Goal: Task Accomplishment & Management: Manage account settings

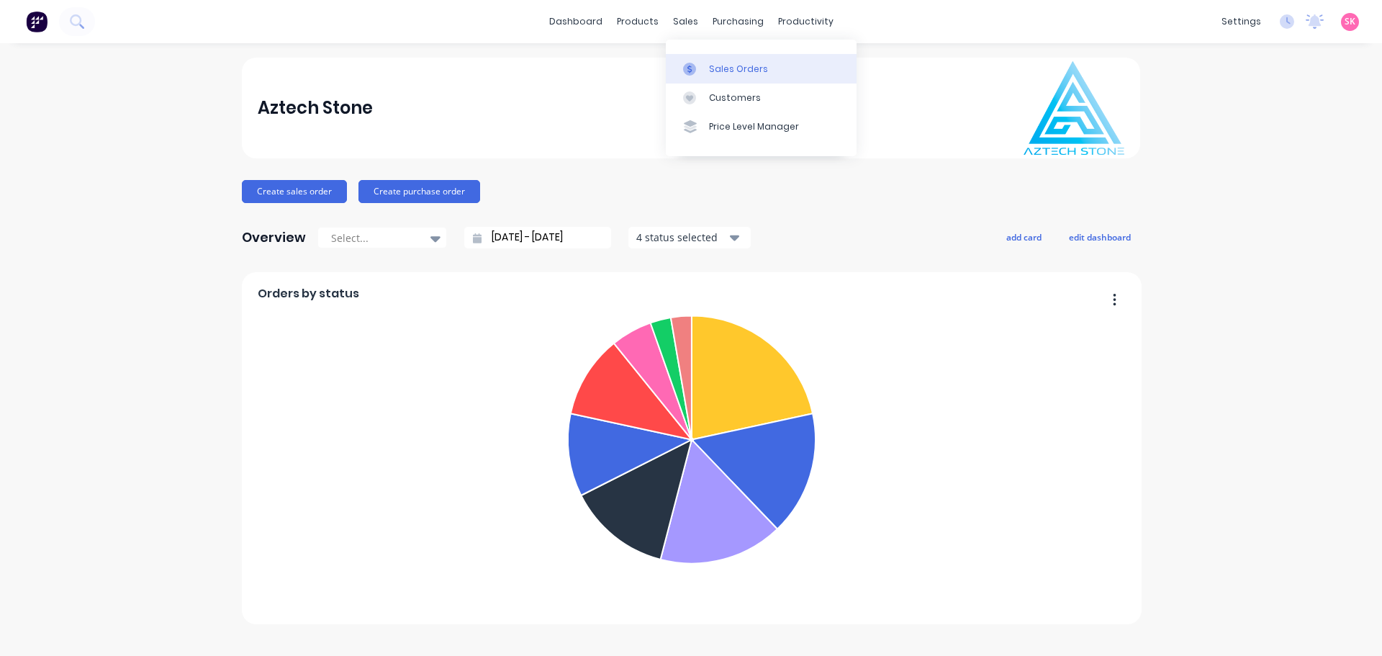
drag, startPoint x: 696, startPoint y: 25, endPoint x: 707, endPoint y: 60, distance: 37.1
click at [707, 60] on link "Sales Orders" at bounding box center [761, 68] width 191 height 29
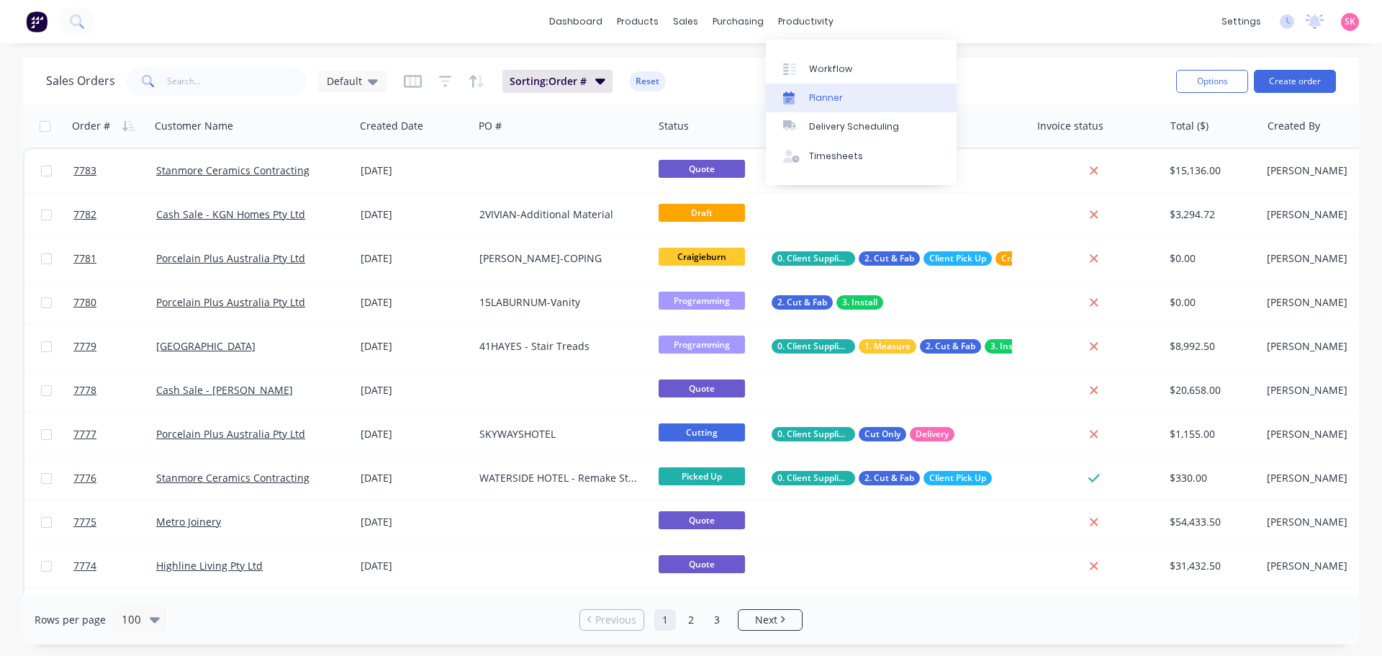
click at [813, 90] on link "Planner" at bounding box center [861, 97] width 191 height 29
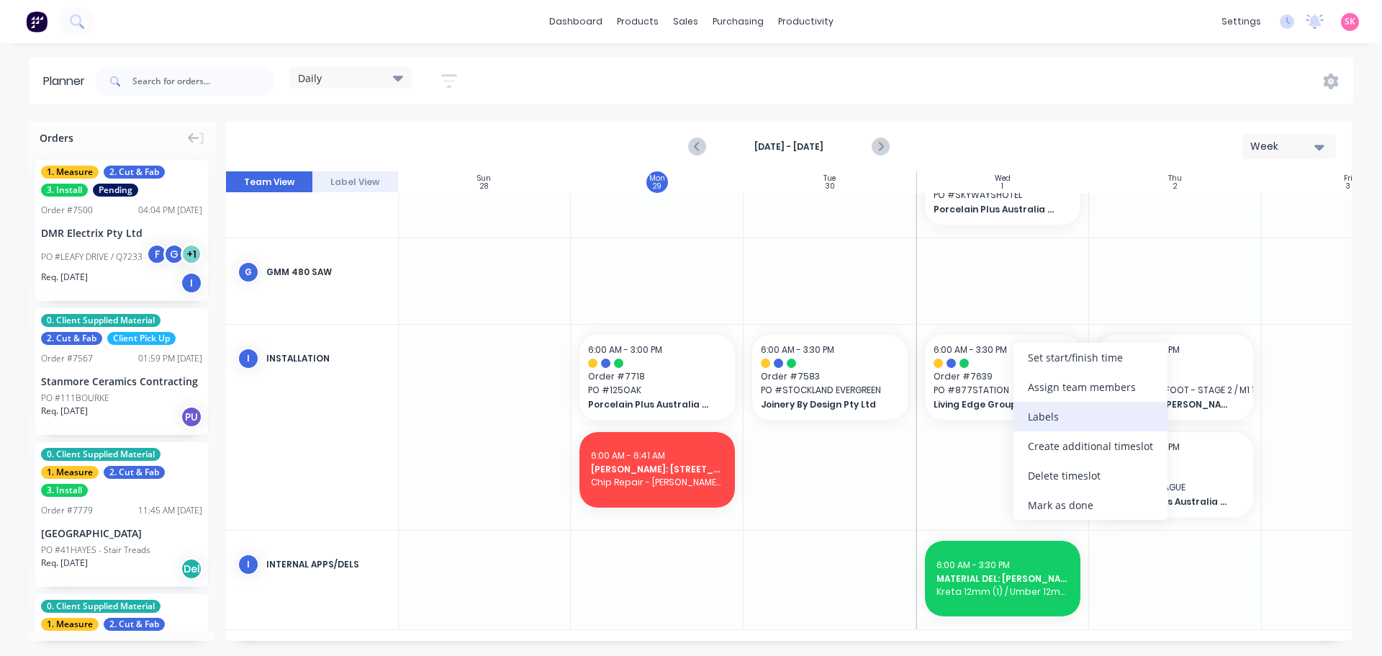
scroll to position [621, 1]
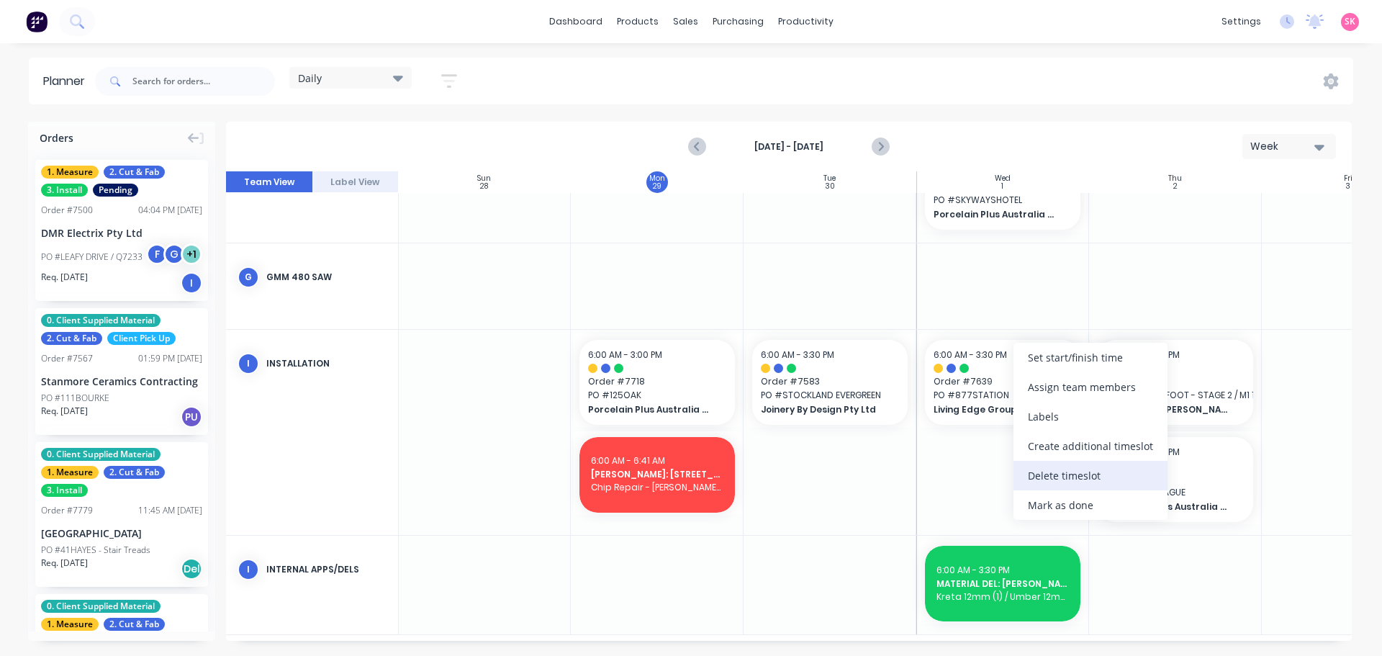
click at [1059, 473] on div "Delete timeslot" at bounding box center [1090, 476] width 154 height 30
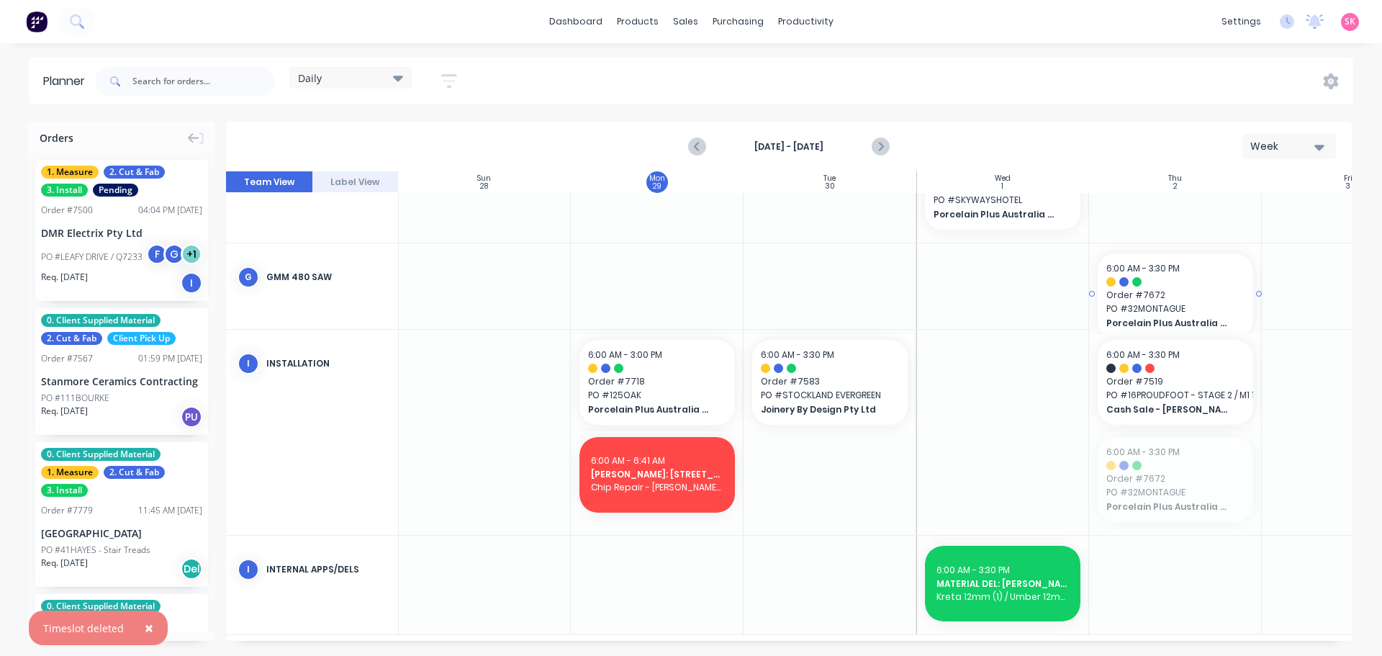
drag, startPoint x: 1189, startPoint y: 466, endPoint x: 1182, endPoint y: 269, distance: 197.3
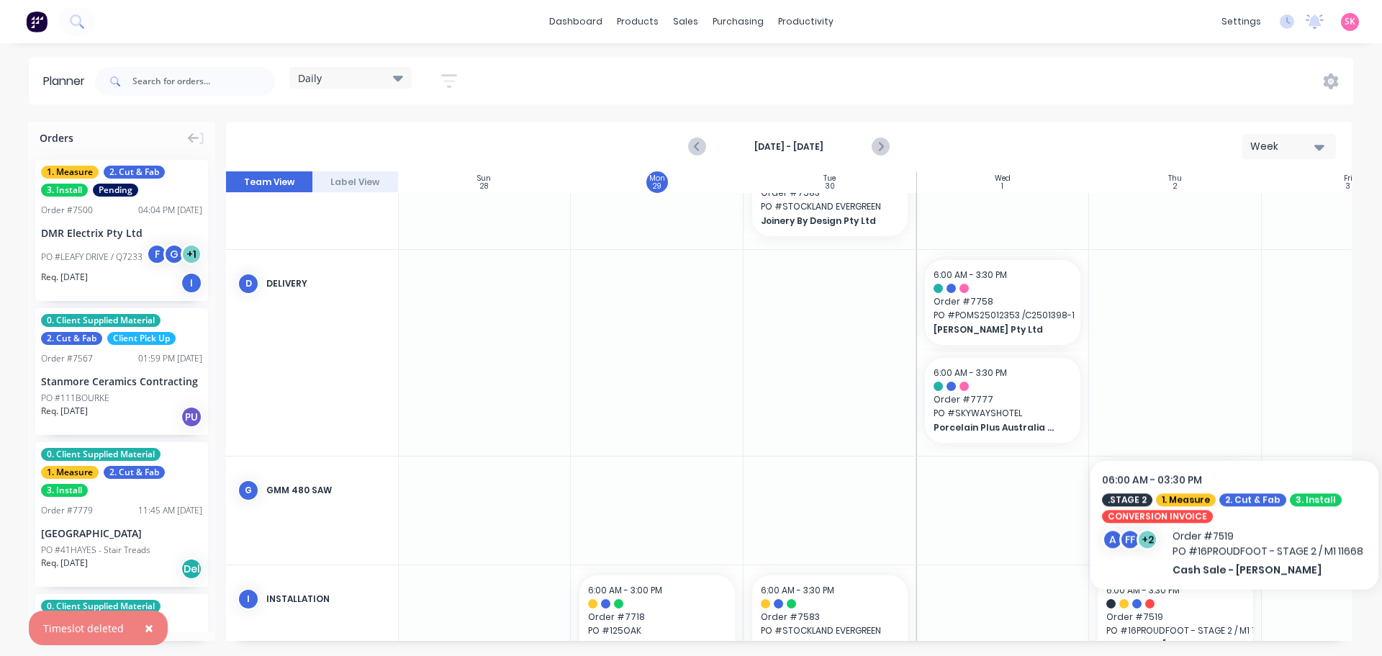
scroll to position [405, 1]
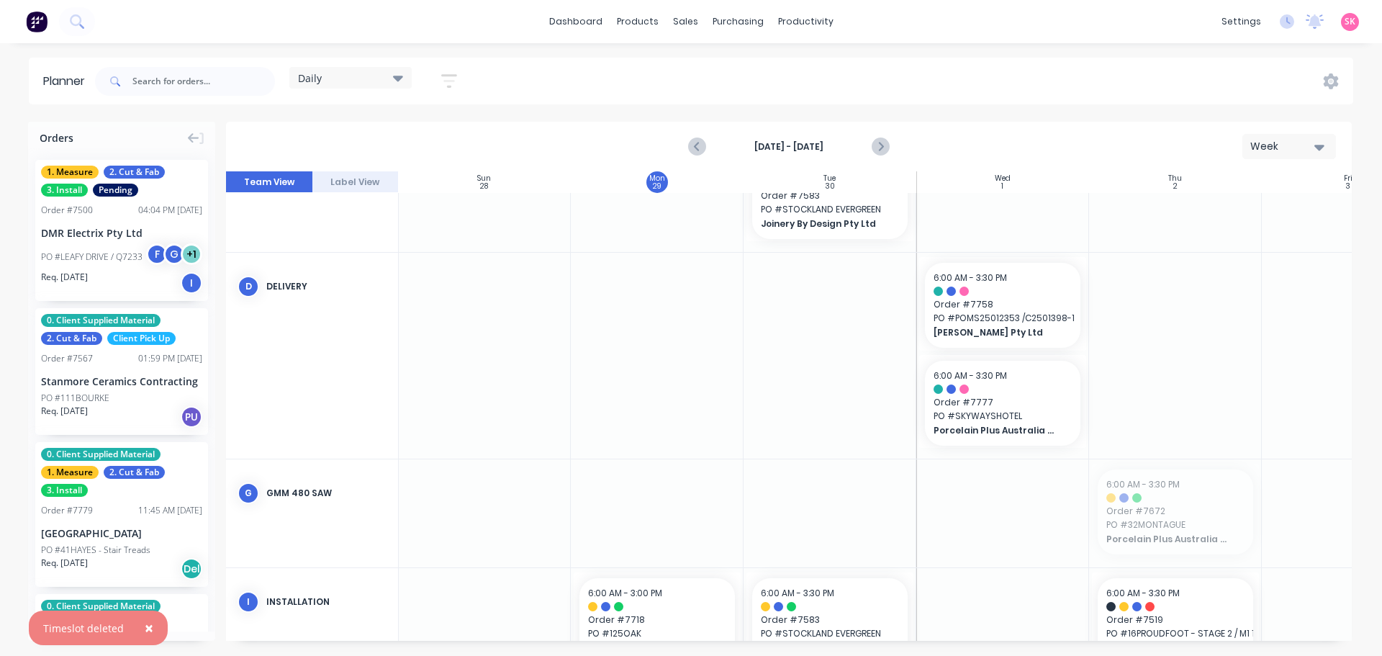
drag, startPoint x: 1175, startPoint y: 491, endPoint x: 1188, endPoint y: 219, distance: 272.3
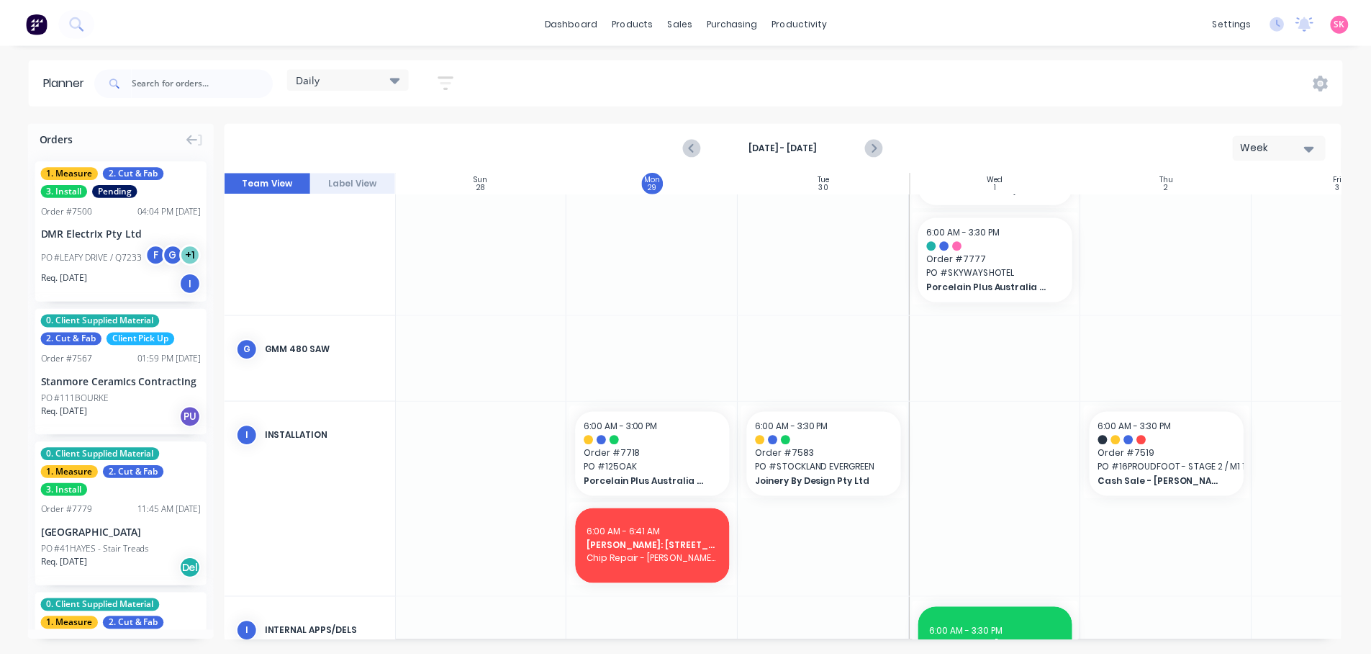
scroll to position [622, 1]
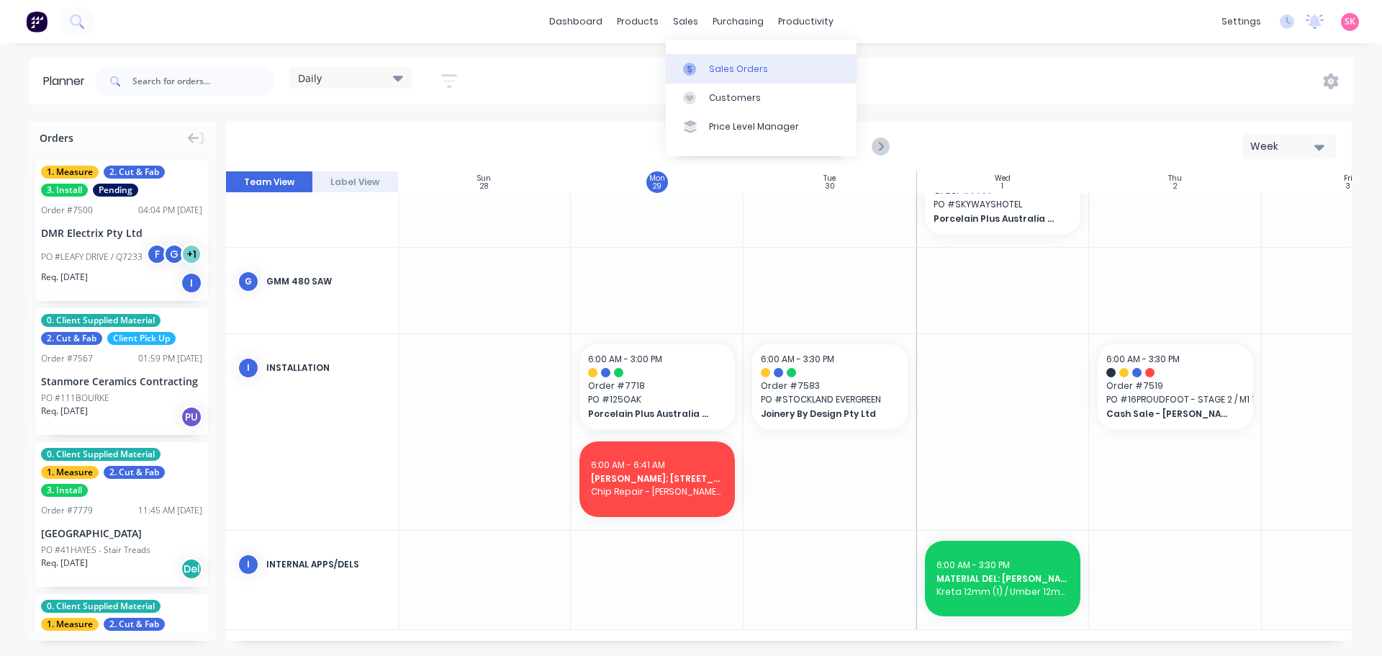
click at [700, 68] on div at bounding box center [694, 69] width 22 height 13
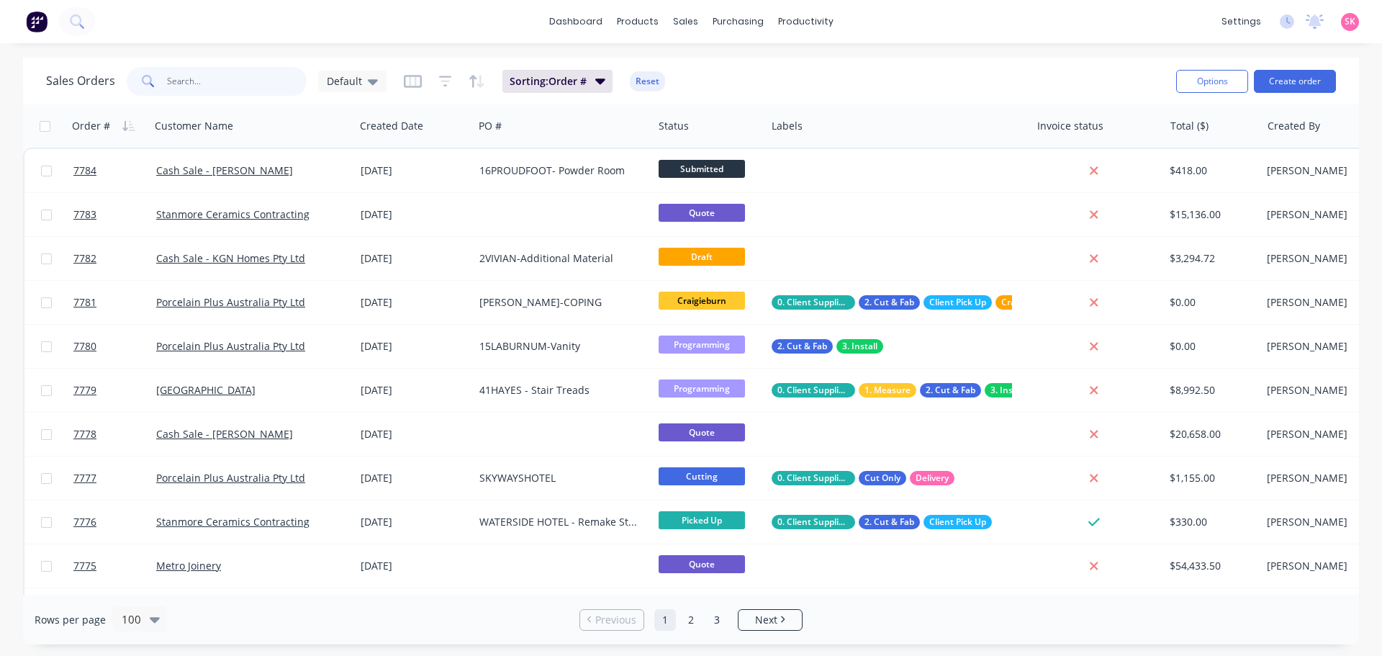
click at [208, 87] on input "text" at bounding box center [237, 81] width 140 height 29
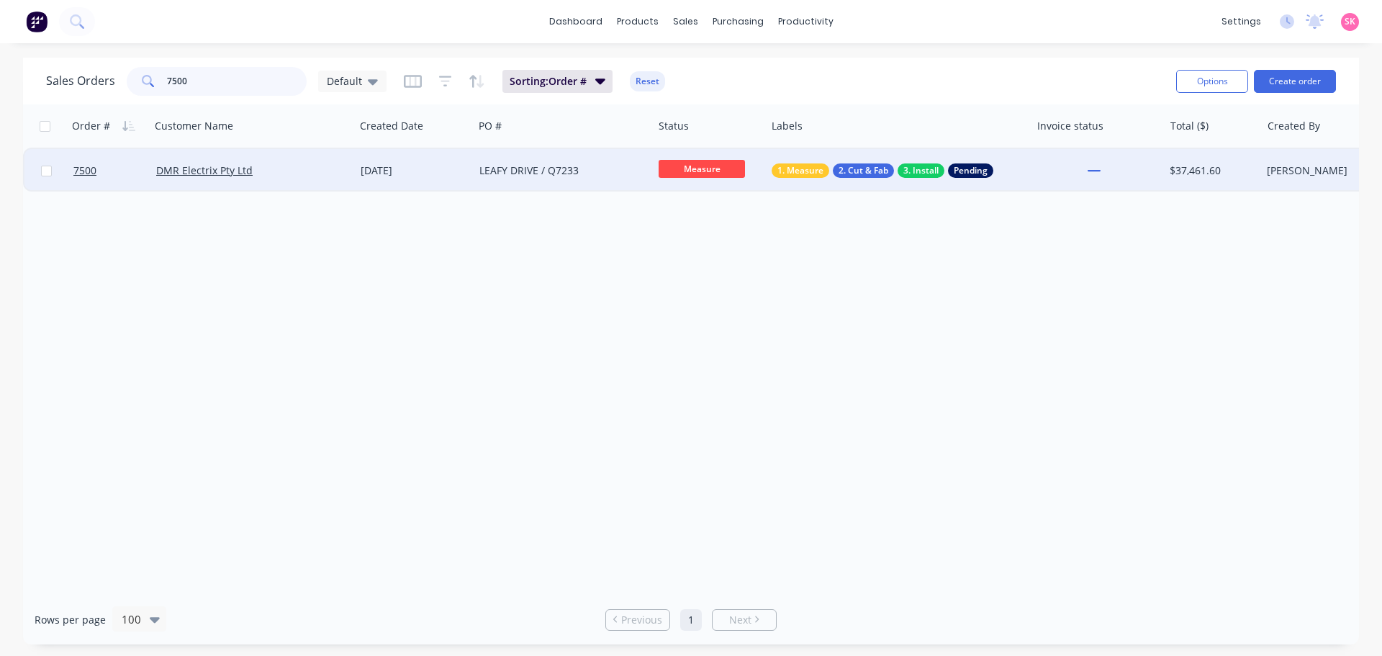
type input "7500"
click at [339, 171] on div "DMR Electrix Pty Ltd" at bounding box center [247, 170] width 183 height 14
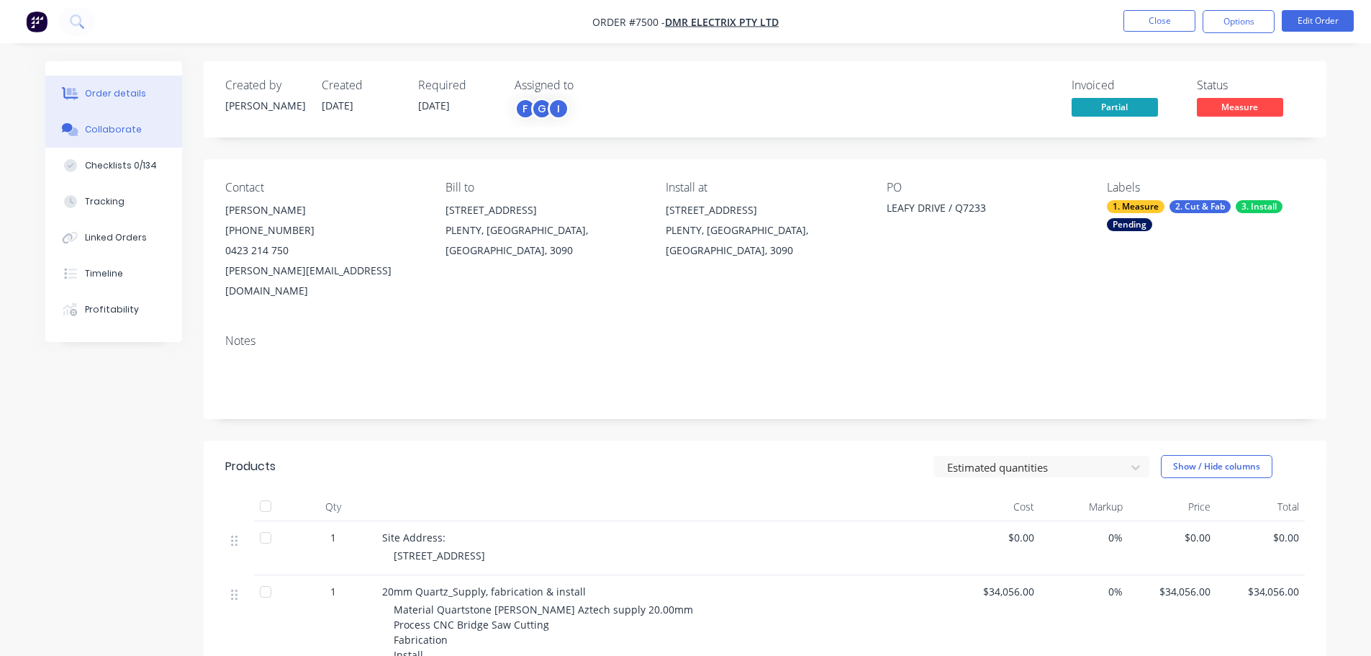
click at [91, 132] on div "Collaborate" at bounding box center [113, 129] width 57 height 13
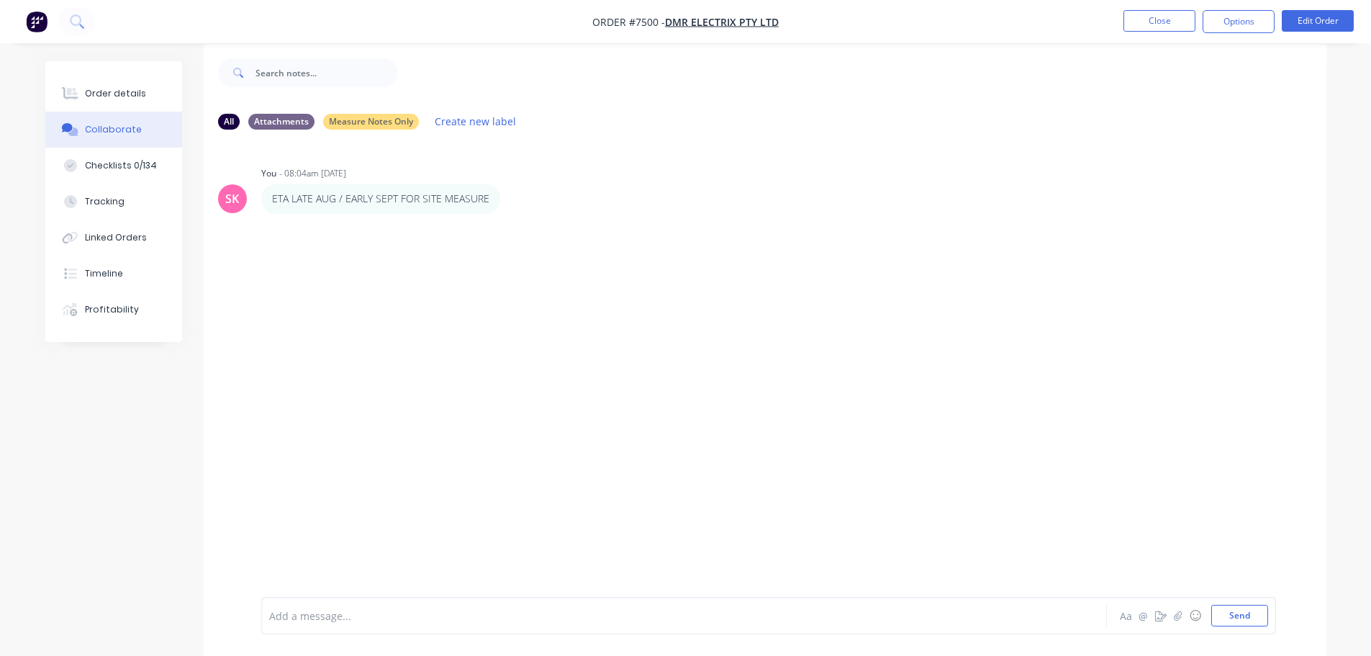
scroll to position [22, 0]
click at [389, 620] on div at bounding box center [644, 615] width 748 height 15
paste div
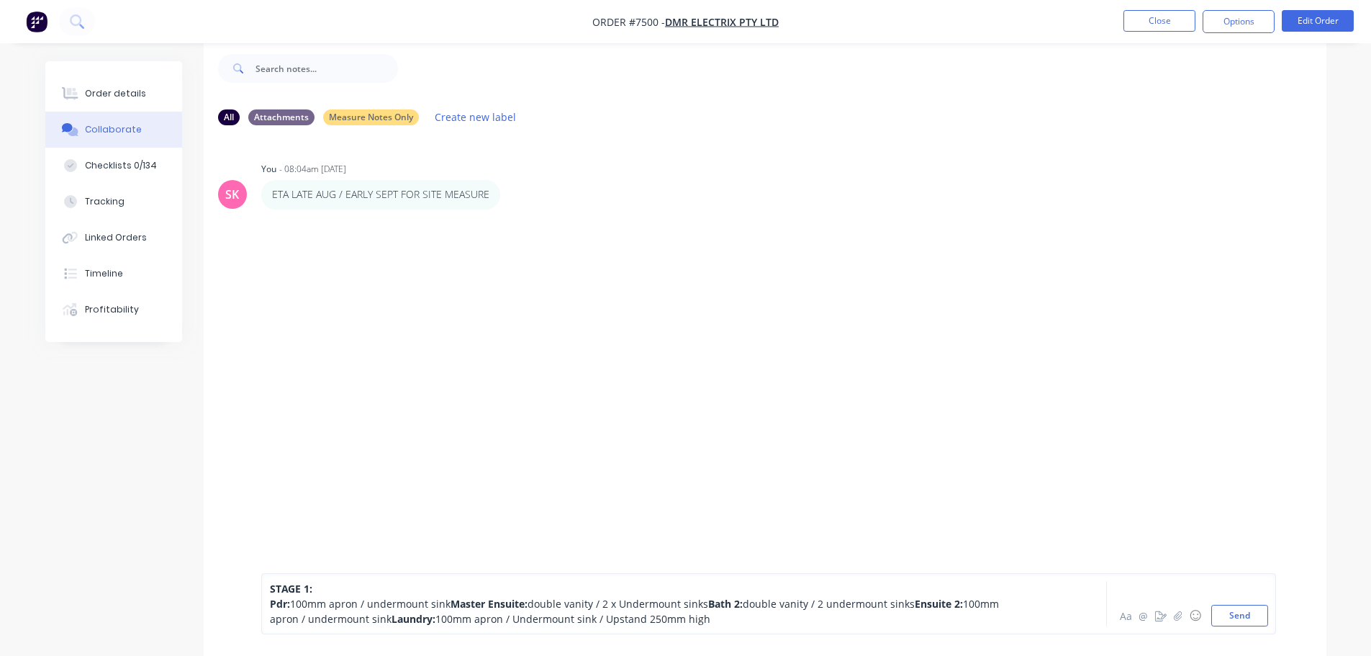
click at [310, 581] on span "STAGE 1:" at bounding box center [291, 588] width 42 height 14
click at [593, 618] on div "STAGE 1 - Ready for Measure Pdr: 100mm apron / undermount sink Master Ensuite: …" at bounding box center [644, 603] width 748 height 45
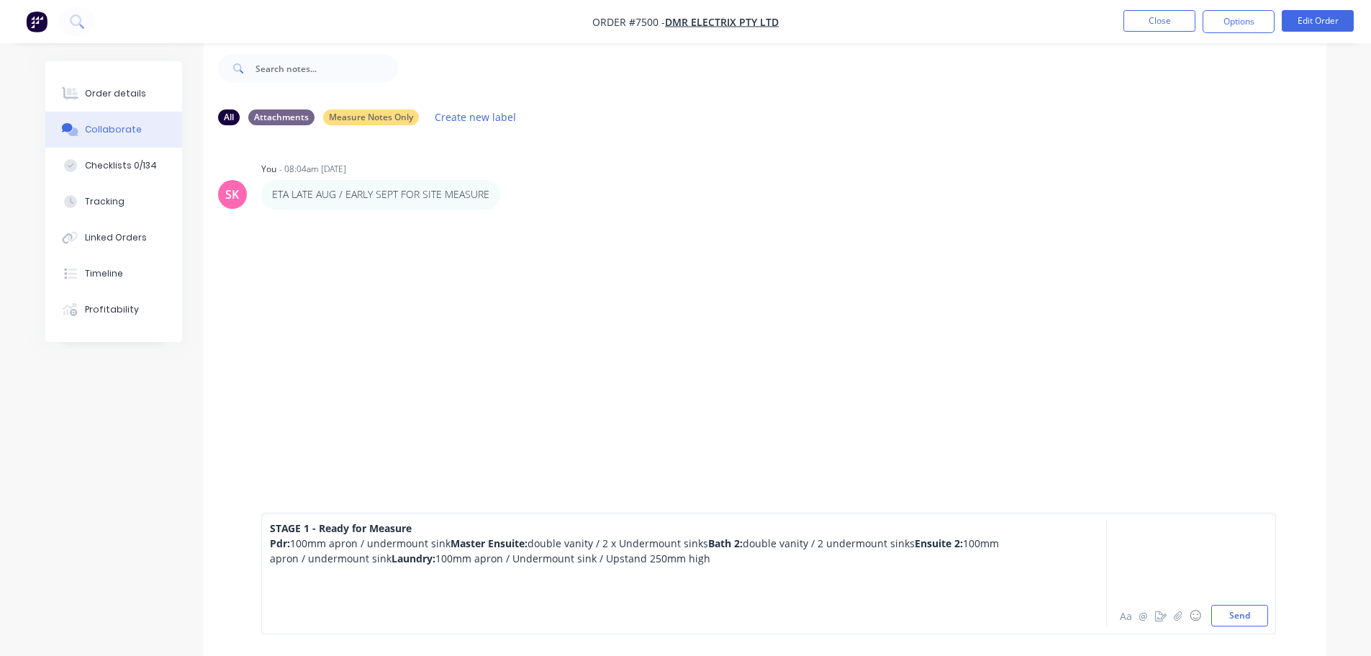
click at [373, 598] on div at bounding box center [644, 603] width 748 height 15
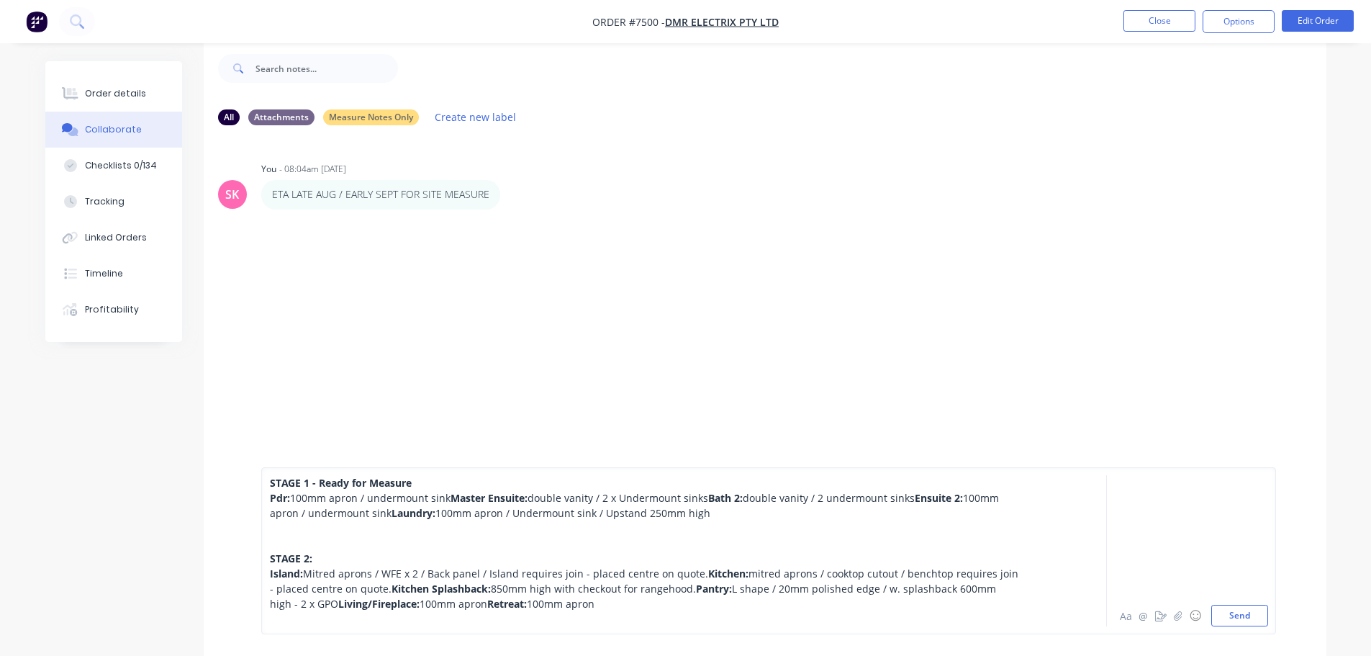
click at [388, 550] on div "STAGE 2: Island: Mitred aprons / WFE x 2 / Back panel / Island requires join - …" at bounding box center [644, 580] width 748 height 60
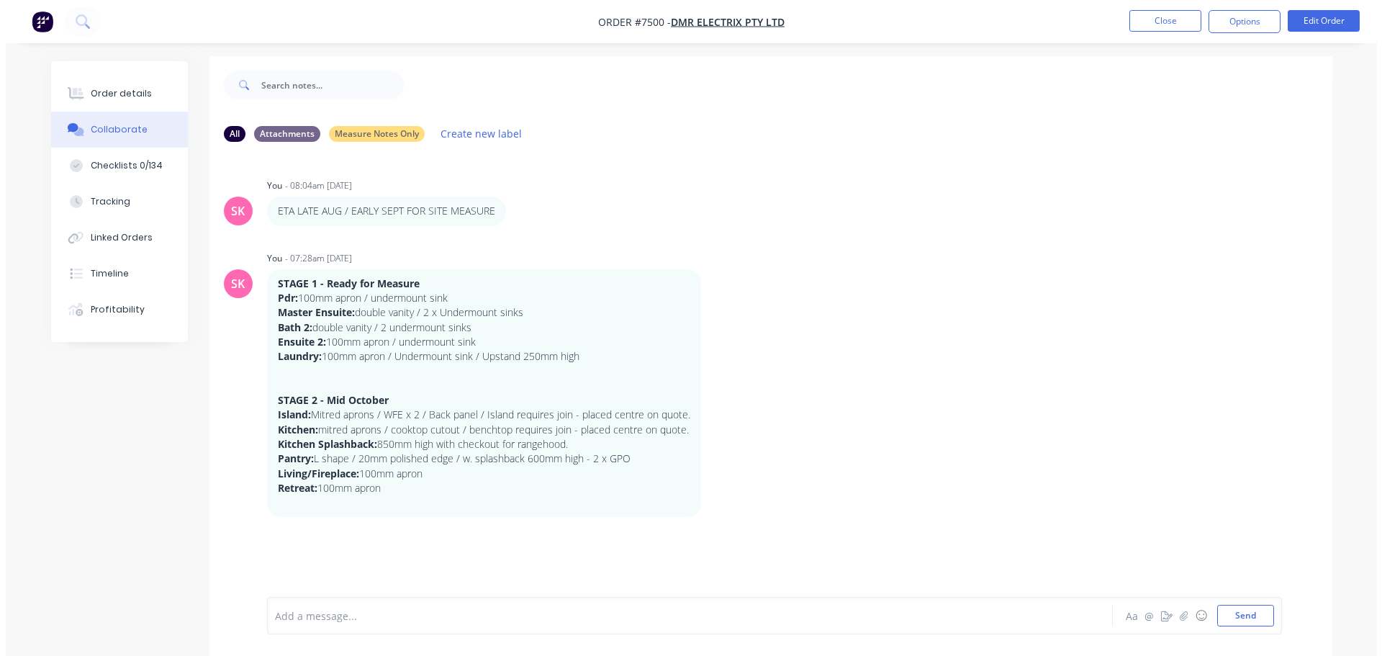
scroll to position [0, 0]
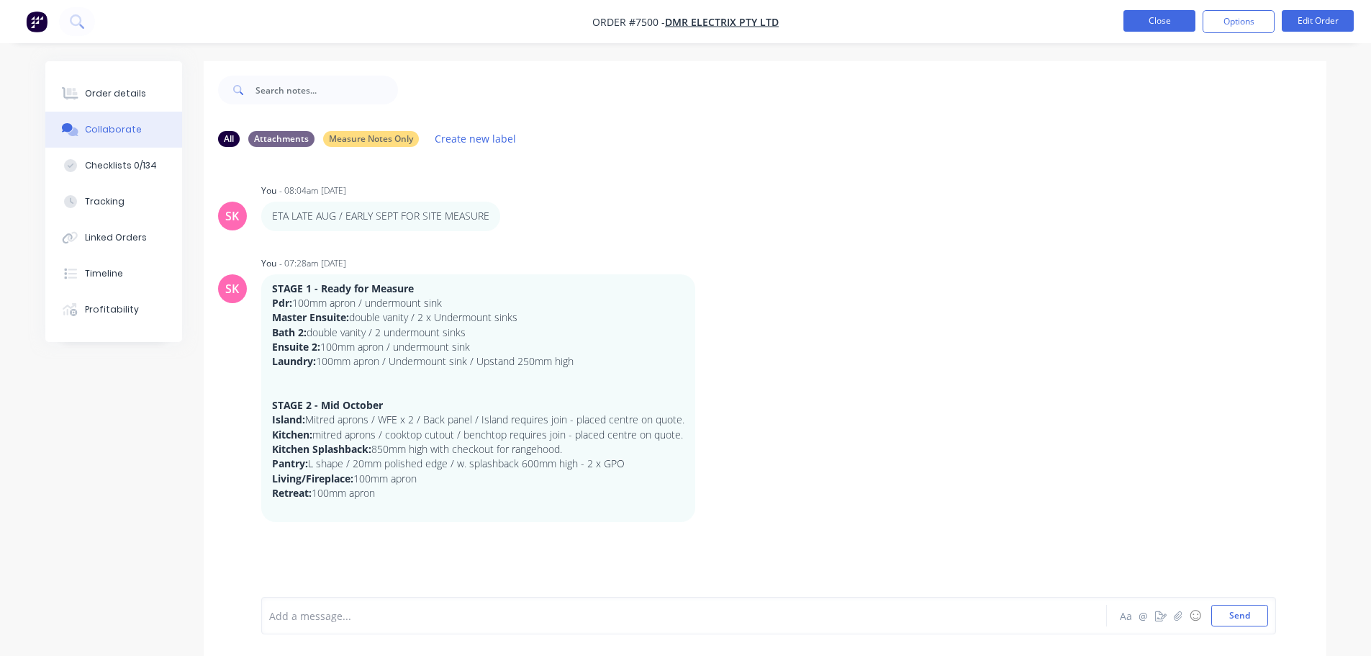
click at [1145, 19] on button "Close" at bounding box center [1159, 21] width 72 height 22
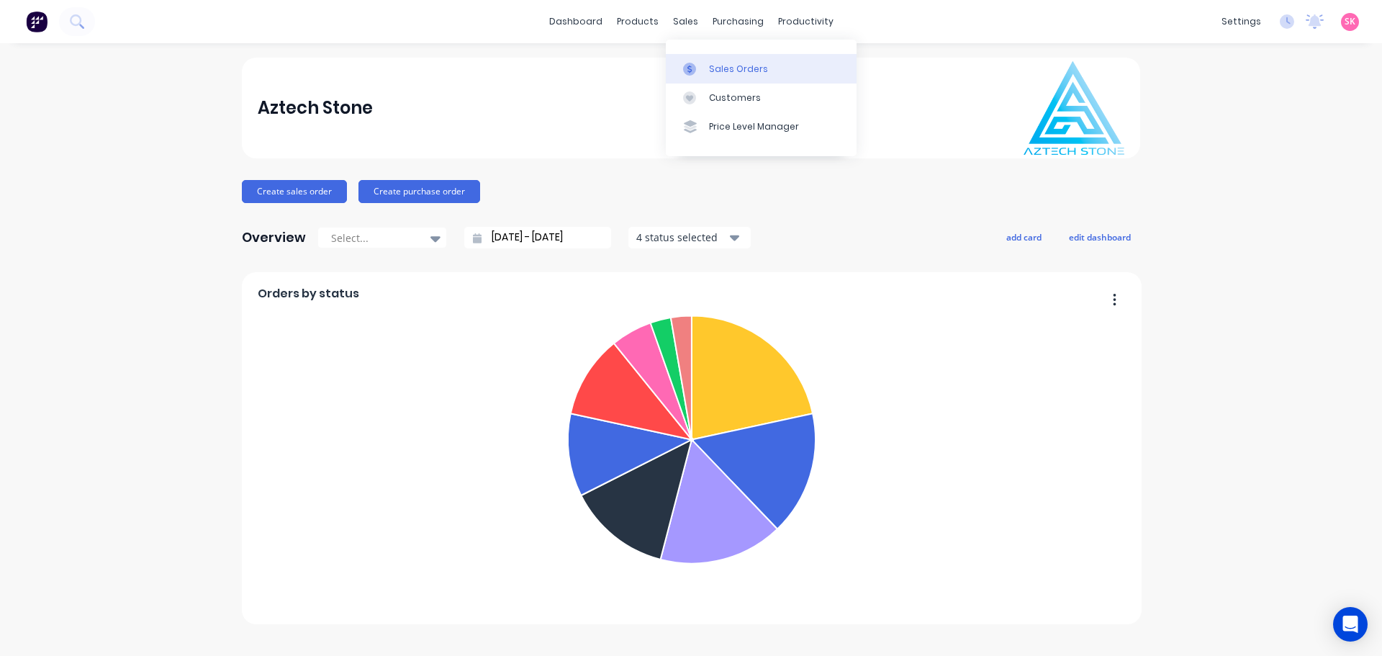
click at [696, 56] on link "Sales Orders" at bounding box center [761, 68] width 191 height 29
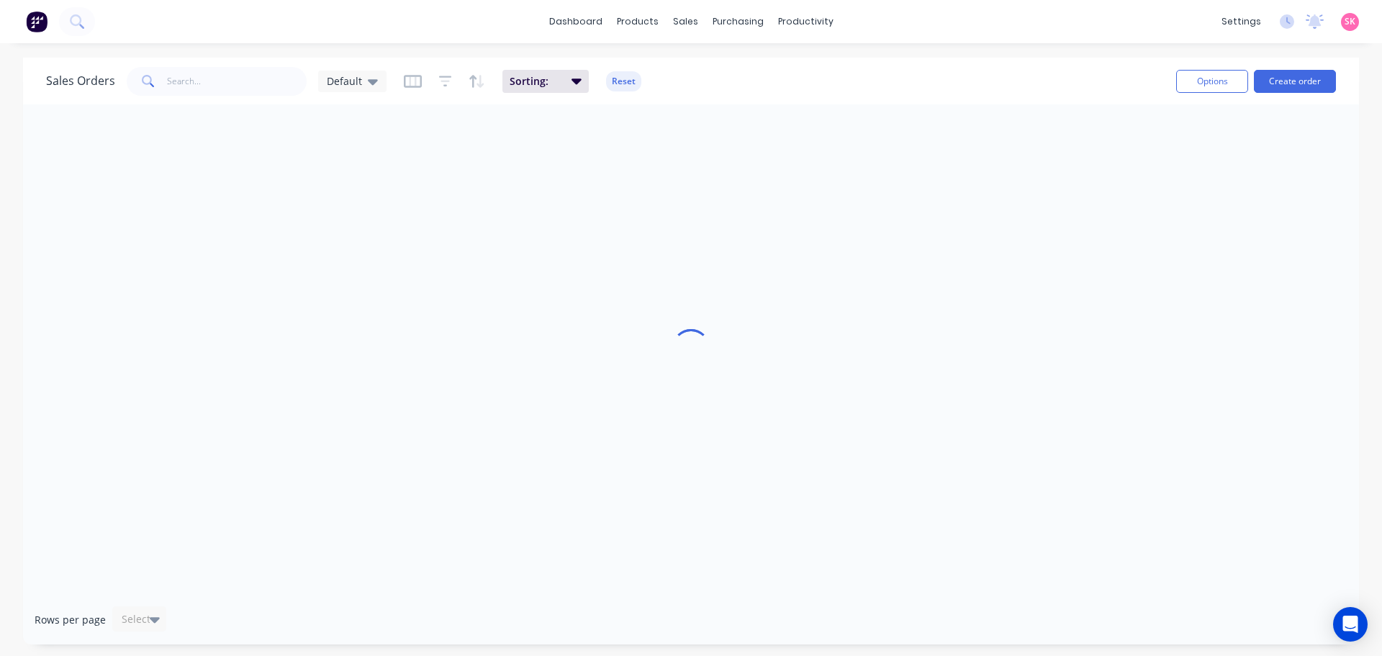
click at [217, 83] on div "Sales Orders Default Sorting: Reset" at bounding box center [605, 80] width 1118 height 35
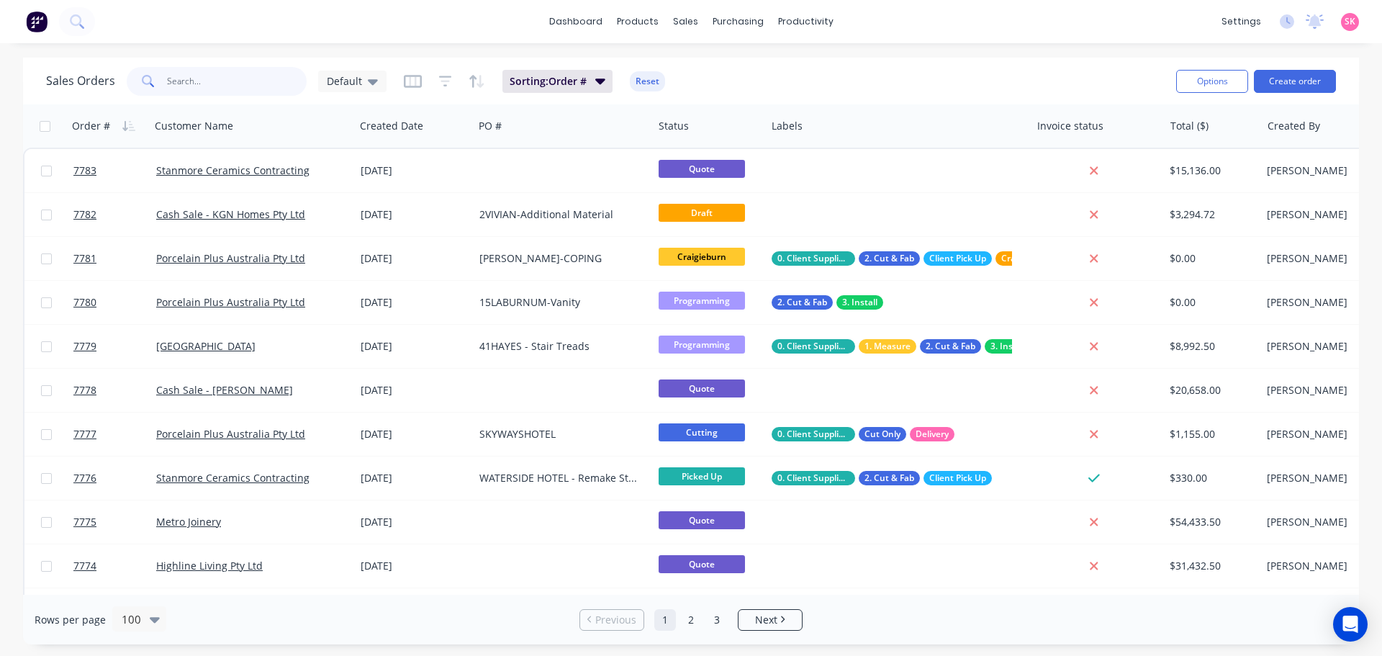
click at [230, 85] on input "text" at bounding box center [237, 81] width 140 height 29
type input "old2nu"
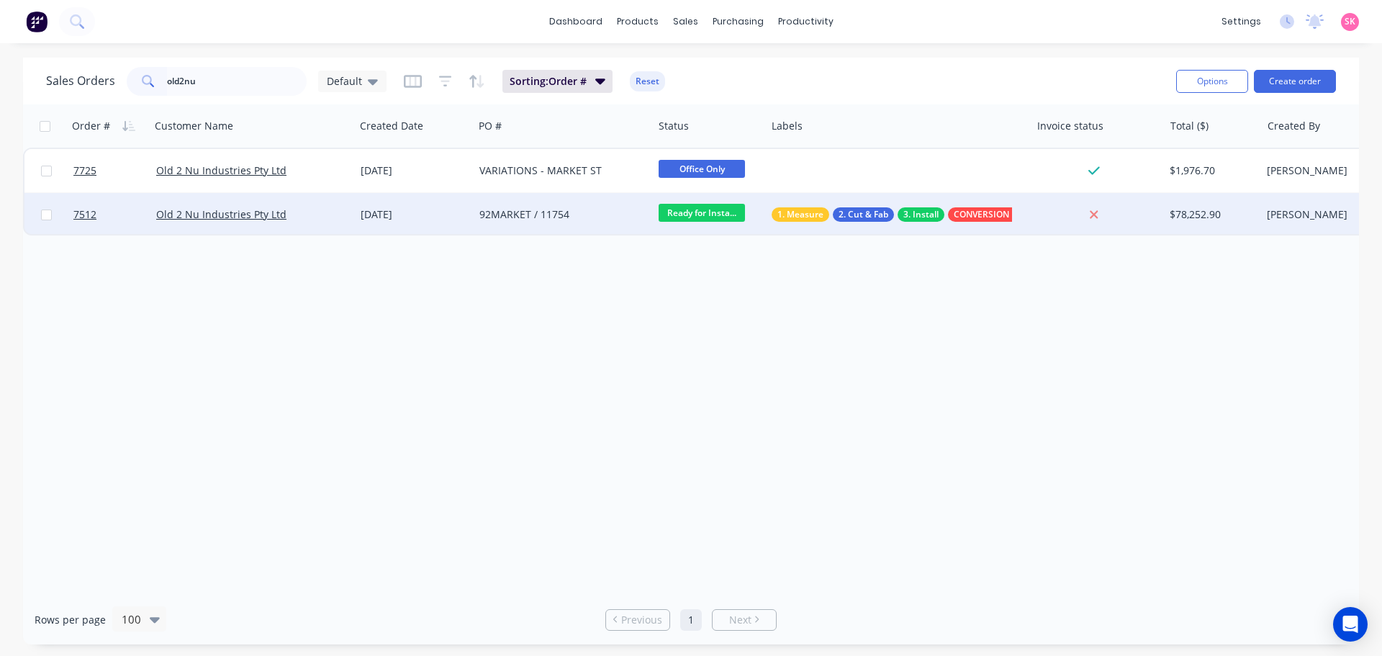
click at [504, 208] on div "92MARKET / 11754" at bounding box center [559, 214] width 160 height 14
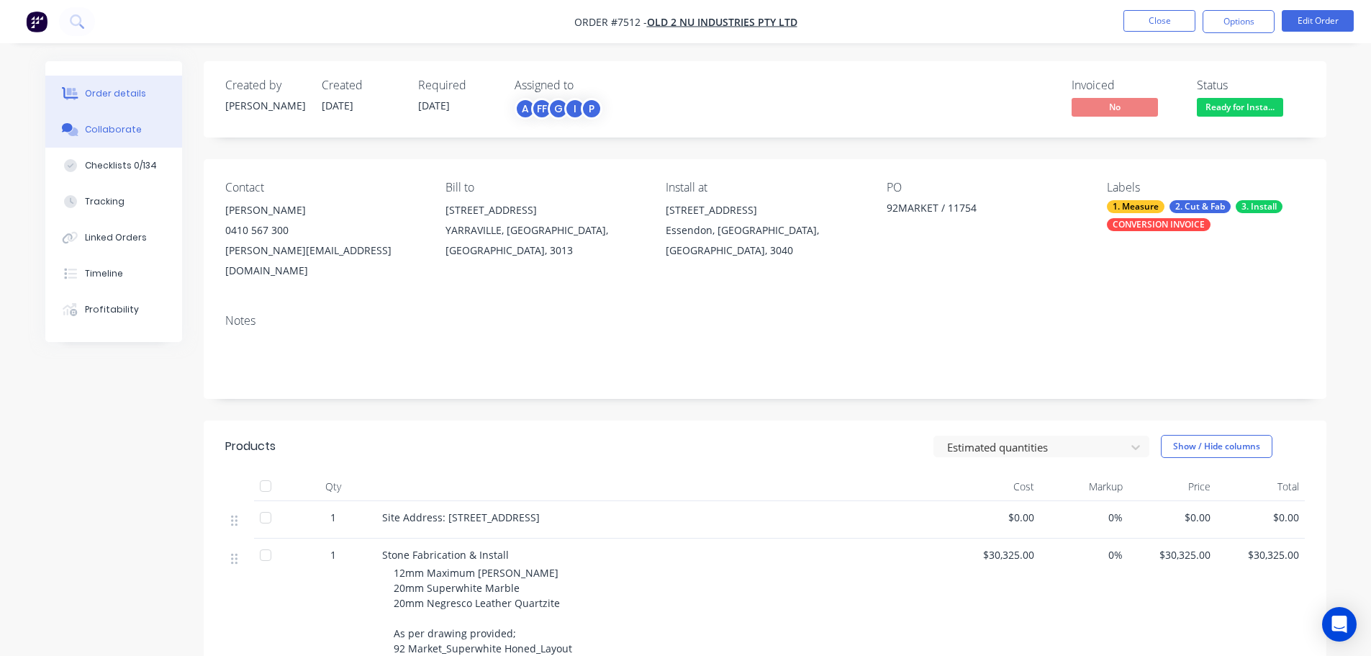
click at [123, 119] on button "Collaborate" at bounding box center [113, 130] width 137 height 36
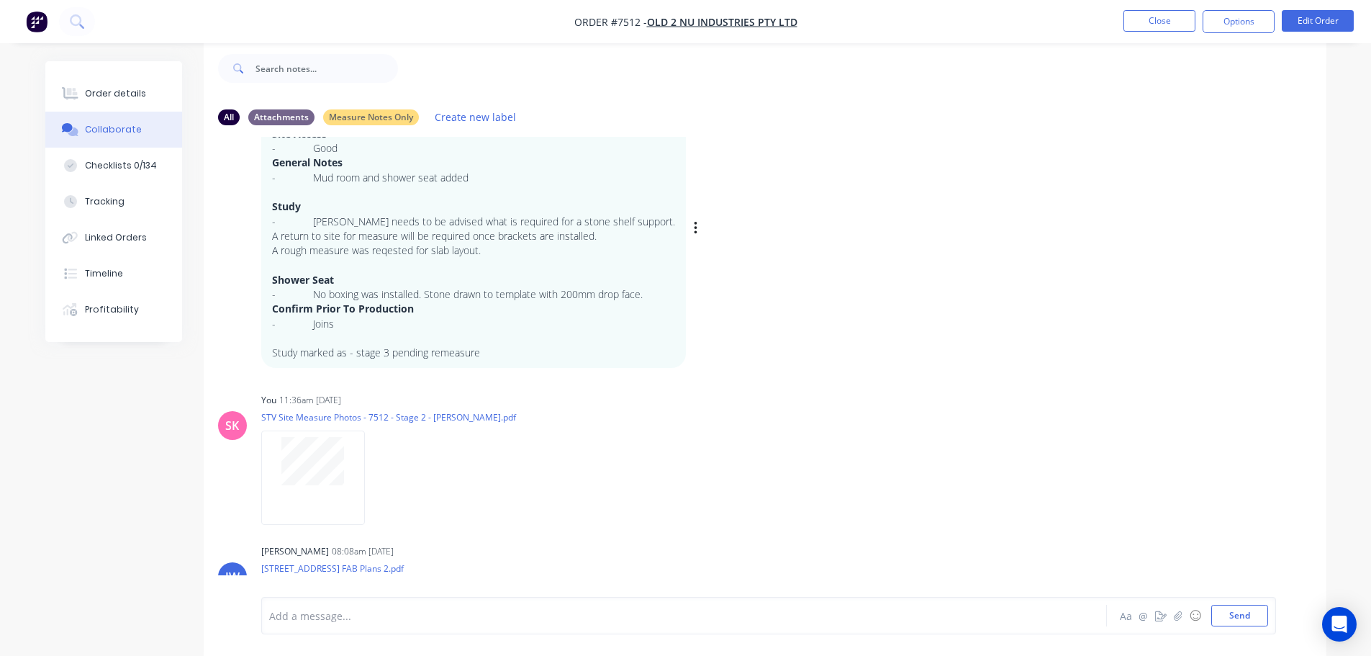
scroll to position [1287, 0]
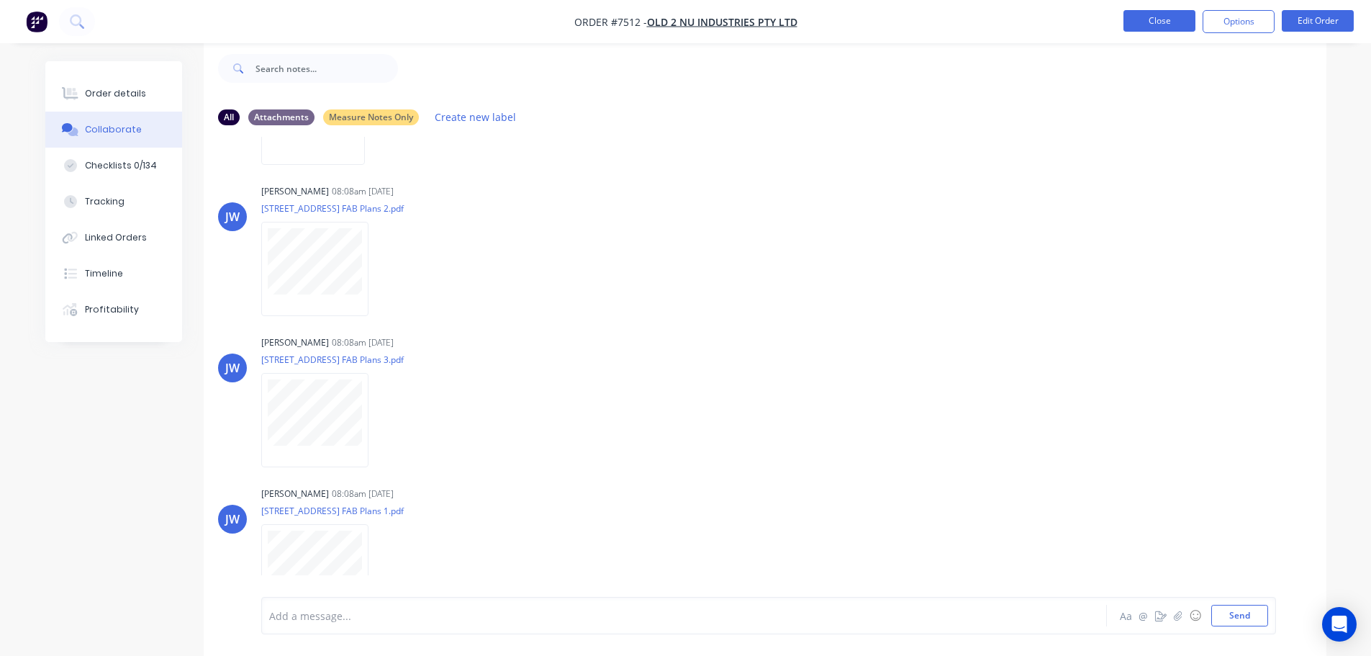
click at [1158, 23] on button "Close" at bounding box center [1159, 21] width 72 height 22
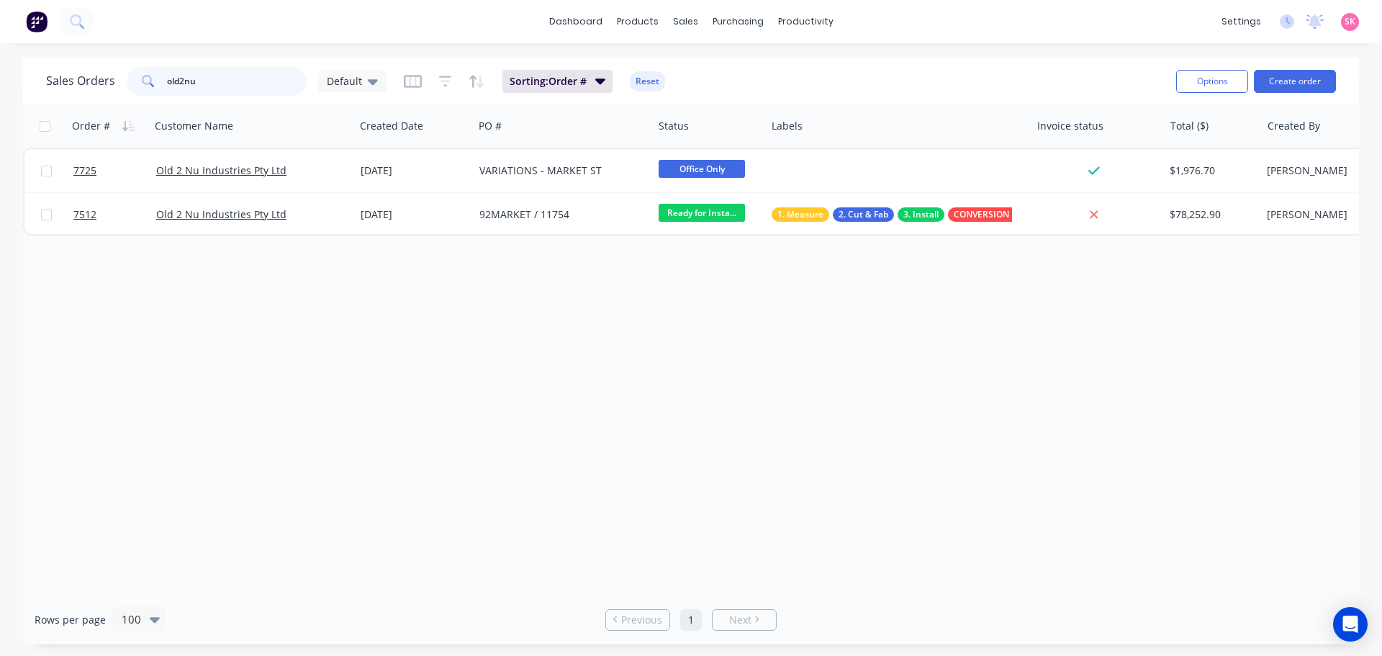
drag, startPoint x: 217, startPoint y: 93, endPoint x: 65, endPoint y: 104, distance: 152.3
click at [67, 104] on div "Sales Orders old2nu Default Sorting: Order # Reset Options Create order Order #…" at bounding box center [691, 351] width 1336 height 586
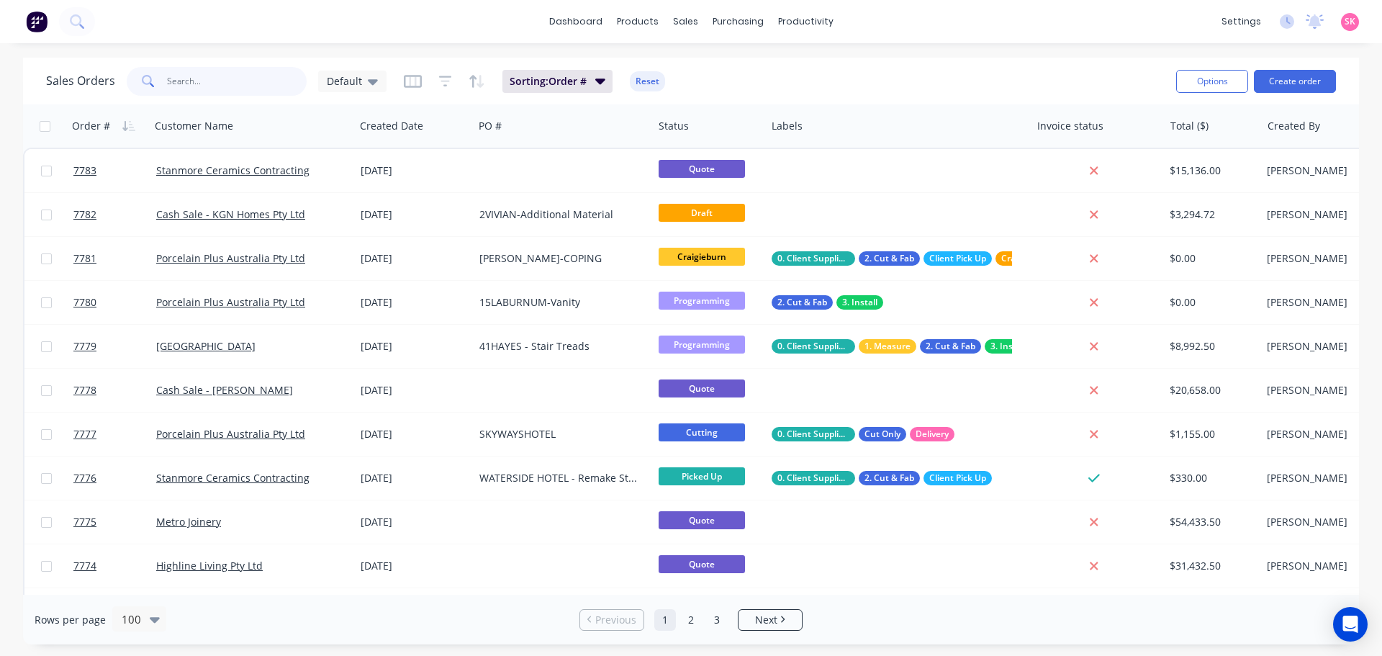
drag, startPoint x: 196, startPoint y: 76, endPoint x: 189, endPoint y: 64, distance: 14.6
click at [194, 71] on input "text" at bounding box center [237, 81] width 140 height 29
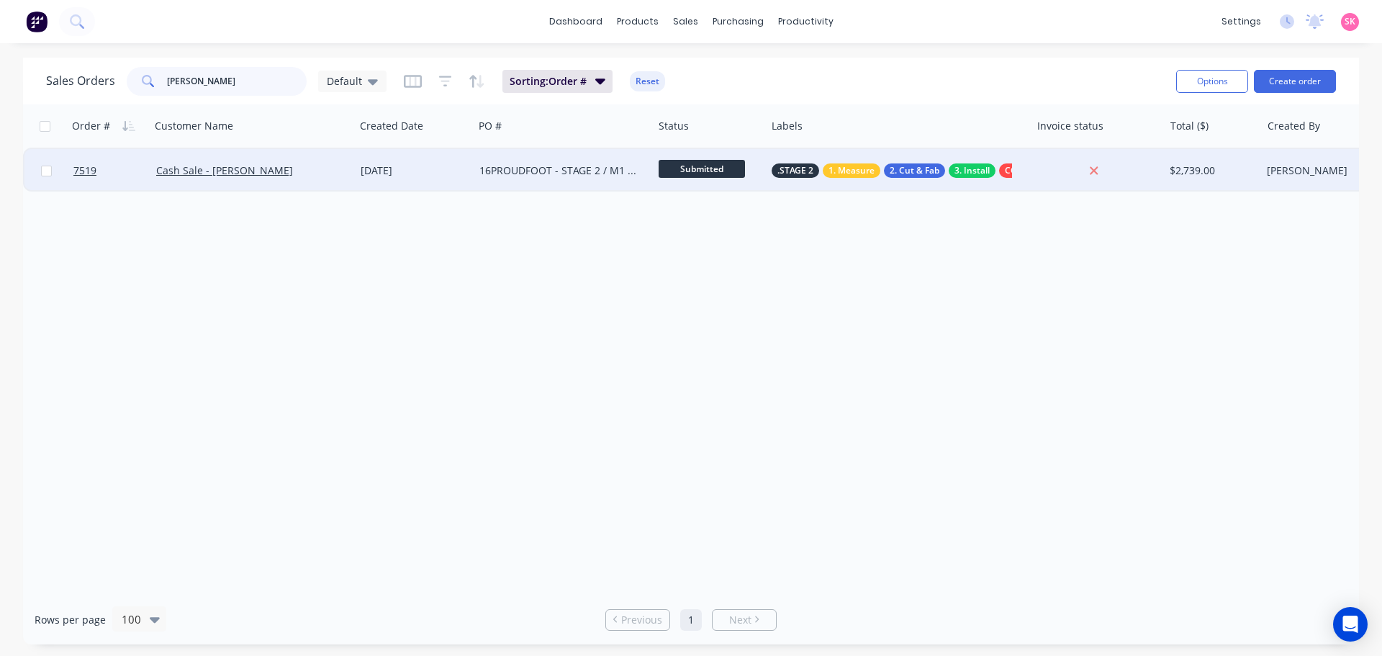
type input "brett"
click at [289, 161] on div "Cash Sale - Brett Ford" at bounding box center [252, 170] width 204 height 43
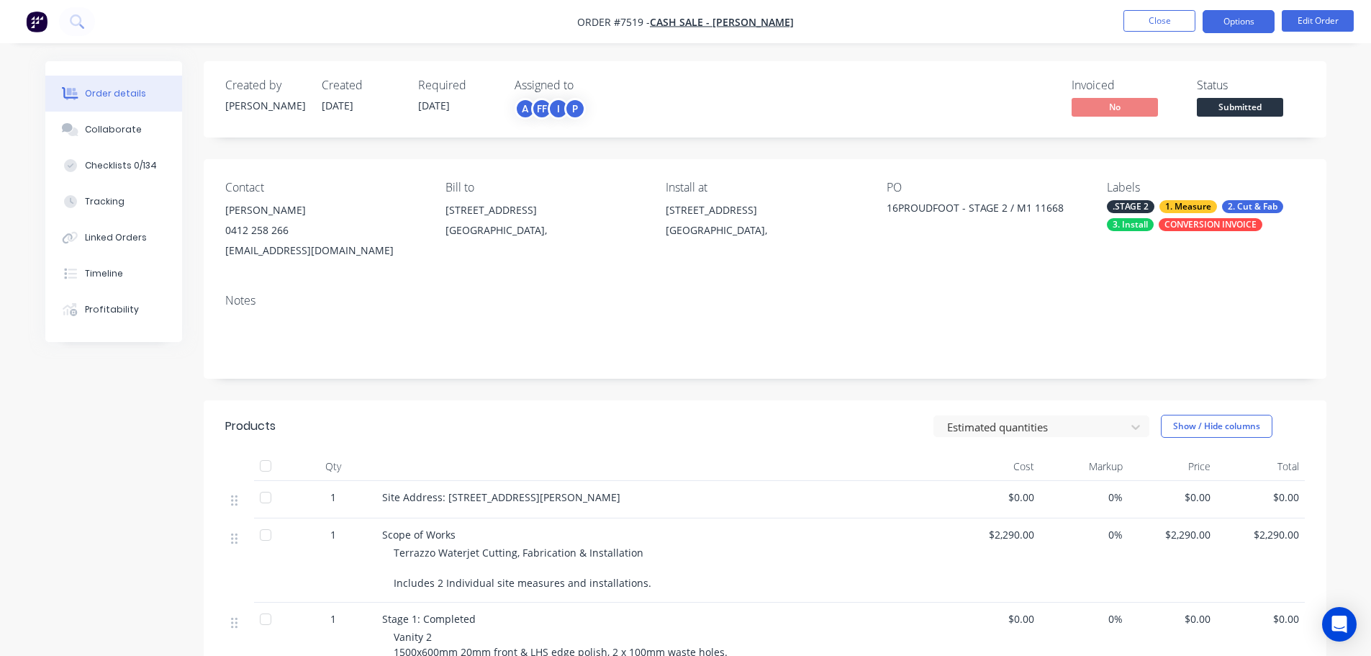
click at [1223, 17] on button "Options" at bounding box center [1238, 21] width 72 height 23
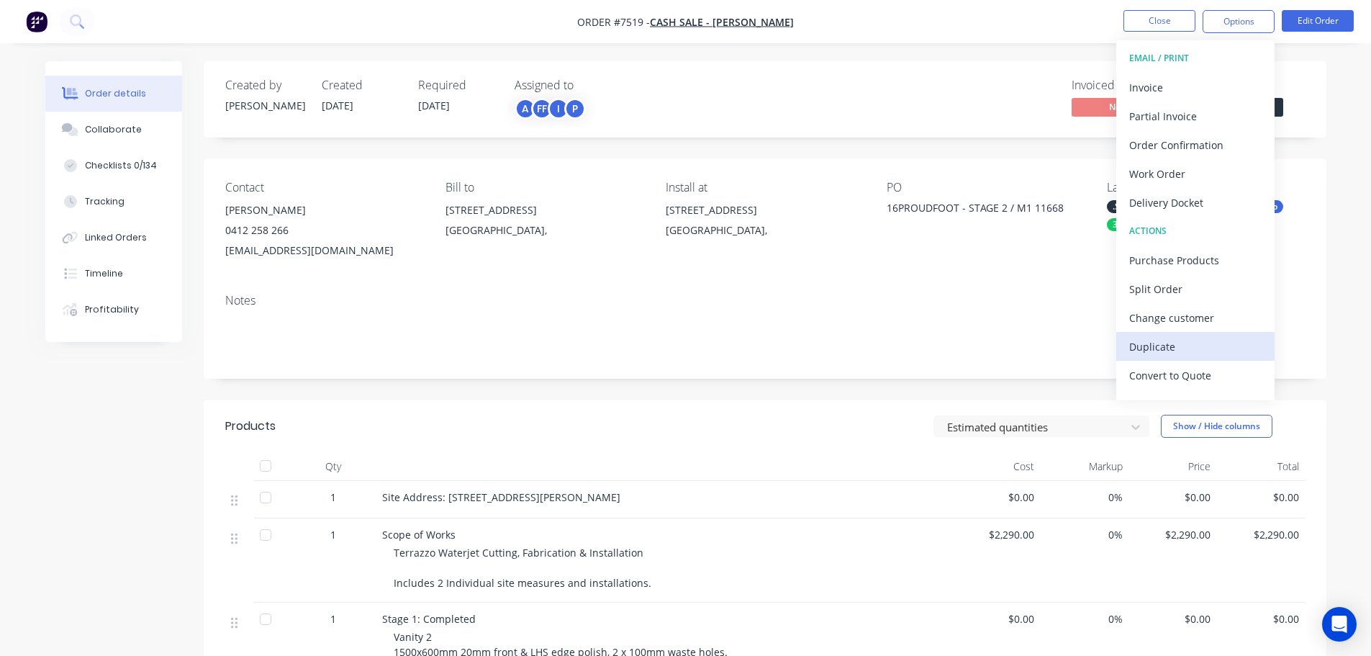
click at [1189, 351] on div "Duplicate" at bounding box center [1195, 346] width 132 height 21
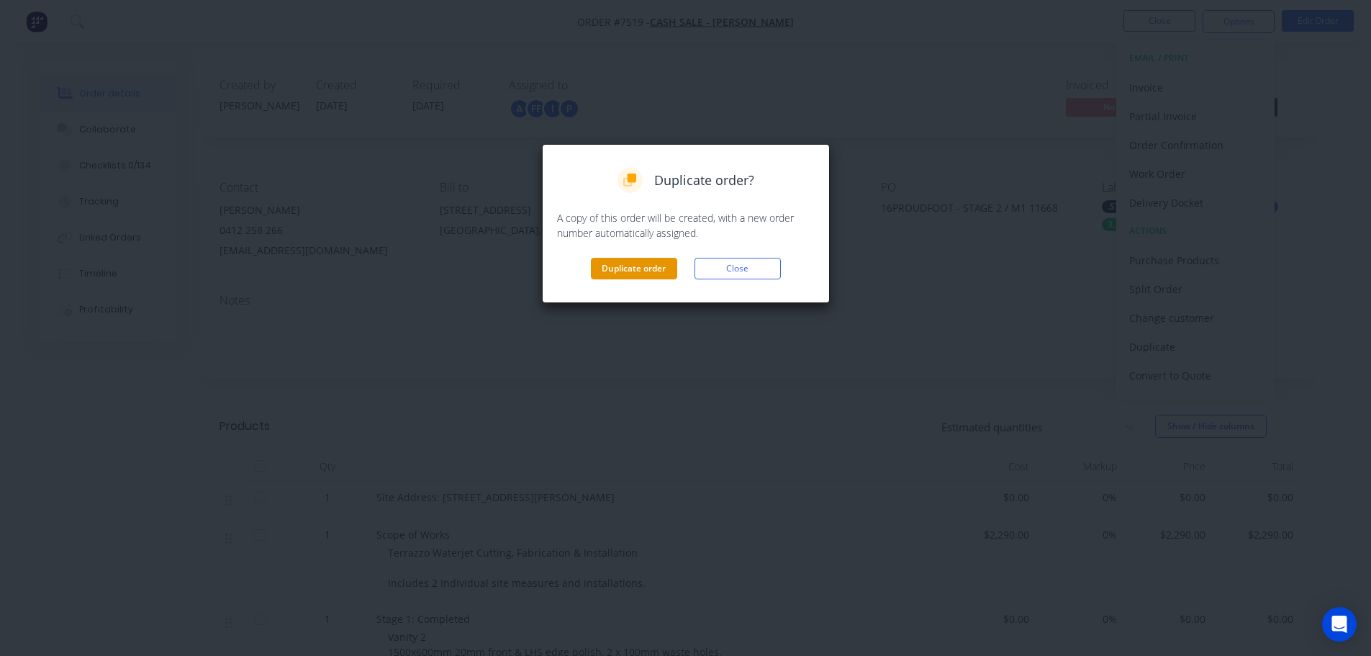
click at [654, 266] on button "Duplicate order" at bounding box center [634, 269] width 86 height 22
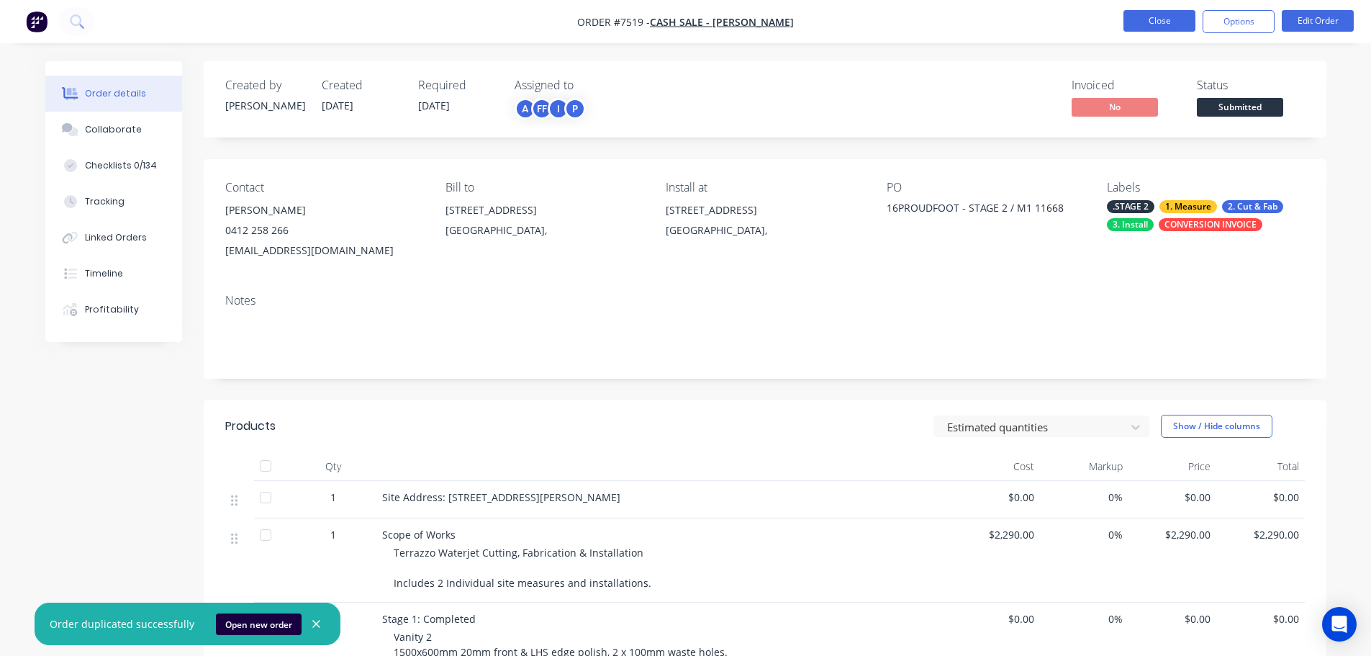
click at [1189, 22] on button "Close" at bounding box center [1159, 21] width 72 height 22
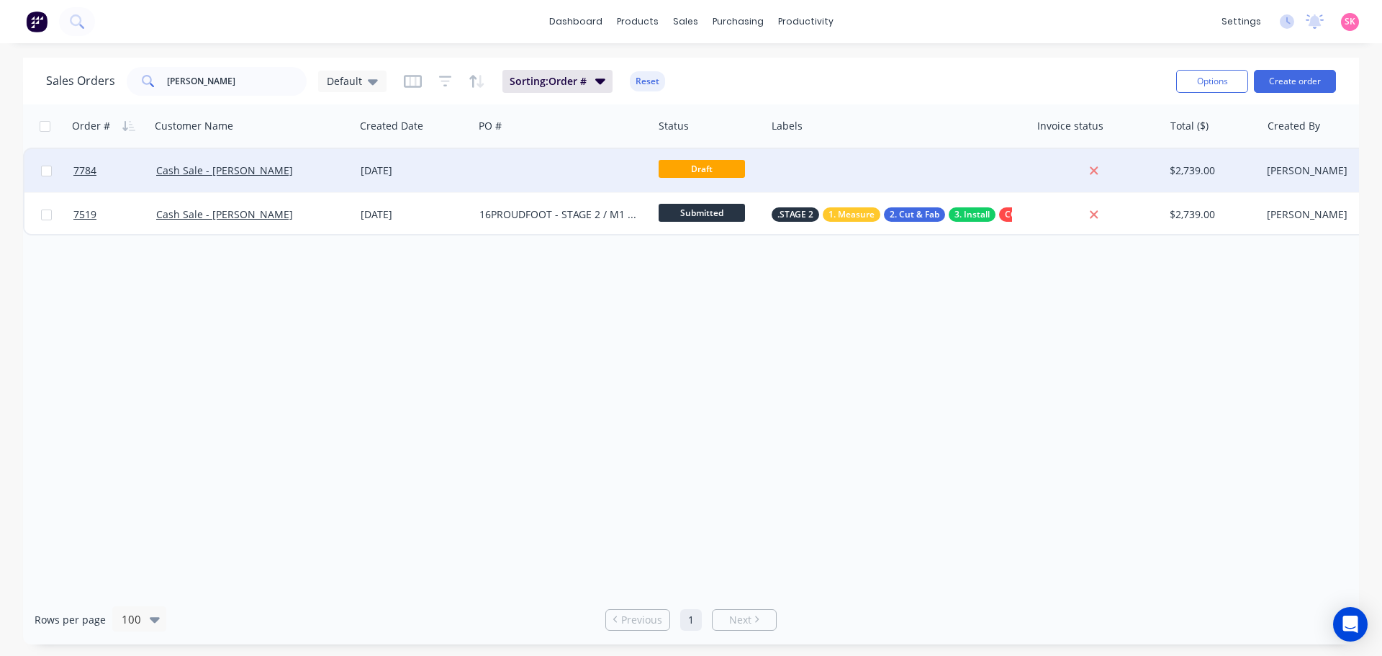
click at [450, 166] on div "[DATE]" at bounding box center [414, 170] width 107 height 14
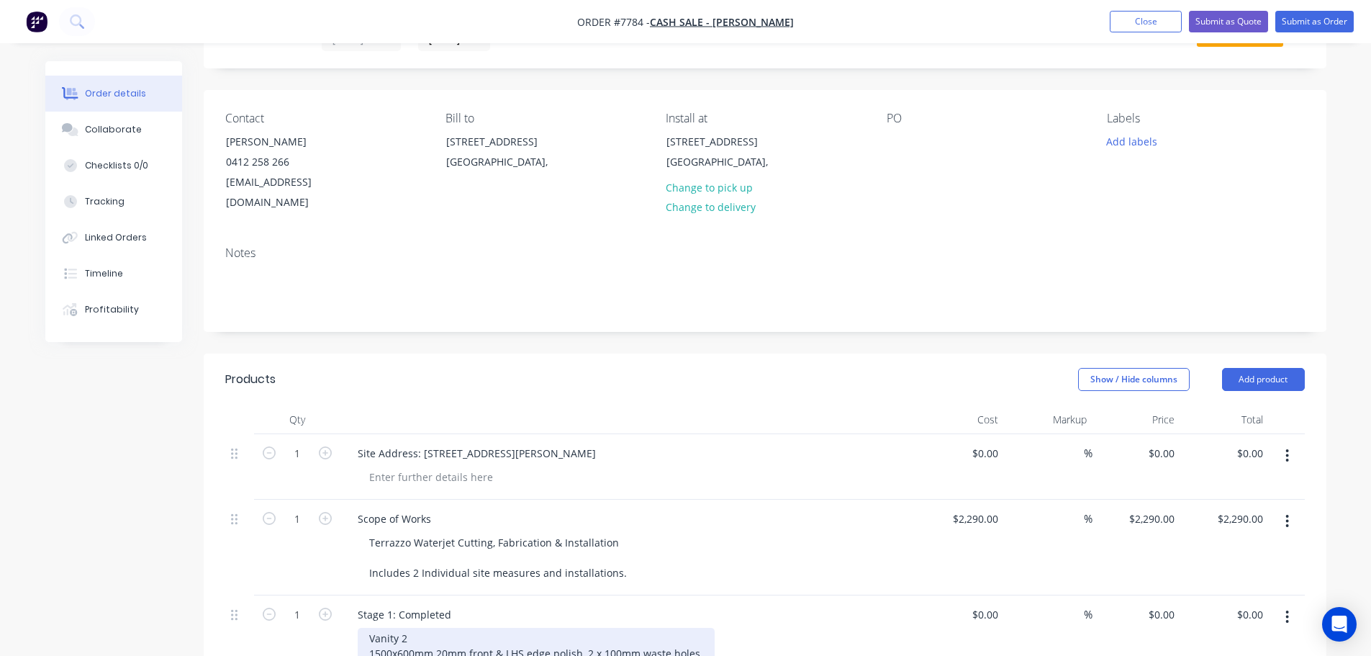
scroll to position [216, 0]
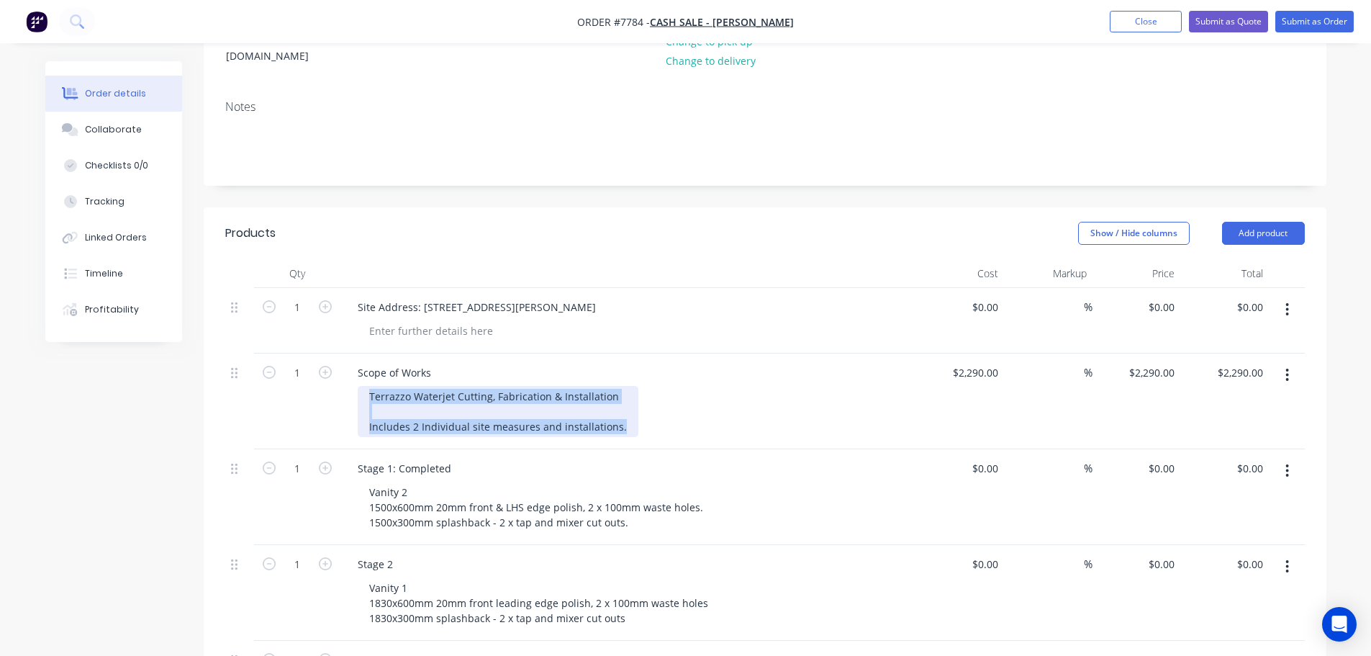
drag, startPoint x: 617, startPoint y: 407, endPoint x: 300, endPoint y: 340, distance: 324.3
click at [303, 353] on div "1 Scope of Works Terrazzo Waterjet Cutting, Fabrication & Installation Includes…" at bounding box center [764, 401] width 1079 height 96
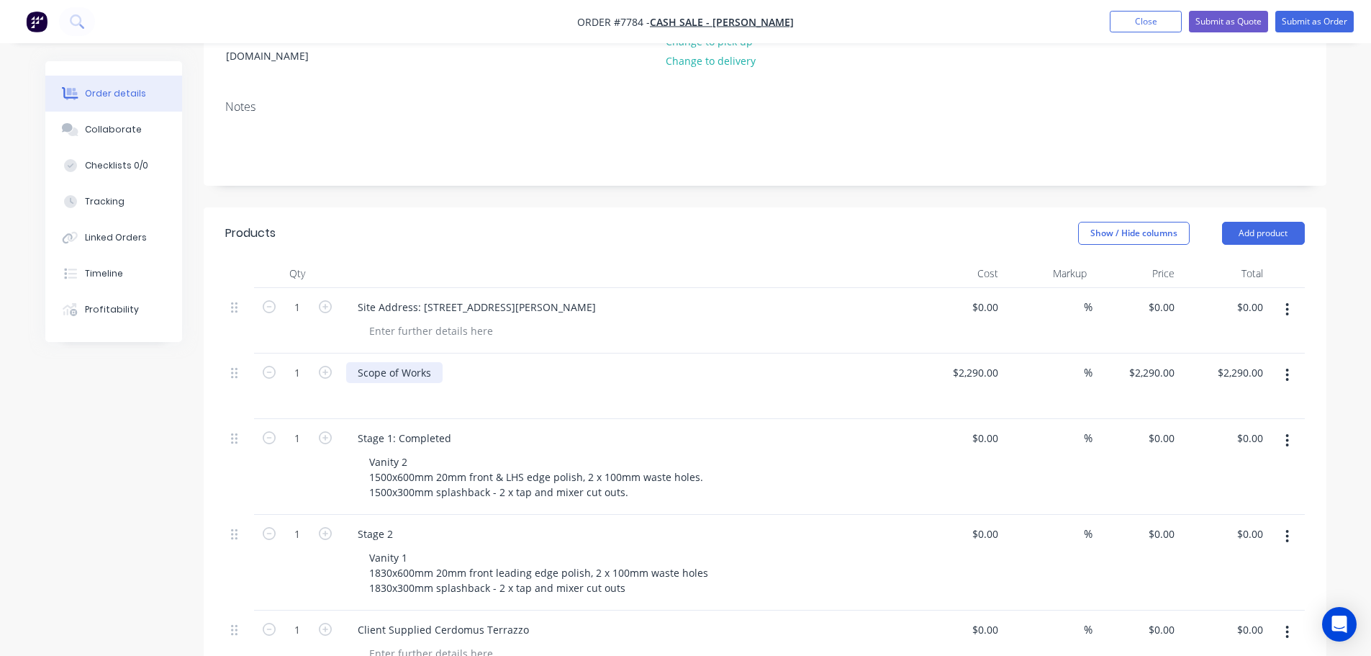
click at [382, 362] on div "Scope of Works" at bounding box center [394, 372] width 96 height 21
click at [1287, 427] on button "button" at bounding box center [1287, 440] width 34 height 26
click at [1246, 554] on div "Delete" at bounding box center [1236, 564] width 111 height 21
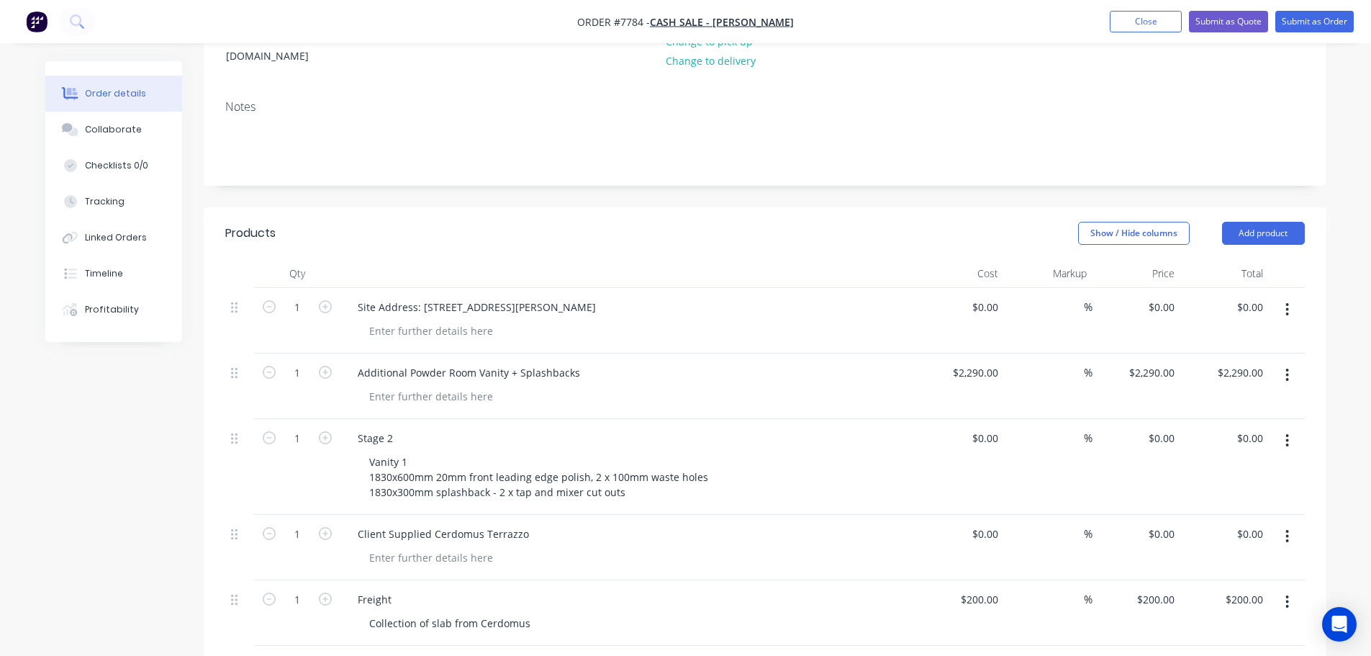
click at [1290, 427] on button "button" at bounding box center [1287, 440] width 34 height 26
click at [1267, 554] on div "Delete" at bounding box center [1236, 564] width 111 height 21
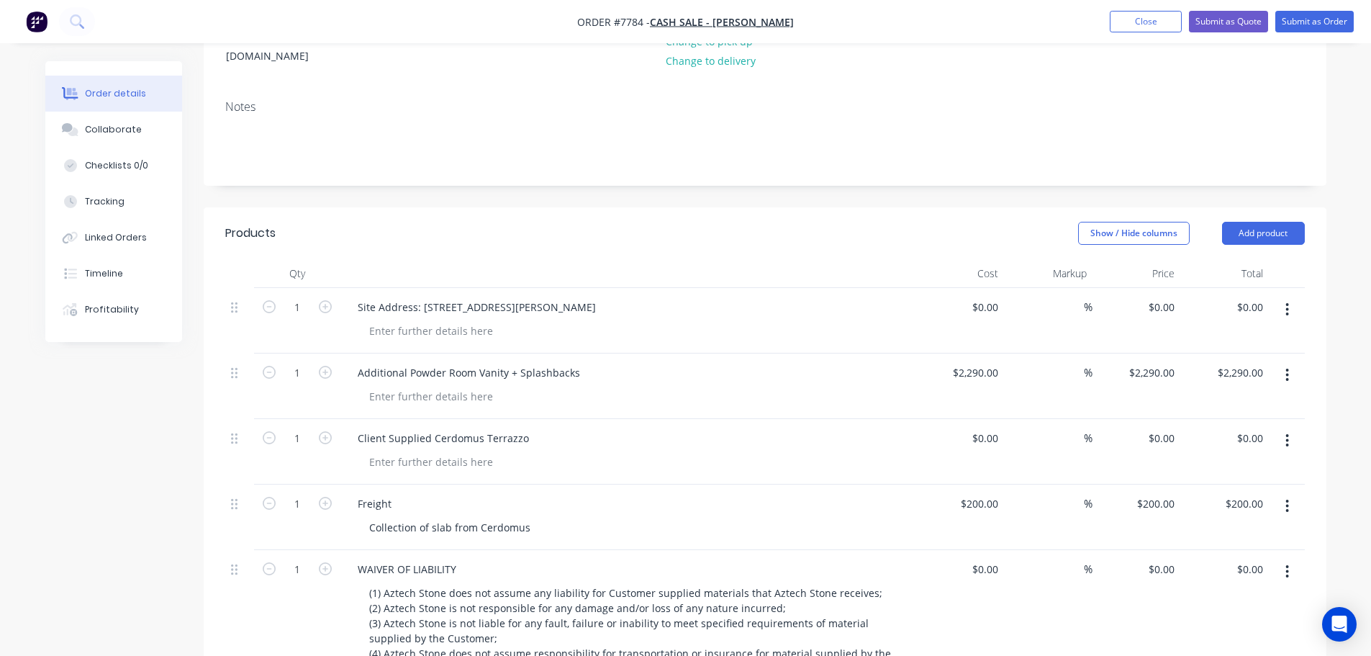
click at [1290, 427] on button "button" at bounding box center [1287, 440] width 34 height 26
click at [1248, 554] on div "Delete" at bounding box center [1236, 564] width 111 height 21
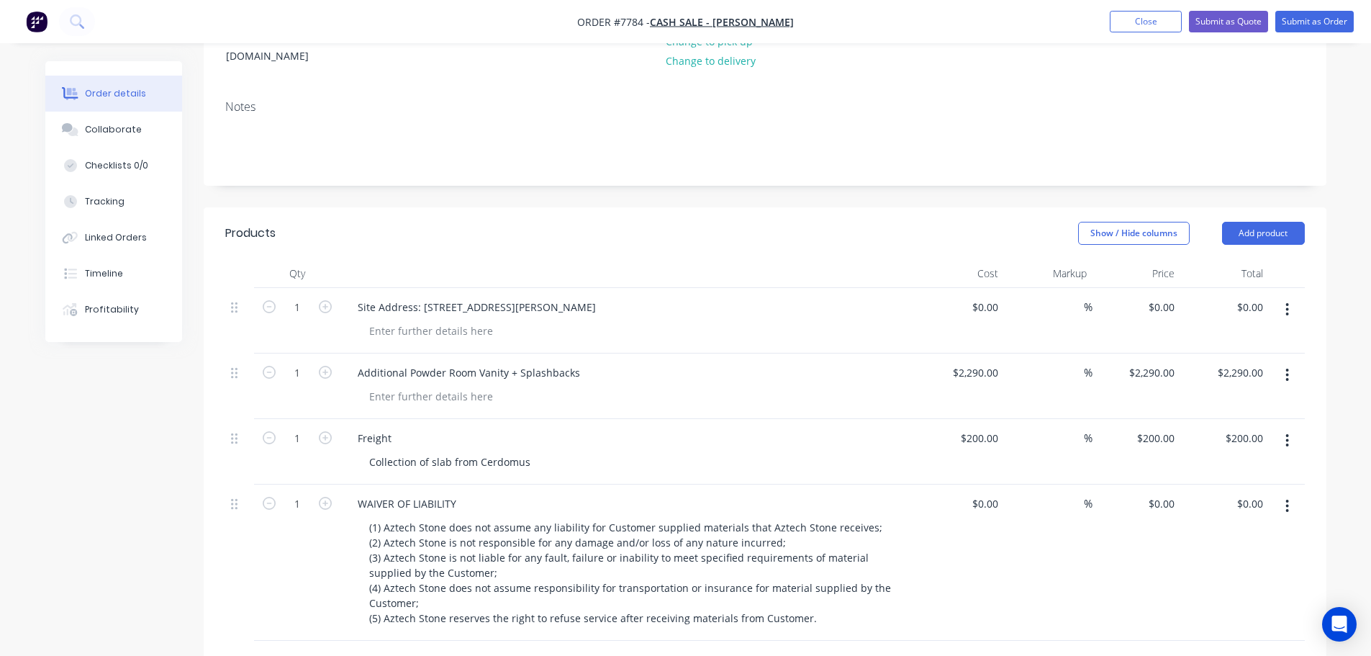
click at [1294, 427] on button "button" at bounding box center [1287, 440] width 34 height 26
click at [1235, 554] on div "Delete" at bounding box center [1236, 564] width 111 height 21
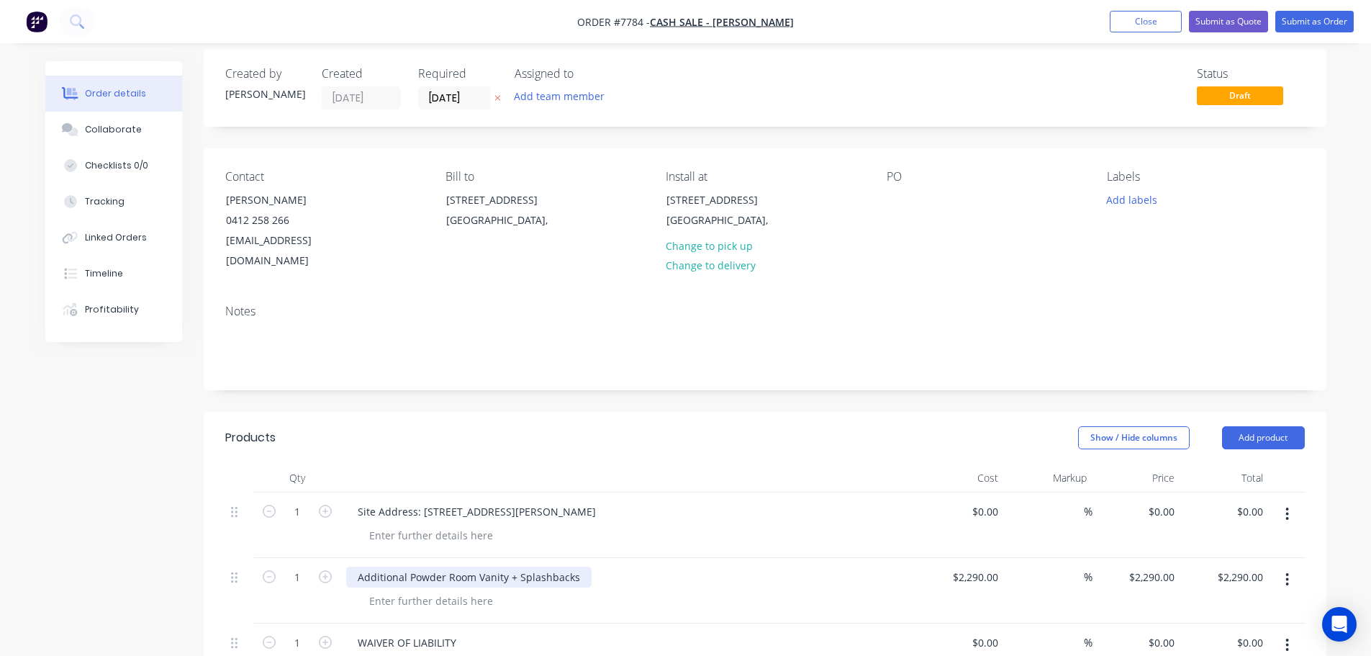
scroll to position [0, 0]
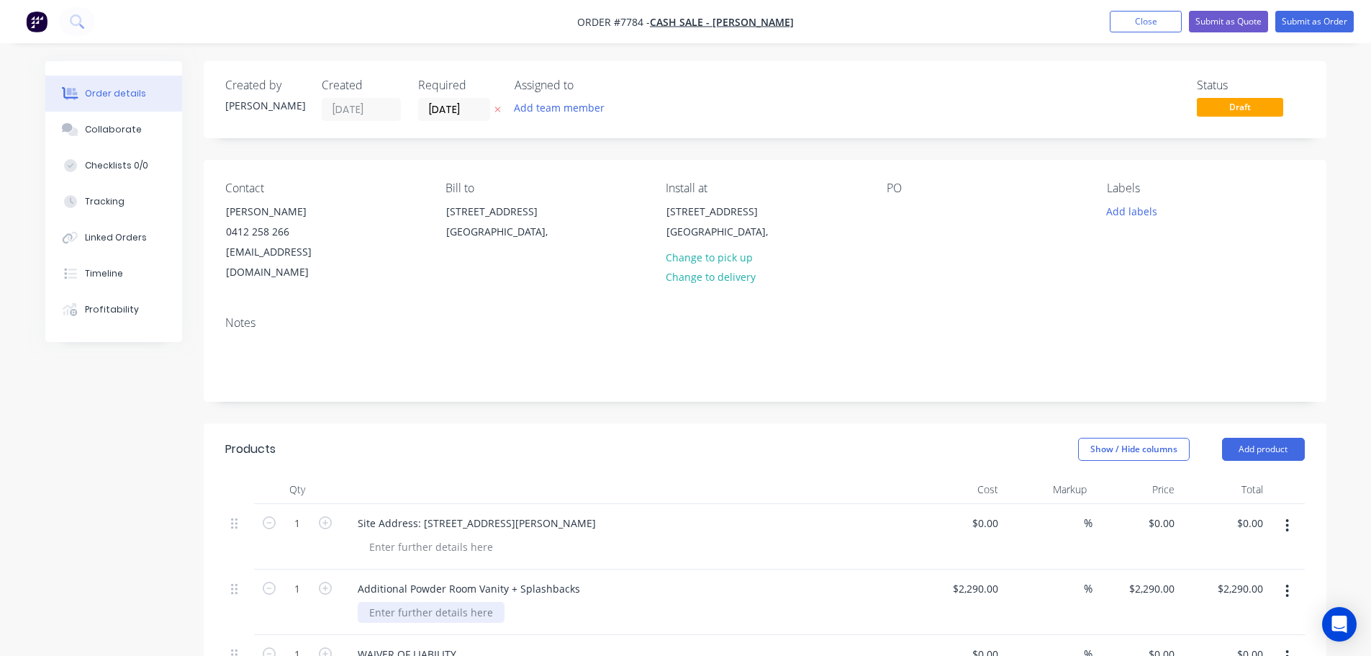
click at [435, 602] on div at bounding box center [431, 612] width 147 height 21
click at [722, 578] on div "Additional Powder Room Vanity + Splashbacks" at bounding box center [628, 588] width 564 height 21
click at [961, 569] on div "2290 2290" at bounding box center [960, 601] width 89 height 65
click at [994, 578] on input "2290" at bounding box center [977, 588] width 53 height 21
type input "$380.00"
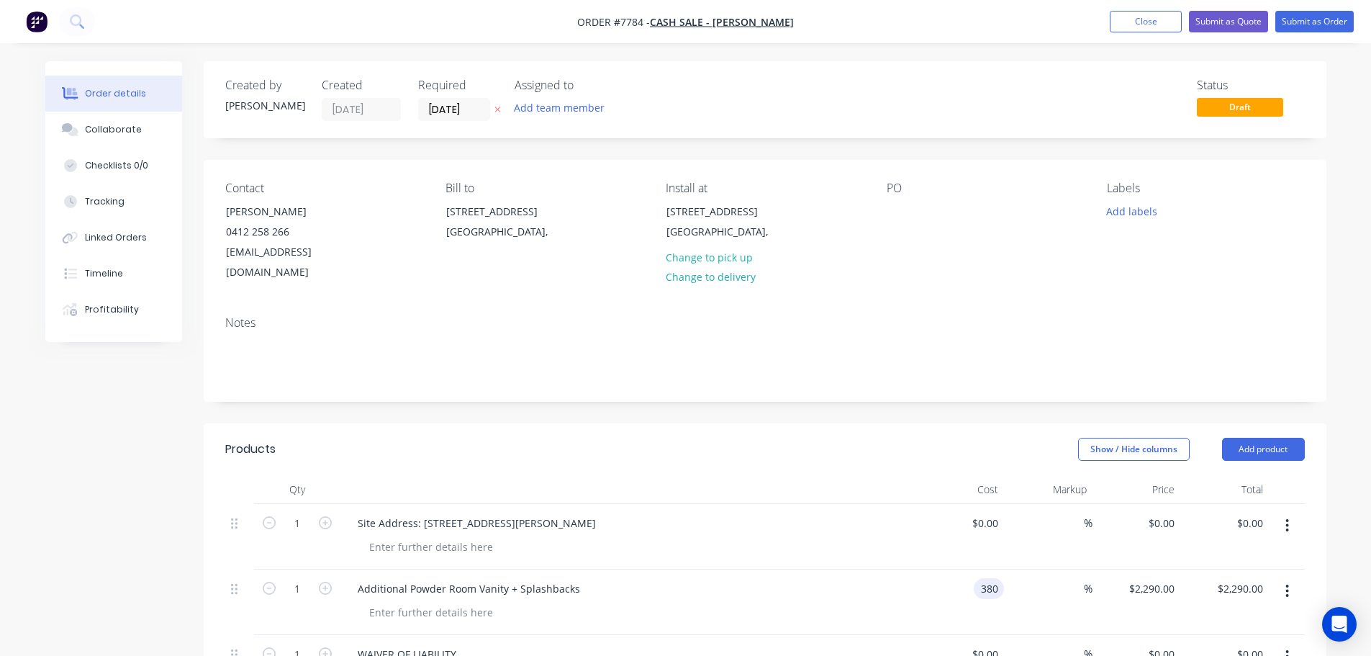
type input "$380.00"
click at [885, 475] on div at bounding box center [628, 489] width 576 height 29
click at [920, 212] on div "PO" at bounding box center [985, 231] width 197 height 101
drag, startPoint x: 881, startPoint y: 196, endPoint x: 898, endPoint y: 205, distance: 19.3
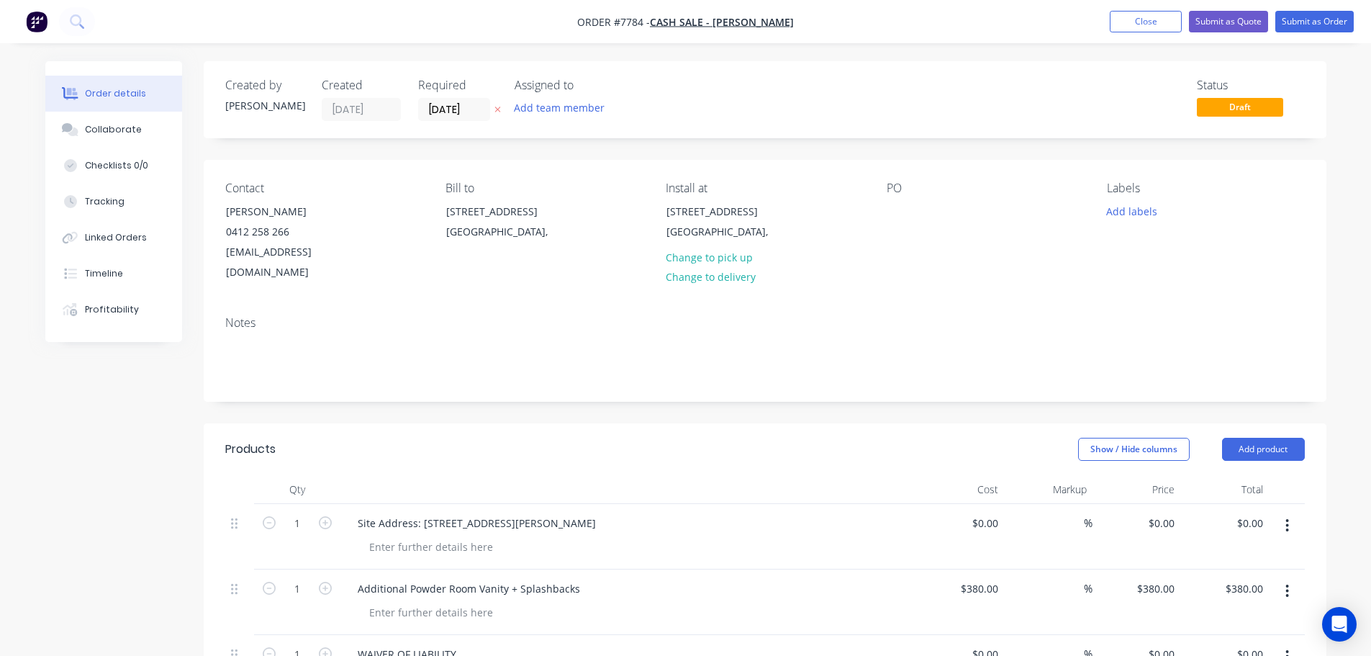
click at [881, 197] on div "Contact Brett Ford 0412 258 266 brettford@outlook.com Bill to 16 Proudfoot Stre…" at bounding box center [765, 232] width 1123 height 145
click at [899, 205] on div at bounding box center [898, 211] width 23 height 21
drag, startPoint x: 1007, startPoint y: 224, endPoint x: 978, endPoint y: 212, distance: 31.7
click at [978, 212] on div "16PROUDFOOT- Additional Powder" at bounding box center [977, 219] width 180 height 36
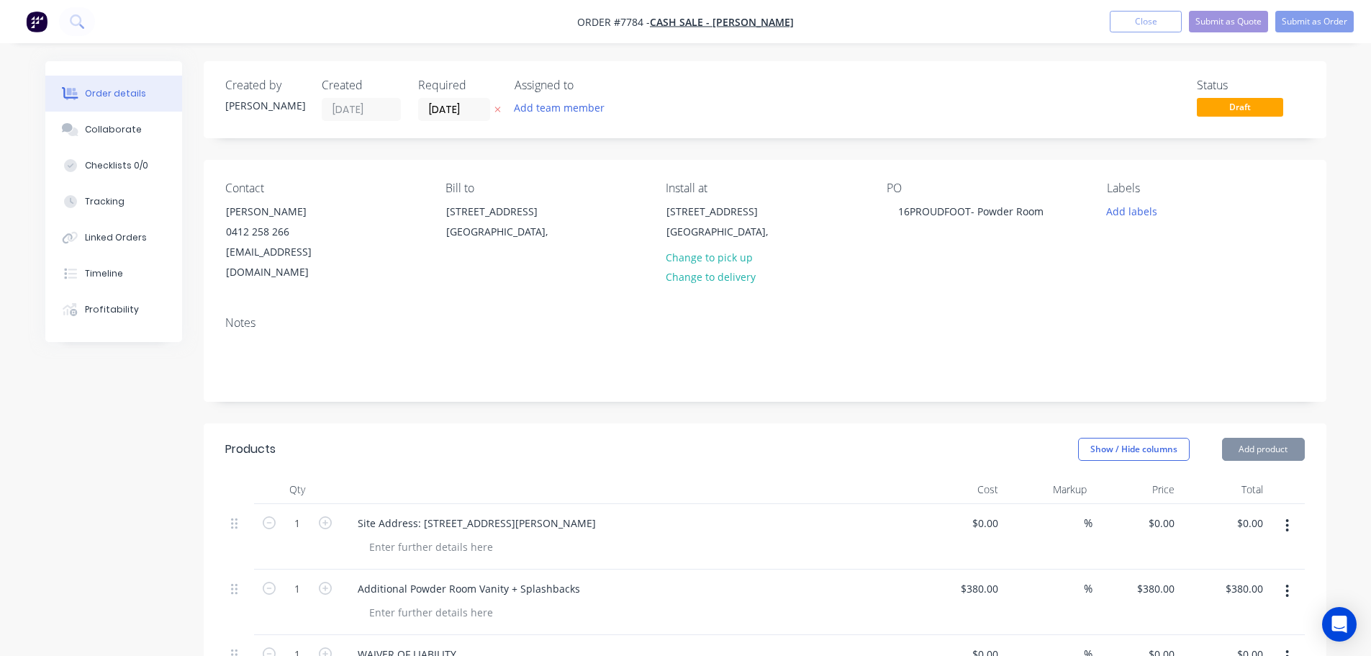
click at [1351, 9] on nav "Order #7784 - Cash Sale - Brett Ford Add product Close Submit as Quote Submit a…" at bounding box center [685, 21] width 1371 height 43
click at [1343, 19] on button "Submit as Order" at bounding box center [1314, 22] width 78 height 22
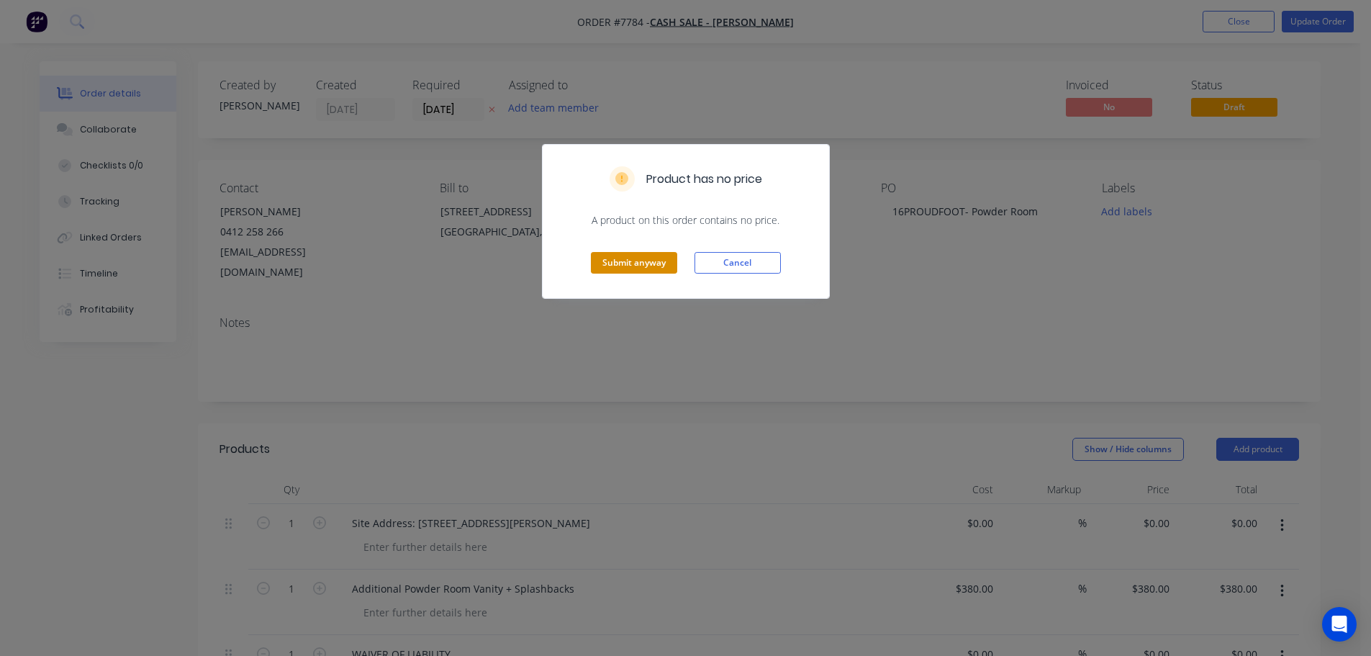
click at [631, 258] on button "Submit anyway" at bounding box center [634, 263] width 86 height 22
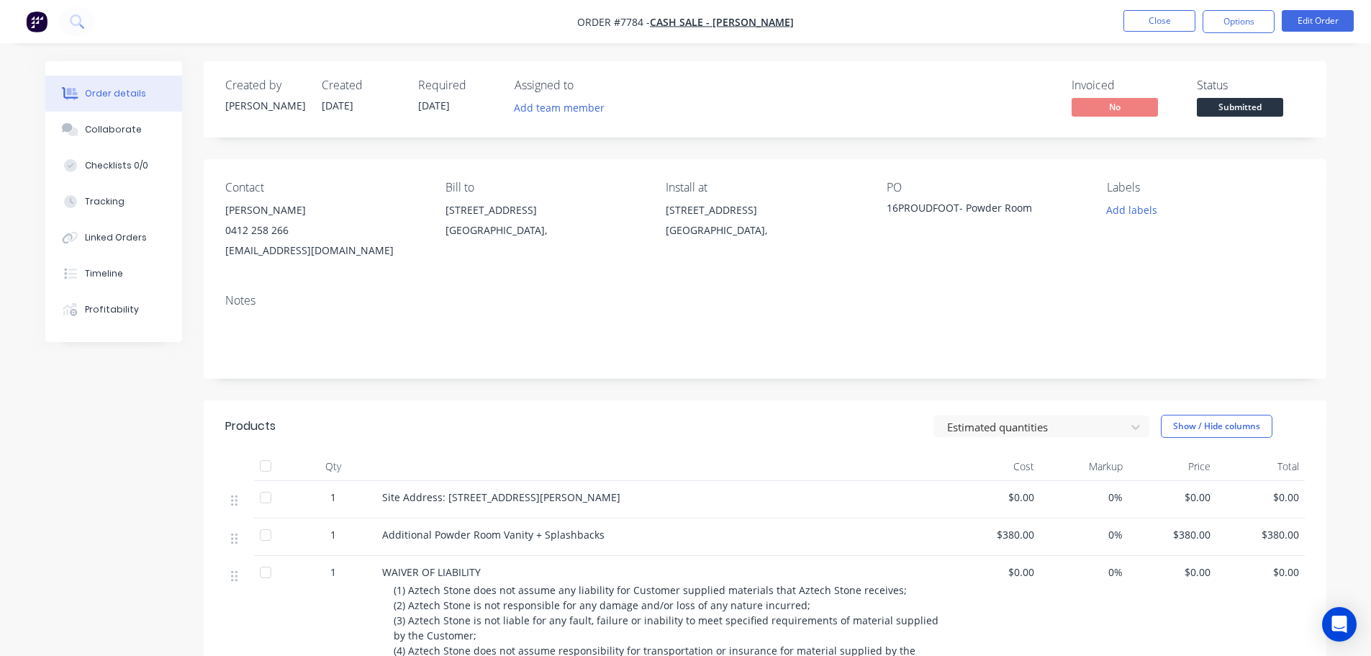
click at [1161, 33] on nav "Order #7784 - Cash Sale - Brett Ford Close Options Edit Order" at bounding box center [685, 21] width 1371 height 43
click at [1169, 17] on button "Close" at bounding box center [1159, 21] width 72 height 22
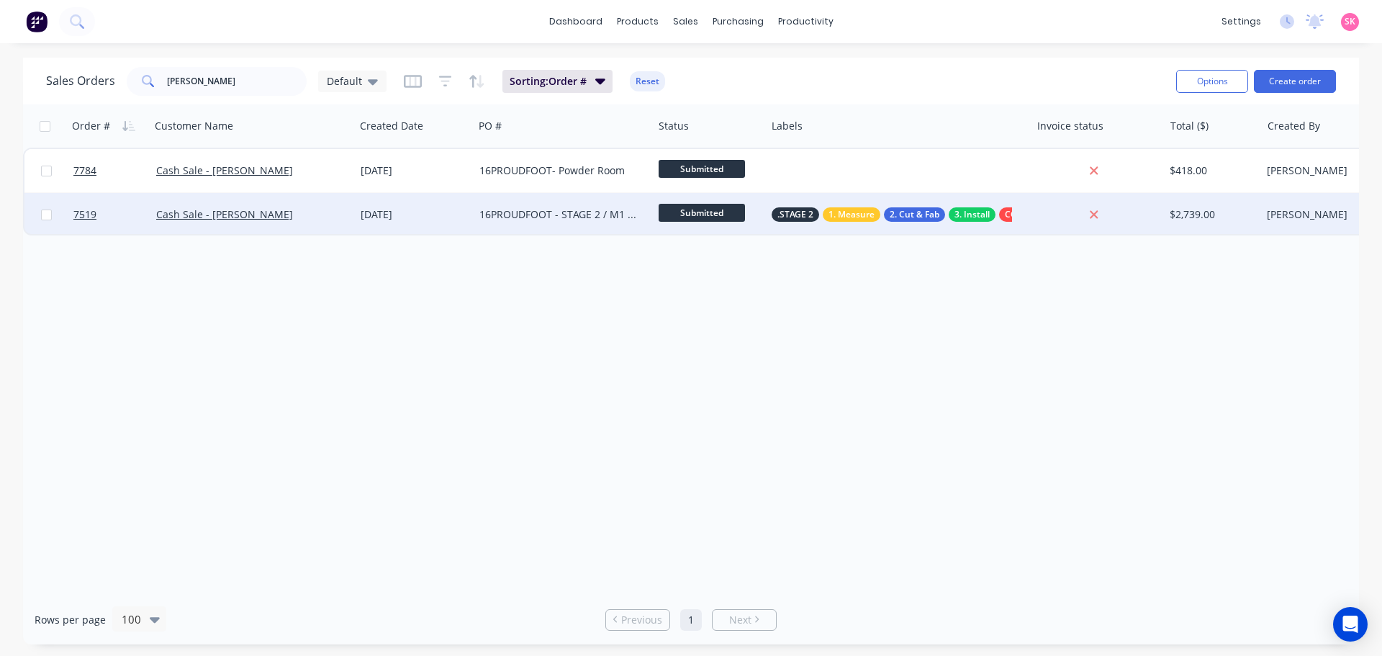
click at [468, 212] on div "[DATE]" at bounding box center [414, 214] width 119 height 43
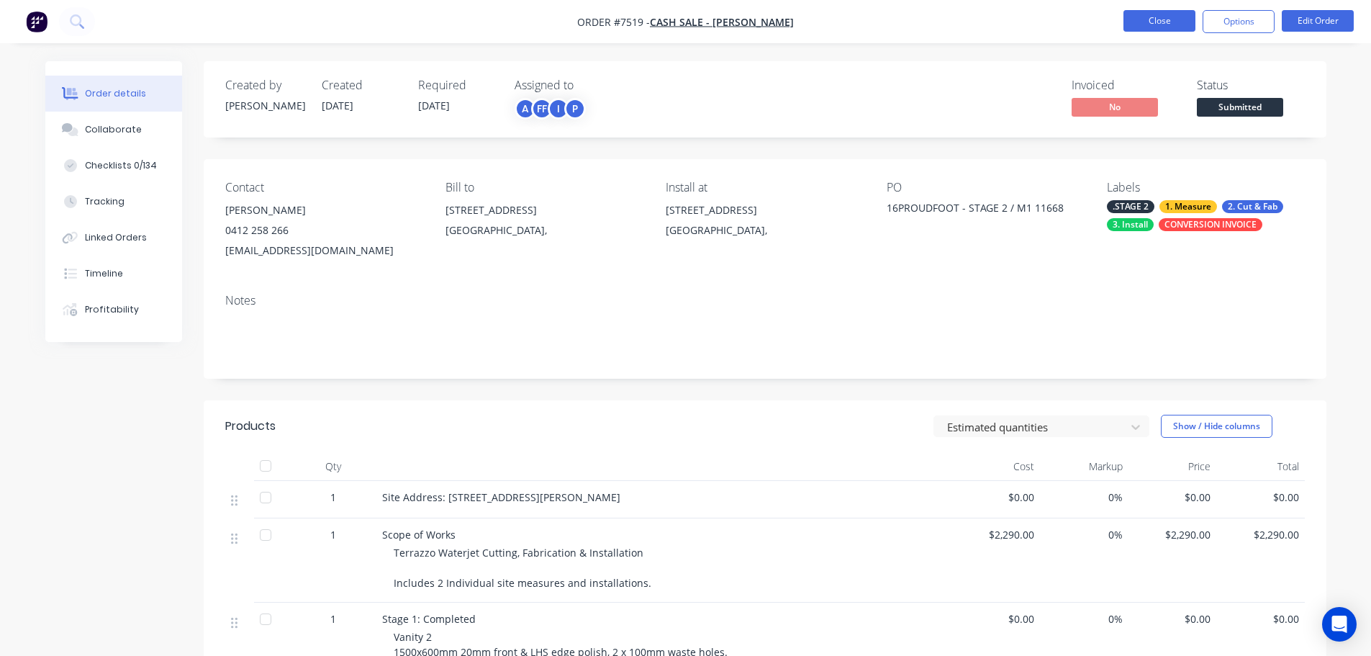
click at [1135, 22] on button "Close" at bounding box center [1159, 21] width 72 height 22
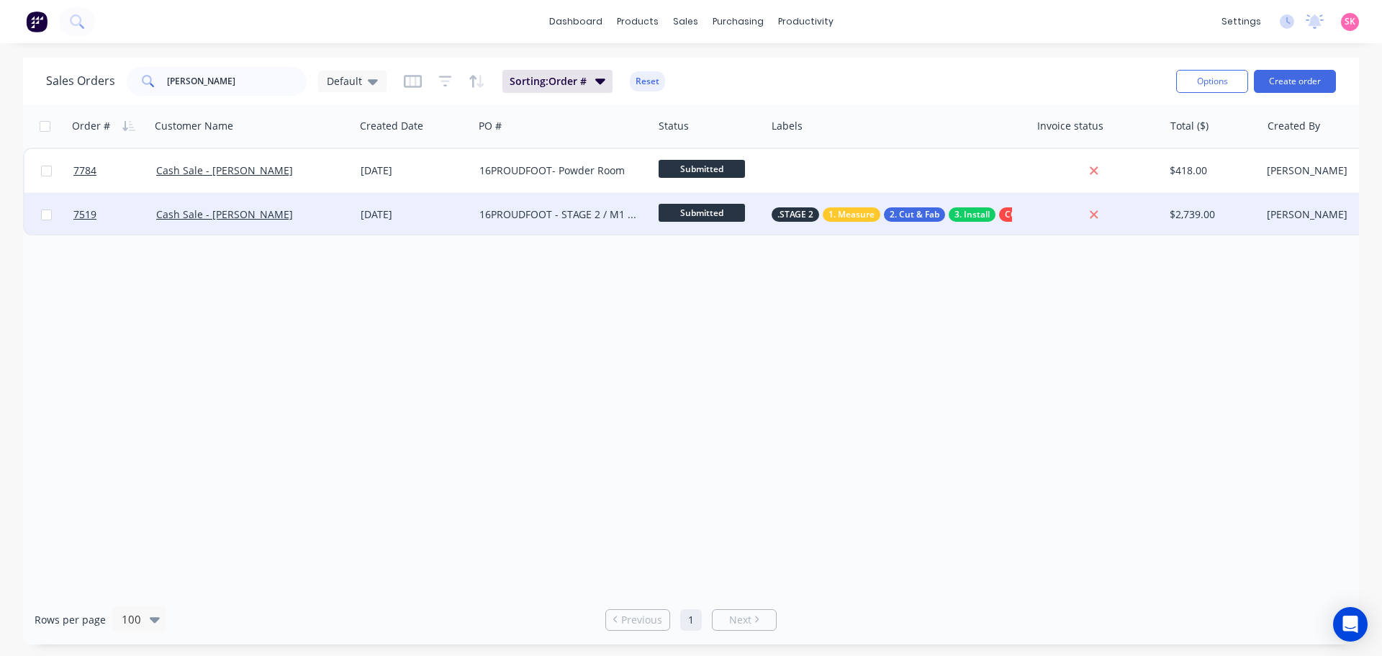
click at [358, 212] on div "[DATE]" at bounding box center [414, 214] width 119 height 43
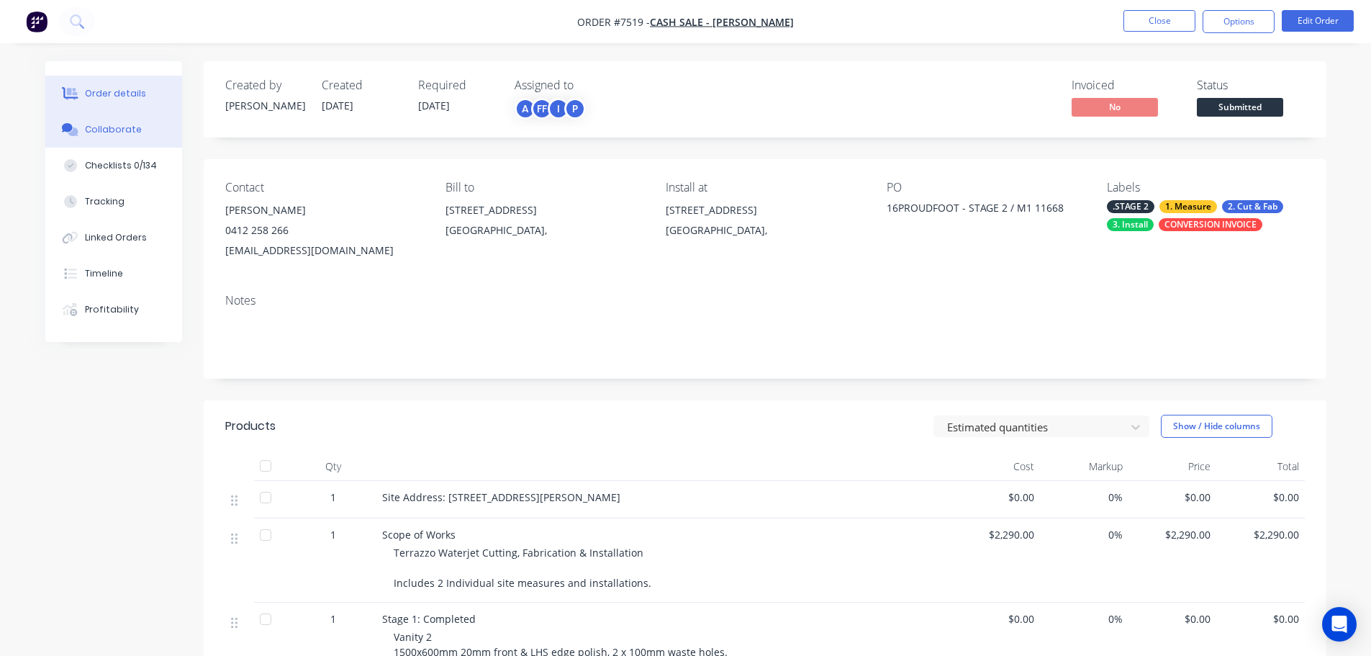
click at [107, 129] on div "Collaborate" at bounding box center [113, 129] width 57 height 13
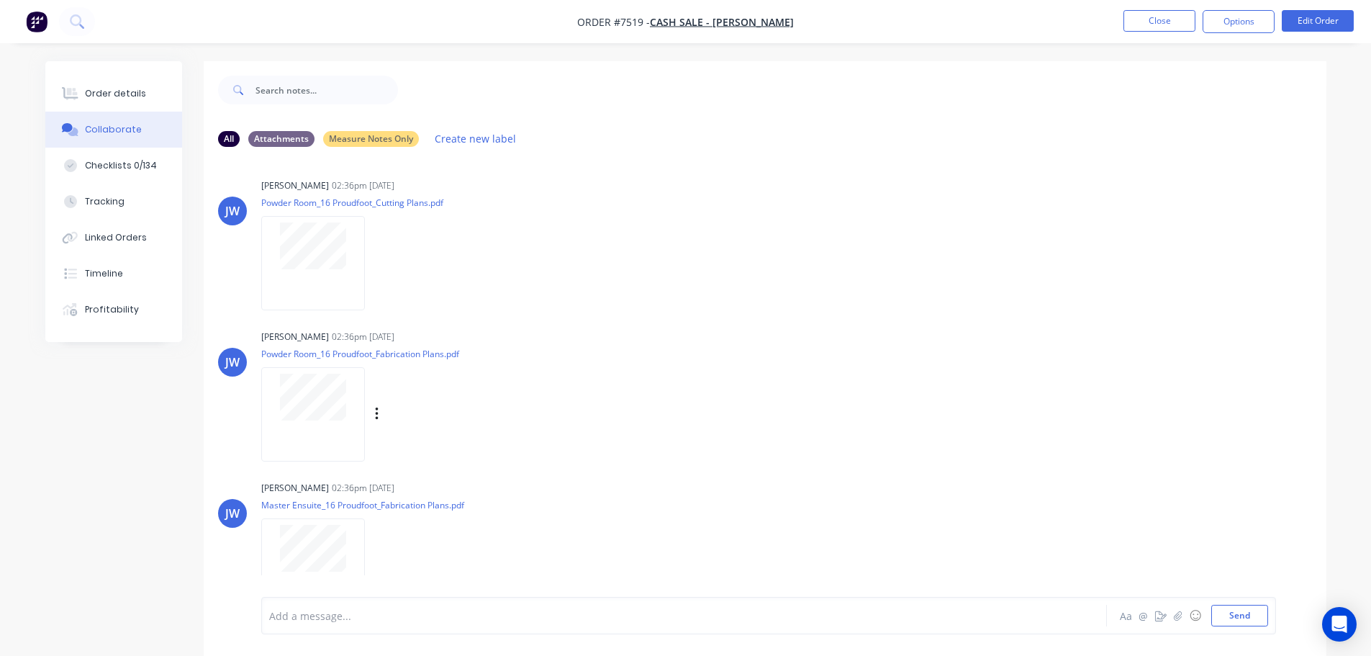
scroll to position [173, 0]
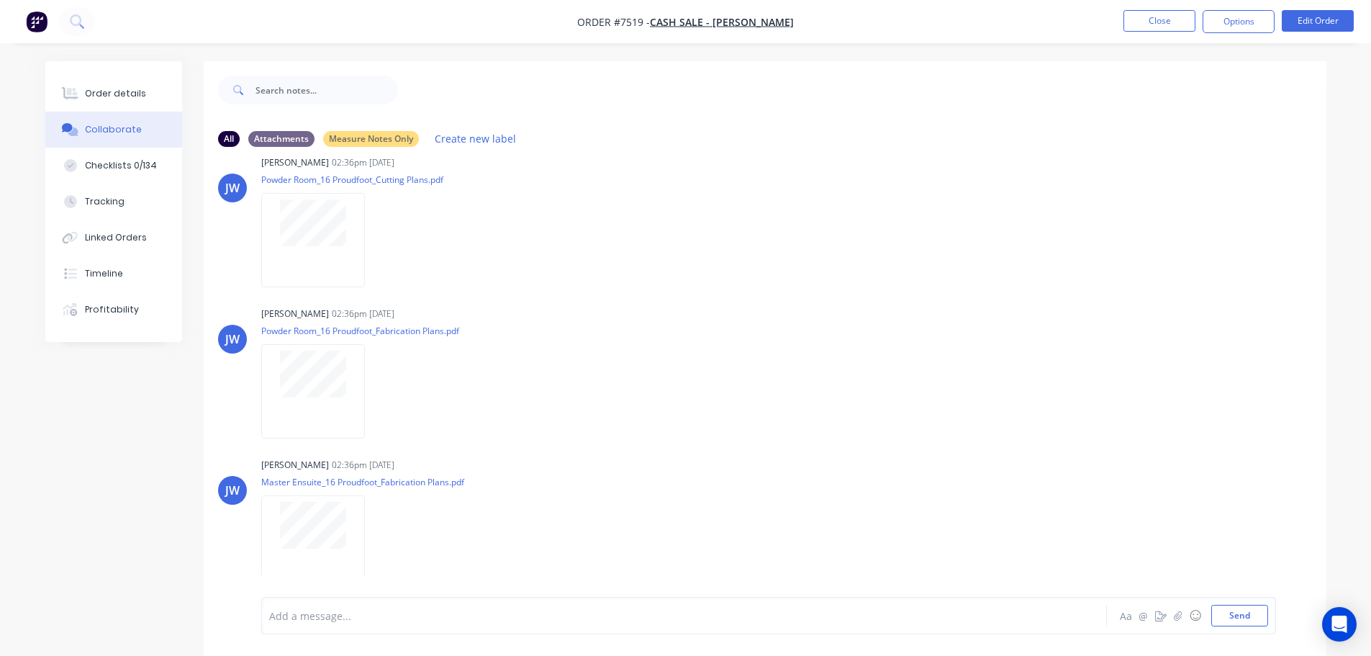
click at [345, 622] on div at bounding box center [644, 615] width 748 height 15
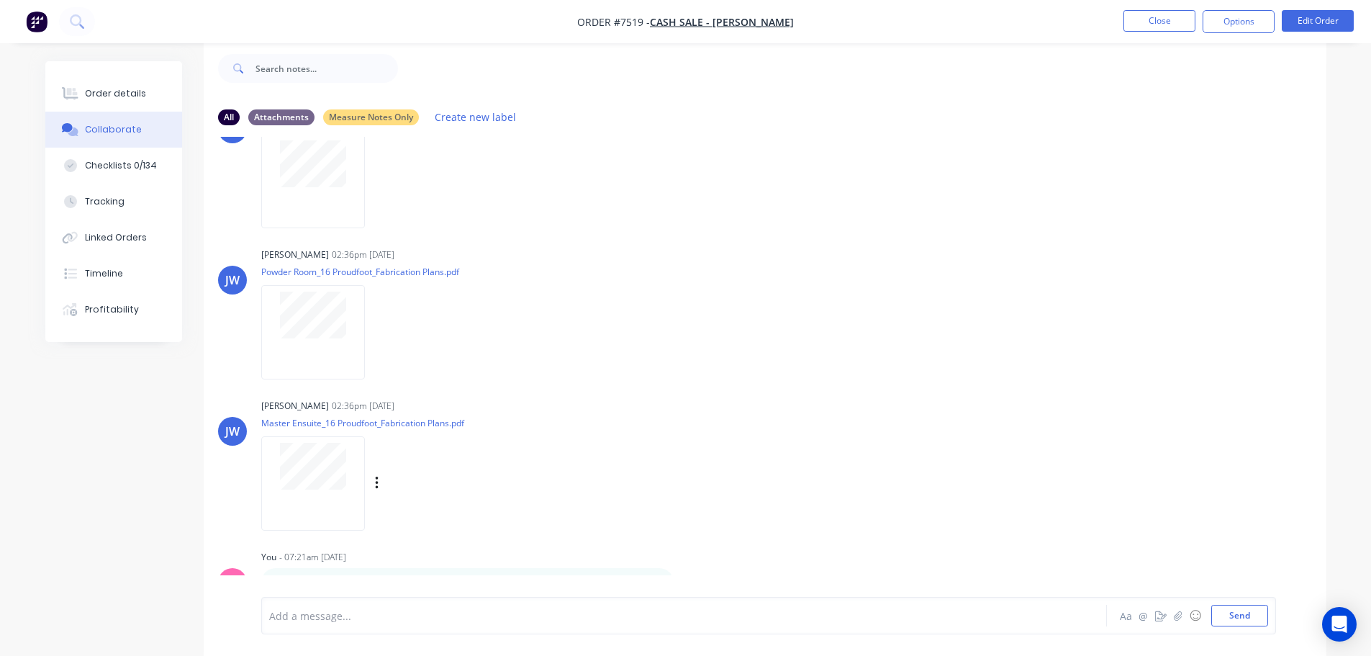
scroll to position [232, 0]
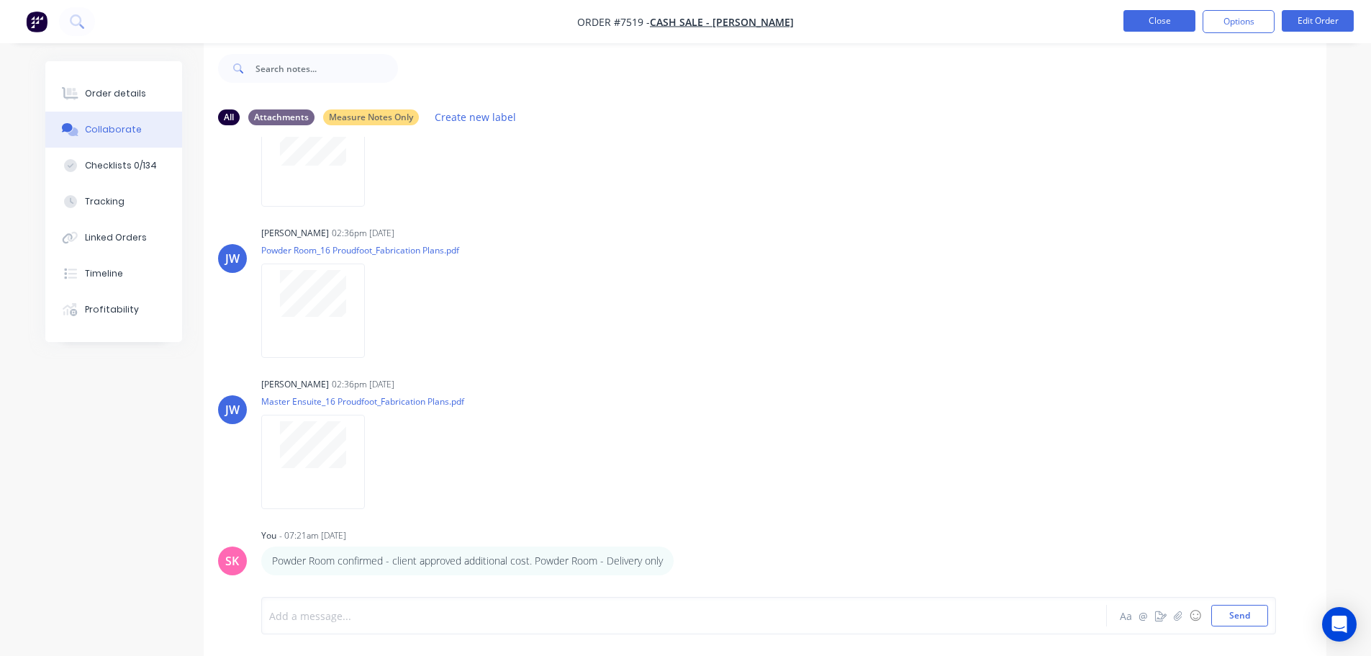
click at [1156, 24] on button "Close" at bounding box center [1159, 21] width 72 height 22
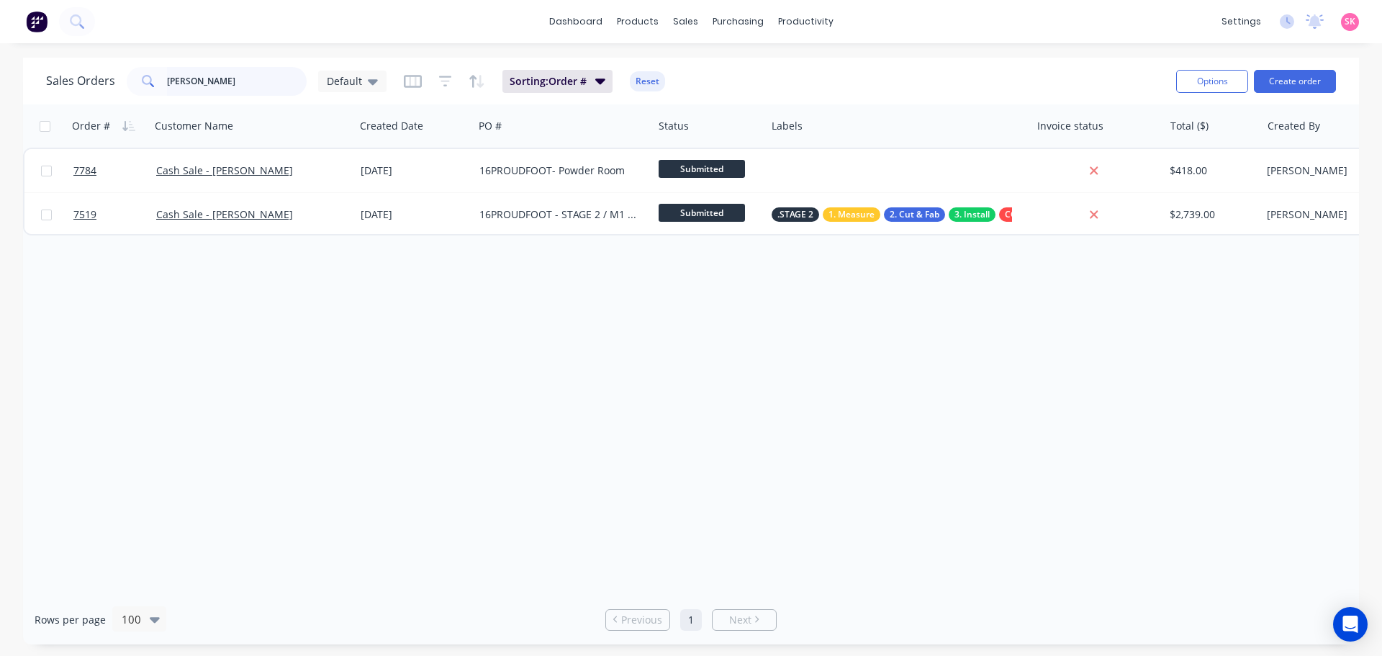
drag, startPoint x: 235, startPoint y: 79, endPoint x: 9, endPoint y: 83, distance: 226.0
click at [17, 83] on div "Sales Orders brett Default Sorting: Order # Reset Options Create order Order # …" at bounding box center [691, 351] width 1382 height 586
type input "airport"
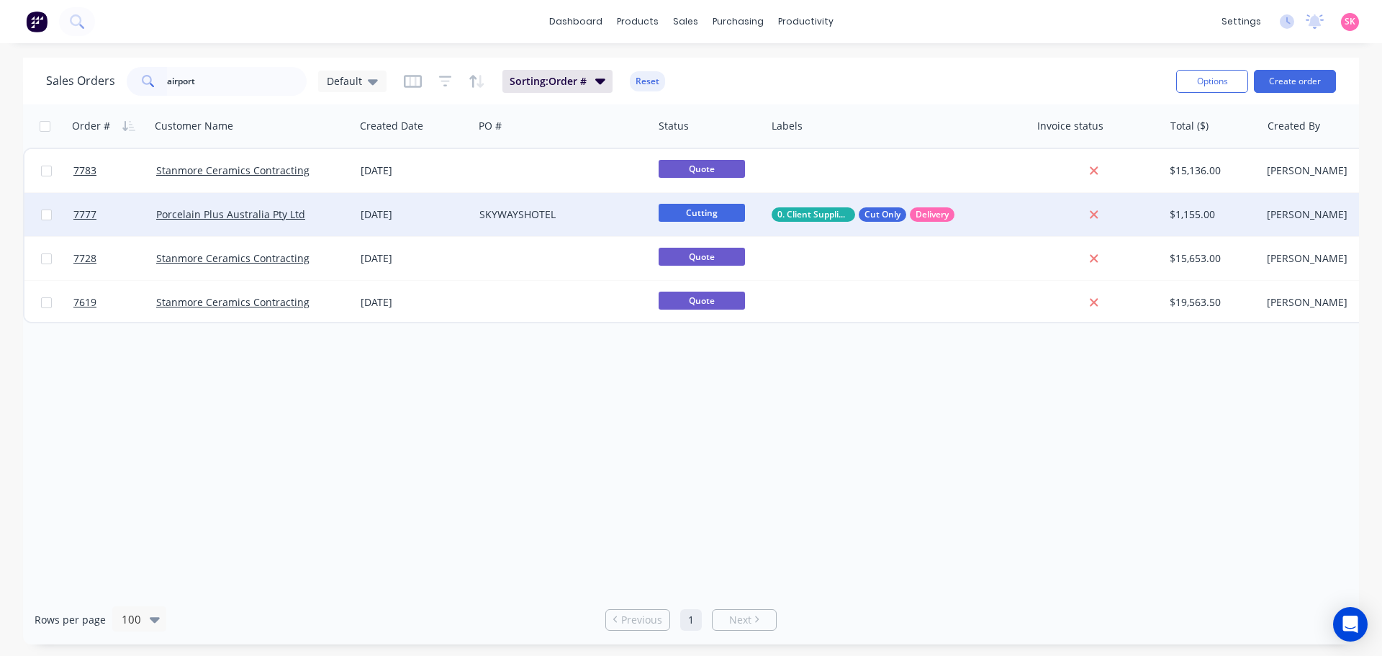
click at [417, 209] on div "[DATE]" at bounding box center [414, 214] width 107 height 14
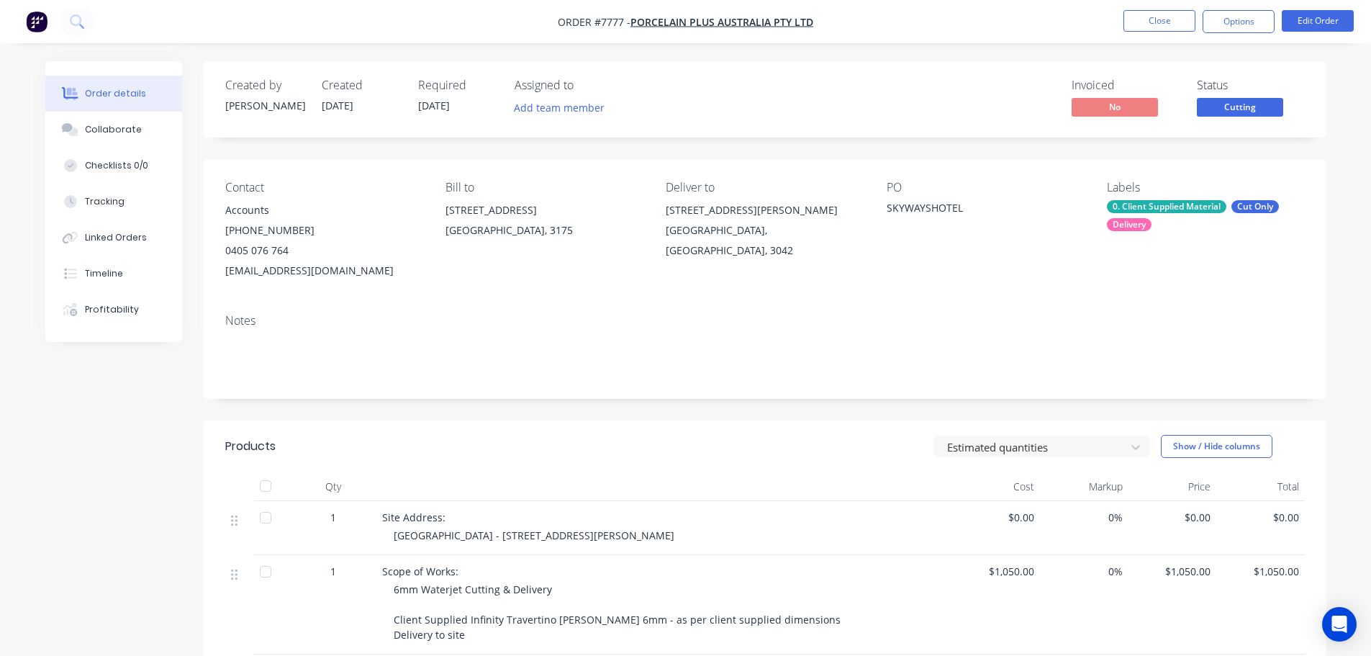
click at [1213, 103] on span "Cutting" at bounding box center [1240, 107] width 86 height 18
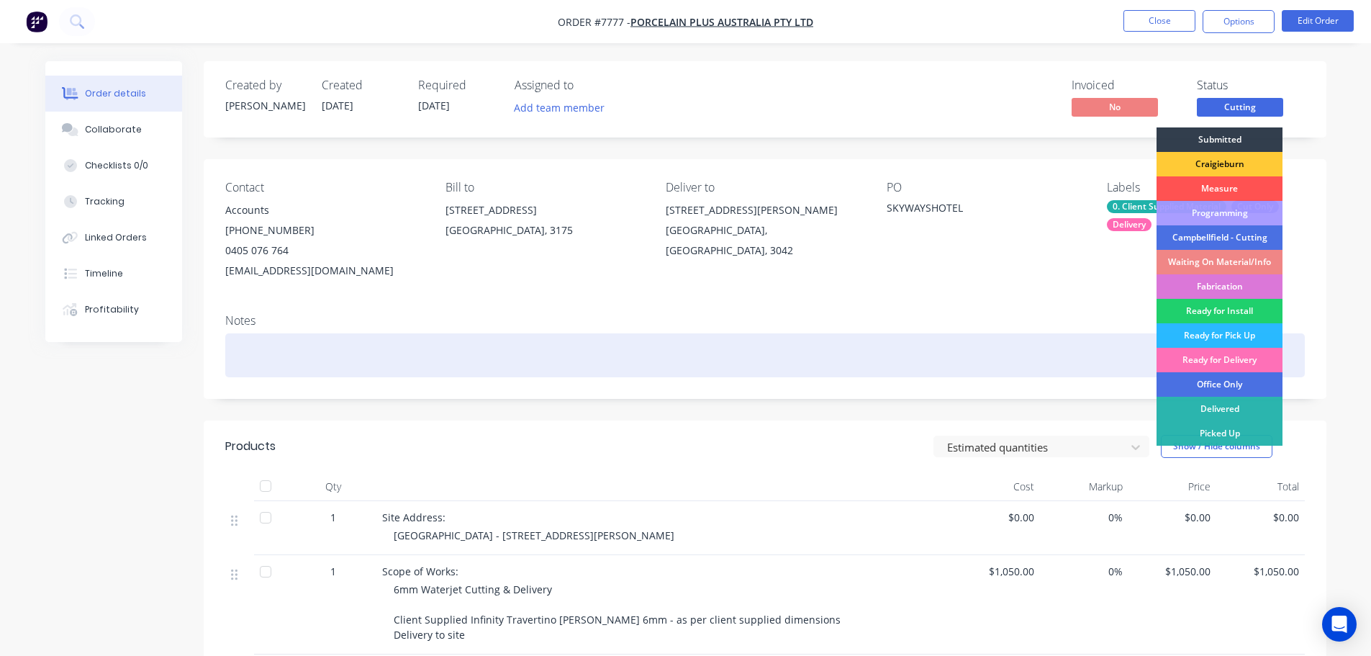
click at [1244, 361] on div "Ready for Delivery" at bounding box center [1219, 360] width 126 height 24
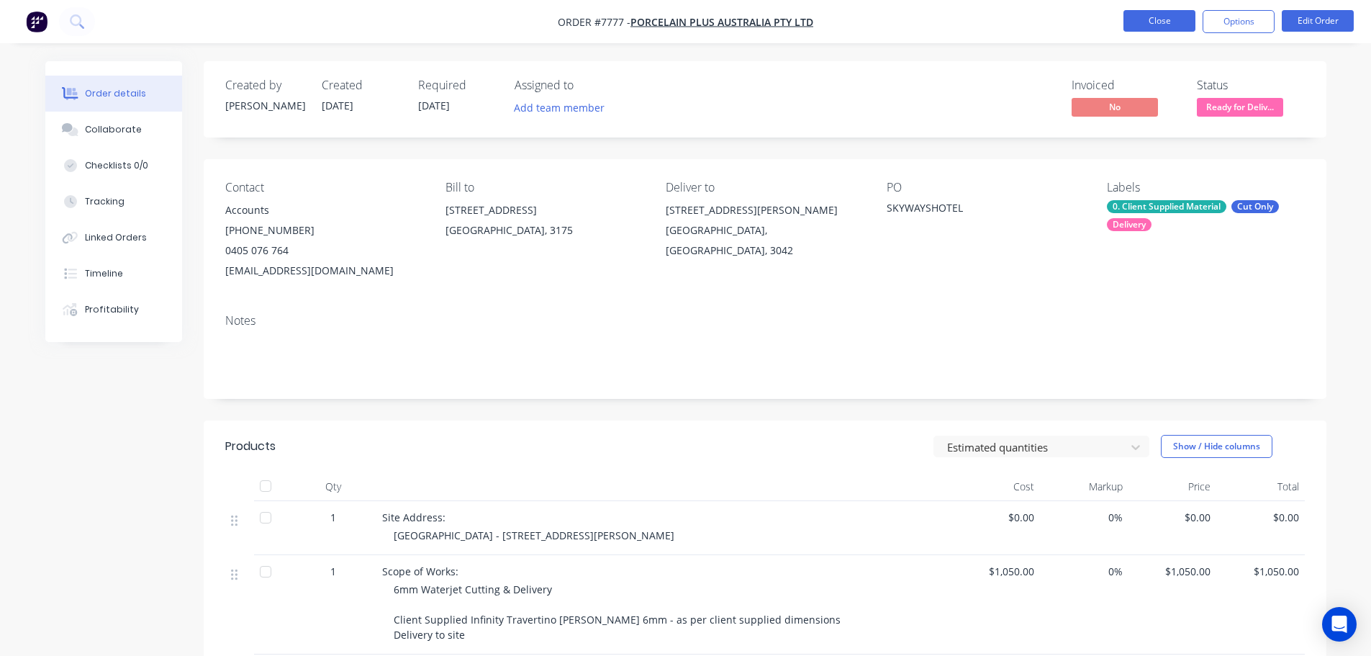
click at [1179, 26] on button "Close" at bounding box center [1159, 21] width 72 height 22
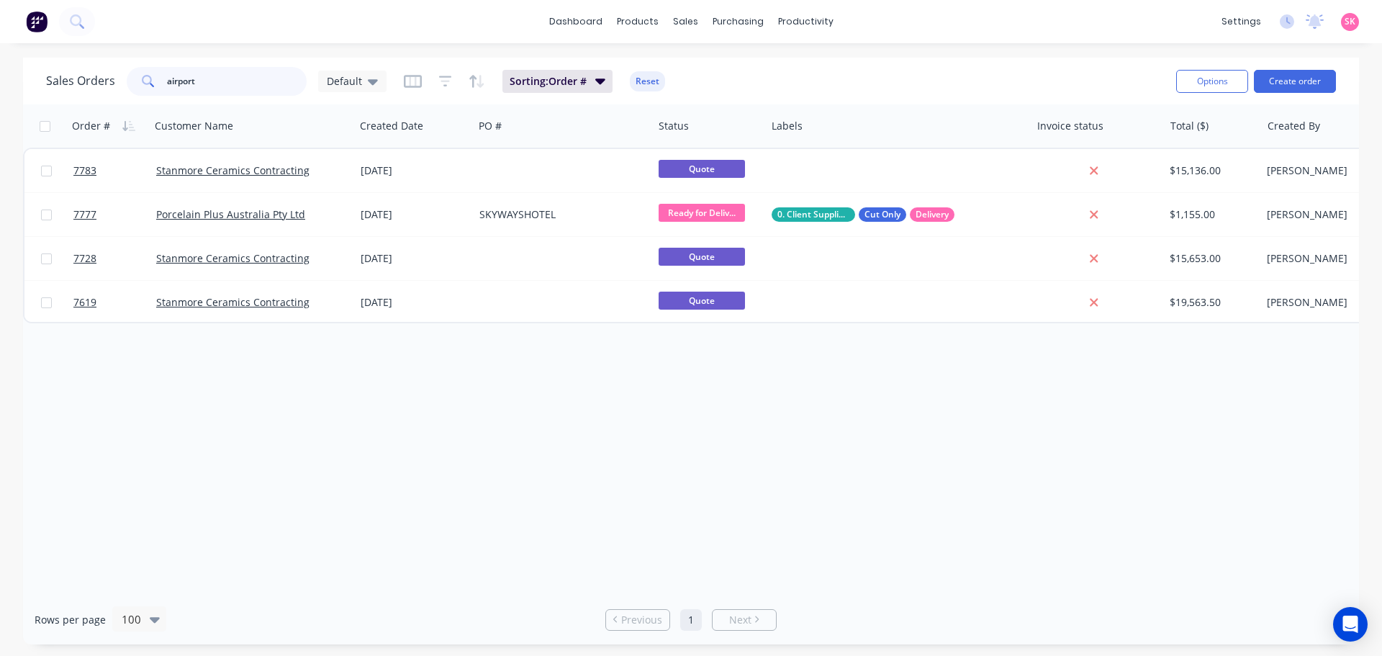
drag, startPoint x: 271, startPoint y: 73, endPoint x: 37, endPoint y: 100, distance: 235.5
click at [73, 86] on div "Sales Orders airport Default" at bounding box center [216, 81] width 340 height 29
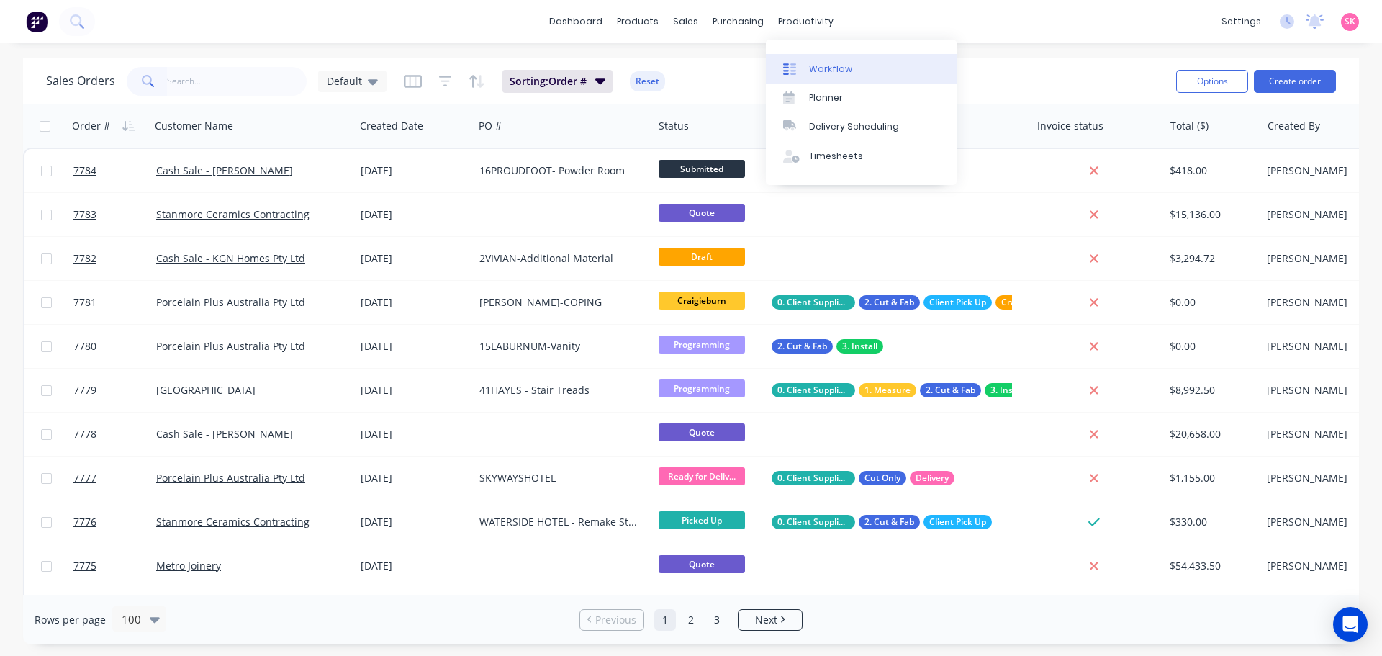
click at [818, 73] on div "Workflow" at bounding box center [830, 69] width 43 height 13
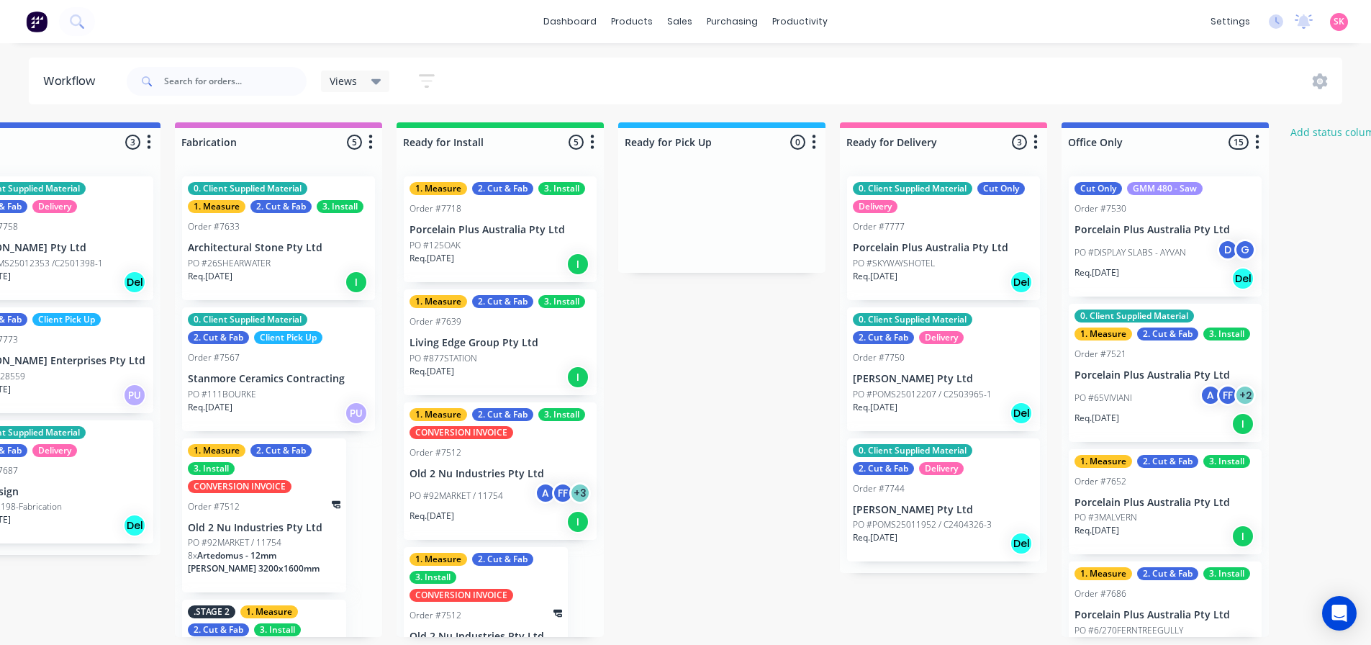
click at [269, 403] on div "Req. 18/07/25 PU" at bounding box center [278, 413] width 181 height 24
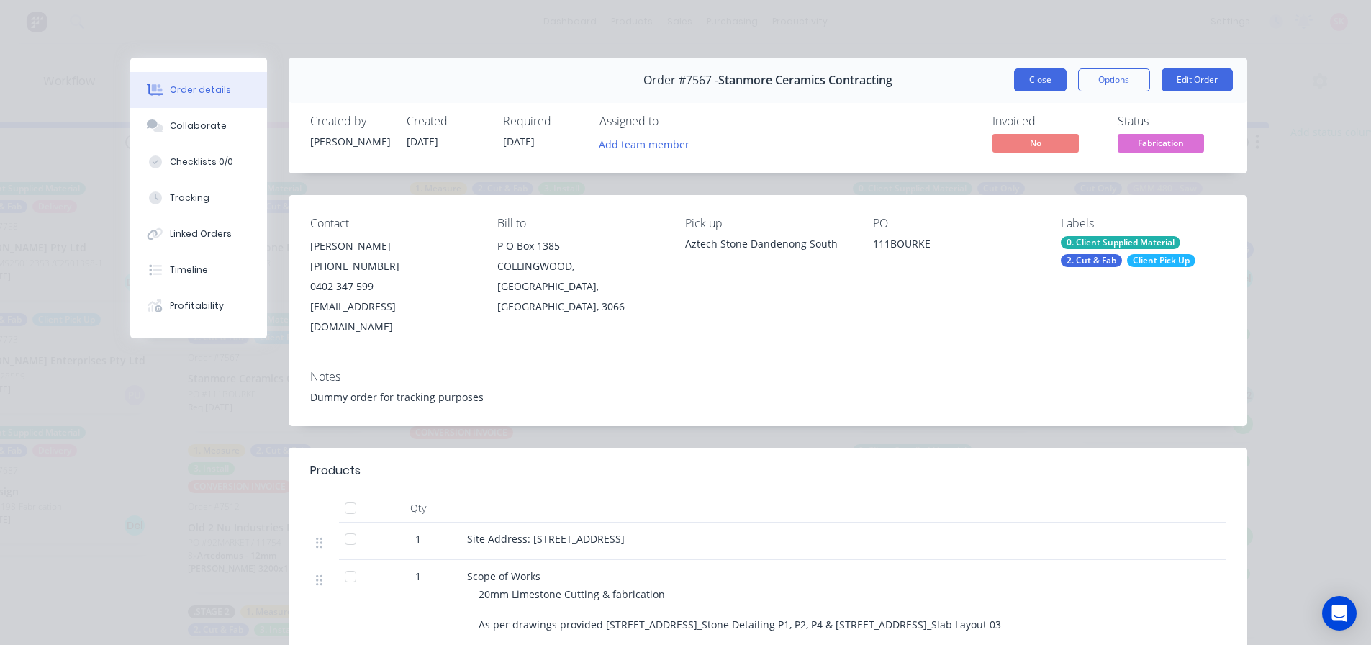
click at [1039, 78] on button "Close" at bounding box center [1040, 79] width 53 height 23
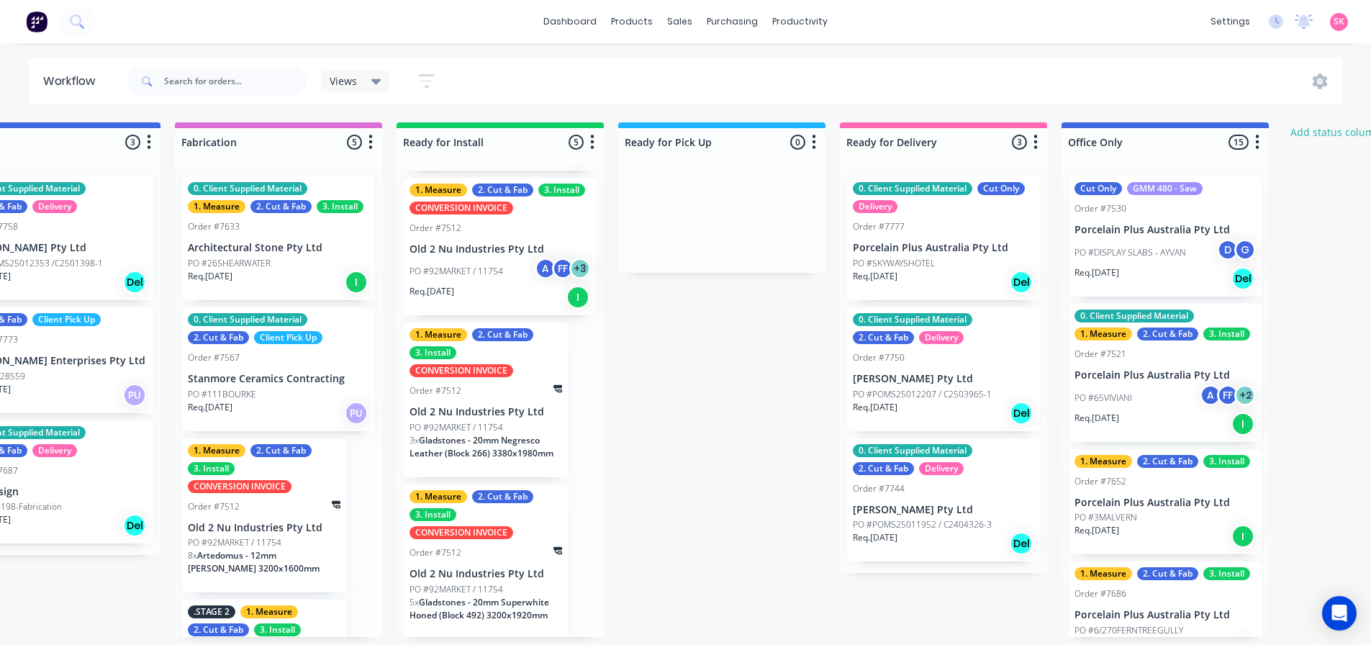
scroll to position [227, 0]
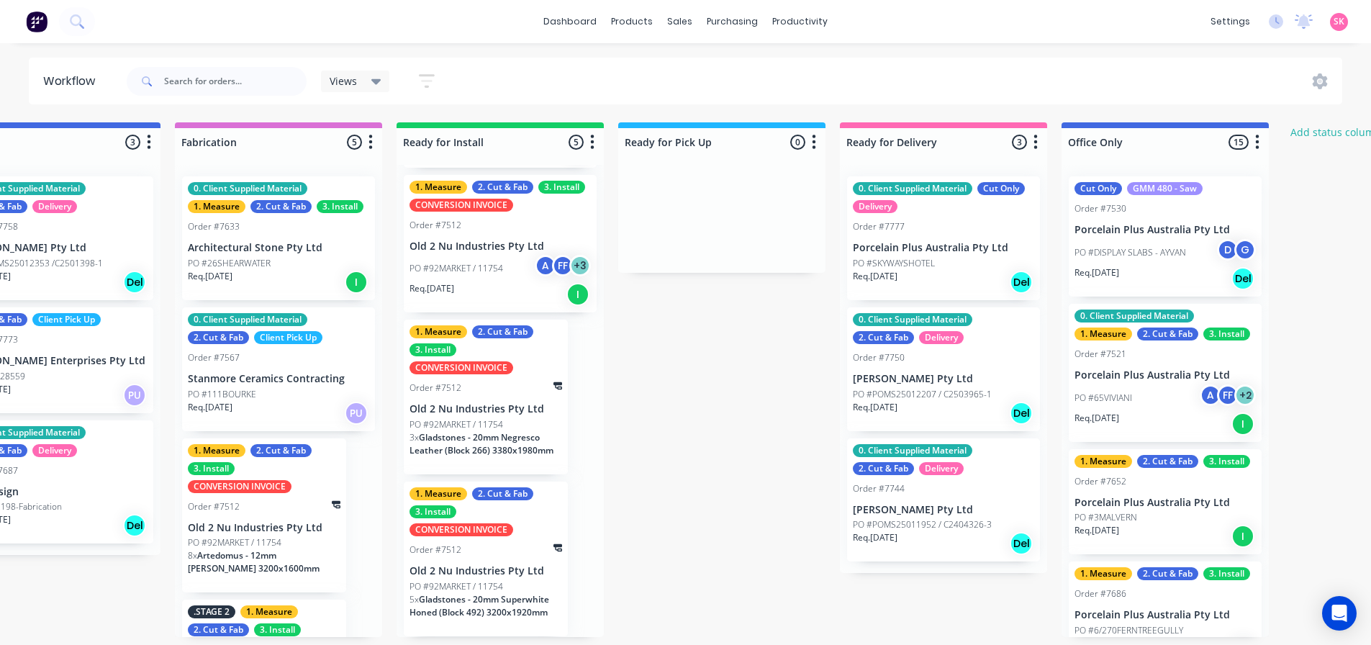
click at [504, 438] on span "Gladstones - 20mm Negresco Leather (Block 266) 3380x1980mm" at bounding box center [481, 443] width 144 height 25
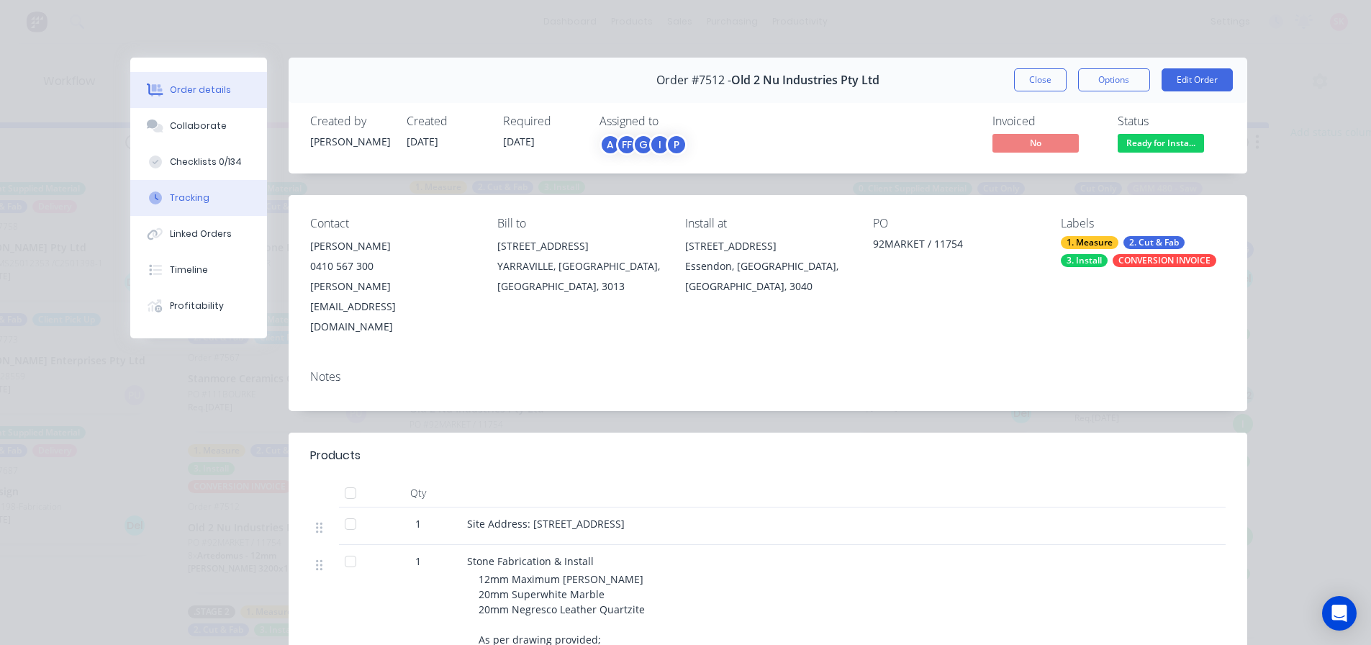
click at [204, 203] on button "Tracking" at bounding box center [198, 198] width 137 height 36
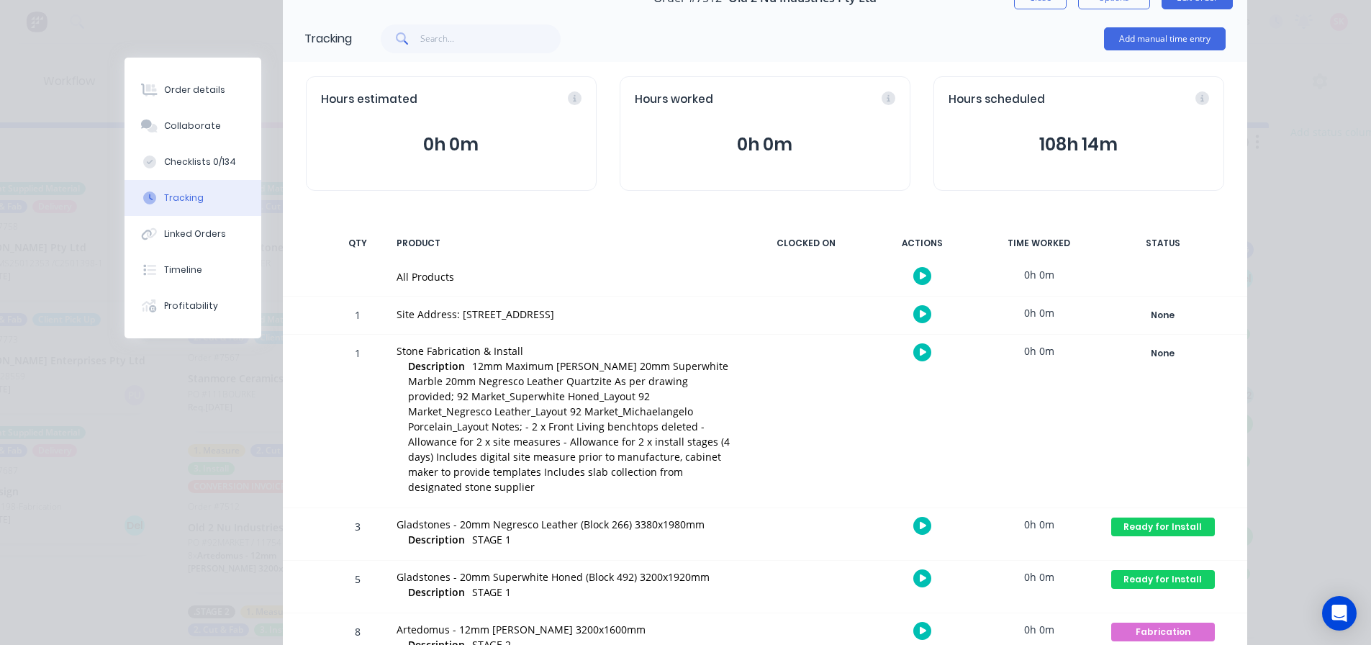
scroll to position [148, 0]
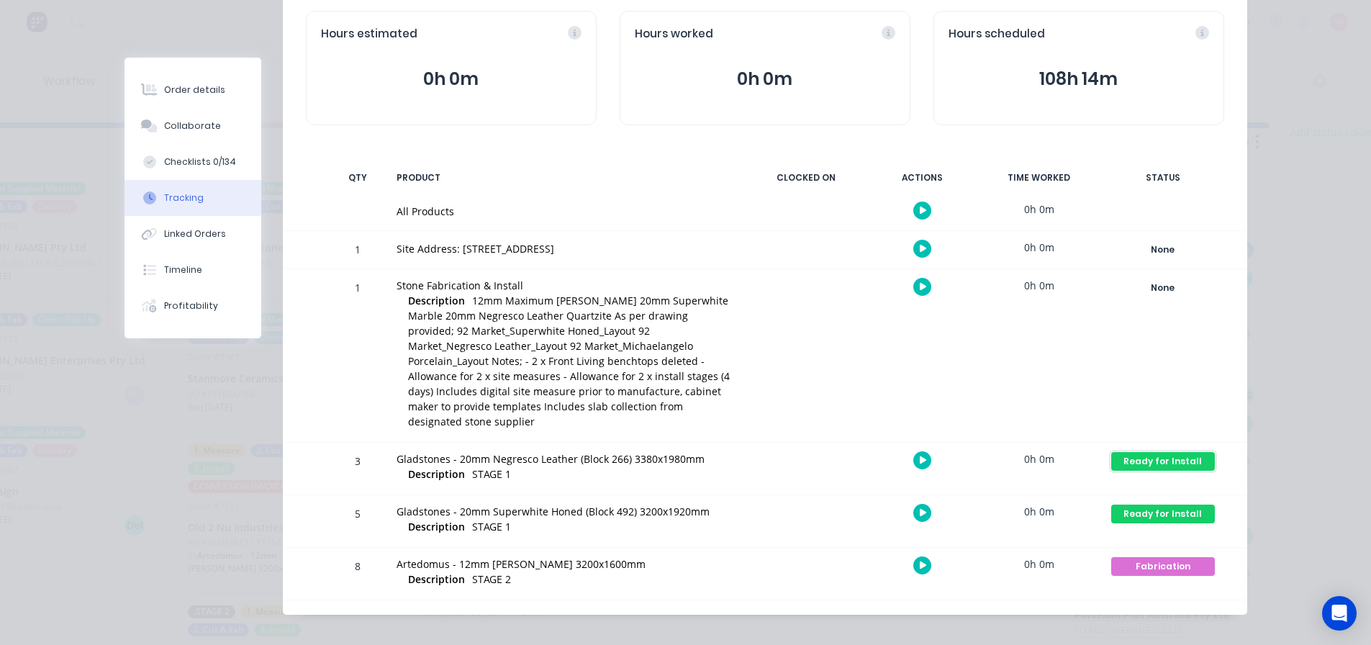
click at [1171, 452] on div "Ready for Install" at bounding box center [1163, 461] width 104 height 19
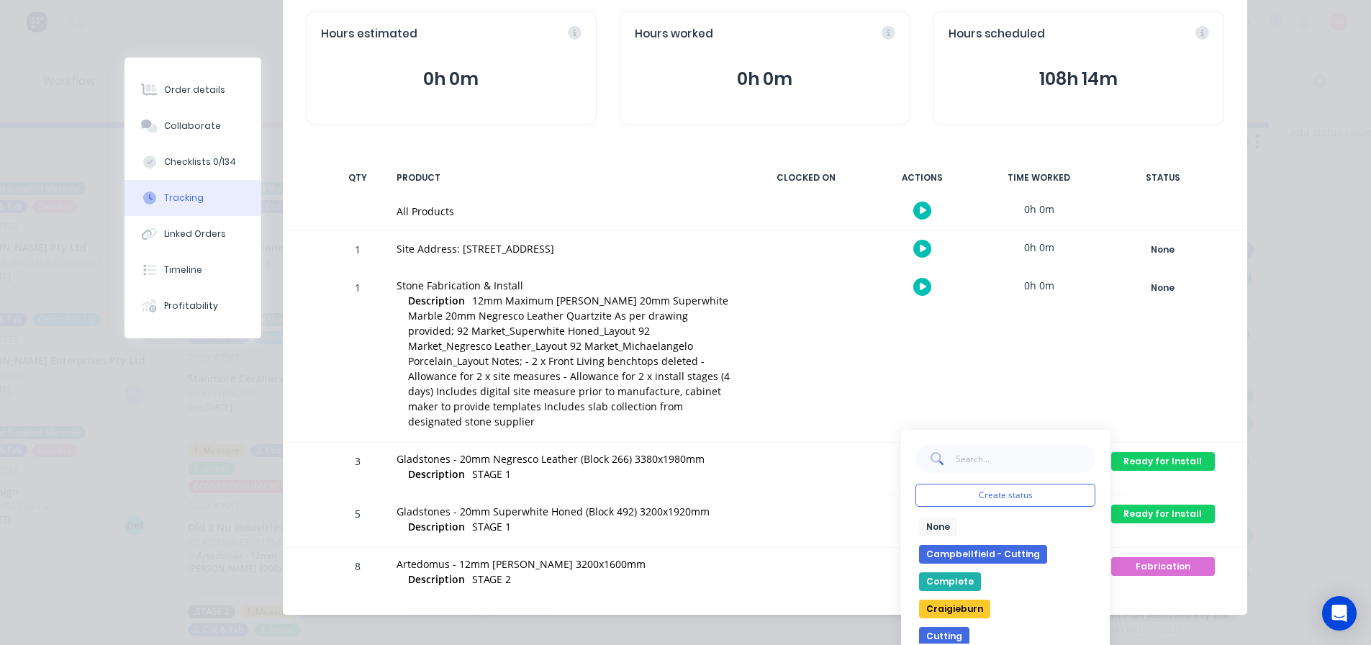
click at [953, 572] on button "Complete" at bounding box center [950, 581] width 62 height 19
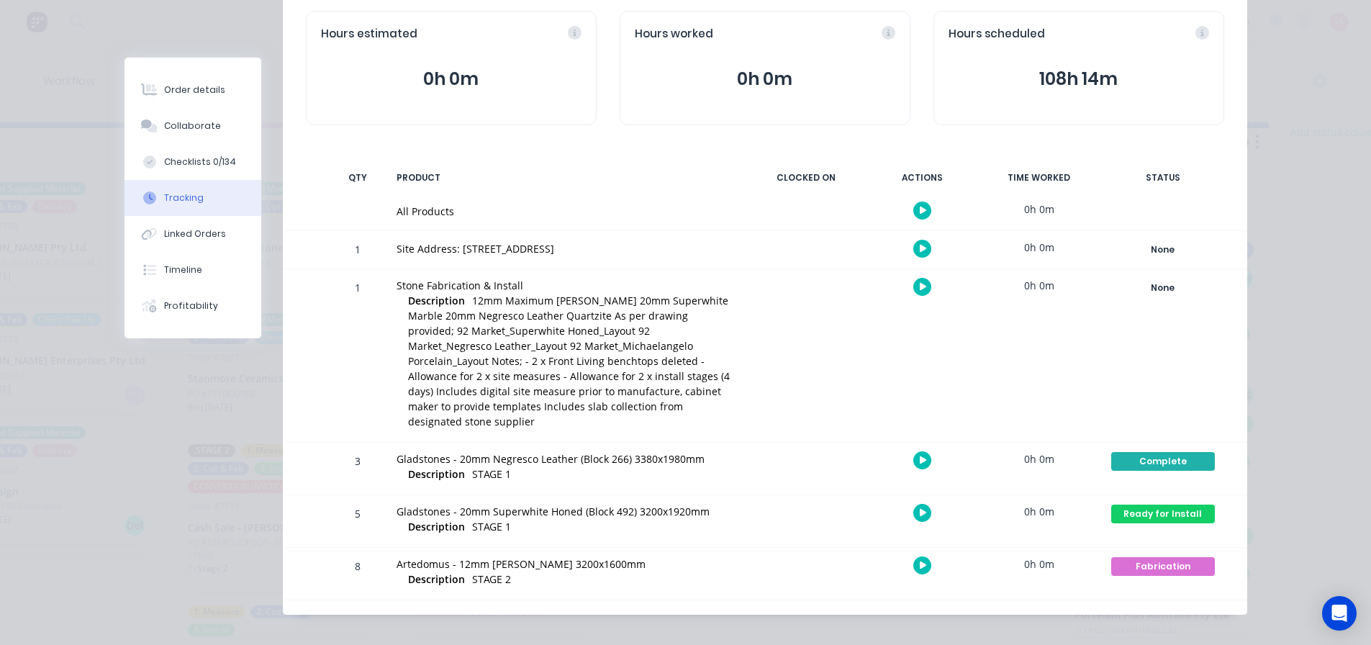
scroll to position [65, 0]
click at [1138, 504] on div "Ready for Install" at bounding box center [1163, 513] width 104 height 19
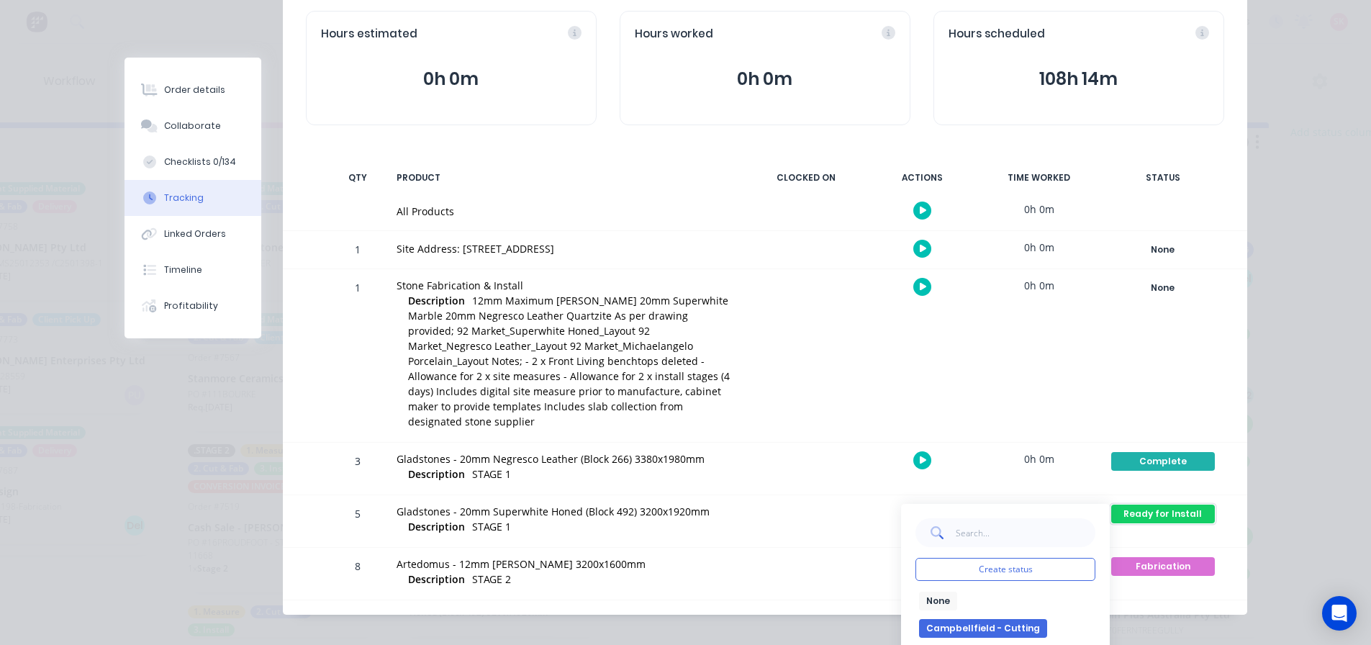
scroll to position [148, 0]
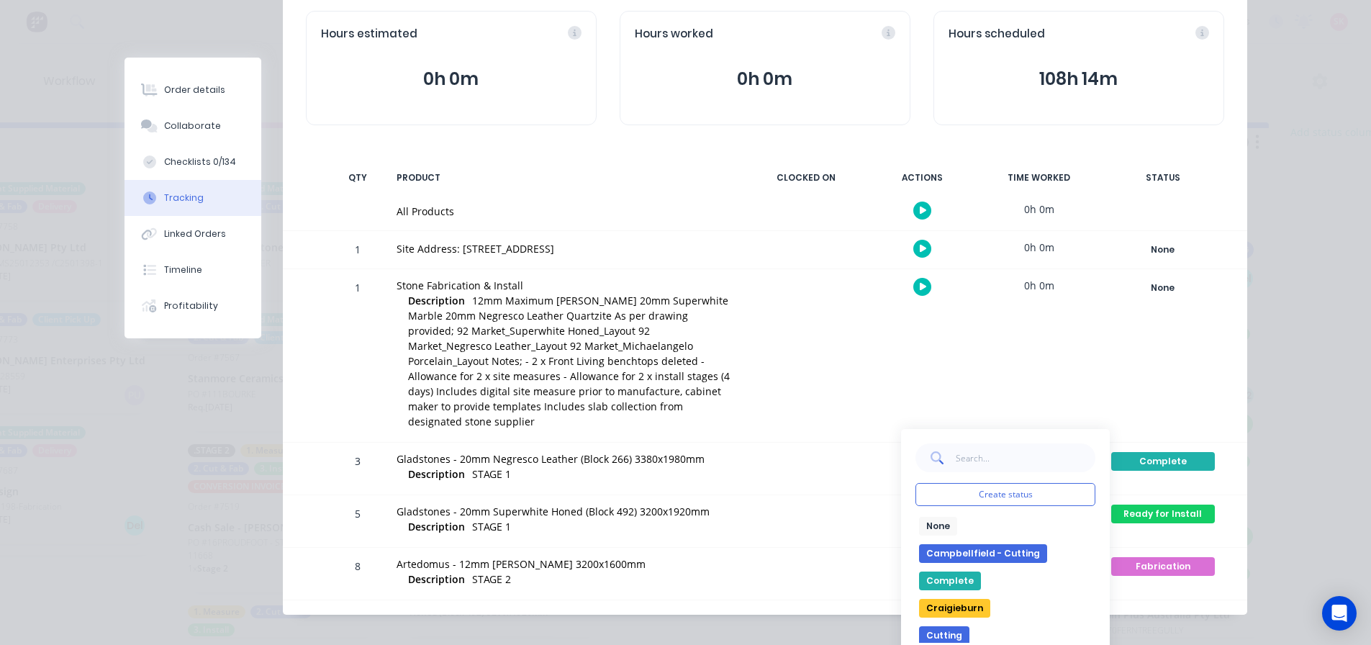
click at [954, 571] on button "Complete" at bounding box center [950, 580] width 62 height 19
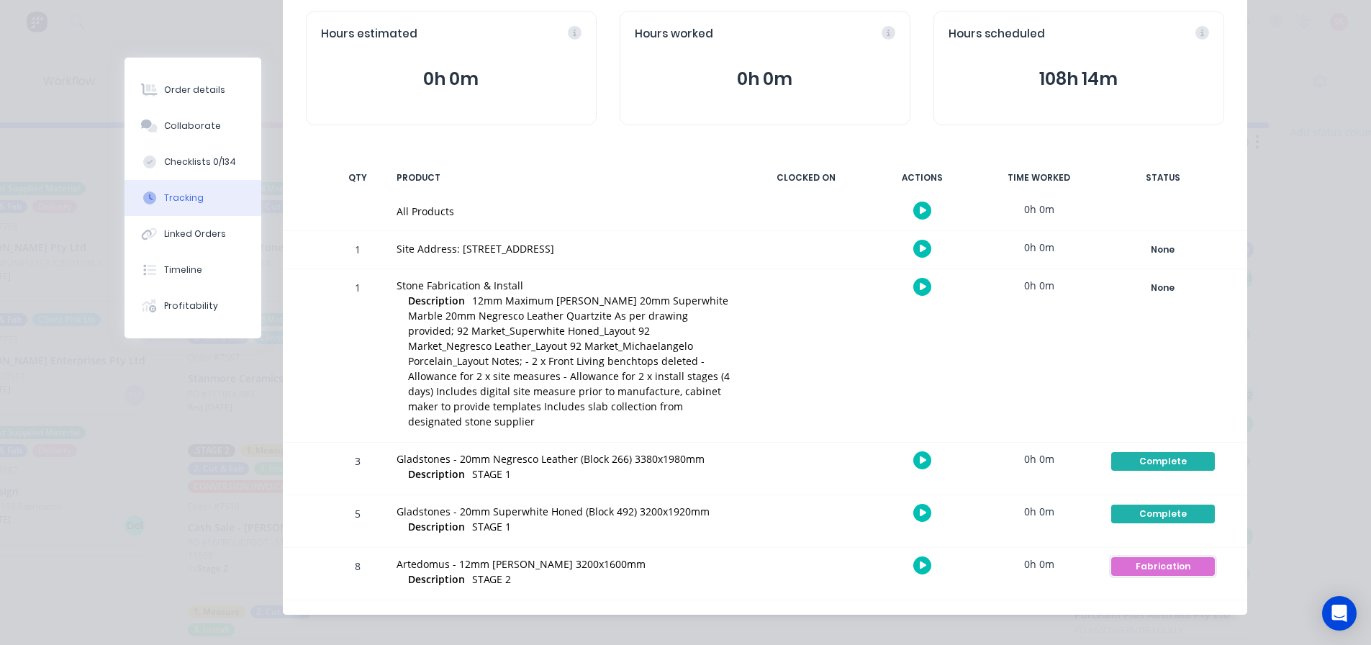
click at [1174, 557] on div "Fabrication" at bounding box center [1163, 566] width 104 height 19
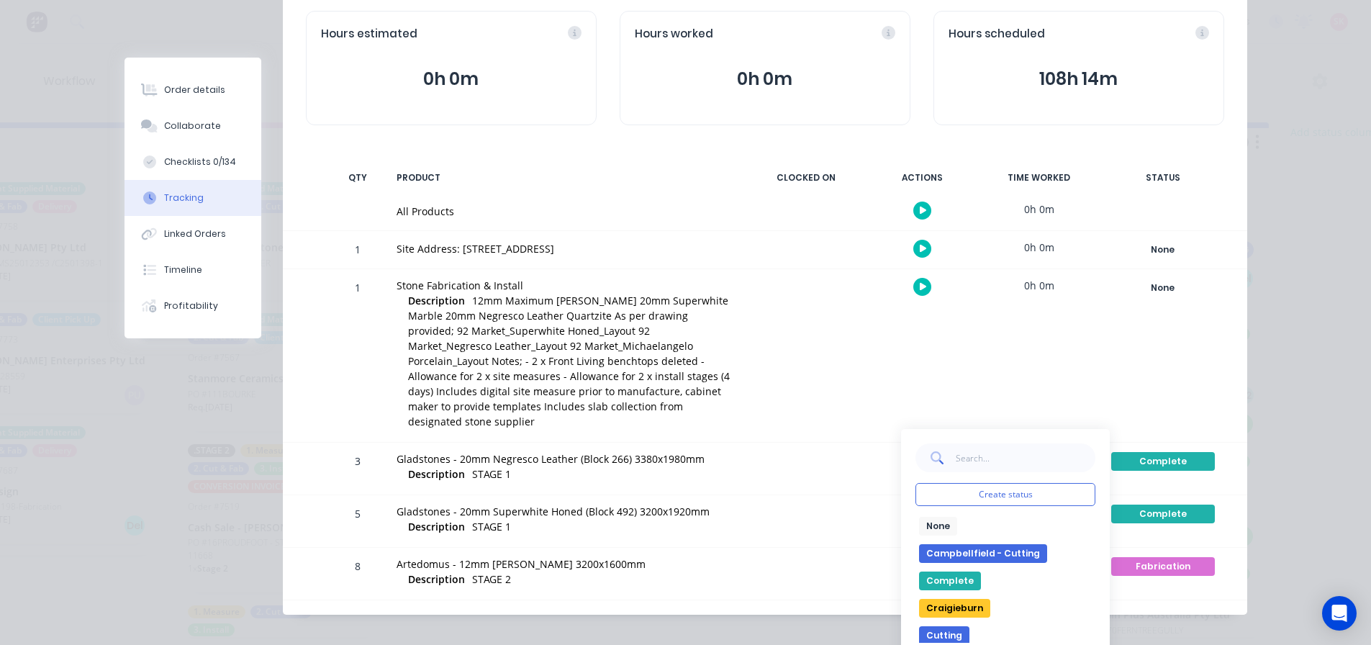
click at [954, 626] on button "Cutting" at bounding box center [944, 635] width 50 height 19
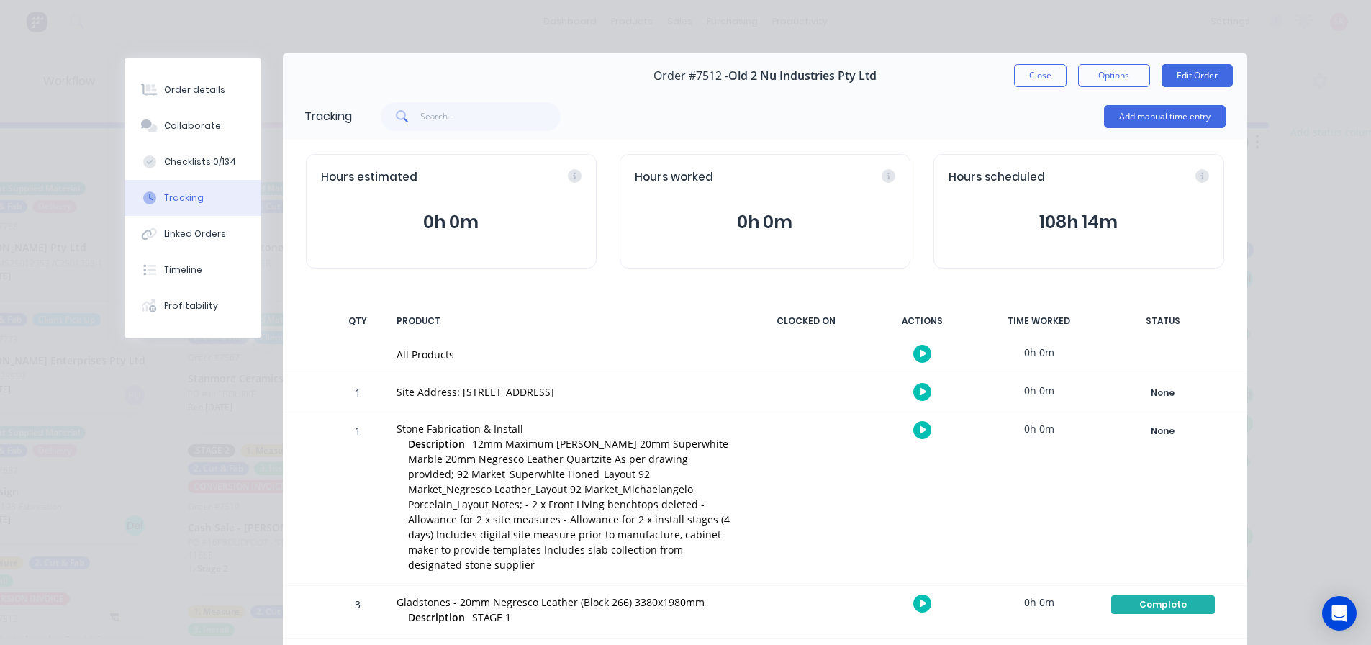
scroll to position [0, 0]
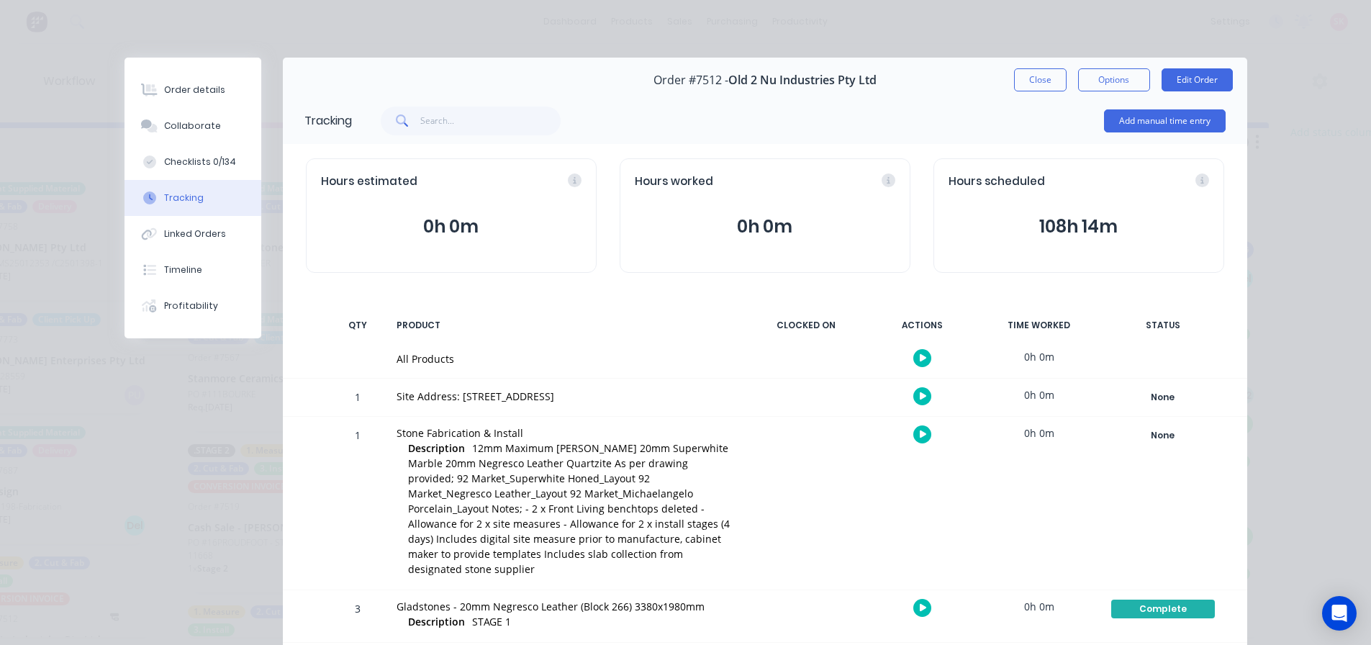
click at [1040, 78] on button "Close" at bounding box center [1040, 79] width 53 height 23
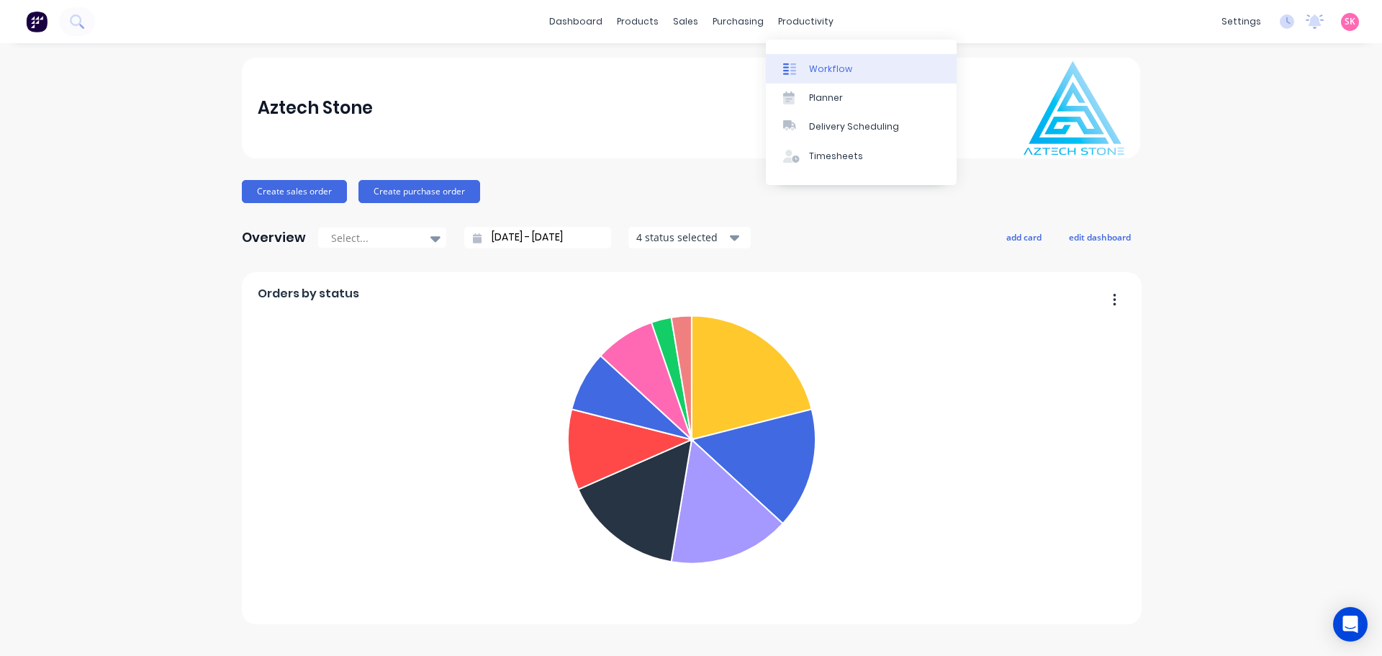
click at [840, 76] on link "Workflow" at bounding box center [861, 68] width 191 height 29
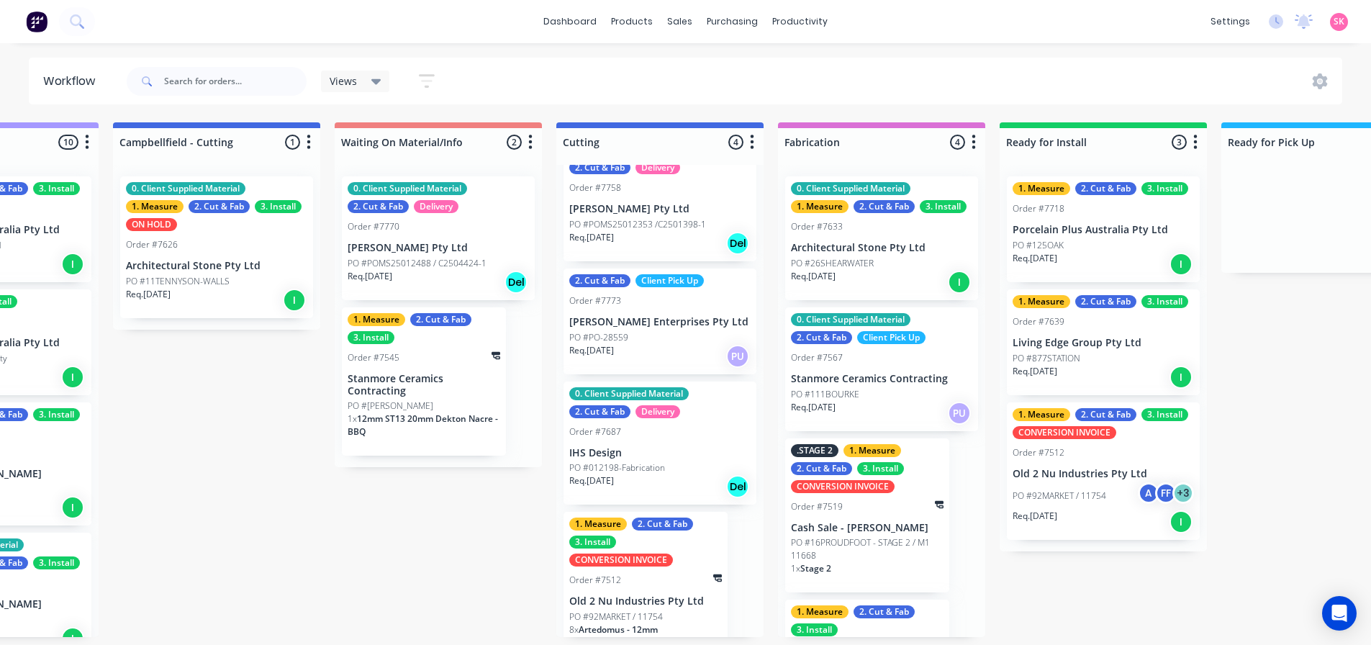
scroll to position [82, 0]
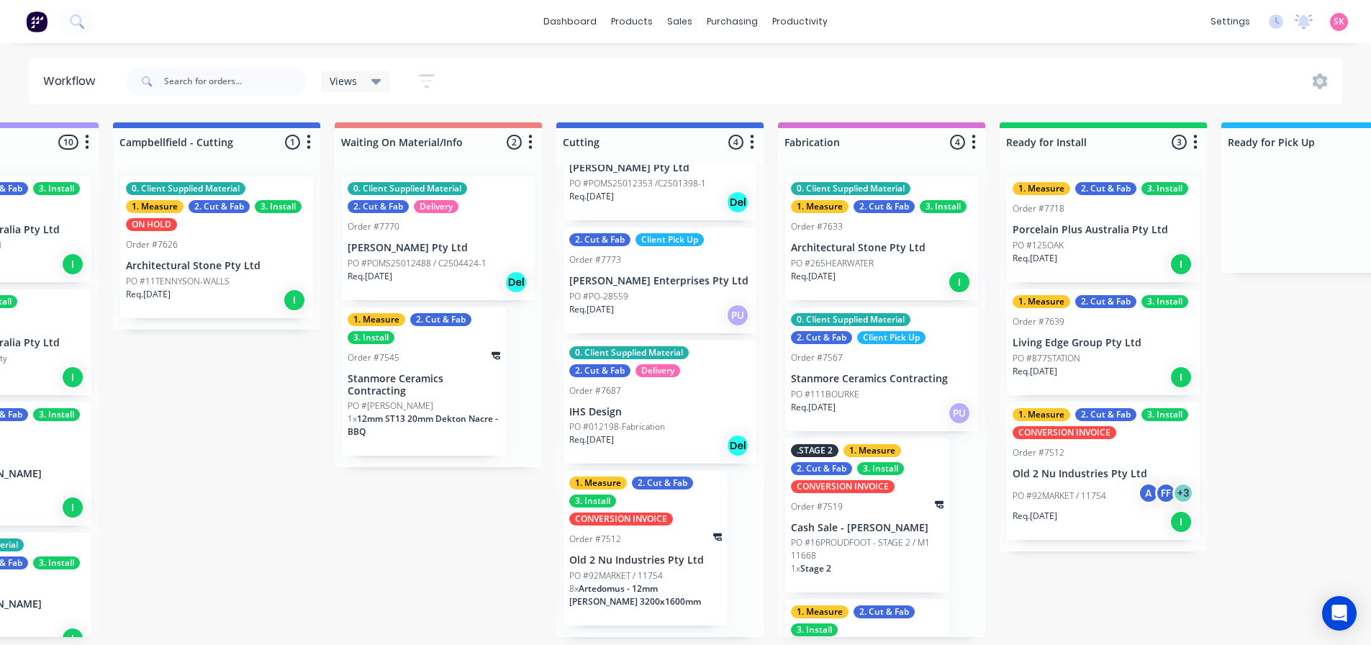
click at [689, 608] on p "8 x Artedomus - 12mm Michaelangelo Porcelain 3200x1600mm" at bounding box center [645, 595] width 153 height 26
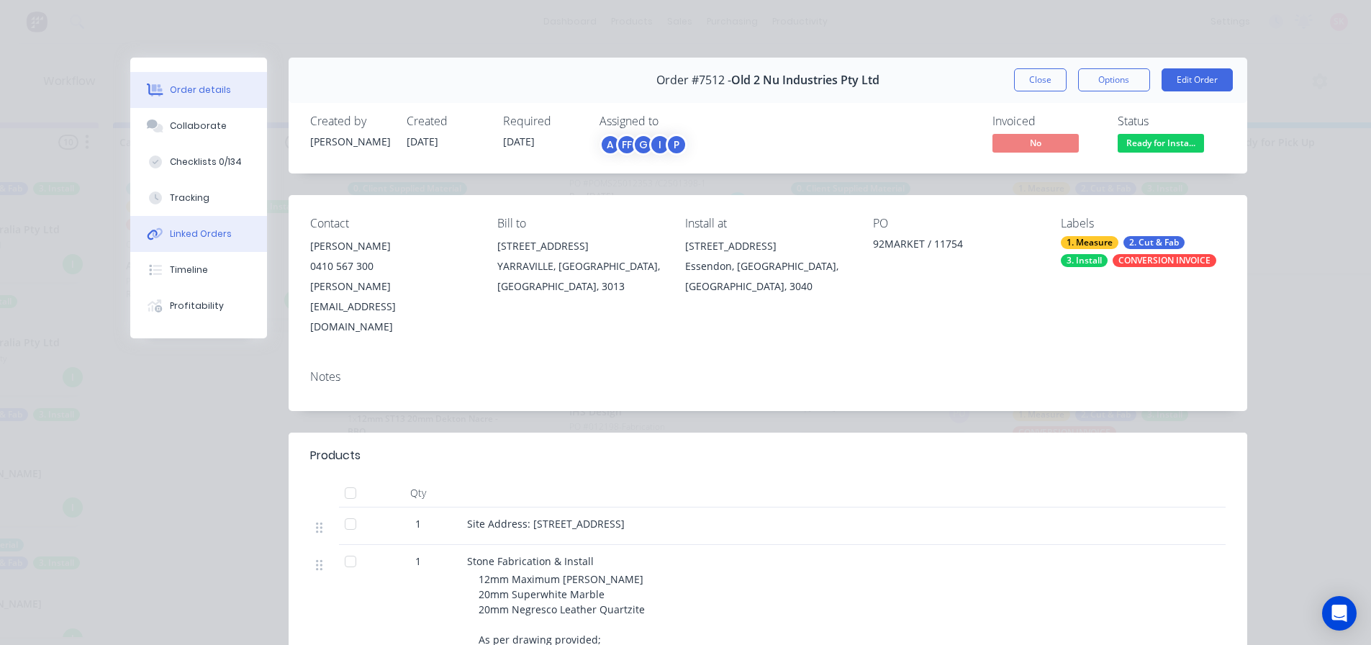
click at [215, 232] on div "Linked Orders" at bounding box center [201, 233] width 62 height 13
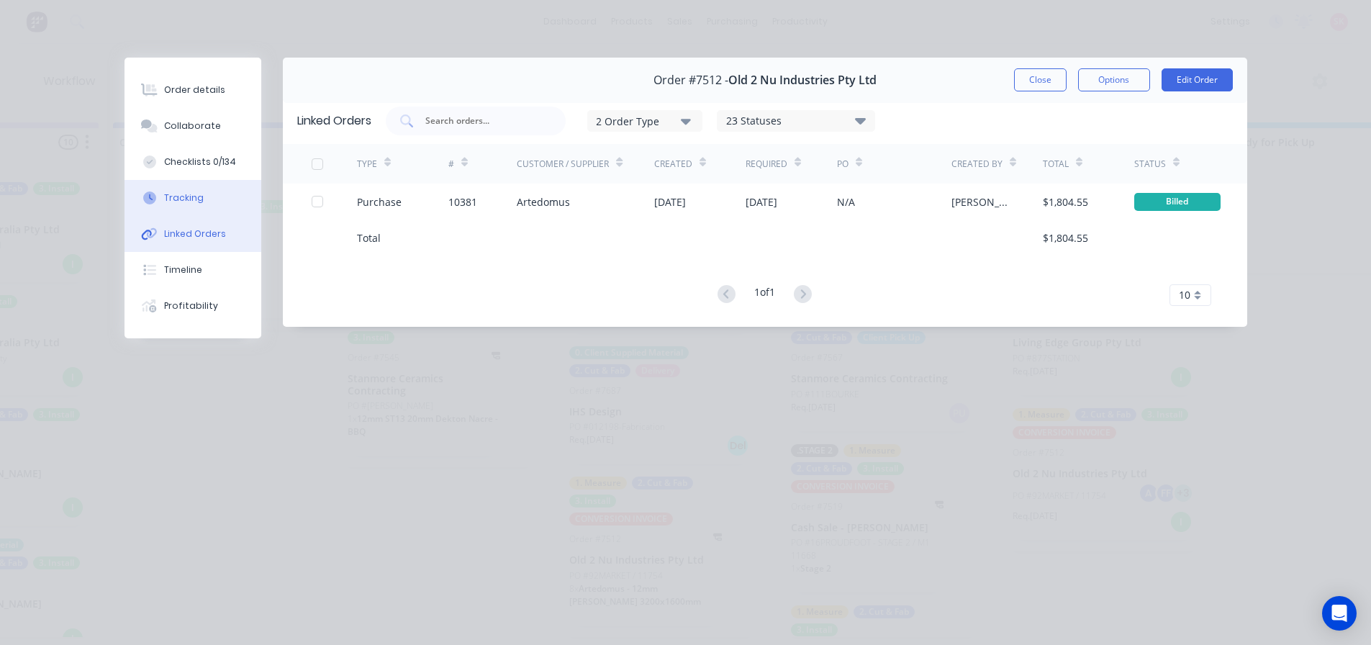
click at [201, 199] on div "Tracking" at bounding box center [184, 197] width 40 height 13
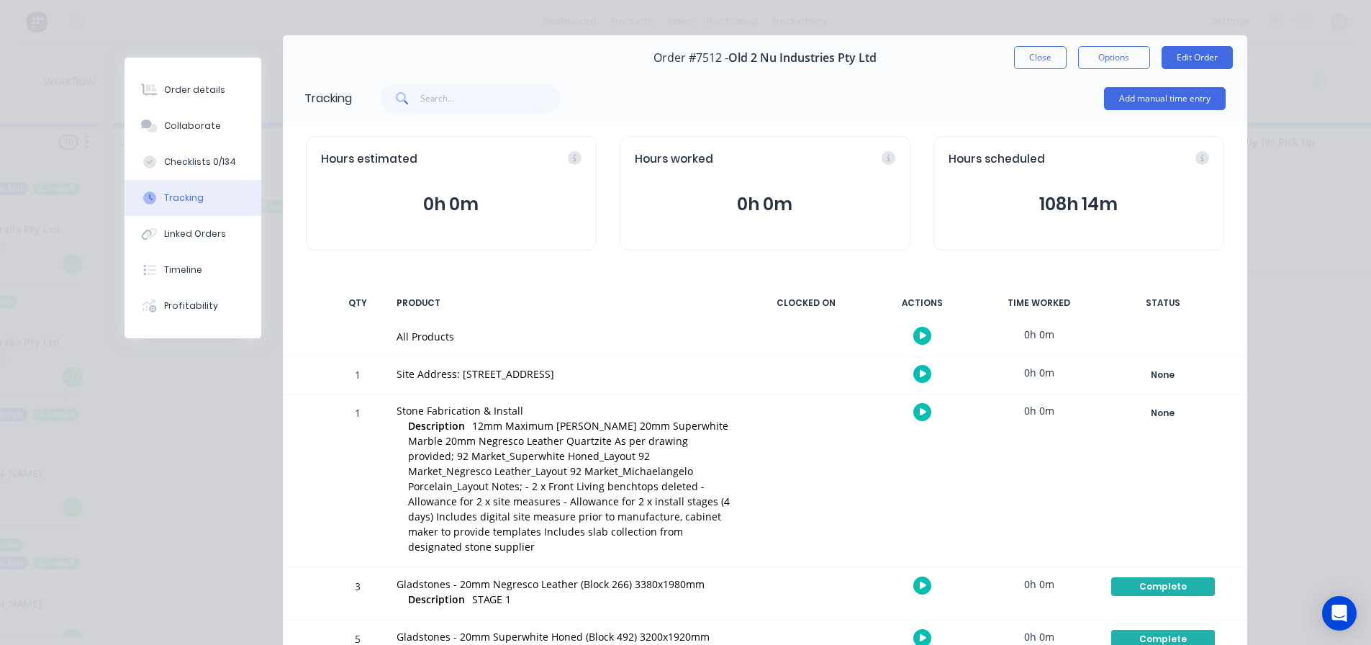
scroll to position [0, 0]
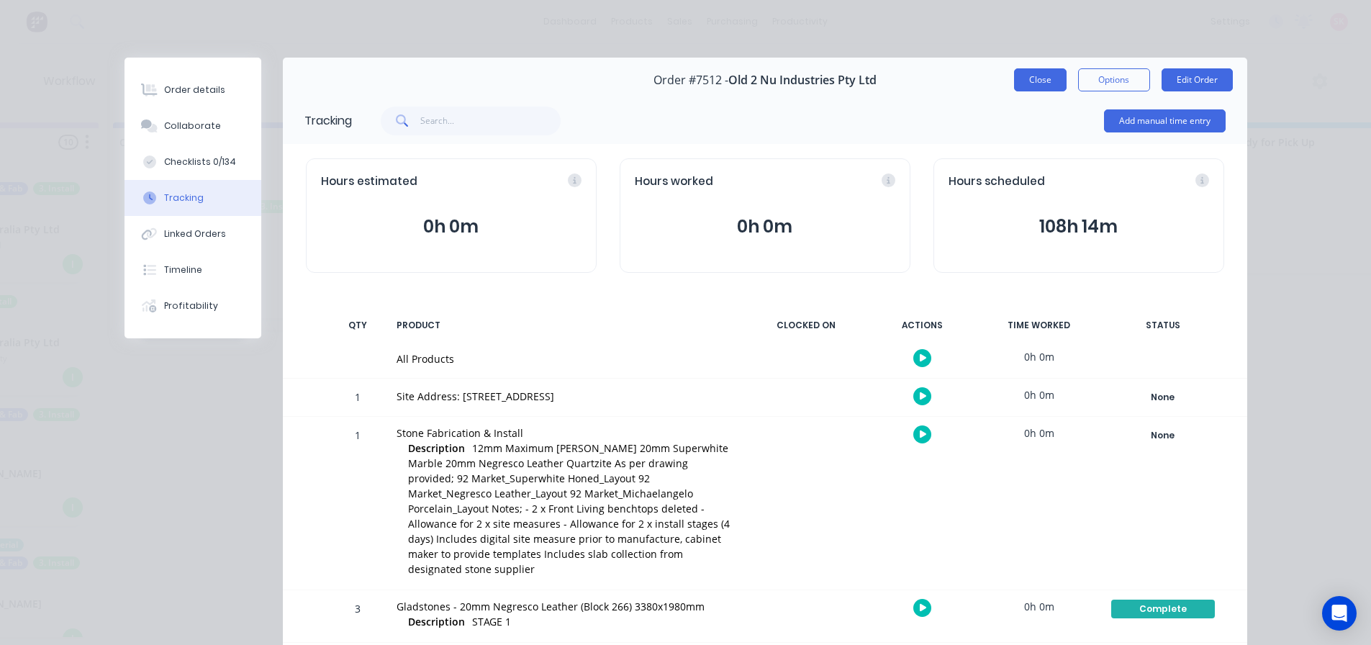
click at [1031, 81] on button "Close" at bounding box center [1040, 79] width 53 height 23
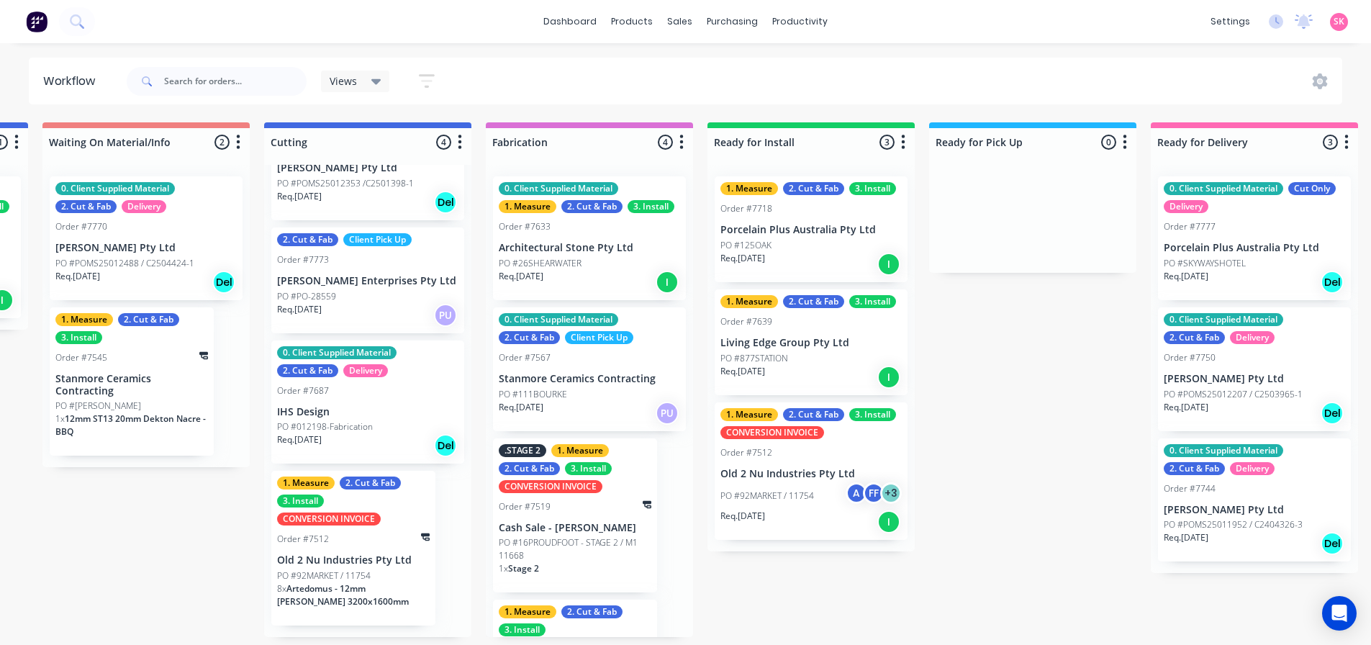
click at [368, 569] on p "PO #92MARKET / 11754" at bounding box center [324, 575] width 94 height 13
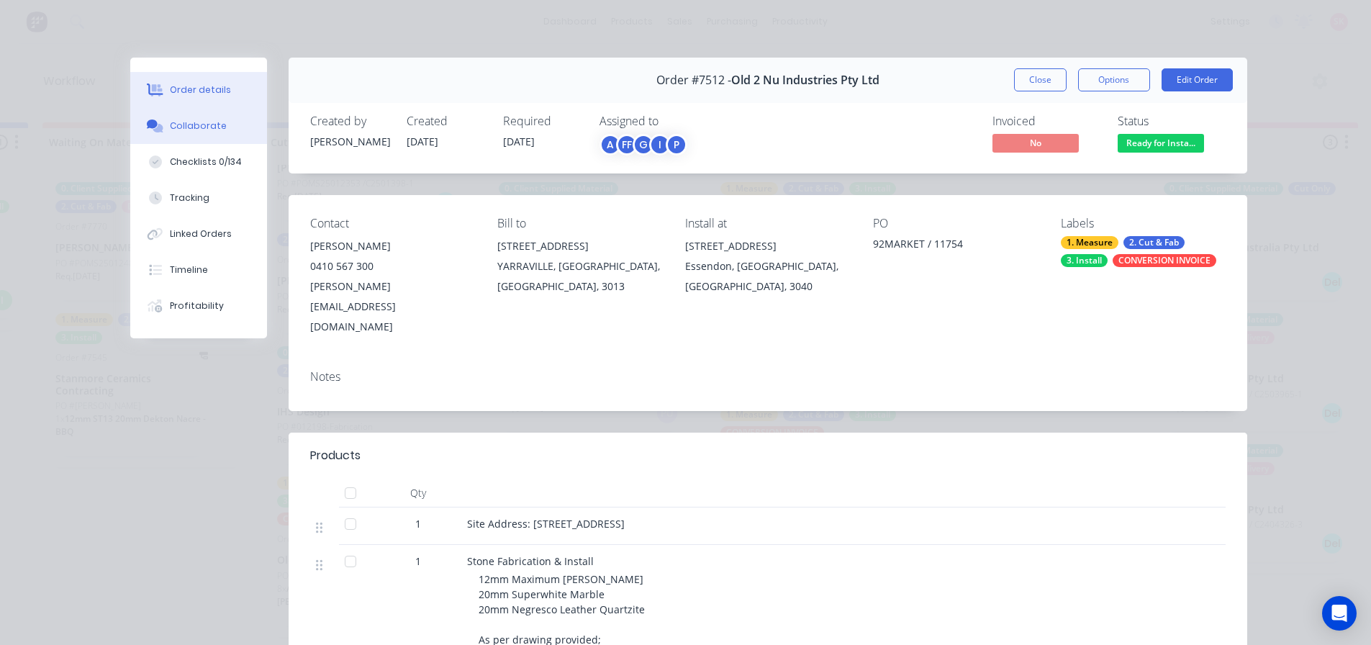
click at [173, 124] on div "Collaborate" at bounding box center [198, 125] width 57 height 13
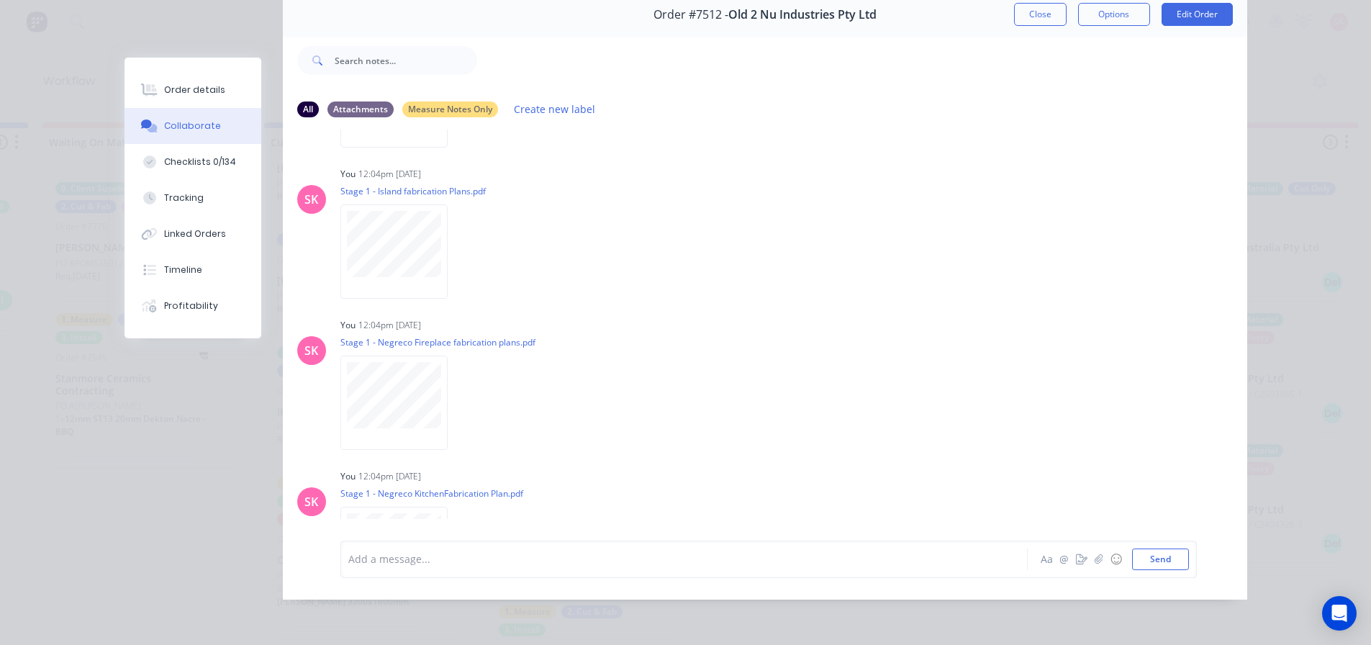
scroll to position [1936, 0]
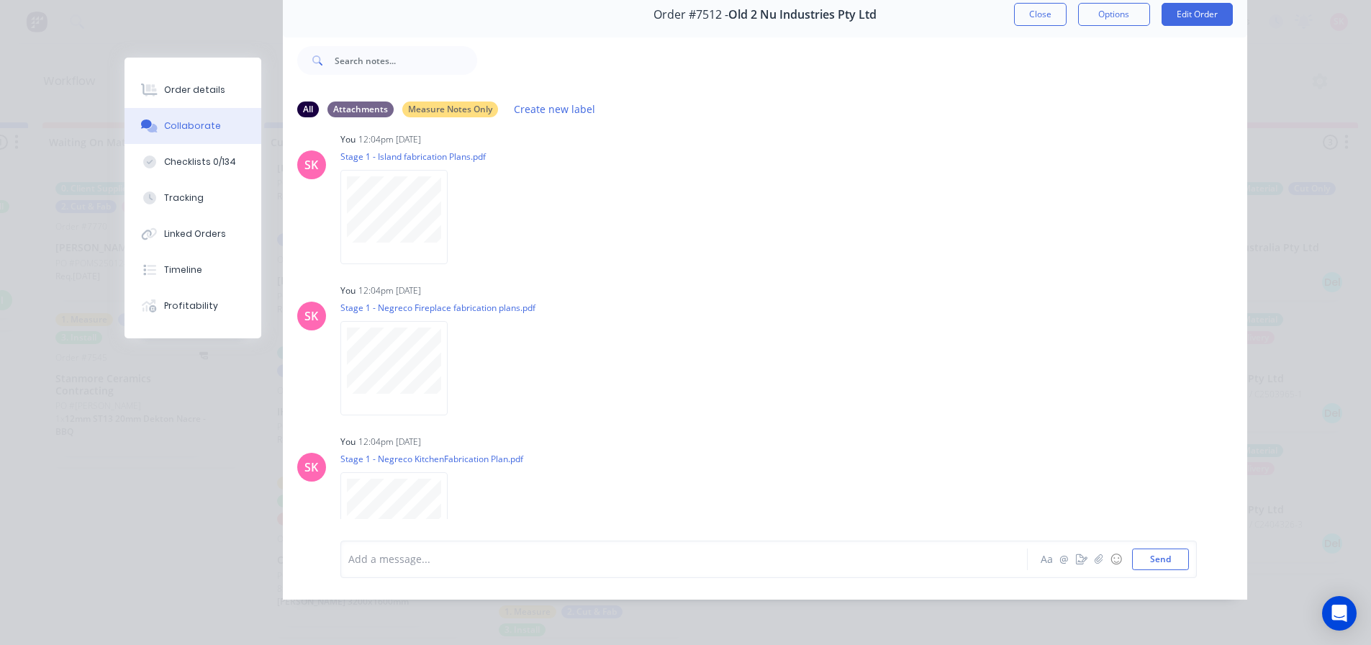
click at [461, 573] on div "Add a message... Aa @ ☺ Send" at bounding box center [768, 558] width 856 height 37
click at [475, 558] on div at bounding box center [664, 558] width 630 height 15
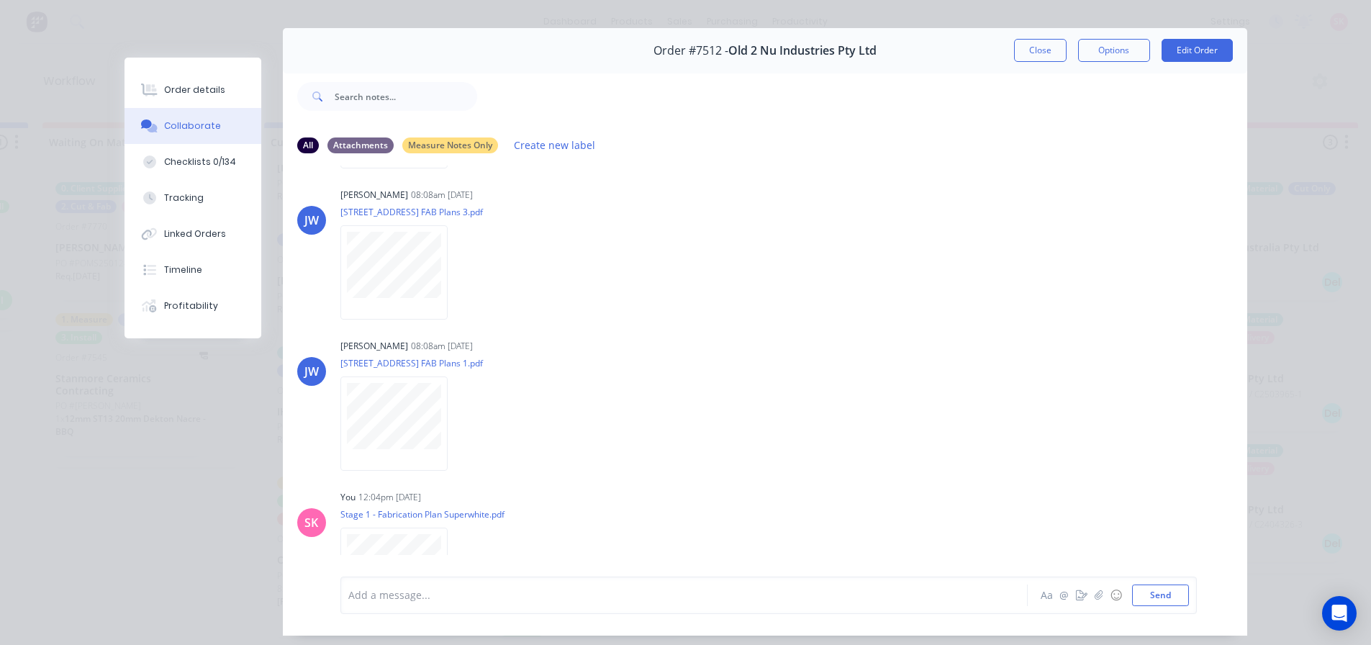
scroll to position [4, 0]
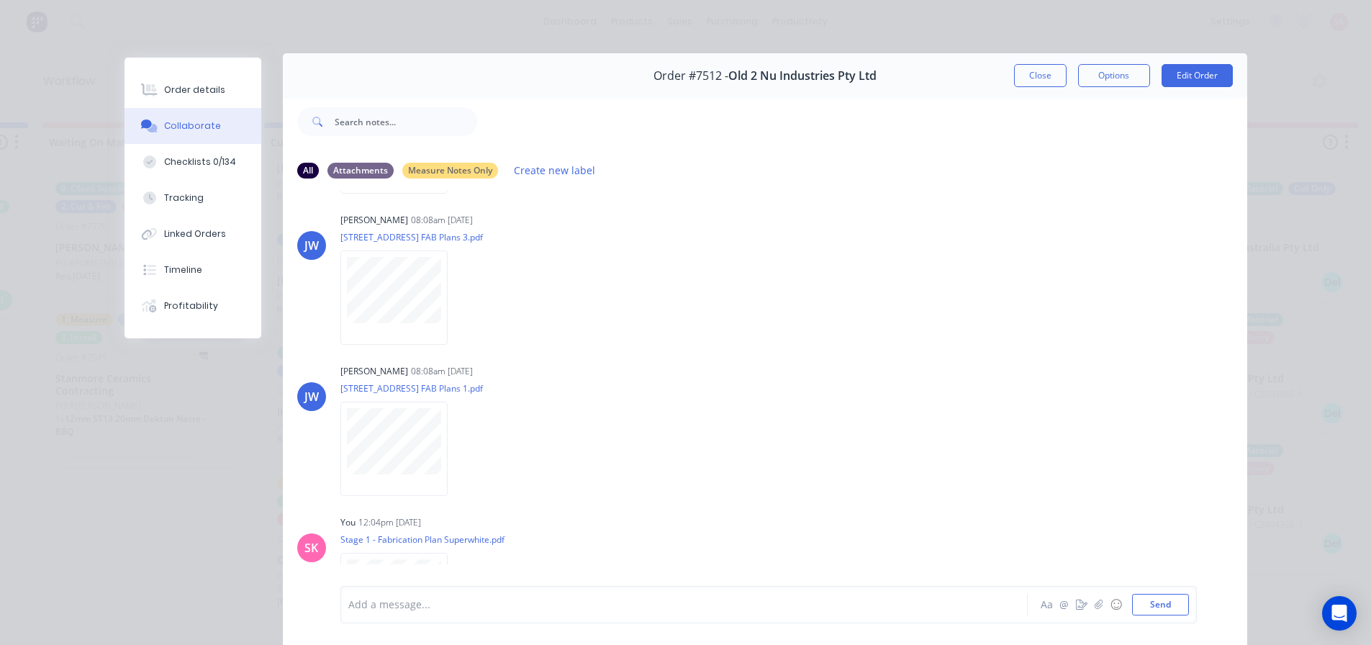
click at [1048, 88] on div "Order #7512 - Old 2 Nu Industries Pty Ltd Close Options Edit Order" at bounding box center [765, 75] width 964 height 45
click at [1046, 81] on button "Close" at bounding box center [1040, 75] width 53 height 23
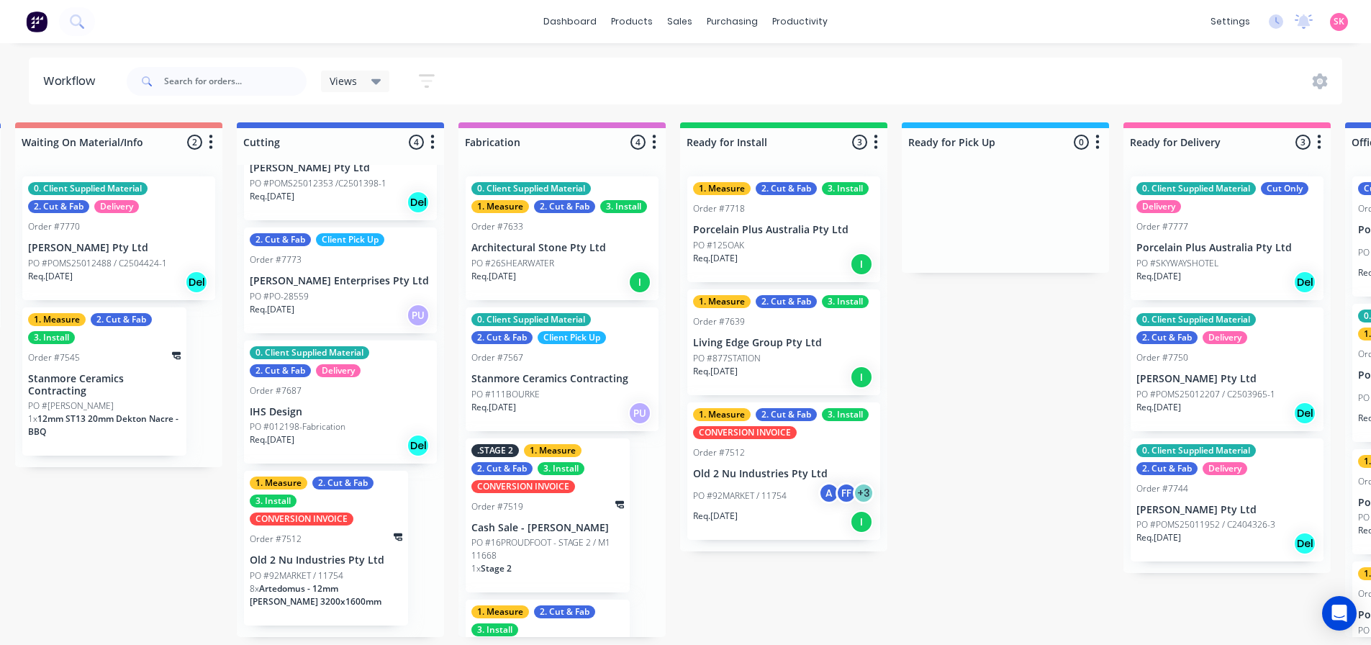
scroll to position [3, 1127]
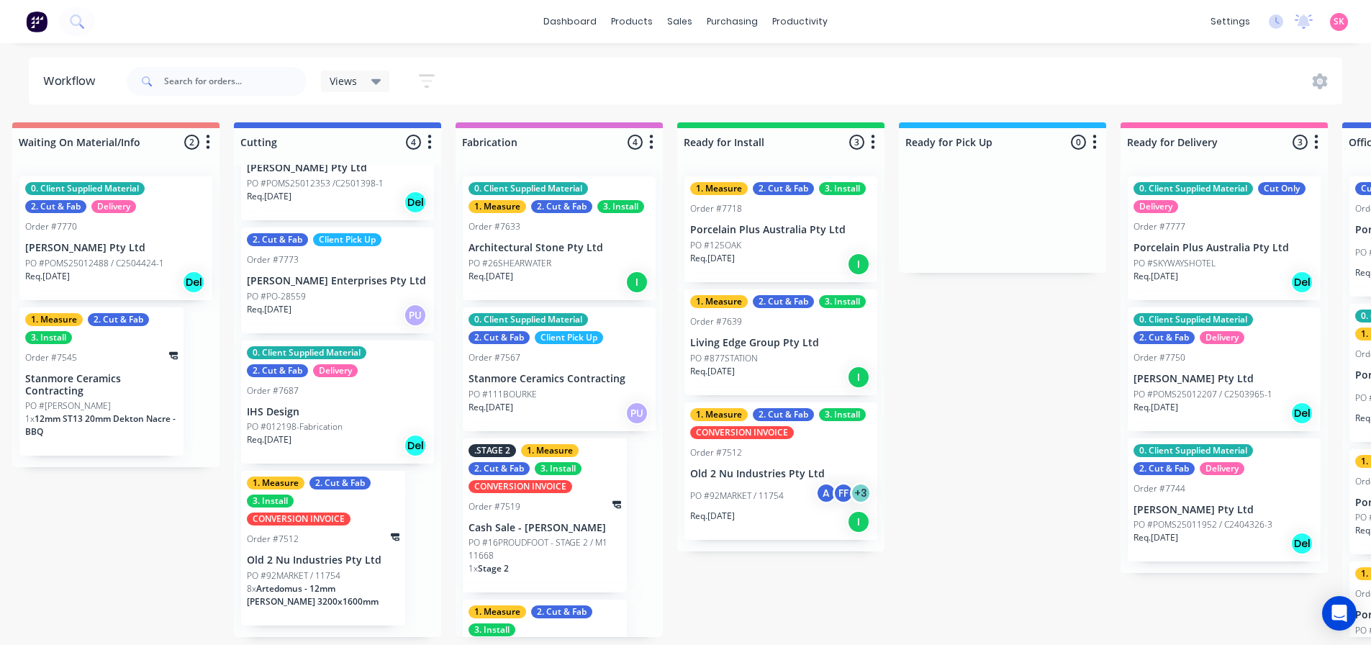
click at [763, 352] on div "PO #877STATION" at bounding box center [780, 358] width 181 height 13
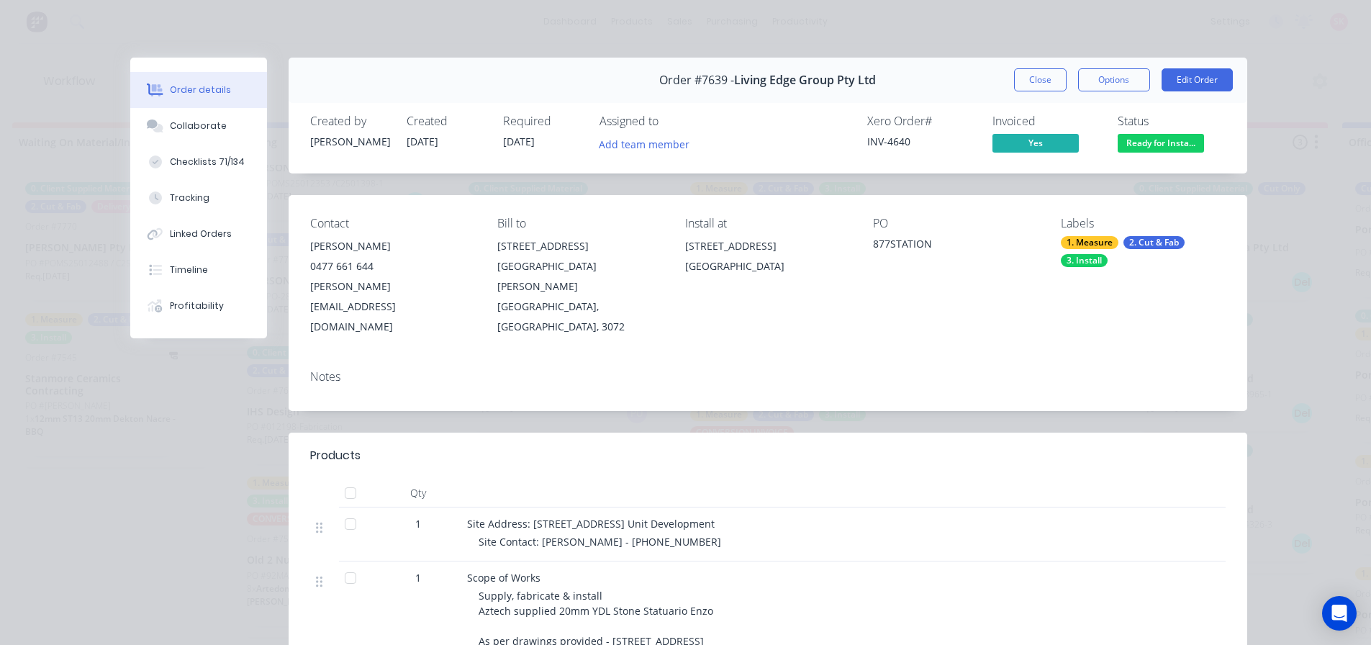
click at [1005, 80] on div "Order #7639 - Living Edge Group Pty Ltd Close Options Edit Order" at bounding box center [768, 80] width 958 height 45
click at [1033, 73] on button "Close" at bounding box center [1040, 79] width 53 height 23
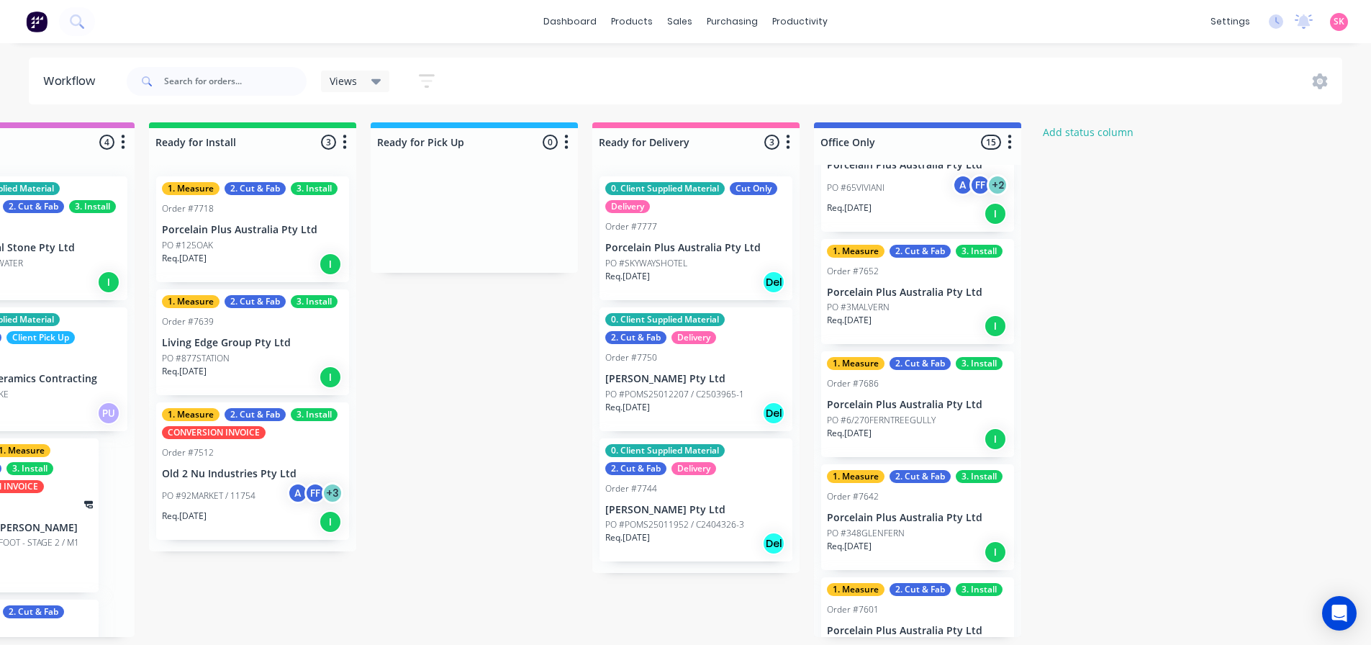
scroll to position [216, 0]
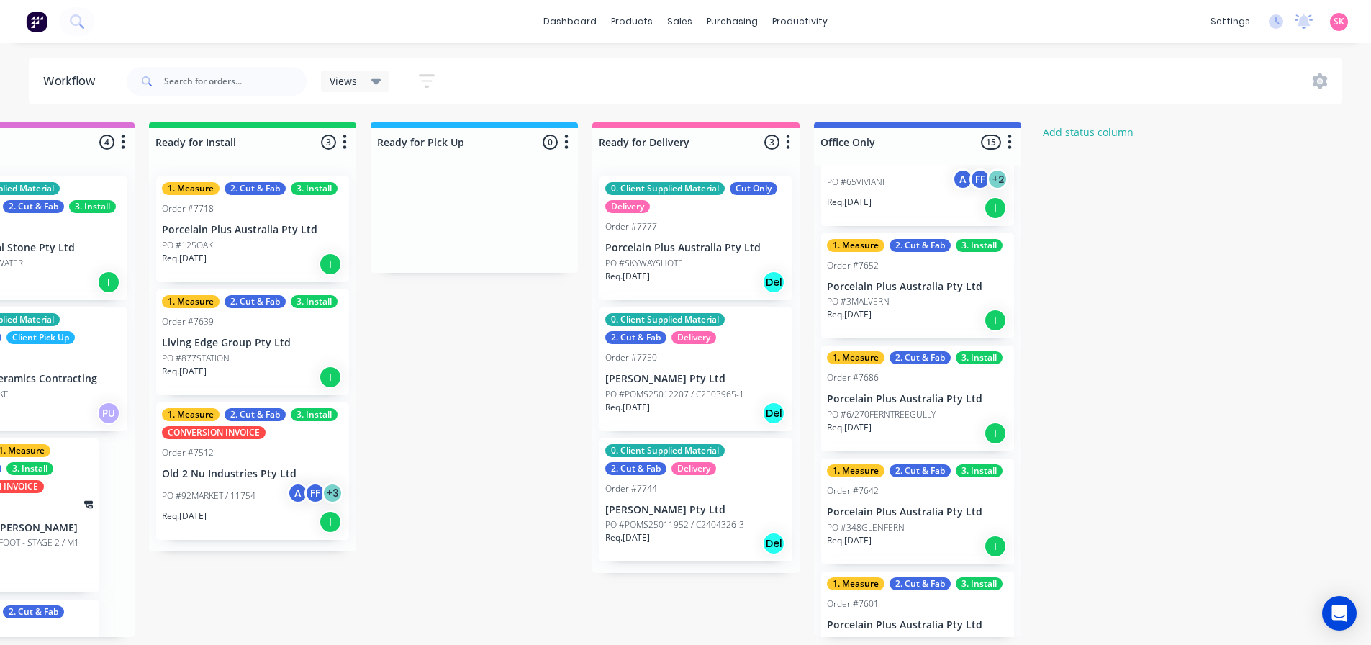
click at [933, 204] on div "Req. 01/09/25 I" at bounding box center [917, 208] width 181 height 24
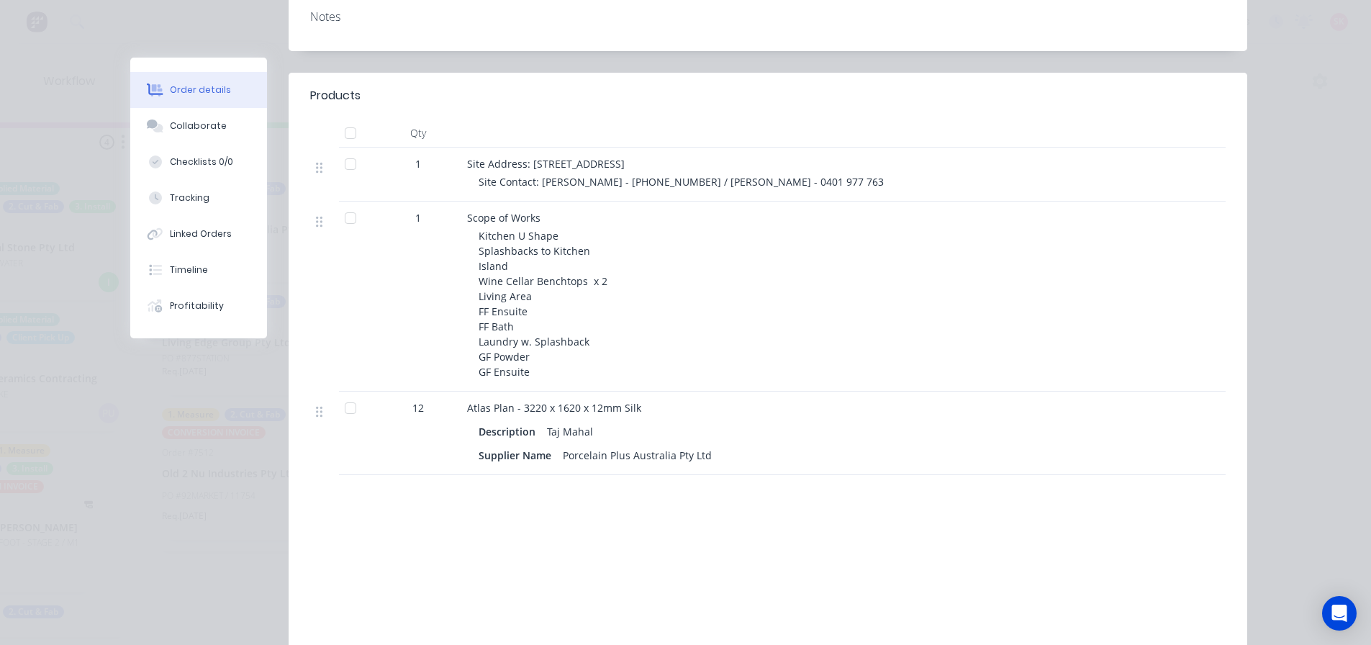
scroll to position [0, 0]
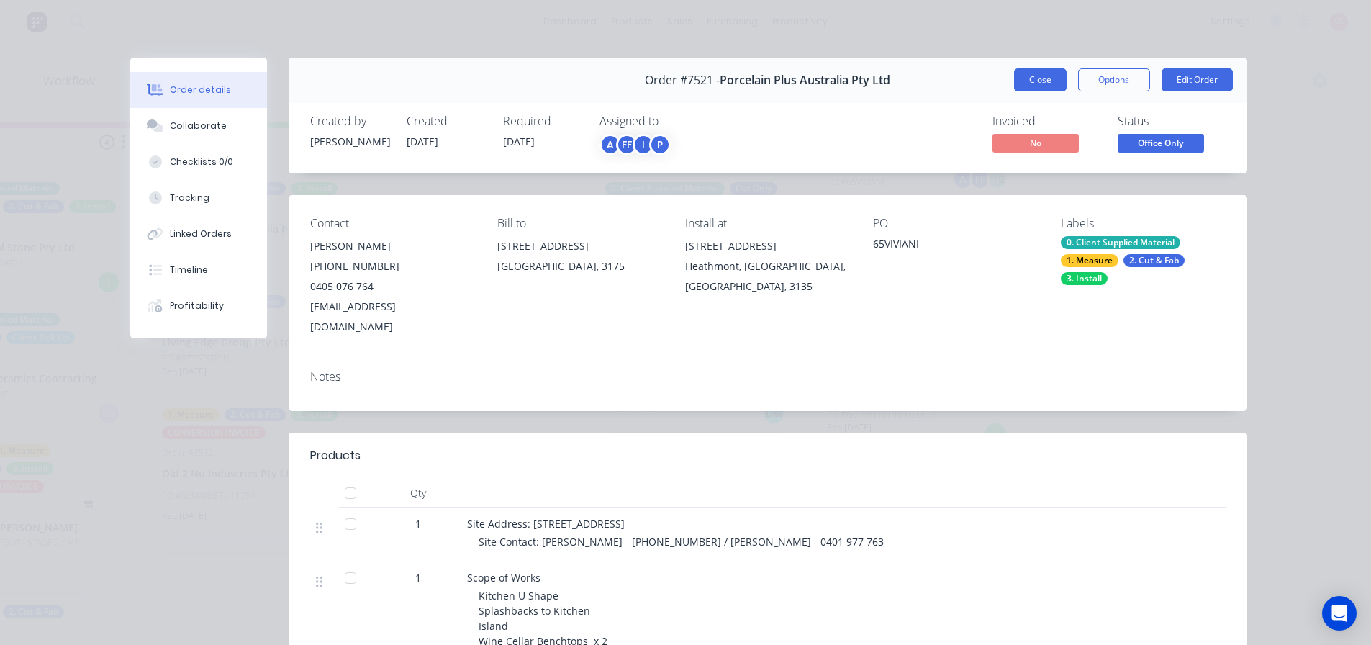
click at [1016, 81] on button "Close" at bounding box center [1040, 79] width 53 height 23
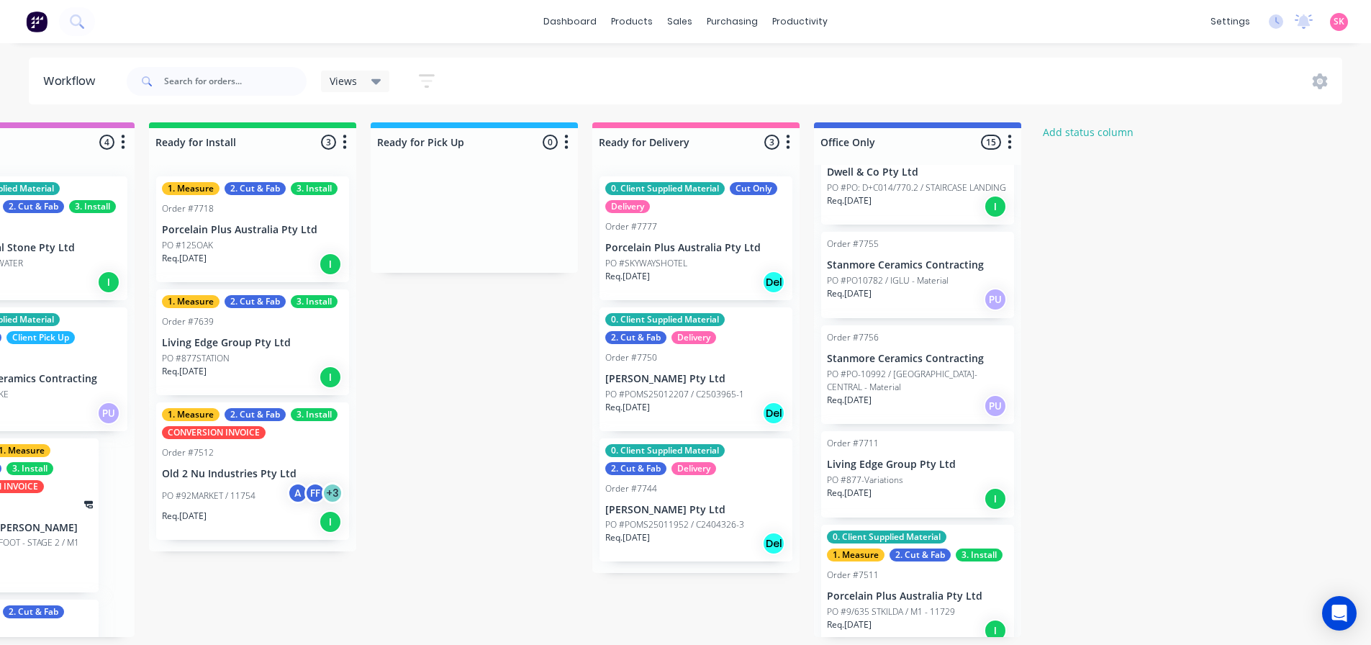
scroll to position [1238, 0]
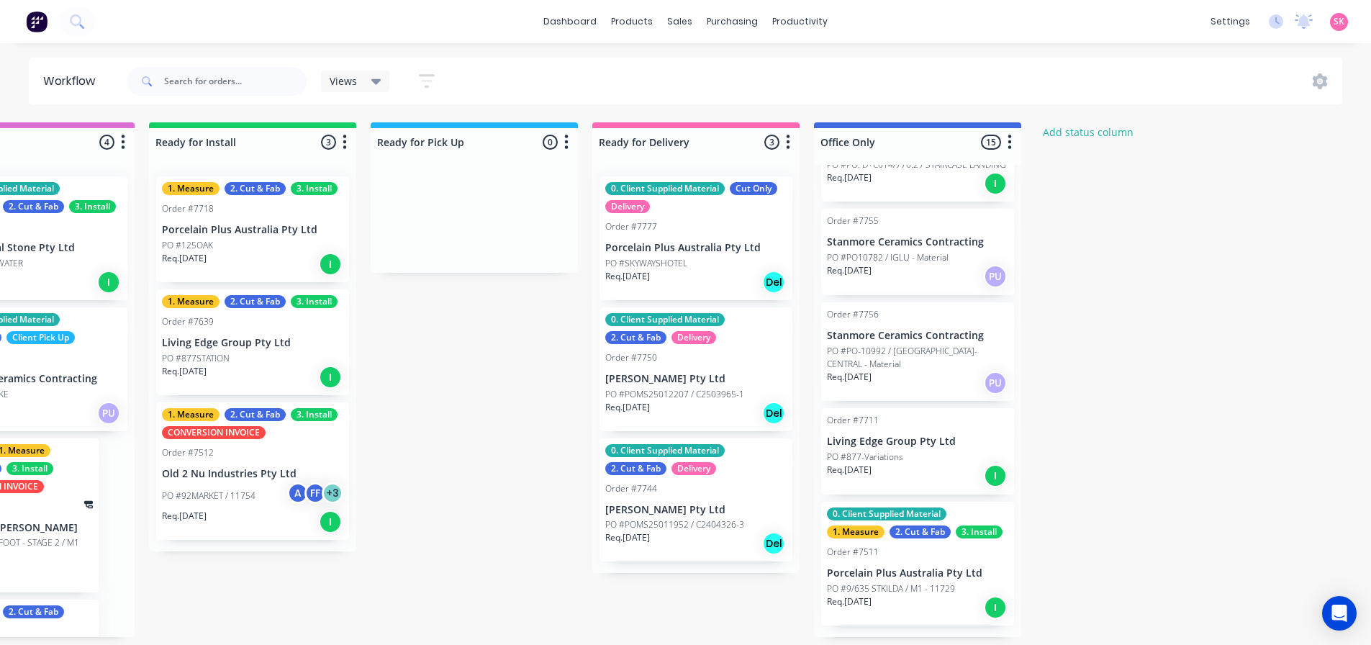
click at [933, 573] on div "0. Client Supplied Material 1. Measure 2. Cut & Fab 3. Install Order #7511 Porc…" at bounding box center [917, 564] width 193 height 124
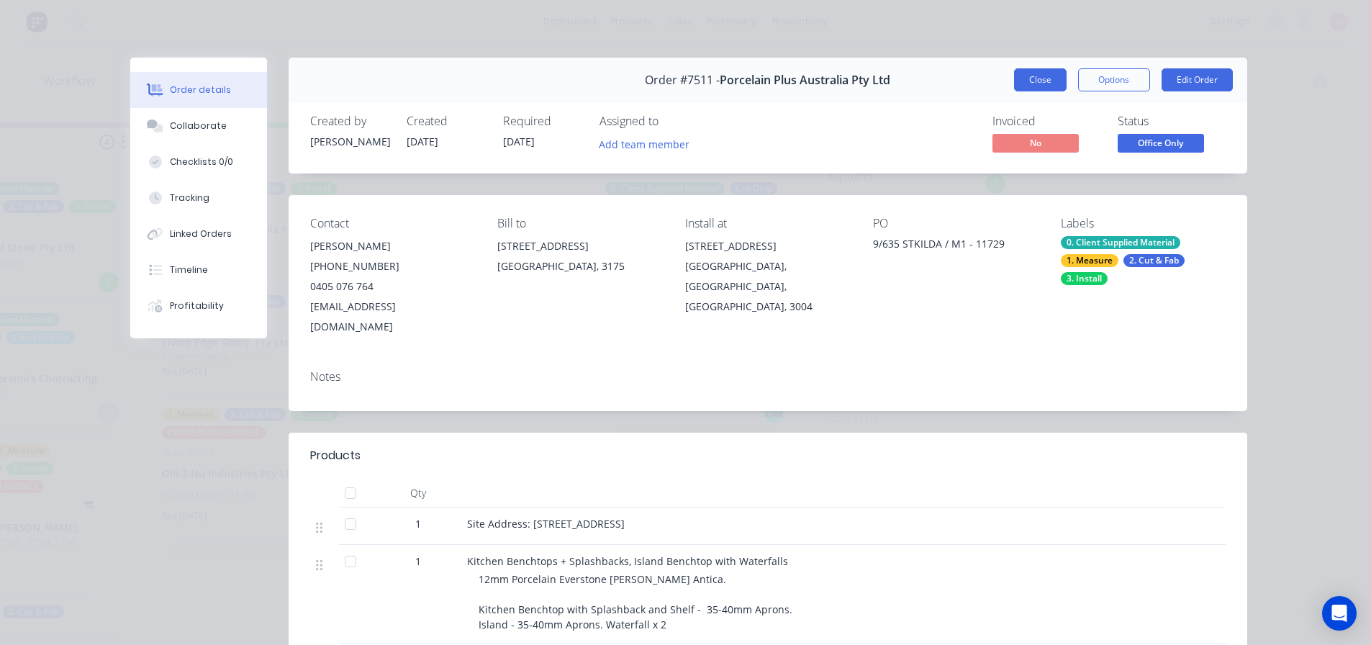
click at [1027, 83] on button "Close" at bounding box center [1040, 79] width 53 height 23
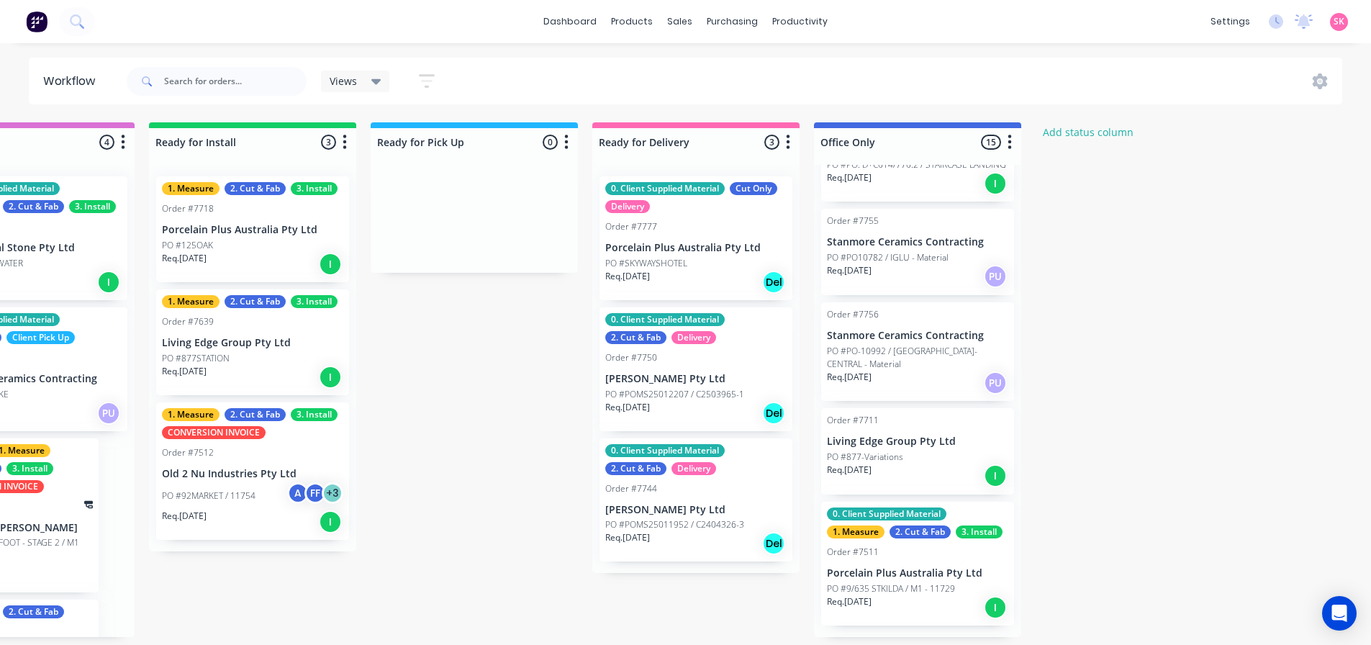
click at [930, 461] on div "PO #877-Variations" at bounding box center [917, 456] width 181 height 13
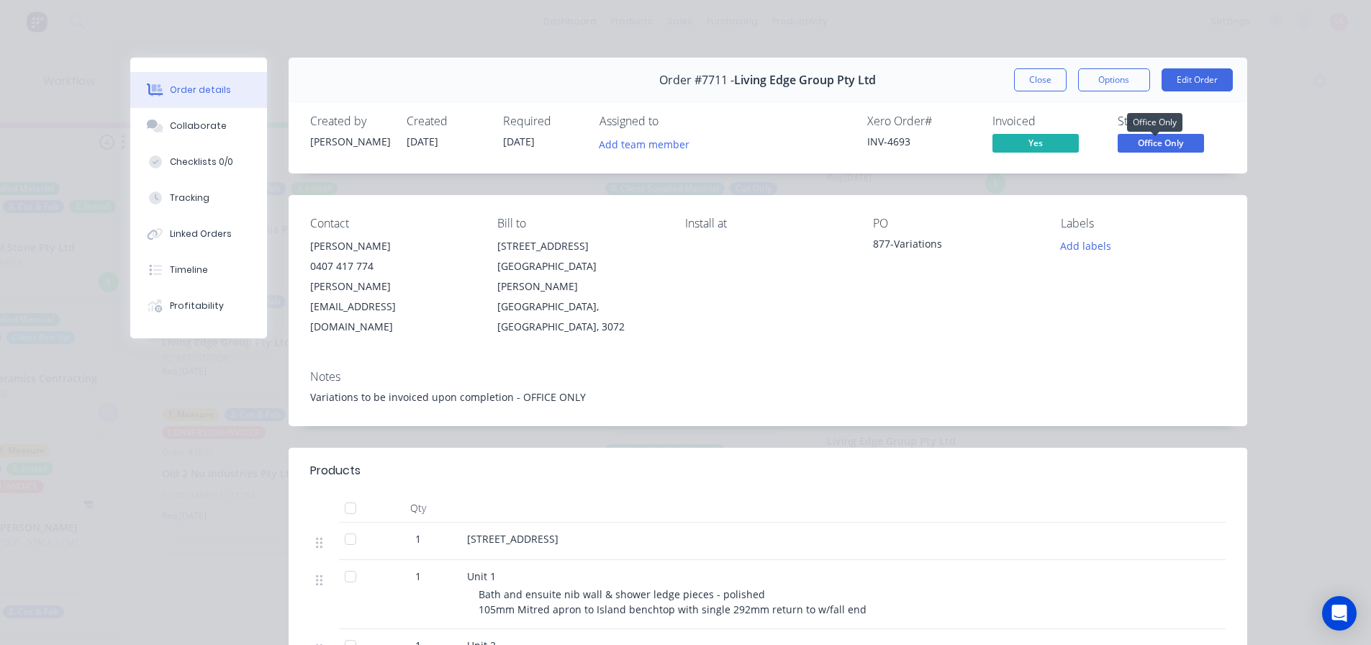
click at [1130, 140] on span "Office Only" at bounding box center [1161, 143] width 86 height 18
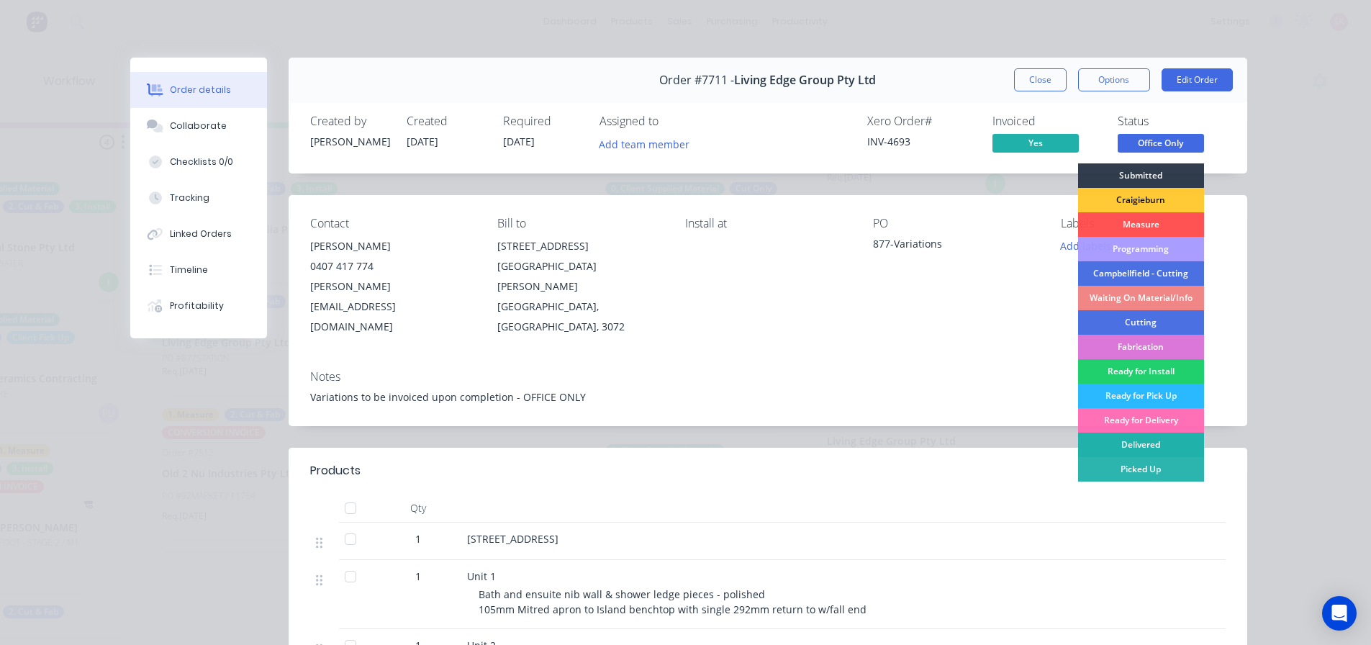
click at [1138, 450] on div "Delivered" at bounding box center [1141, 444] width 126 height 24
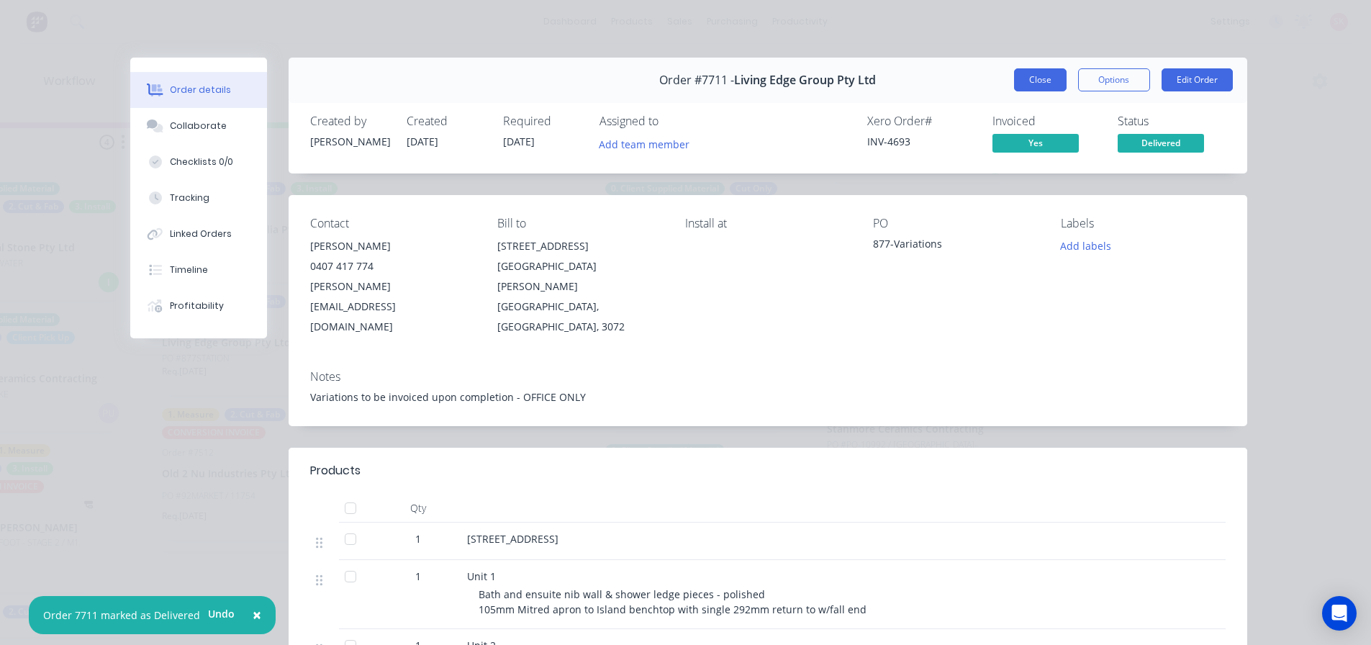
click at [1052, 82] on button "Close" at bounding box center [1040, 79] width 53 height 23
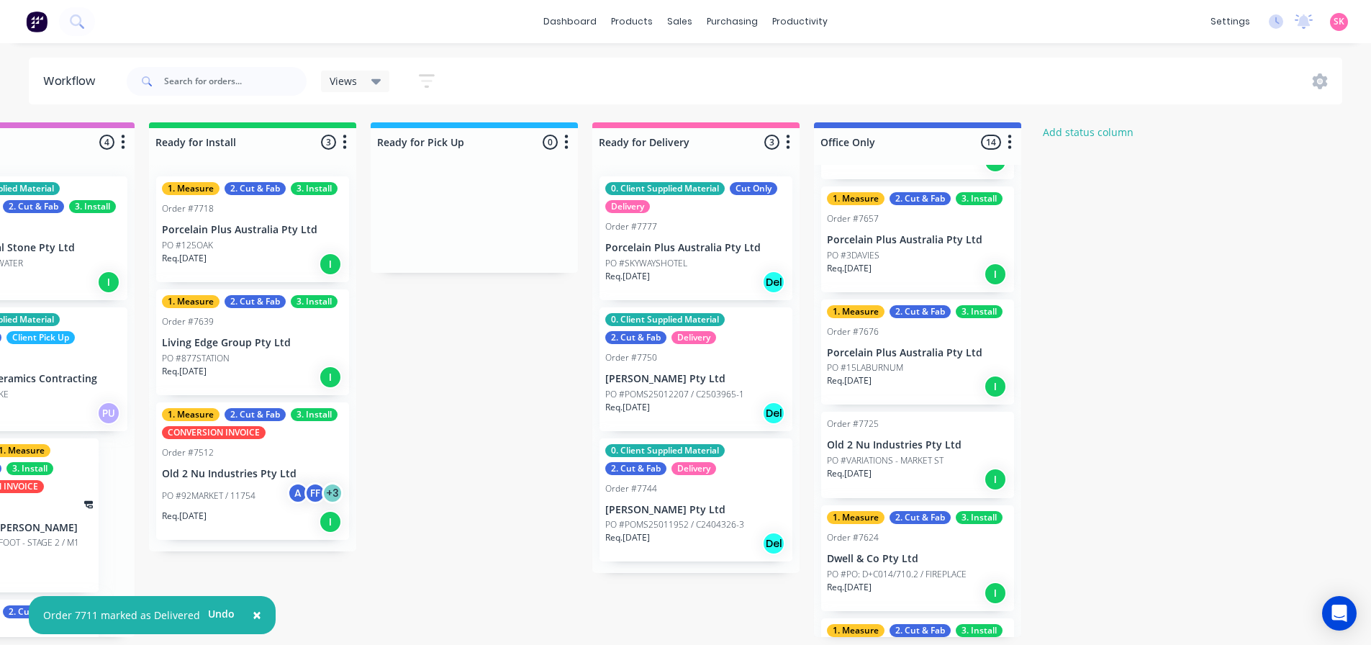
scroll to position [713, 0]
click at [940, 450] on div "Order #7725 Old 2 Nu Industries Pty Ltd PO #VARIATIONS - MARKET ST Req. 08/09/2…" at bounding box center [917, 455] width 193 height 86
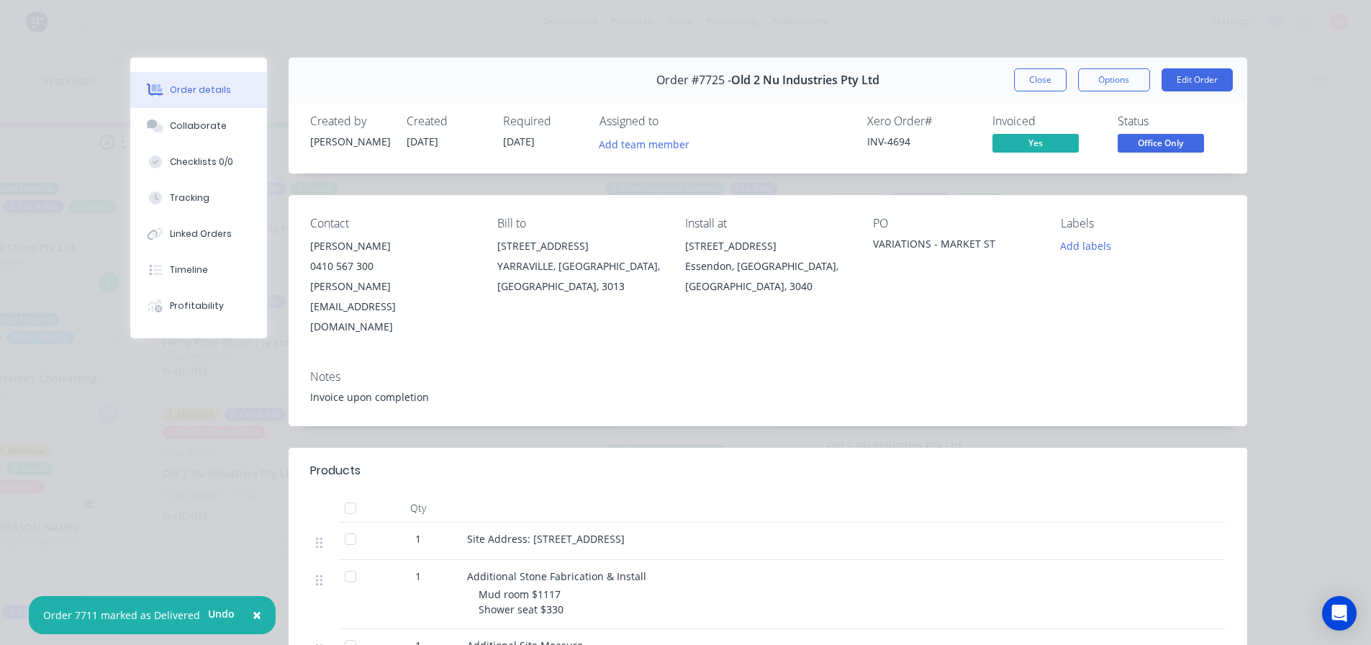
click at [1139, 142] on span "Office Only" at bounding box center [1161, 143] width 86 height 18
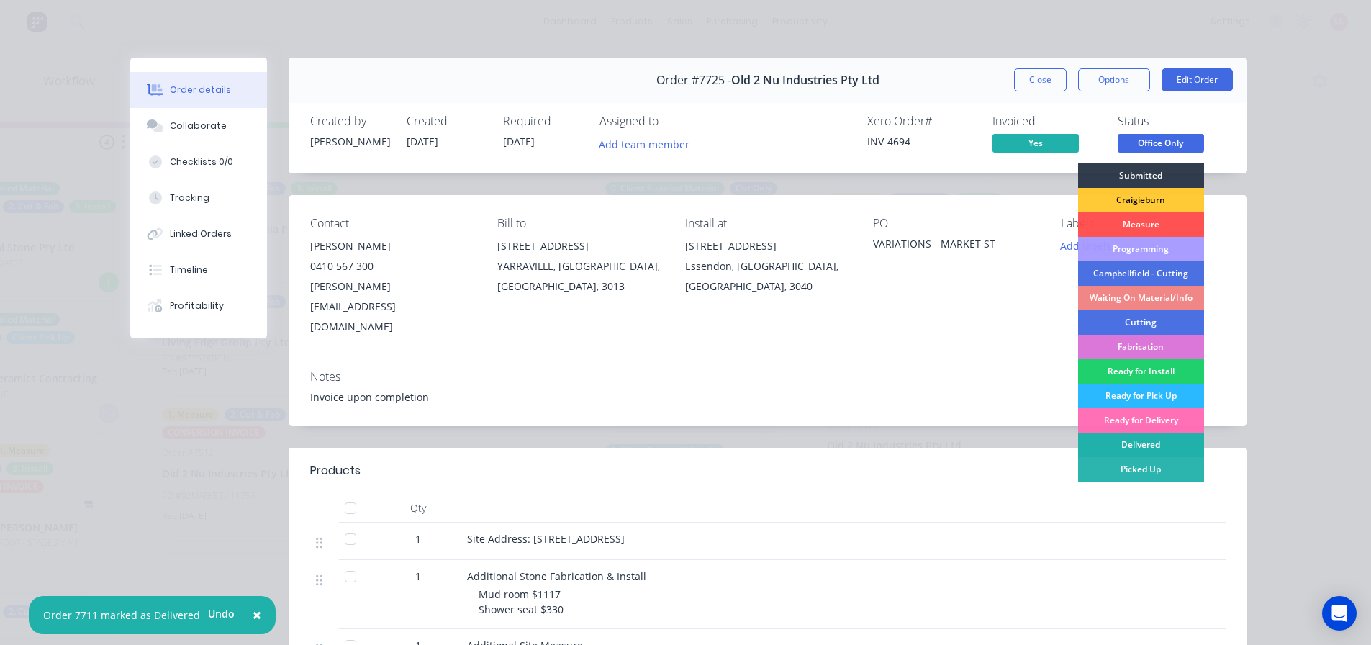
click at [1125, 436] on div "Delivered" at bounding box center [1141, 444] width 126 height 24
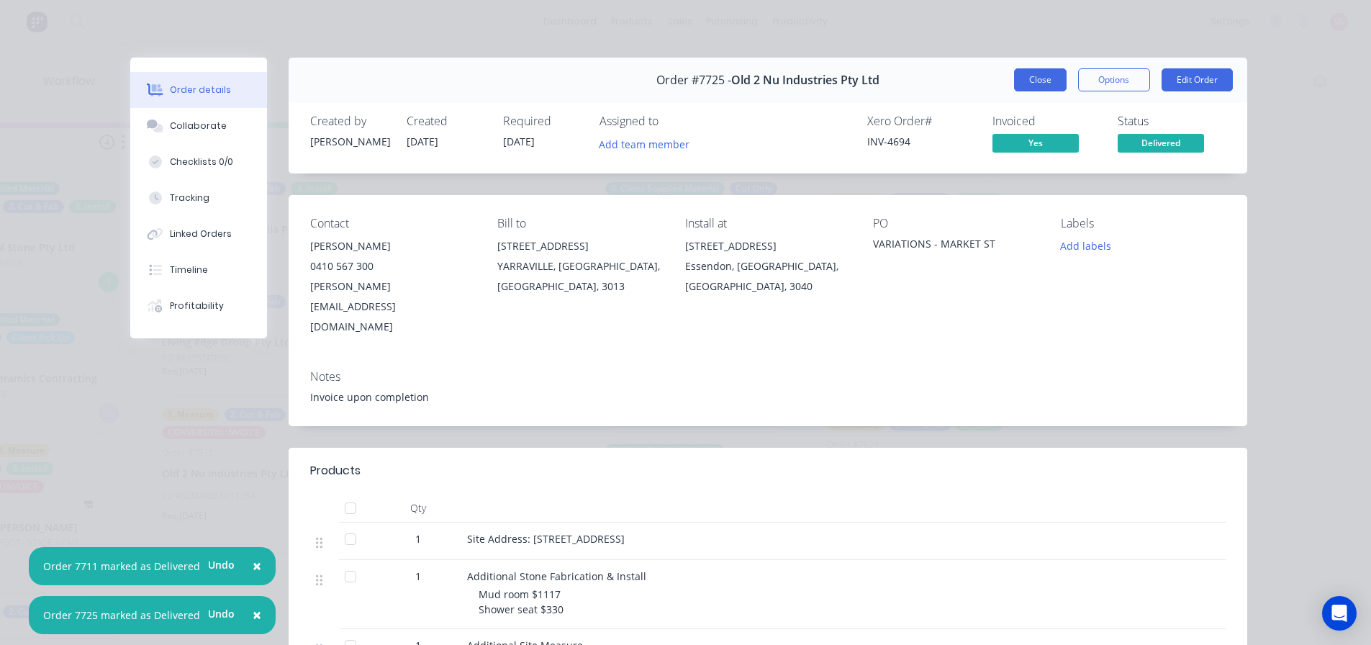
click at [1037, 74] on button "Close" at bounding box center [1040, 79] width 53 height 23
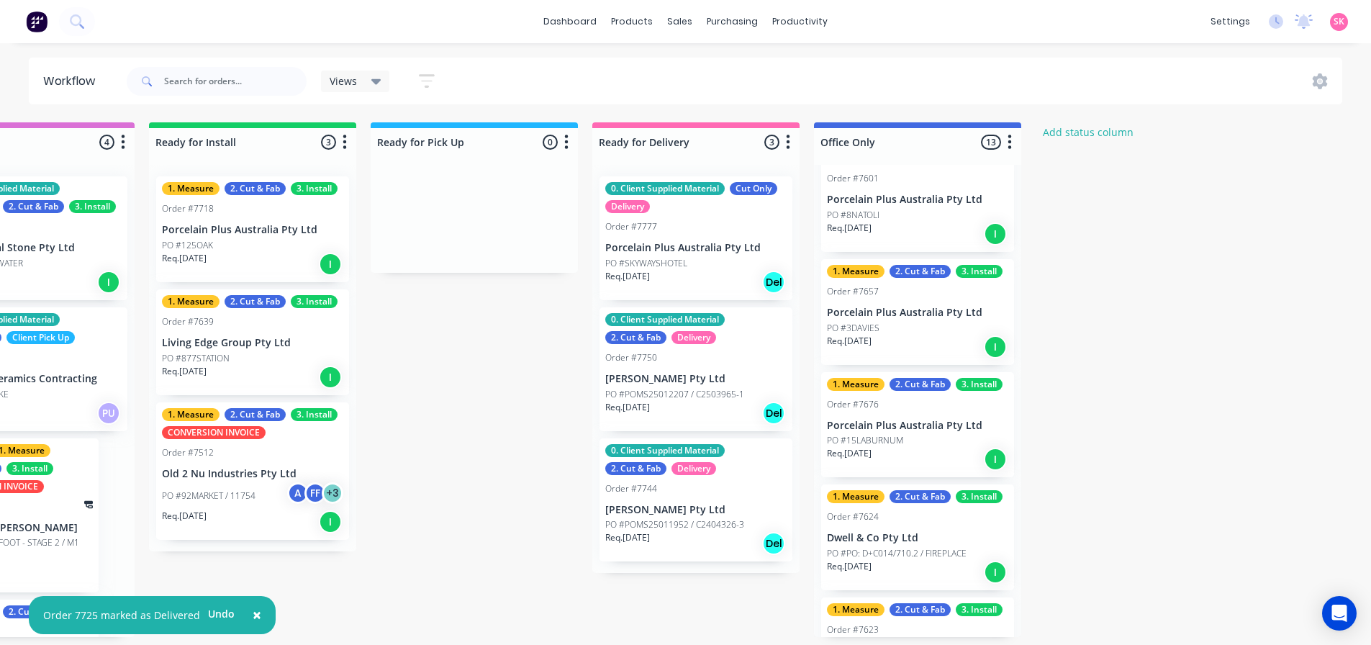
scroll to position [569, 0]
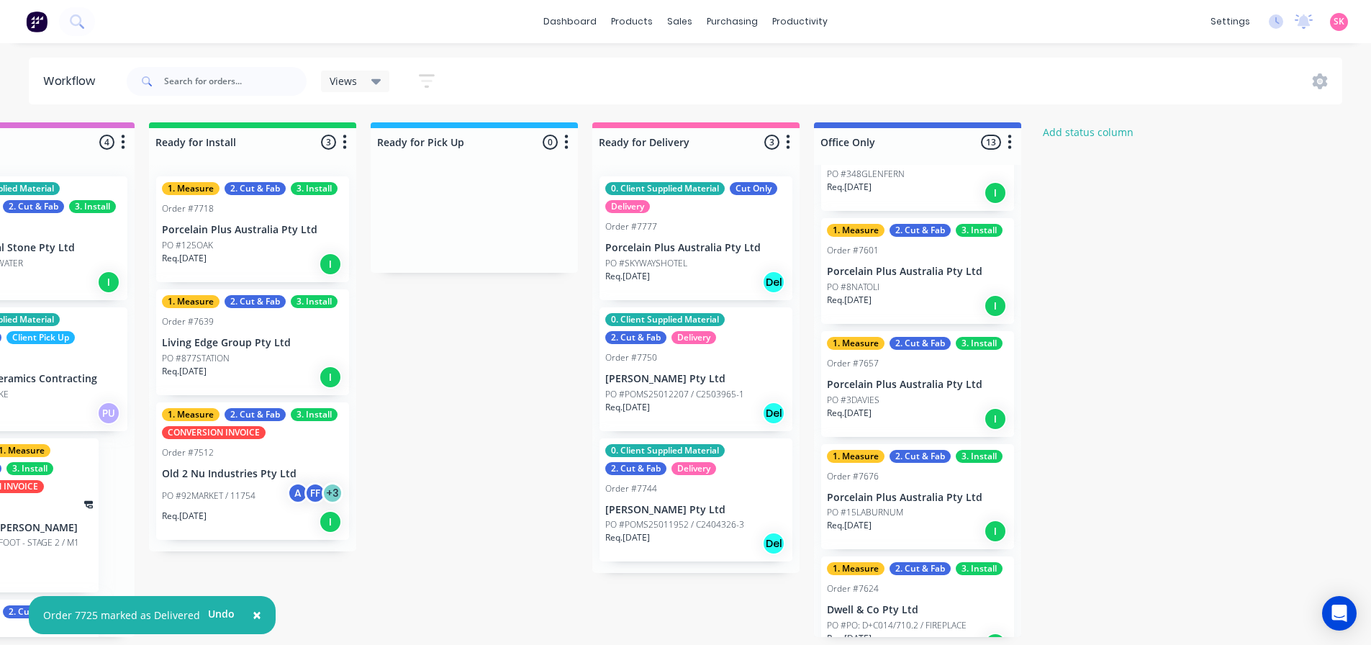
click at [933, 502] on div "1. Measure 2. Cut & Fab 3. Install Order #7676 Porcelain Plus Australia Pty Ltd…" at bounding box center [917, 497] width 193 height 106
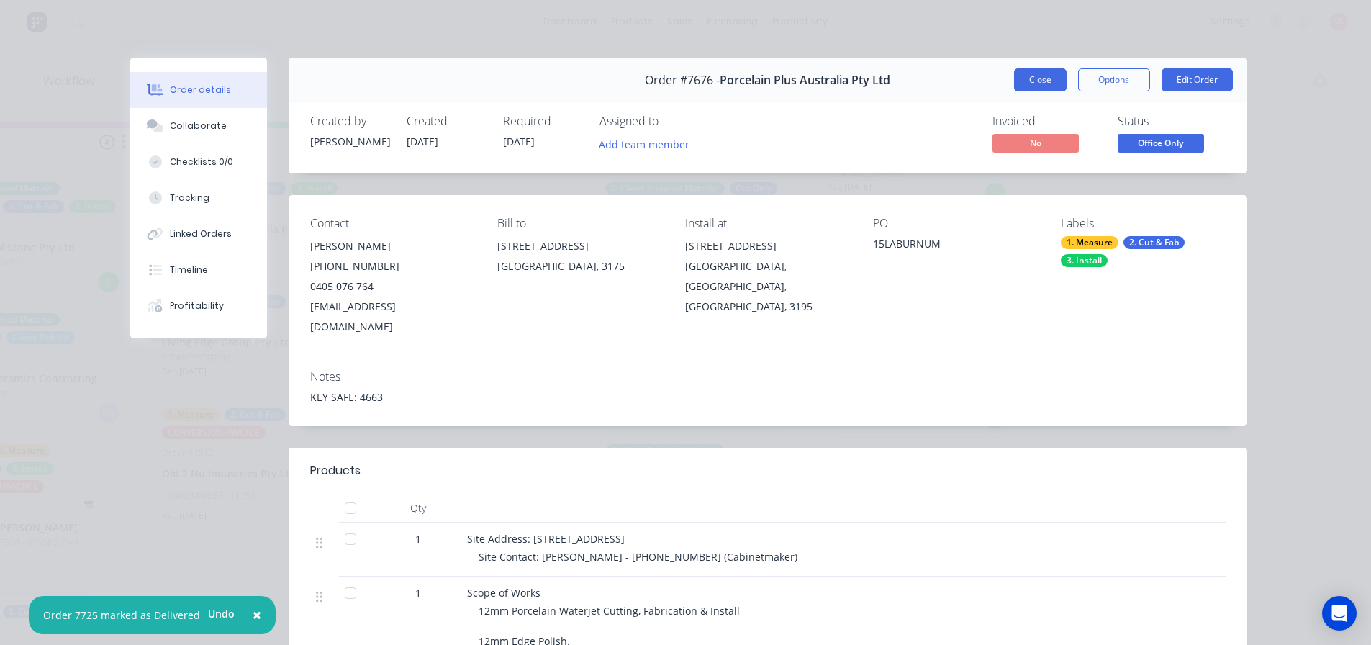
click at [1014, 87] on button "Close" at bounding box center [1040, 79] width 53 height 23
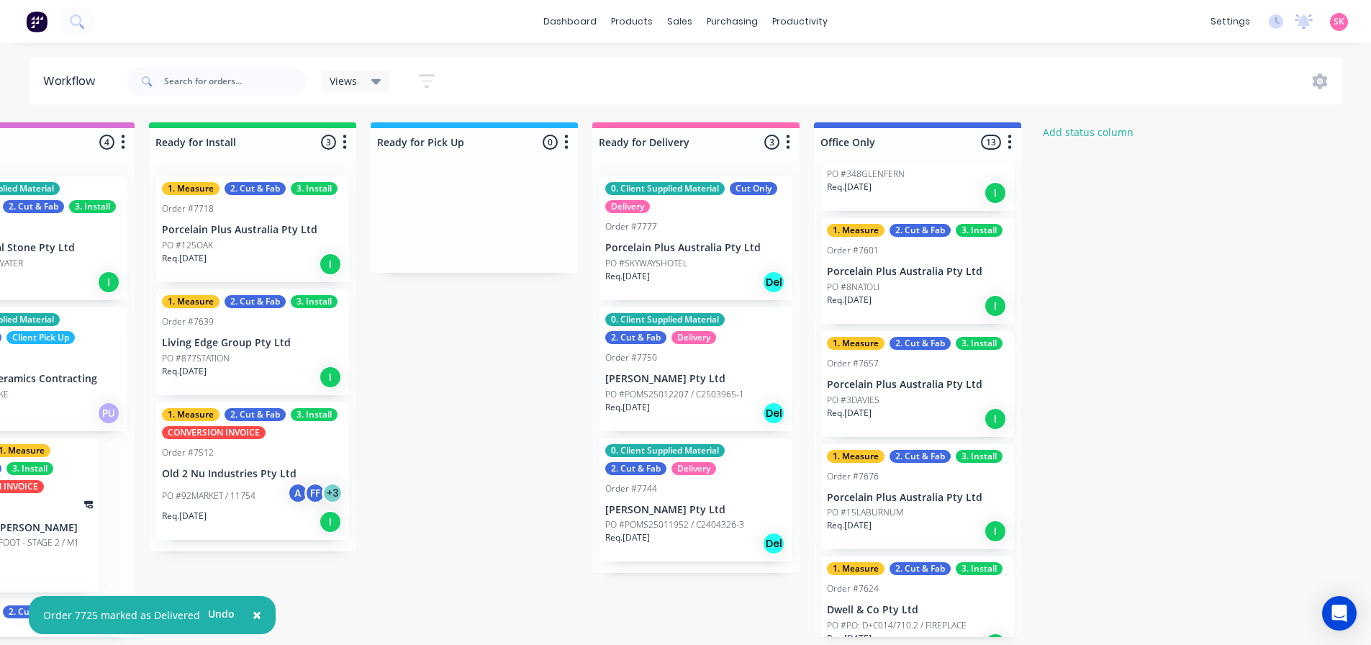
click at [920, 396] on div "PO #3DAVIES" at bounding box center [917, 400] width 181 height 13
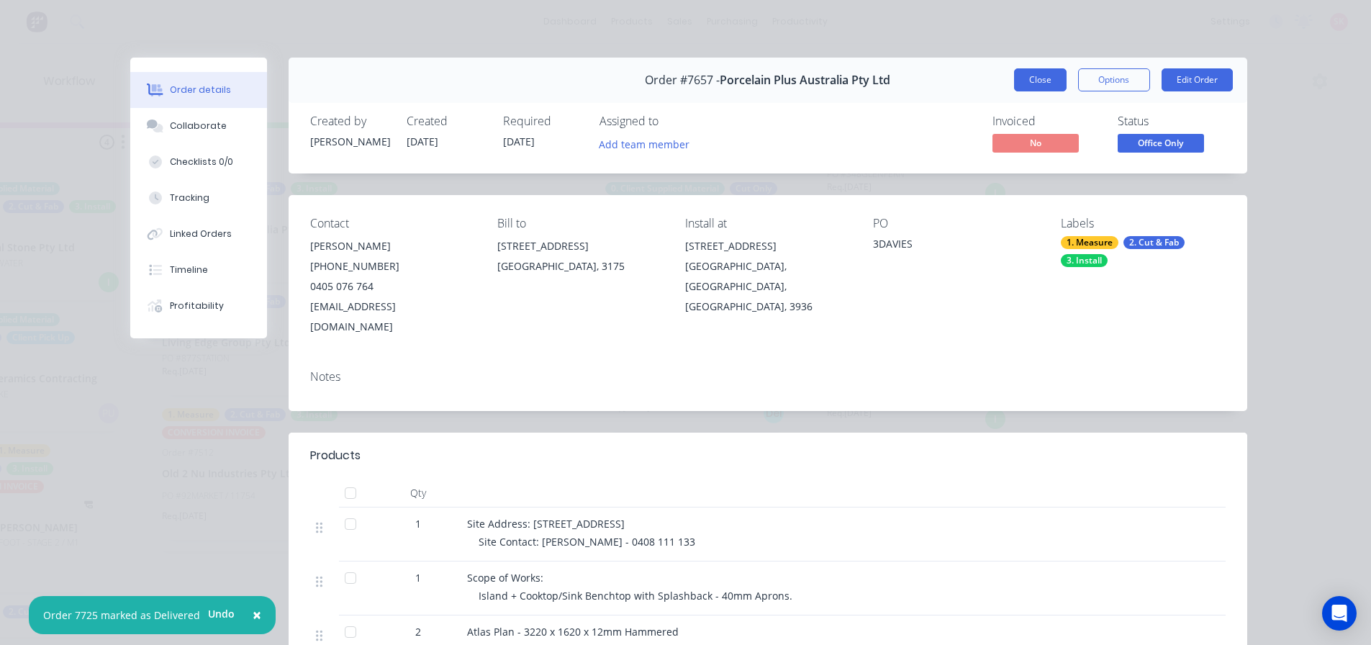
click at [1050, 89] on button "Close" at bounding box center [1040, 79] width 53 height 23
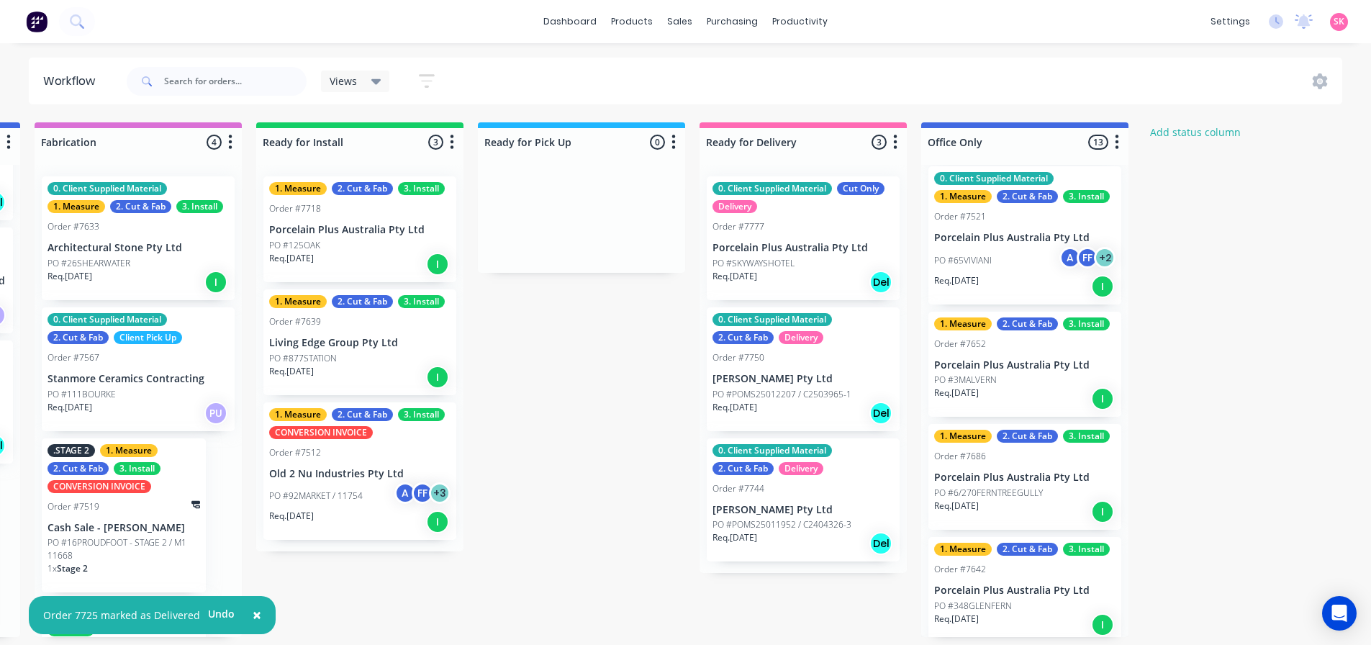
scroll to position [3, 1532]
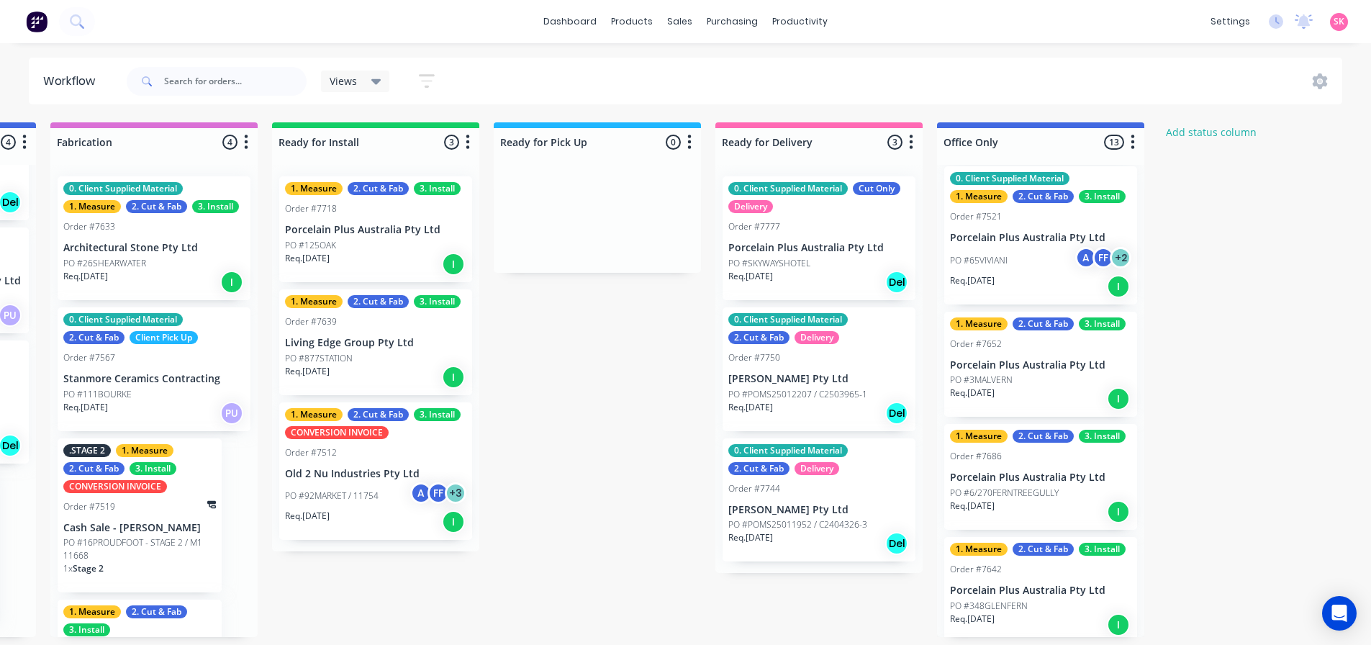
click at [810, 412] on div "Req. 01/10/25 Del" at bounding box center [818, 413] width 181 height 24
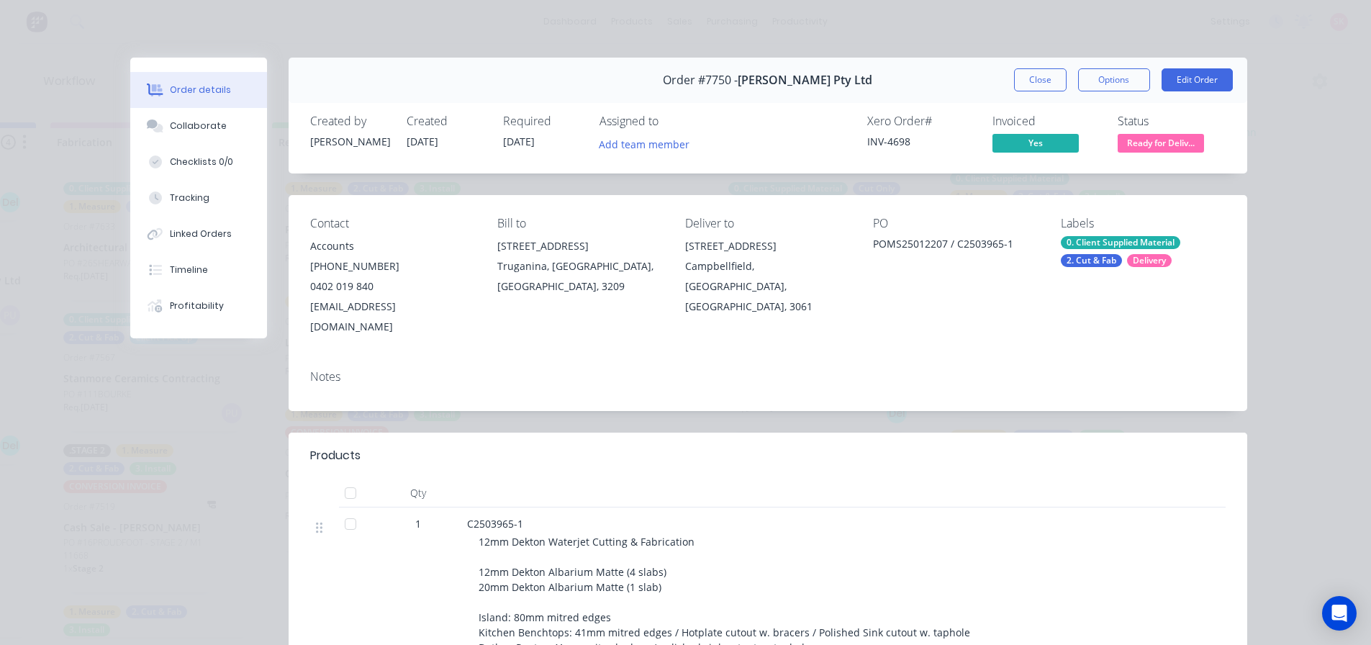
click at [1161, 139] on span "Ready for Deliv..." at bounding box center [1161, 143] width 86 height 18
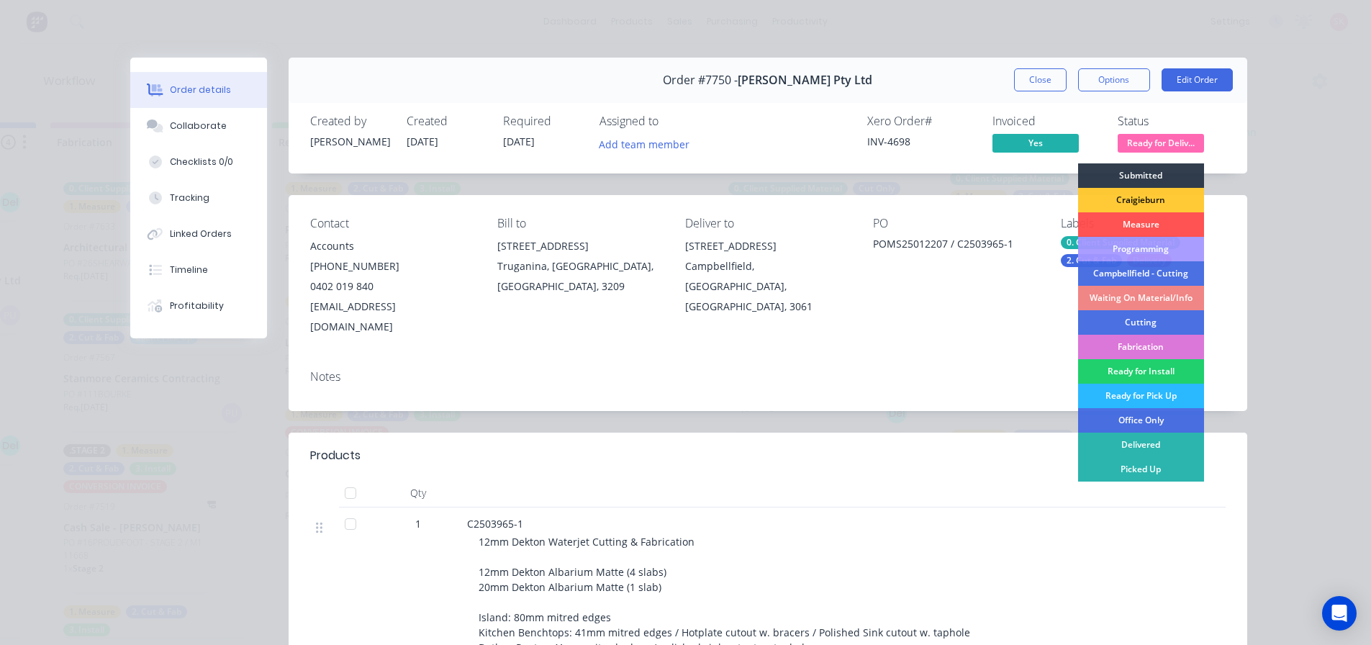
click at [1089, 445] on div "Delivered" at bounding box center [1141, 444] width 126 height 24
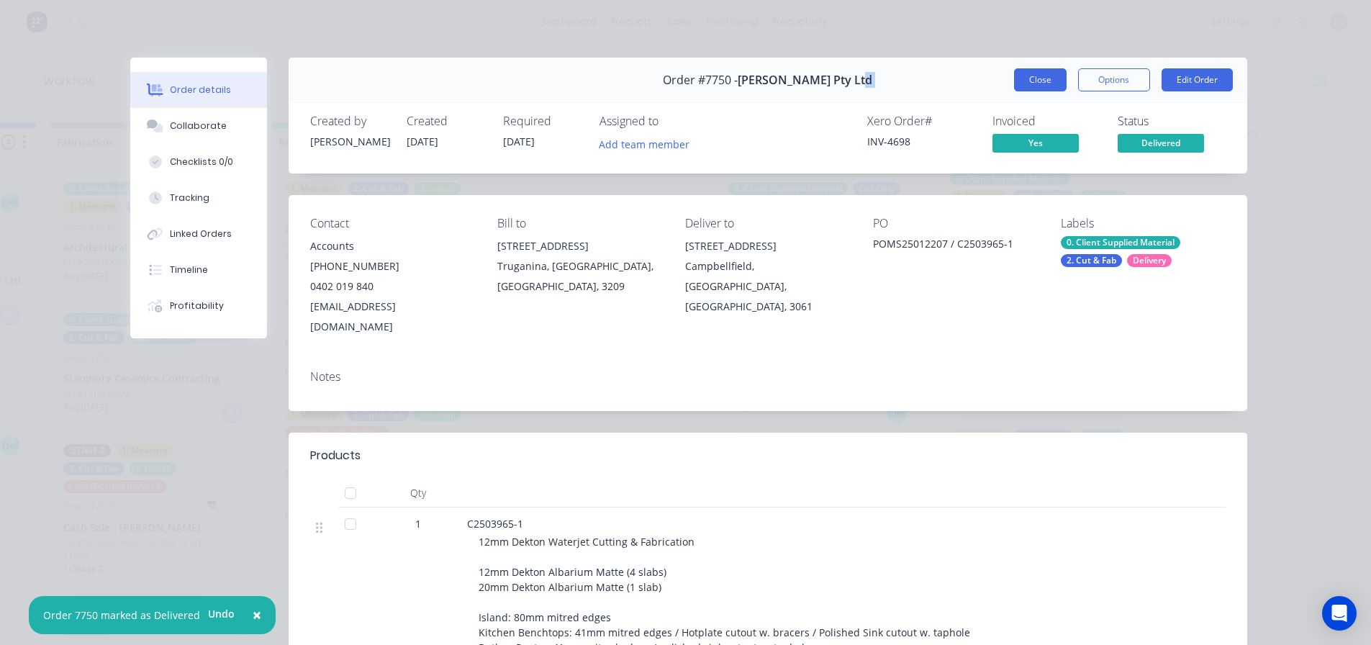
click at [1027, 70] on div "Order #7750 - Marbut Stone Pty Ltd Close Options Edit Order" at bounding box center [768, 80] width 958 height 45
click at [1026, 70] on button "Close" at bounding box center [1040, 79] width 53 height 23
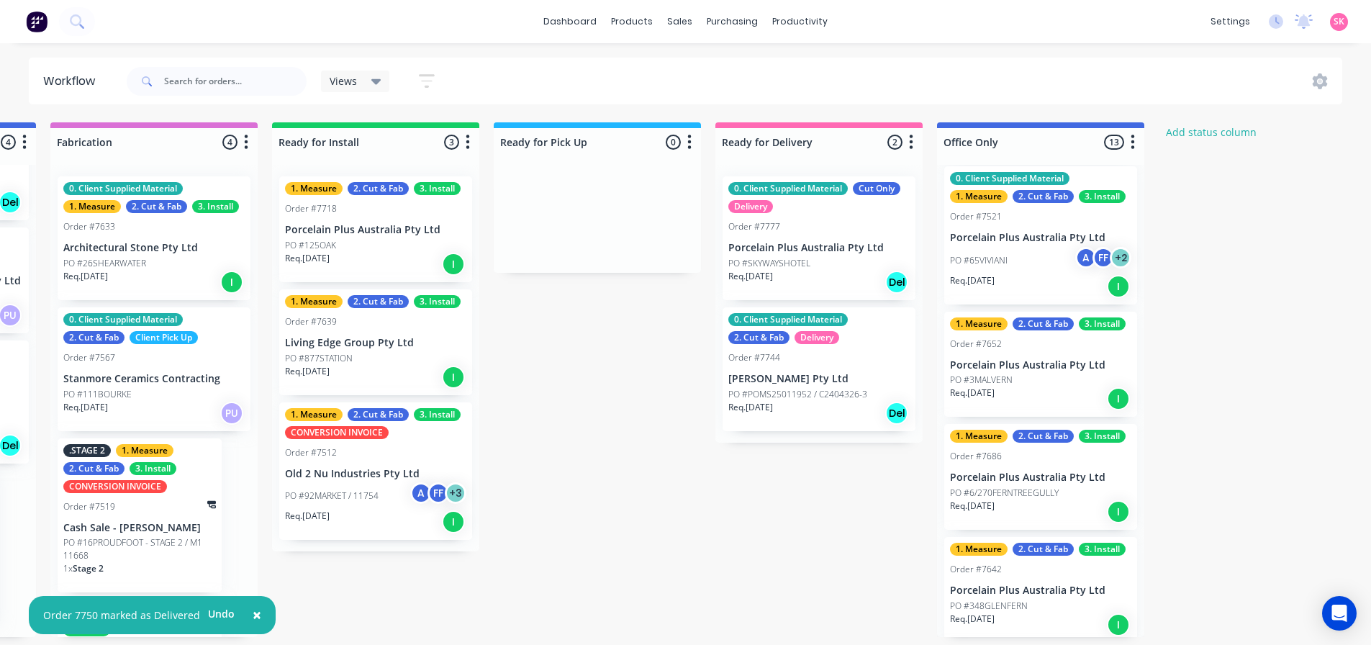
click at [830, 351] on div "Order #7744" at bounding box center [818, 357] width 181 height 13
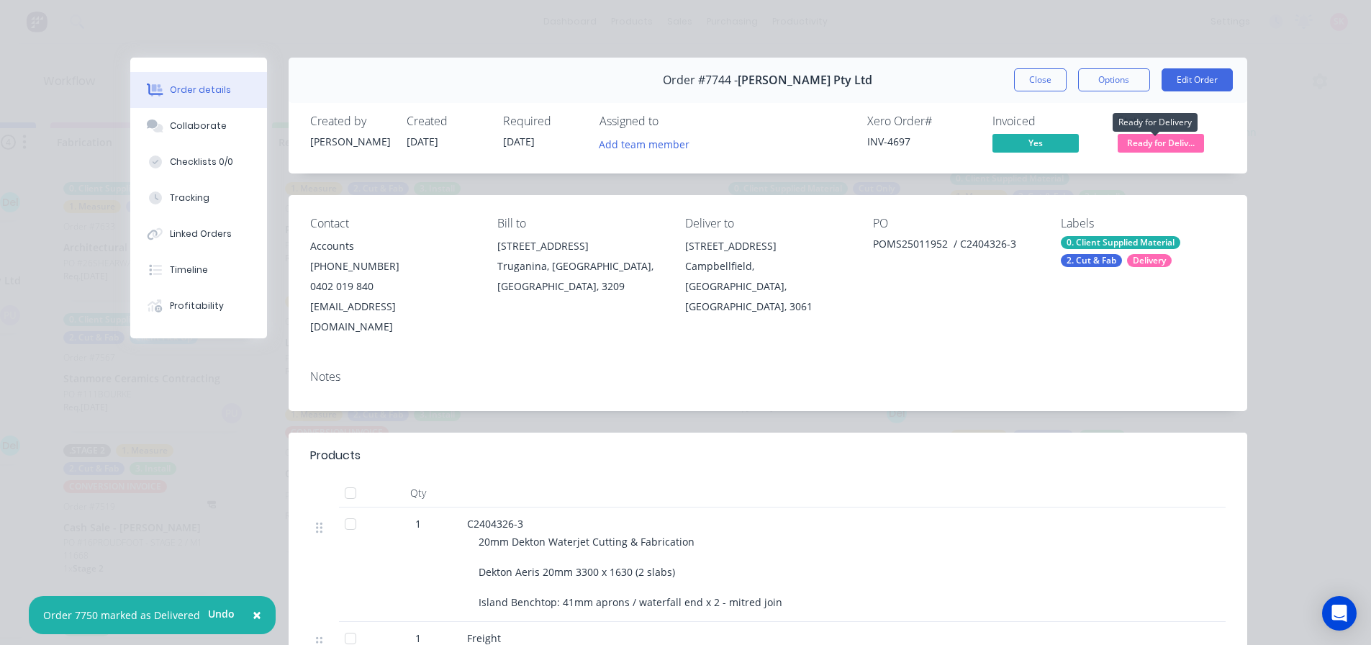
click at [1151, 150] on span "Ready for Deliv..." at bounding box center [1161, 143] width 86 height 18
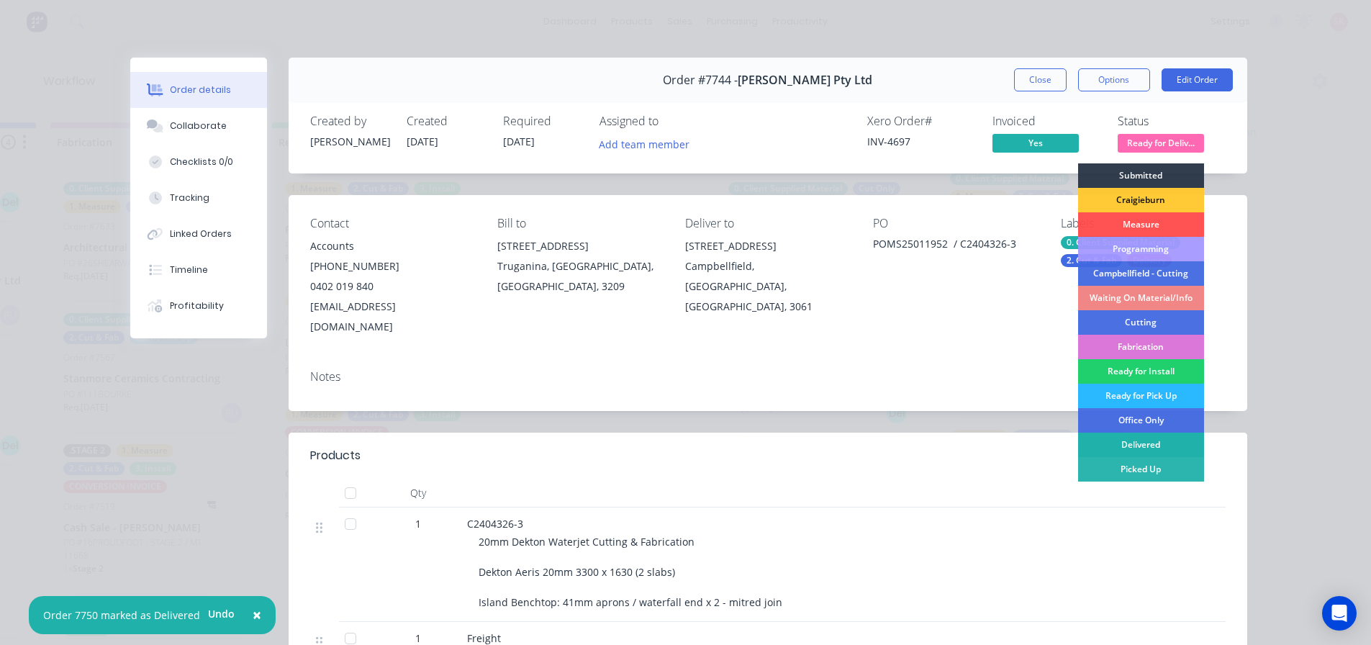
click at [1106, 440] on div "Delivered" at bounding box center [1141, 444] width 126 height 24
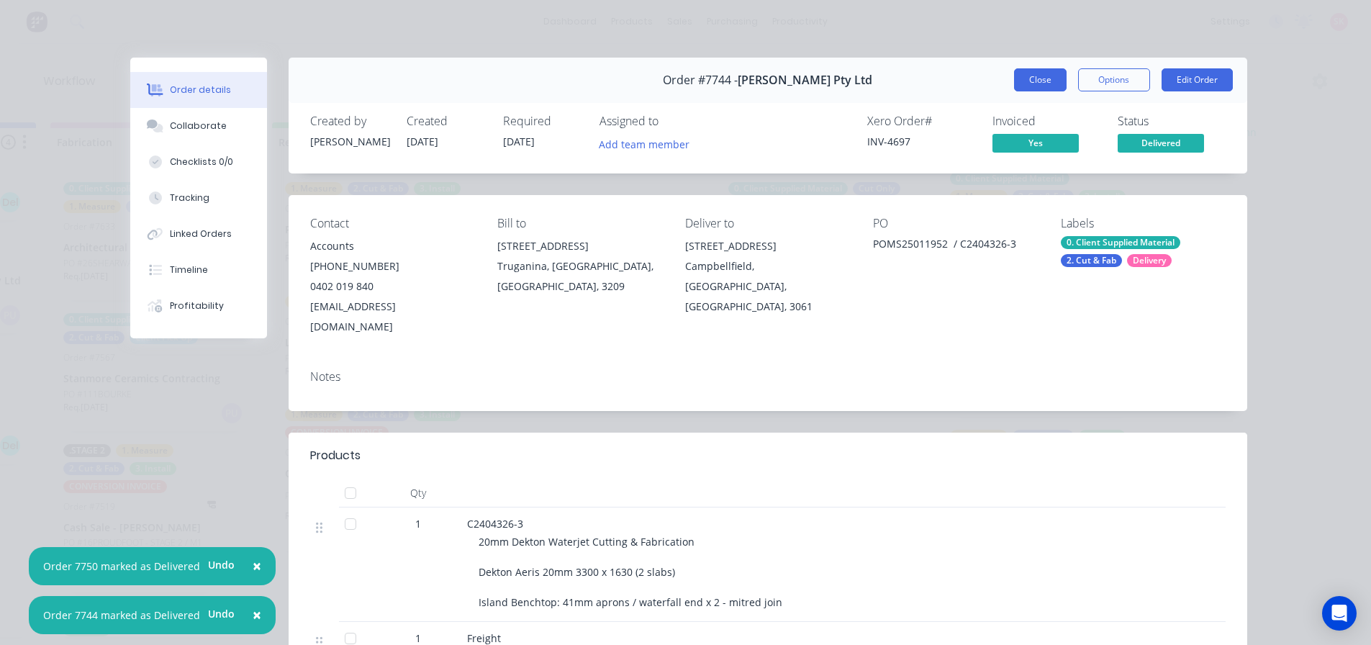
click at [1026, 81] on button "Close" at bounding box center [1040, 79] width 53 height 23
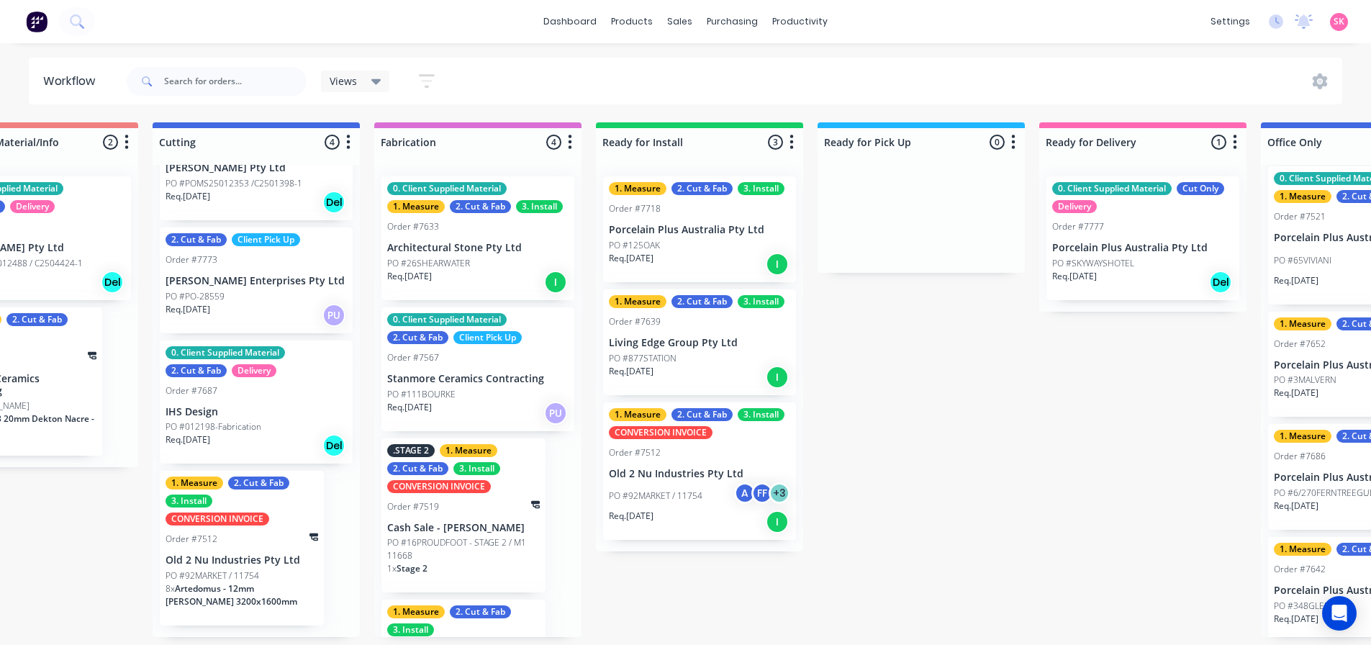
scroll to position [3, 1213]
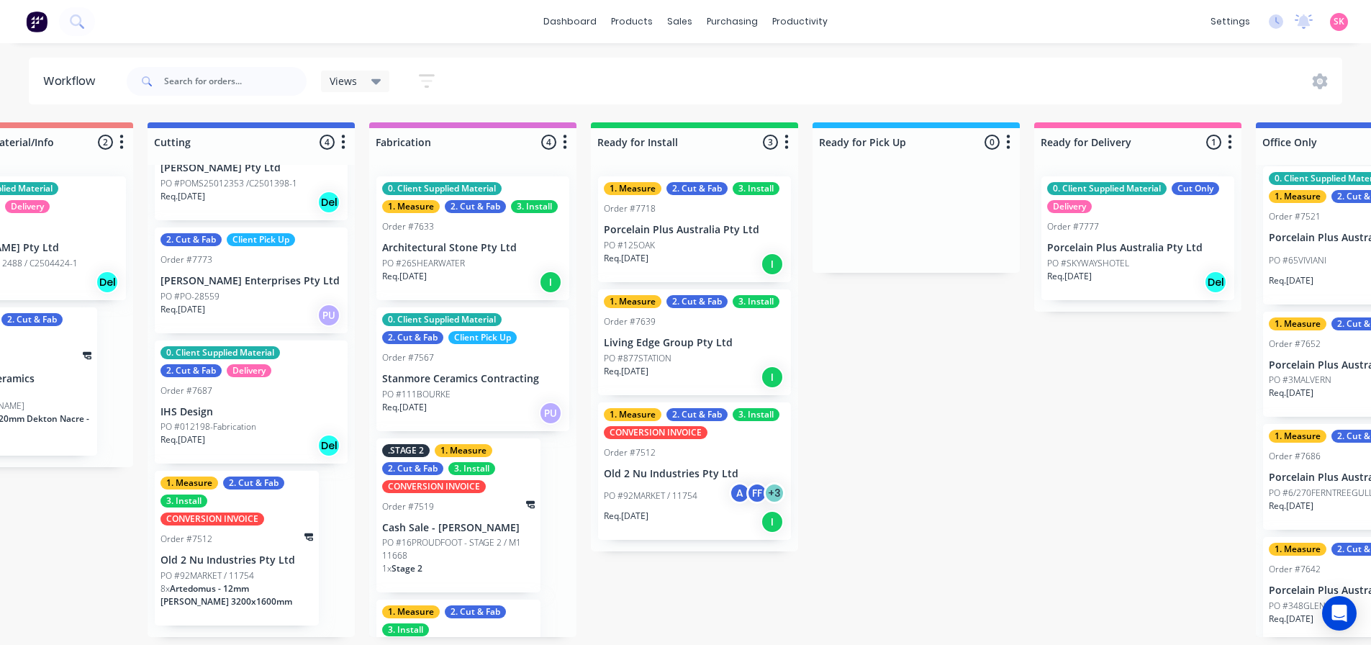
click at [688, 374] on div "Req. 26/09/25 I" at bounding box center [694, 377] width 181 height 24
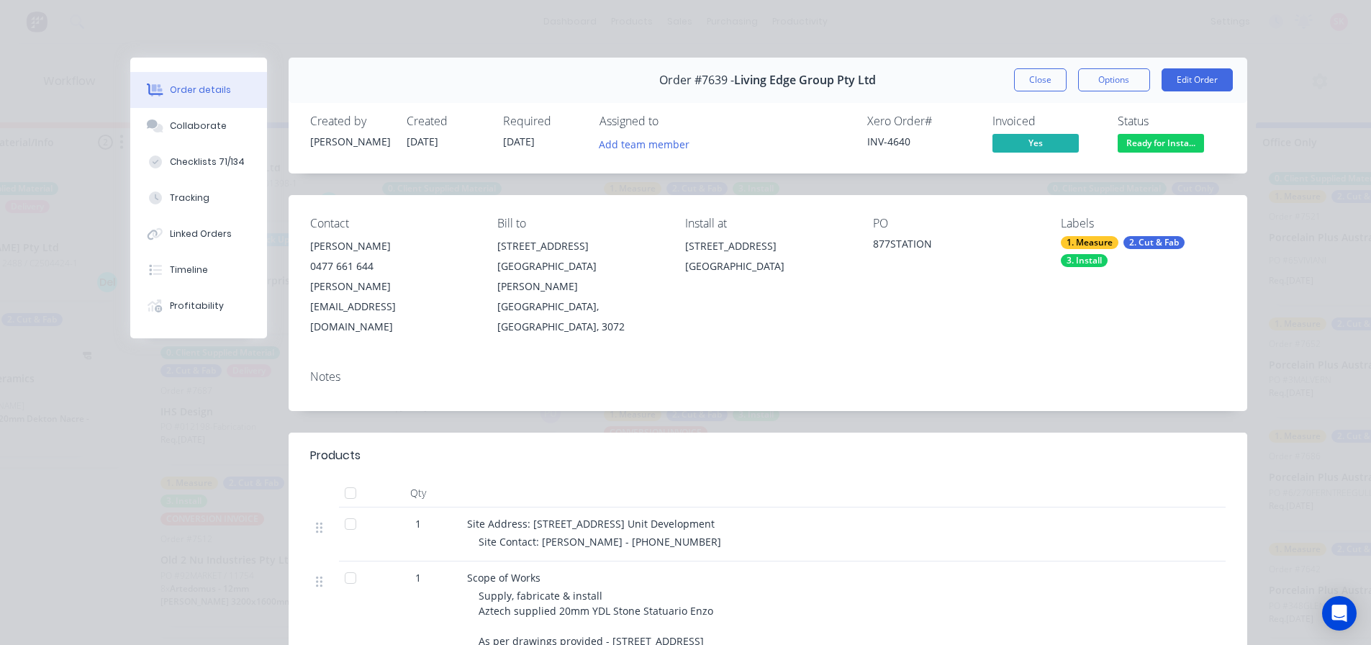
click at [1125, 141] on span "Ready for Insta..." at bounding box center [1161, 143] width 86 height 18
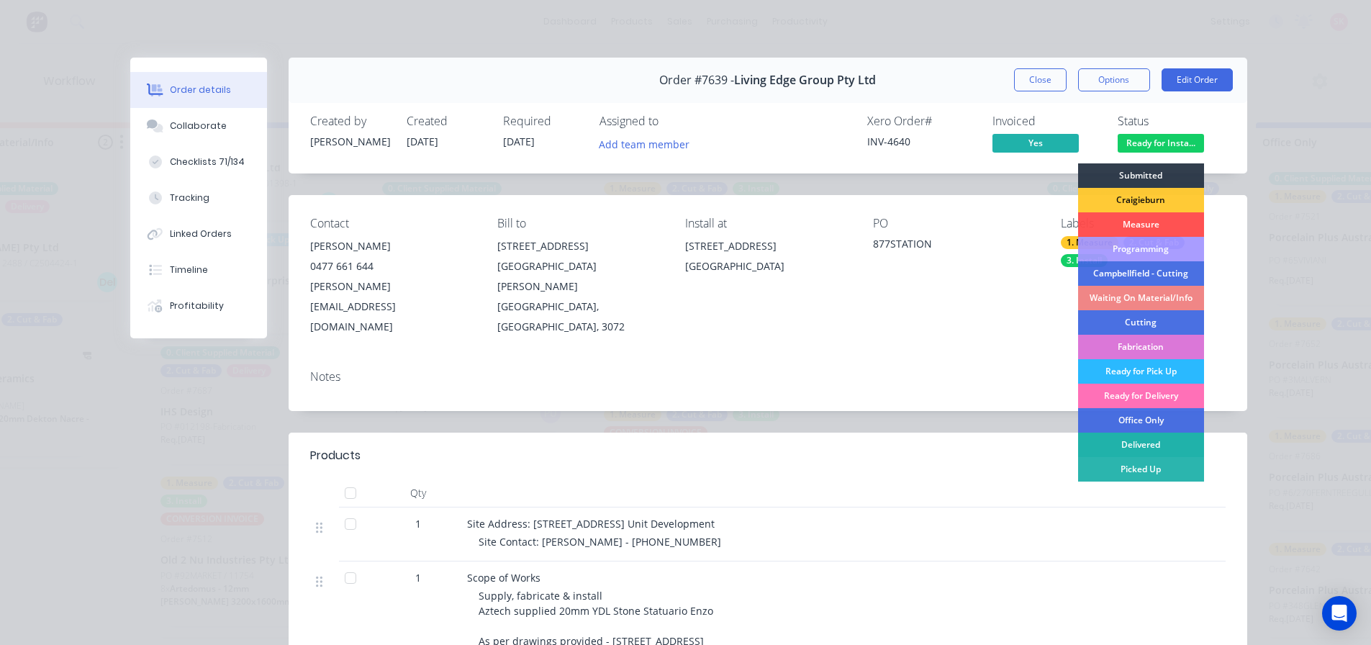
click at [1174, 438] on div "Delivered" at bounding box center [1141, 444] width 126 height 24
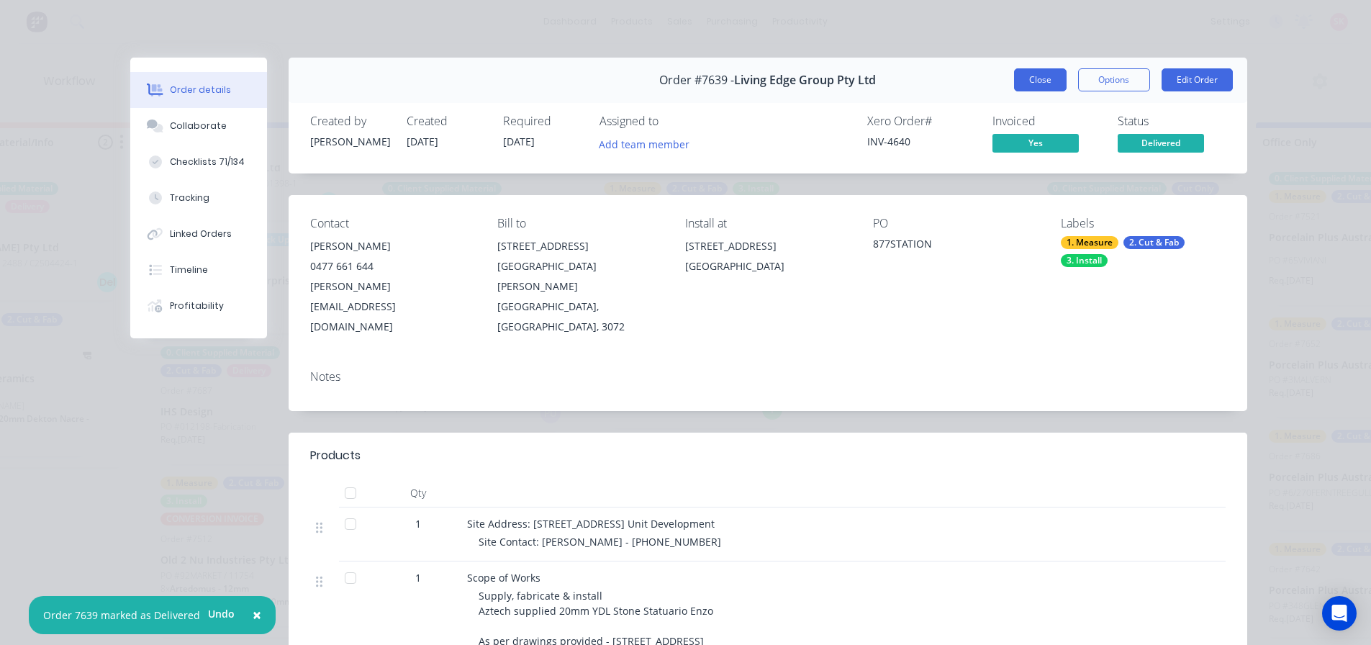
click at [1025, 87] on button "Close" at bounding box center [1040, 79] width 53 height 23
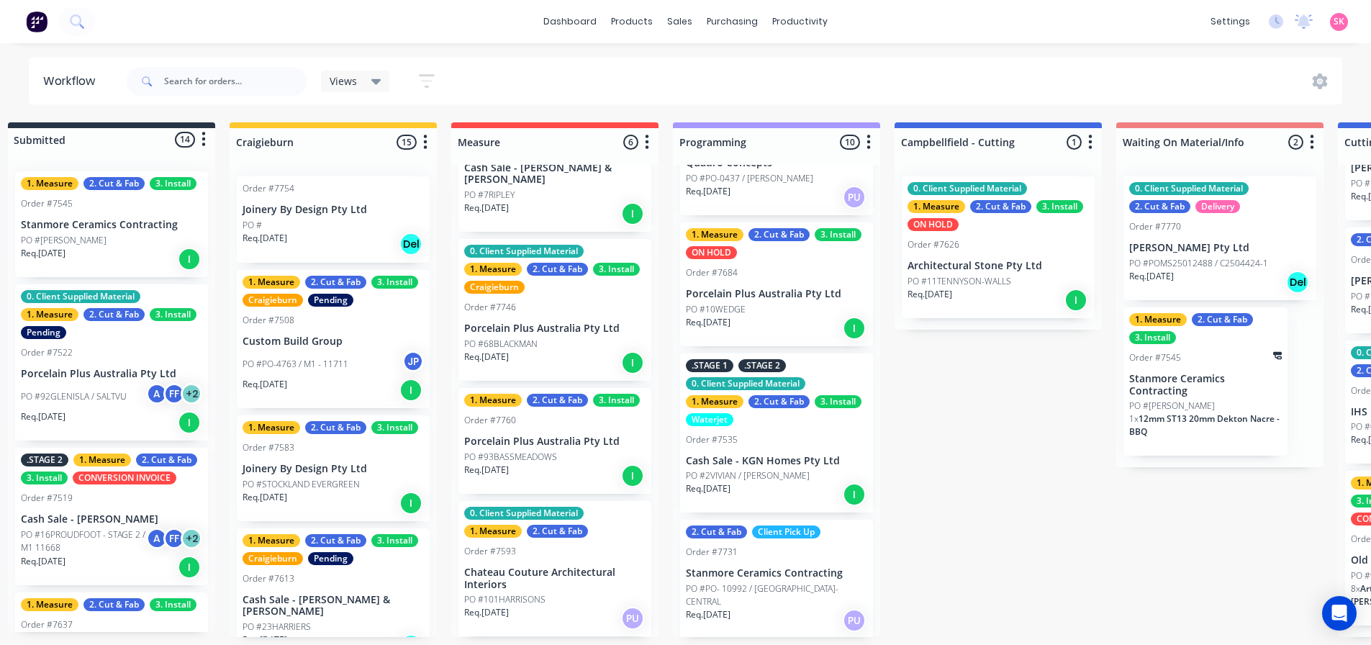
scroll to position [805, 0]
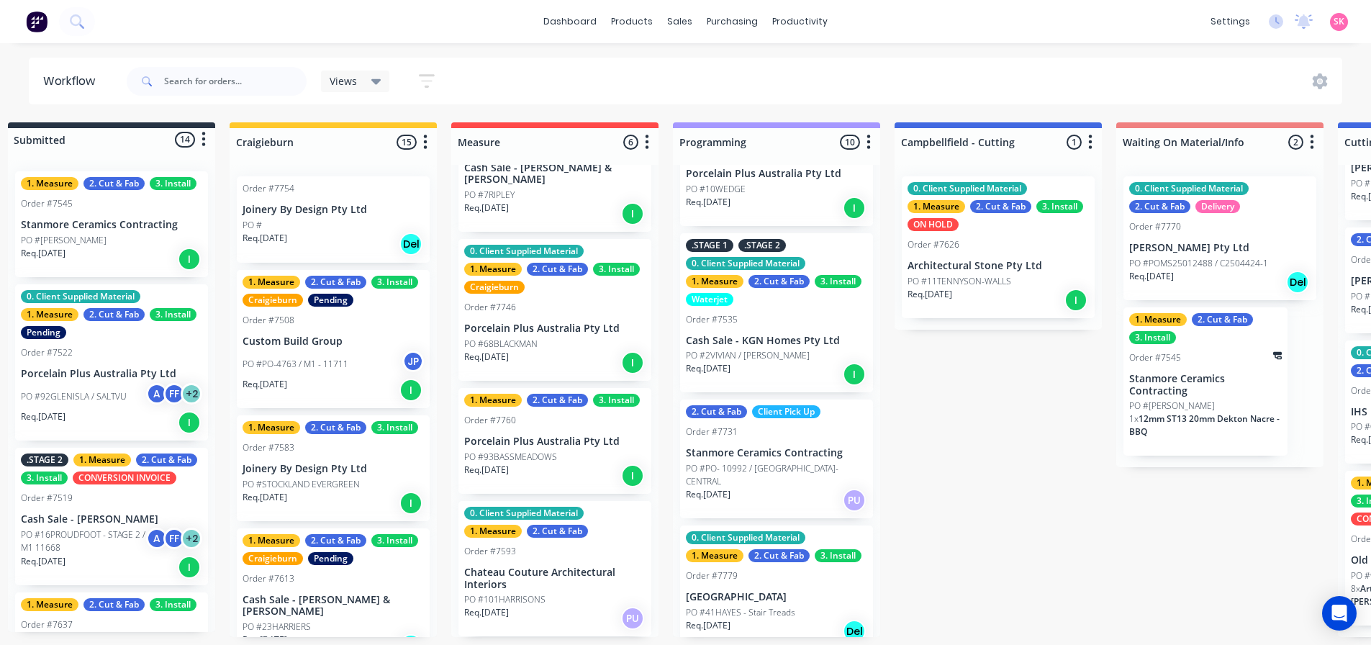
click at [781, 619] on div "Req. 17/10/25 Del" at bounding box center [776, 631] width 181 height 24
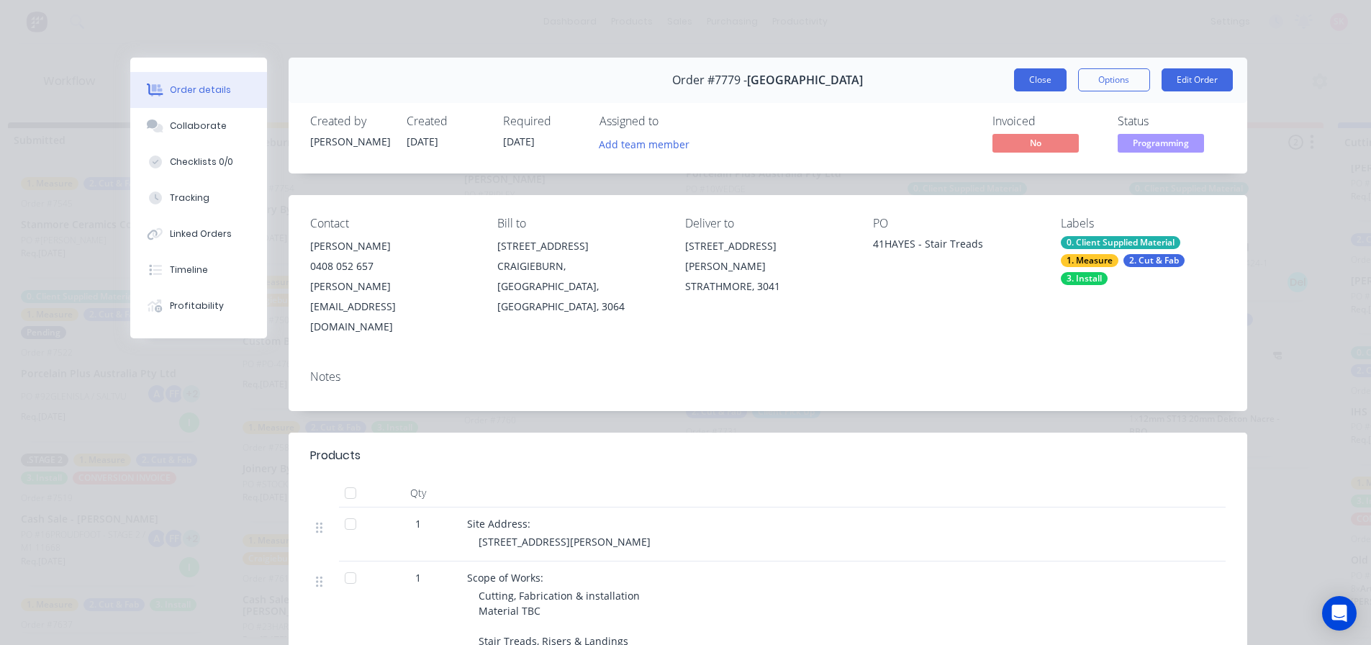
click at [1026, 71] on button "Close" at bounding box center [1040, 79] width 53 height 23
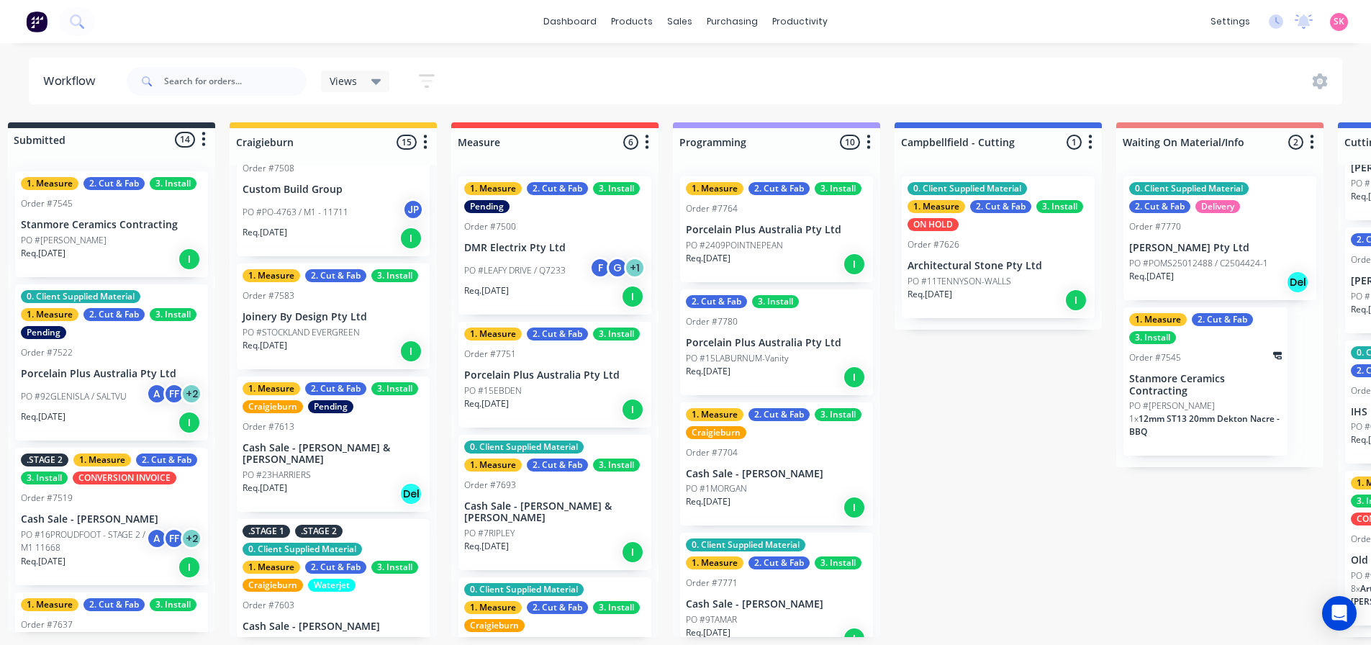
scroll to position [0, 0]
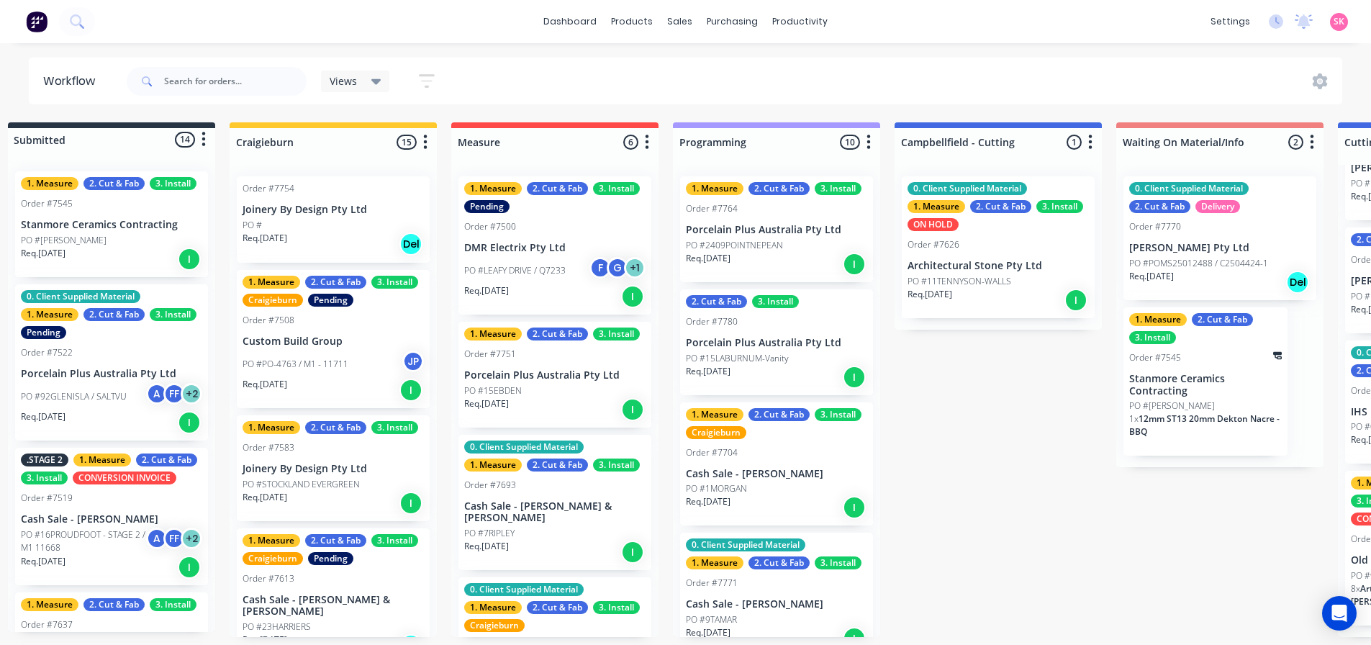
click at [330, 343] on p "Custom Build Group" at bounding box center [332, 341] width 181 height 12
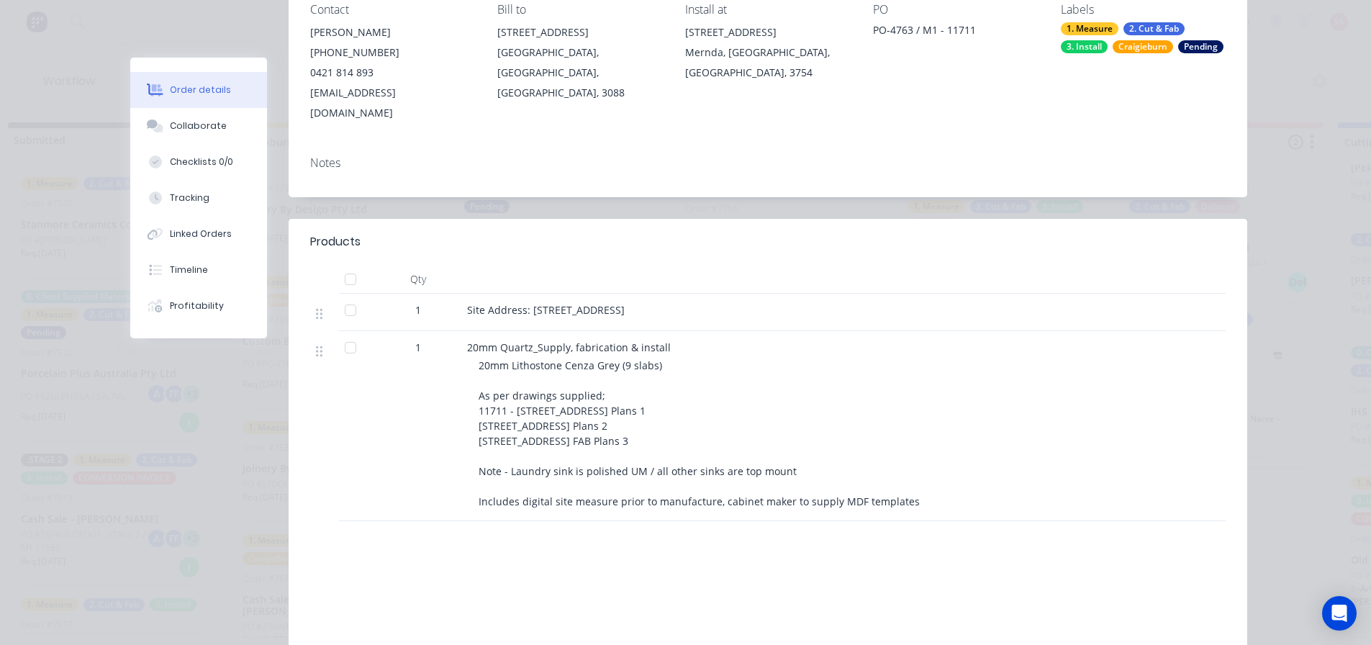
scroll to position [12, 0]
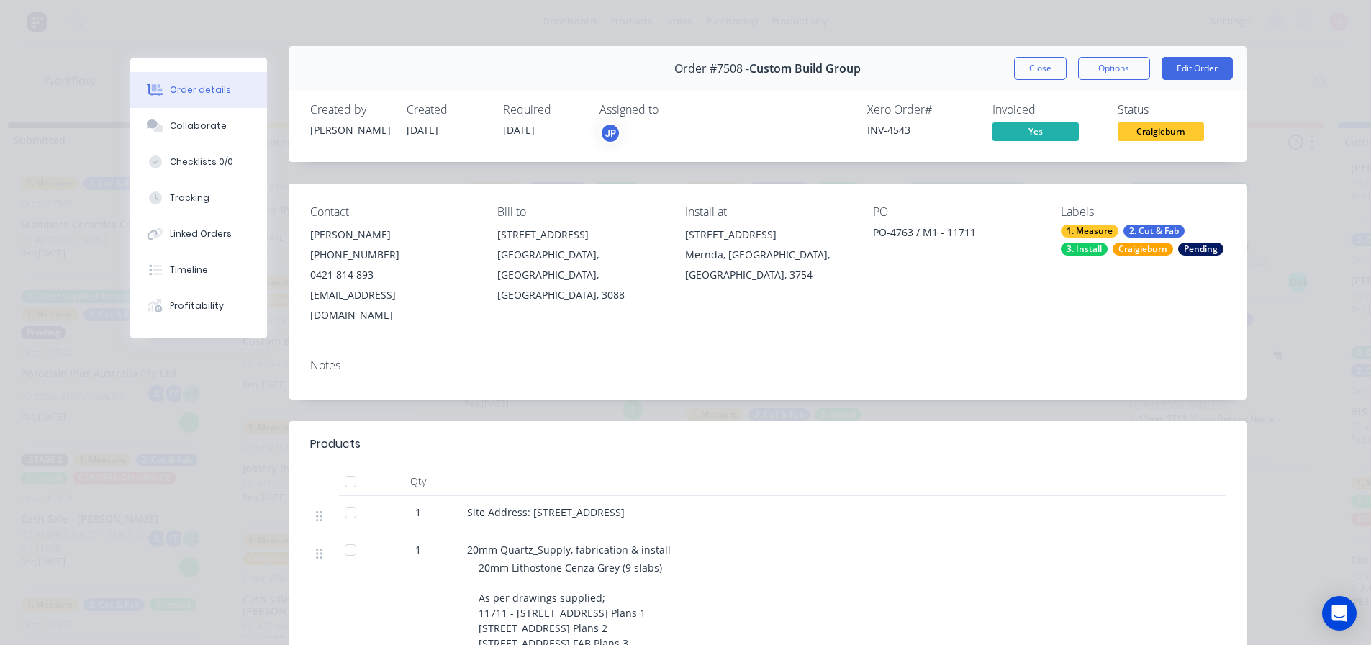
drag, startPoint x: 419, startPoint y: 328, endPoint x: 389, endPoint y: 346, distance: 34.6
click at [403, 347] on div "Notes" at bounding box center [768, 373] width 958 height 53
click at [386, 358] on div "Notes" at bounding box center [767, 365] width 915 height 14
click at [380, 358] on div "Notes" at bounding box center [768, 373] width 958 height 53
click at [1033, 74] on button "Close" at bounding box center [1040, 68] width 53 height 23
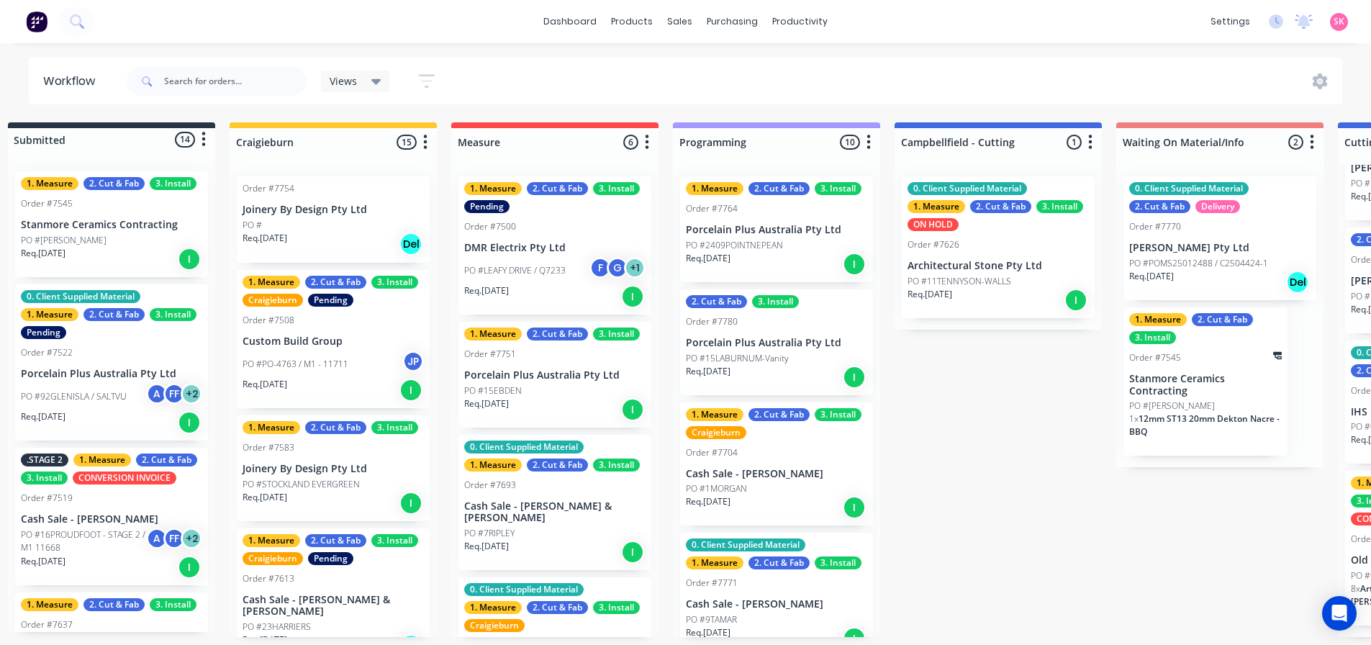
click at [321, 362] on p "PO #PO-4763 / M1 - 11711" at bounding box center [295, 364] width 106 height 13
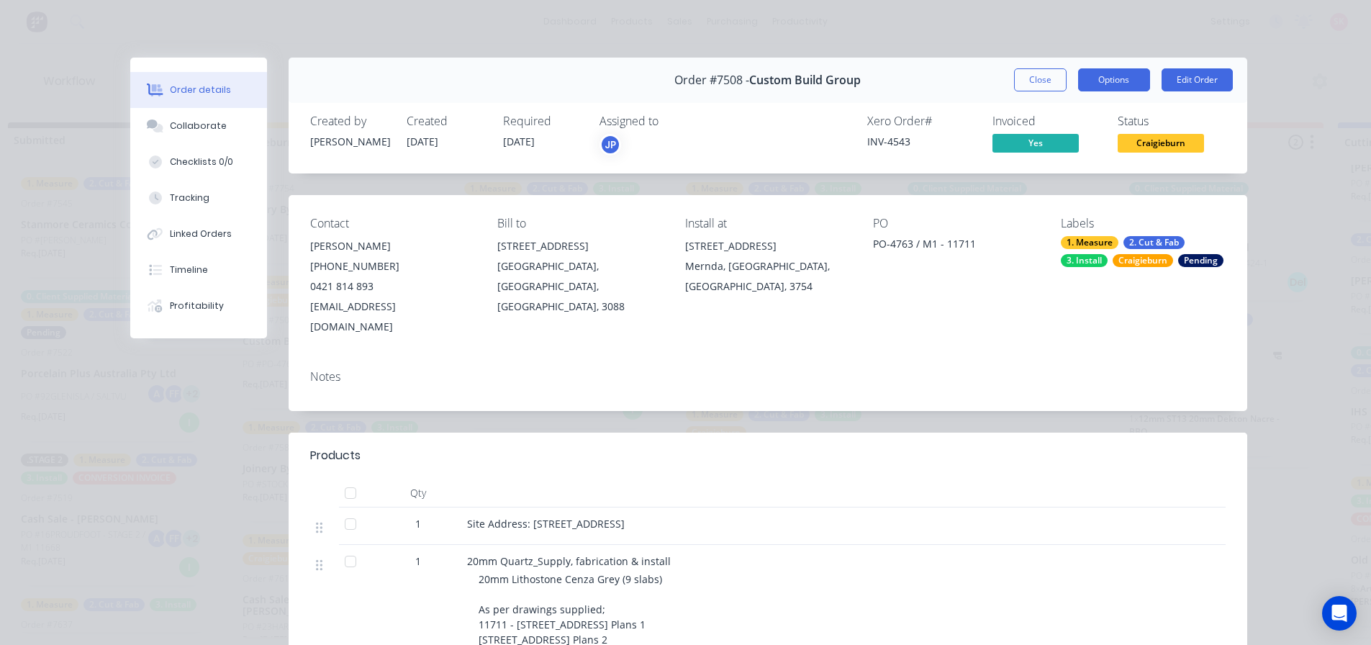
click at [1133, 84] on button "Options" at bounding box center [1114, 79] width 72 height 23
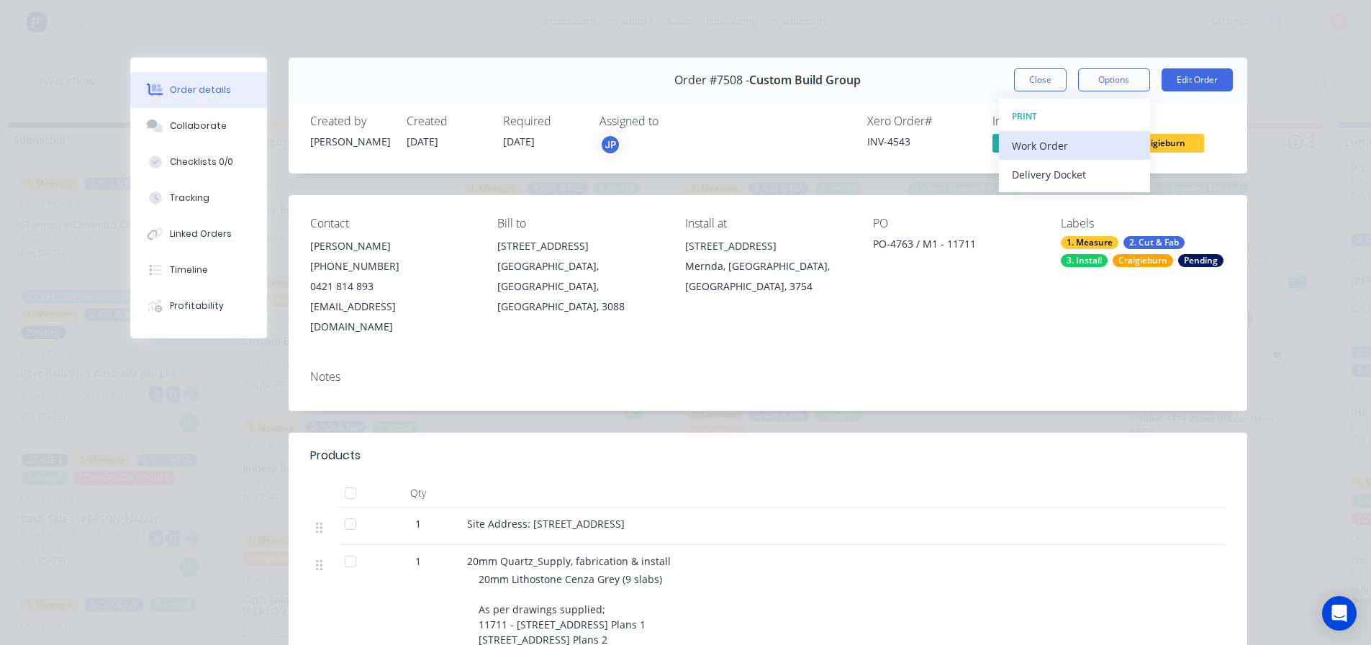
click at [1094, 135] on div "Work Order" at bounding box center [1074, 145] width 125 height 21
click at [1084, 211] on div "Custom" at bounding box center [1074, 203] width 125 height 21
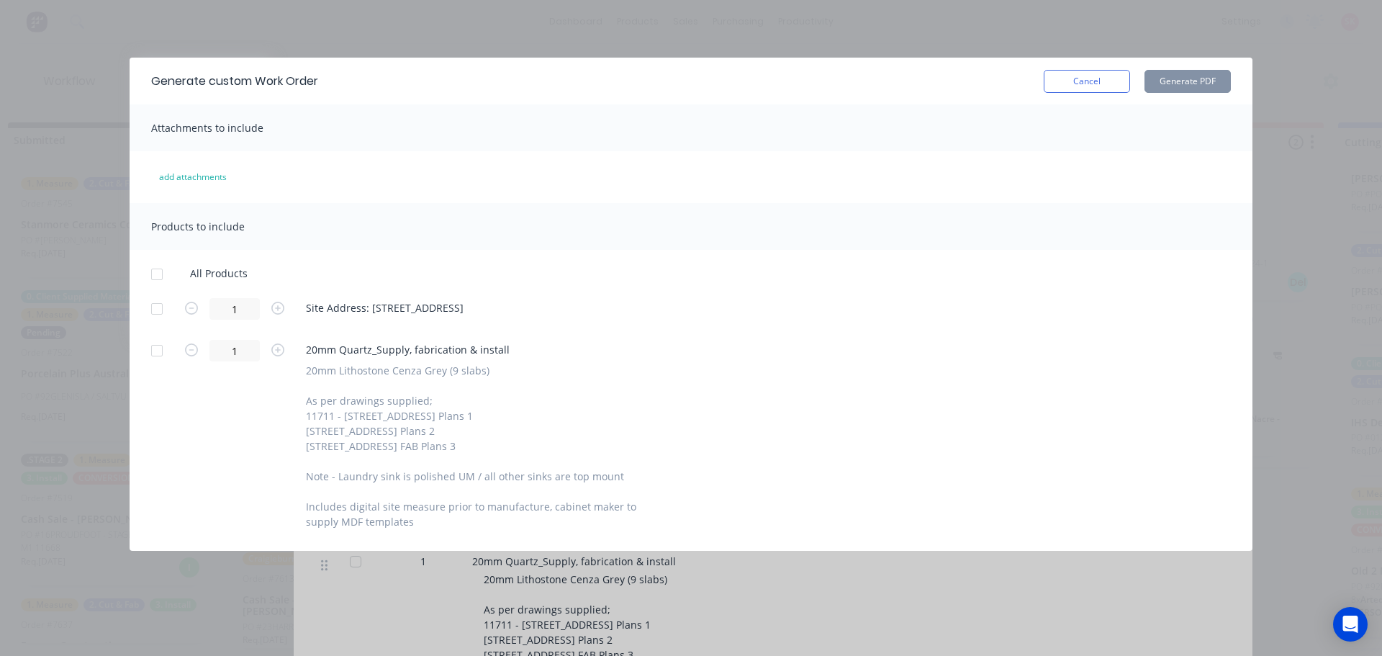
drag, startPoint x: 153, startPoint y: 305, endPoint x: 156, endPoint y: 316, distance: 11.4
click at [153, 306] on div at bounding box center [156, 308] width 29 height 29
click at [154, 351] on div at bounding box center [156, 350] width 29 height 29
click at [1082, 81] on button "Cancel" at bounding box center [1086, 81] width 86 height 23
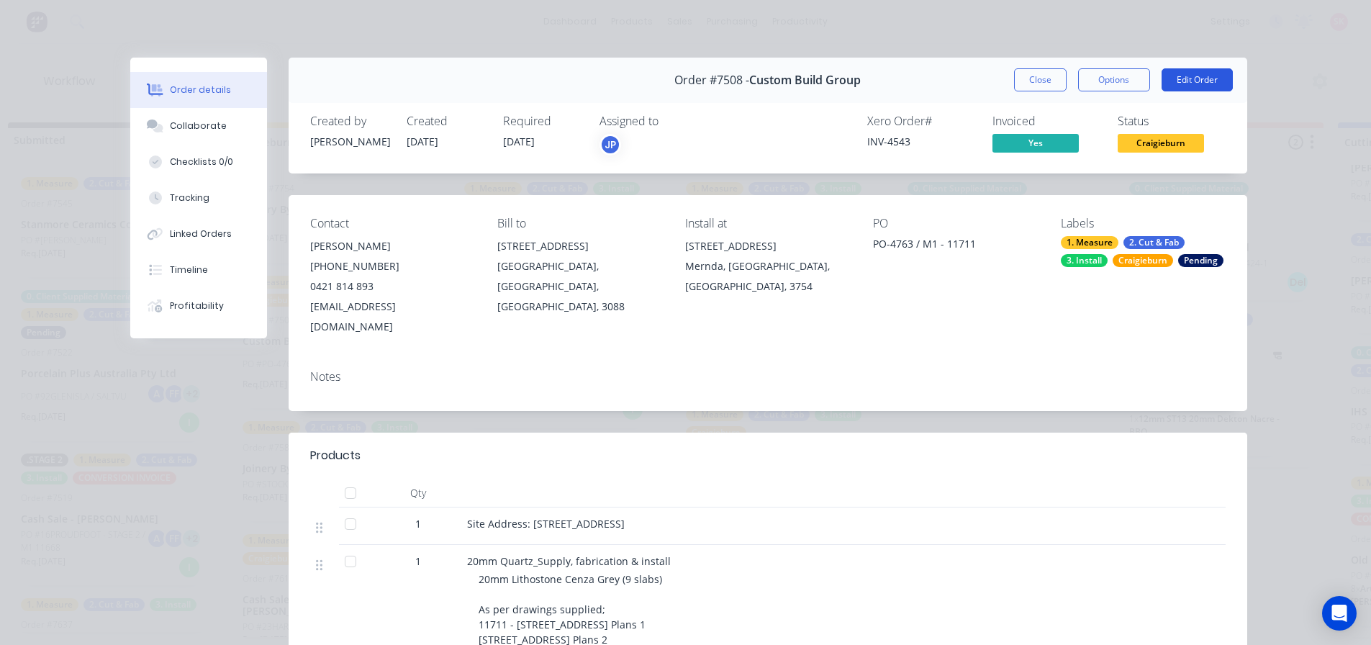
click at [1175, 80] on button "Edit Order" at bounding box center [1196, 79] width 71 height 23
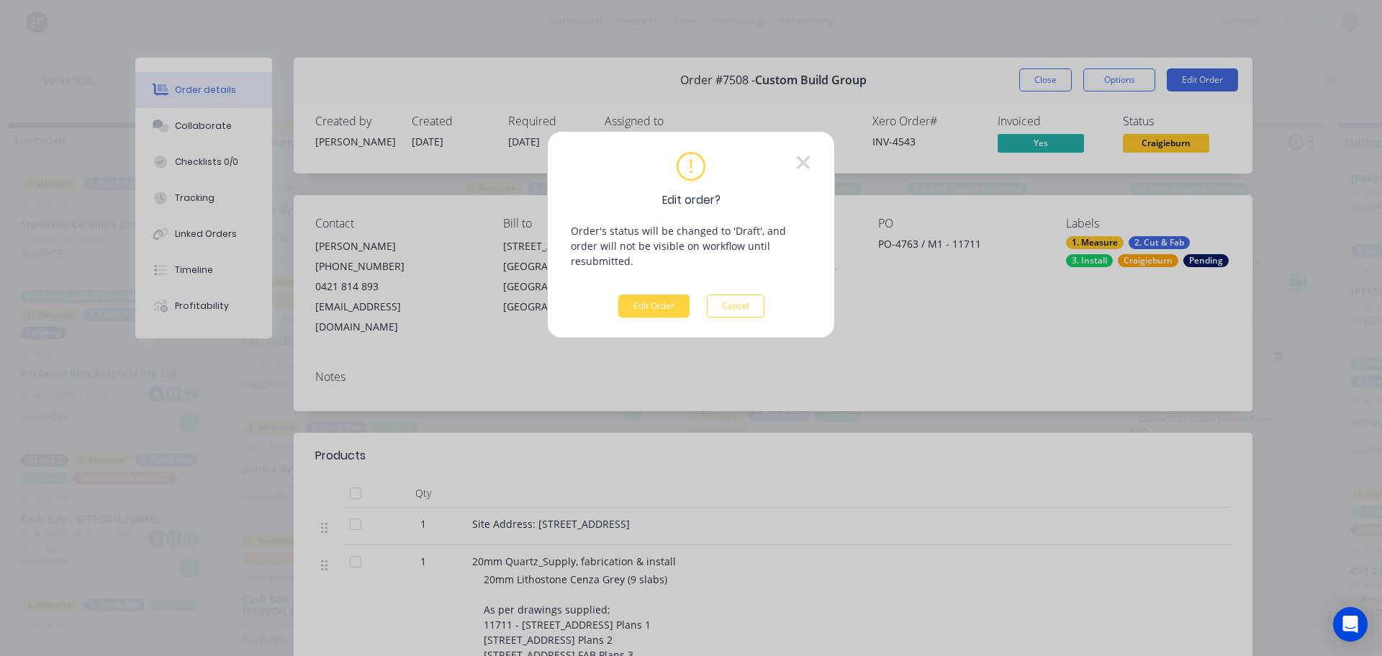
click at [663, 303] on div "Edit order? Order's status will be changed to 'Draft', and order will not be vi…" at bounding box center [691, 234] width 288 height 207
click at [671, 297] on button "Edit Order" at bounding box center [653, 305] width 71 height 23
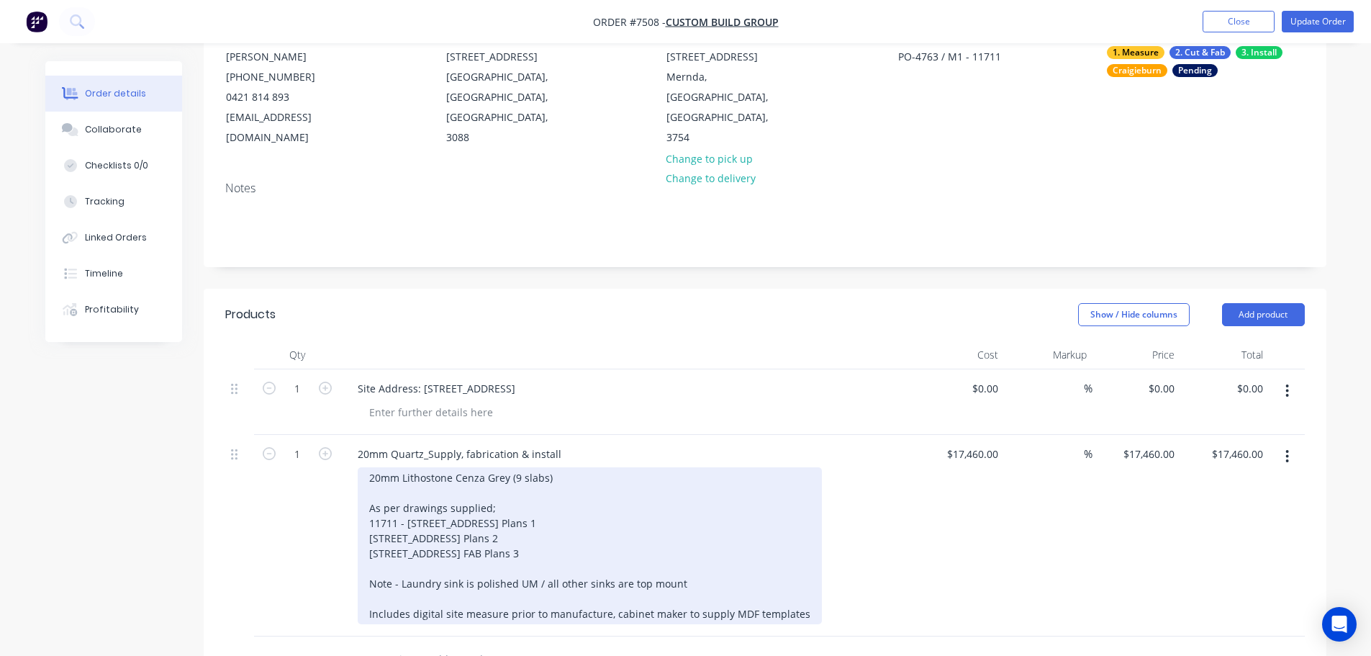
scroll to position [288, 0]
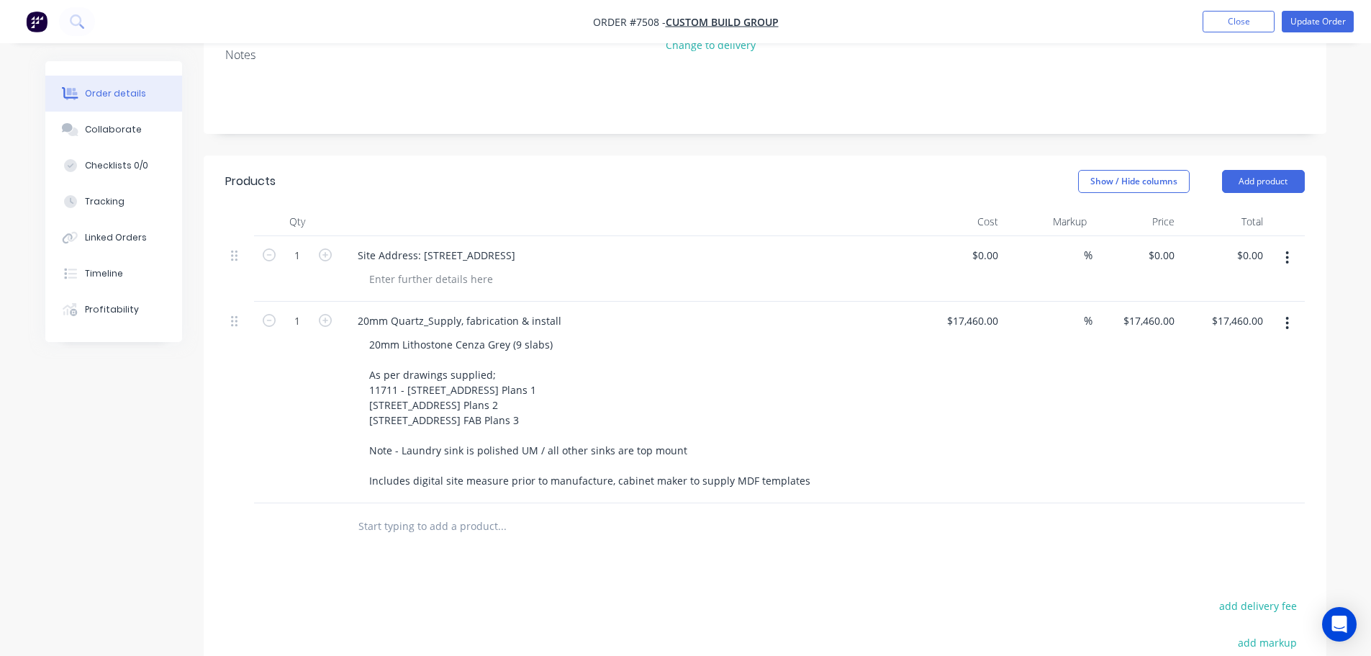
click at [434, 512] on input "text" at bounding box center [502, 526] width 288 height 29
type input "l"
type input "c"
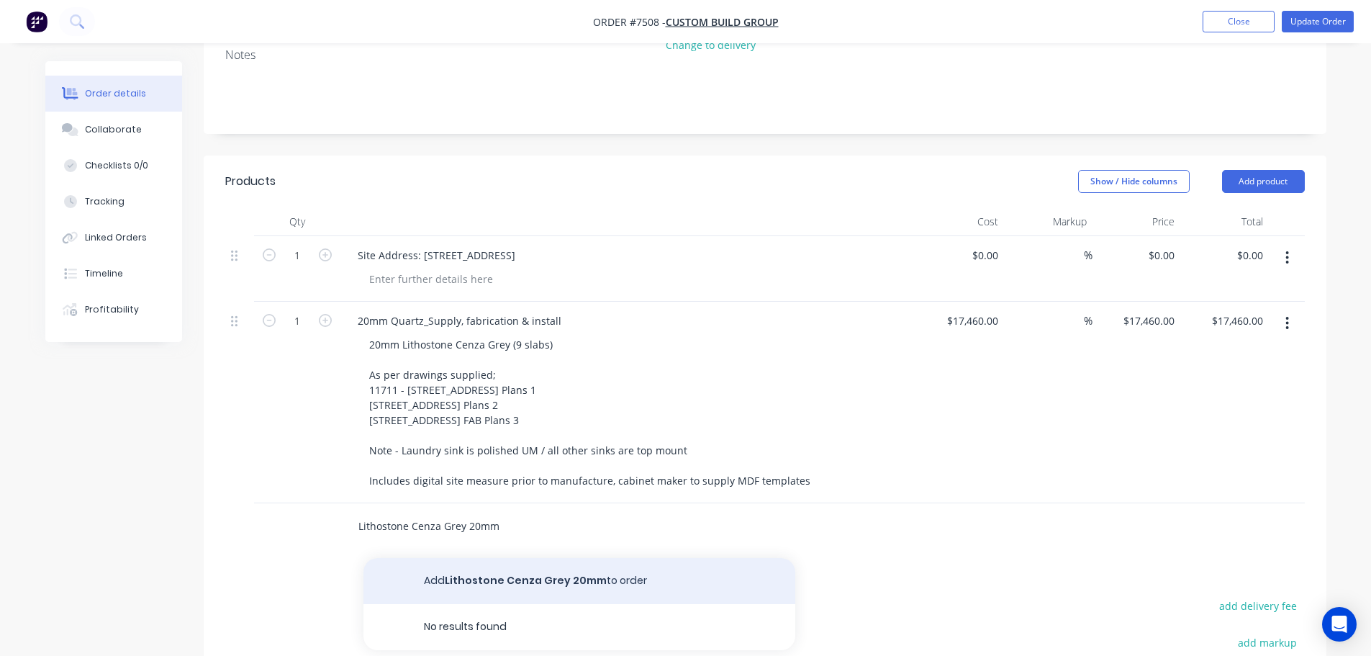
type input "Lithostone Cenza Grey 20mm"
click at [496, 563] on button "Add Lithostone Cenza Grey 20mm to order" at bounding box center [579, 581] width 432 height 46
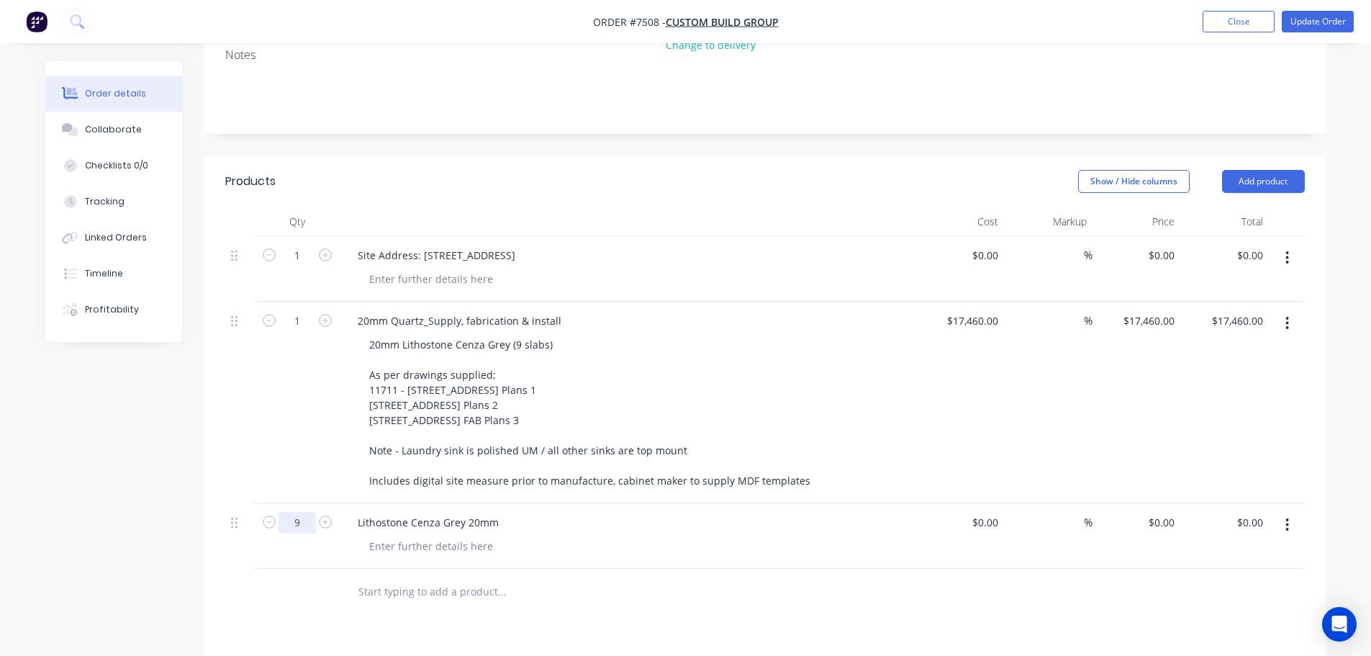
type input "9"
click at [617, 584] on input "text" at bounding box center [502, 591] width 288 height 29
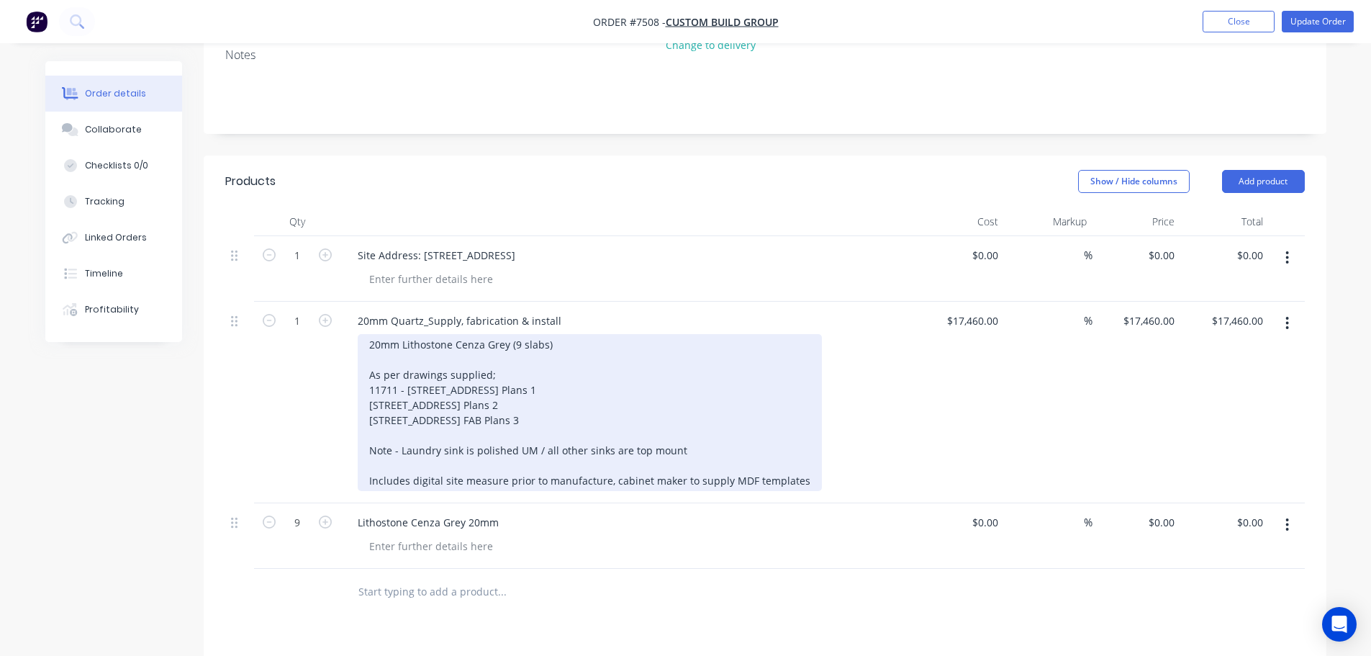
click at [561, 334] on div "20mm Lithostone Cenza Grey (9 slabs) As per drawings supplied; 11711 - 625 Brid…" at bounding box center [590, 412] width 464 height 157
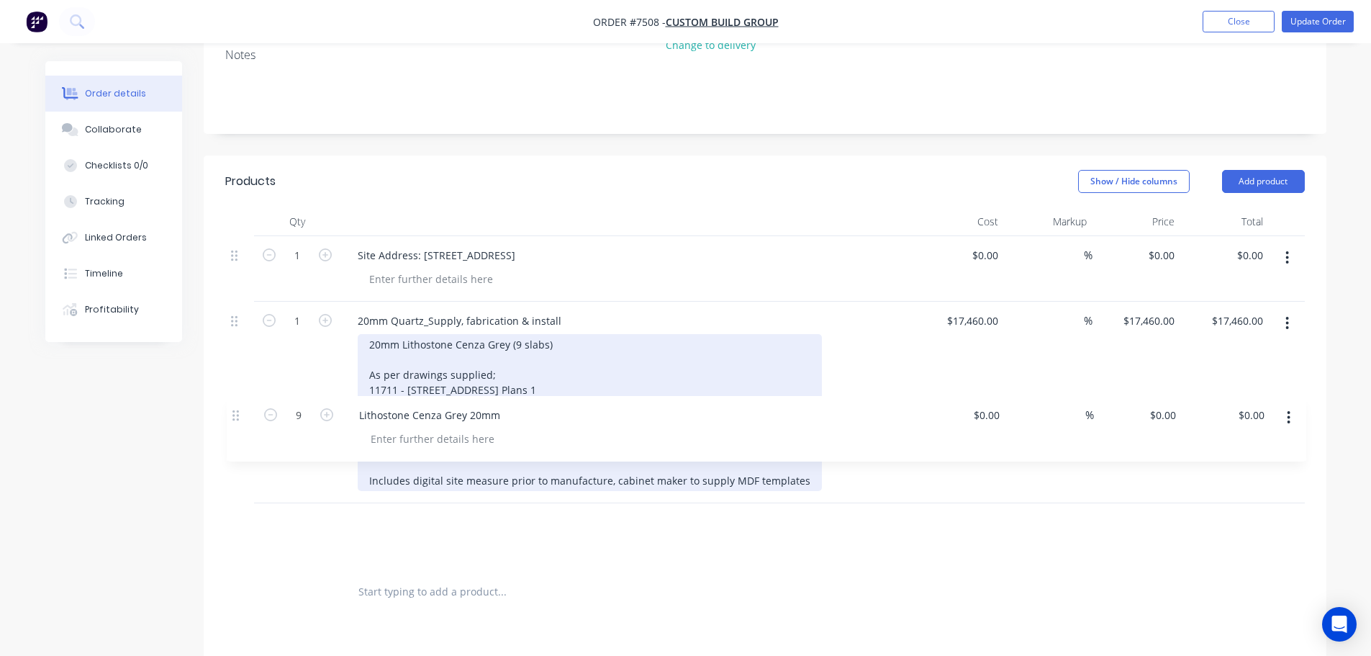
scroll to position [289, 0]
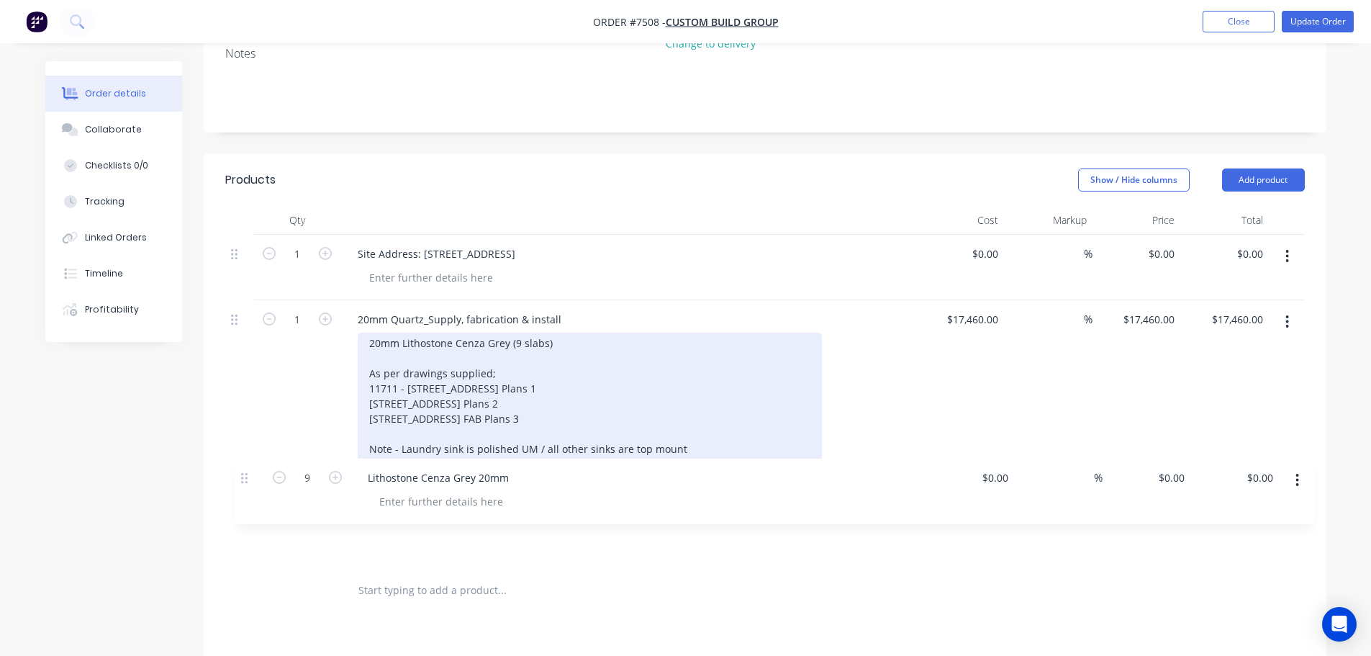
drag, startPoint x: 235, startPoint y: 504, endPoint x: 746, endPoint y: 355, distance: 533.1
click at [248, 469] on div "1 Site Address: 625 Bridge Inn Road, Mernda $0.00 $0.00 % $0.00 $0.00 $0.00 $0.…" at bounding box center [764, 401] width 1079 height 332
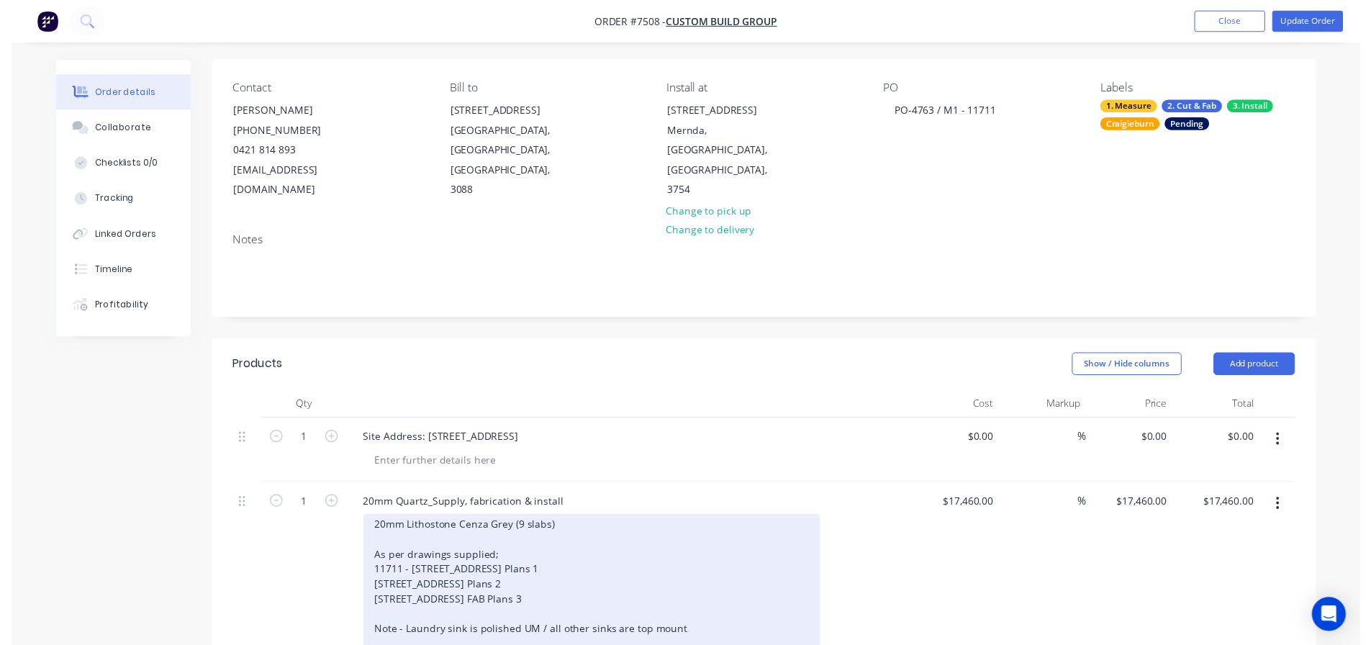
scroll to position [0, 0]
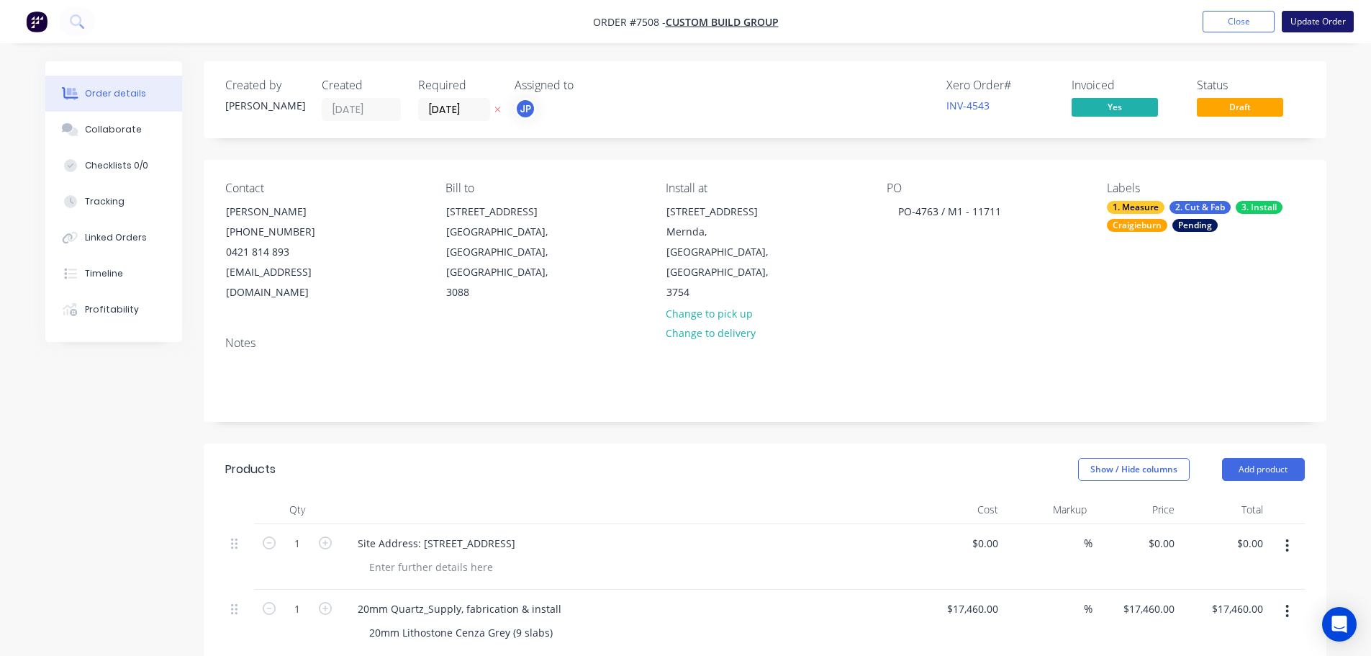
click at [1329, 22] on button "Update Order" at bounding box center [1318, 22] width 72 height 22
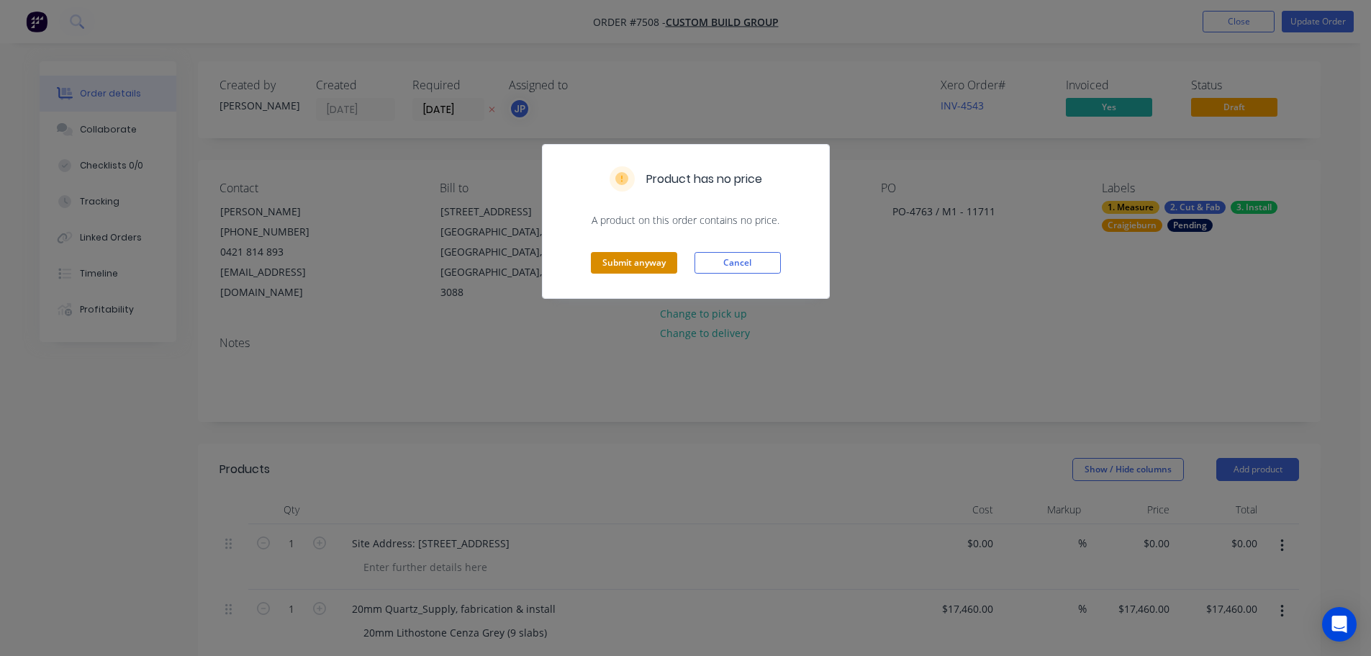
click at [620, 266] on button "Submit anyway" at bounding box center [634, 263] width 86 height 22
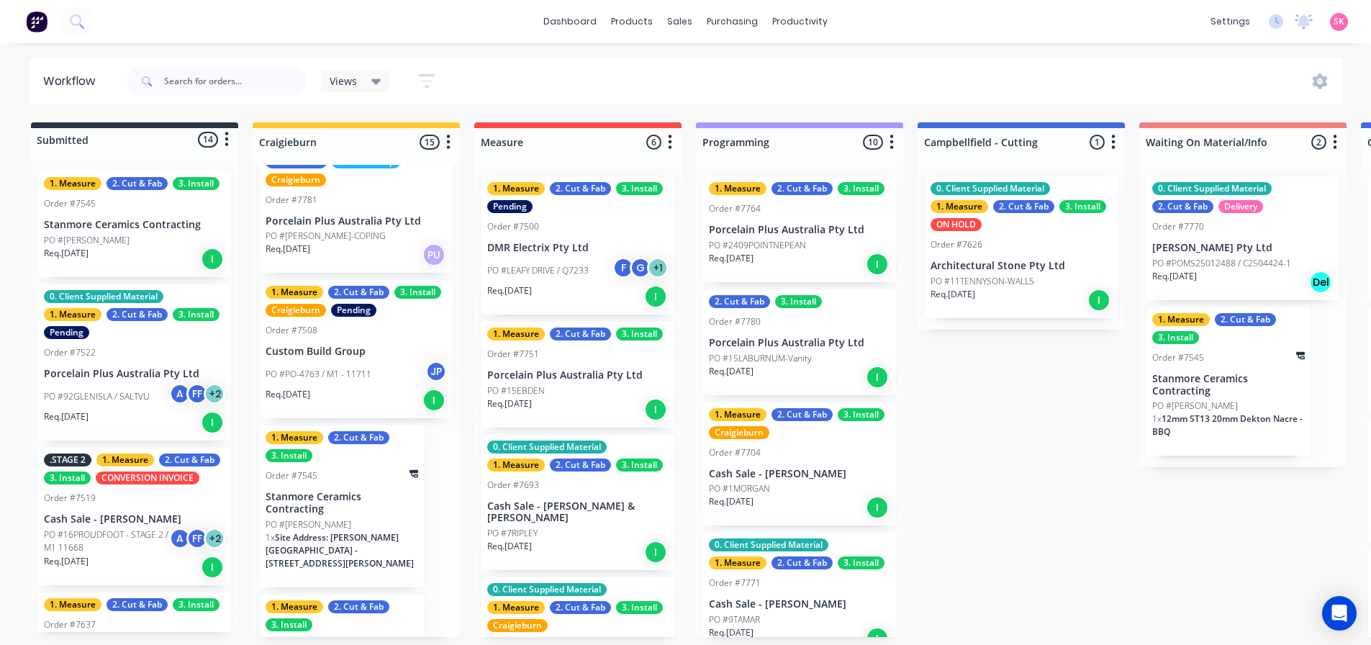
scroll to position [1591, 0]
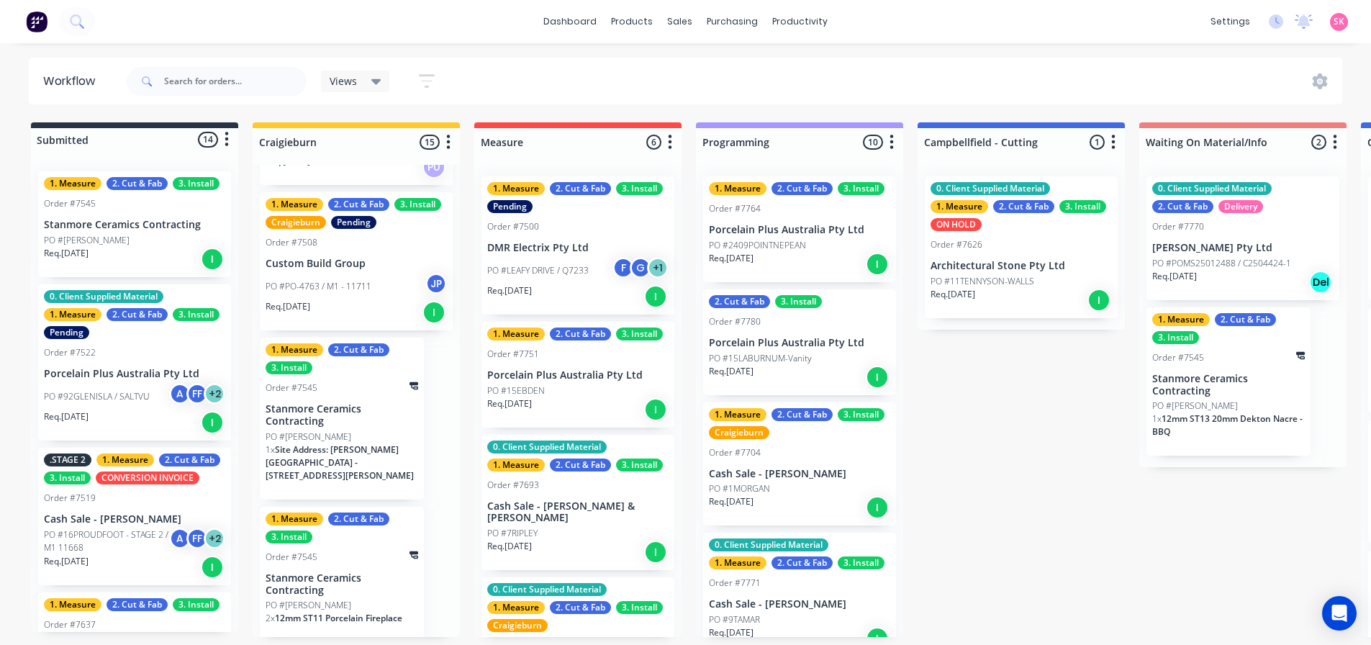
click at [372, 349] on div "2. Cut & Fab" at bounding box center [358, 349] width 61 height 13
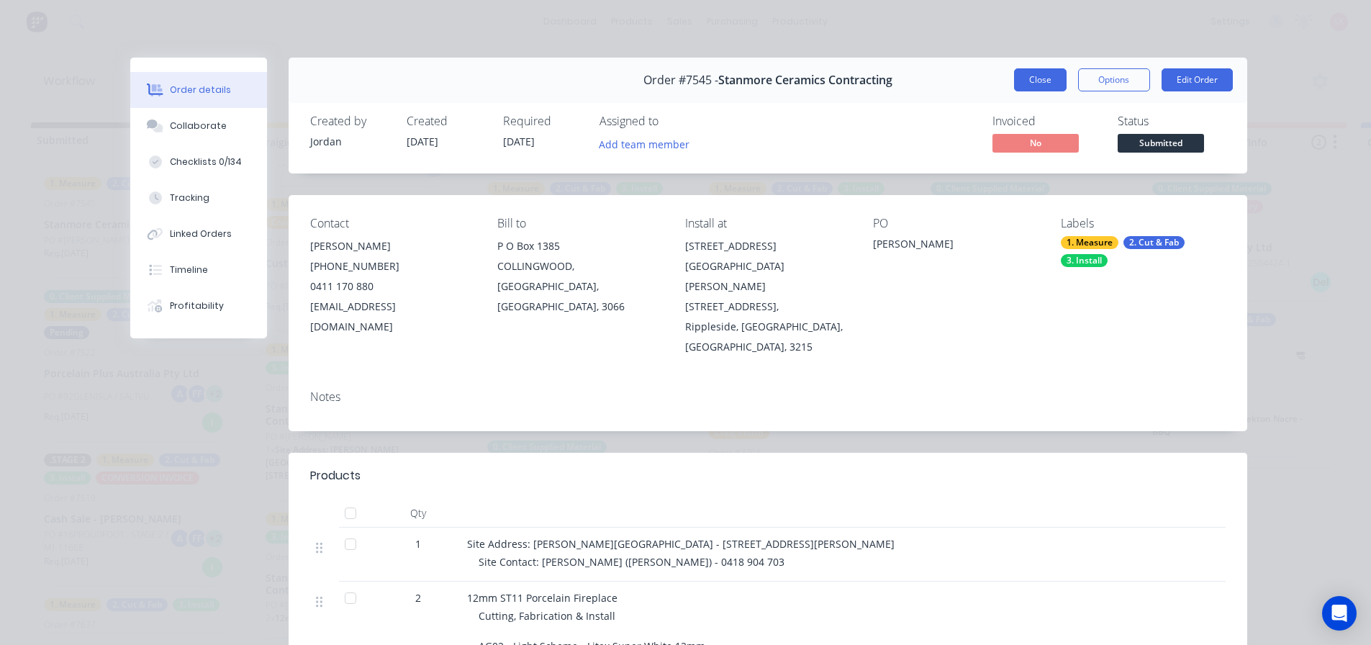
click at [1016, 76] on button "Close" at bounding box center [1040, 79] width 53 height 23
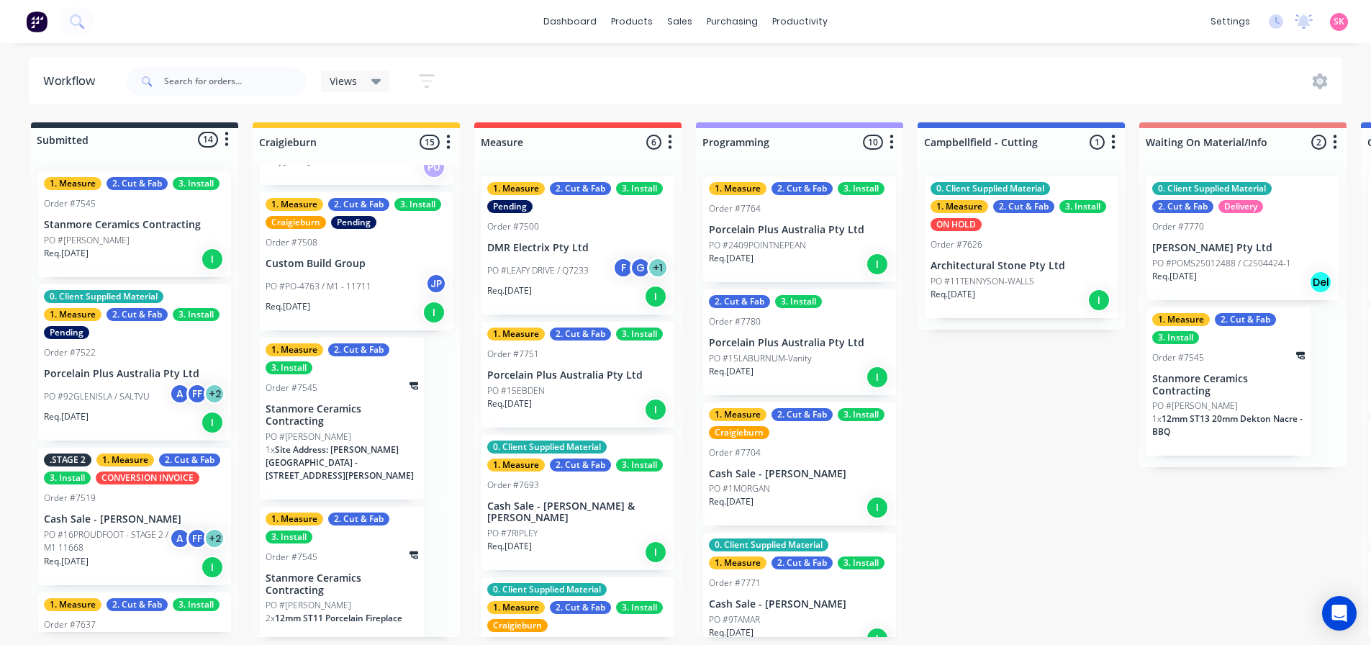
click at [348, 280] on p "PO #PO-4763 / M1 - 11711" at bounding box center [319, 286] width 106 height 13
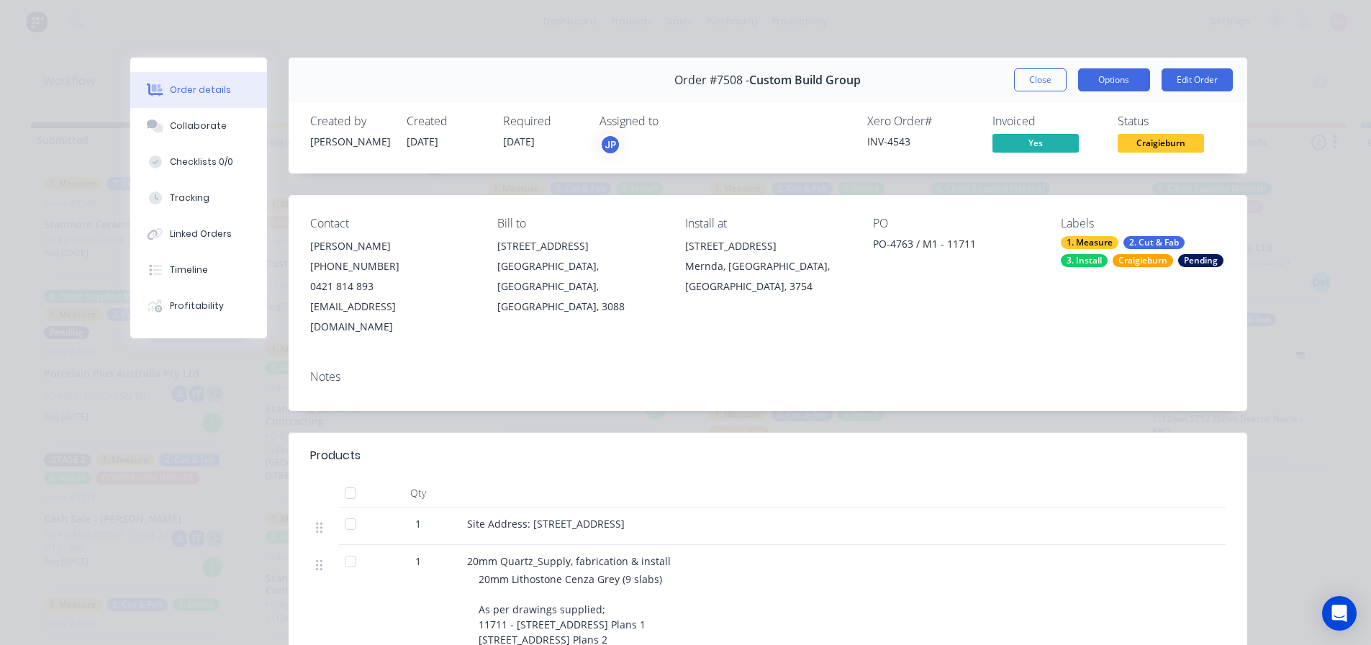
click at [1108, 77] on button "Options" at bounding box center [1114, 79] width 72 height 23
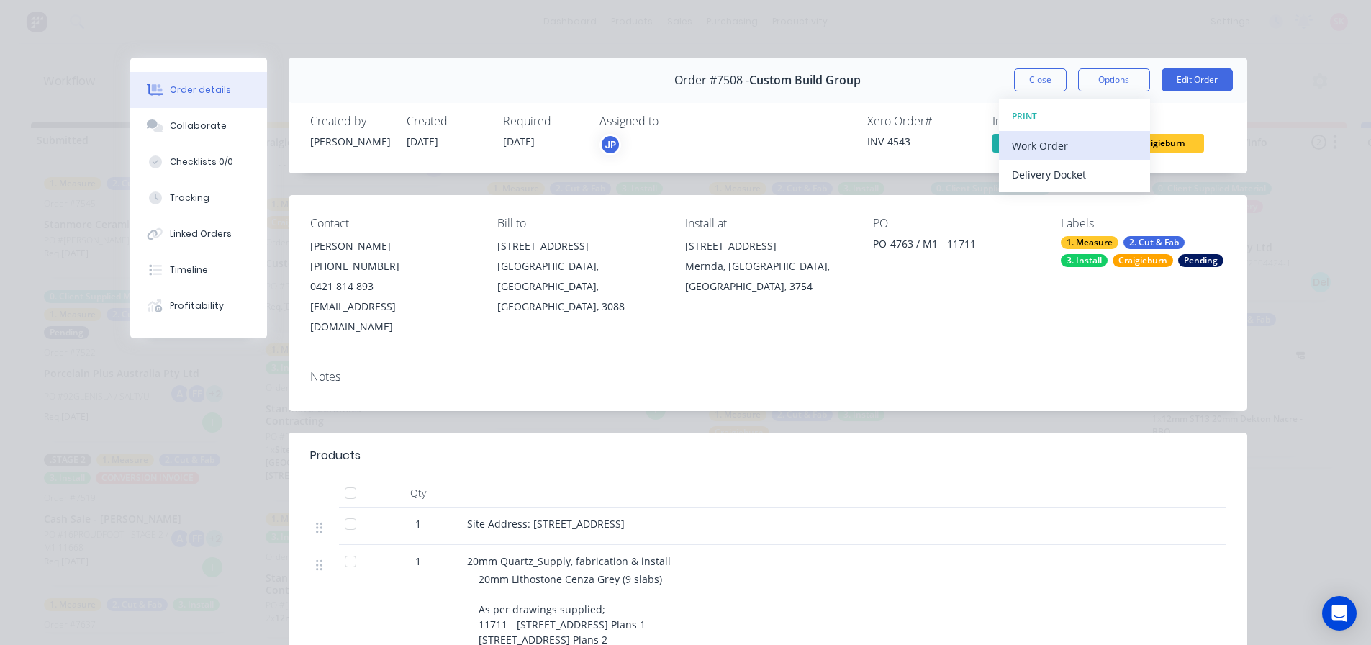
click at [1092, 138] on div "Work Order" at bounding box center [1074, 145] width 125 height 21
click at [1070, 201] on div "Custom" at bounding box center [1074, 203] width 125 height 21
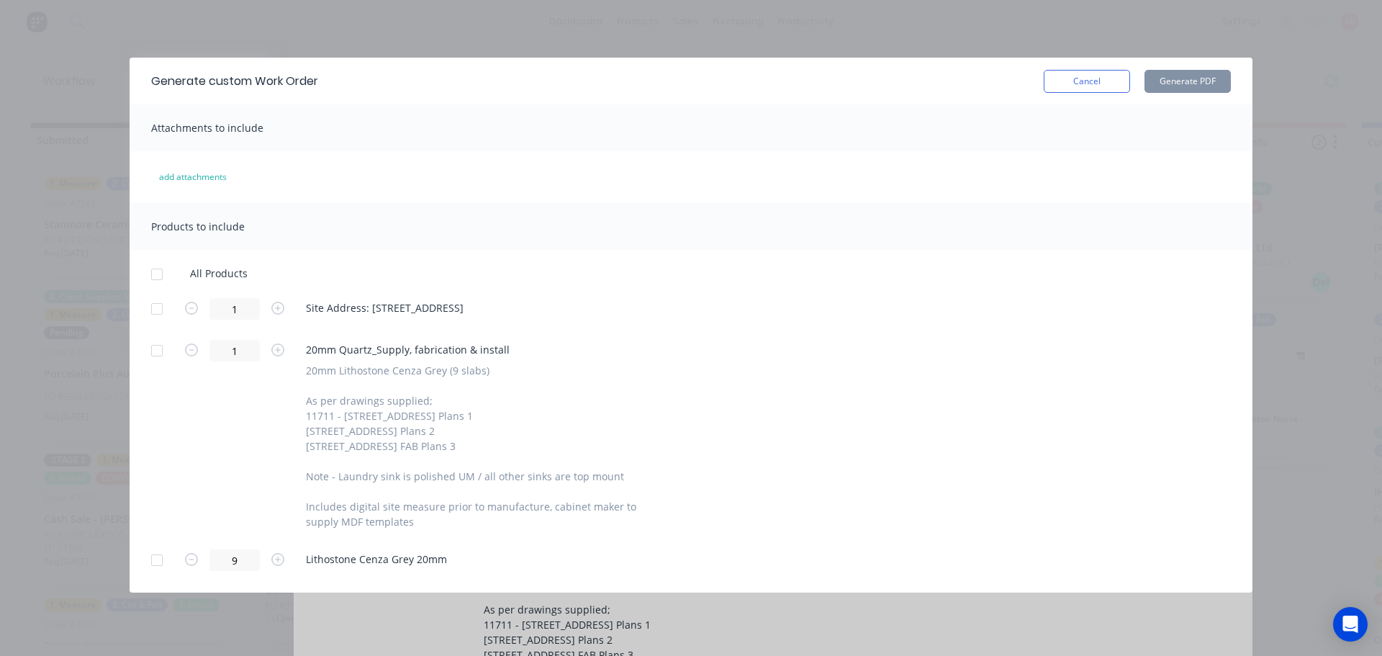
click at [162, 310] on div at bounding box center [156, 308] width 29 height 29
click at [153, 561] on div at bounding box center [156, 559] width 29 height 29
click at [1164, 78] on button "Generate PDF" at bounding box center [1187, 81] width 86 height 23
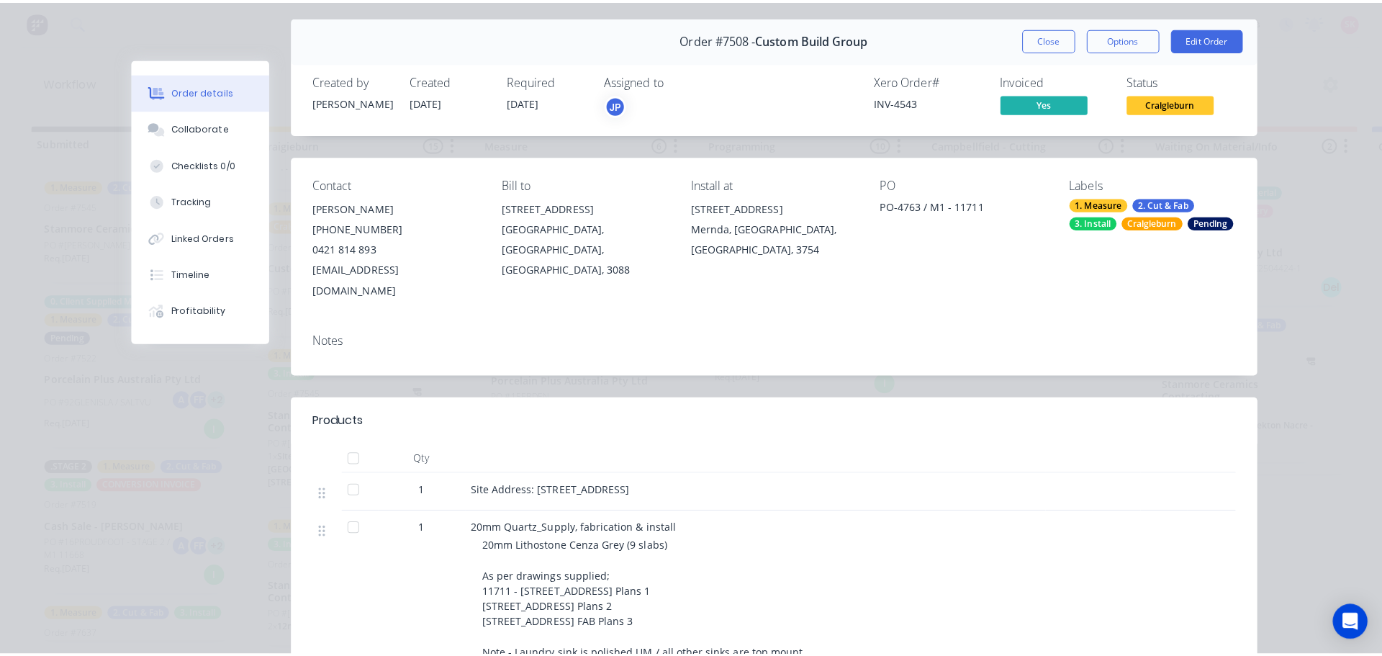
scroll to position [0, 0]
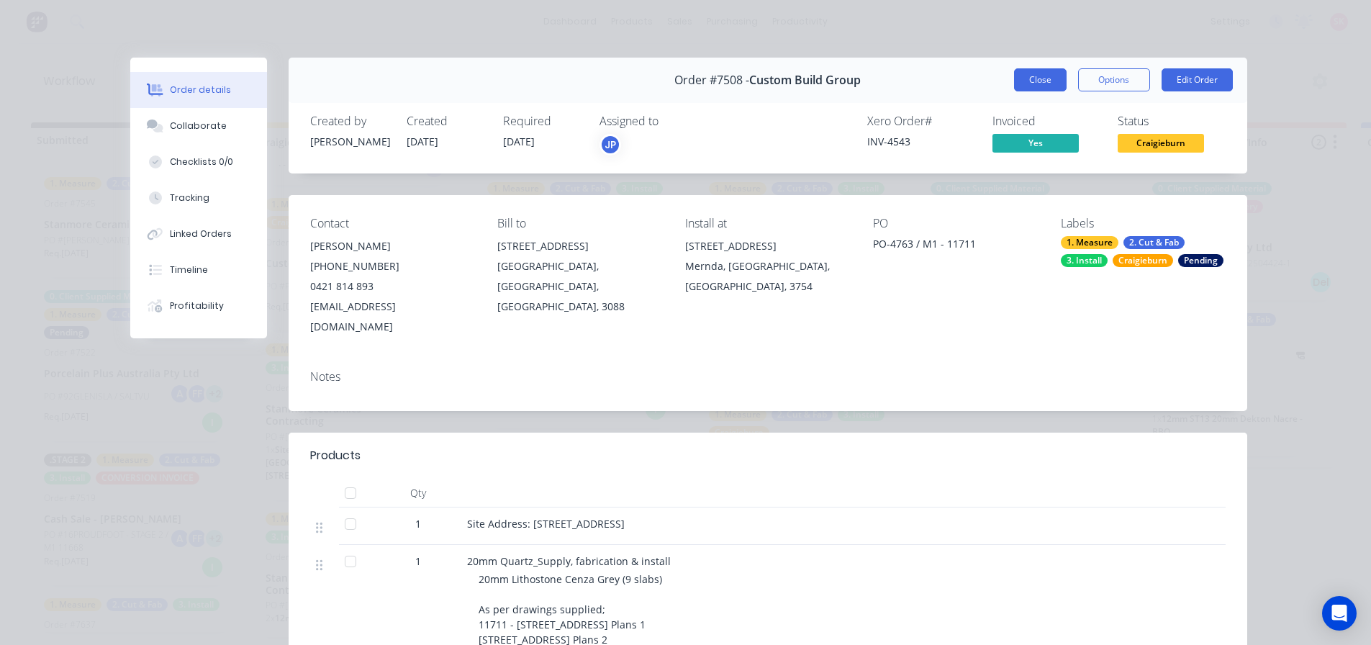
click at [1038, 78] on button "Close" at bounding box center [1040, 79] width 53 height 23
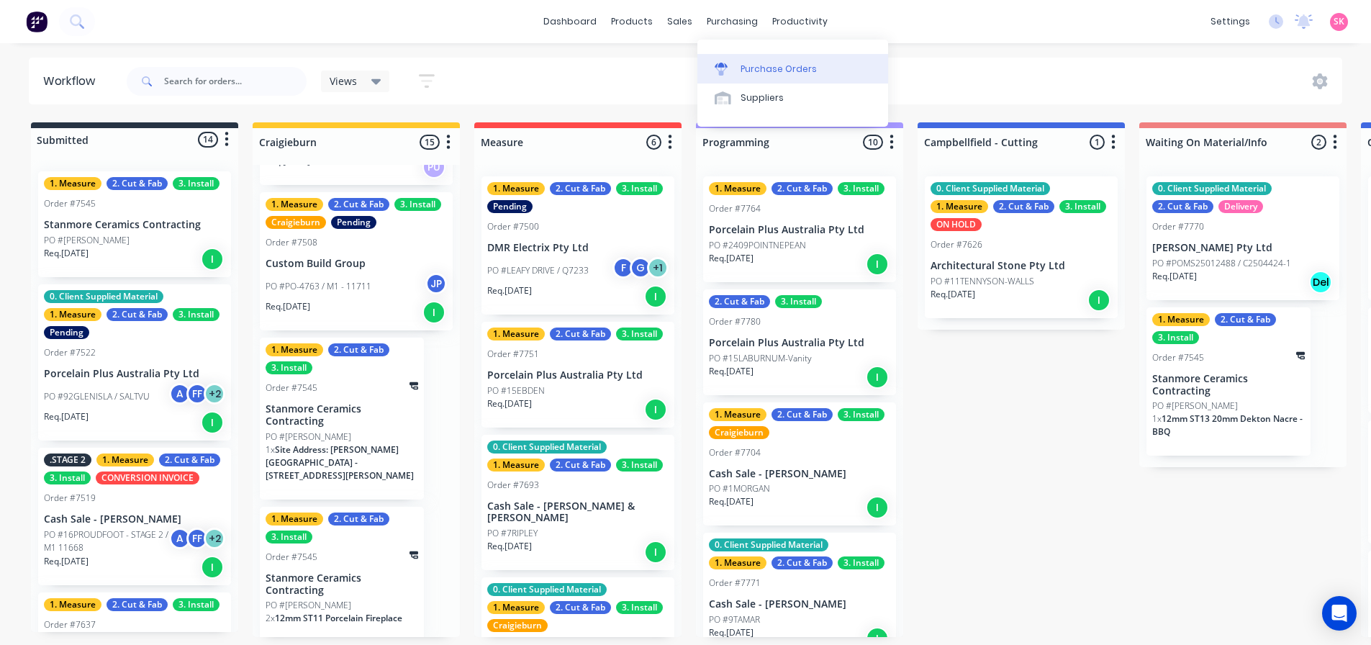
click at [767, 69] on div "Purchase Orders" at bounding box center [778, 69] width 76 height 13
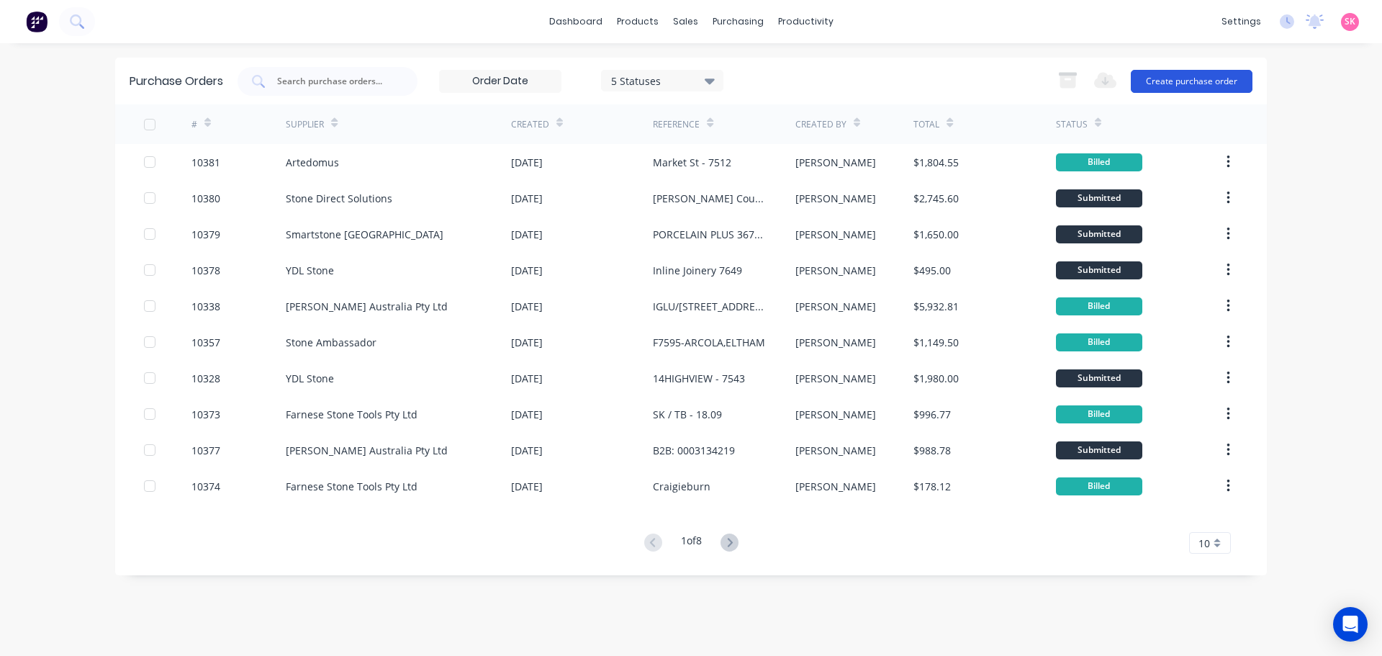
click at [1185, 91] on button "Create purchase order" at bounding box center [1191, 81] width 122 height 23
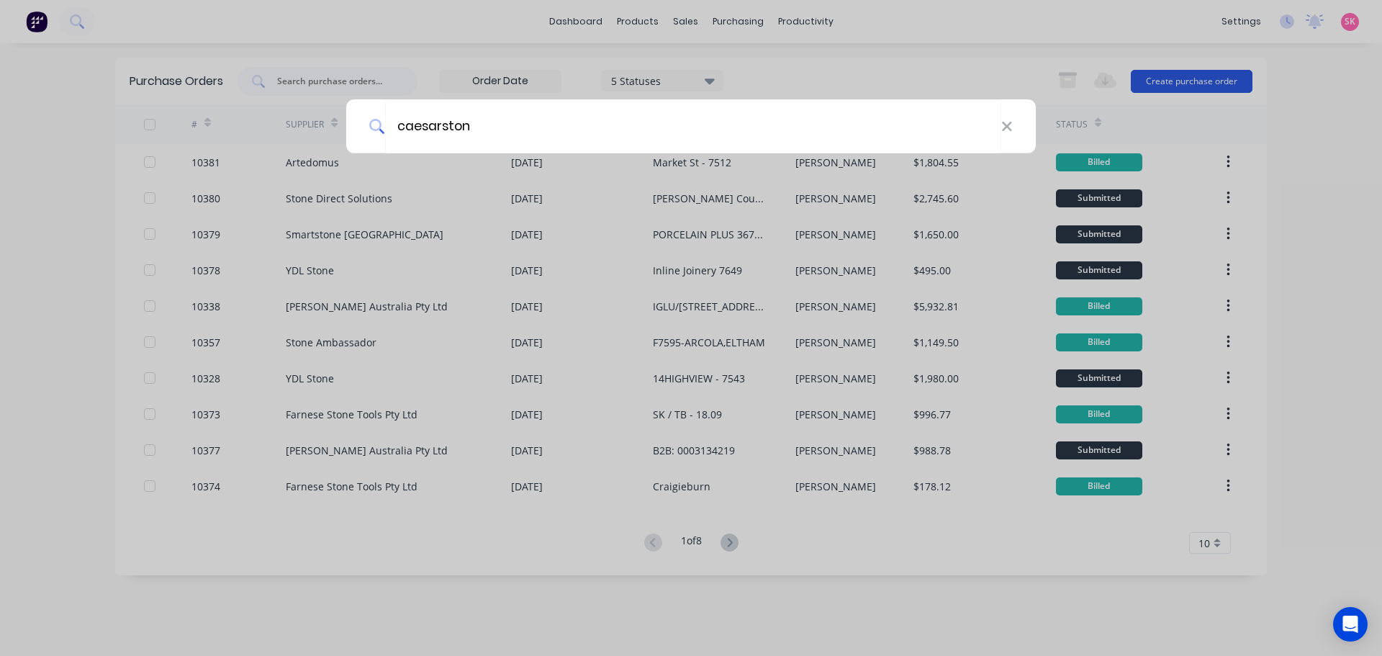
type input "caesarstone"
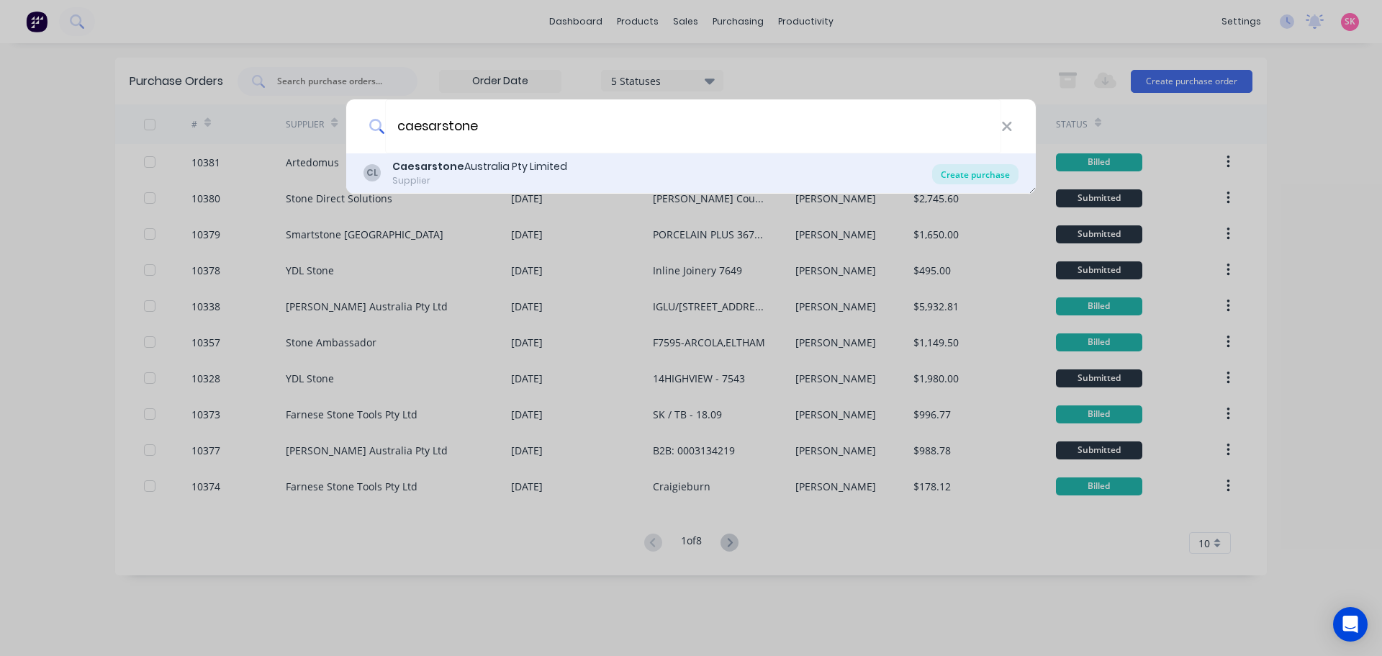
click at [955, 178] on div "Create purchase" at bounding box center [975, 174] width 86 height 20
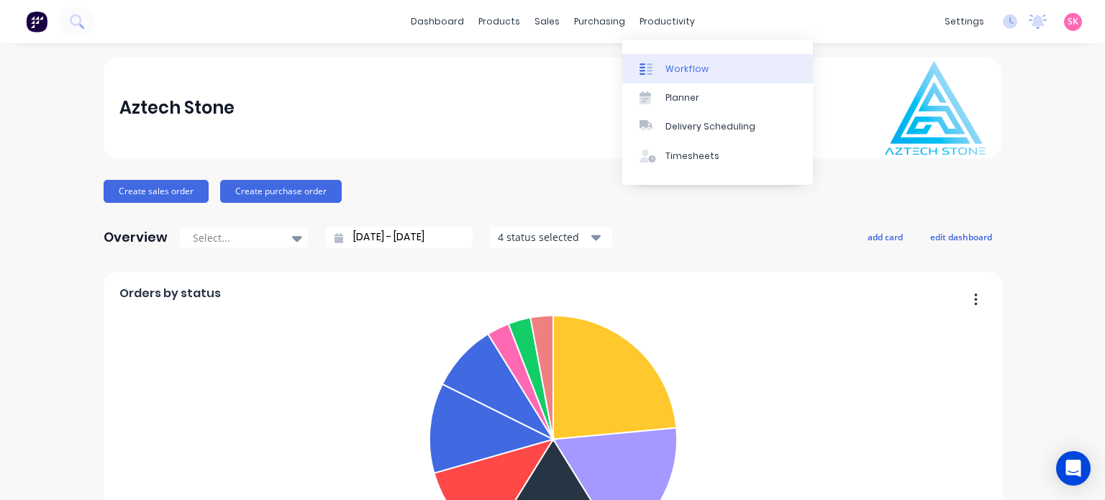
click at [656, 73] on div at bounding box center [651, 69] width 22 height 13
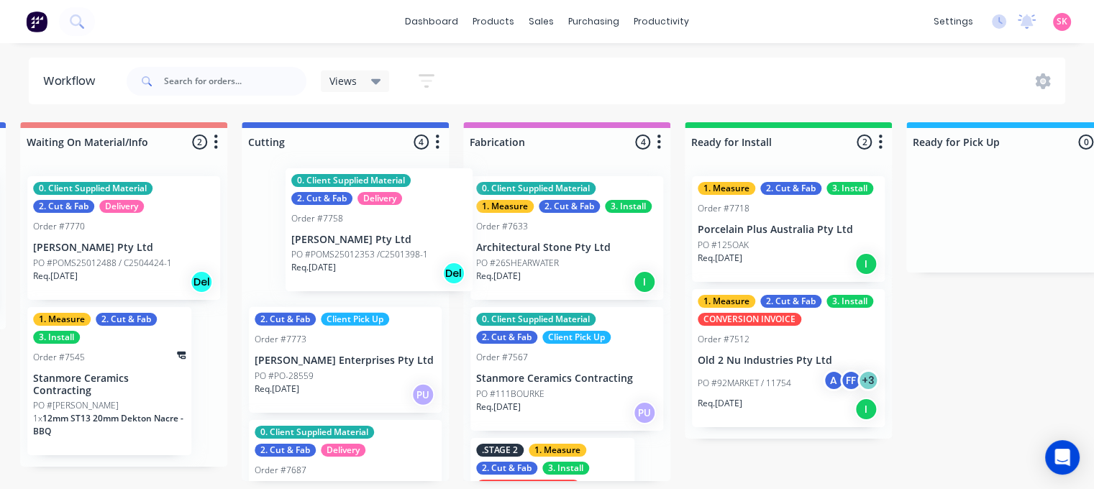
drag, startPoint x: 323, startPoint y: 231, endPoint x: 363, endPoint y: 223, distance: 40.4
click at [364, 223] on div "0. Client Supplied Material 2. Cut & Fab Delivery Order #7758 Marbut Stone Pty …" at bounding box center [345, 323] width 207 height 317
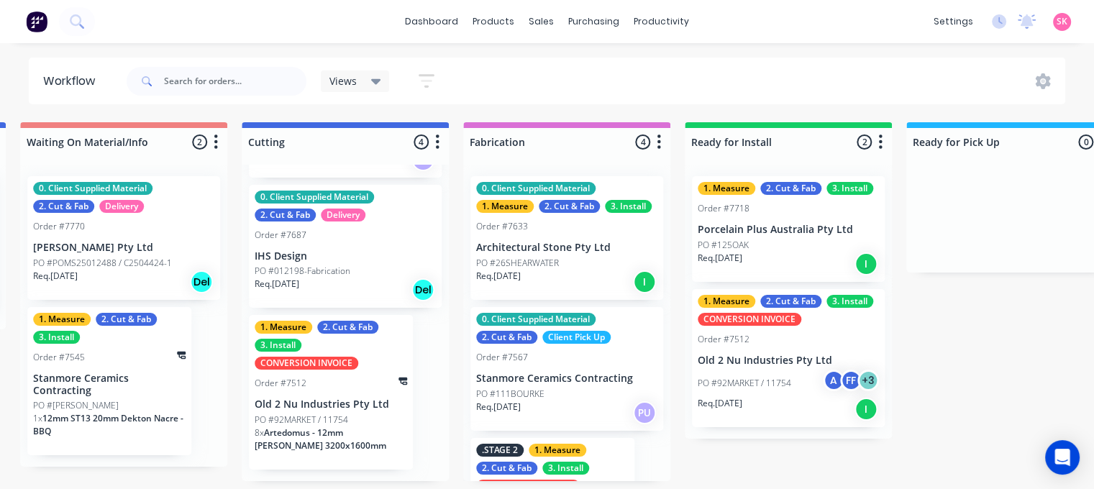
scroll to position [3, 1119]
click at [386, 289] on div "Req. 21/08/25 Del" at bounding box center [345, 290] width 181 height 24
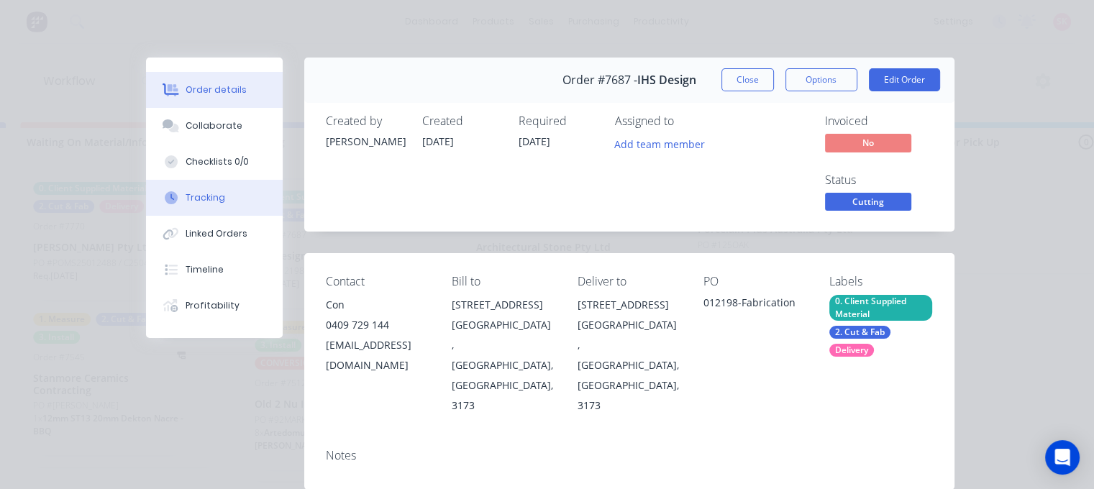
click at [228, 199] on button "Tracking" at bounding box center [214, 198] width 137 height 36
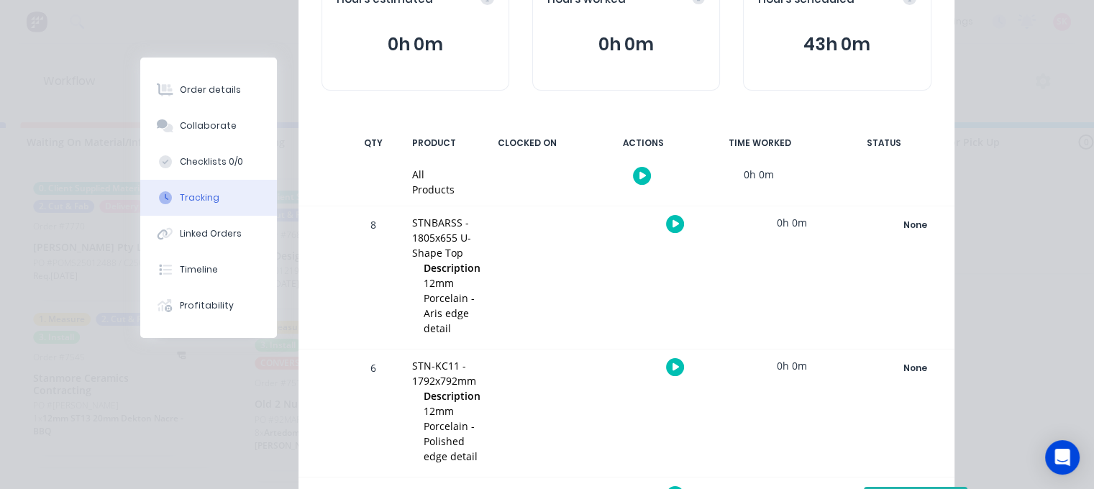
scroll to position [288, 0]
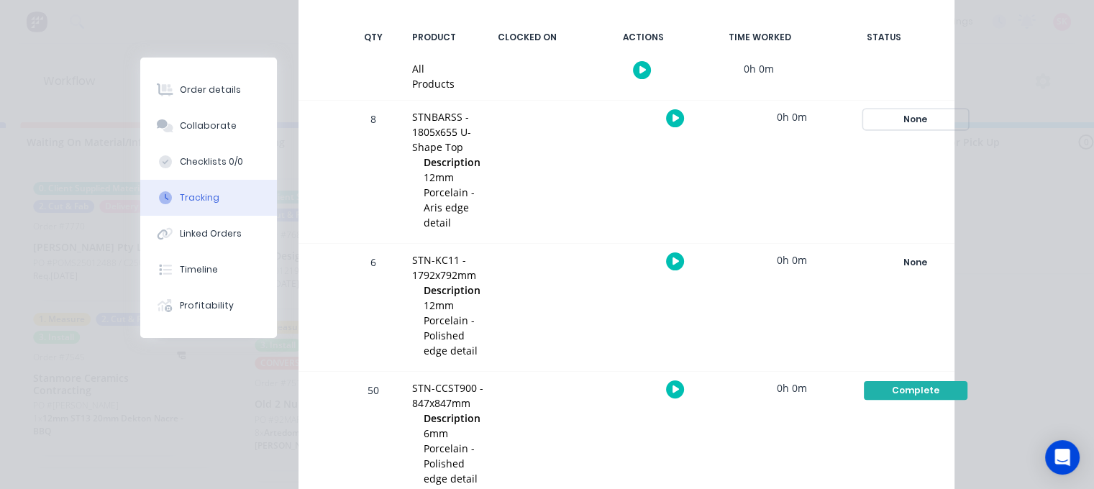
click at [908, 122] on div "None" at bounding box center [916, 119] width 104 height 19
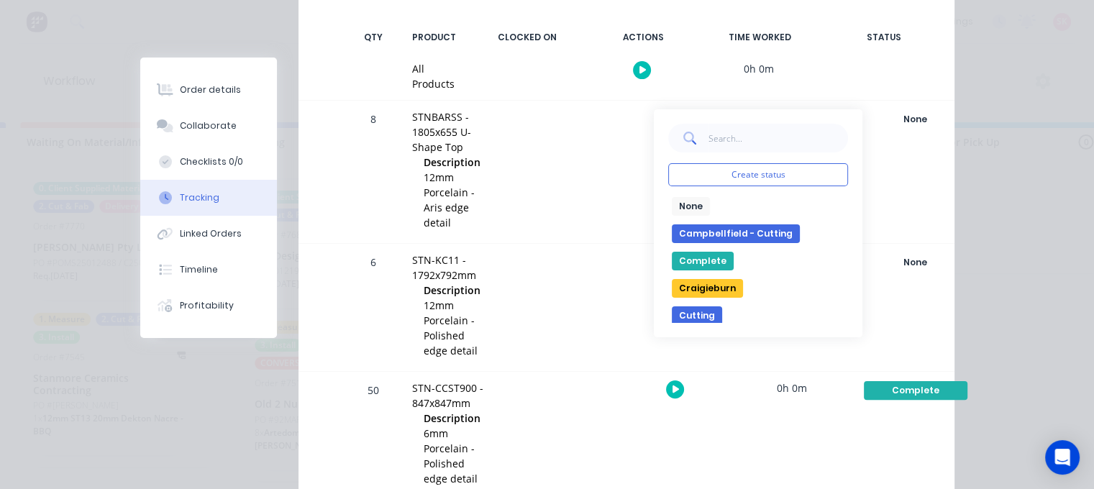
click at [691, 314] on button "Cutting" at bounding box center [697, 316] width 50 height 19
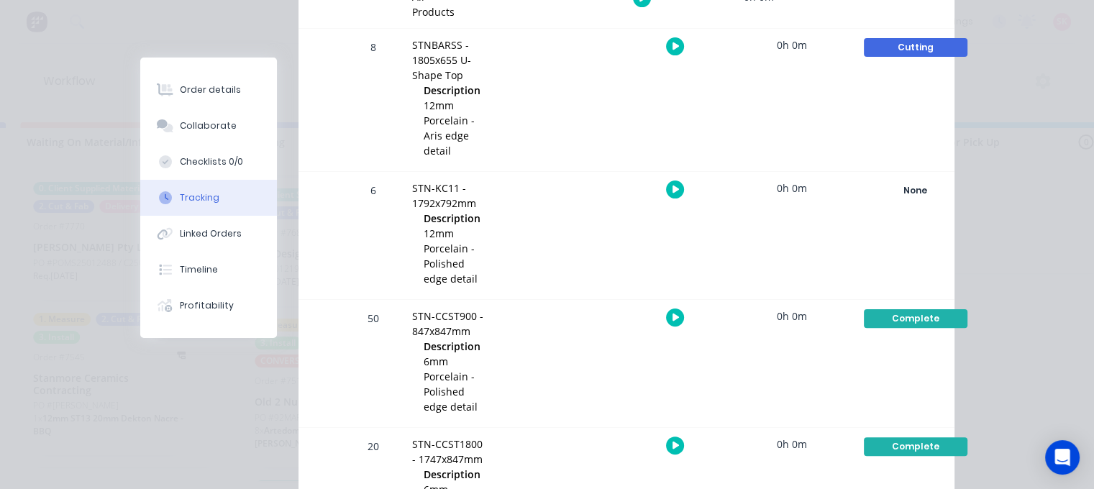
scroll to position [144, 0]
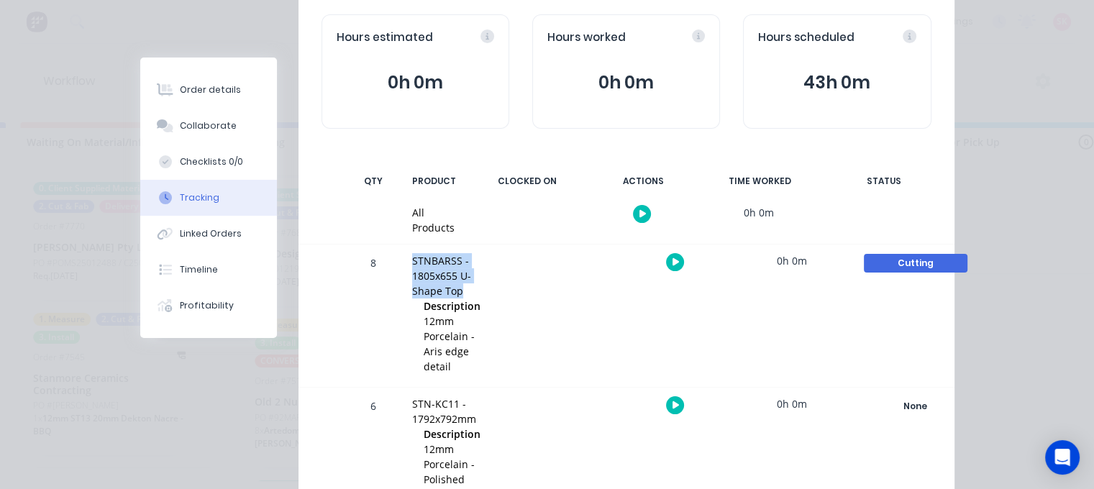
drag, startPoint x: 406, startPoint y: 263, endPoint x: 473, endPoint y: 284, distance: 70.1
click at [476, 285] on div "STNBARSS - 1805x655 U-Shape Top" at bounding box center [450, 275] width 76 height 45
copy div "STNBARSS - 1805x655 U-Shape Top"
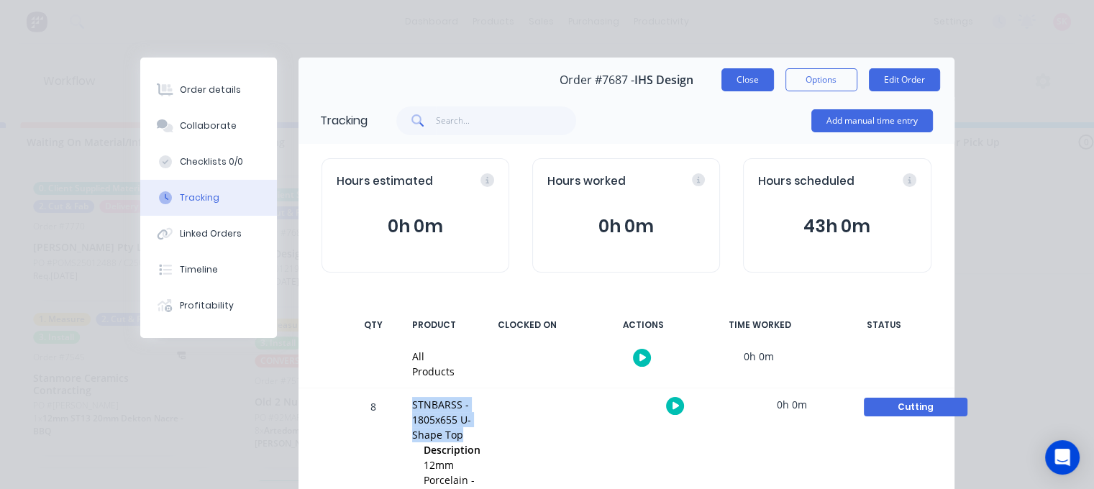
click at [738, 75] on button "Close" at bounding box center [748, 79] width 53 height 23
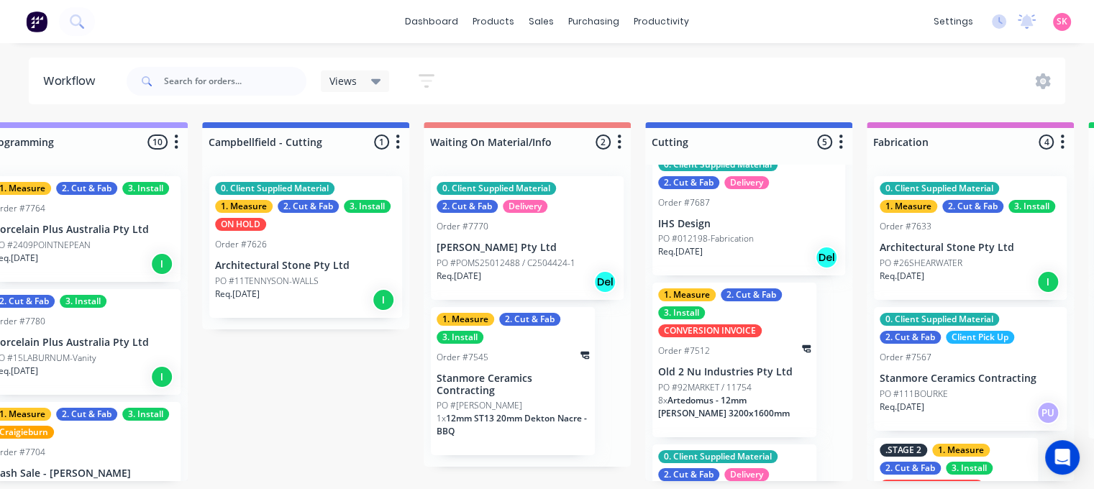
scroll to position [237, 0]
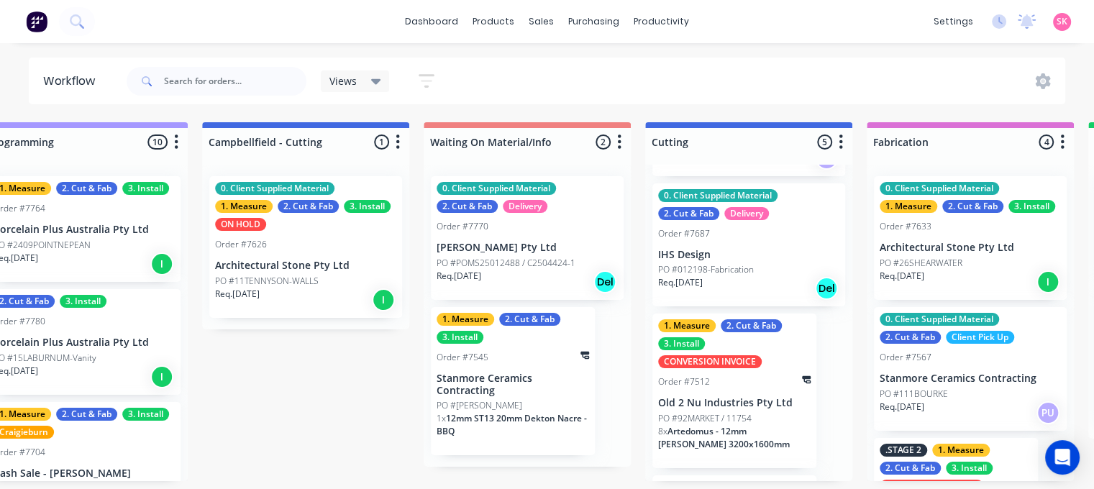
click at [732, 244] on div "0. Client Supplied Material 2. Cut & Fab Delivery Order #7687 IHS Design PO #01…" at bounding box center [749, 245] width 193 height 124
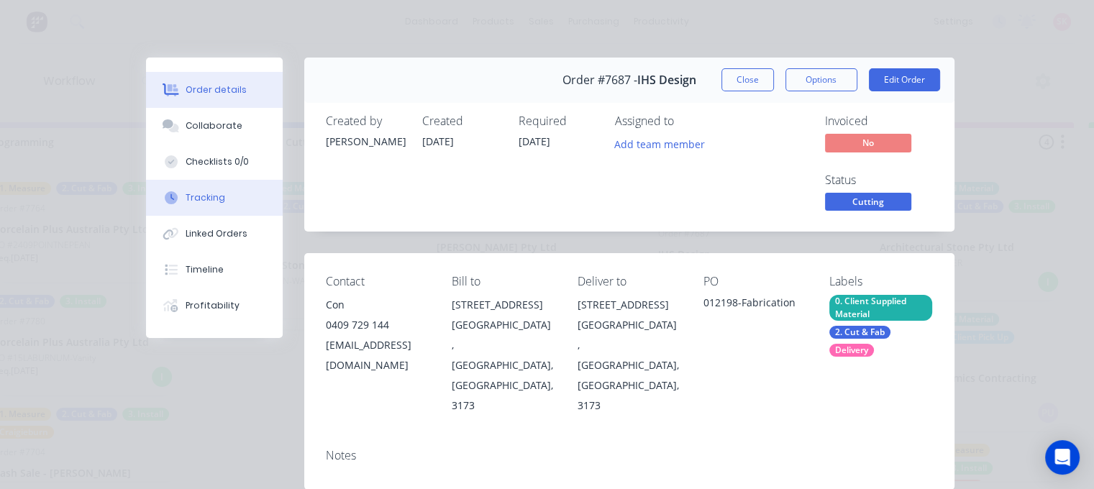
click at [173, 195] on div at bounding box center [171, 197] width 22 height 13
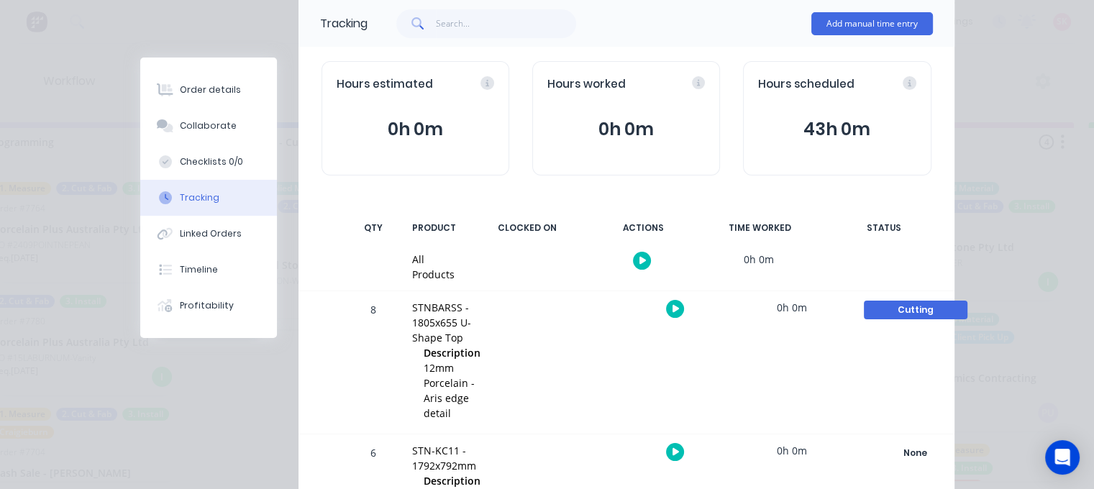
scroll to position [0, 0]
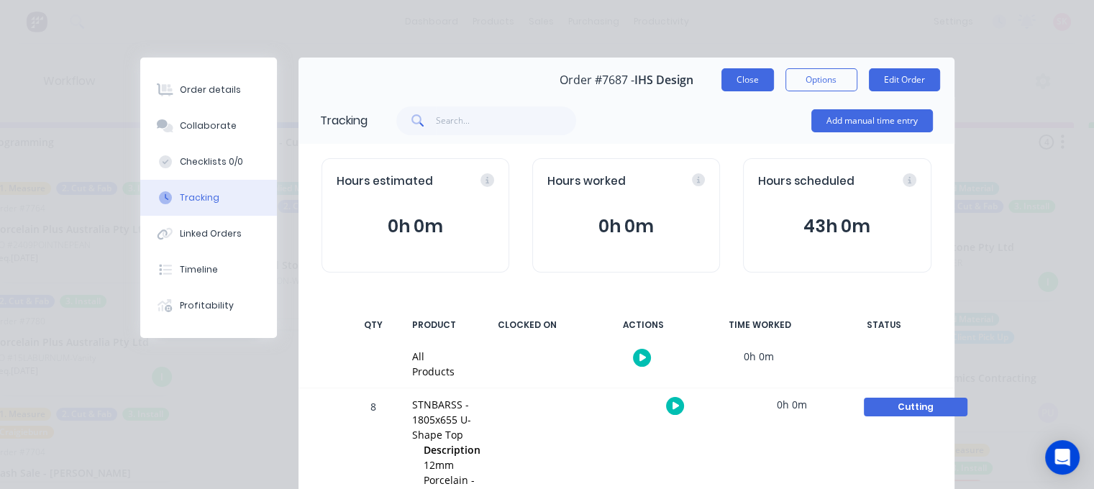
click at [745, 87] on button "Close" at bounding box center [748, 79] width 53 height 23
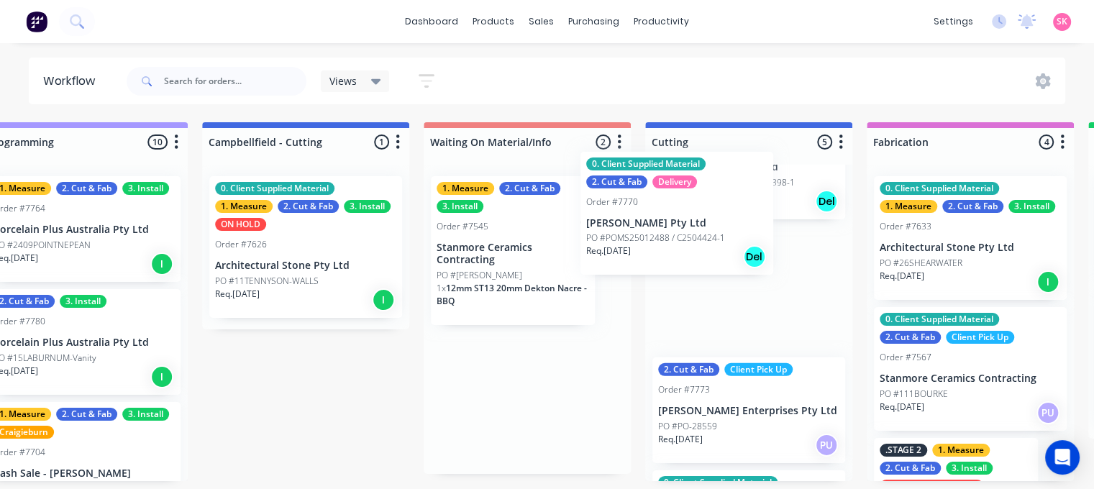
drag, startPoint x: 525, startPoint y: 279, endPoint x: 681, endPoint y: 256, distance: 158.5
click at [681, 256] on div "Submitted 14 Status colour #273444 hex #273444 Save Cancel Summaries Total orde…" at bounding box center [787, 301] width 3026 height 359
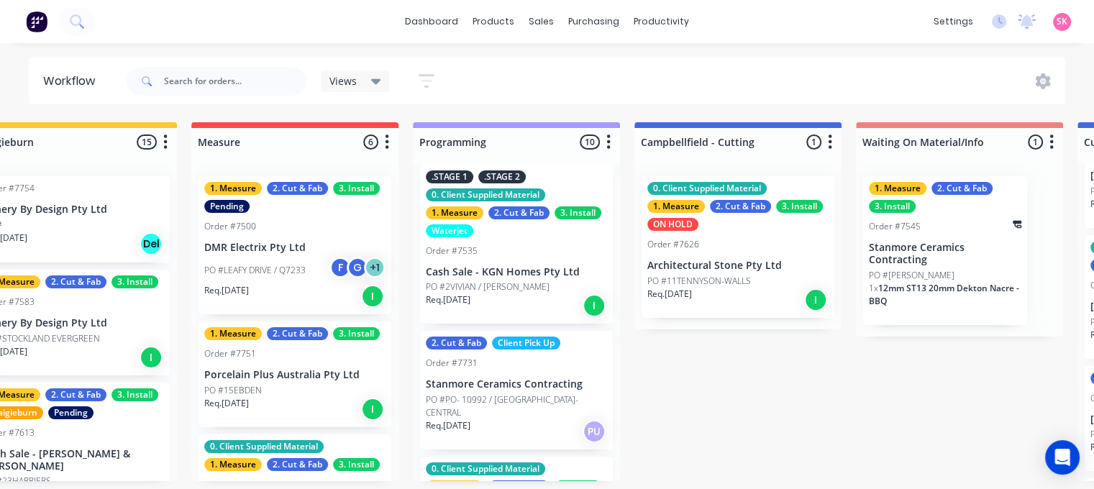
scroll to position [863, 0]
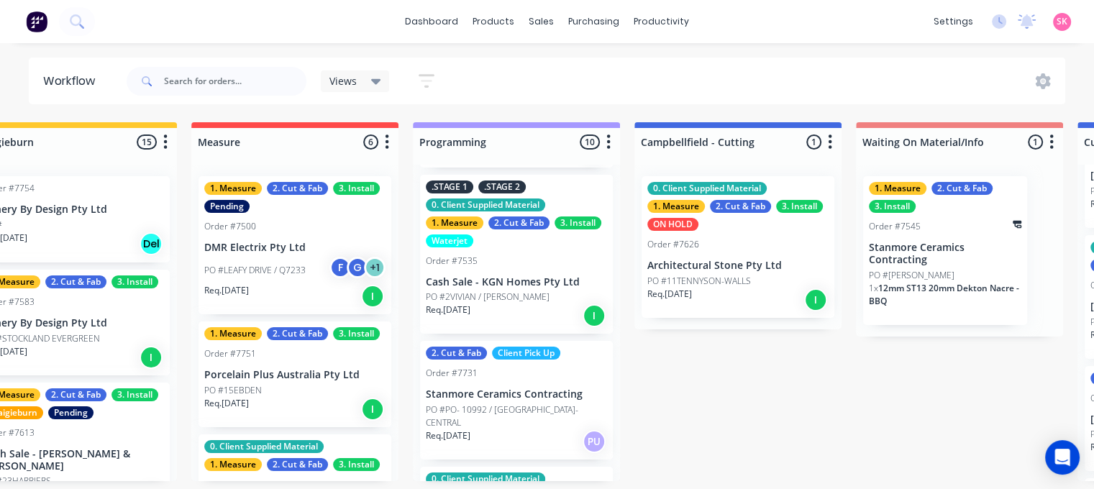
click at [512, 312] on div "Req. 06/09/25 I" at bounding box center [516, 316] width 181 height 24
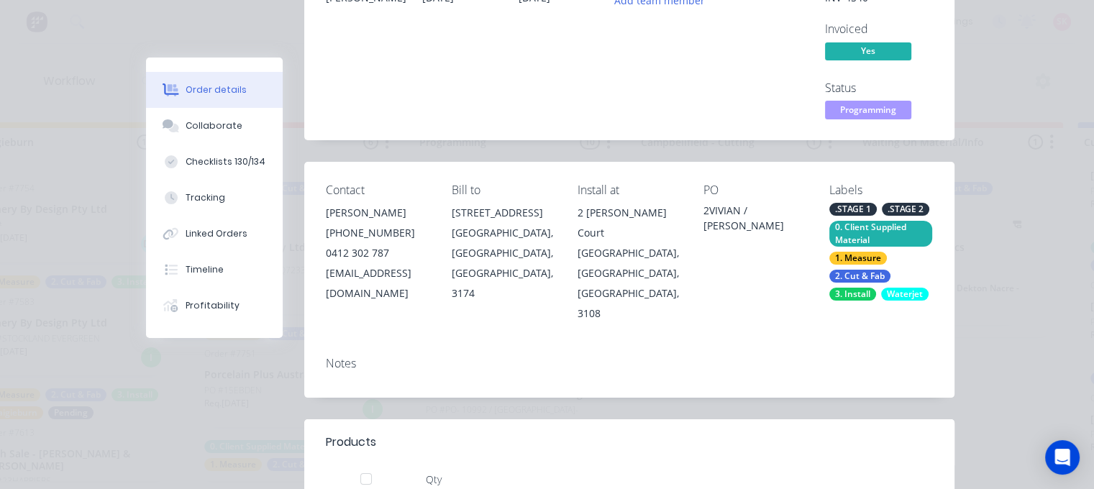
scroll to position [0, 0]
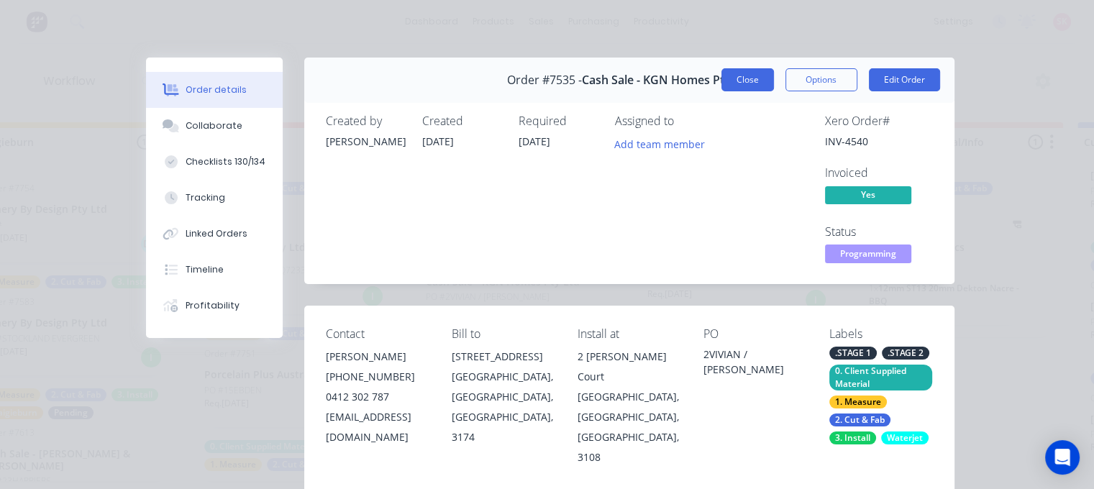
click at [745, 85] on button "Close" at bounding box center [748, 79] width 53 height 23
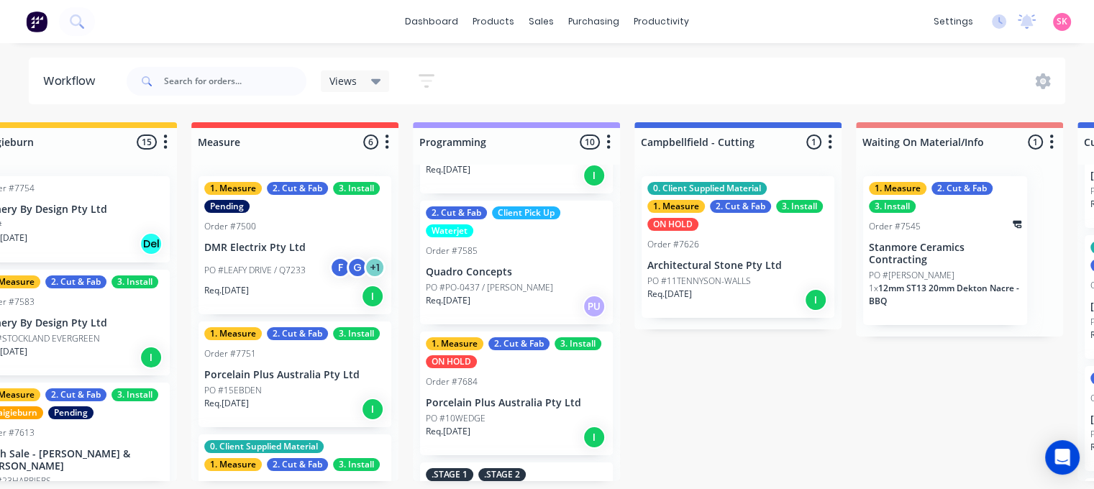
scroll to position [504, 0]
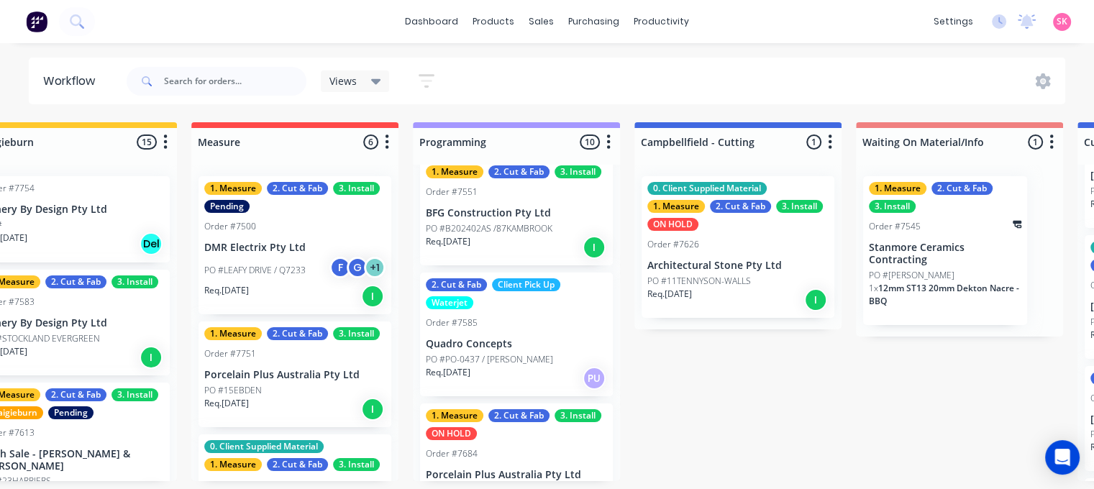
click at [532, 227] on p "PO #B202402AS /87KAMBROOK" at bounding box center [489, 228] width 127 height 13
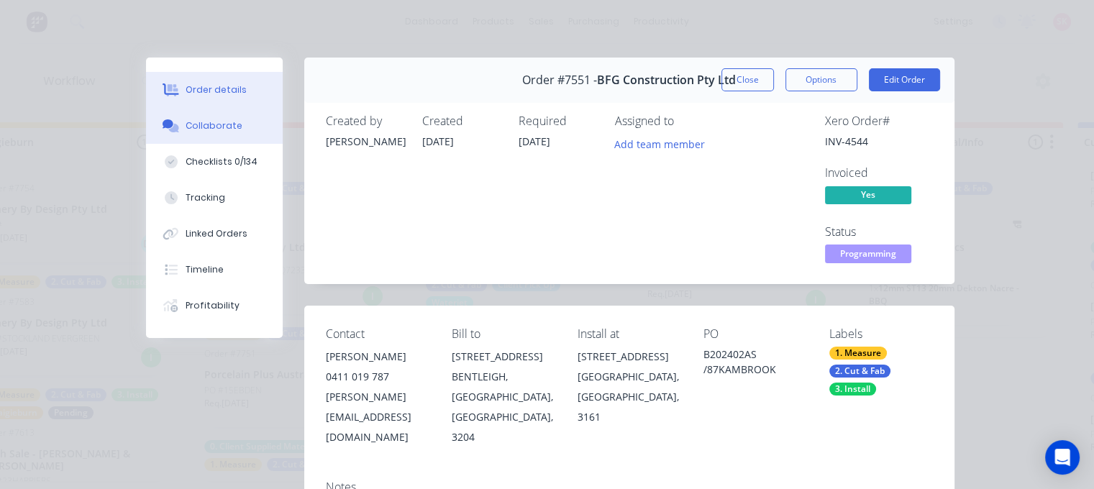
click at [199, 123] on div "Collaborate" at bounding box center [214, 125] width 57 height 13
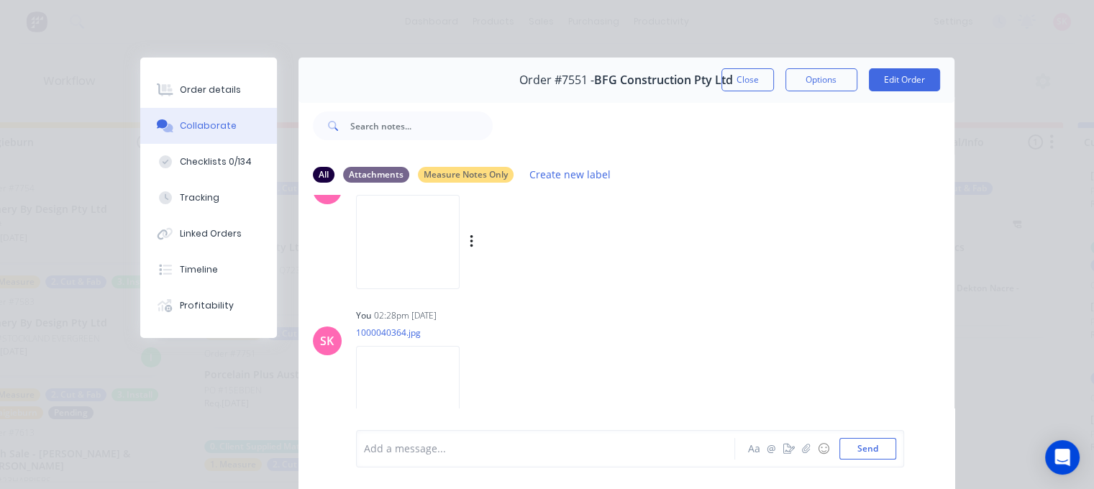
scroll to position [1593, 0]
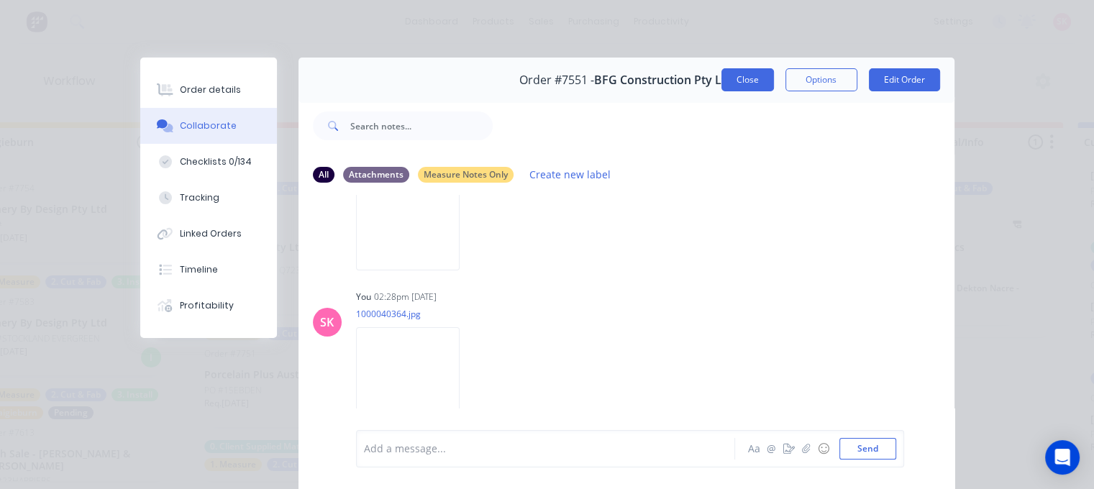
click at [738, 77] on button "Close" at bounding box center [748, 79] width 53 height 23
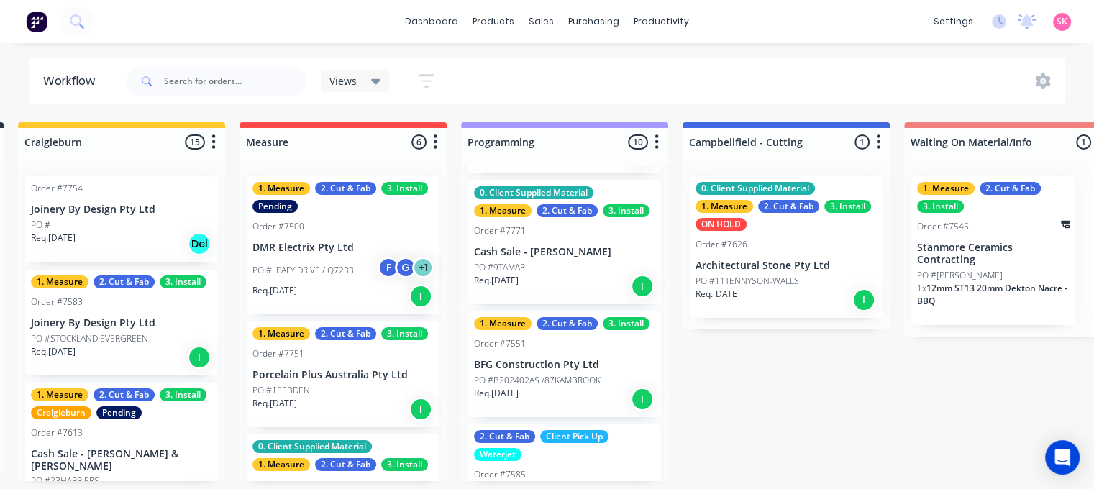
scroll to position [360, 0]
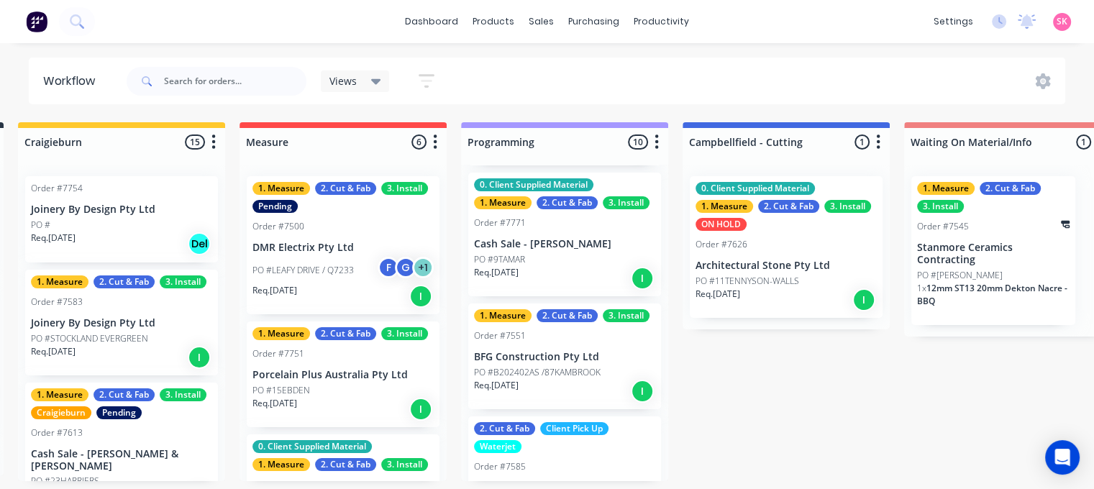
click at [532, 241] on p "Cash Sale - [PERSON_NAME]" at bounding box center [564, 244] width 181 height 12
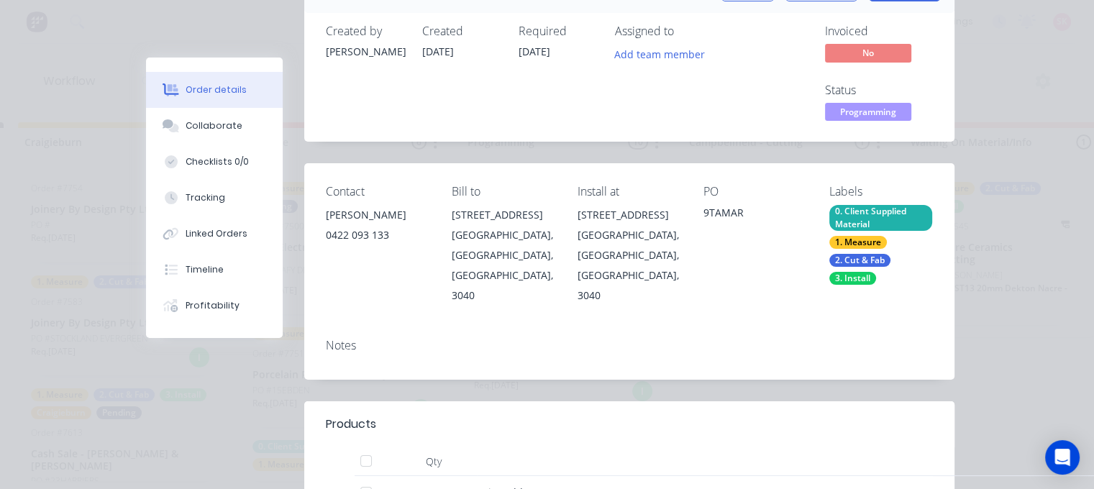
scroll to position [0, 0]
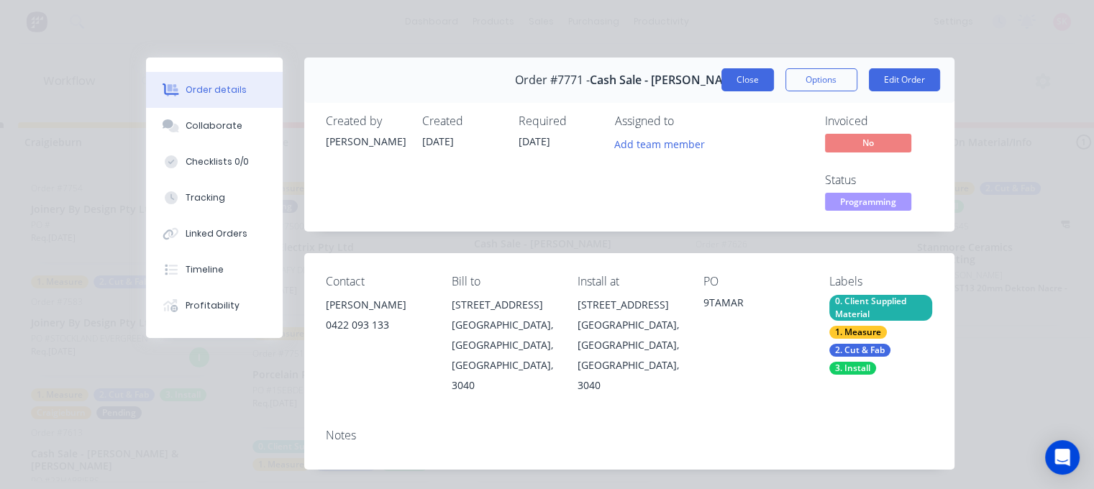
click at [746, 83] on button "Close" at bounding box center [748, 79] width 53 height 23
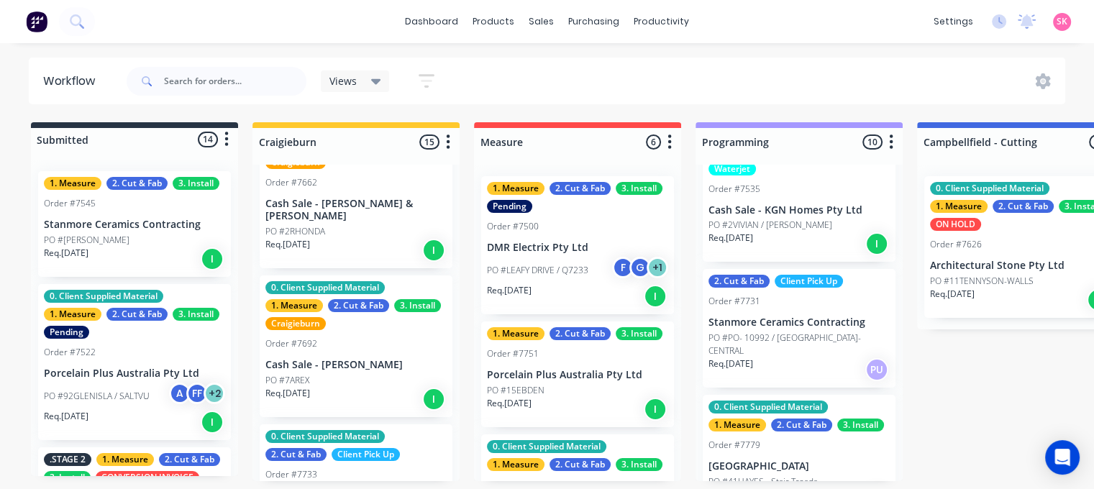
scroll to position [1151, 0]
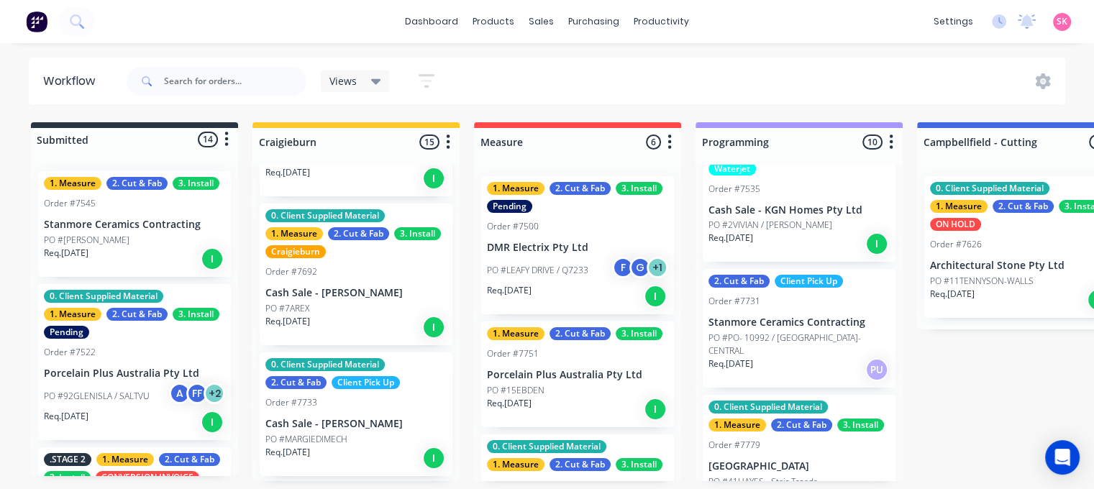
click at [339, 289] on p "Cash Sale - [PERSON_NAME]" at bounding box center [356, 293] width 181 height 12
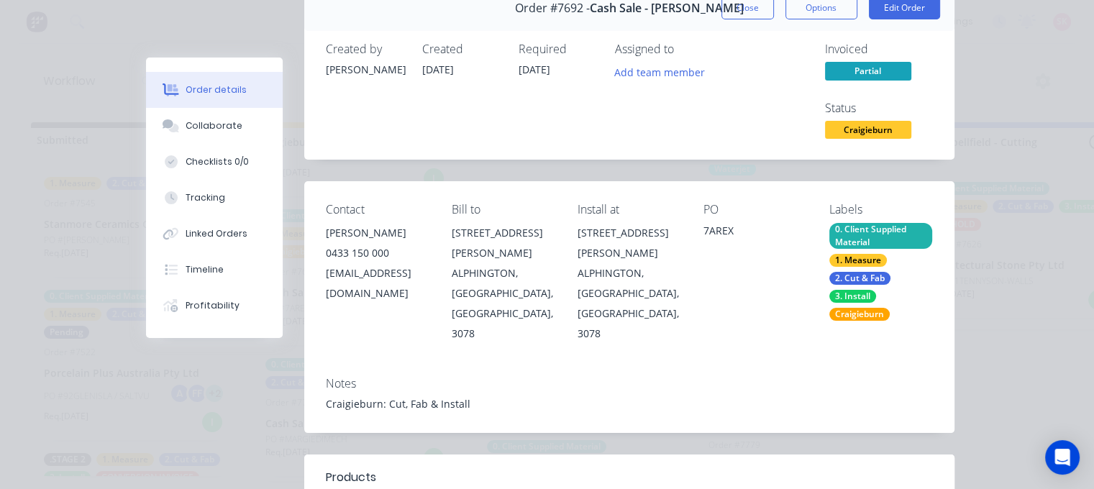
scroll to position [0, 0]
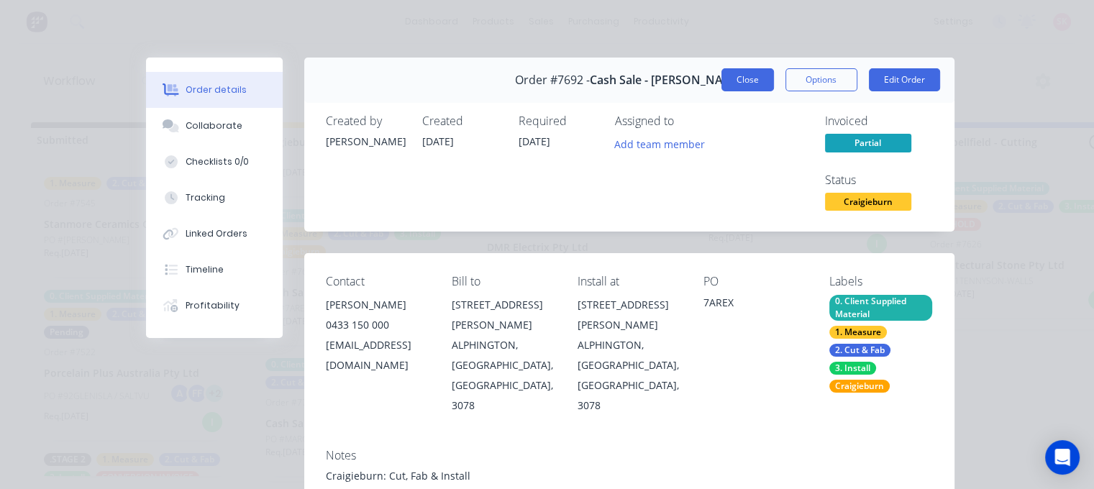
click at [756, 86] on button "Close" at bounding box center [748, 79] width 53 height 23
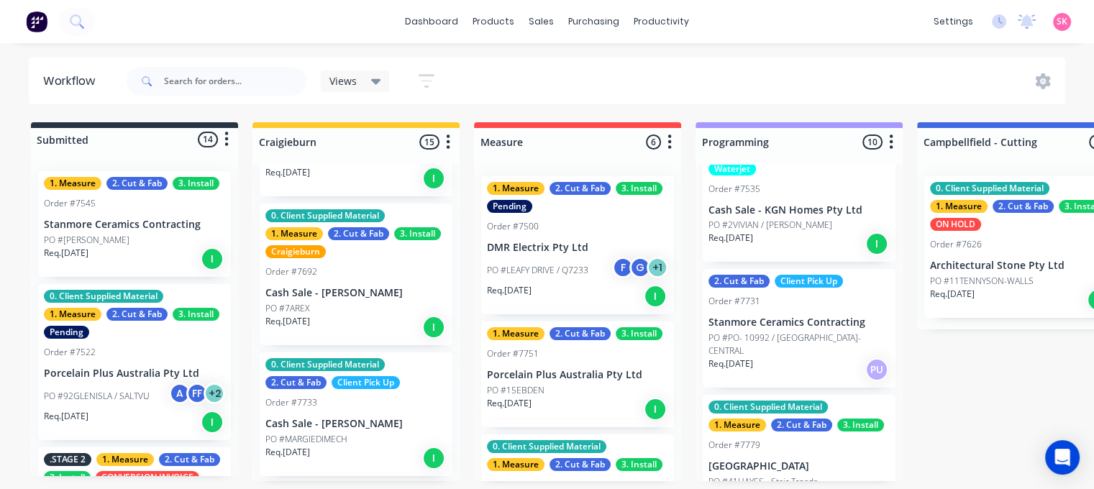
scroll to position [1223, 0]
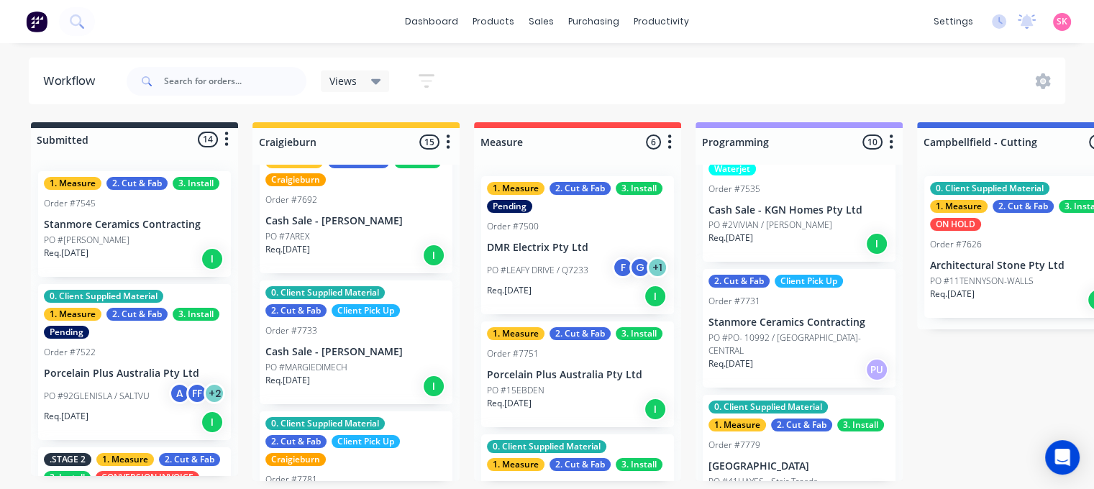
click at [363, 350] on p "Cash Sale - [PERSON_NAME]" at bounding box center [356, 352] width 181 height 12
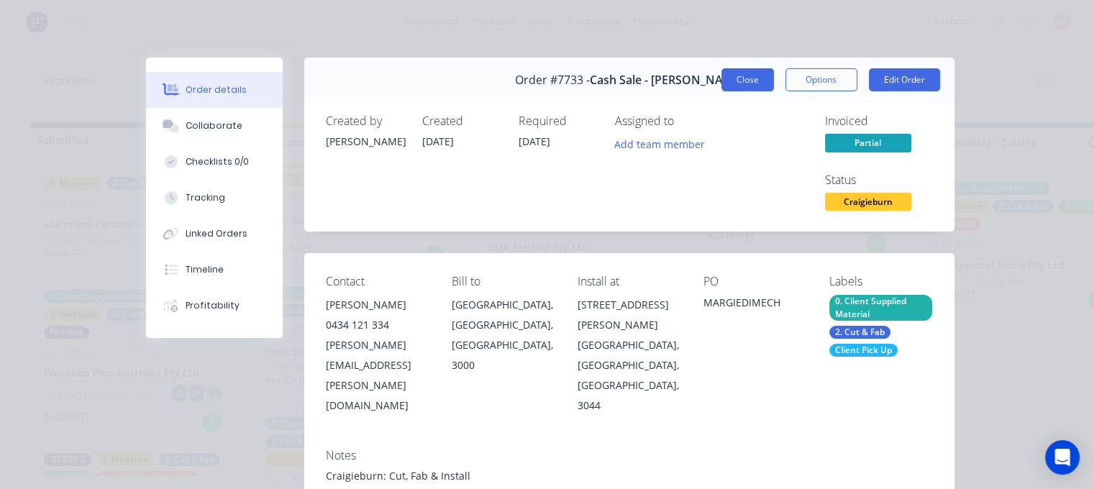
click at [748, 76] on button "Close" at bounding box center [748, 79] width 53 height 23
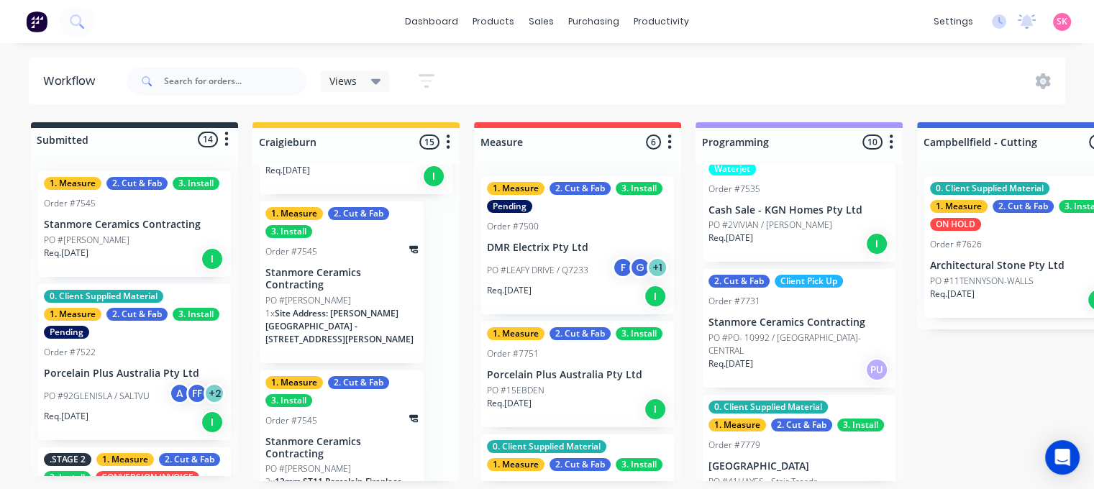
scroll to position [1746, 0]
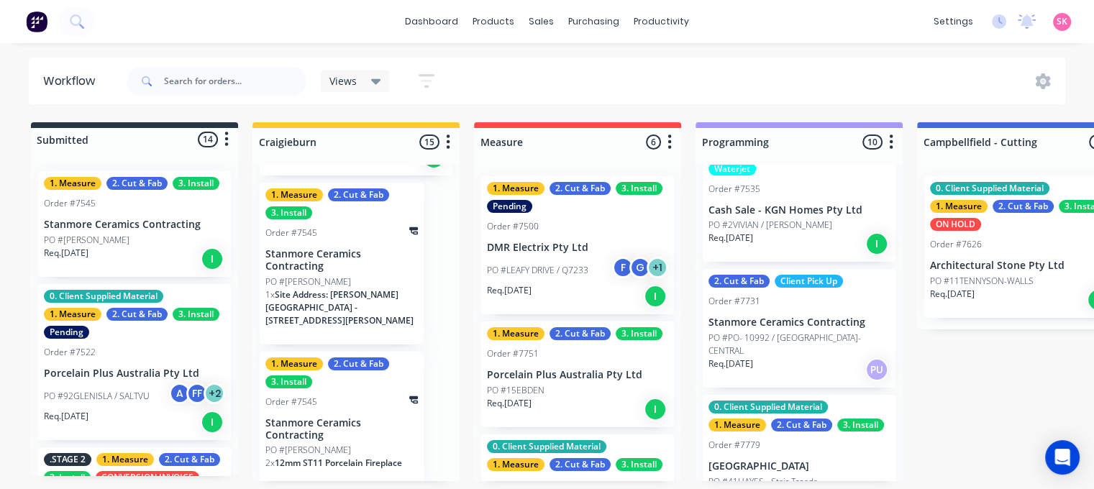
click at [352, 457] on span "12mm ST11 Porcelain Fireplace" at bounding box center [338, 463] width 127 height 12
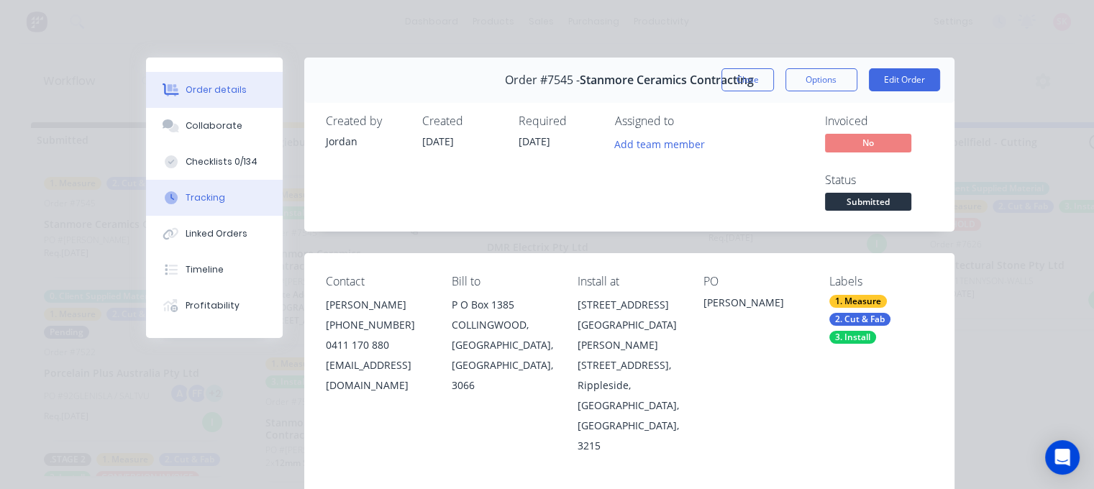
click at [206, 200] on div "Tracking" at bounding box center [206, 197] width 40 height 13
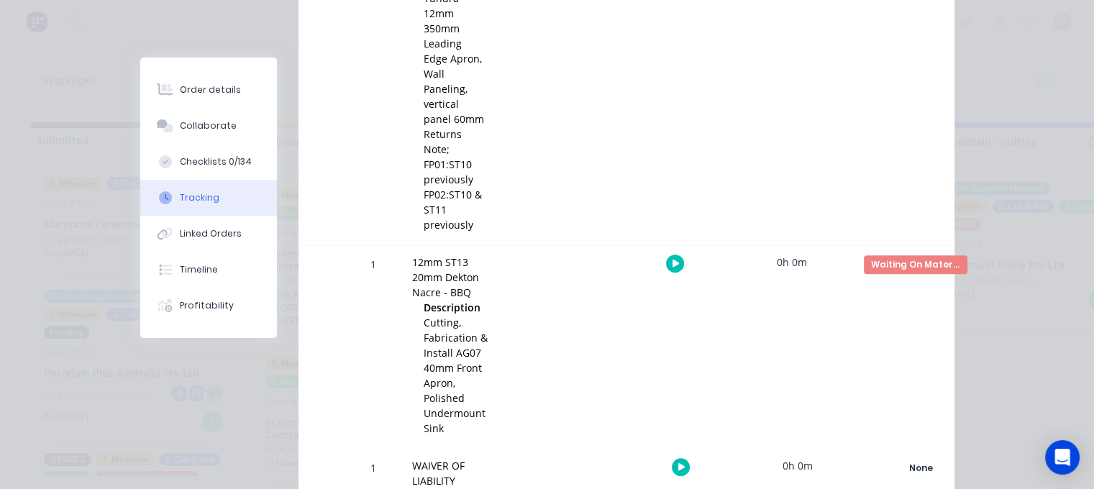
scroll to position [360, 0]
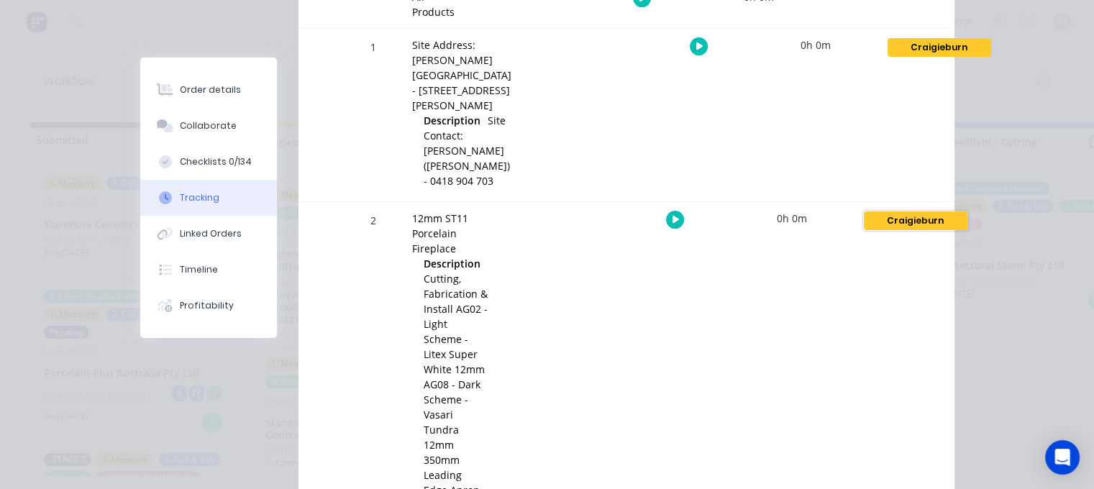
click at [900, 230] on div "Craigieburn" at bounding box center [916, 221] width 104 height 19
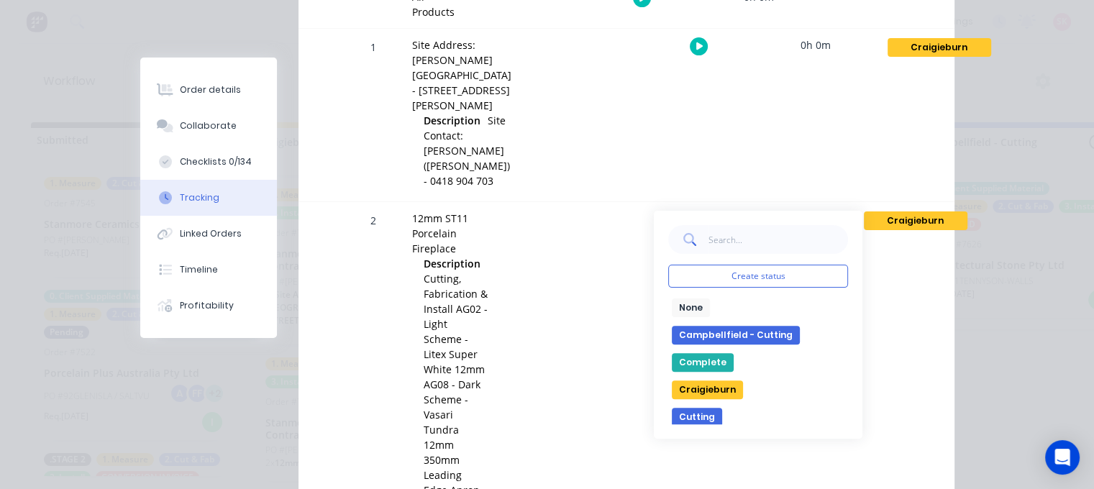
click at [683, 372] on button "Complete" at bounding box center [703, 362] width 62 height 19
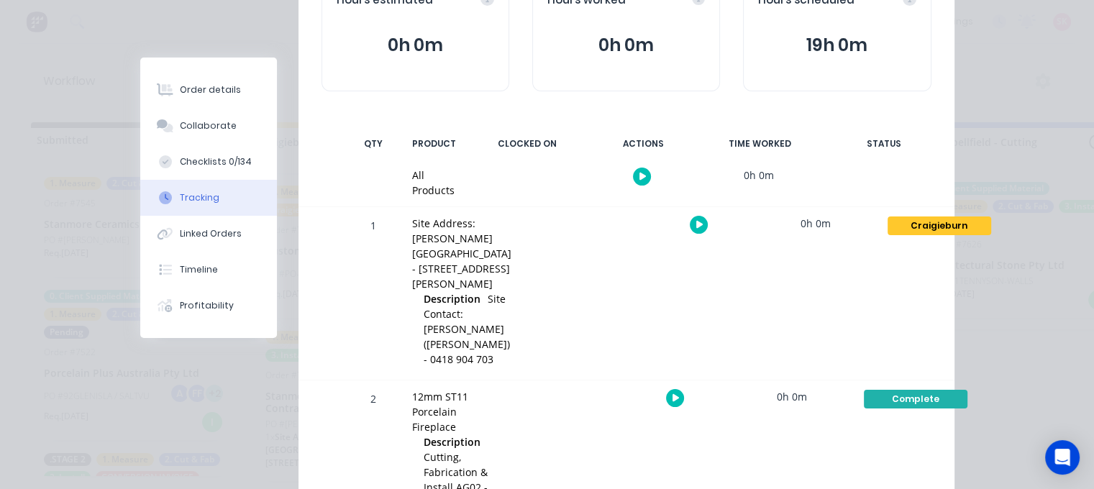
scroll to position [72, 0]
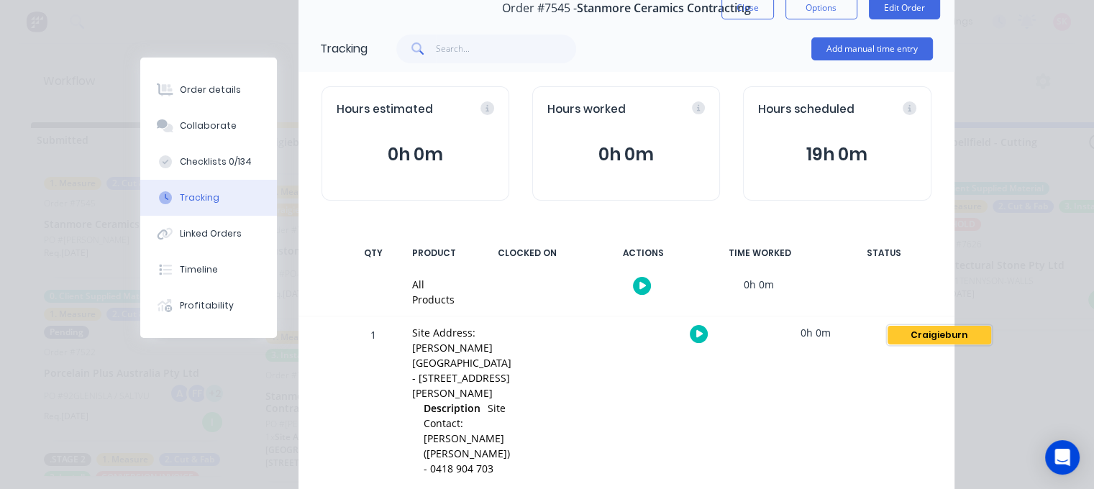
click at [889, 329] on div "Craigieburn" at bounding box center [940, 335] width 104 height 19
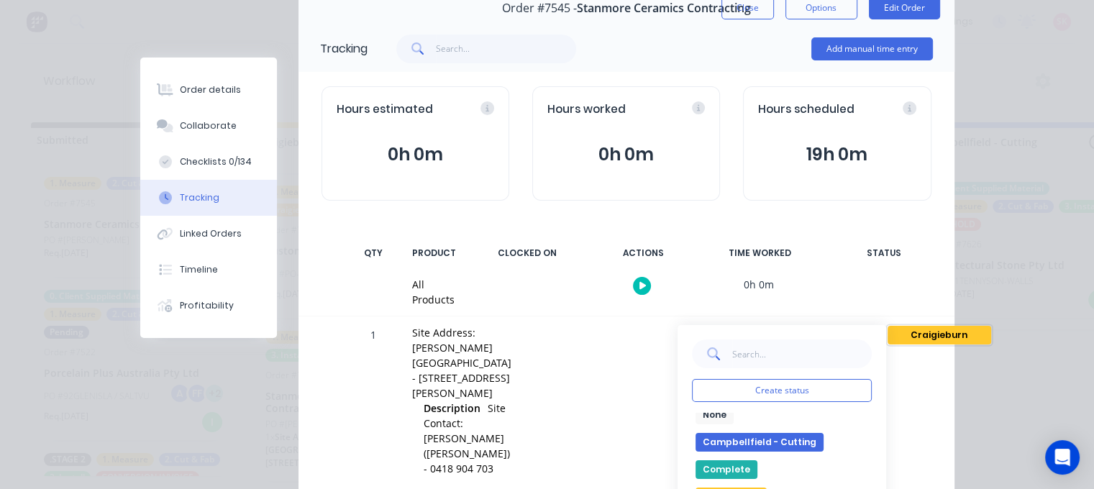
scroll to position [0, 0]
click at [697, 480] on button "Complete" at bounding box center [727, 477] width 62 height 19
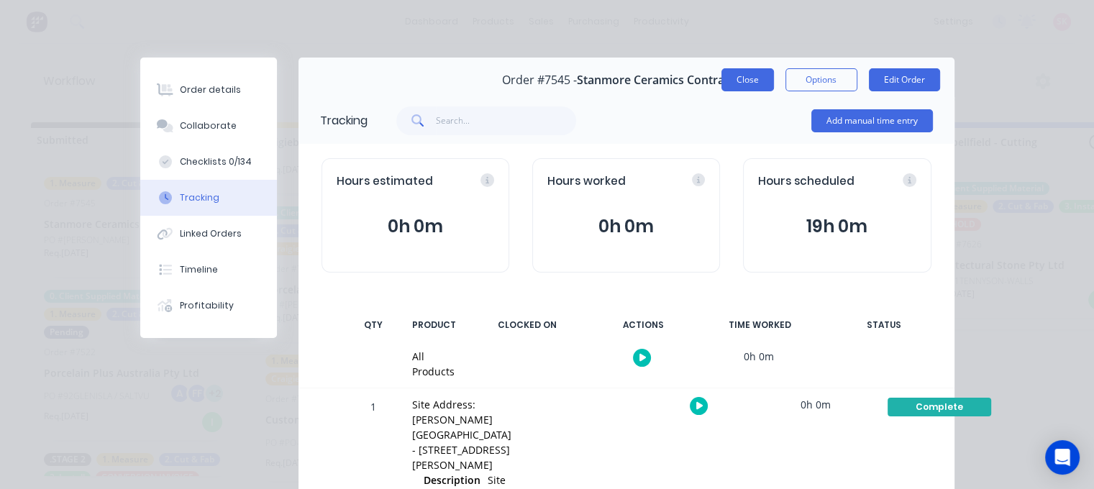
click at [754, 69] on button "Close" at bounding box center [748, 79] width 53 height 23
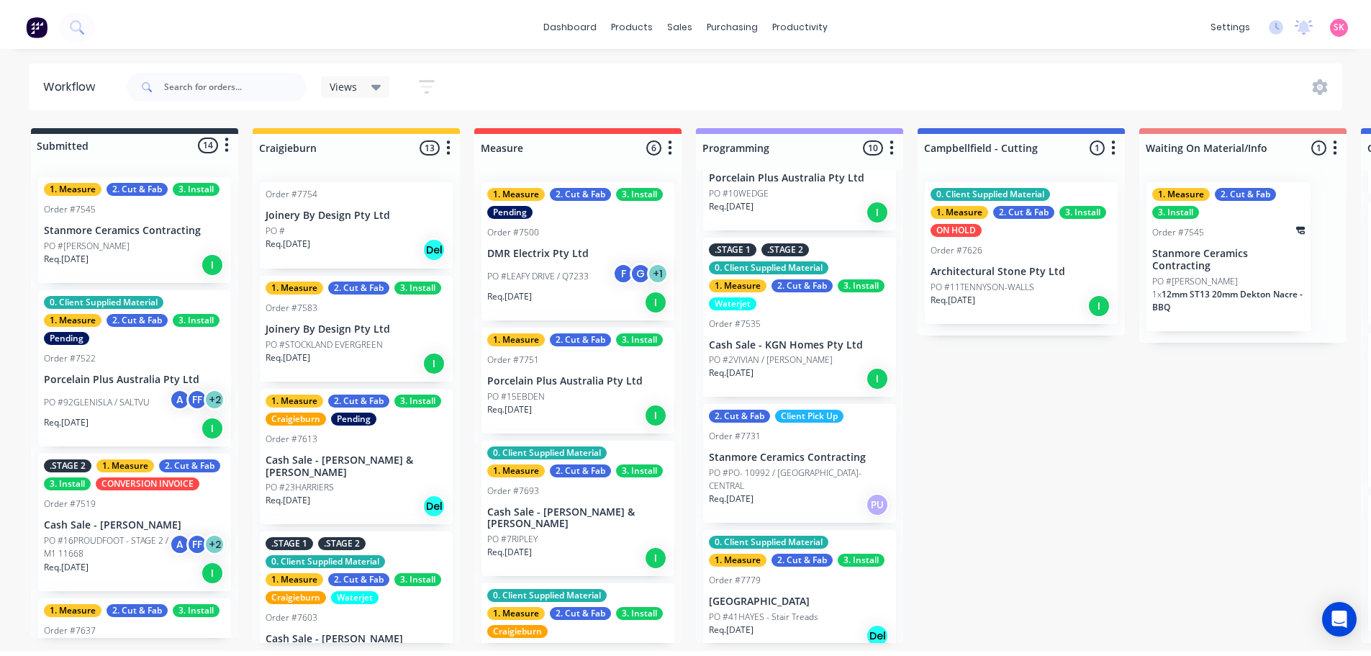
scroll to position [99, 0]
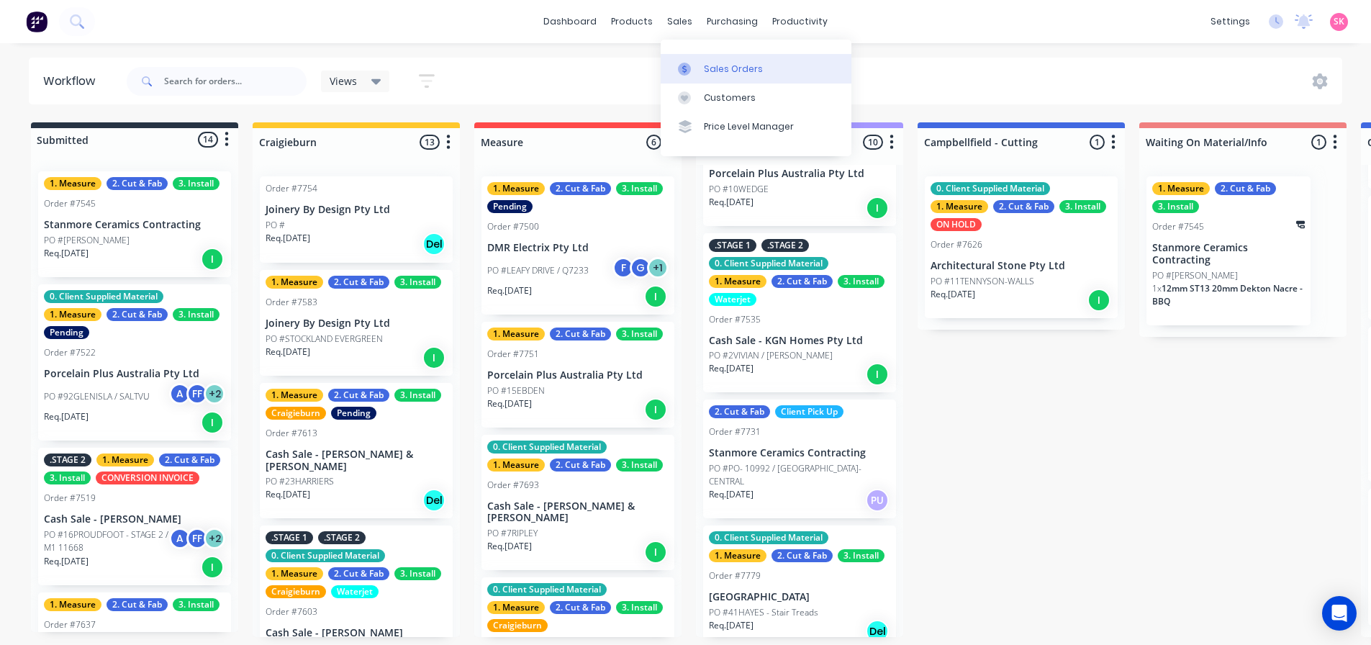
click at [702, 73] on link "Sales Orders" at bounding box center [756, 68] width 191 height 29
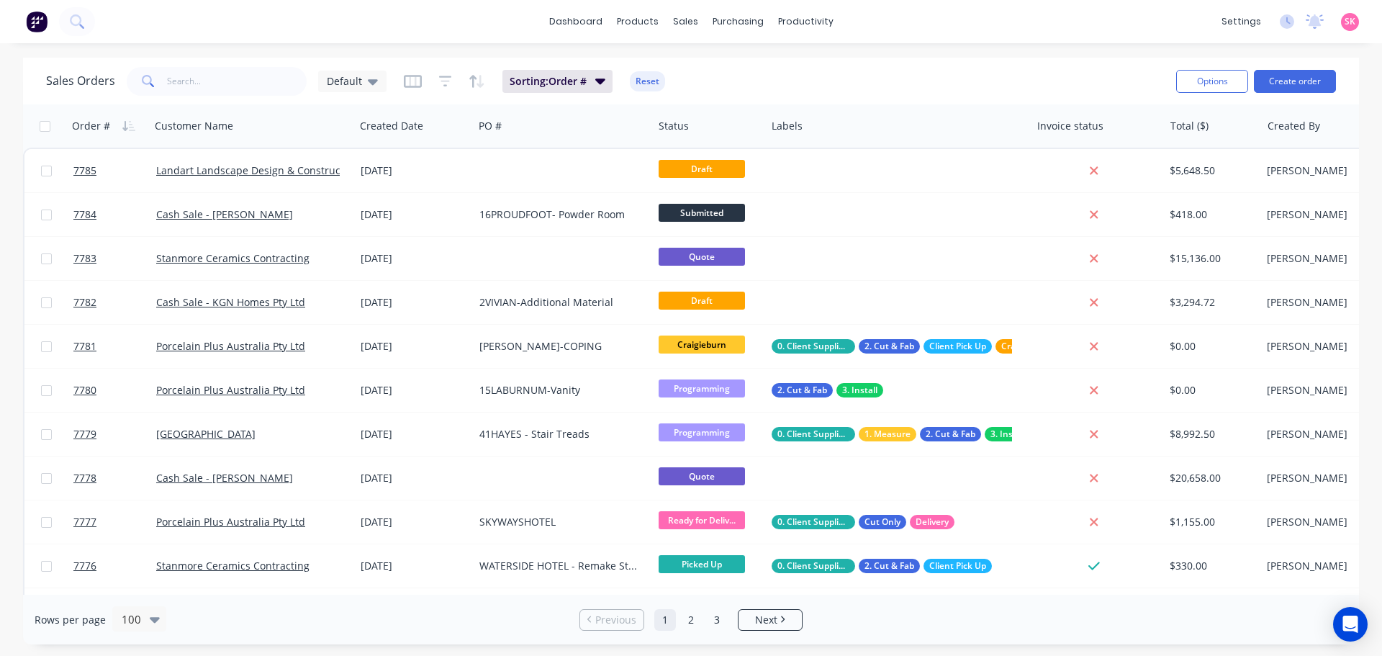
click at [223, 96] on div "Sales Orders Default Sorting: Order # Reset" at bounding box center [605, 80] width 1118 height 35
click at [233, 76] on input "text" at bounding box center [237, 81] width 140 height 29
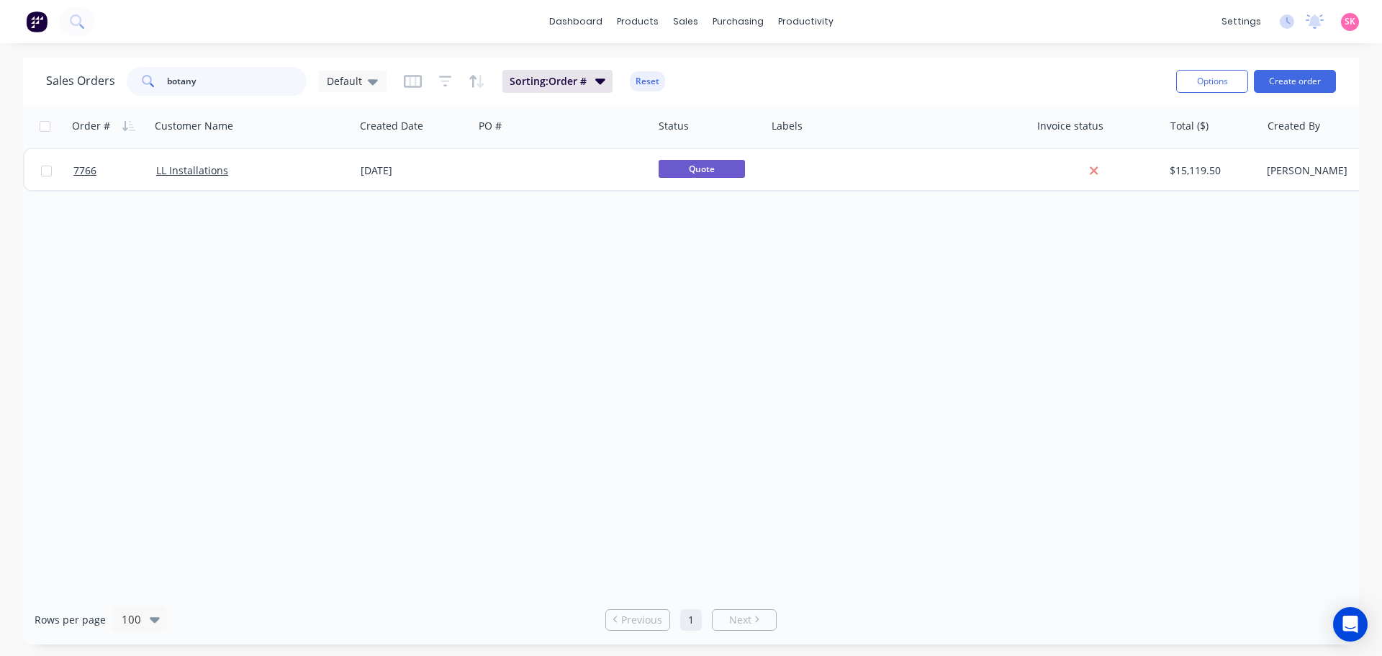
drag, startPoint x: 233, startPoint y: 76, endPoint x: 177, endPoint y: 85, distance: 56.9
click at [177, 85] on input "botany" at bounding box center [237, 81] width 140 height 29
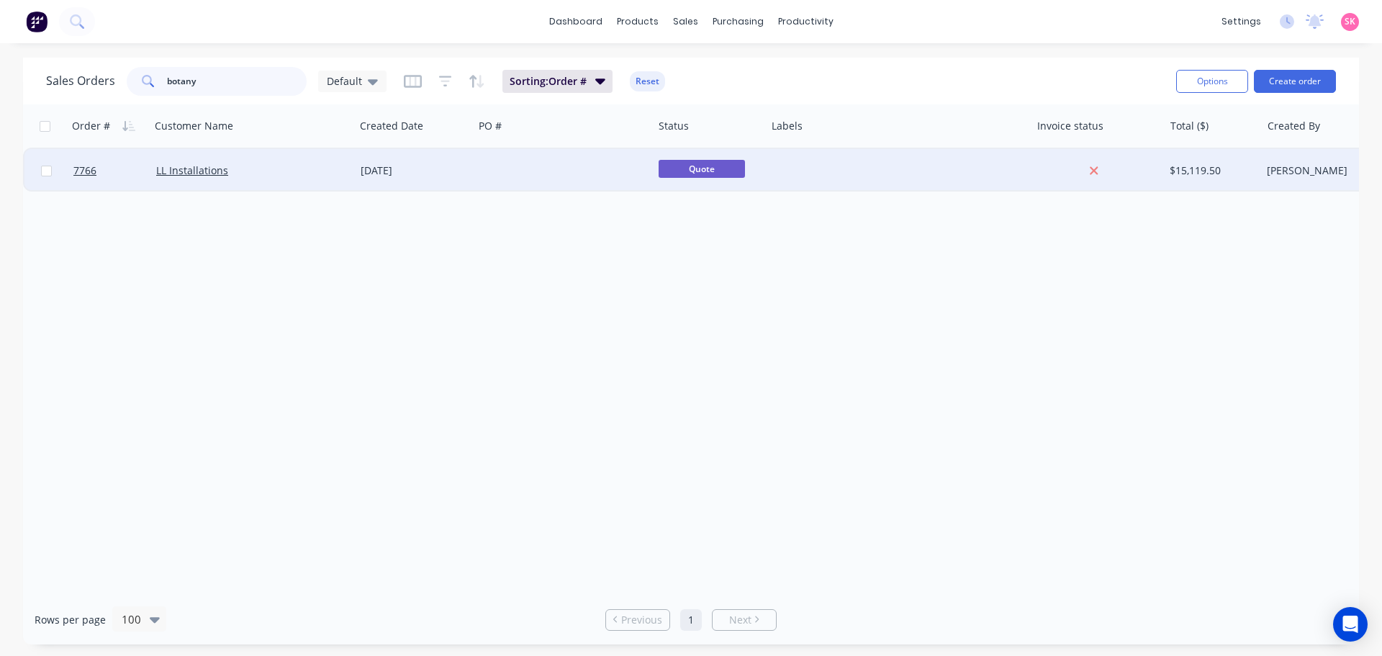
type input "botany"
click at [398, 168] on div "[DATE]" at bounding box center [414, 170] width 107 height 14
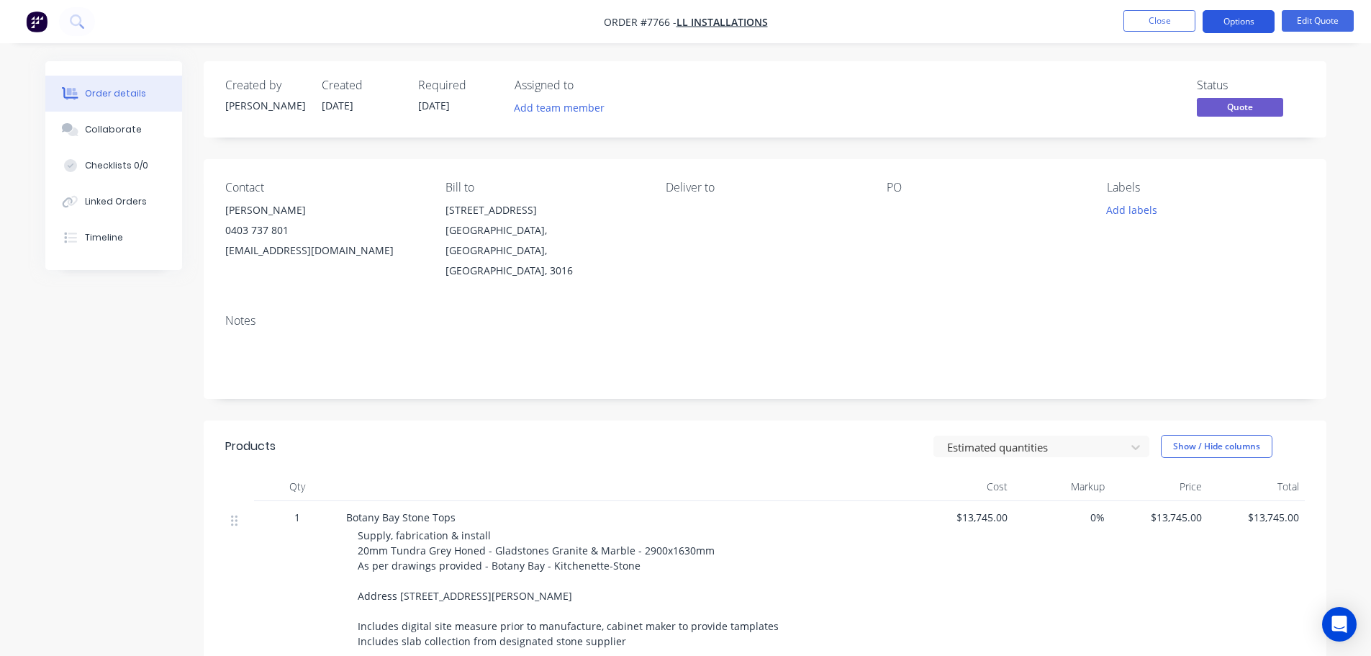
click at [1105, 17] on button "Options" at bounding box center [1238, 21] width 72 height 23
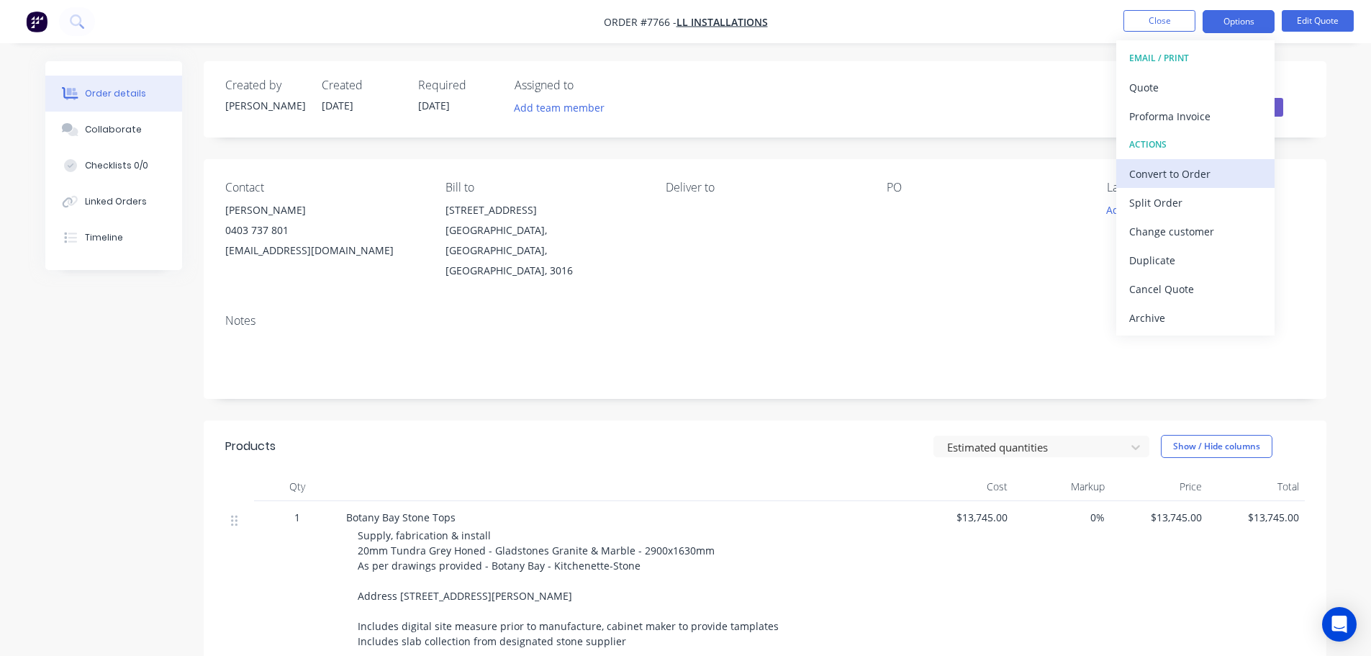
click at [1105, 177] on div "Convert to Order" at bounding box center [1195, 173] width 132 height 21
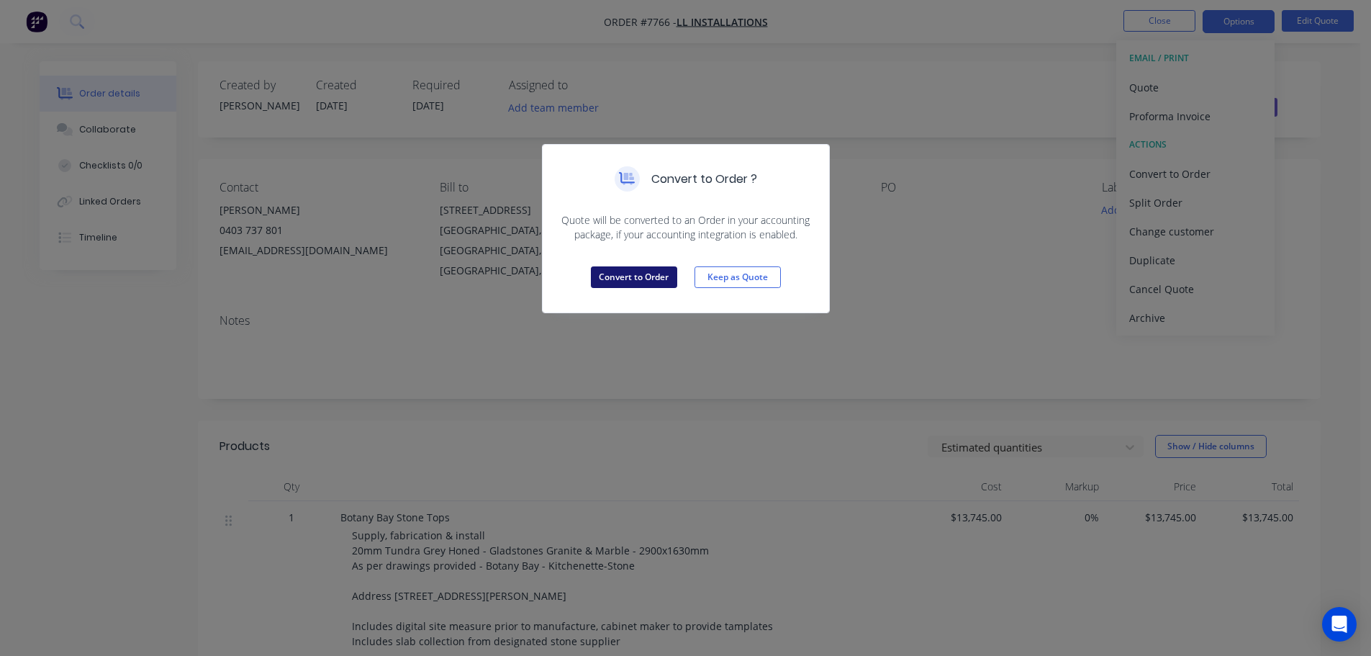
click at [671, 278] on button "Convert to Order" at bounding box center [634, 277] width 86 height 22
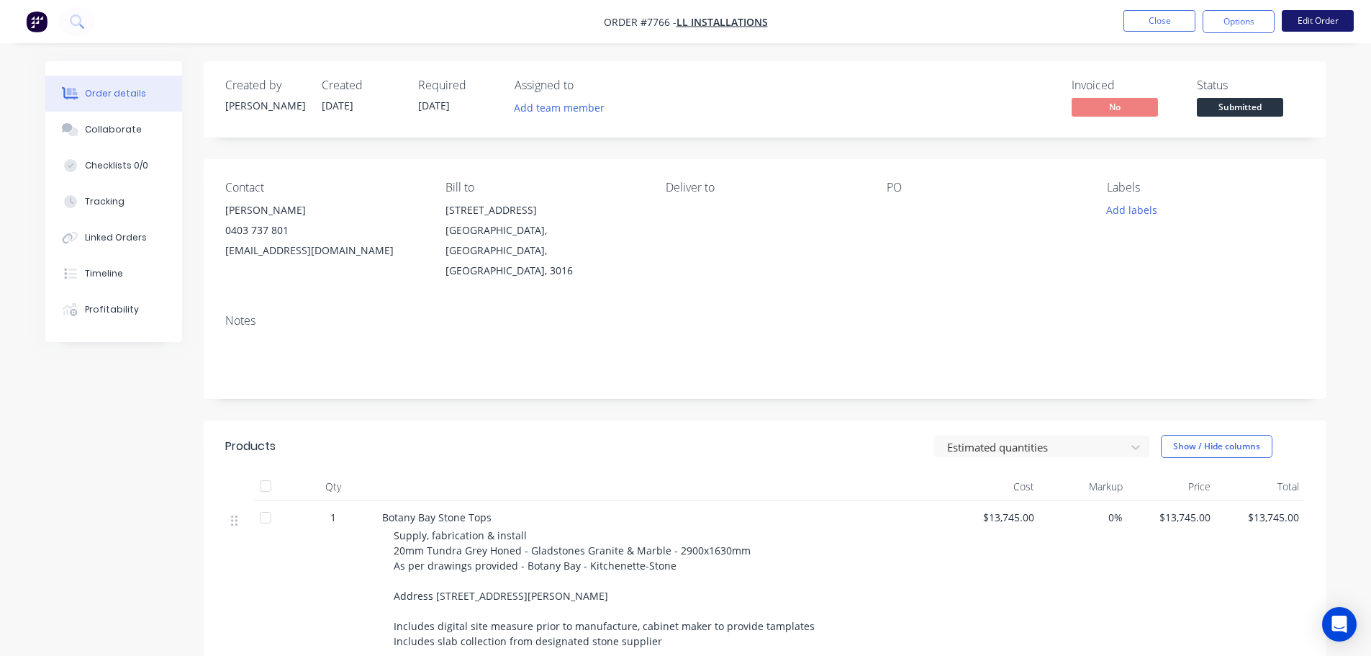
click at [1105, 14] on button "Edit Order" at bounding box center [1318, 21] width 72 height 22
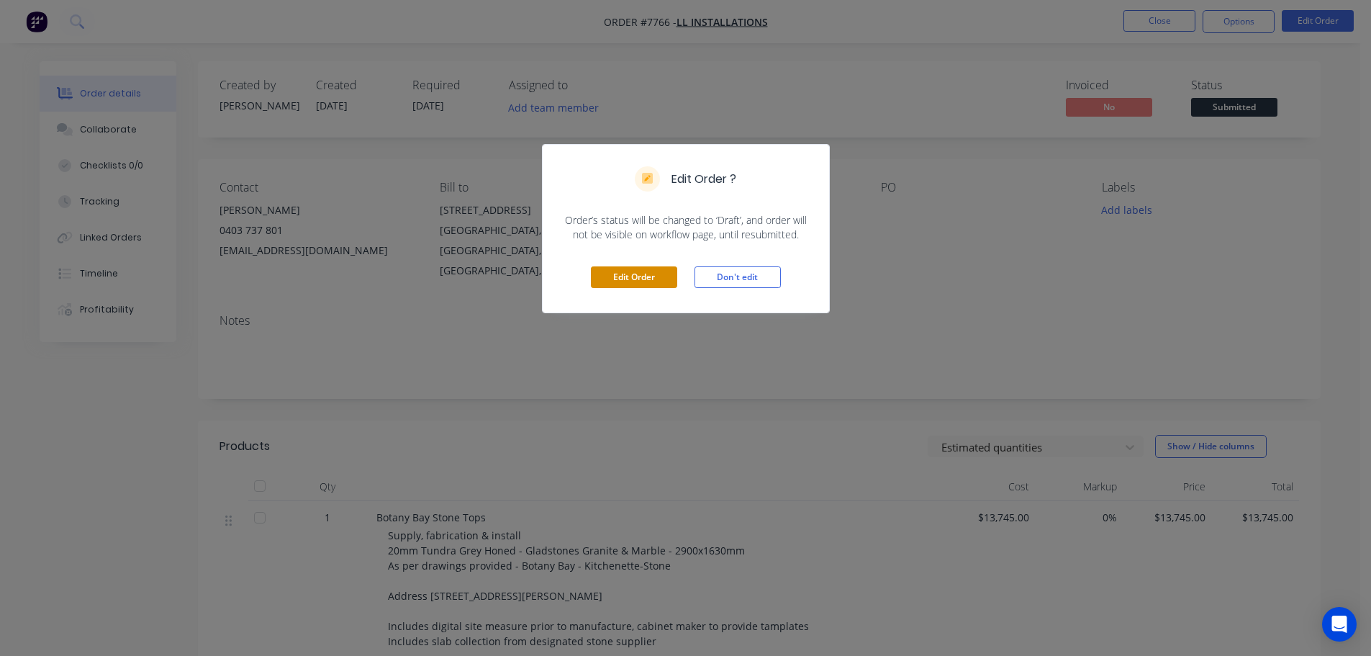
click at [670, 284] on button "Edit Order" at bounding box center [634, 277] width 86 height 22
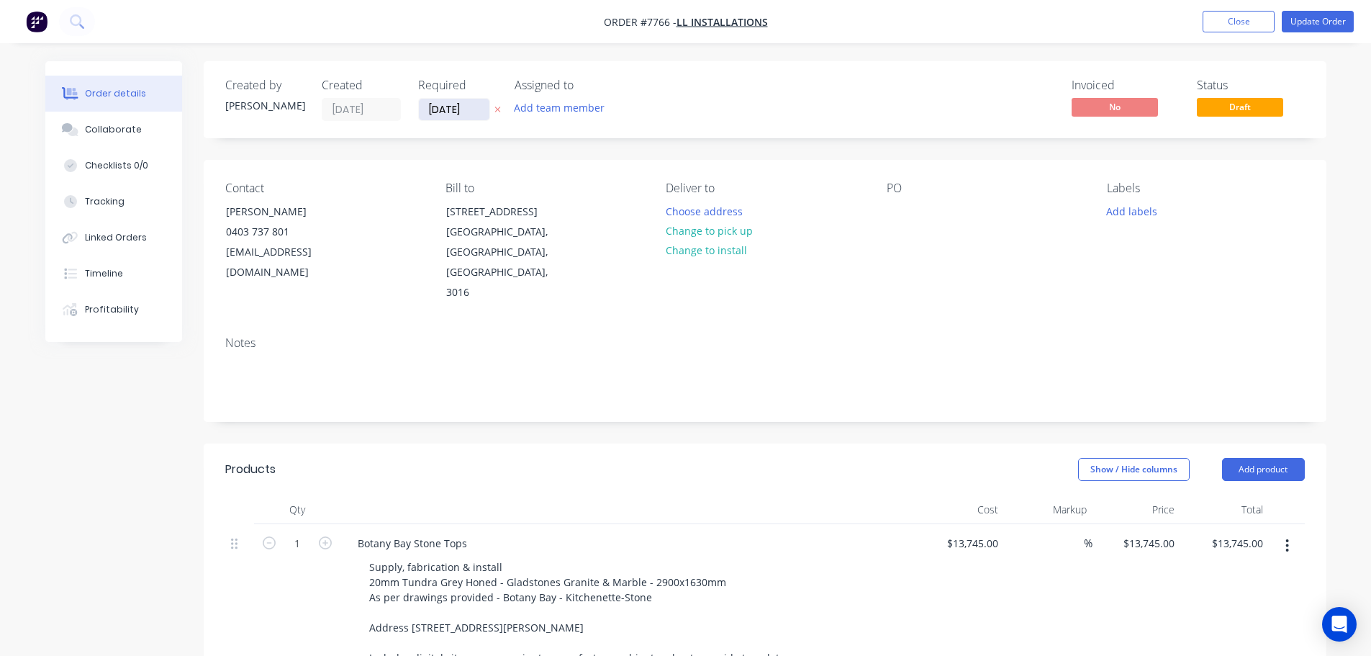
click at [470, 106] on input "[DATE]" at bounding box center [454, 110] width 71 height 22
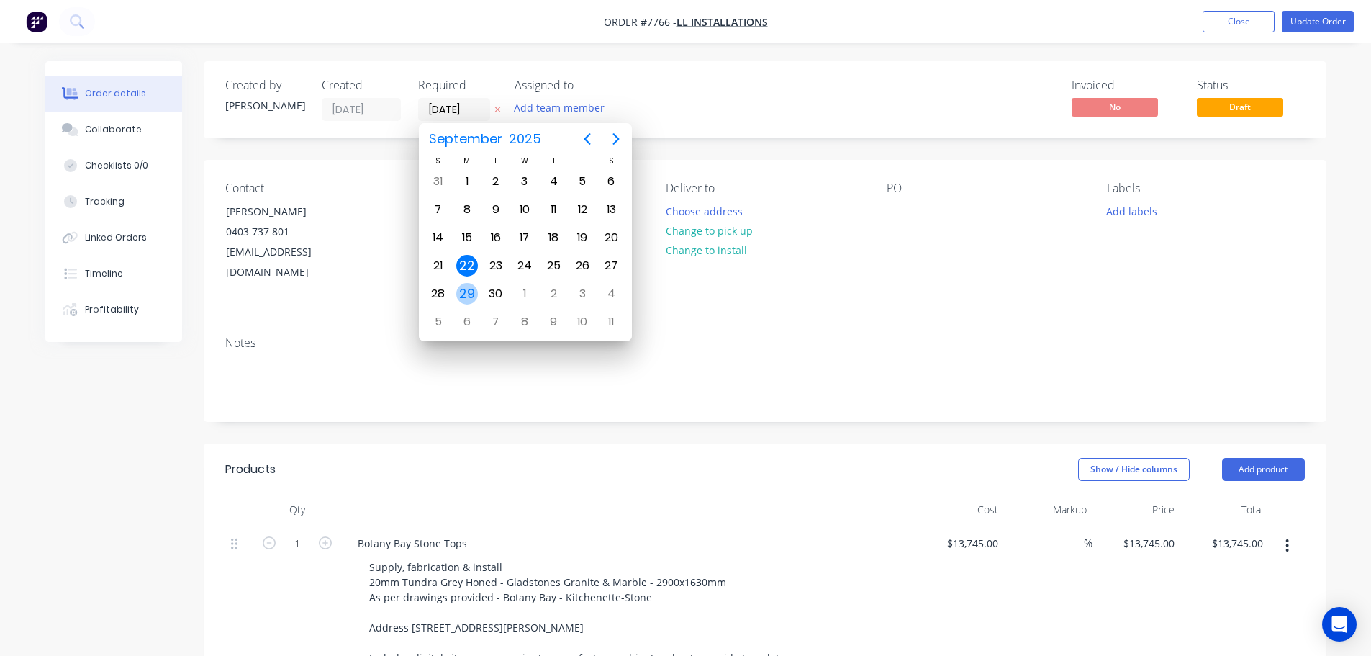
click at [465, 282] on div "29" at bounding box center [467, 293] width 29 height 27
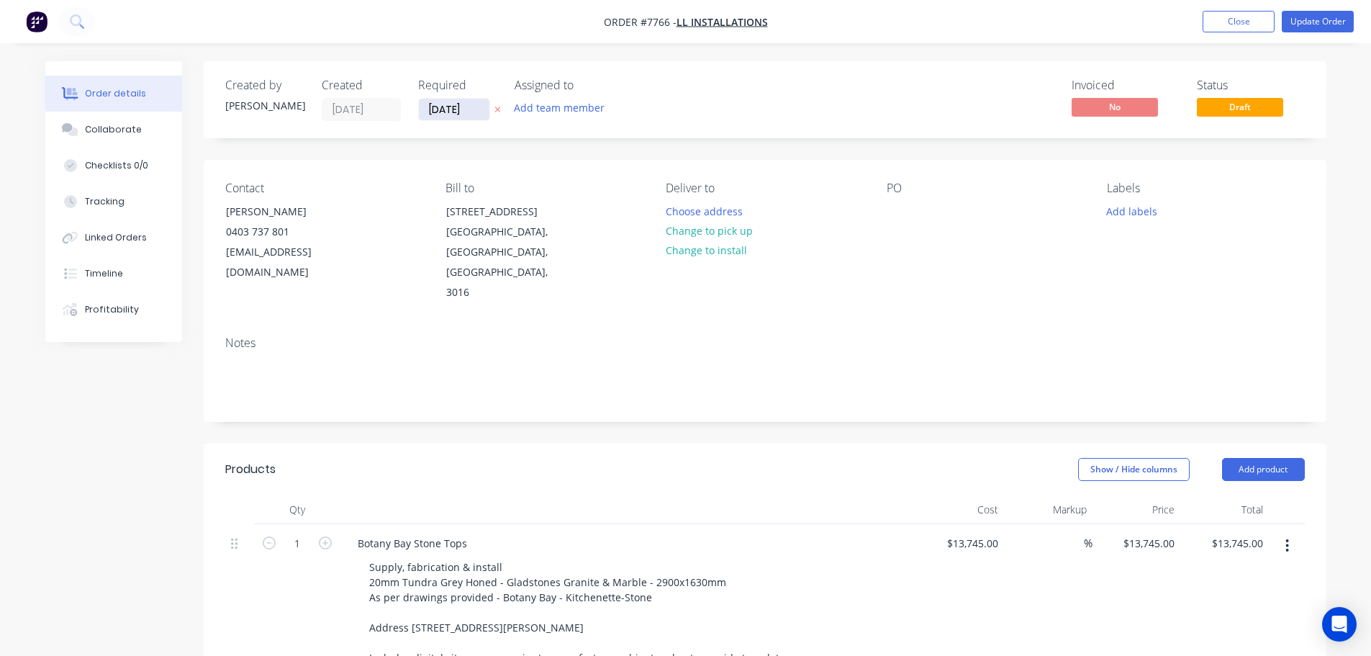
click at [448, 104] on input "[DATE]" at bounding box center [454, 110] width 71 height 22
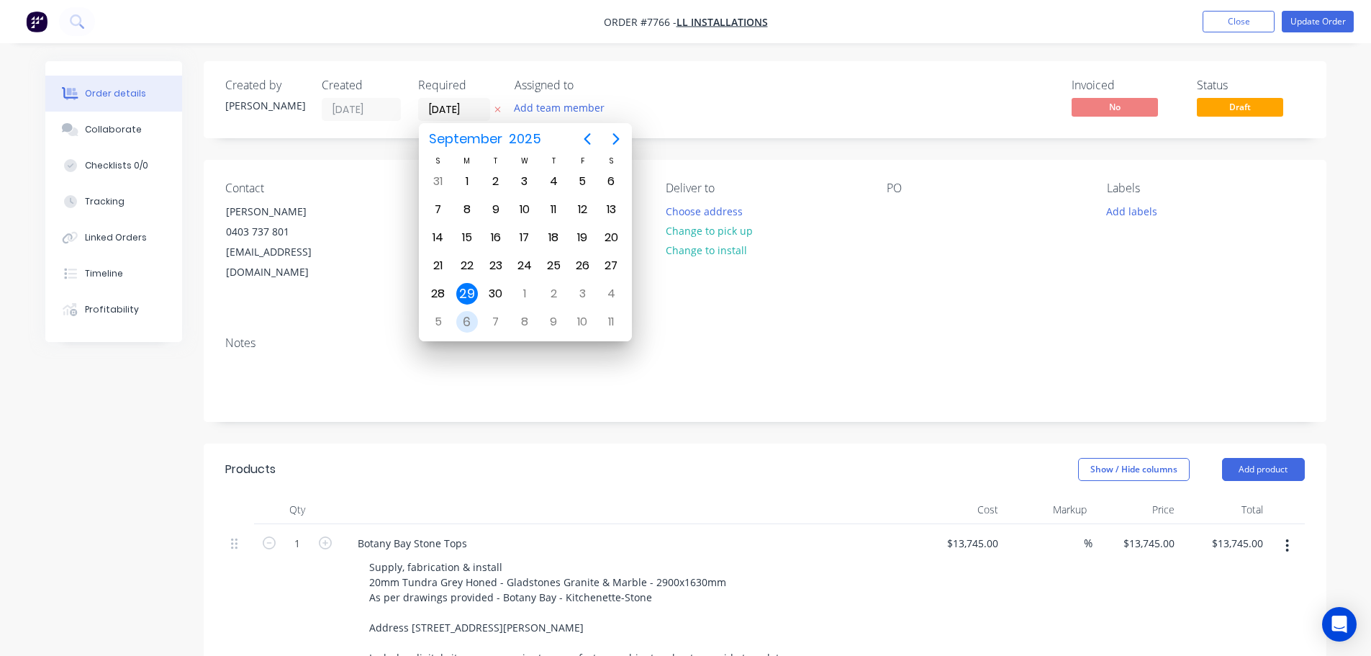
click at [466, 325] on div "6" at bounding box center [467, 322] width 22 height 22
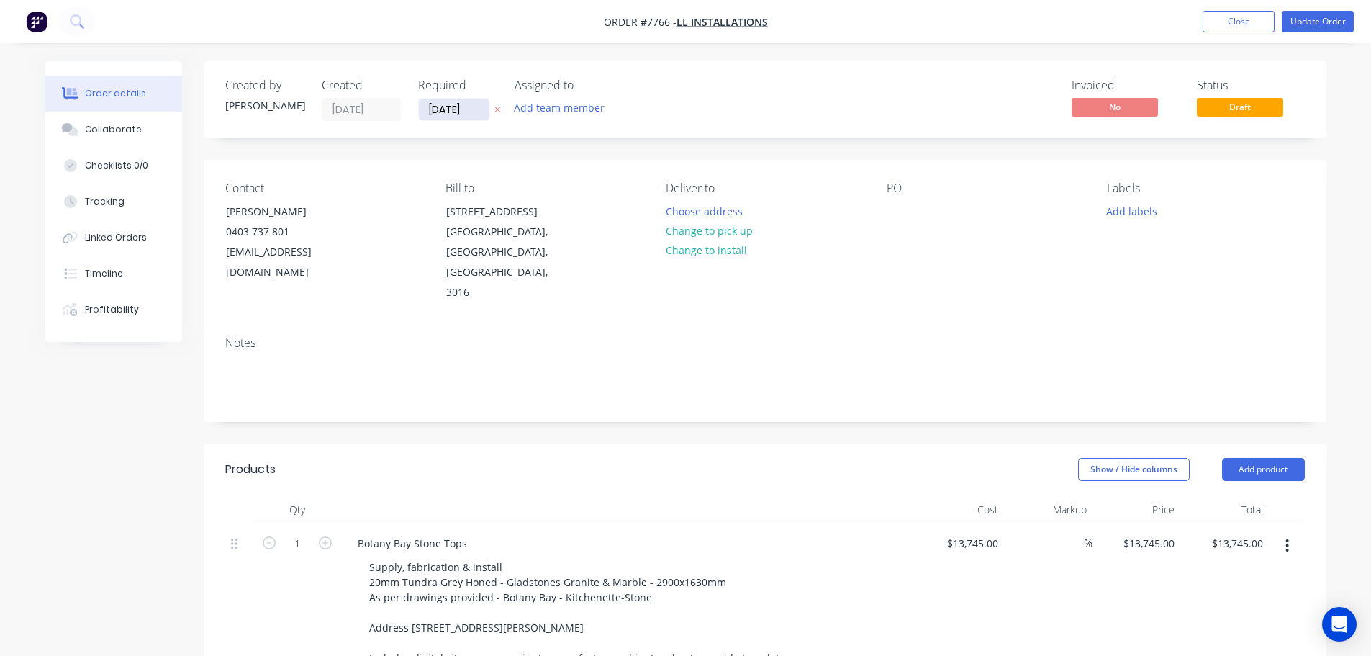
click at [432, 117] on input "[DATE]" at bounding box center [454, 110] width 71 height 22
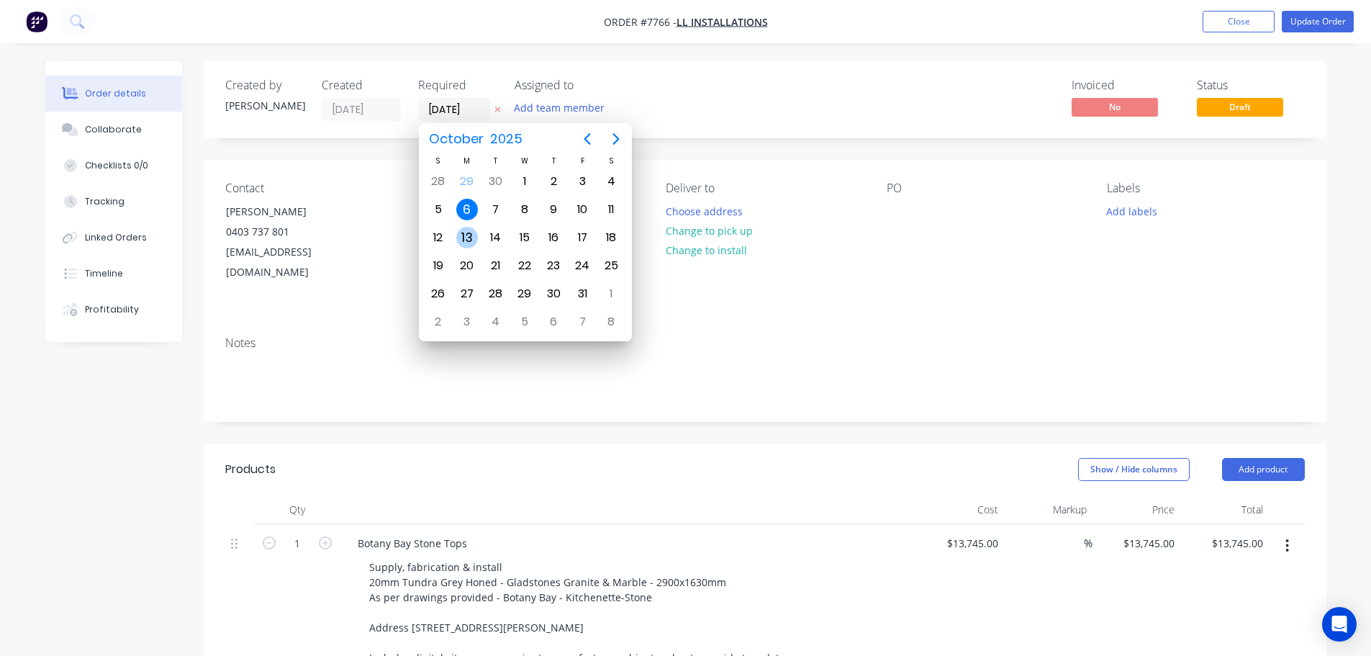
click at [461, 233] on div "13" at bounding box center [467, 238] width 22 height 22
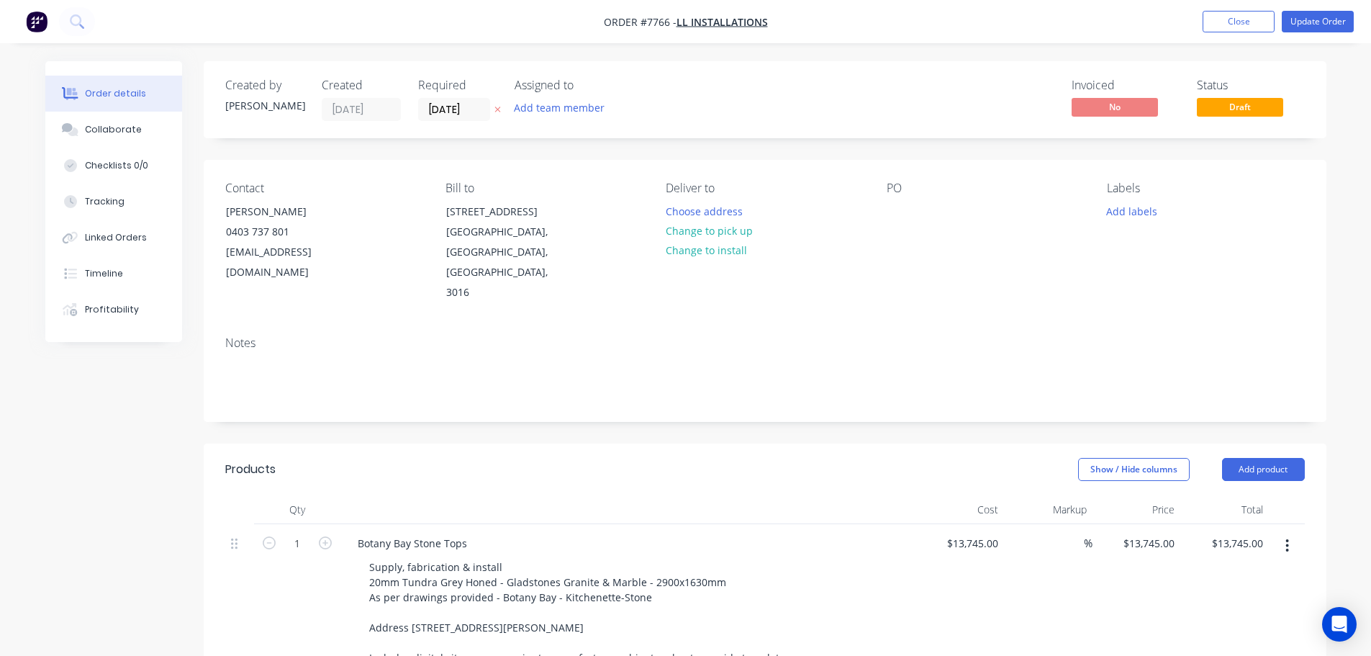
drag, startPoint x: 454, startPoint y: 122, endPoint x: 457, endPoint y: 115, distance: 7.8
click at [454, 122] on div "Created by Warrick Created 29/09/25 Required 13/10/25 Assigned to Add team memb…" at bounding box center [765, 99] width 1123 height 77
click at [457, 114] on input "[DATE]" at bounding box center [454, 110] width 71 height 22
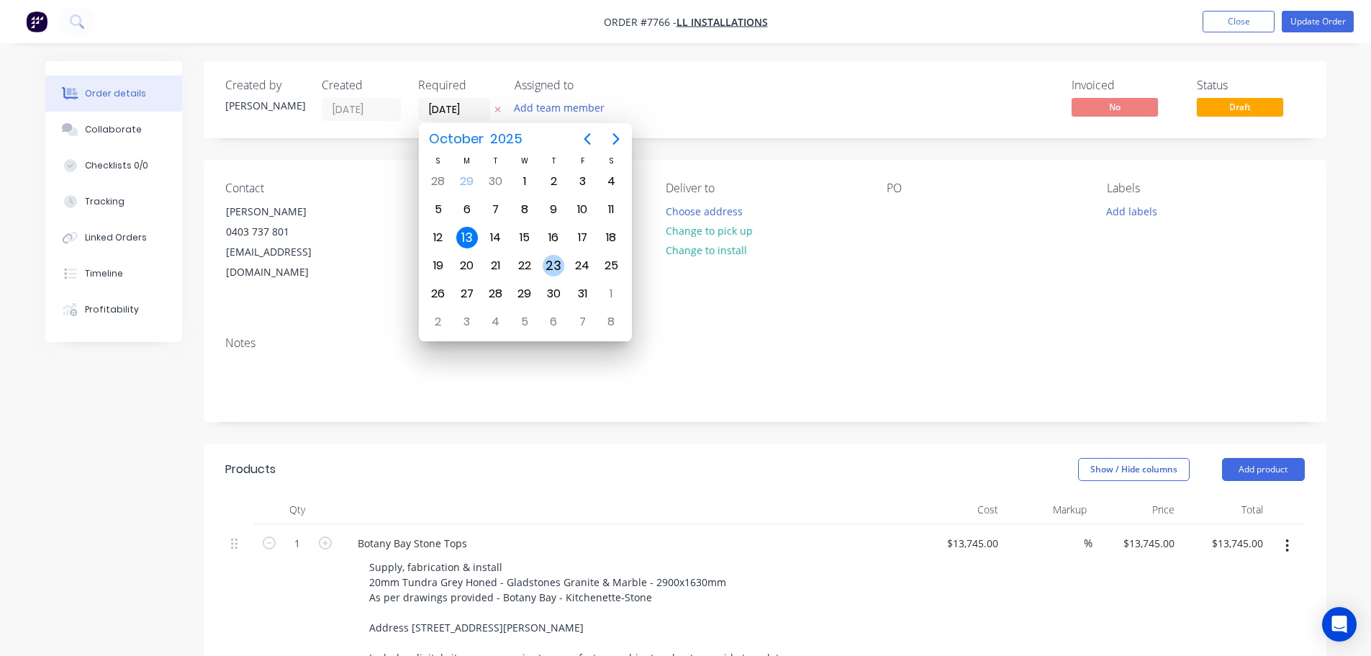
click at [557, 263] on div "23" at bounding box center [554, 266] width 22 height 22
type input "[DATE]"
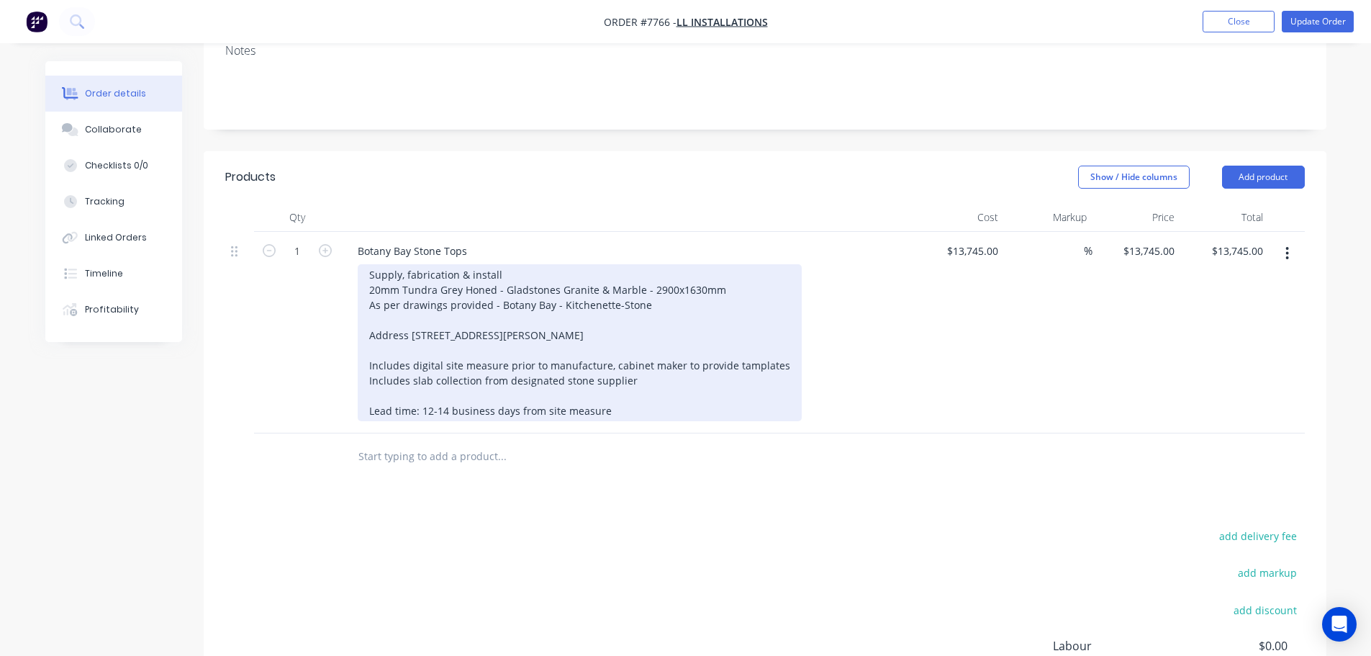
scroll to position [288, 0]
click at [740, 330] on div "Supply, fabrication & install 20mm Tundra Grey Honed - Gladstones Granite & Mar…" at bounding box center [580, 346] width 444 height 157
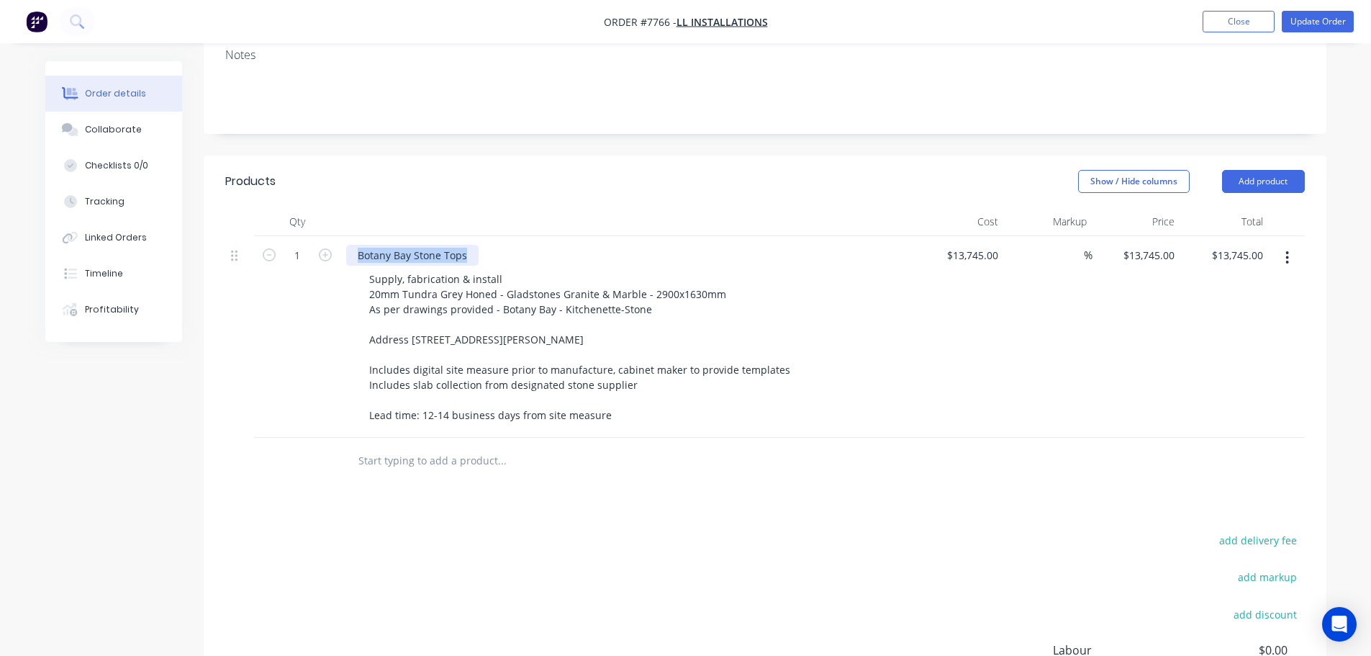
drag, startPoint x: 414, startPoint y: 215, endPoint x: 272, endPoint y: 224, distance: 142.7
click at [315, 236] on div "1 Botany Bay Stone Tops Supply, fabrication & install 20mm Tundra Grey Honed - …" at bounding box center [764, 336] width 1079 height 201
click at [417, 446] on input "text" at bounding box center [502, 460] width 288 height 29
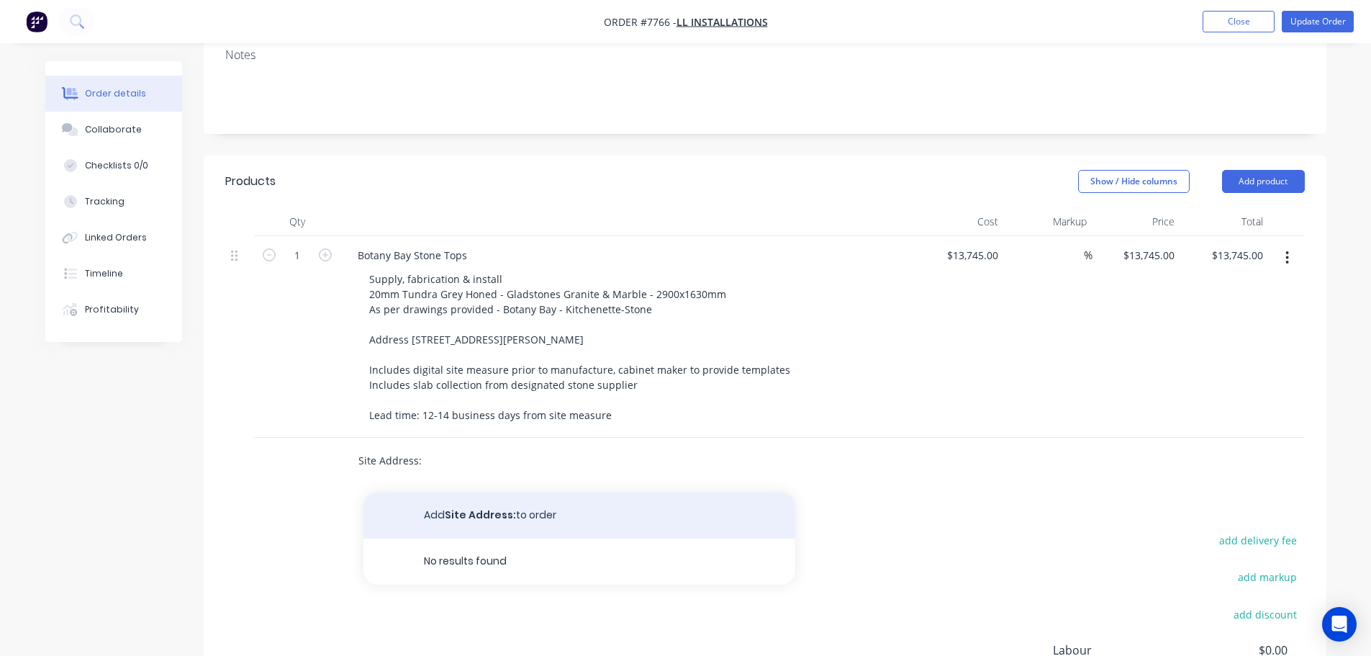
type input "Site Address:"
click at [500, 492] on button "Add Site Address: to order" at bounding box center [579, 515] width 432 height 46
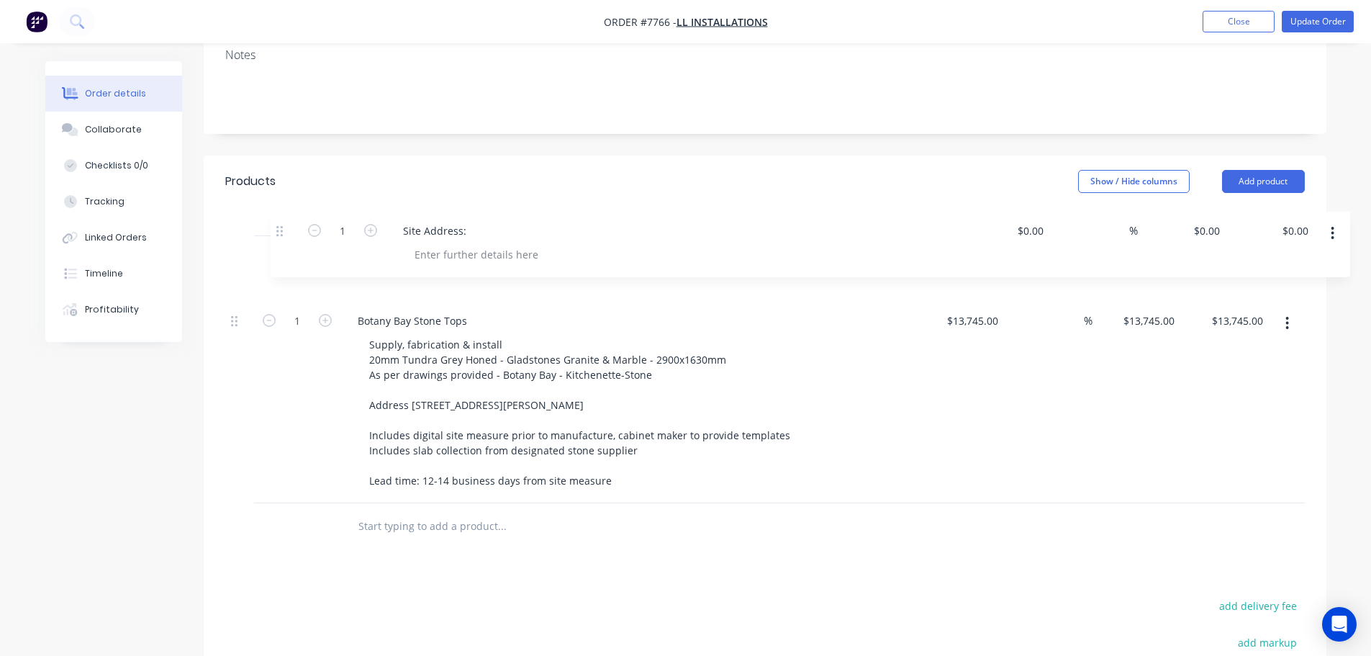
drag, startPoint x: 237, startPoint y: 417, endPoint x: 287, endPoint y: 209, distance: 214.0
click at [287, 236] on div "1 Botany Bay Stone Tops Supply, fabrication & install 20mm Tundra Grey Honed - …" at bounding box center [764, 369] width 1079 height 267
click at [456, 268] on div at bounding box center [431, 278] width 147 height 21
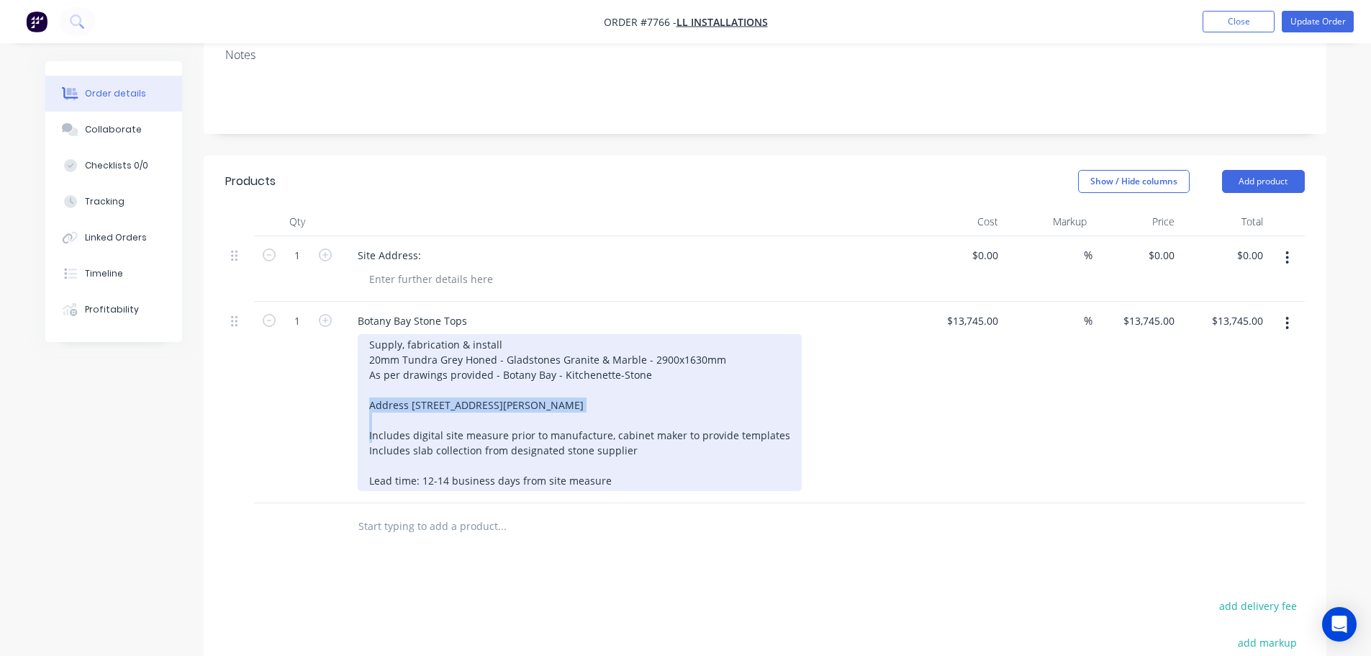
drag, startPoint x: 582, startPoint y: 365, endPoint x: 350, endPoint y: 367, distance: 231.7
click at [350, 367] on div "Botany Bay Stone Tops Supply, fabrication & install 20mm Tundra Grey Honed - Gl…" at bounding box center [628, 402] width 576 height 201
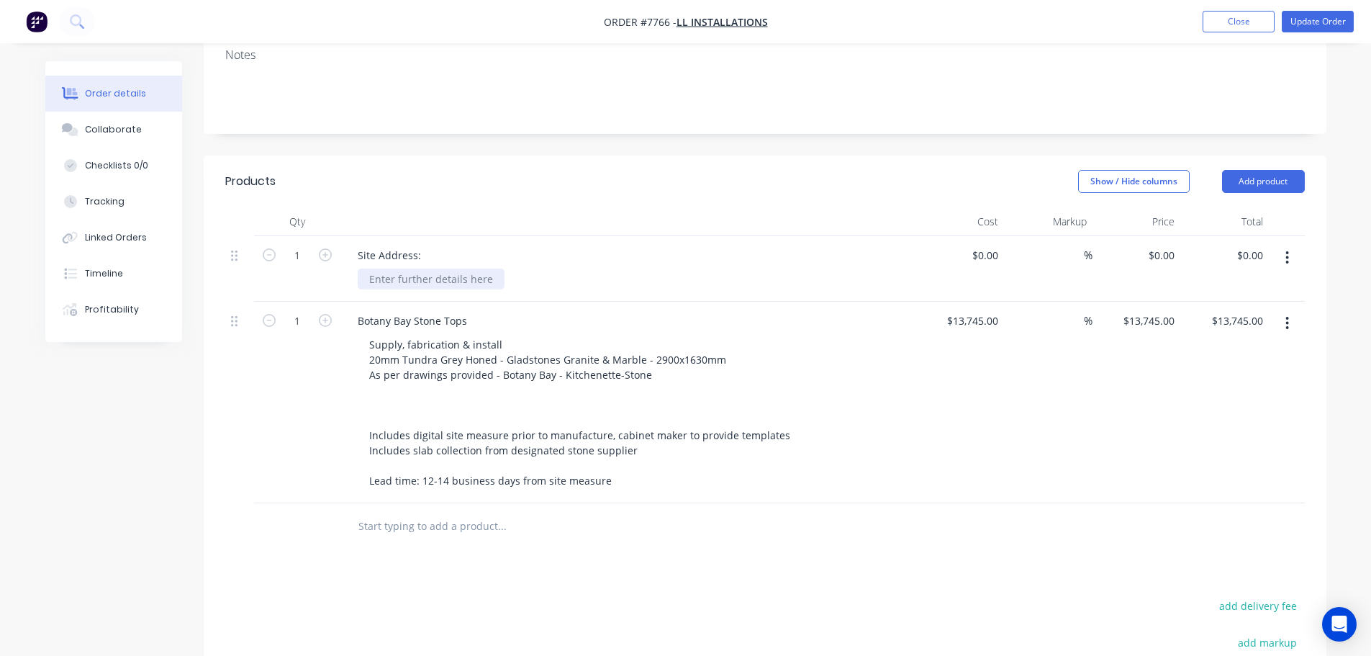
click at [407, 268] on div at bounding box center [431, 278] width 147 height 21
paste div
drag, startPoint x: 407, startPoint y: 238, endPoint x: 65, endPoint y: 241, distance: 341.8
click at [102, 238] on div "Order details Collaborate Checklists 0/0 Tracking Linked Orders Timeline Profit…" at bounding box center [686, 344] width 1310 height 1143
click at [378, 499] on div "Products Show / Hide columns Add product Qty Cost Markup Price Total 1 Site Add…" at bounding box center [765, 525] width 1123 height 740
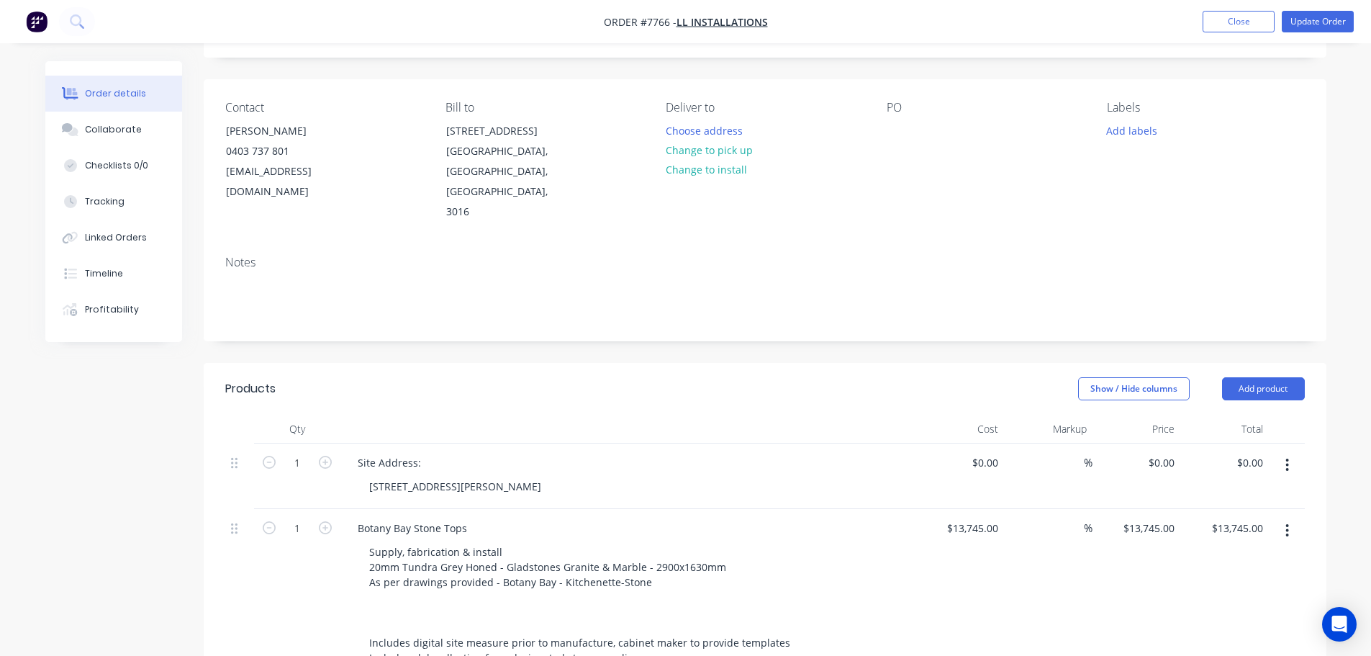
scroll to position [0, 0]
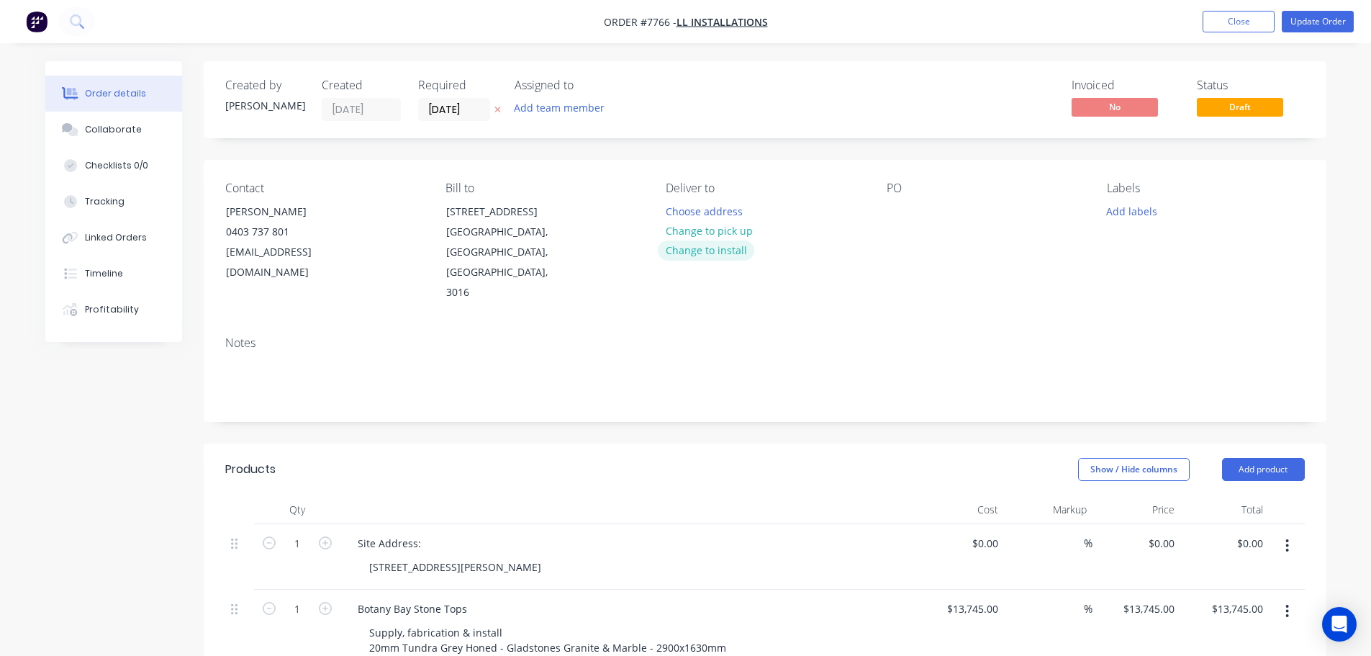
click at [715, 251] on button "Change to install" at bounding box center [706, 249] width 96 height 19
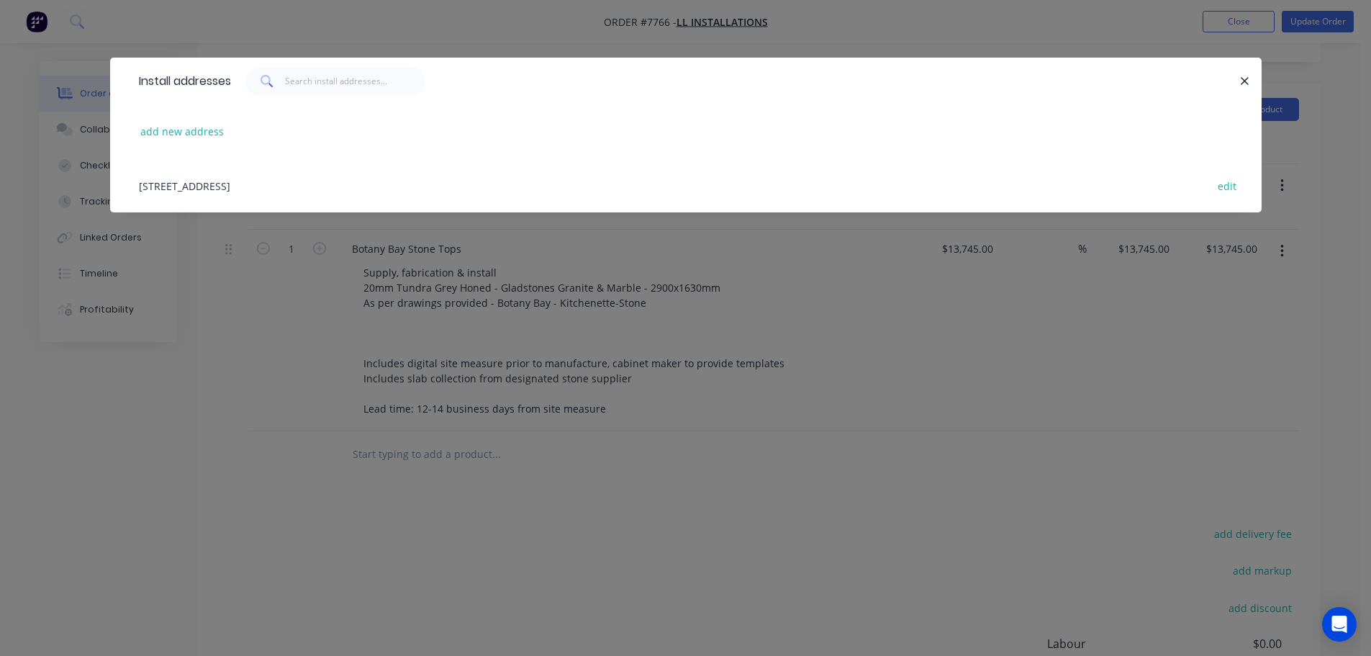
scroll to position [216, 0]
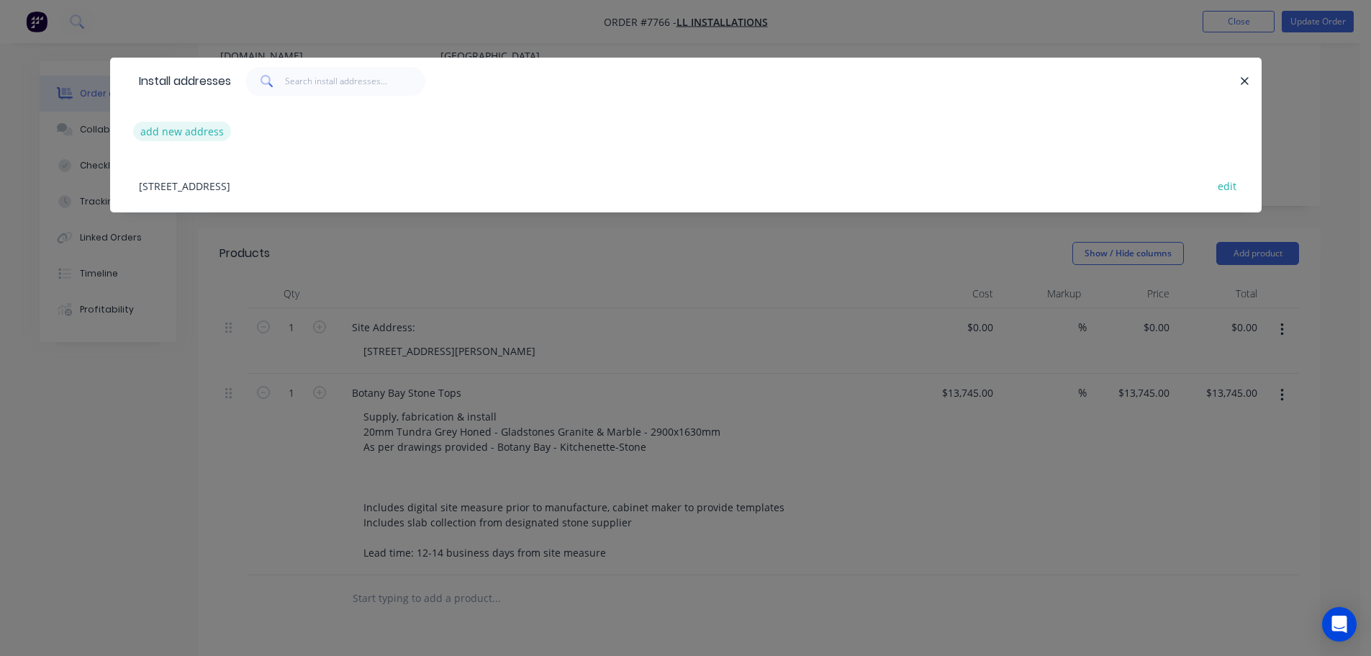
click at [204, 135] on button "add new address" at bounding box center [182, 131] width 99 height 19
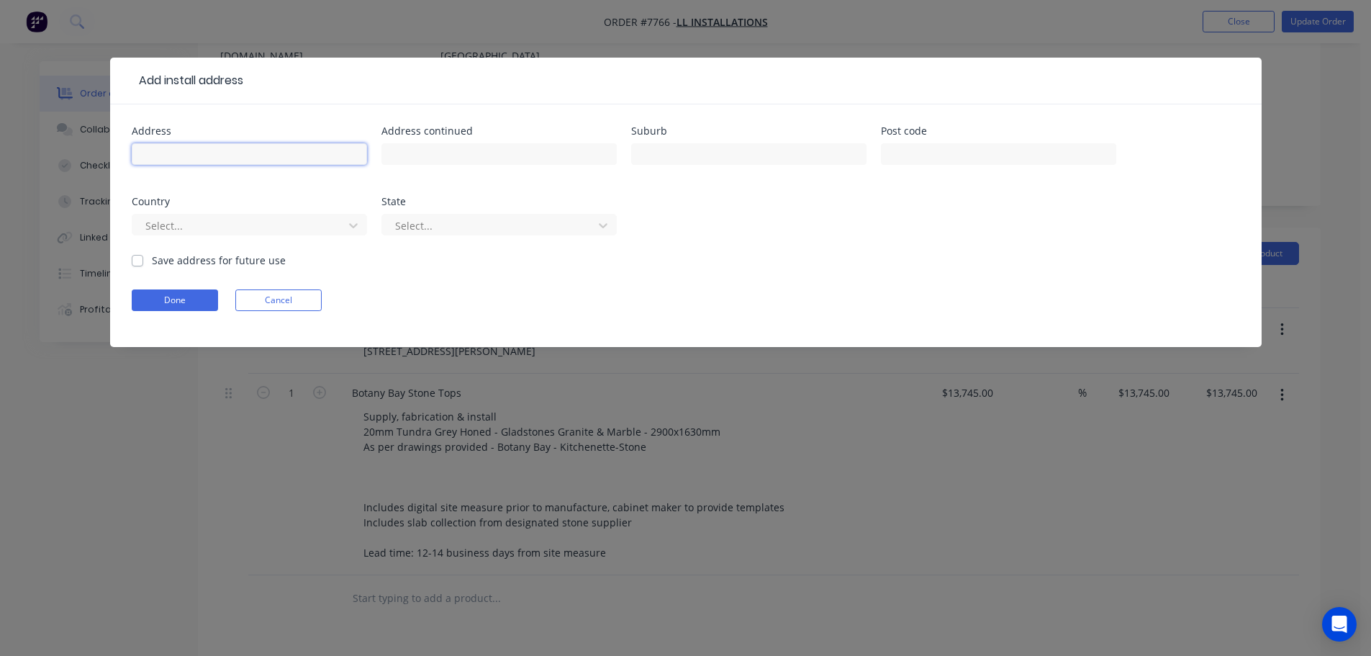
click at [224, 155] on input "text" at bounding box center [249, 154] width 235 height 22
paste input "Address 21-31 Lance Road, Sunshine North"
drag, startPoint x: 340, startPoint y: 153, endPoint x: 269, endPoint y: 154, distance: 71.3
click at [269, 154] on input "Address 21-31 Lance Road, Sunshine North" at bounding box center [249, 154] width 235 height 22
type input "Address 21-31 Lance Road,"
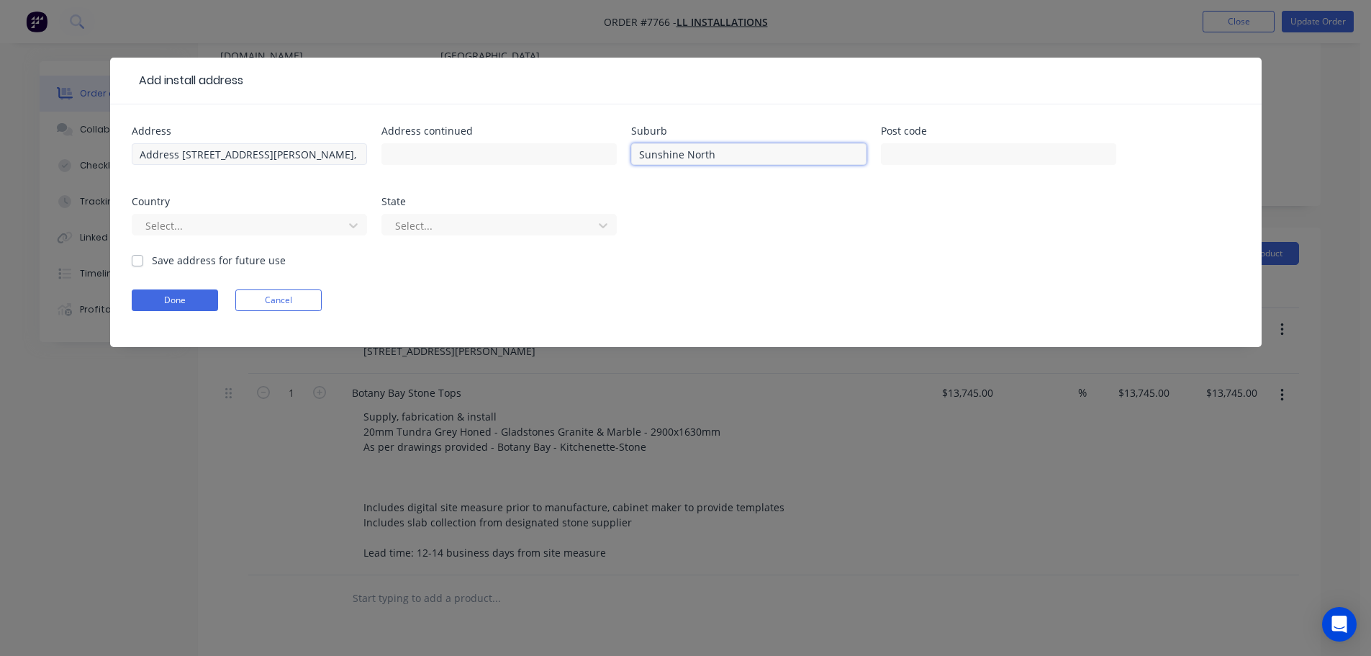
type input "Sunshine North"
click at [271, 157] on input "Address 21-31 Lance Road," at bounding box center [249, 154] width 235 height 22
type input "[STREET_ADDRESS][PERSON_NAME]"
drag, startPoint x: 281, startPoint y: 212, endPoint x: 284, endPoint y: 220, distance: 8.2
click at [282, 212] on div "Select..." at bounding box center [249, 231] width 235 height 42
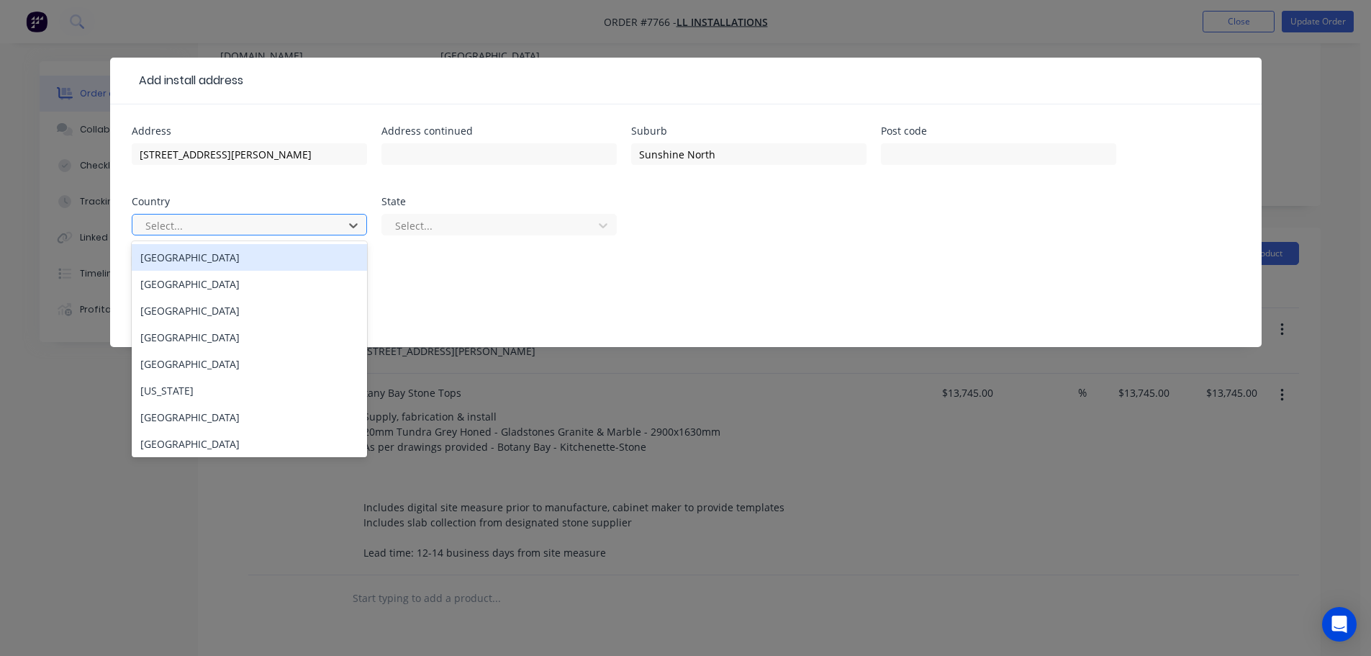
click at [281, 221] on div at bounding box center [240, 226] width 192 height 18
click at [268, 244] on div "Australia" at bounding box center [249, 257] width 235 height 27
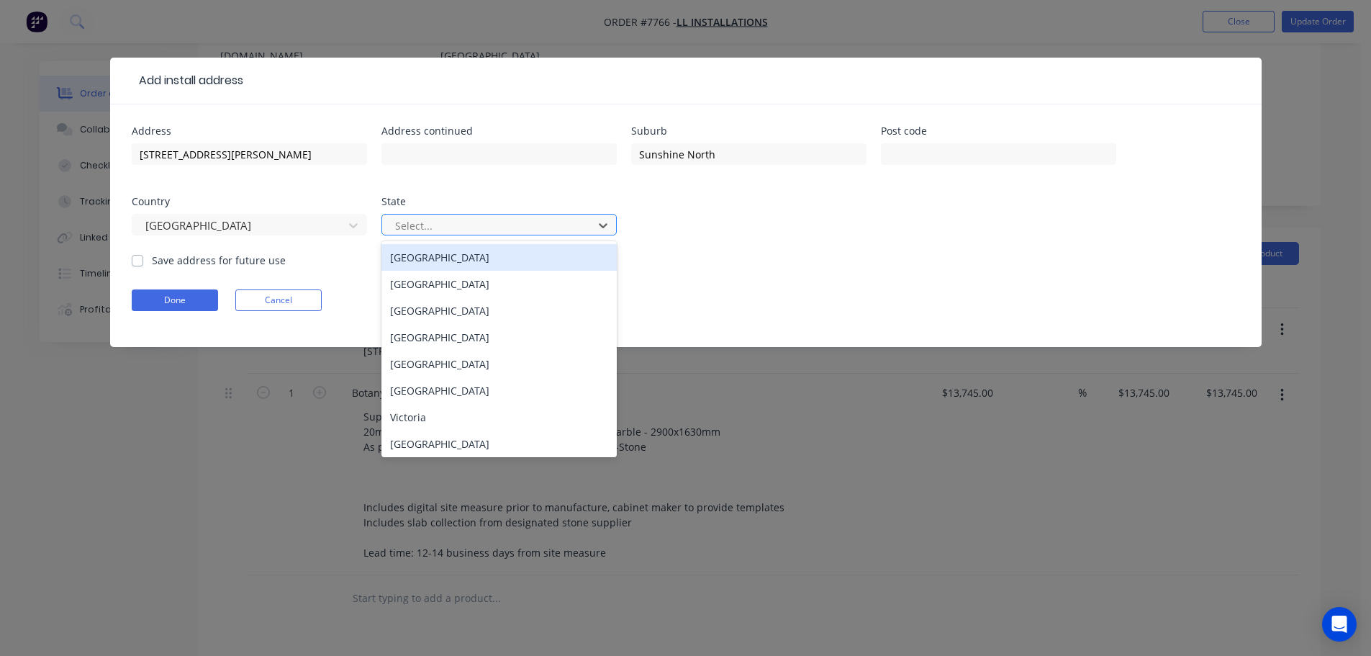
click at [473, 217] on div at bounding box center [490, 226] width 192 height 18
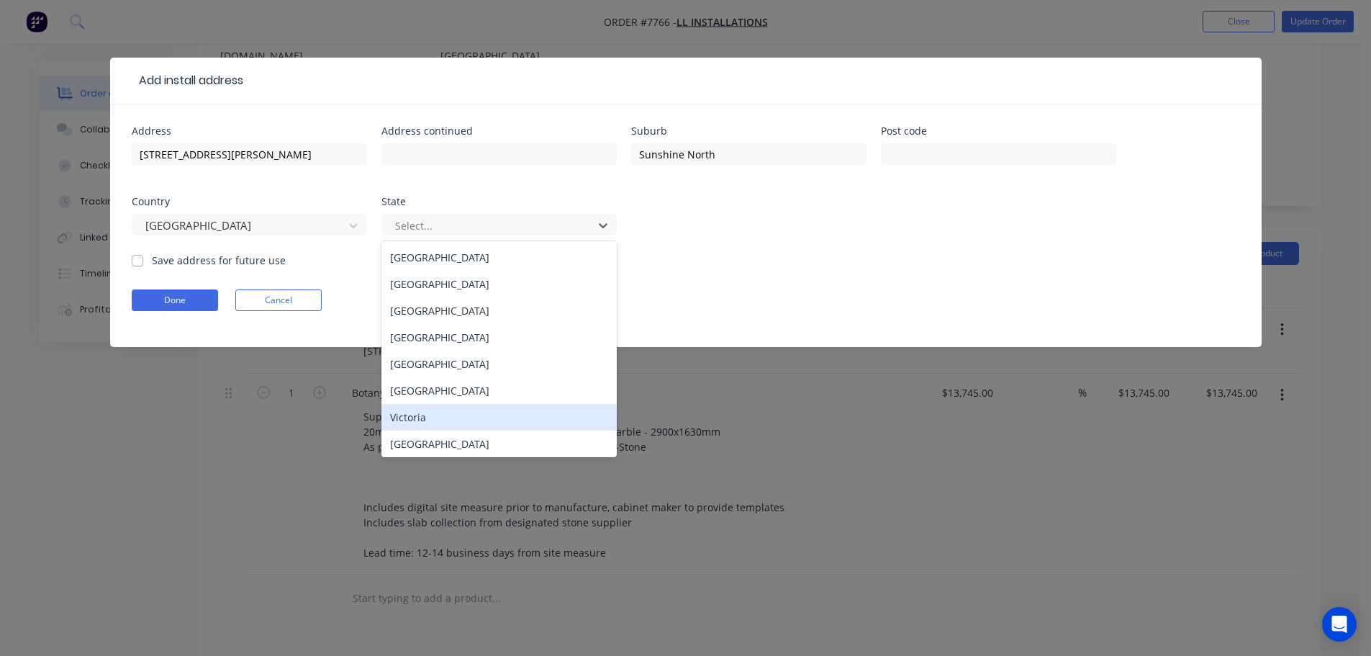
click at [498, 424] on div "Victoria" at bounding box center [498, 417] width 235 height 27
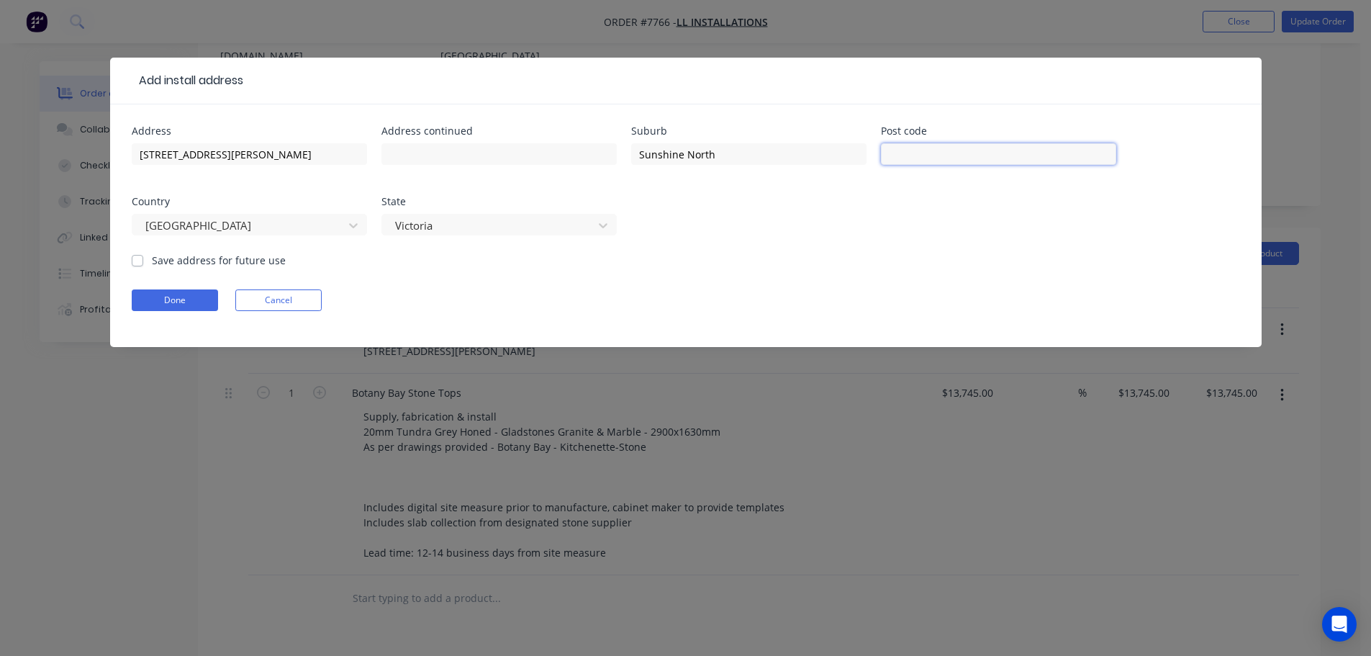
click at [931, 152] on input "text" at bounding box center [998, 154] width 235 height 22
type input "3020"
click at [202, 289] on button "Done" at bounding box center [175, 300] width 86 height 22
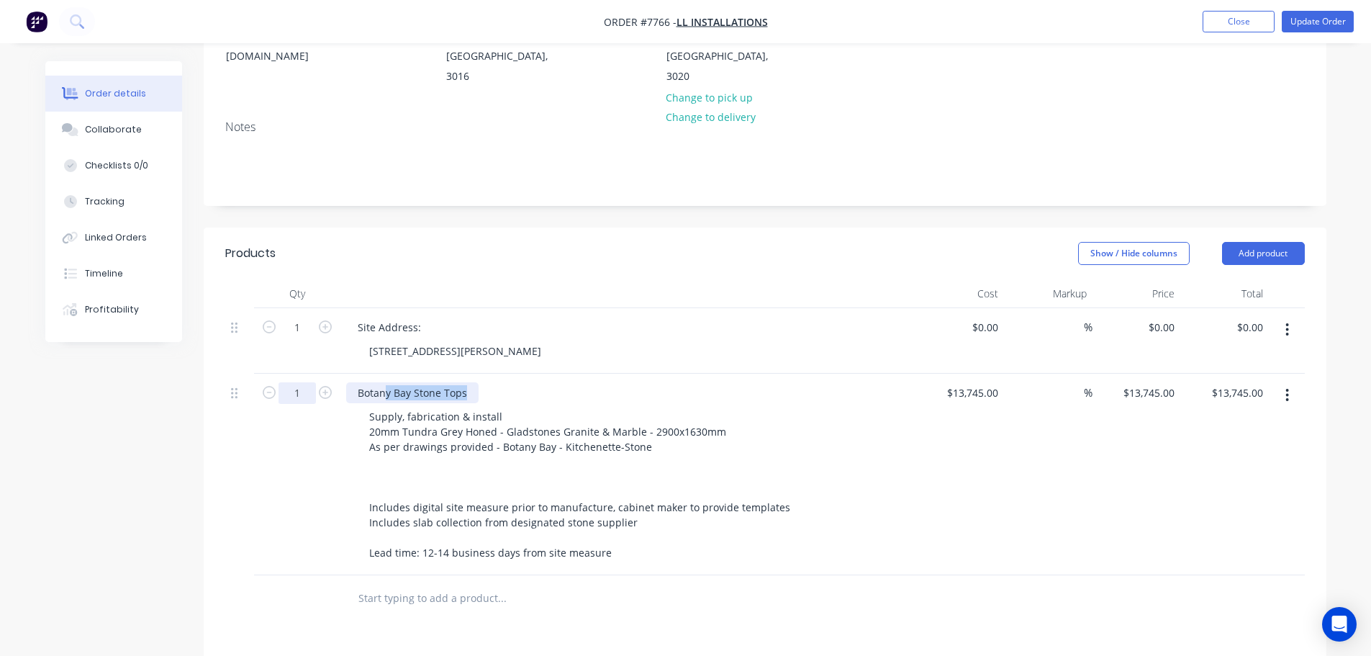
drag, startPoint x: 387, startPoint y: 354, endPoint x: 307, endPoint y: 350, distance: 80.7
click at [325, 373] on div "1 Botany Bay Stone Tops Supply, fabrication & install 20mm Tundra Grey Honed - …" at bounding box center [764, 473] width 1079 height 201
click at [659, 326] on div "Site Address: 21-31 Lance Road, Sunshine North" at bounding box center [628, 340] width 576 height 65
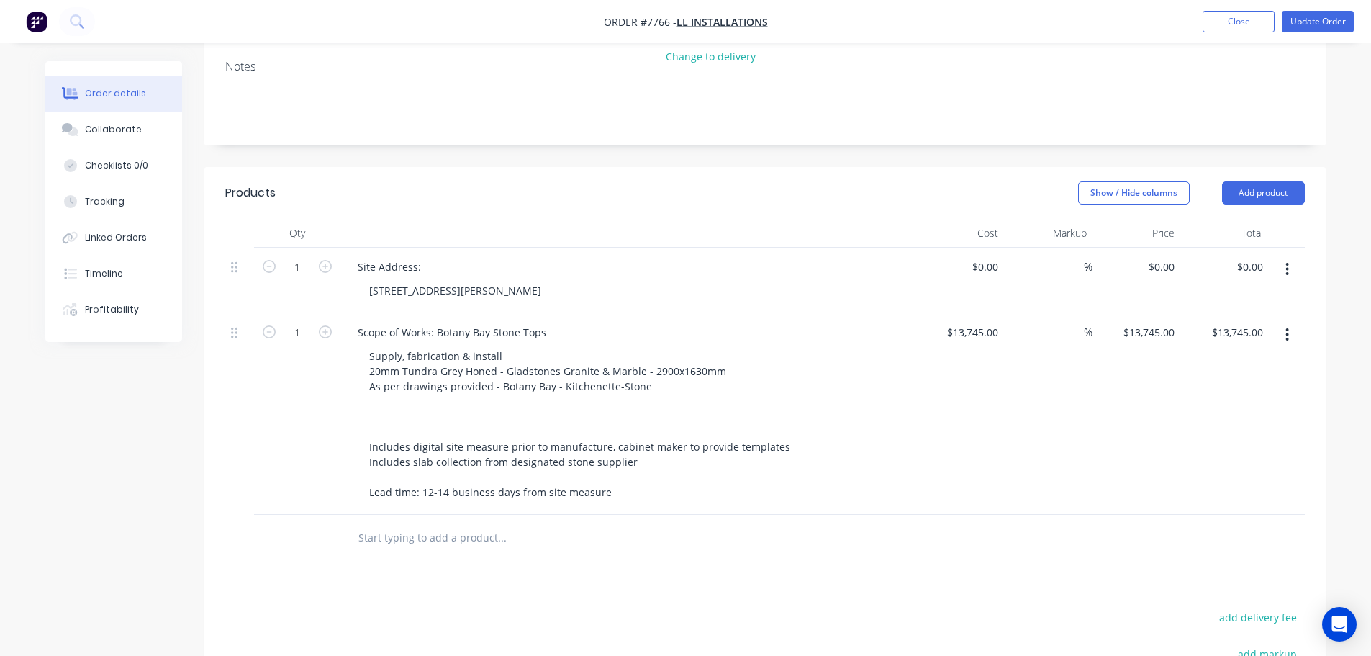
scroll to position [432, 0]
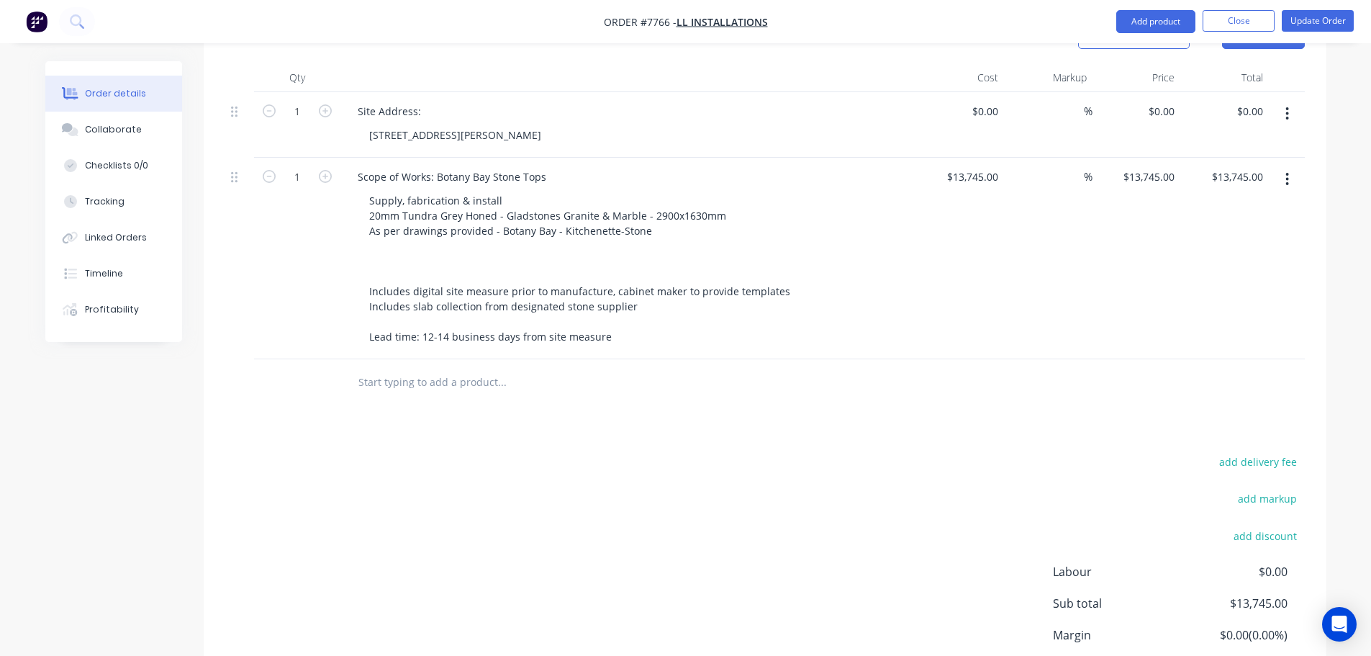
click at [421, 368] on input "text" at bounding box center [502, 382] width 288 height 29
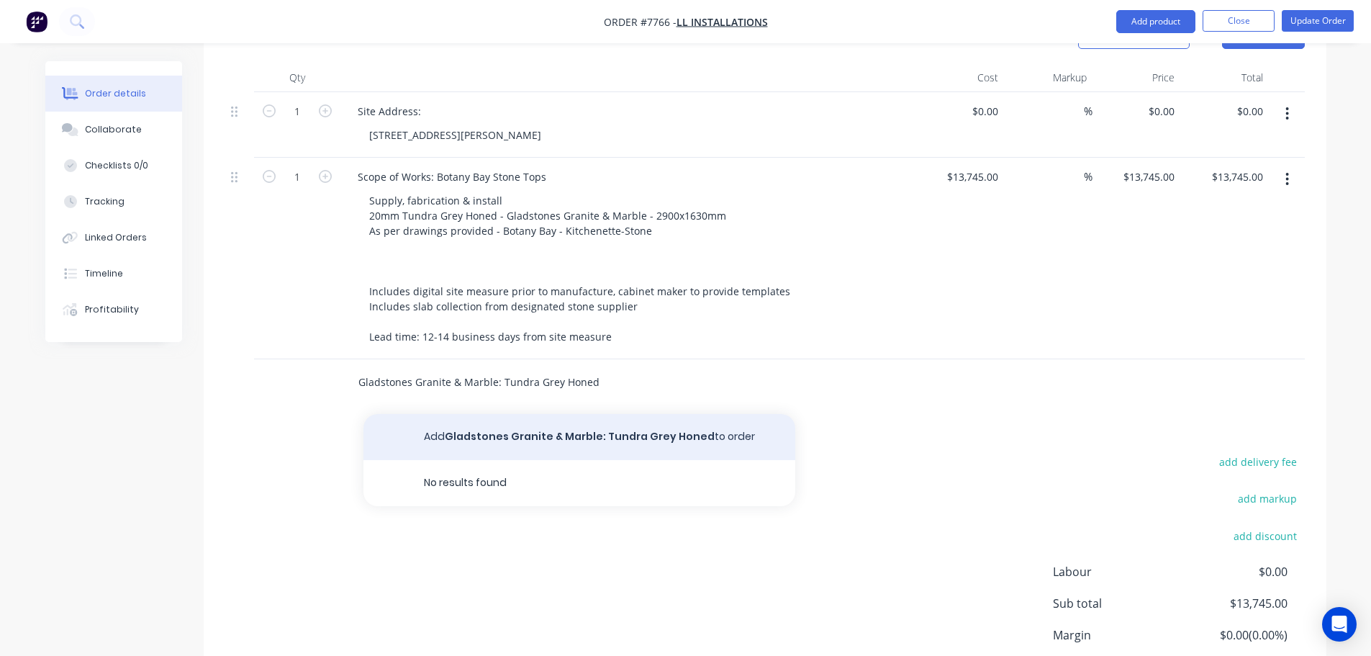
type input "Gladstones Granite & Marble: Tundra Grey Honed"
click at [620, 414] on button "Add Gladstones Granite & Marble: Tundra Grey Honed to order" at bounding box center [579, 437] width 432 height 46
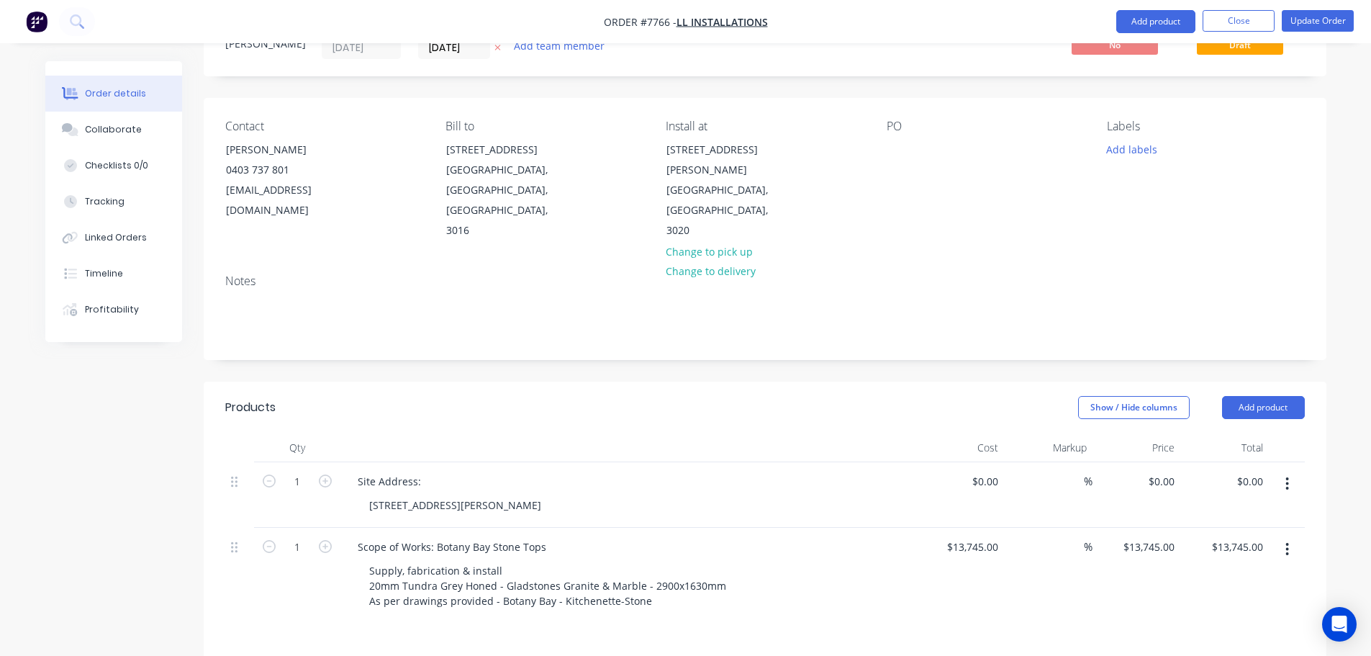
scroll to position [0, 0]
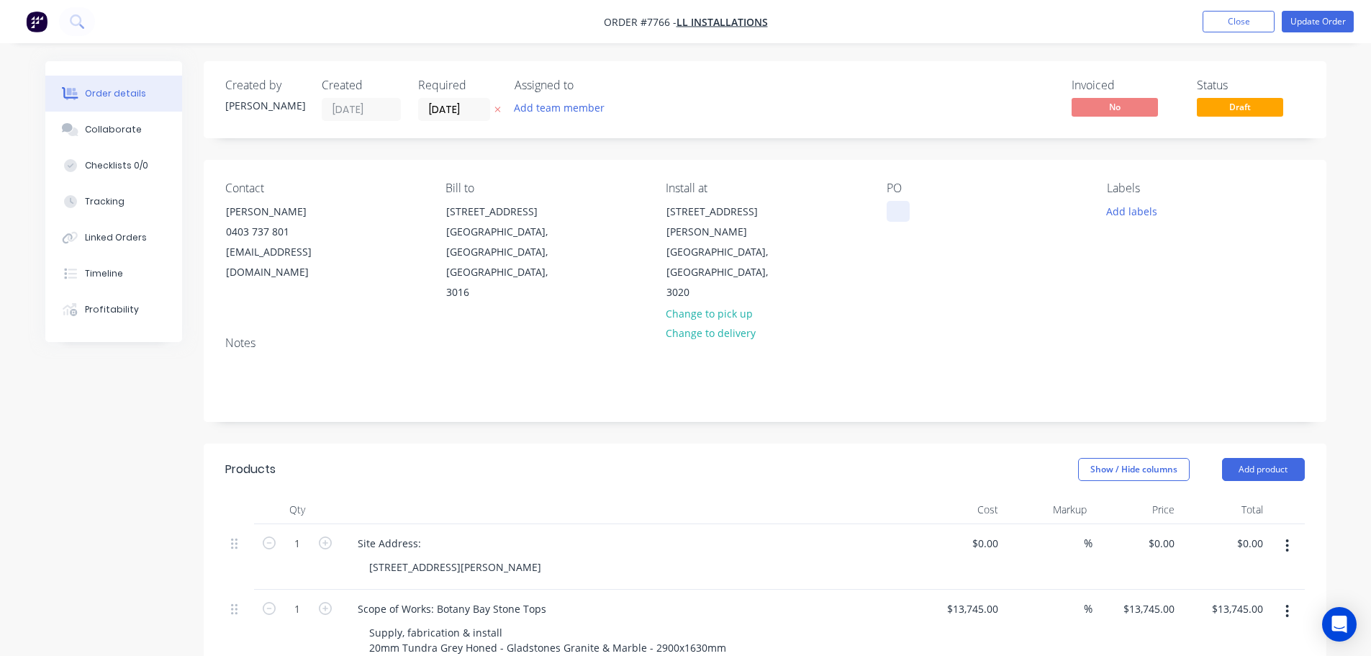
click at [898, 207] on div at bounding box center [898, 211] width 23 height 21
click at [1031, 211] on div "BOTANYBAYSUNSHINE - PO-" at bounding box center [966, 211] width 158 height 21
click at [1105, 207] on button "Add labels" at bounding box center [1132, 210] width 66 height 19
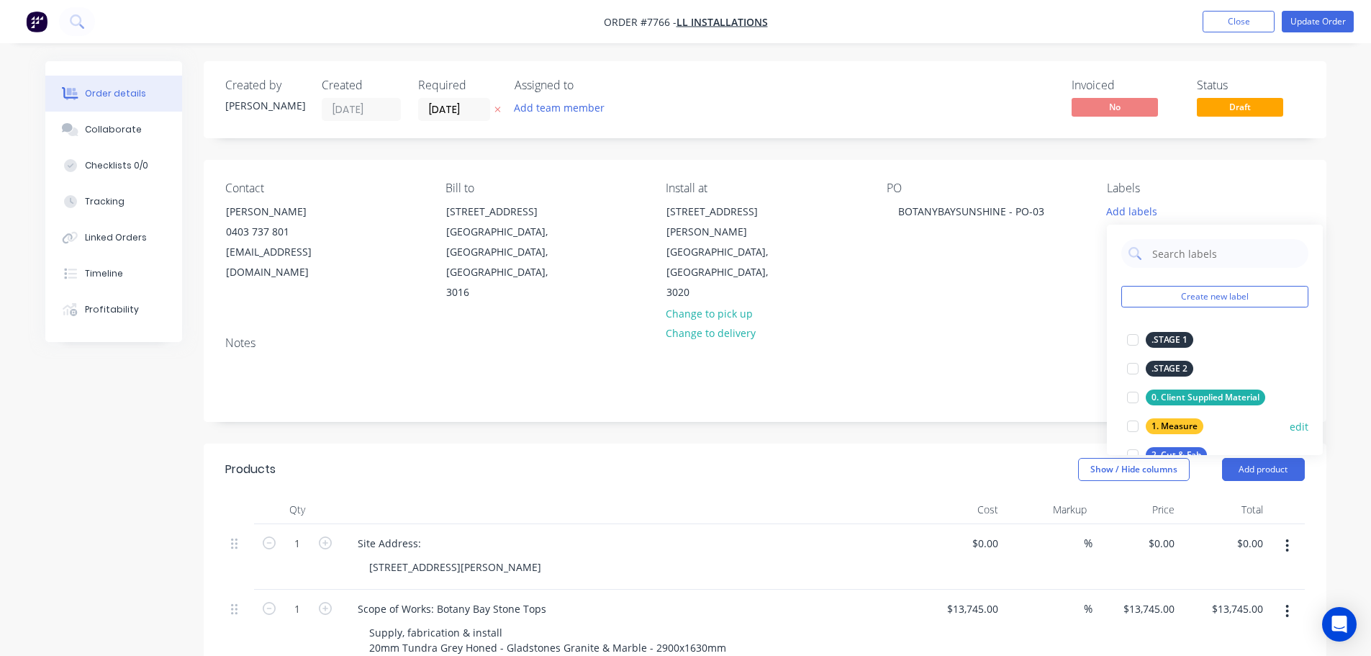
click at [1105, 422] on div at bounding box center [1132, 426] width 29 height 29
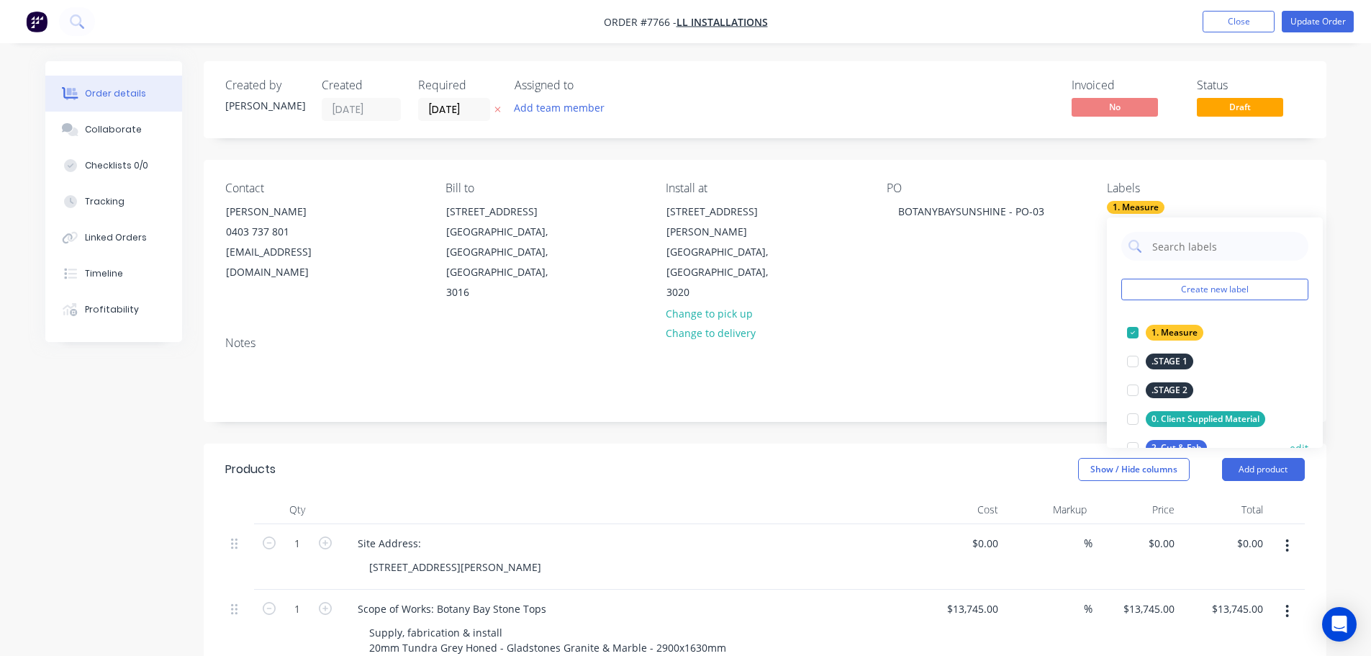
click at [1105, 442] on div at bounding box center [1132, 447] width 29 height 29
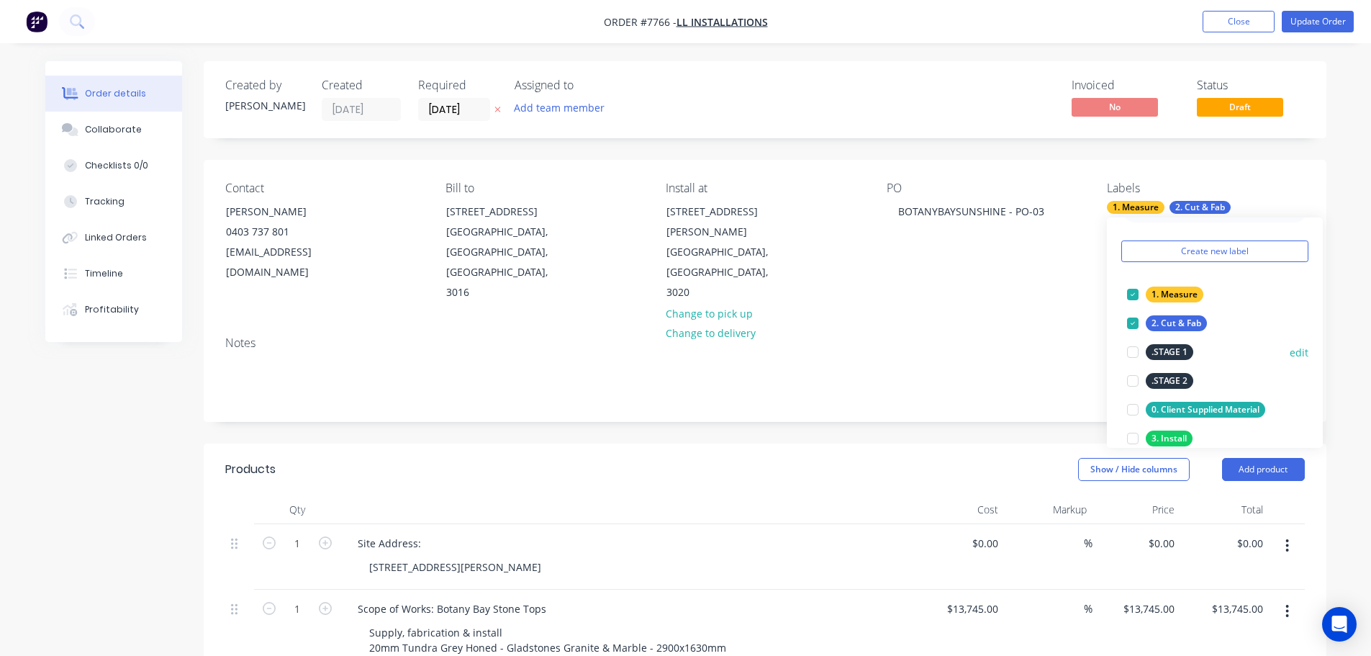
scroll to position [72, 0]
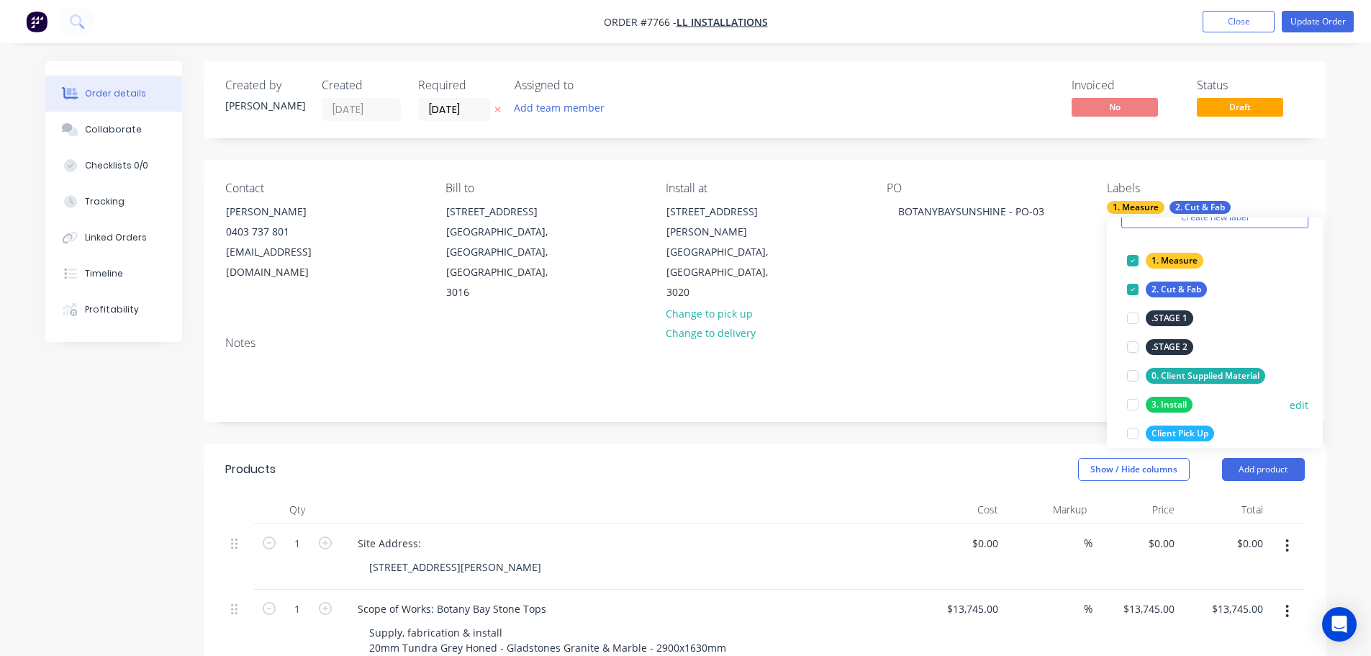
click at [1105, 404] on div at bounding box center [1132, 404] width 29 height 29
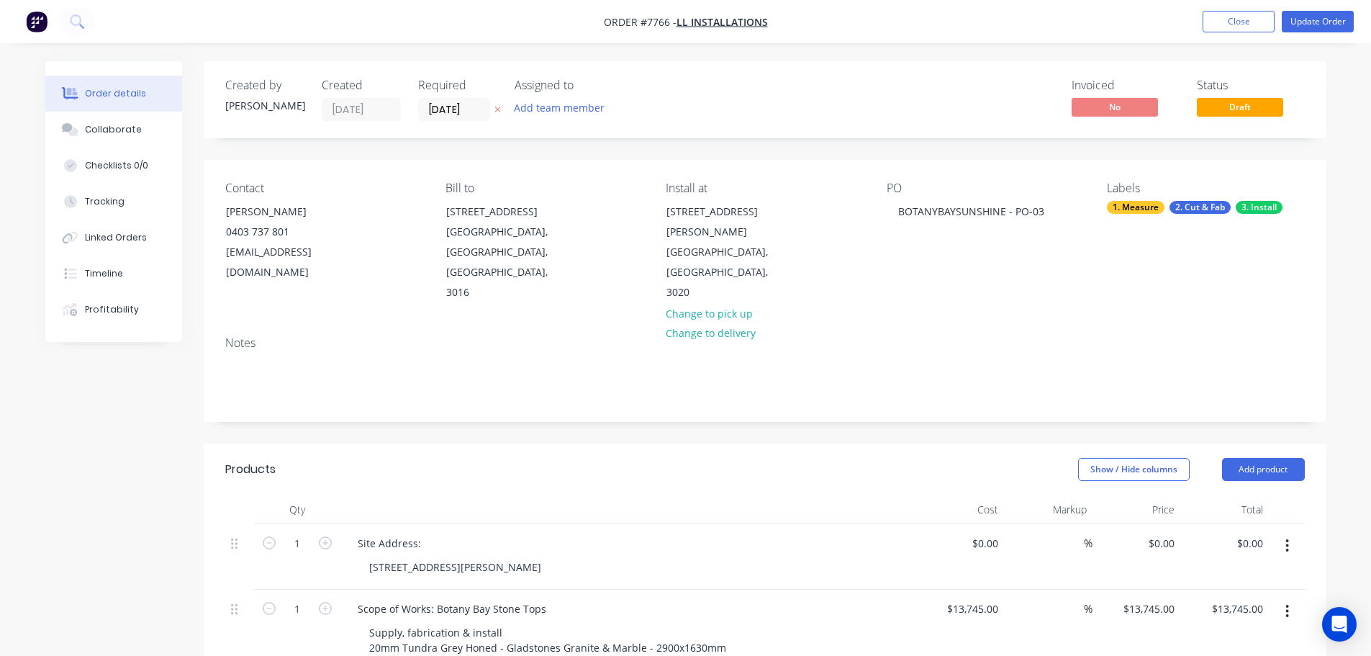
click at [979, 382] on div "Created by Warrick Created 29/09/25 Required 23/10/25 Assigned to Add team memb…" at bounding box center [765, 654] width 1123 height 1187
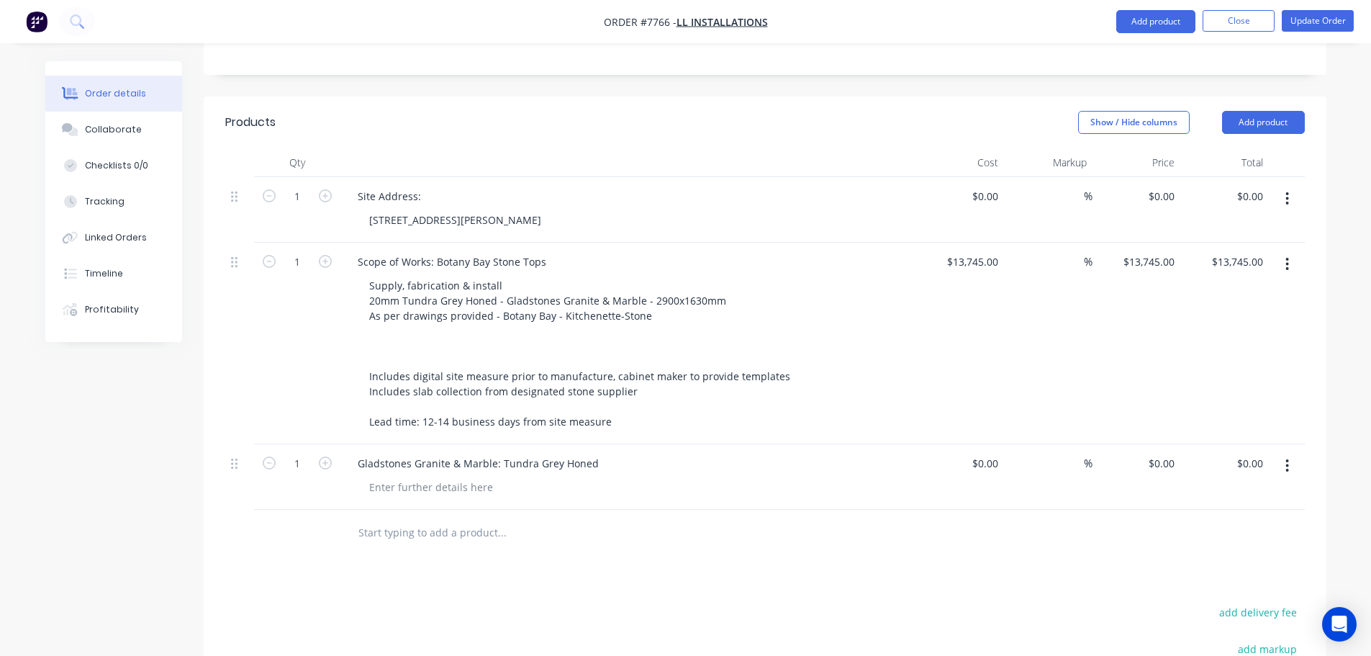
scroll to position [432, 0]
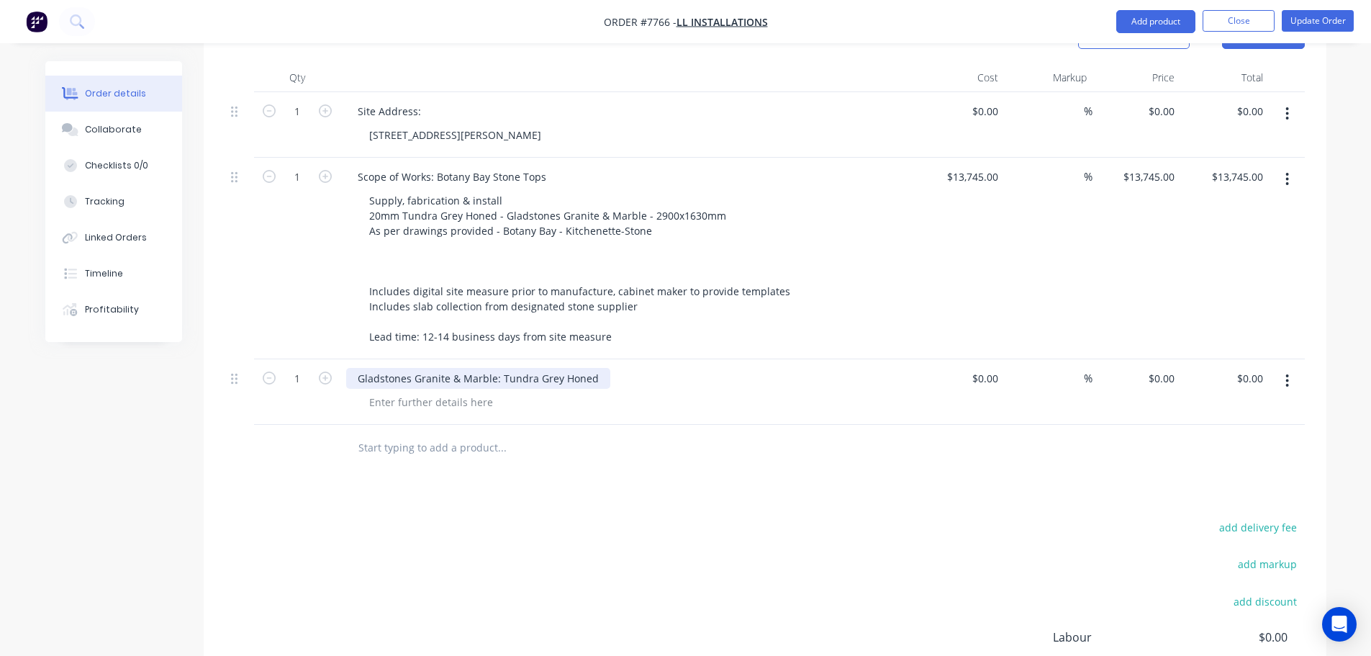
click at [599, 368] on div "Gladstones Granite & Marble: Tundra Grey Honed" at bounding box center [478, 378] width 264 height 21
click at [468, 391] on div at bounding box center [431, 401] width 147 height 21
click at [466, 391] on div at bounding box center [431, 401] width 147 height 21
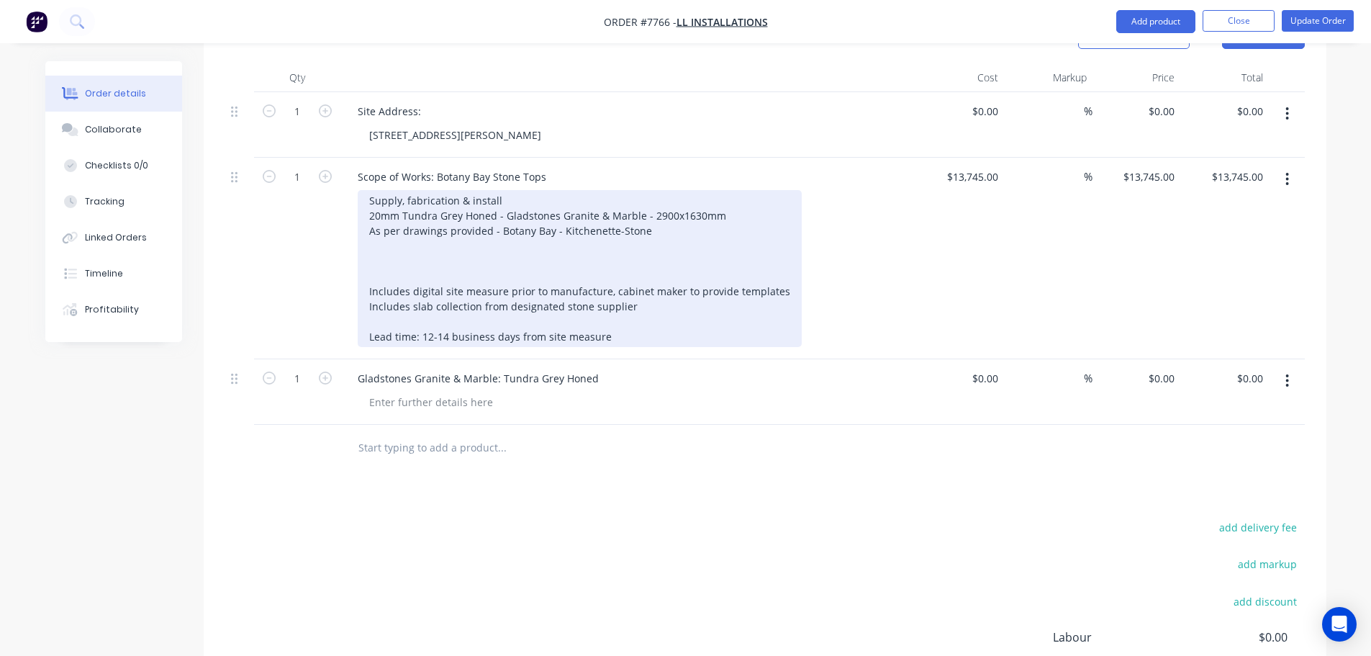
click at [499, 234] on div "Supply, fabrication & install 20mm Tundra Grey Honed - Gladstones Granite & Mar…" at bounding box center [580, 268] width 444 height 157
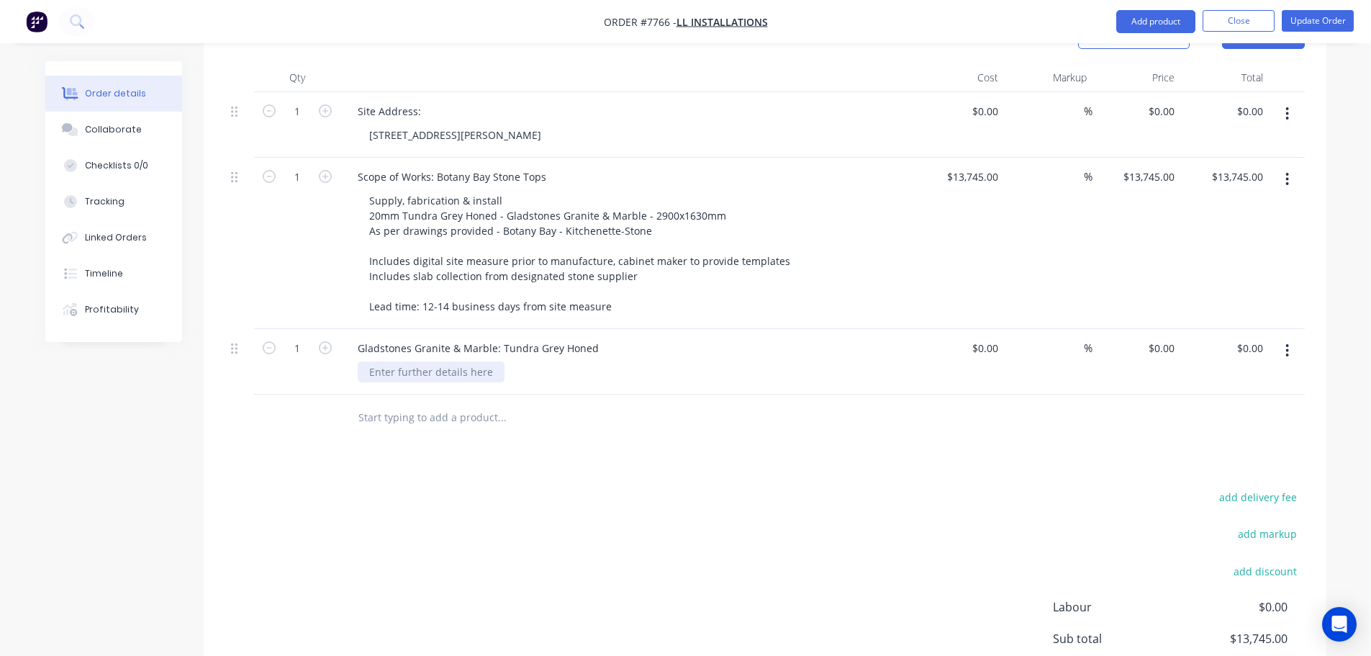
click at [383, 361] on div at bounding box center [431, 371] width 147 height 21
click at [1105, 410] on div "Products Show / Hide columns Add product Qty Cost Markup Price Total 1 Site Add…" at bounding box center [765, 399] width 1123 height 775
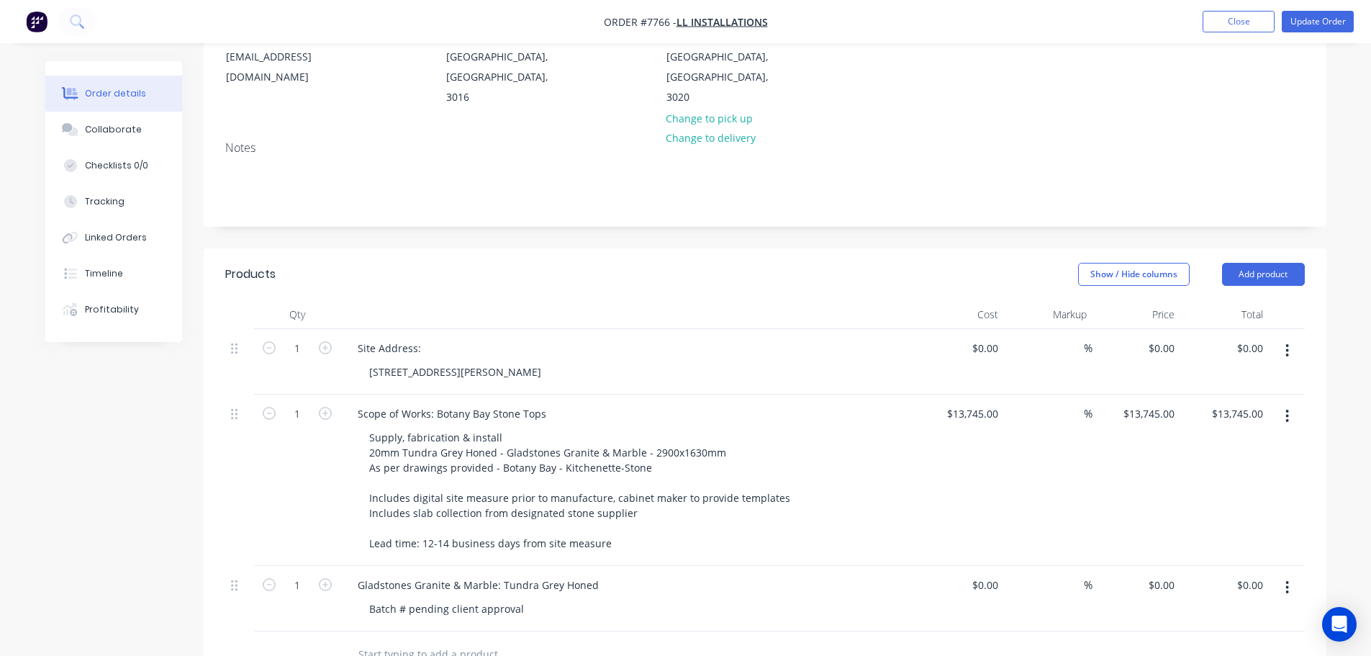
scroll to position [0, 0]
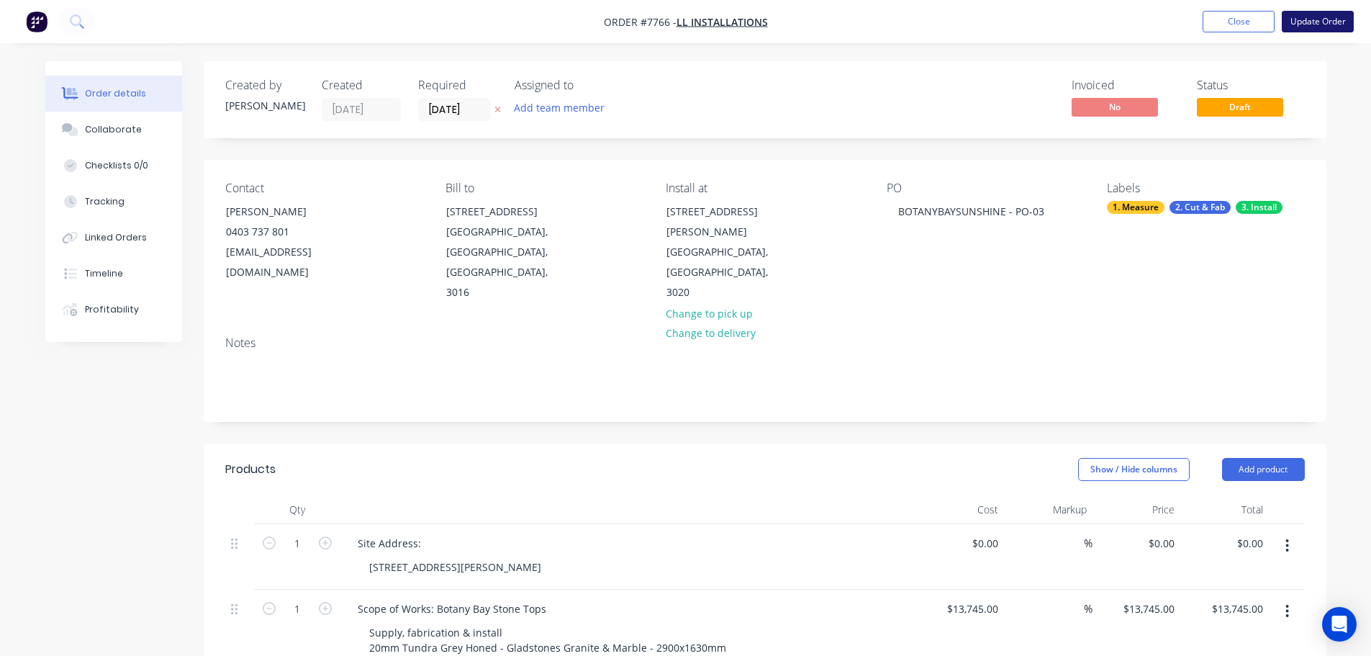
click at [1105, 18] on button "Update Order" at bounding box center [1318, 22] width 72 height 22
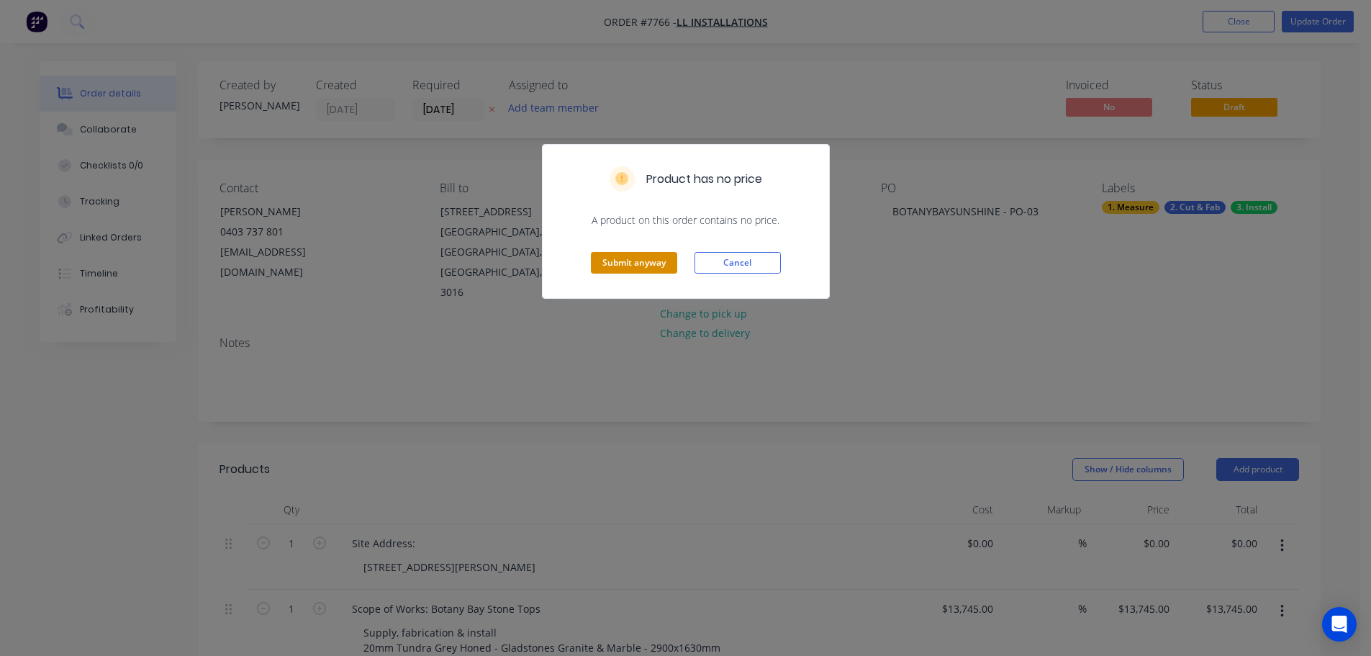
click at [653, 262] on button "Submit anyway" at bounding box center [634, 263] width 86 height 22
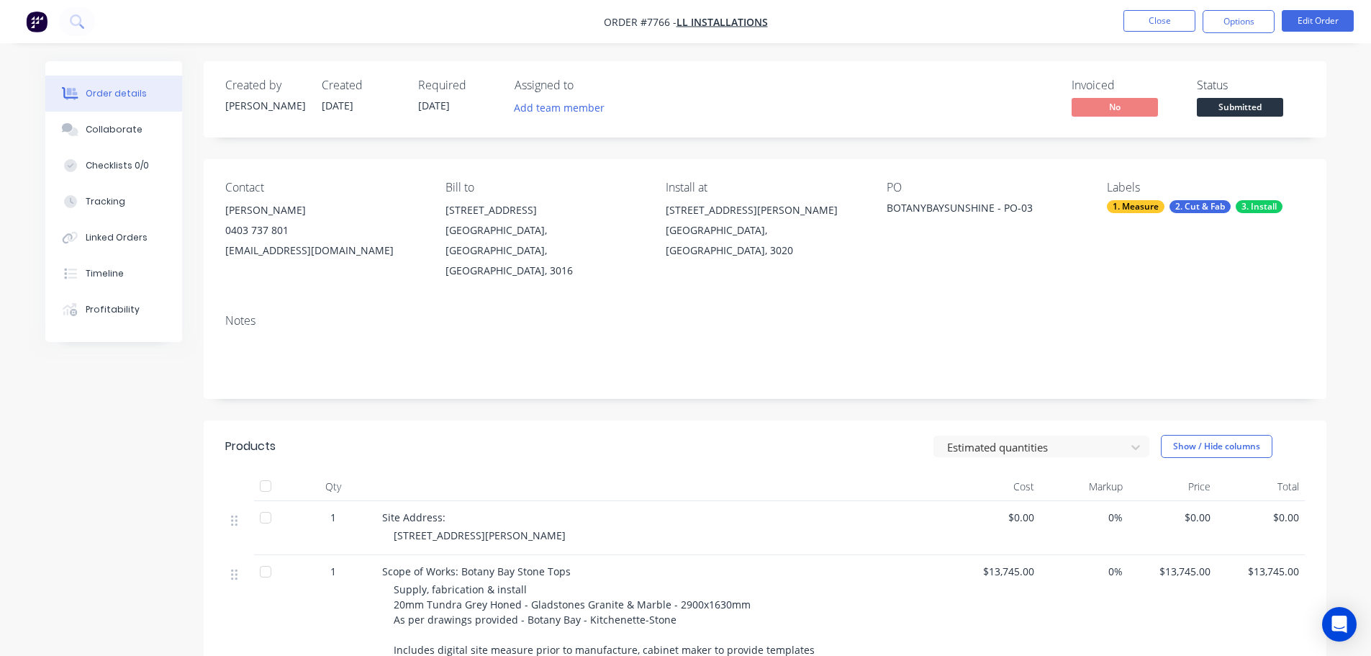
click at [1105, 106] on span "Submitted" at bounding box center [1240, 107] width 86 height 18
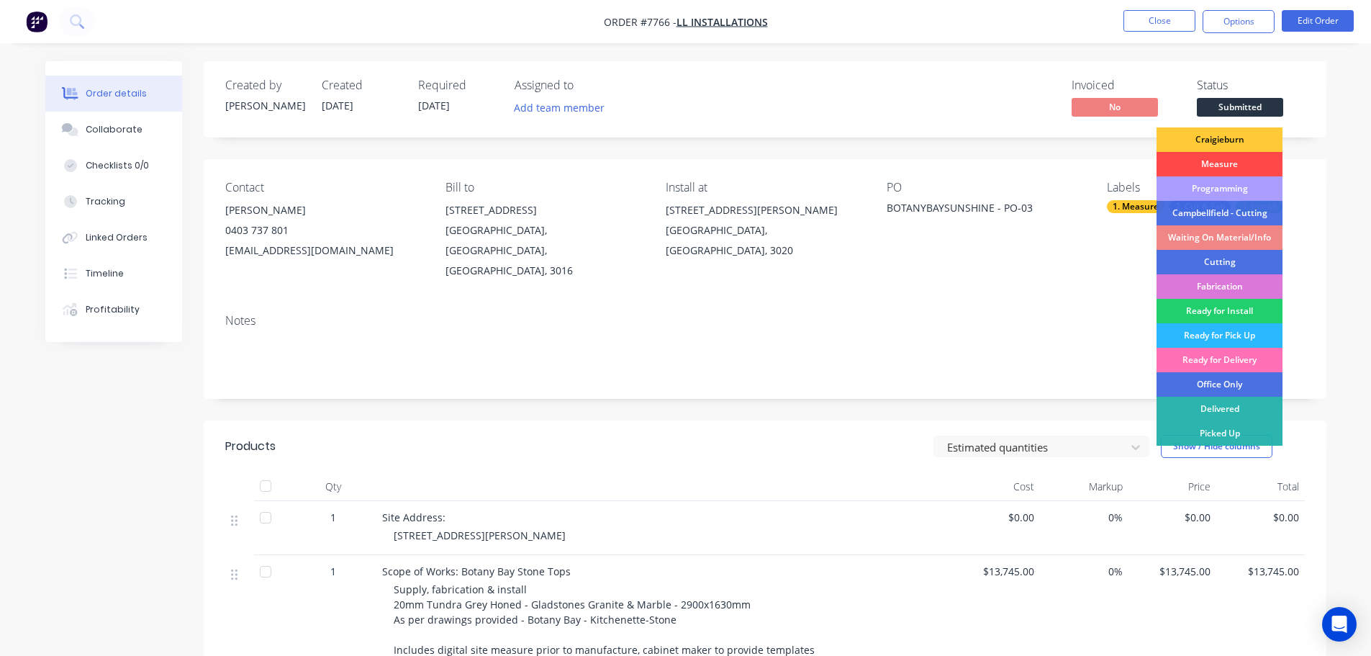
click at [1105, 157] on div "Measure" at bounding box center [1219, 164] width 126 height 24
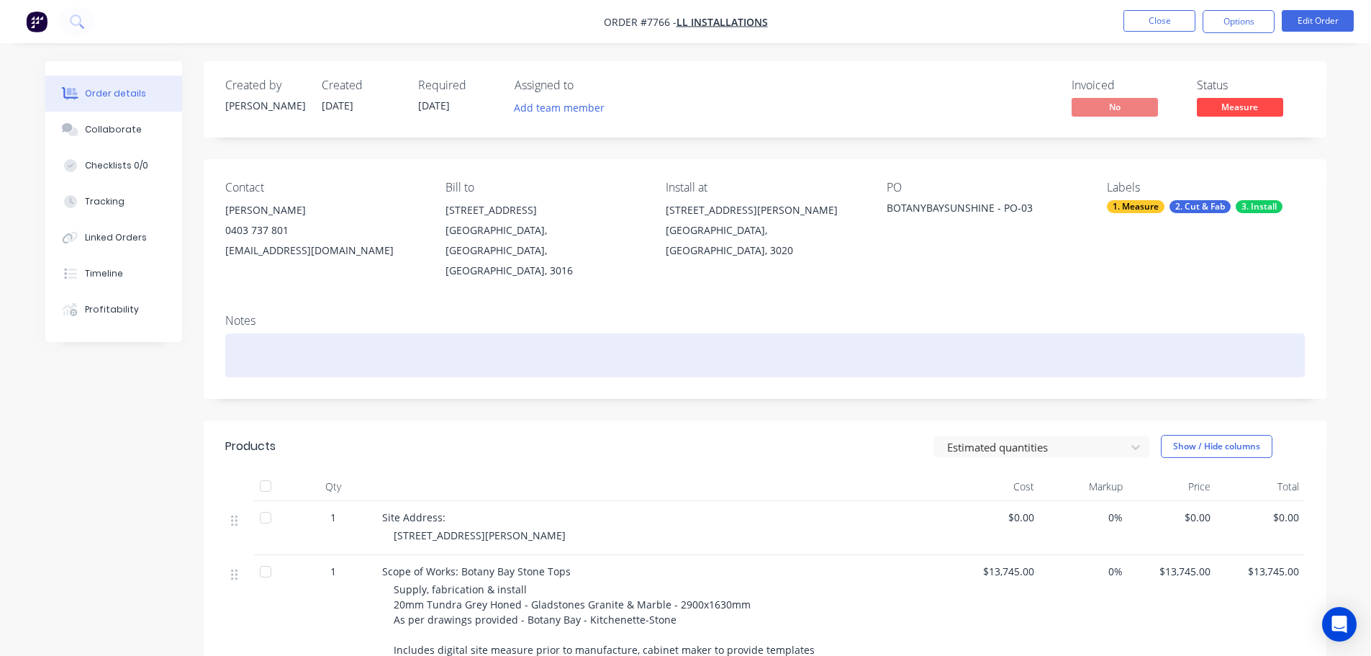
click at [294, 333] on div at bounding box center [764, 355] width 1079 height 44
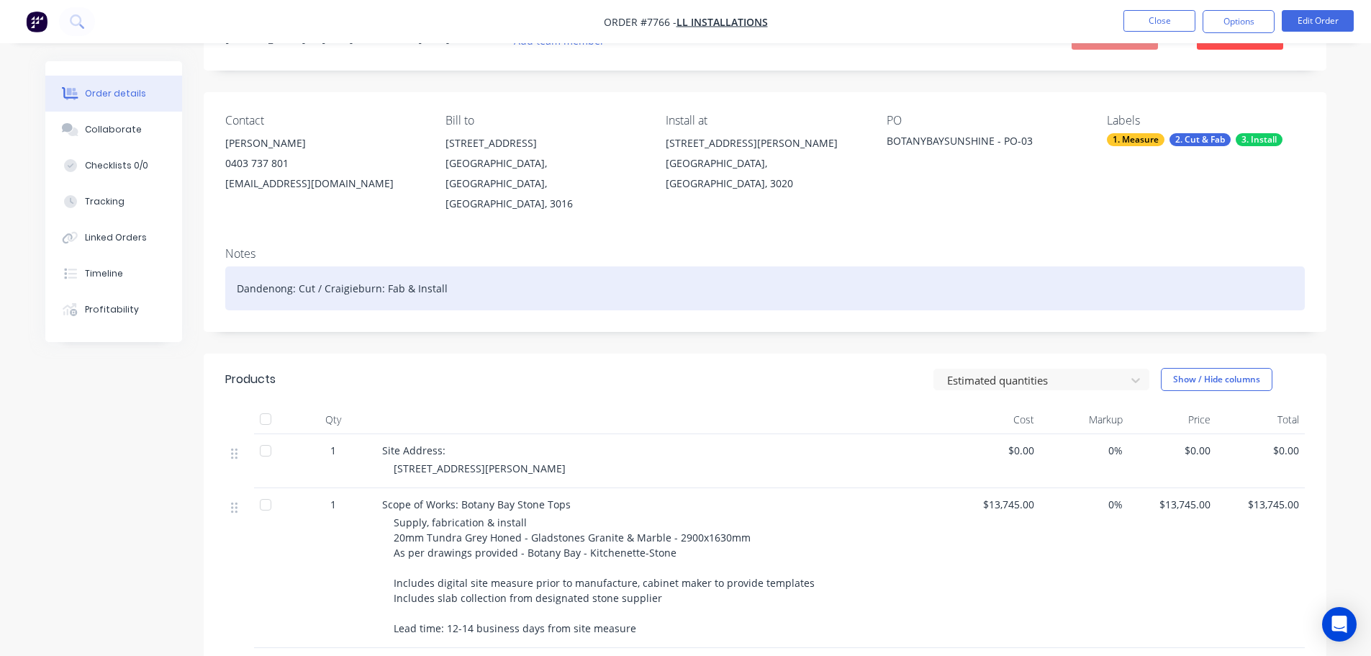
scroll to position [216, 0]
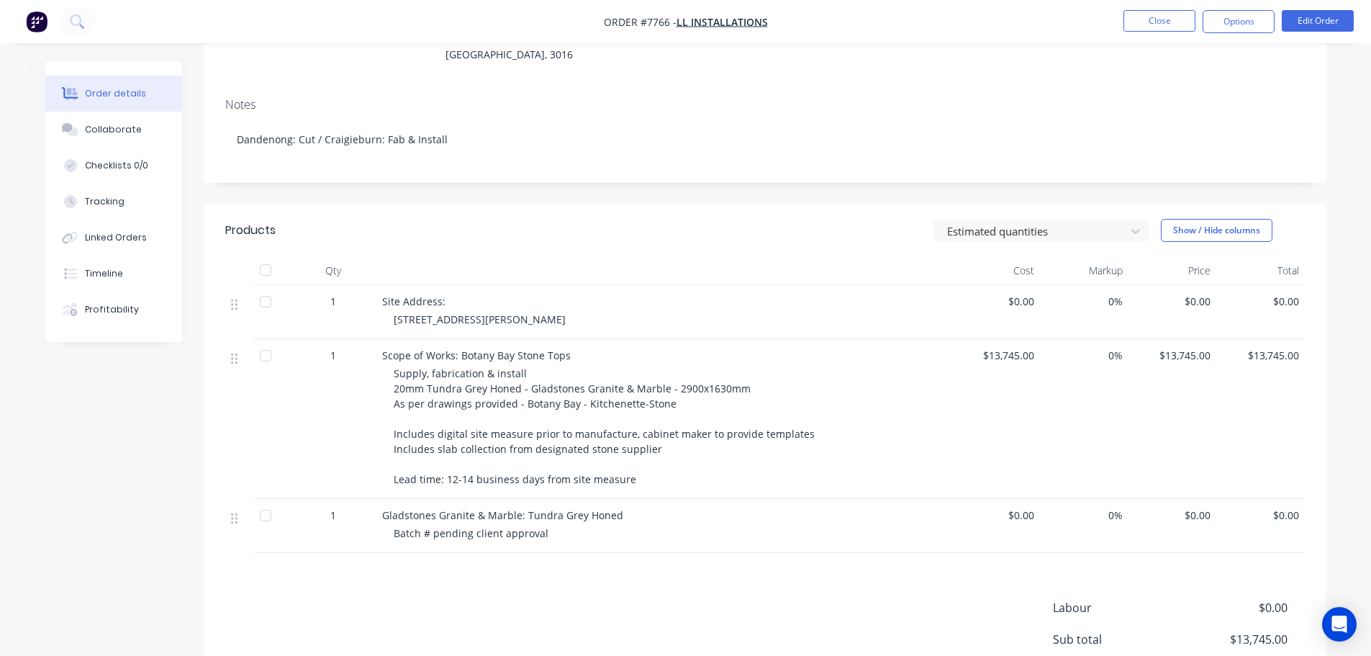
click at [1105, 33] on nav "Order #7766 - LL Installations Close Options Edit Order" at bounding box center [685, 21] width 1371 height 43
click at [1105, 19] on button "Edit Order" at bounding box center [1318, 21] width 72 height 22
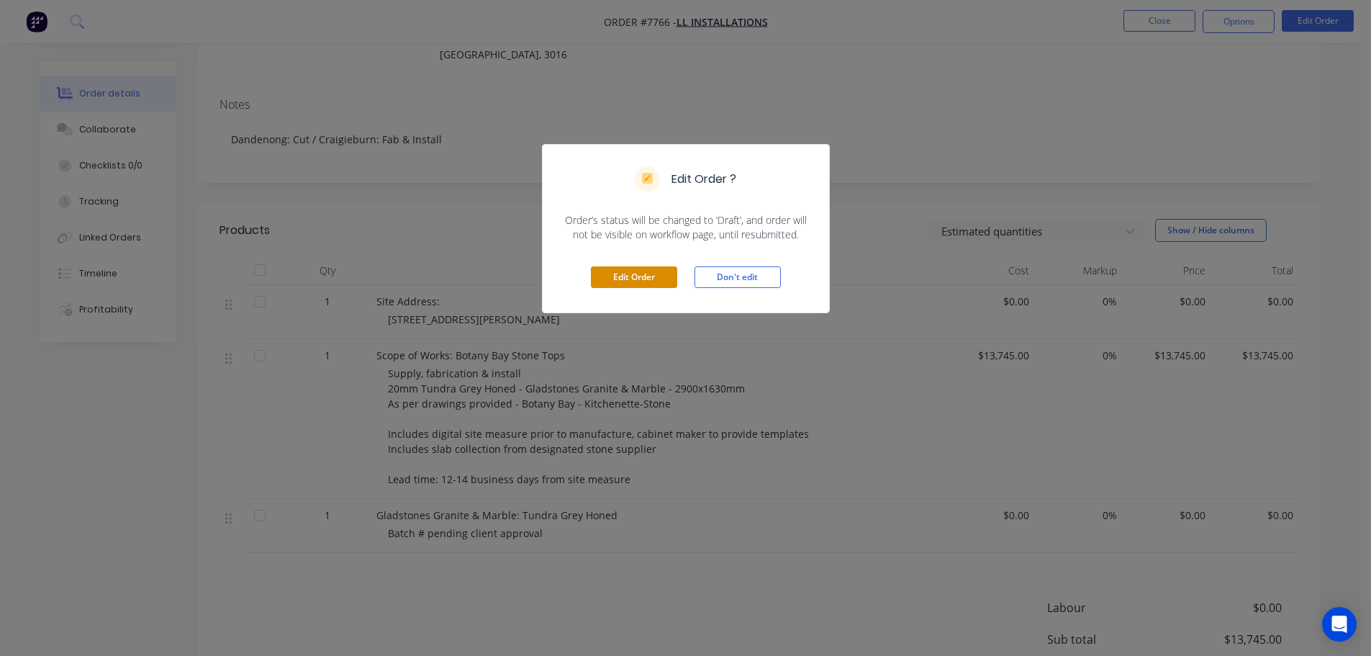
click at [648, 286] on button "Edit Order" at bounding box center [634, 277] width 86 height 22
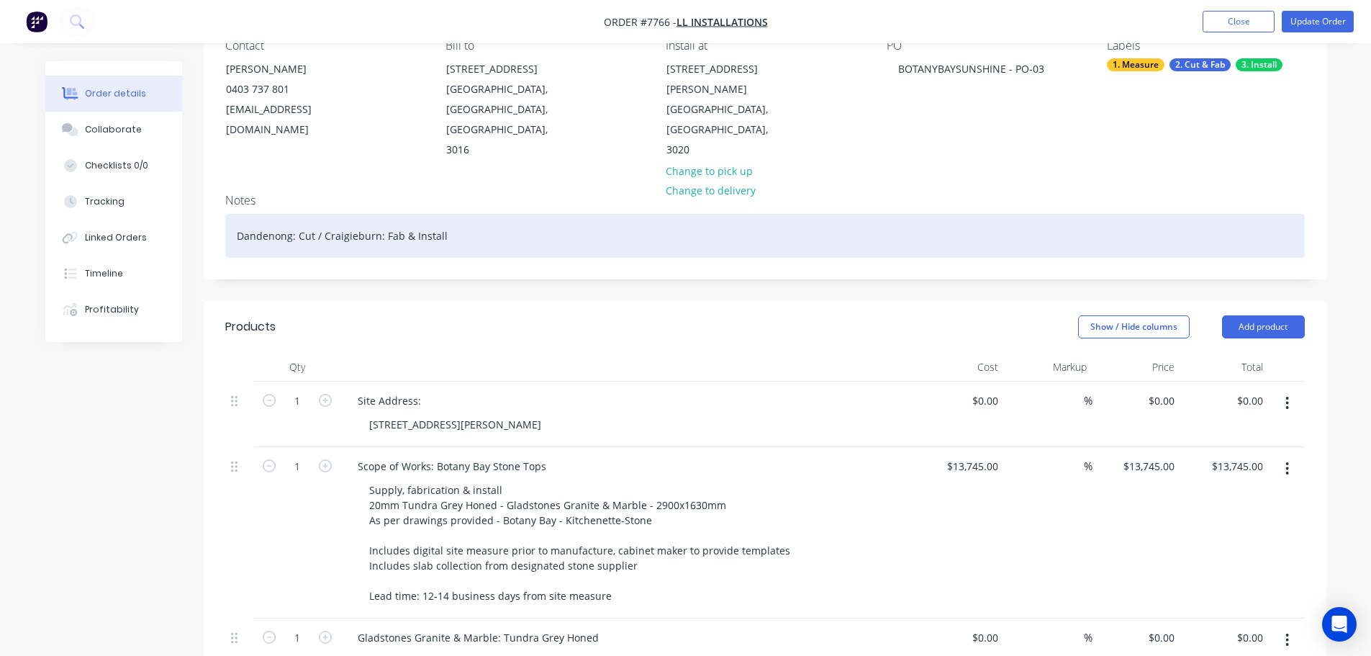
scroll to position [144, 0]
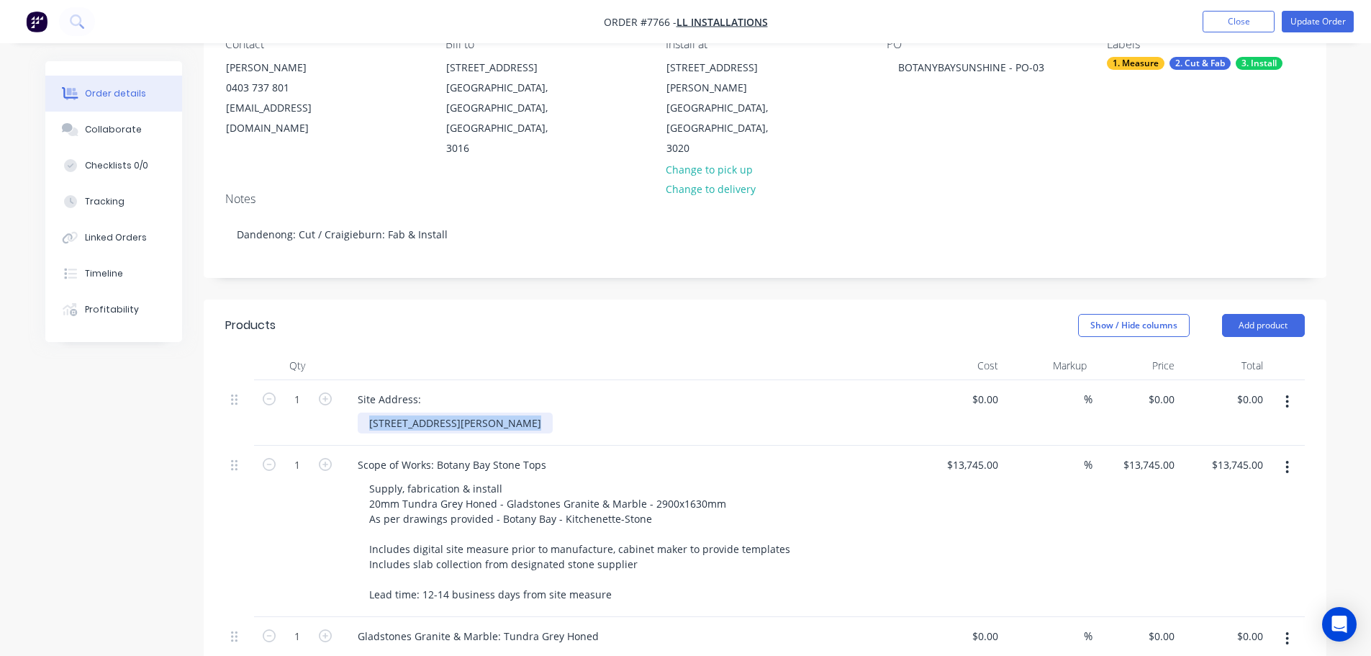
drag, startPoint x: 483, startPoint y: 383, endPoint x: 361, endPoint y: 382, distance: 121.6
click at [347, 384] on div "Site Address: 21-31 Lance Road, Sunshine North" at bounding box center [628, 412] width 576 height 65
click at [456, 416] on span "21-31 Lance Road, Sunshine North" at bounding box center [455, 423] width 172 height 14
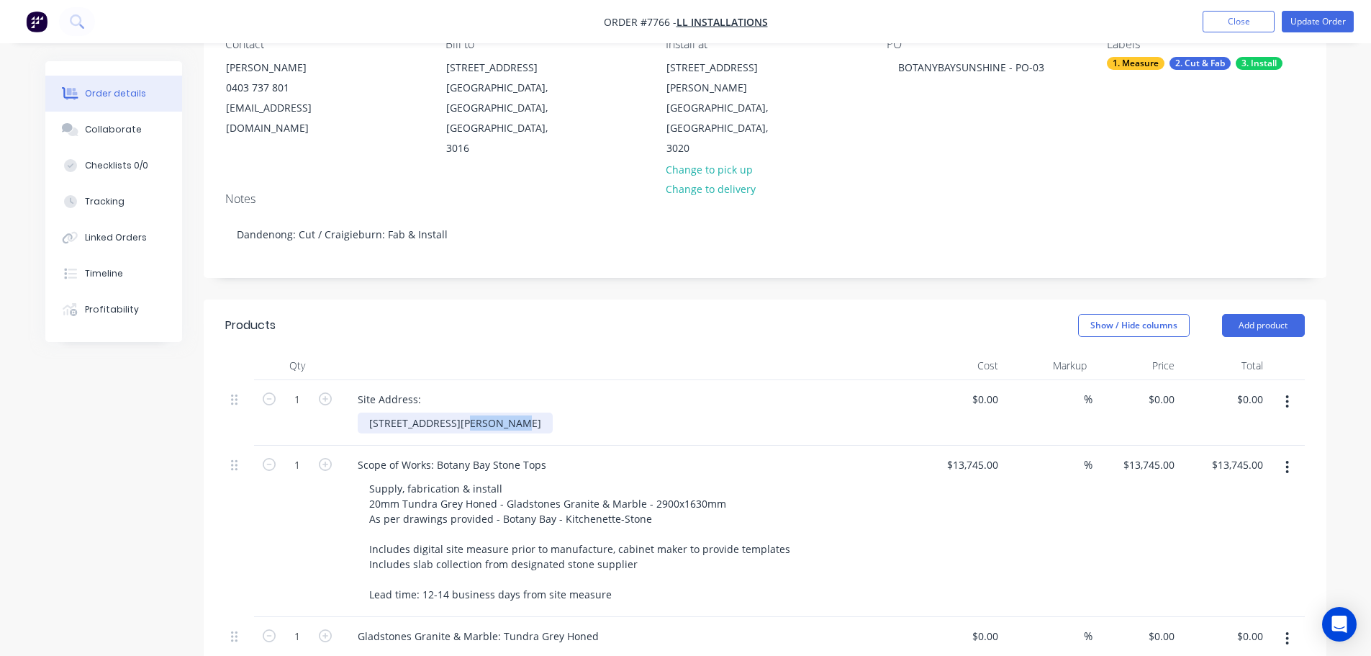
copy span "21-31 Lance Road, Sunshine North"
click at [502, 304] on header "Products Show / Hide columns Add product" at bounding box center [765, 325] width 1123 height 52
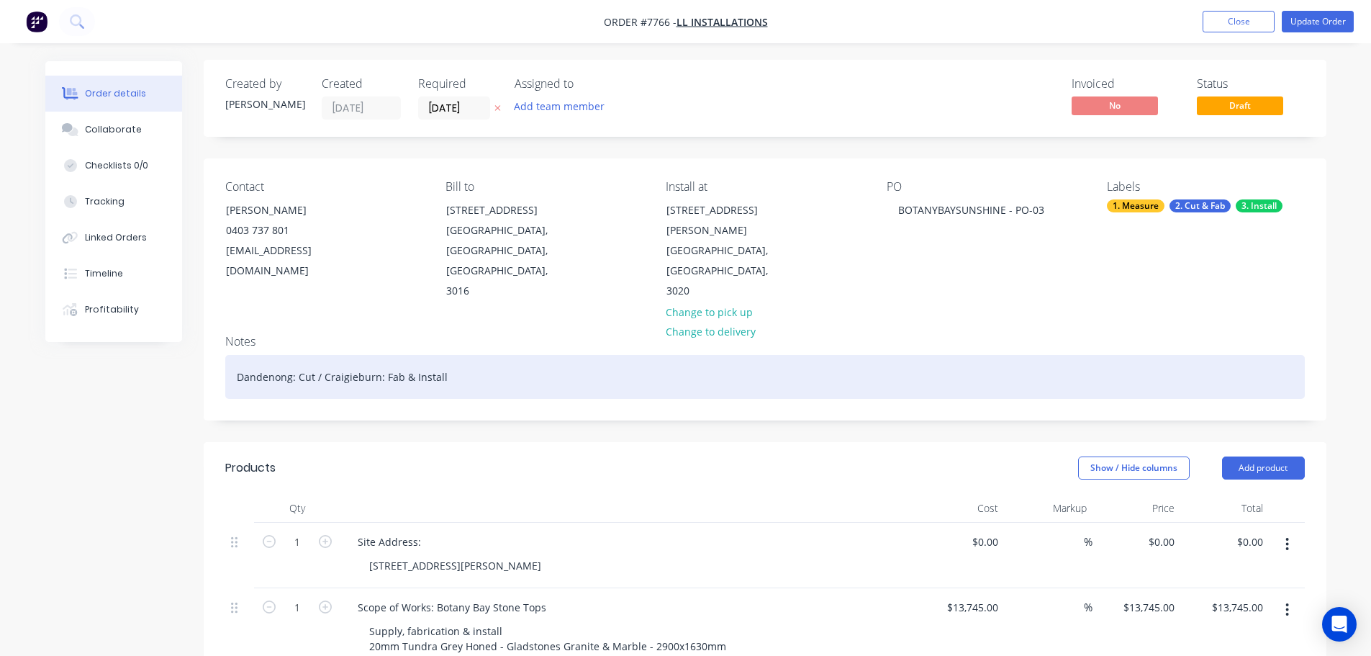
scroll to position [0, 0]
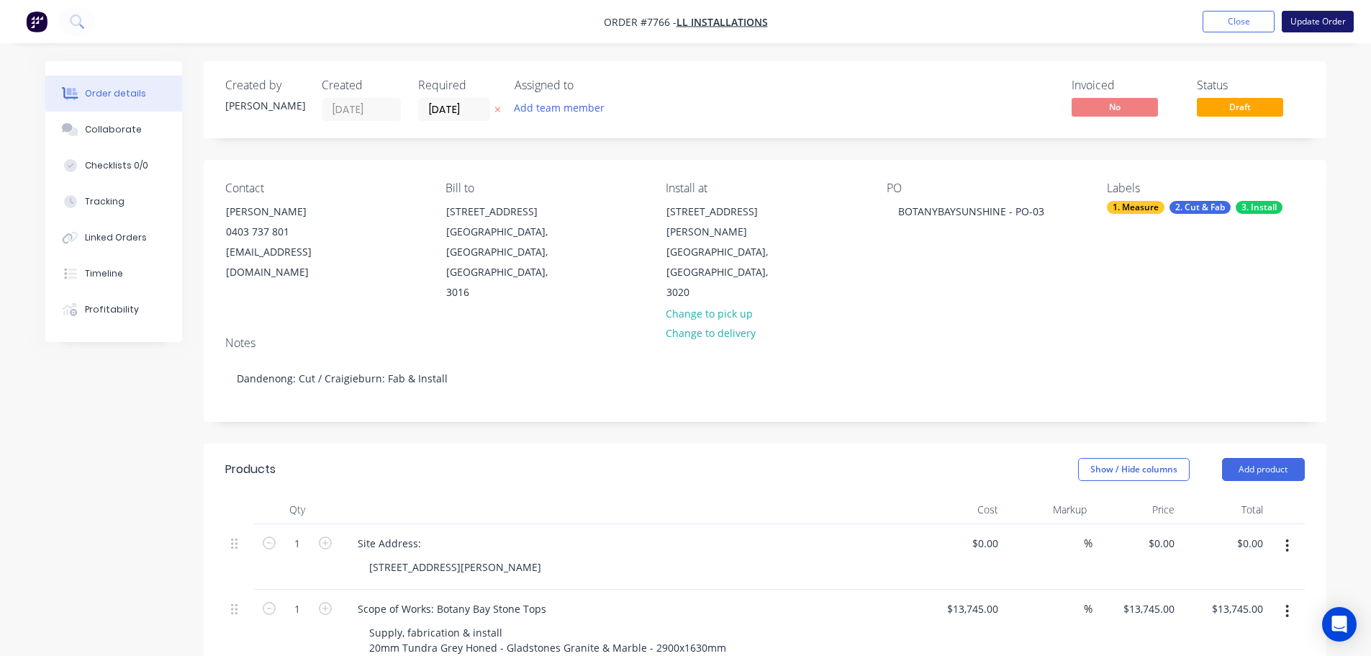
click at [1105, 30] on button "Update Order" at bounding box center [1318, 22] width 72 height 22
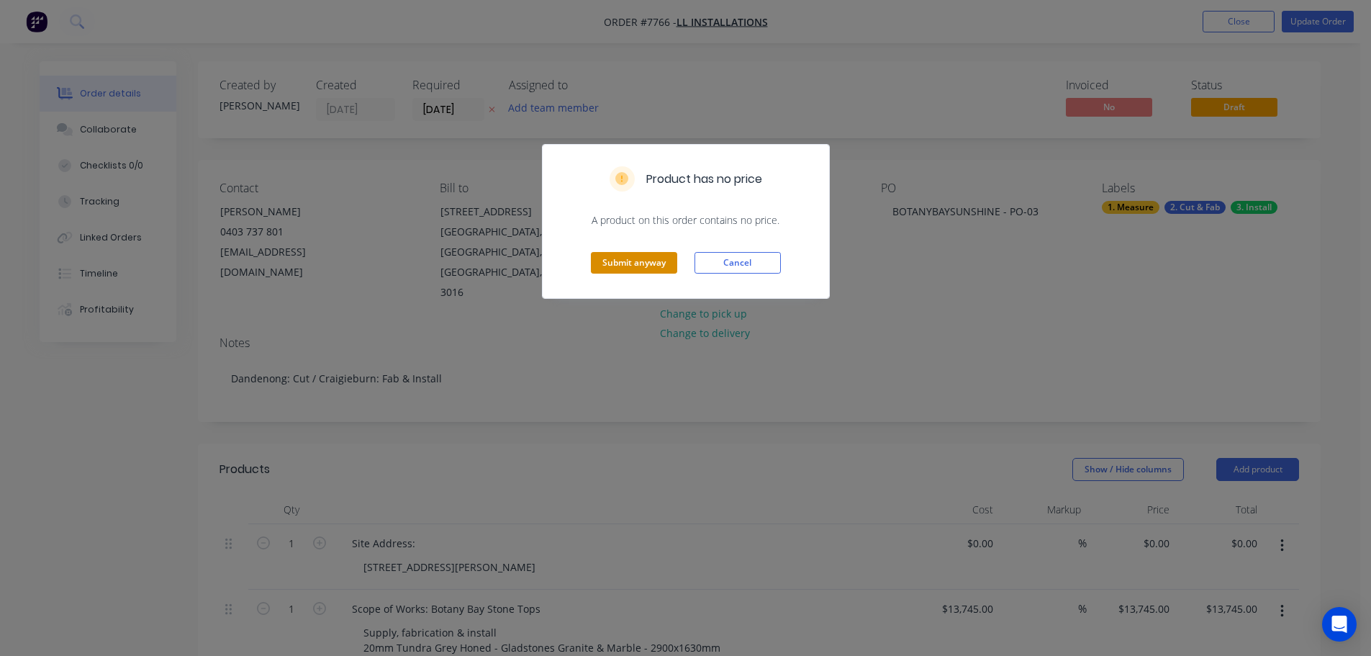
click at [618, 266] on button "Submit anyway" at bounding box center [634, 263] width 86 height 22
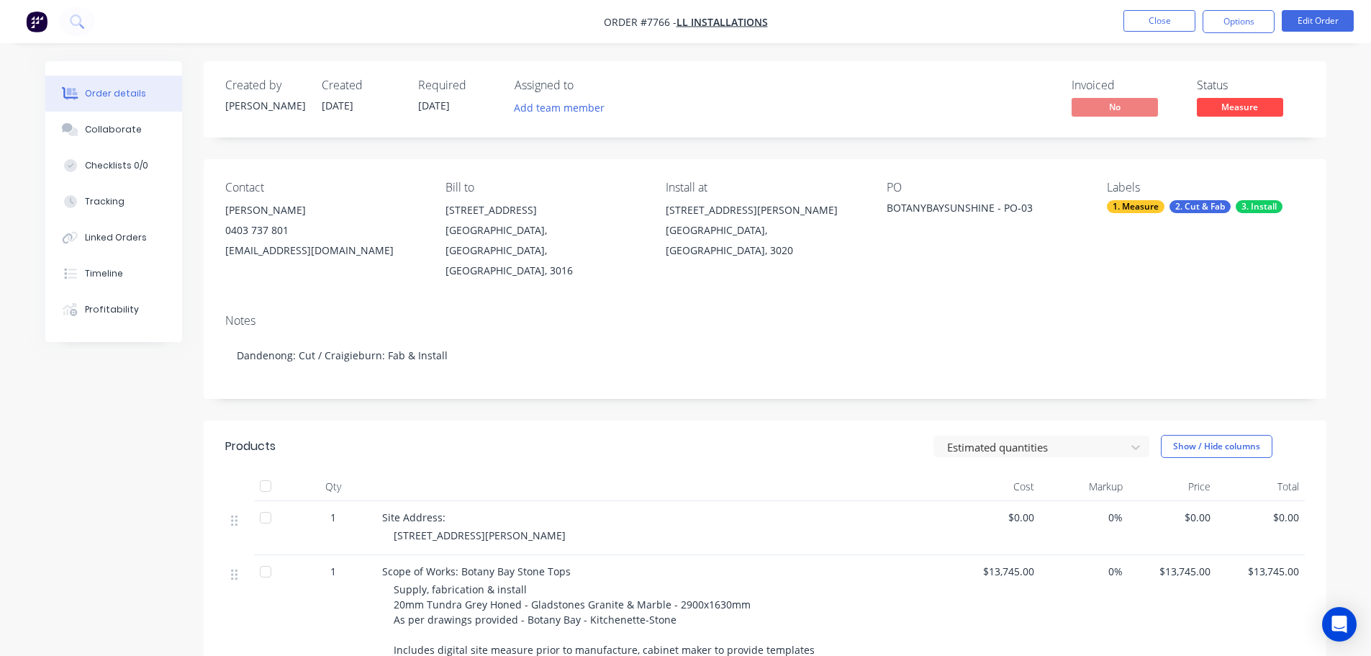
drag, startPoint x: 558, startPoint y: 514, endPoint x: 387, endPoint y: 518, distance: 171.3
click at [387, 499] on div "Site Address: 21-31 Lance Road, Sunshine North" at bounding box center [664, 528] width 576 height 54
copy span "21-31 Lance Road, Sunshine North"
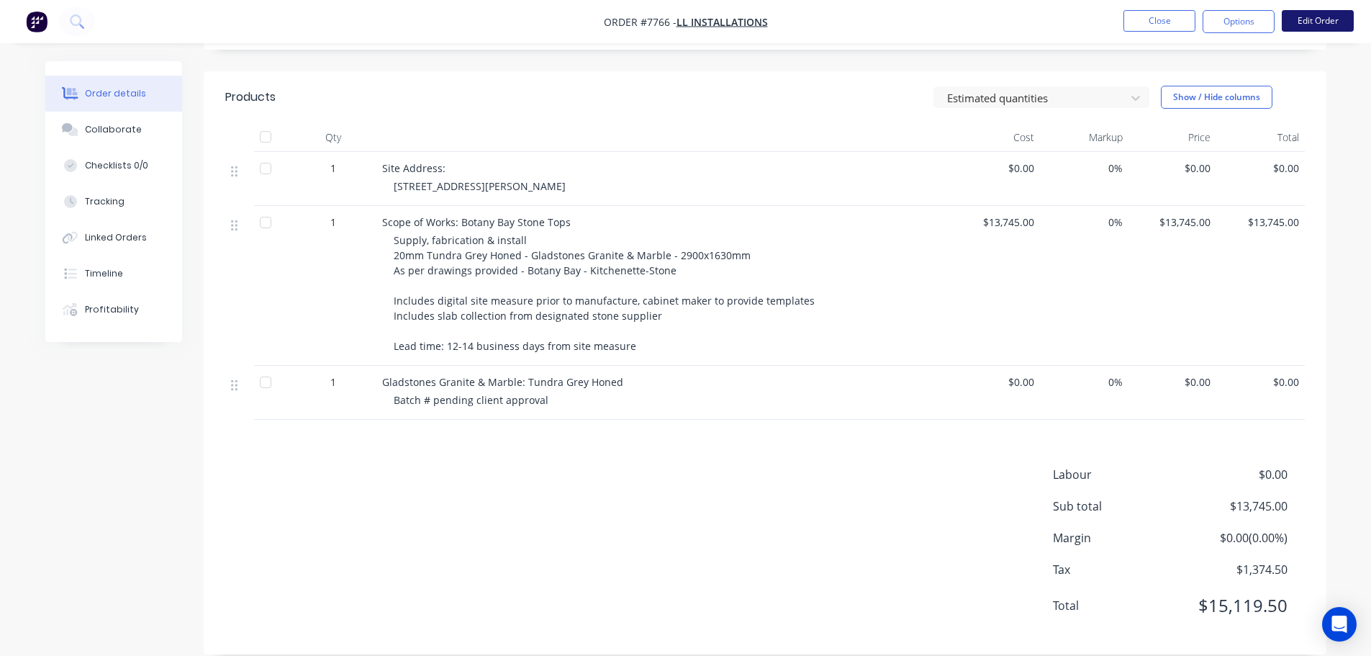
click at [1105, 20] on button "Edit Order" at bounding box center [1318, 21] width 72 height 22
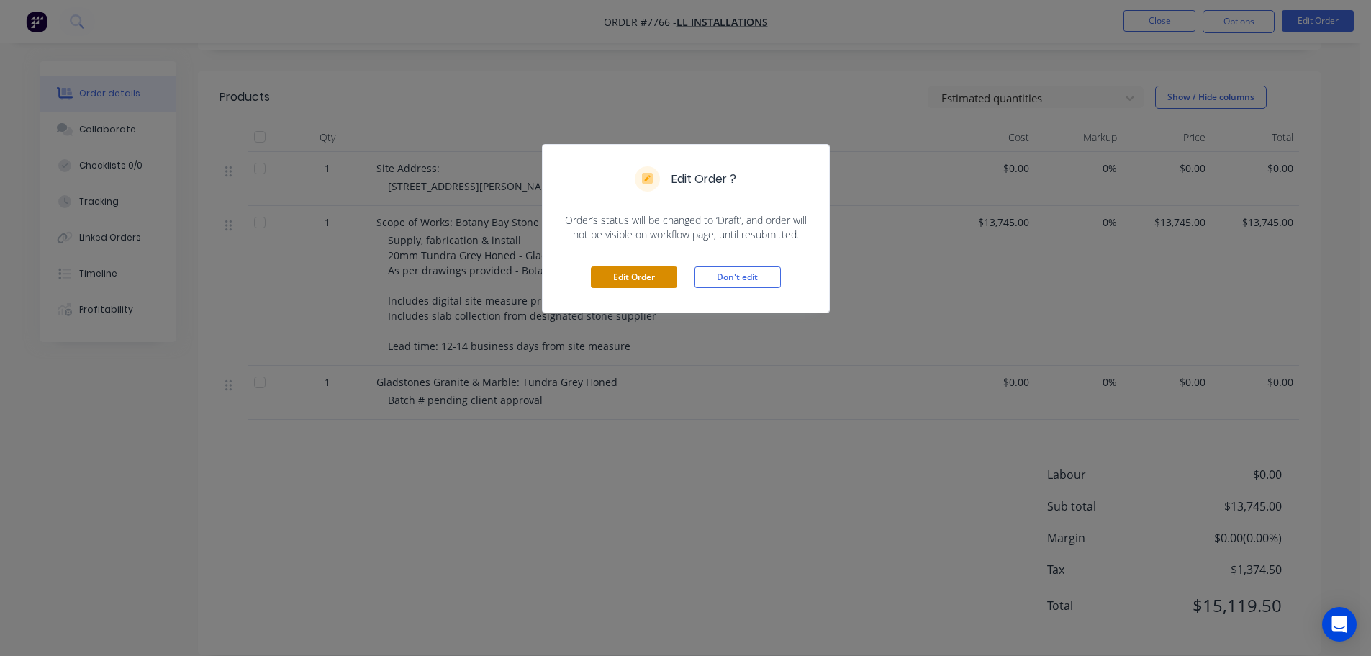
click at [627, 268] on button "Edit Order" at bounding box center [634, 277] width 86 height 22
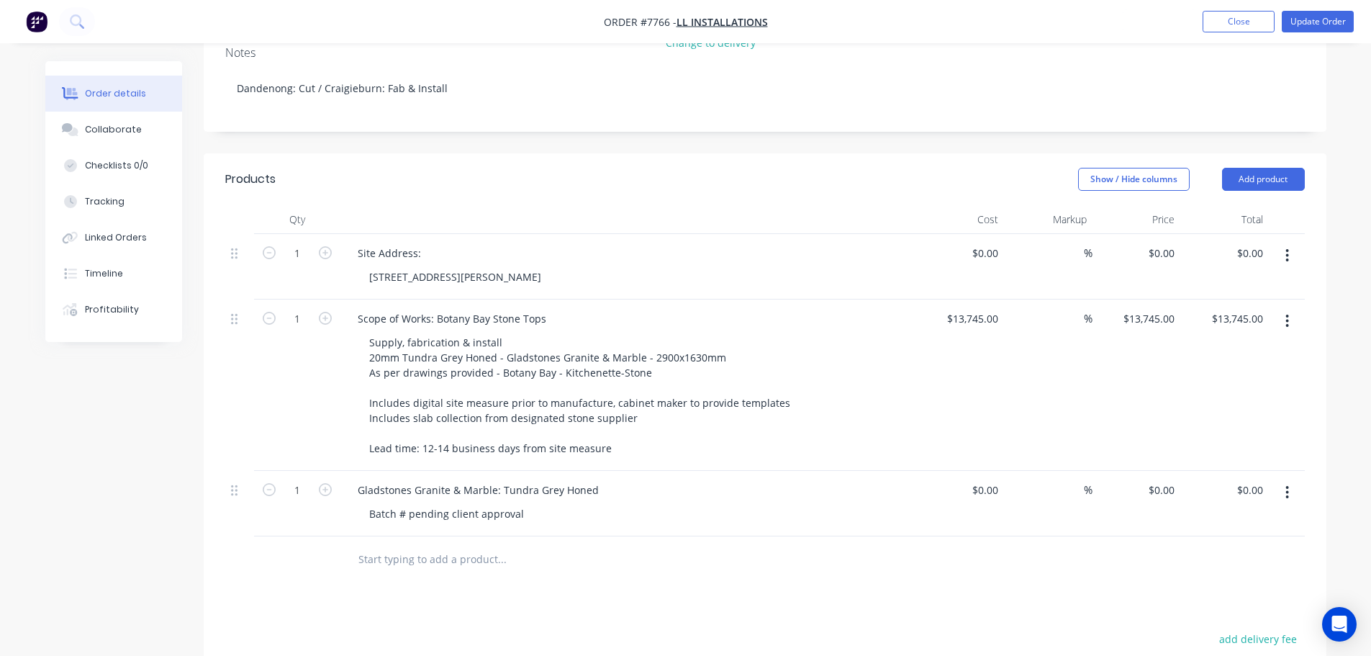
scroll to position [432, 0]
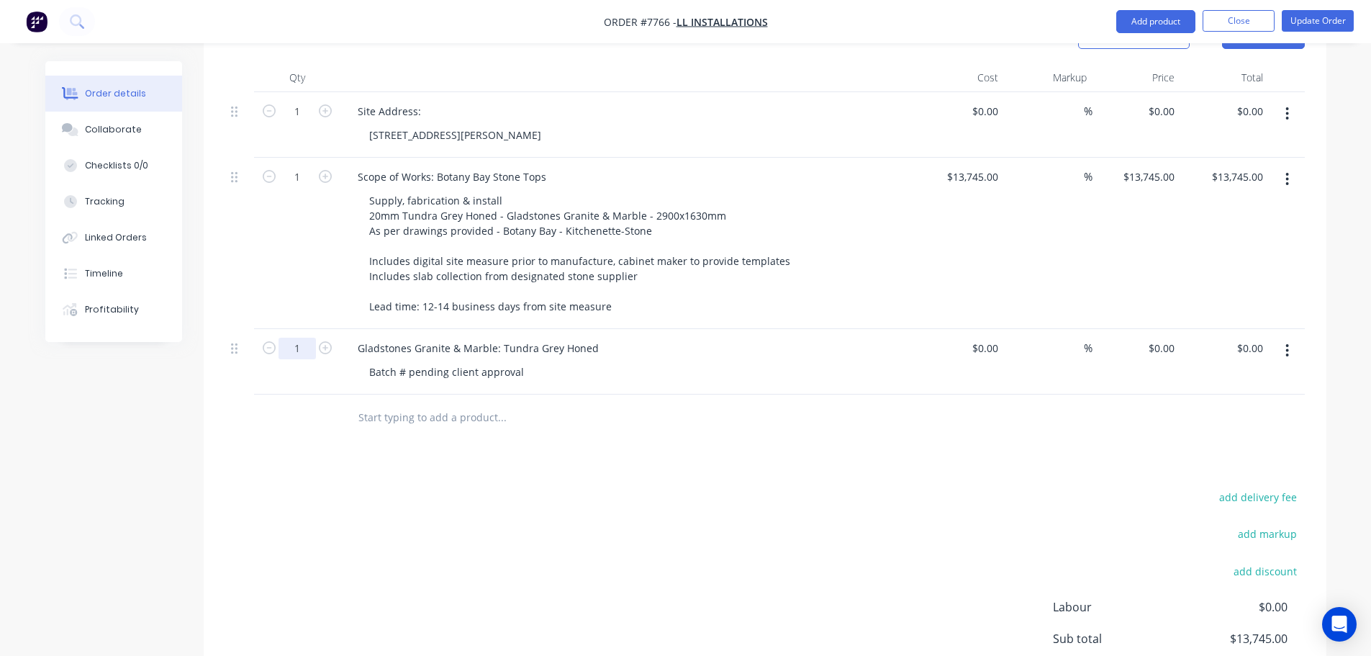
click at [301, 337] on input "1" at bounding box center [296, 348] width 37 height 22
type input "5"
drag, startPoint x: 743, startPoint y: 486, endPoint x: 774, endPoint y: 519, distance: 45.8
click at [743, 487] on div "add delivery fee add markup add discount Labour $0.00 Sub total $13,745.00 Marg…" at bounding box center [764, 626] width 1079 height 278
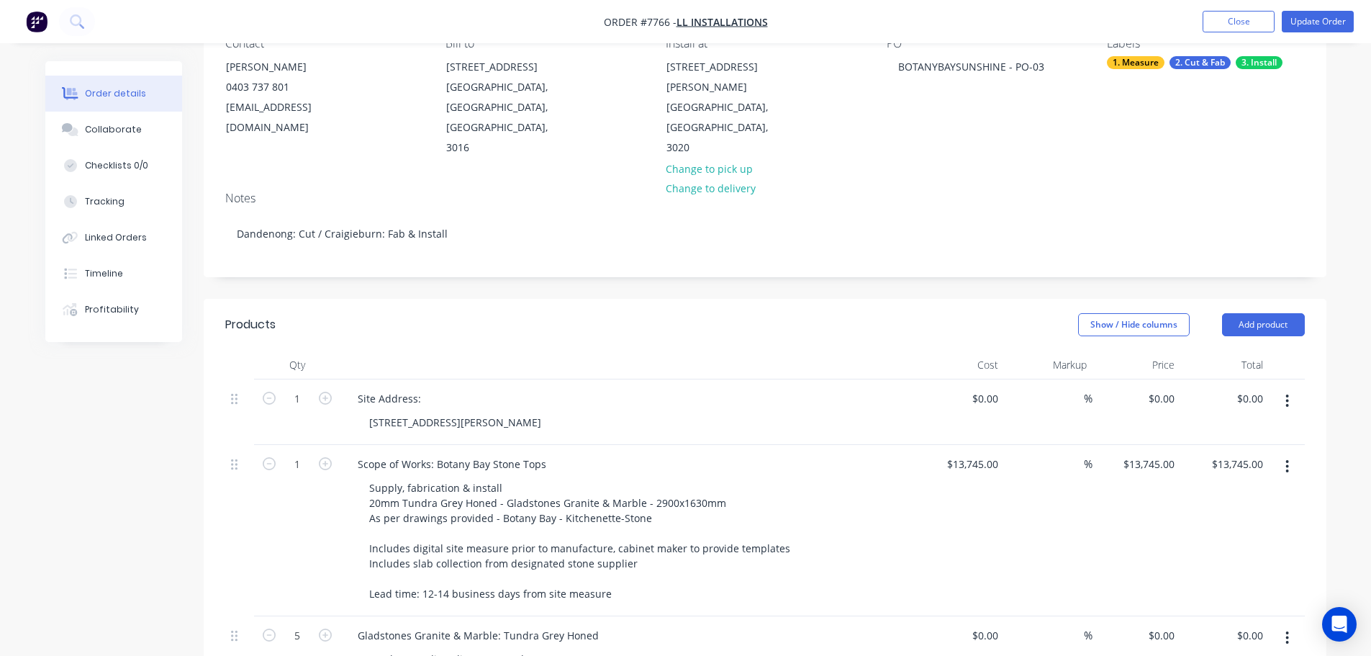
scroll to position [144, 0]
click at [1105, 27] on button "Update Order" at bounding box center [1318, 22] width 72 height 22
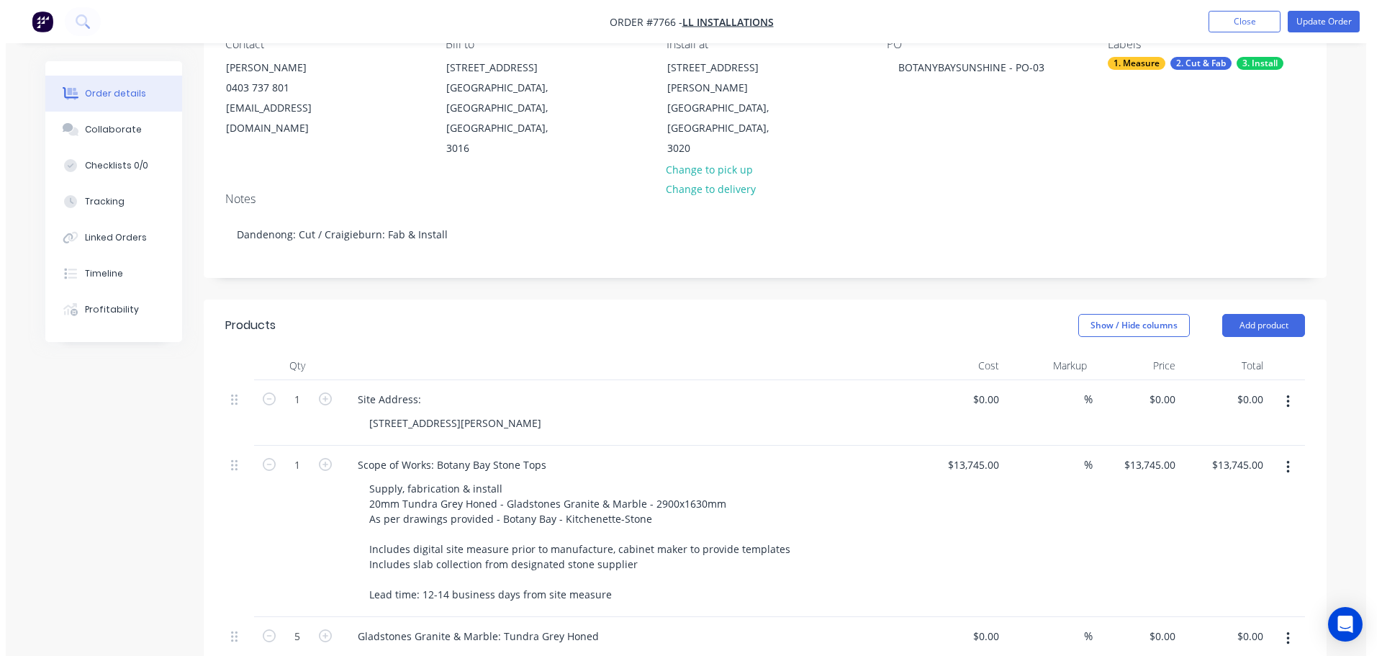
scroll to position [0, 0]
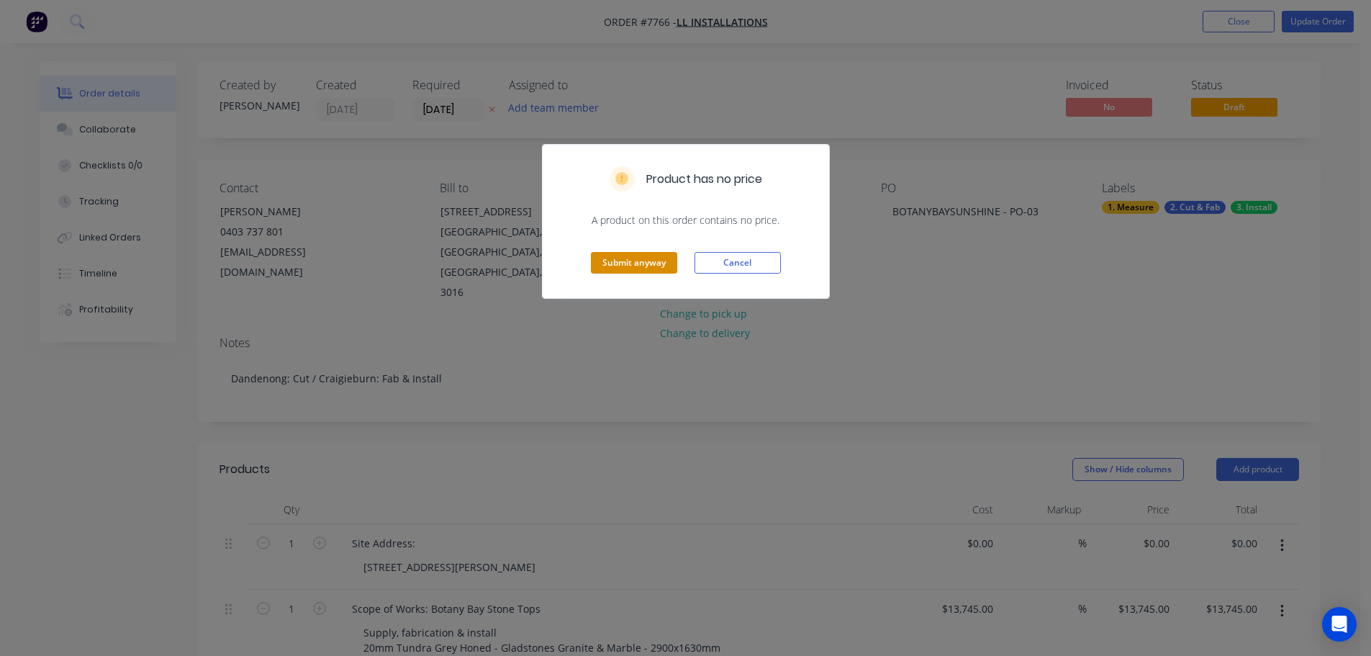
click at [646, 268] on button "Submit anyway" at bounding box center [634, 263] width 86 height 22
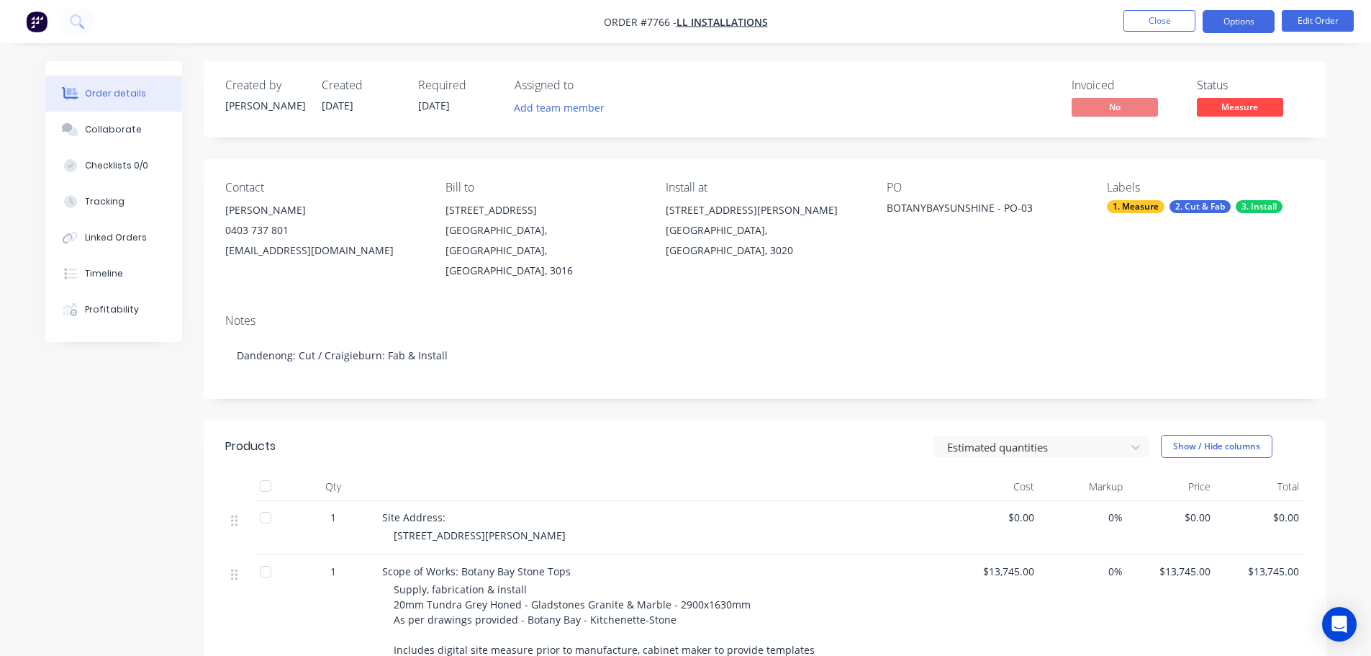
click at [1105, 17] on button "Options" at bounding box center [1238, 21] width 72 height 23
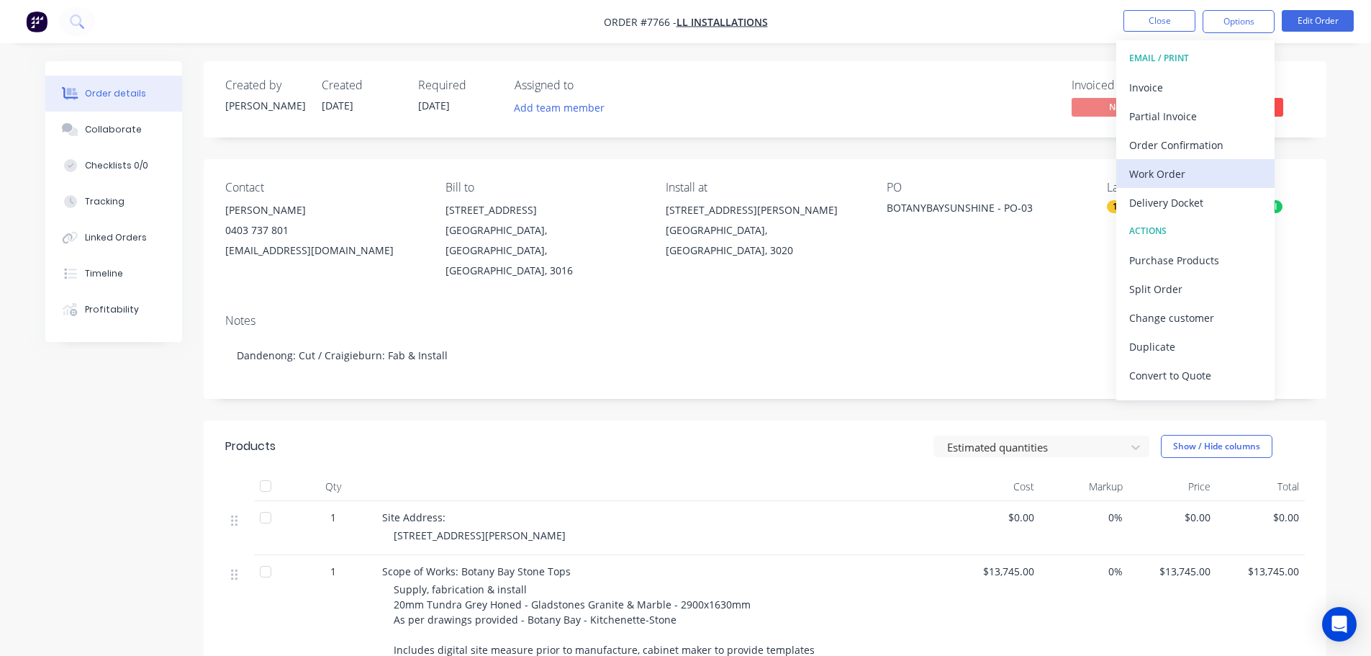
click at [1105, 170] on div "Work Order" at bounding box center [1195, 173] width 132 height 21
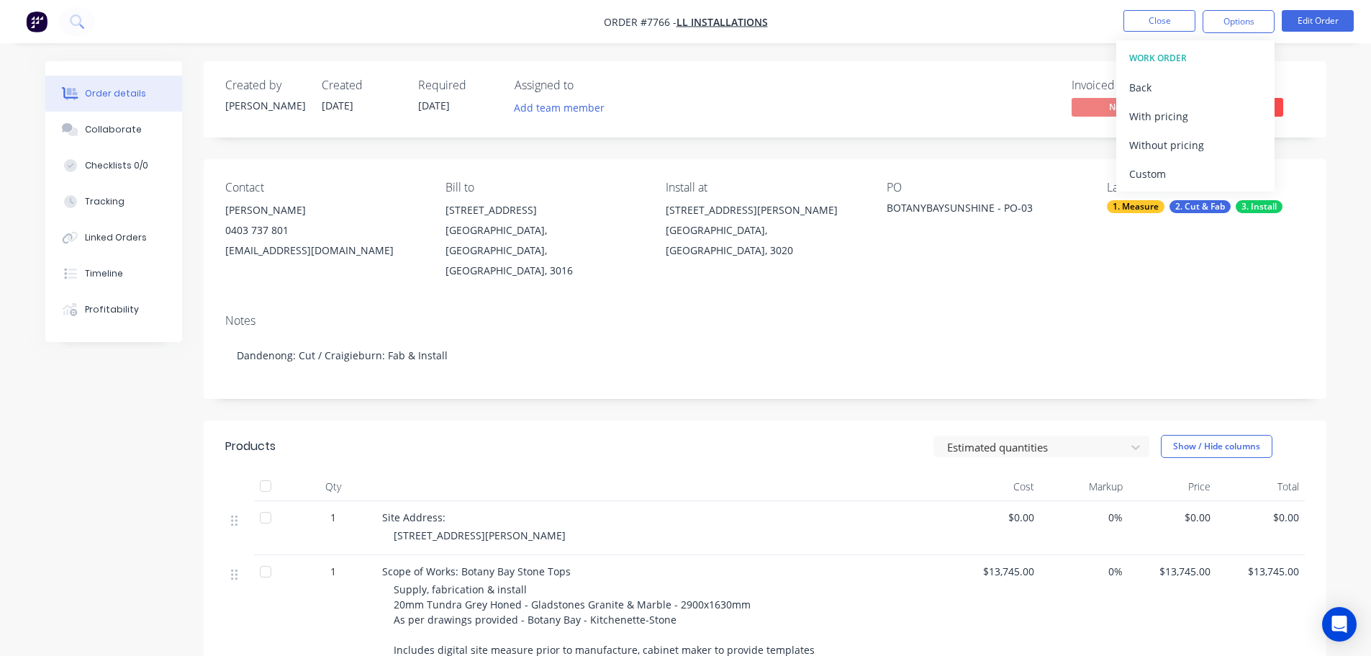
click at [1105, 170] on div "Custom" at bounding box center [1195, 173] width 132 height 21
click at [1105, 148] on div "Without pricing" at bounding box center [1195, 145] width 132 height 21
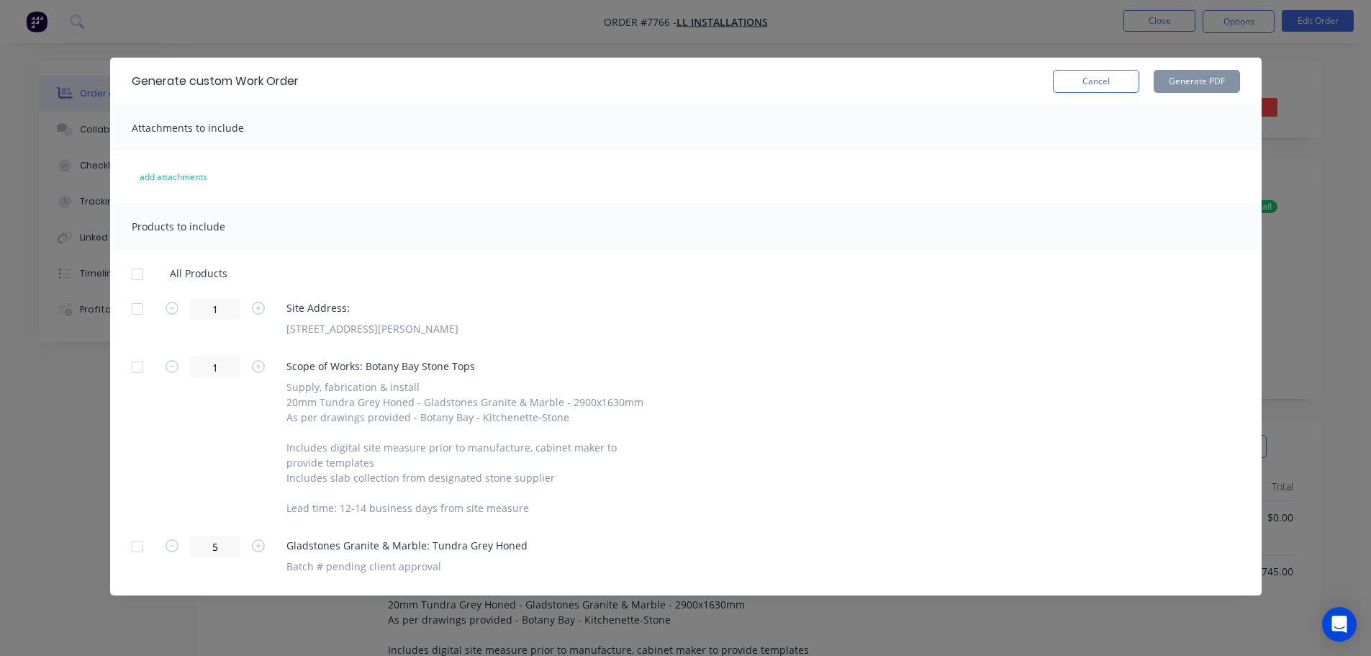
click at [145, 307] on div at bounding box center [137, 308] width 29 height 29
click at [131, 499] on div at bounding box center [137, 546] width 29 height 29
click at [1105, 92] on button "Generate PDF" at bounding box center [1196, 81] width 86 height 23
click at [1069, 86] on button "Cancel" at bounding box center [1096, 81] width 86 height 23
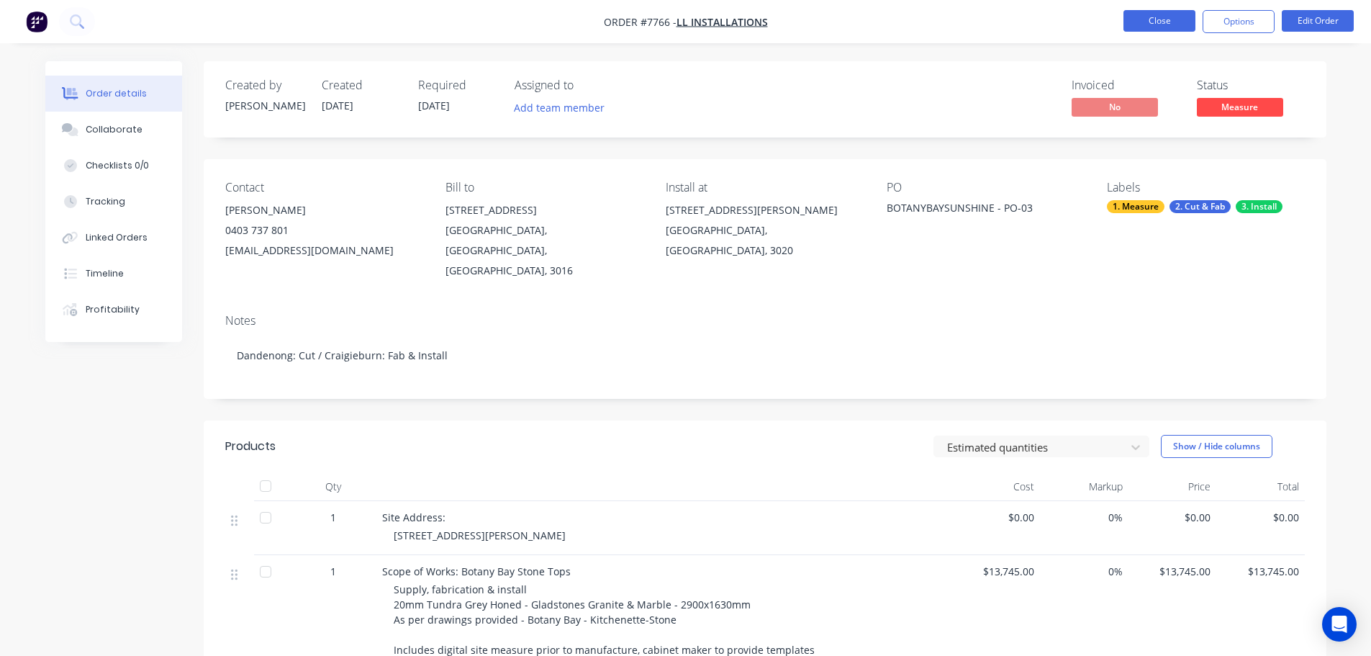
click at [1105, 15] on button "Close" at bounding box center [1159, 21] width 72 height 22
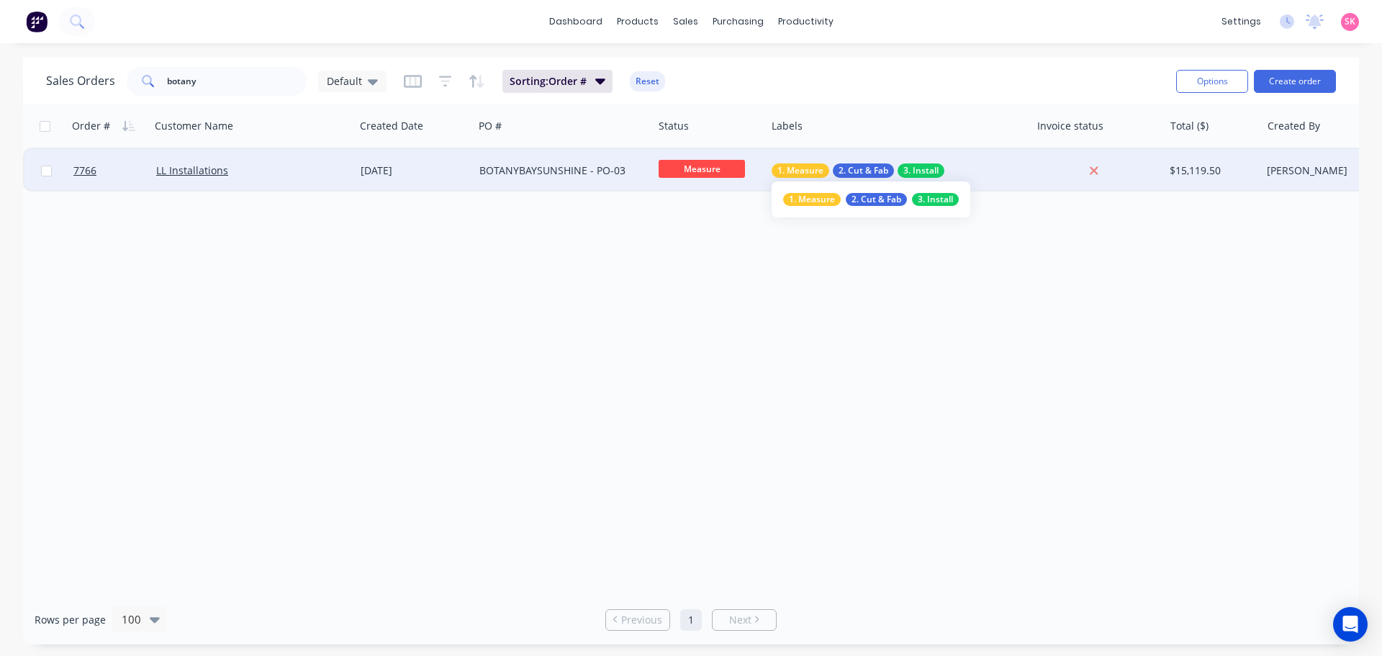
click at [825, 170] on div "1. Measure" at bounding box center [800, 170] width 58 height 14
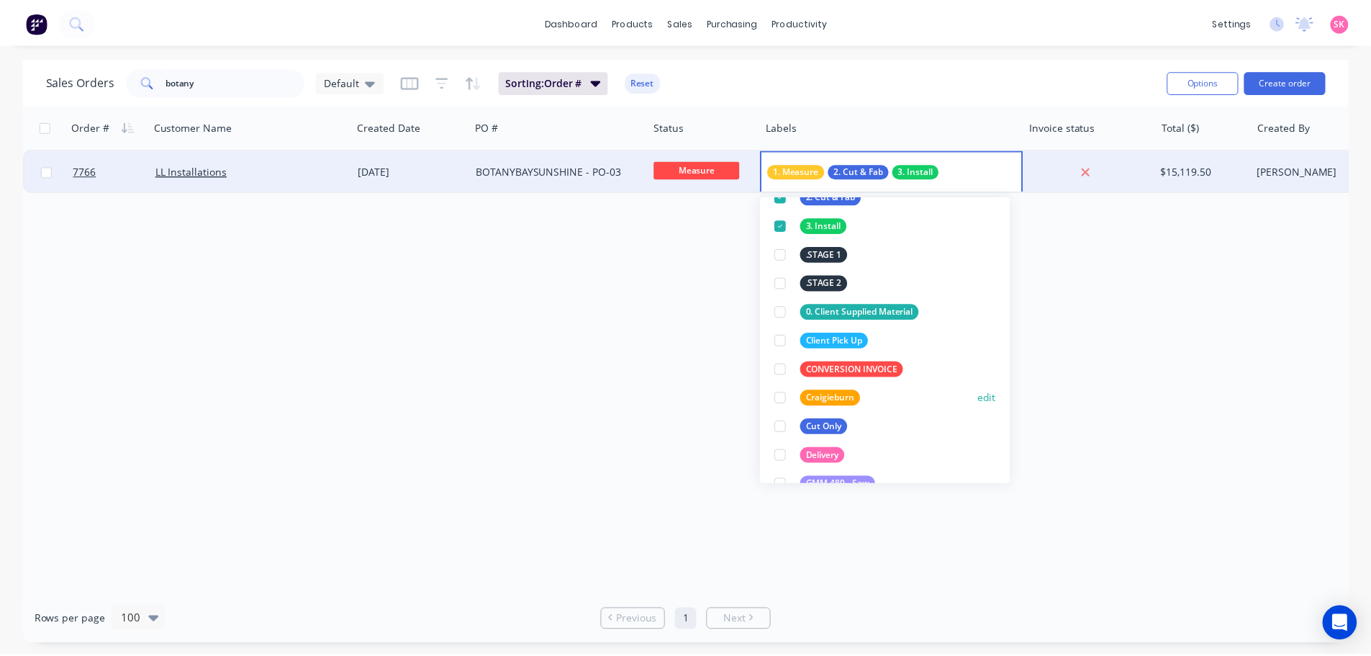
scroll to position [144, 0]
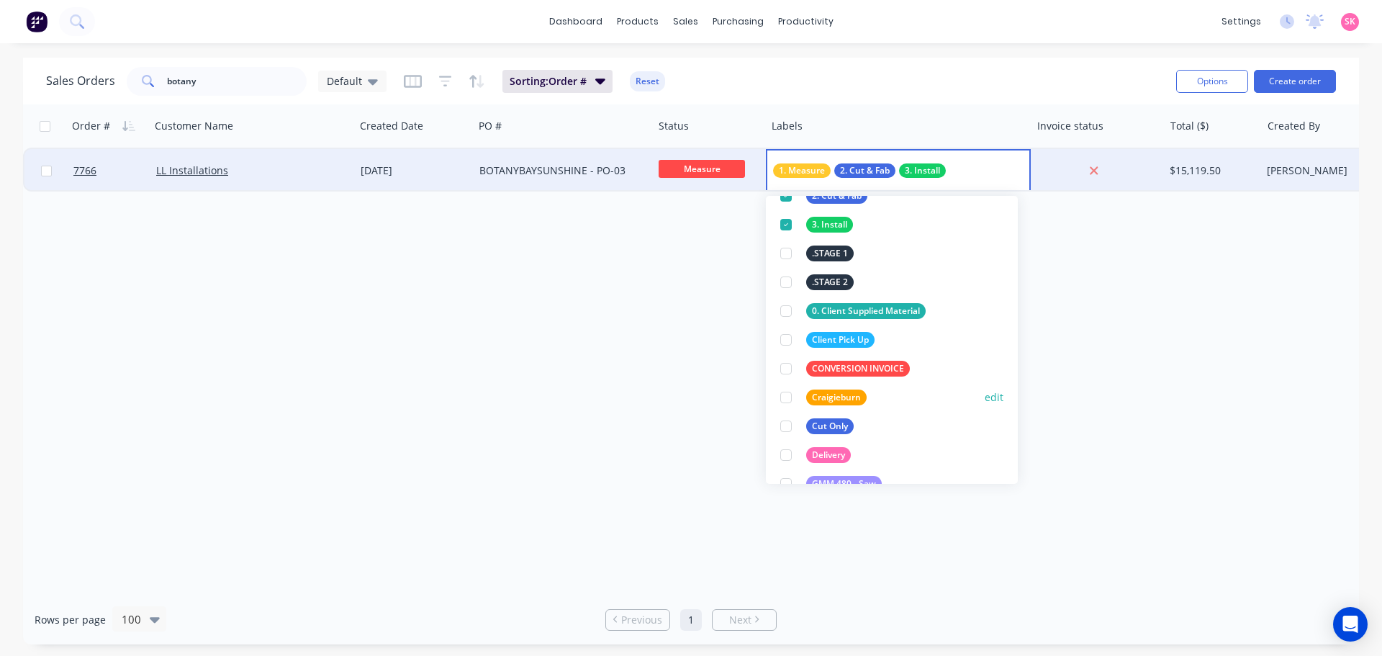
click at [784, 399] on div at bounding box center [785, 397] width 29 height 29
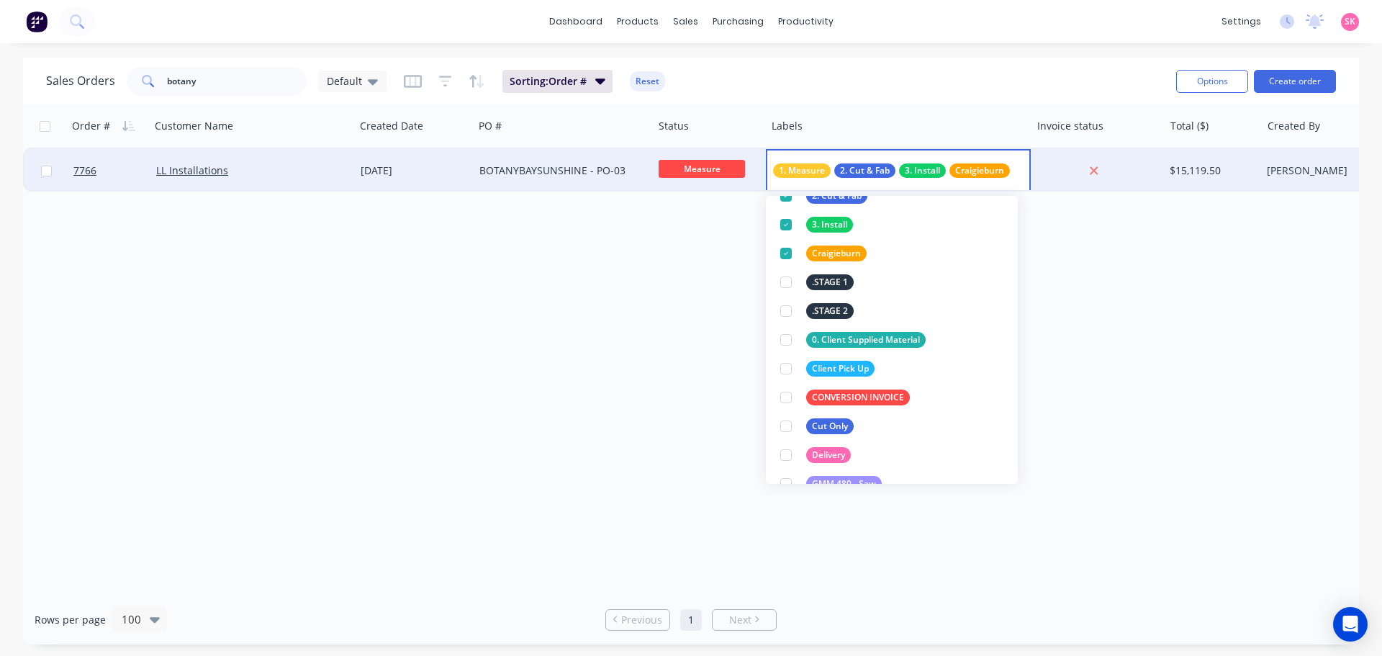
click at [650, 390] on div "Order # Customer Name Created Date PO # Status Labels Invoice status Total ($) …" at bounding box center [691, 349] width 1336 height 490
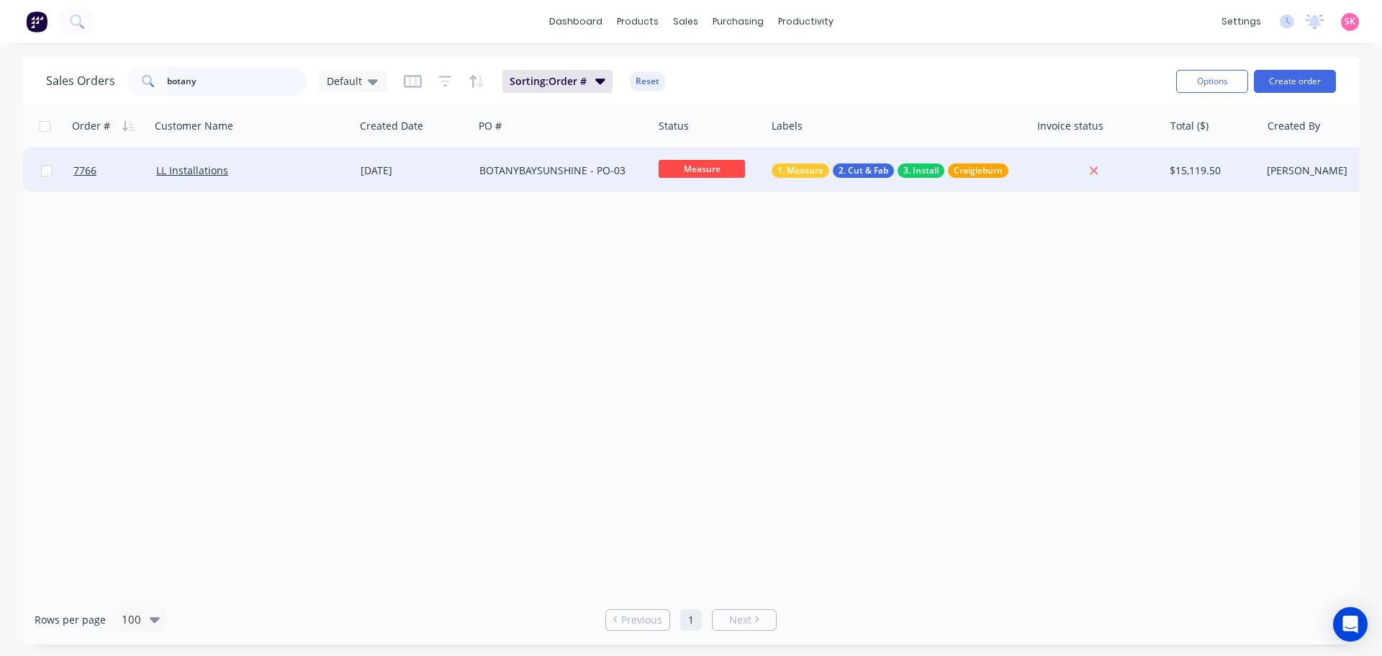
click at [97, 88] on div "Sales Orders botany Default" at bounding box center [216, 81] width 340 height 29
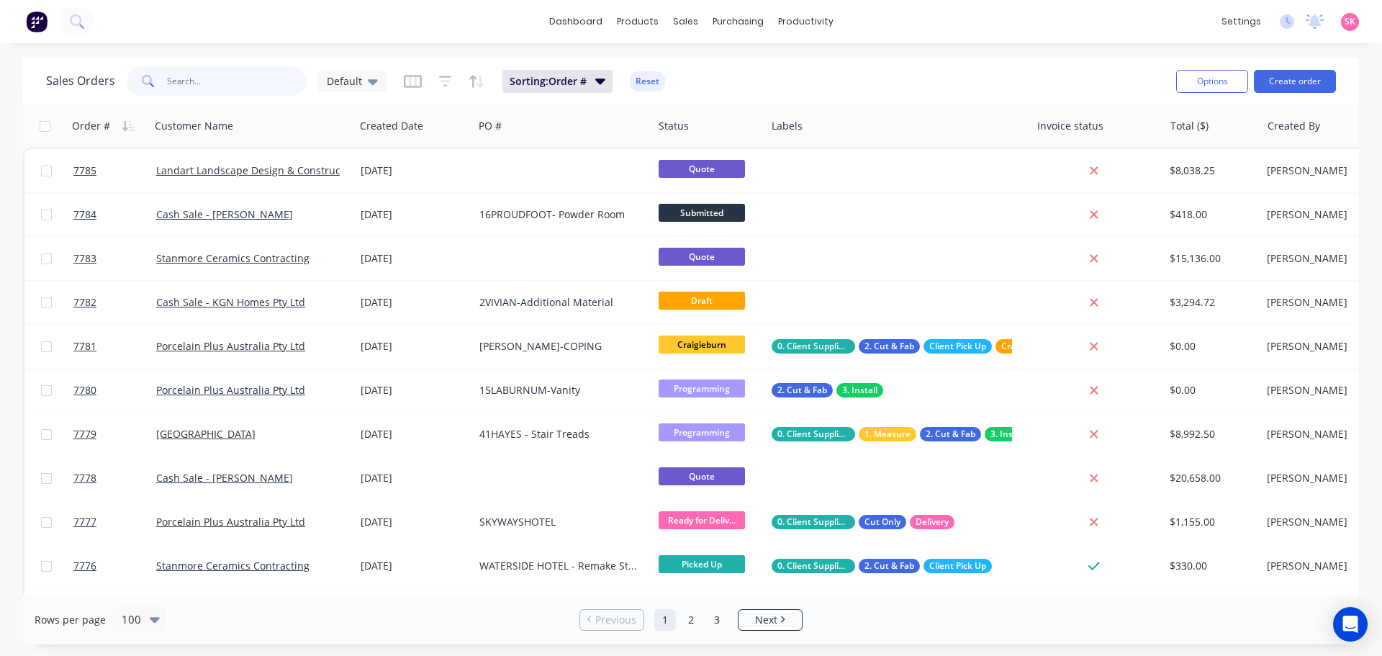
click at [199, 89] on input "text" at bounding box center [237, 81] width 140 height 29
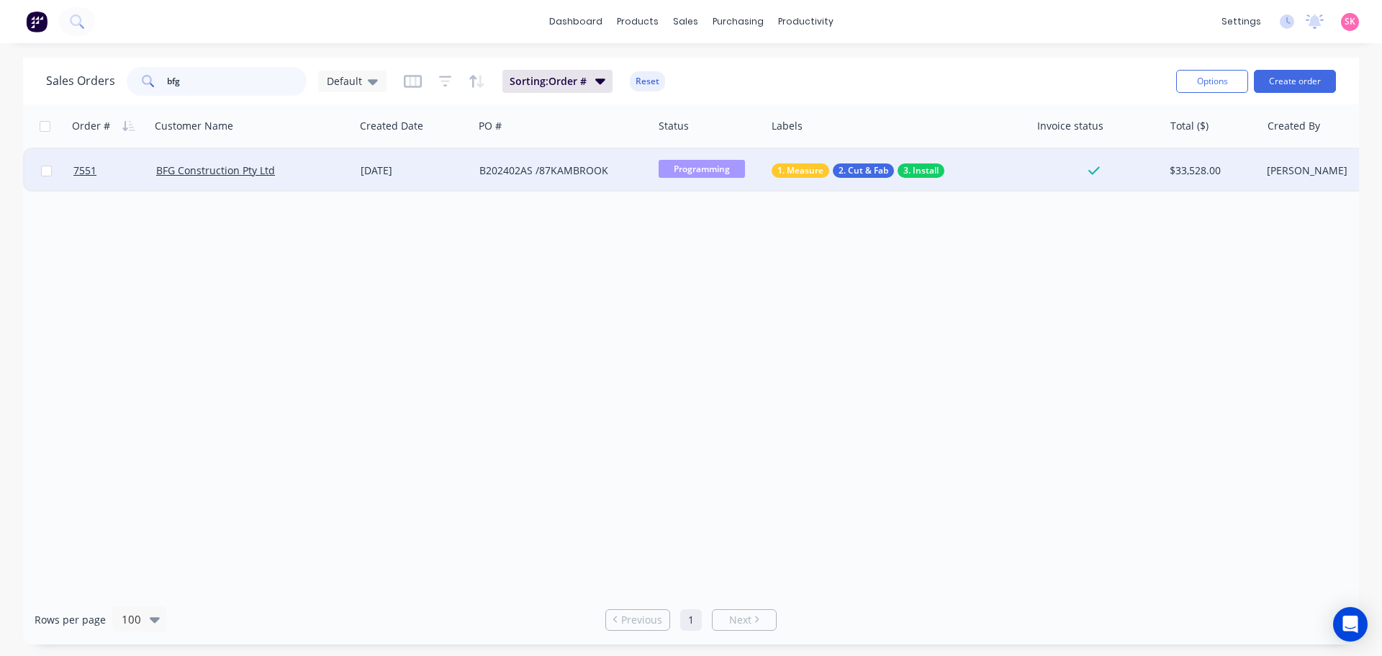
type input "bfg"
click at [385, 175] on div "16 Jul 2025" at bounding box center [414, 170] width 107 height 14
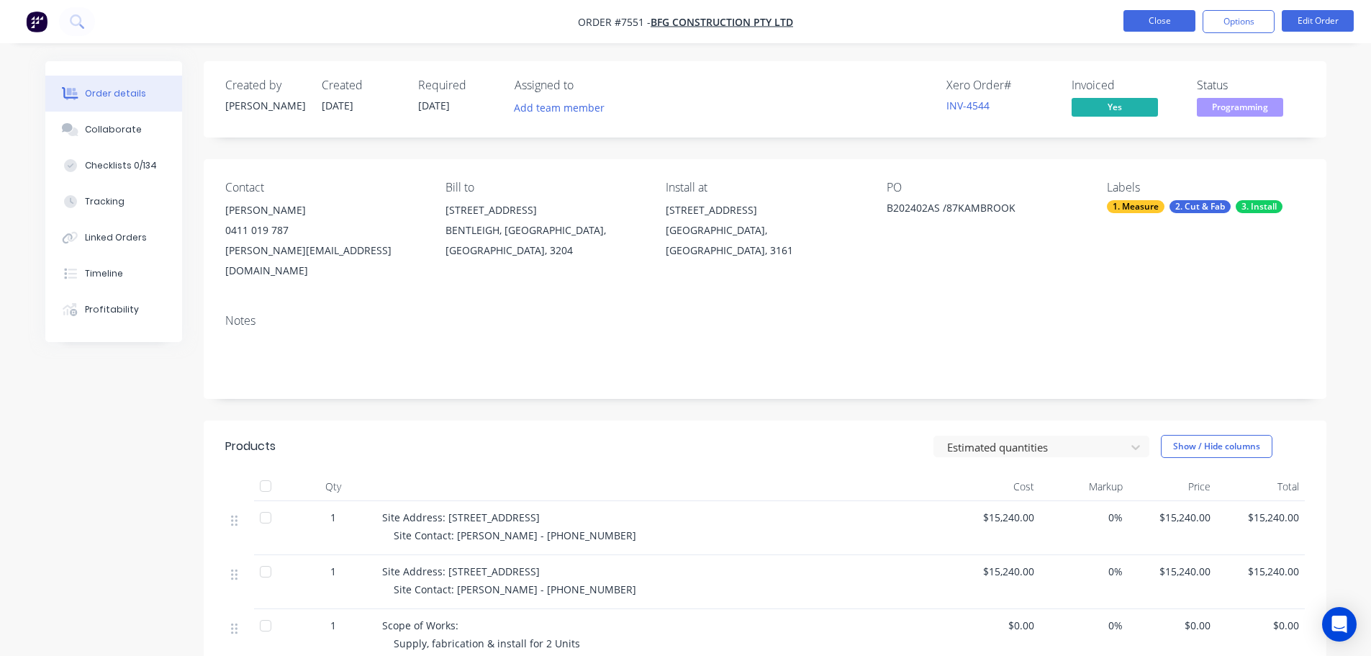
click at [1105, 30] on button "Close" at bounding box center [1159, 21] width 72 height 22
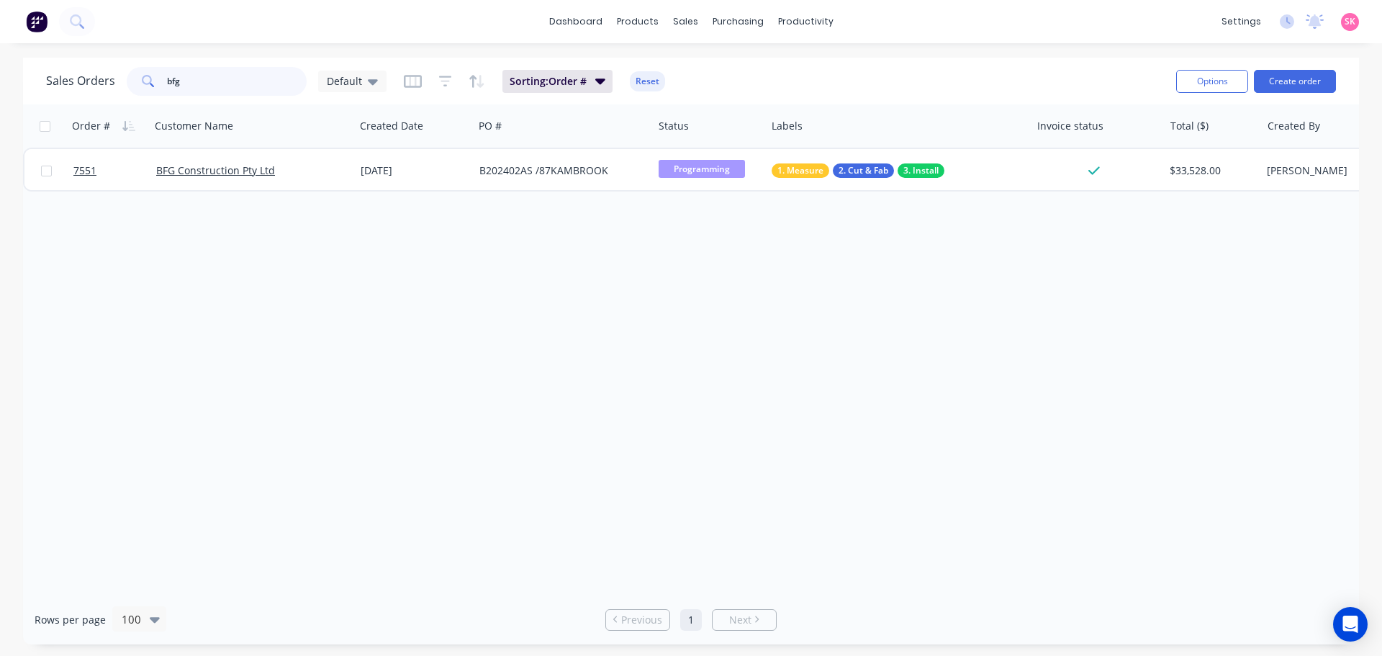
drag, startPoint x: 223, startPoint y: 86, endPoint x: 48, endPoint y: 99, distance: 175.3
click at [88, 91] on div "Sales Orders bfg Default" at bounding box center [216, 81] width 340 height 29
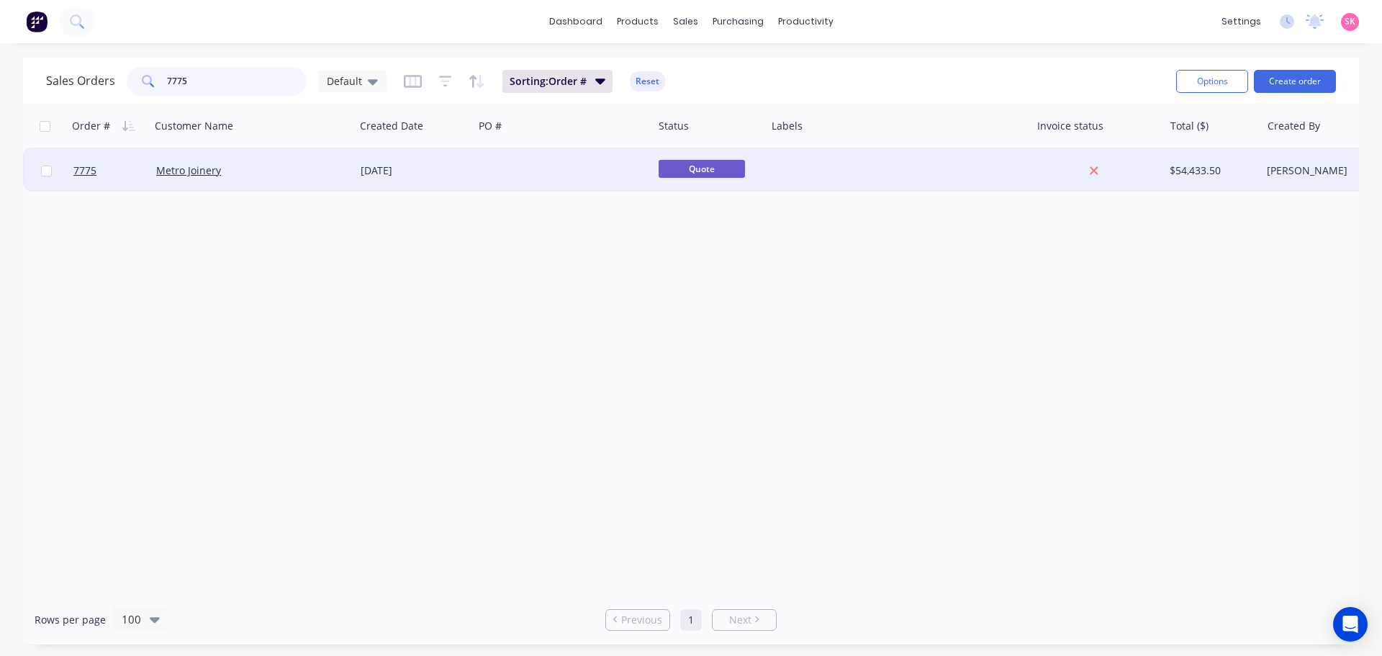
type input "7775"
click at [515, 168] on div at bounding box center [562, 170] width 179 height 43
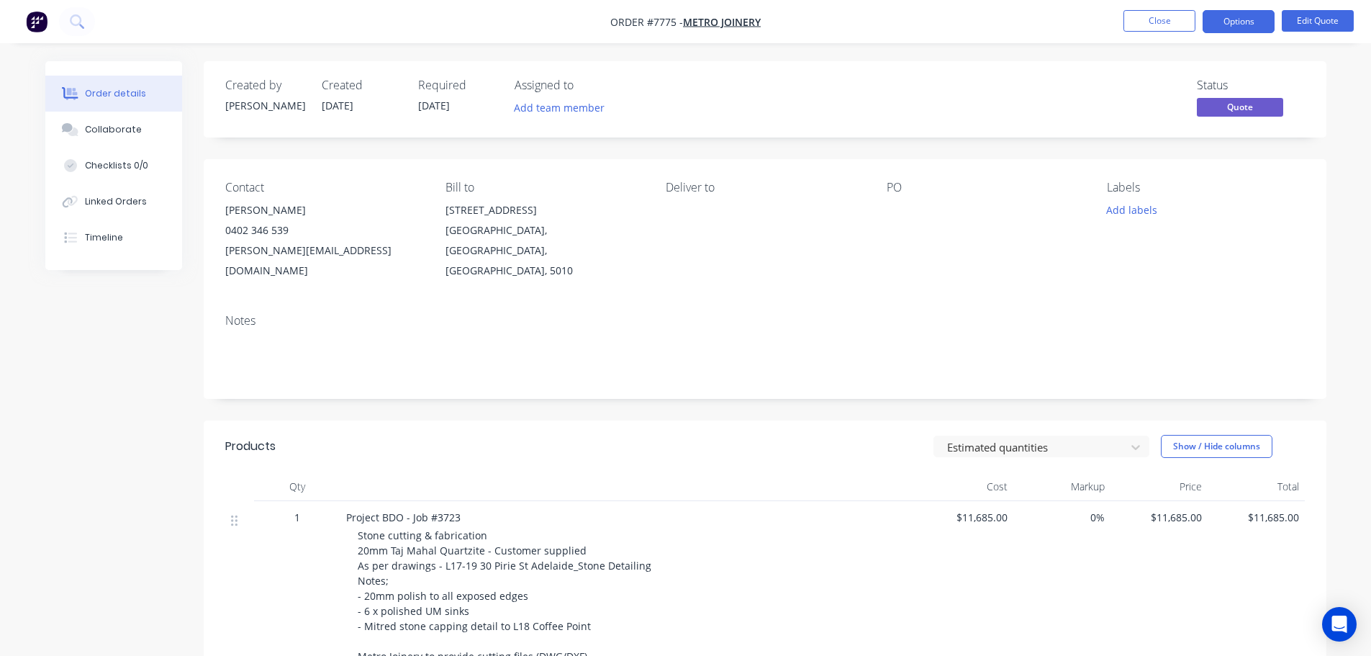
scroll to position [360, 0]
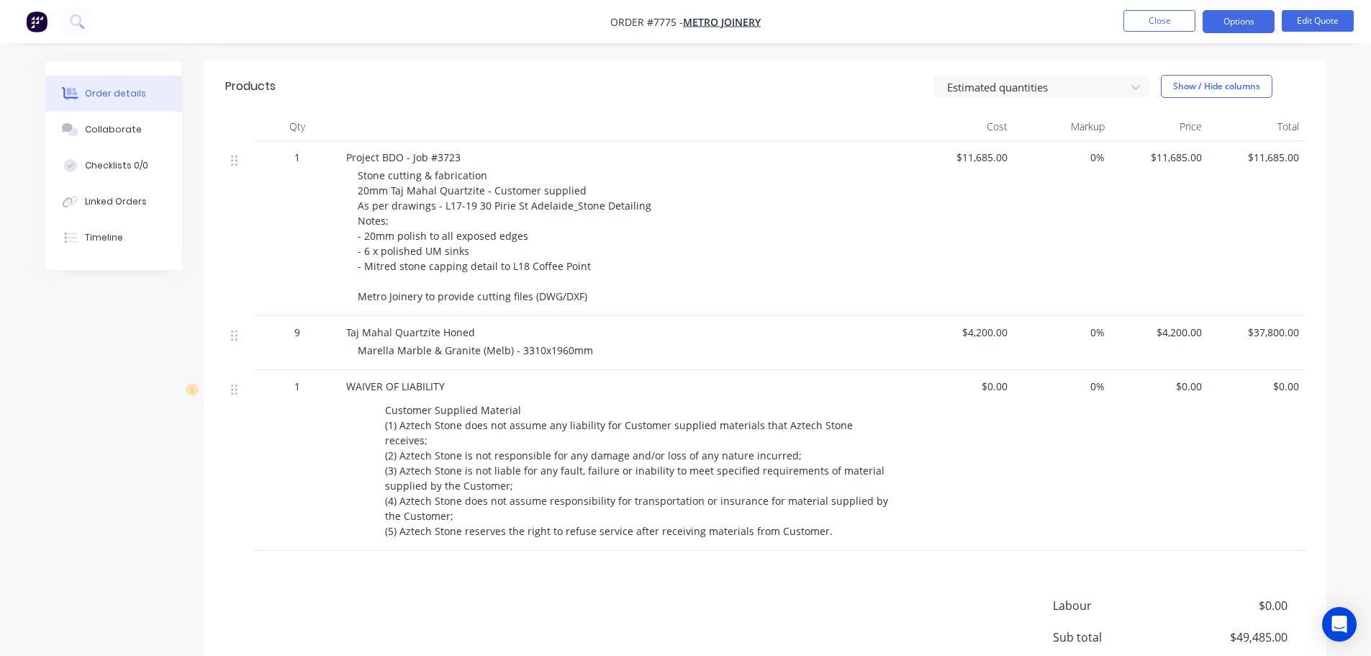
click at [977, 377] on div "$0.00" at bounding box center [964, 460] width 97 height 181
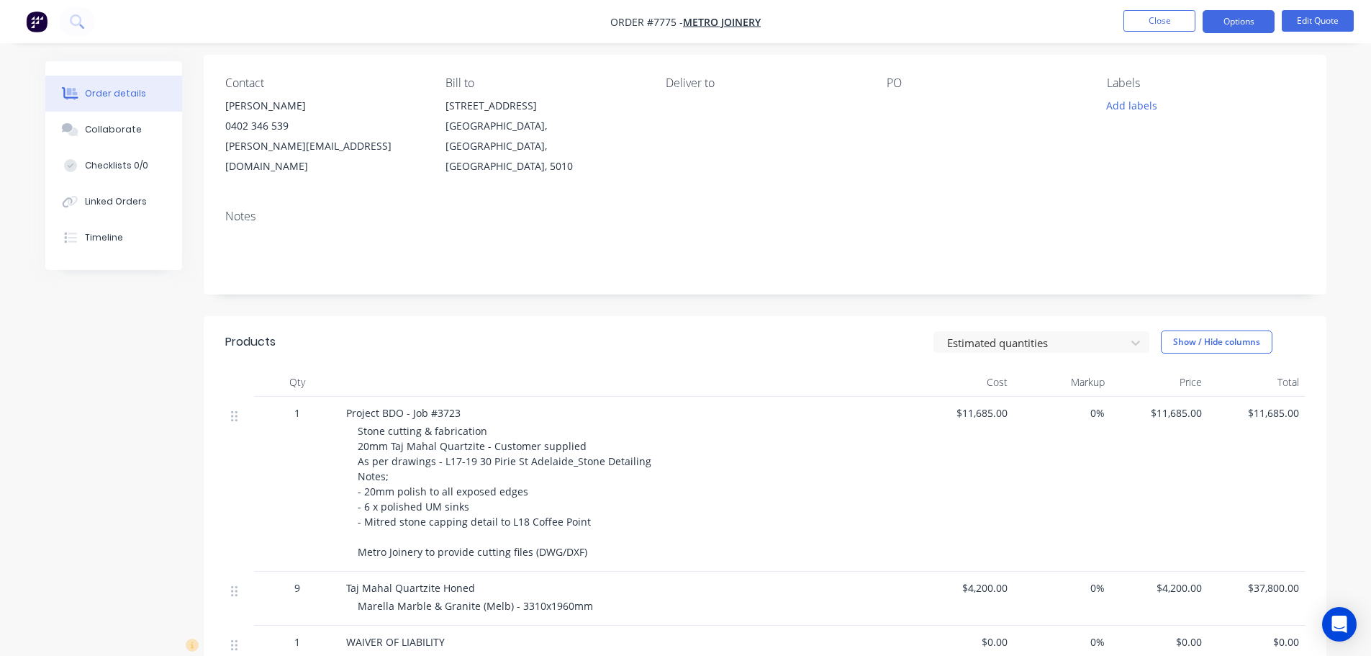
scroll to position [0, 0]
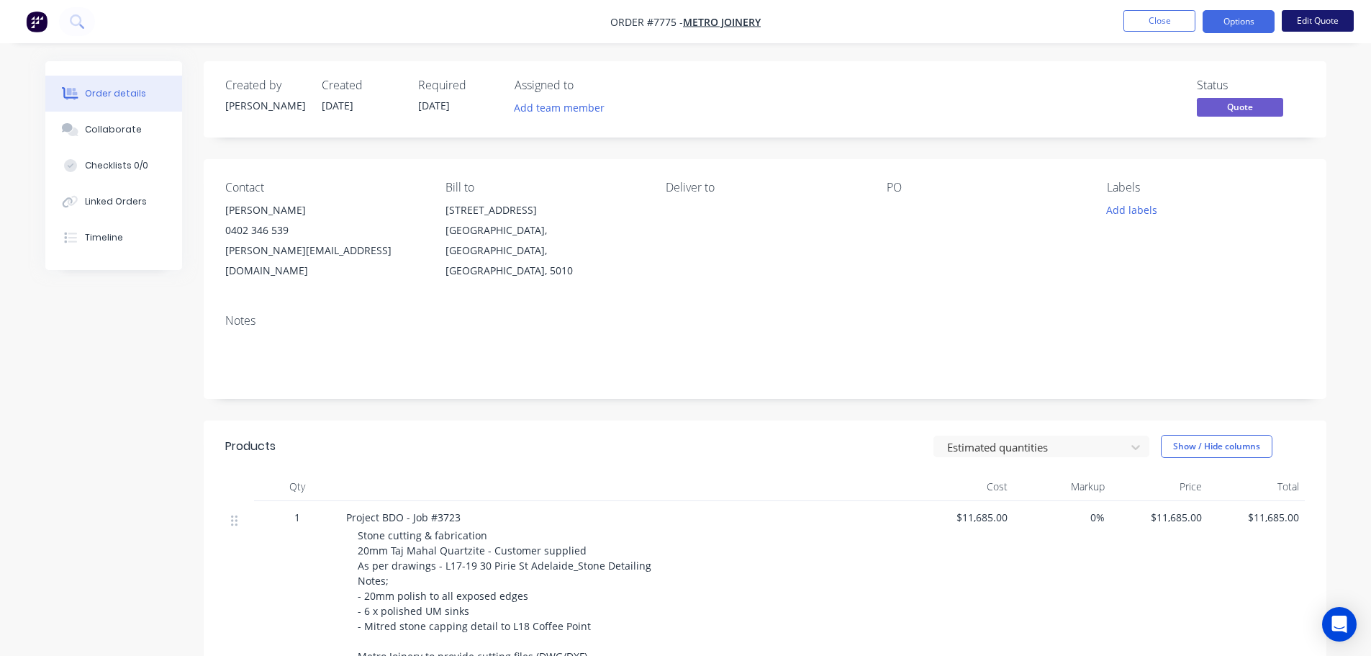
click at [1105, 22] on button "Edit Quote" at bounding box center [1318, 21] width 72 height 22
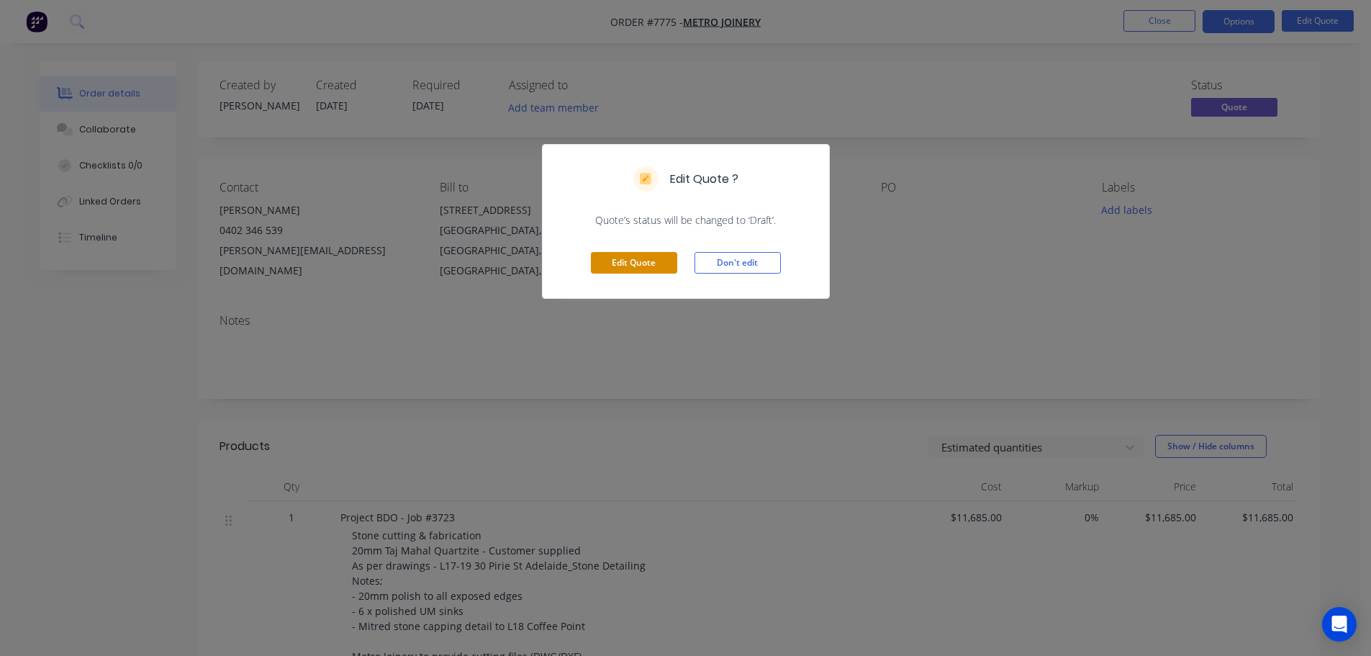
click at [651, 258] on button "Edit Quote" at bounding box center [634, 263] width 86 height 22
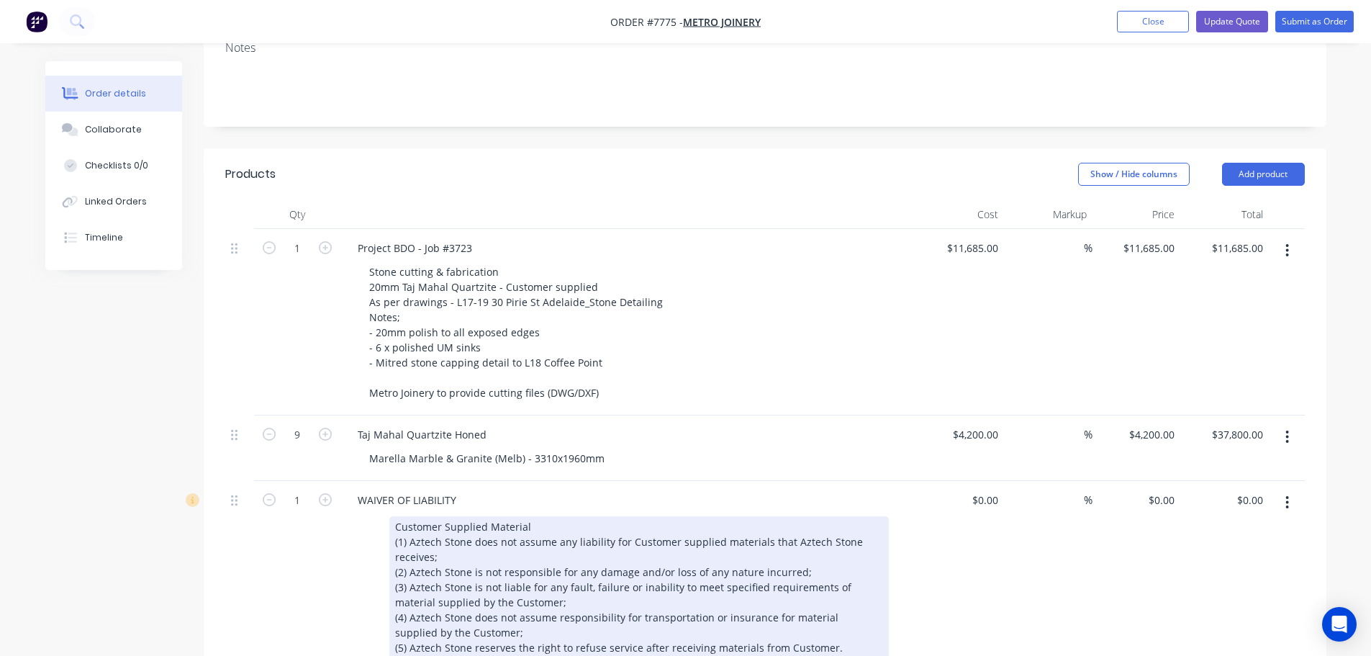
scroll to position [432, 0]
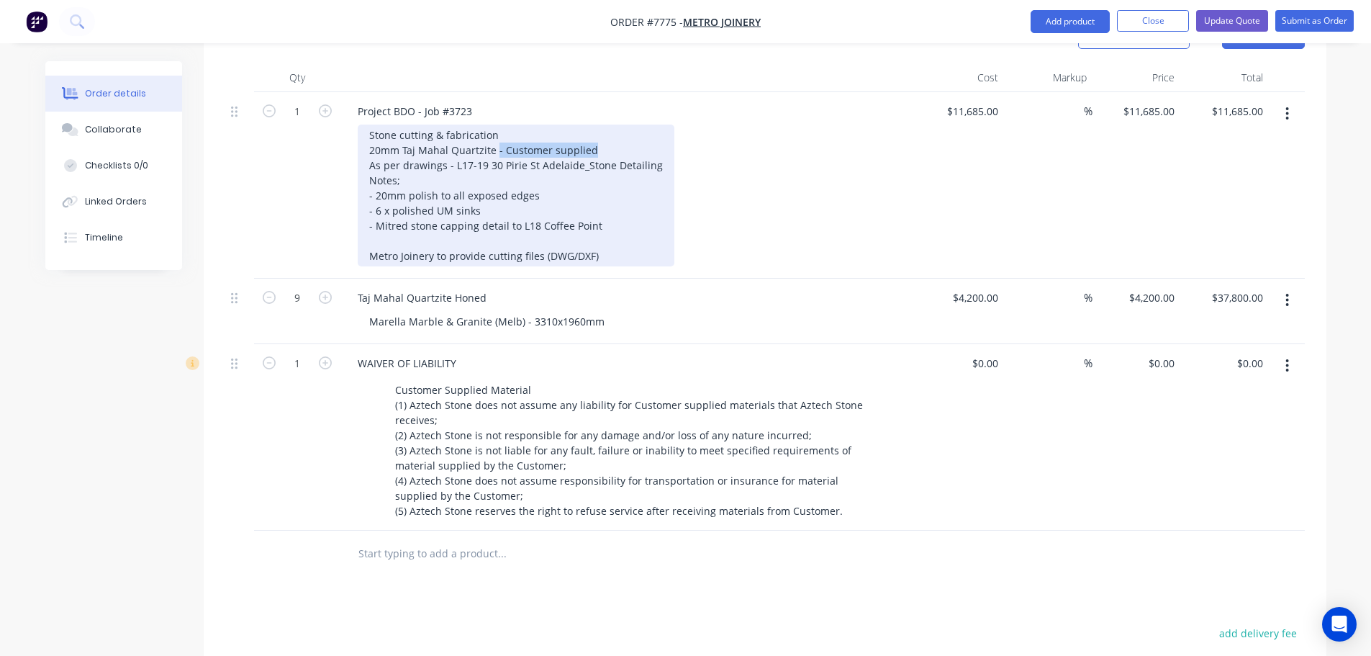
drag, startPoint x: 611, startPoint y: 104, endPoint x: 494, endPoint y: 105, distance: 116.6
click at [494, 124] on div "Stone cutting & fabrication 20mm Taj Mahal Quartzite - Customer supplied As per…" at bounding box center [516, 195] width 317 height 142
click at [586, 124] on div "Stone cutting & fabrication 20mm Taj Mahal Quartzite - Customer supplied As per…" at bounding box center [516, 195] width 317 height 142
drag, startPoint x: 623, startPoint y: 115, endPoint x: 425, endPoint y: 98, distance: 199.4
click at [317, 99] on div "1 Project BDO - Job #3723 Stone cutting & fabrication 20mm Taj Mahal Quartzite …" at bounding box center [764, 185] width 1079 height 186
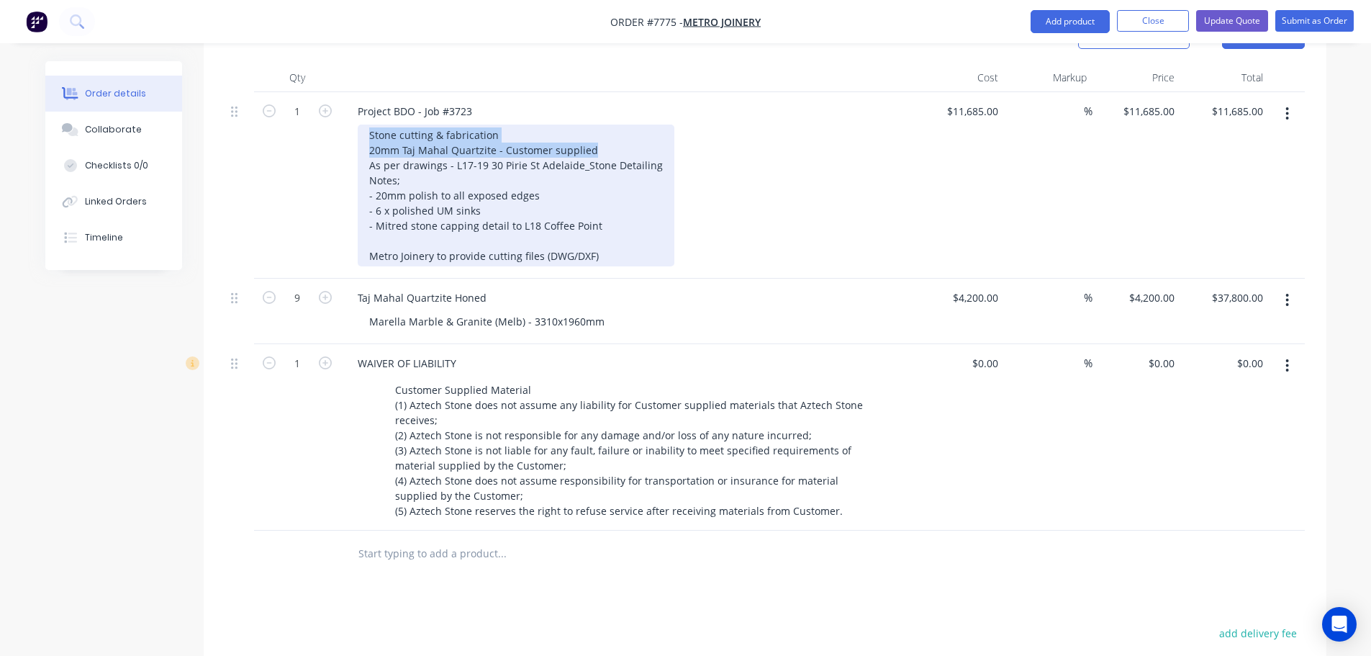
click at [425, 124] on div "Stone cutting & fabrication 20mm Taj Mahal Quartzite - Customer supplied As per…" at bounding box center [516, 195] width 317 height 142
click at [370, 124] on div "Stone cutting & fabrication 20mm Taj Mahal Quartzite - Customer supplied As per…" at bounding box center [516, 195] width 317 height 142
drag, startPoint x: 643, startPoint y: 94, endPoint x: 532, endPoint y: 98, distance: 110.9
click at [532, 124] on div "Supply, Cutting & Fabrication Stone cutting & fabrication 20mm Taj Mahal Quartz…" at bounding box center [516, 195] width 317 height 142
drag, startPoint x: 607, startPoint y: 107, endPoint x: 347, endPoint y: 110, distance: 260.5
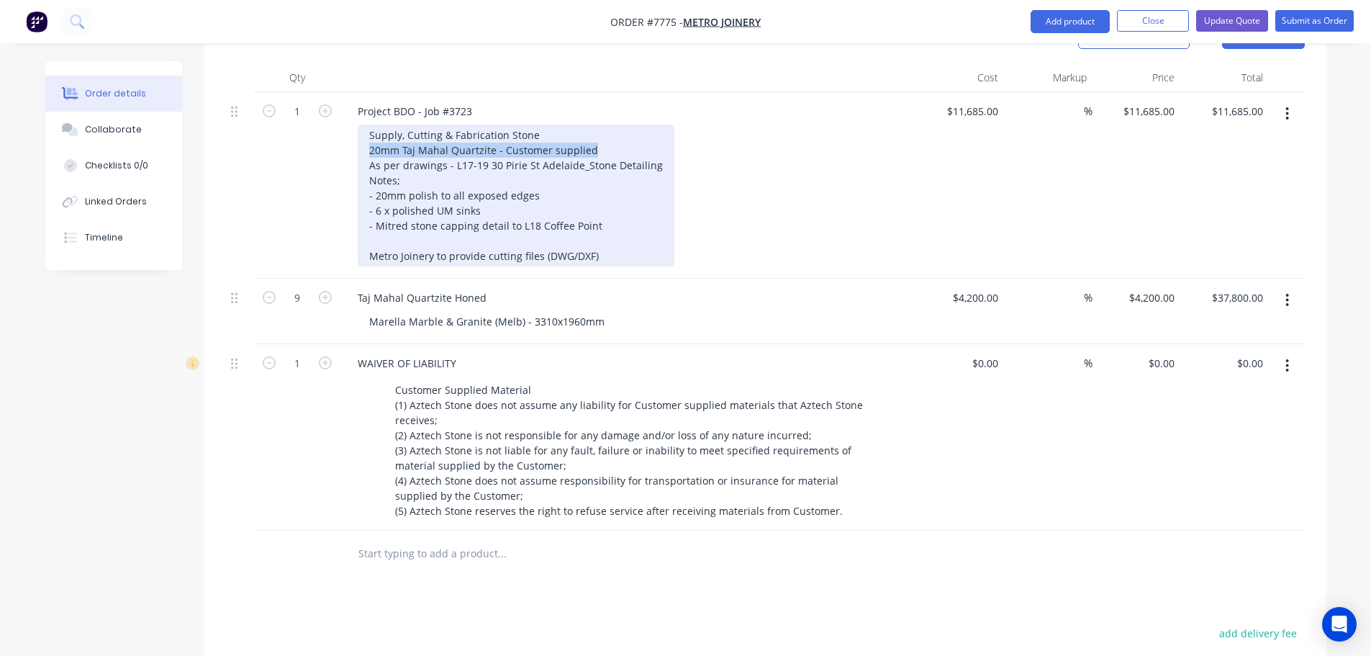
click at [348, 110] on div "Project BDO - Job #3723 Supply, Cutting & Fabrication Stone 20mm Taj Mahal Quar…" at bounding box center [628, 185] width 576 height 186
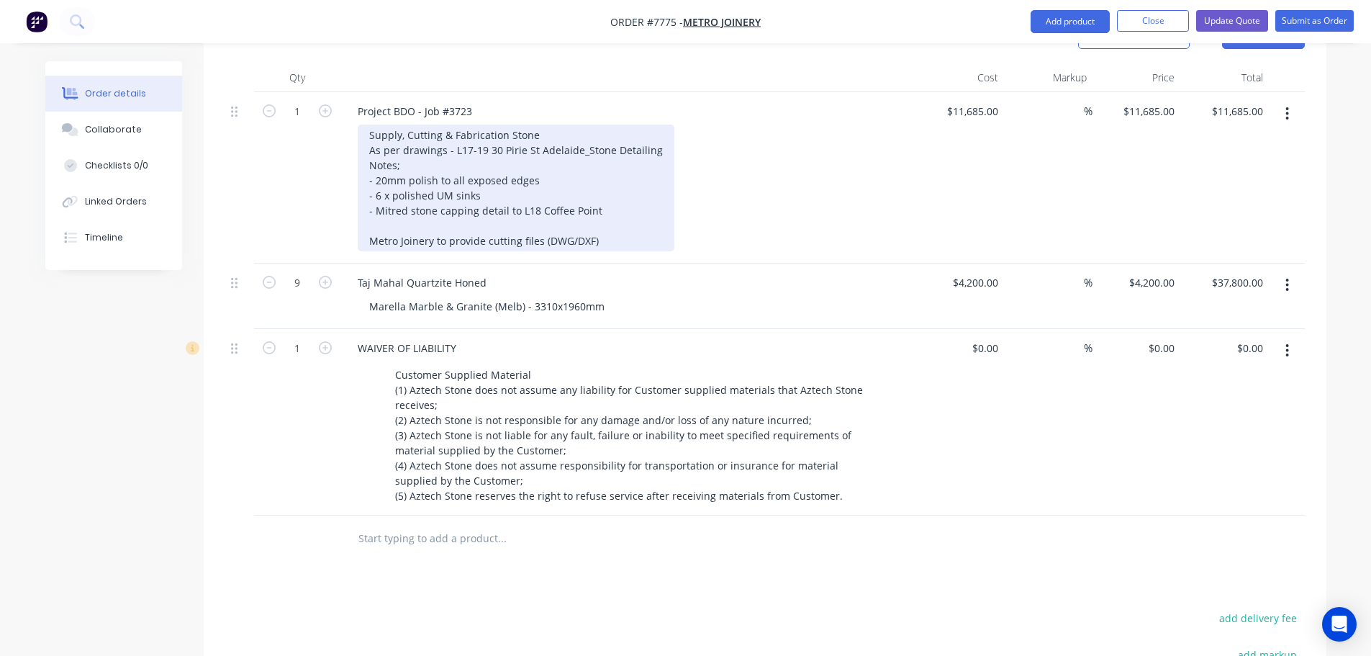
click at [456, 124] on div "Supply, Cutting & Fabrication Stone As per drawings - L17-19 30 Pirie St Adelai…" at bounding box center [516, 187] width 317 height 127
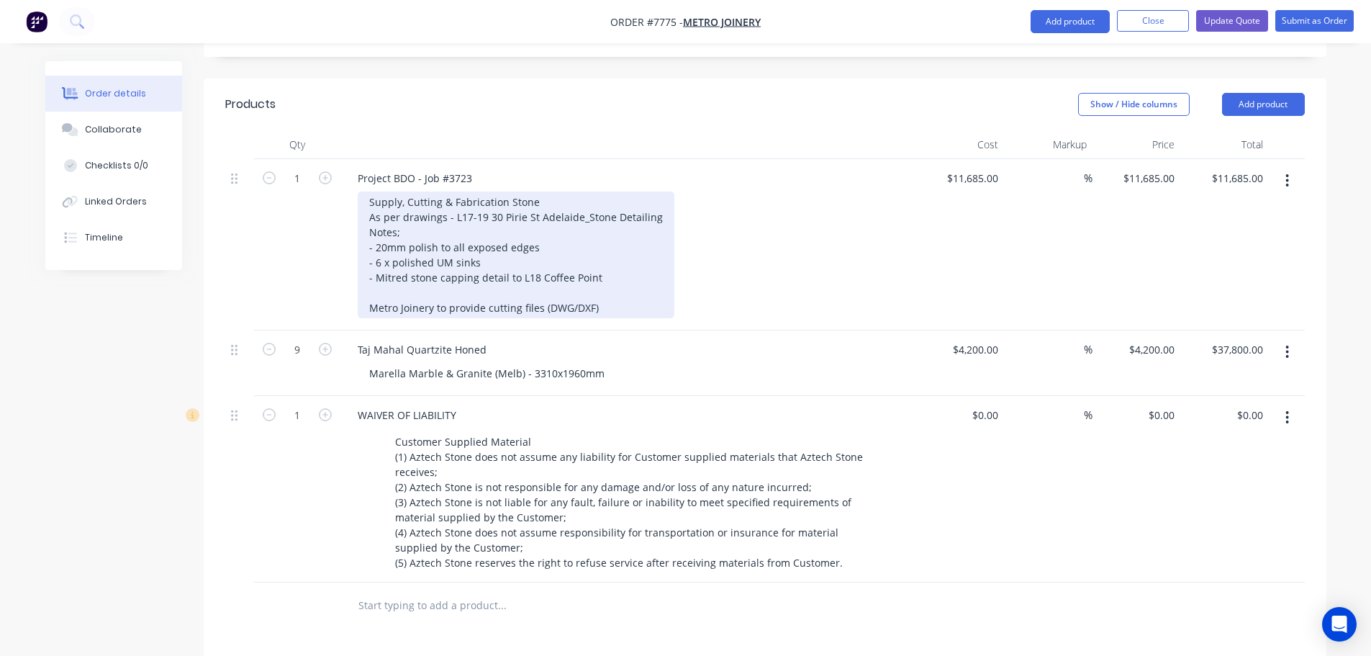
scroll to position [288, 0]
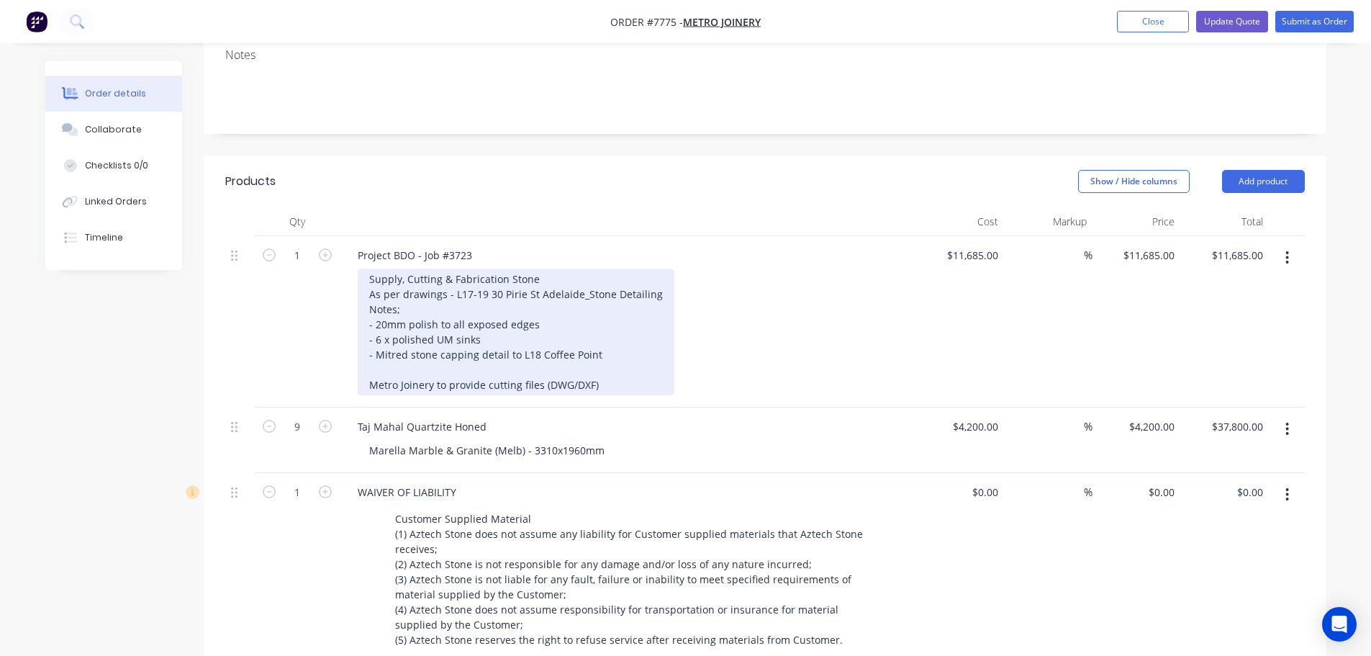
click at [403, 268] on div "Supply, Cutting & Fabrication Stone As per drawings - L17-19 30 Pirie St Adelai…" at bounding box center [516, 331] width 317 height 127
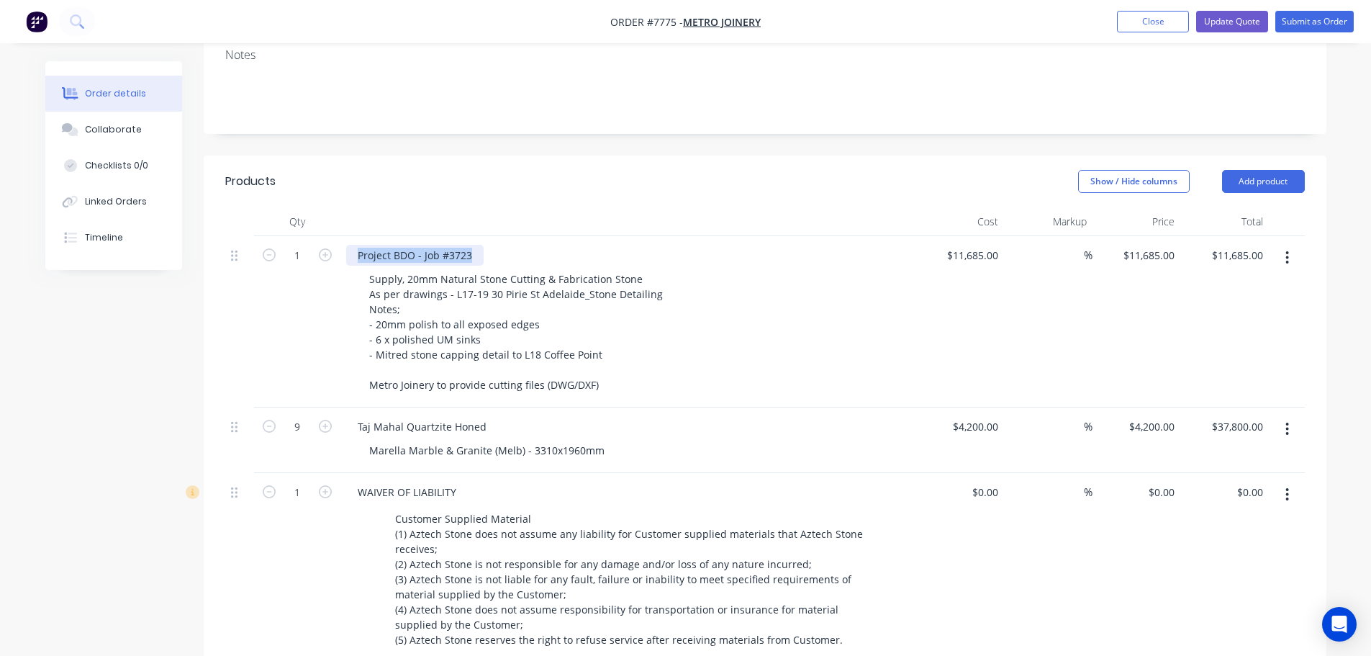
drag, startPoint x: 471, startPoint y: 214, endPoint x: 346, endPoint y: 217, distance: 124.5
click at [346, 245] on div "Project BDO - Job #3723" at bounding box center [414, 255] width 137 height 21
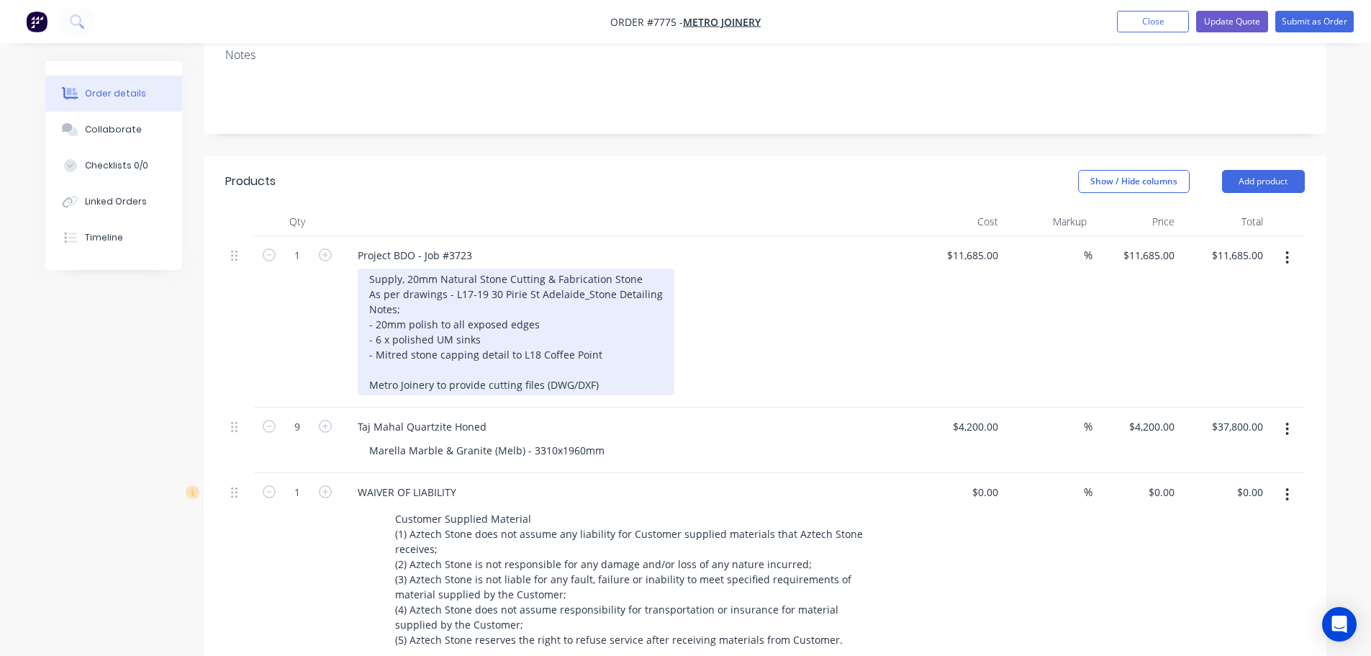
click at [445, 268] on div "Supply, 20mm Natural Stone Cutting & Fabrication Stone As per drawings - L17-19…" at bounding box center [516, 331] width 317 height 127
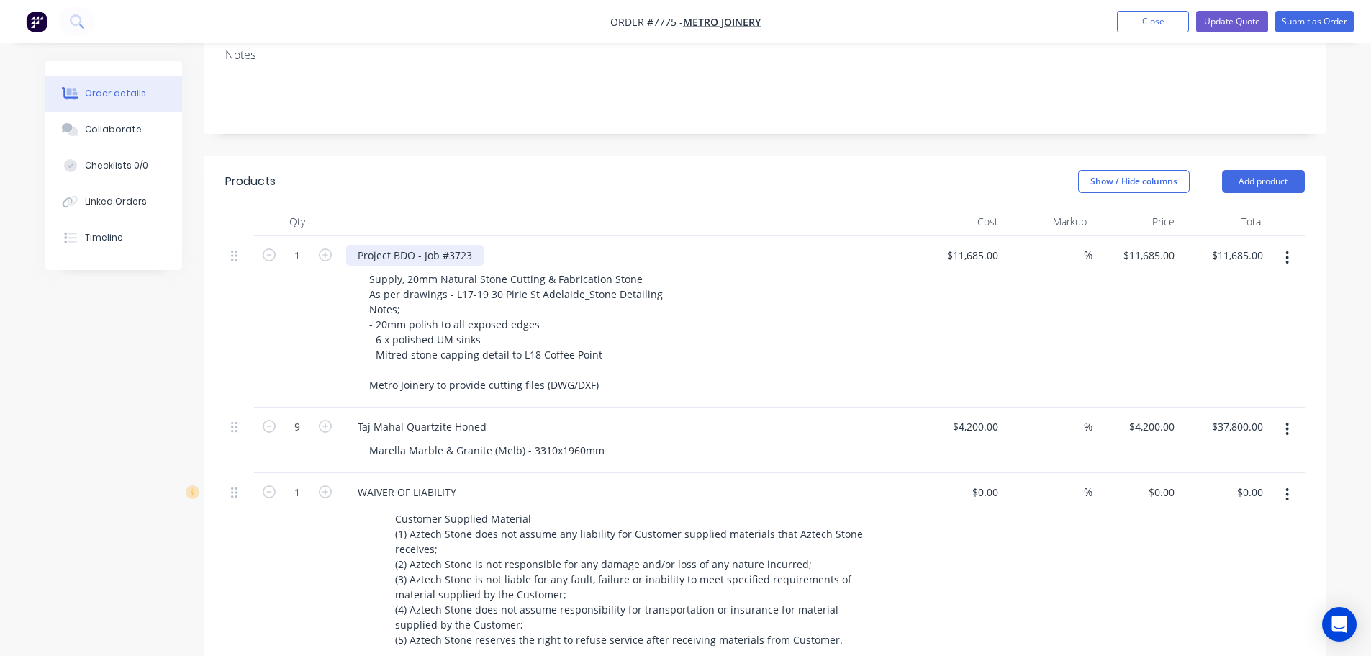
click at [455, 245] on div "Project BDO - Job #3723" at bounding box center [414, 255] width 137 height 21
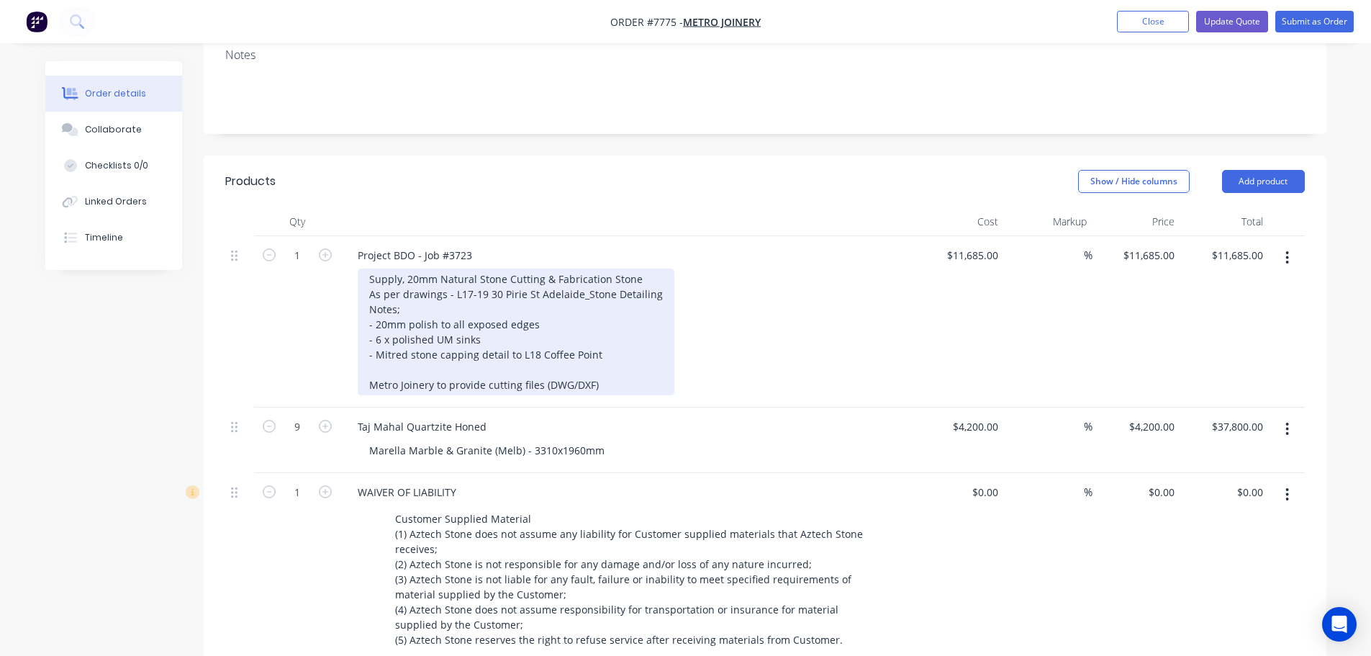
click at [568, 333] on div "Supply, 20mm Natural Stone Cutting & Fabrication Stone As per drawings - L17-19…" at bounding box center [516, 331] width 317 height 127
click at [603, 317] on div "Supply, 20mm Natural Stone Cutting & Fabrication Stone As per drawings - L17-19…" at bounding box center [516, 331] width 317 height 127
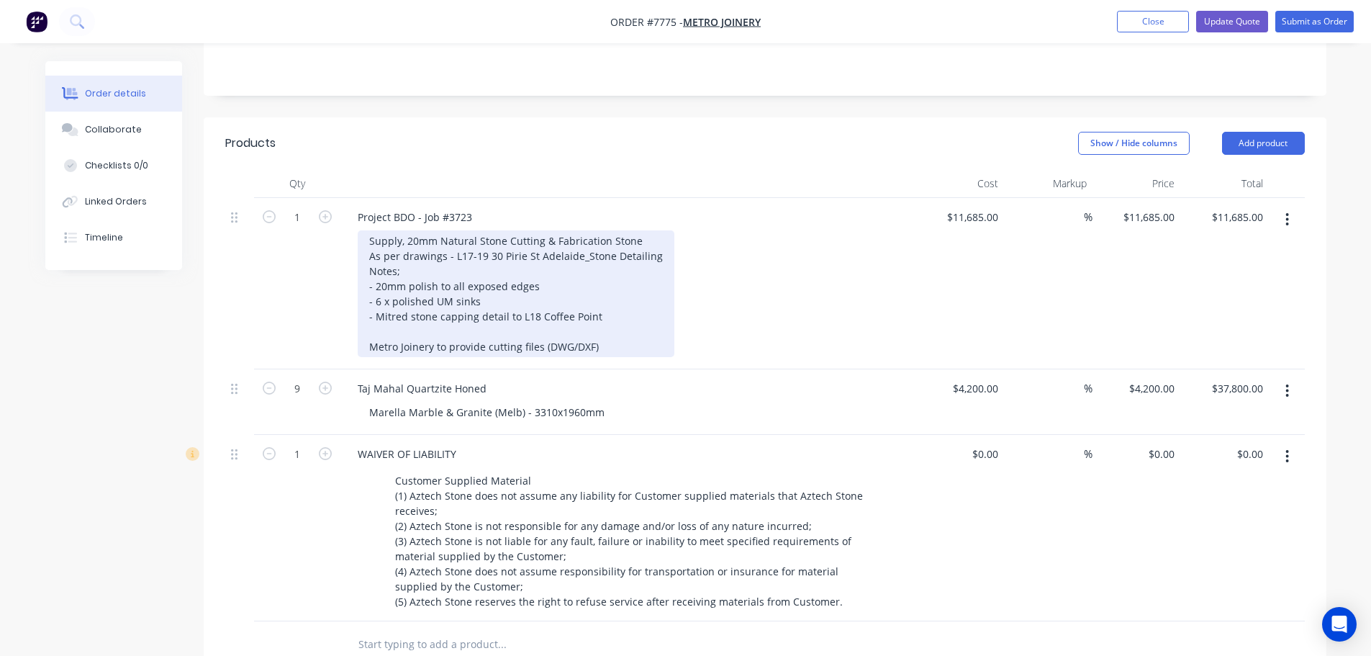
scroll to position [360, 0]
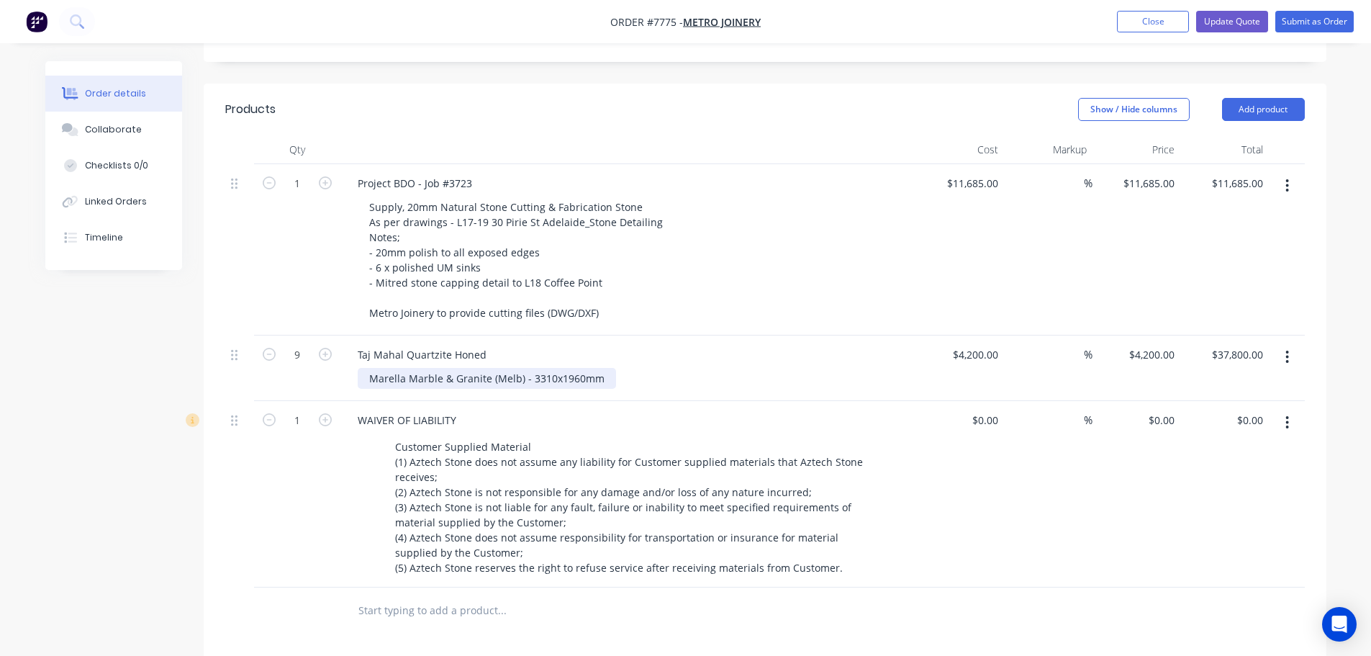
drag, startPoint x: 545, startPoint y: 332, endPoint x: 576, endPoint y: 337, distance: 32.2
click at [545, 368] on div "Marella Marble & Granite (Melb) - 3310x1960mm" at bounding box center [487, 378] width 258 height 21
click at [602, 368] on div "Marella Marble & Granite (Melb) - 3310x1960mm" at bounding box center [487, 378] width 258 height 21
click at [228, 486] on div at bounding box center [239, 494] width 29 height 186
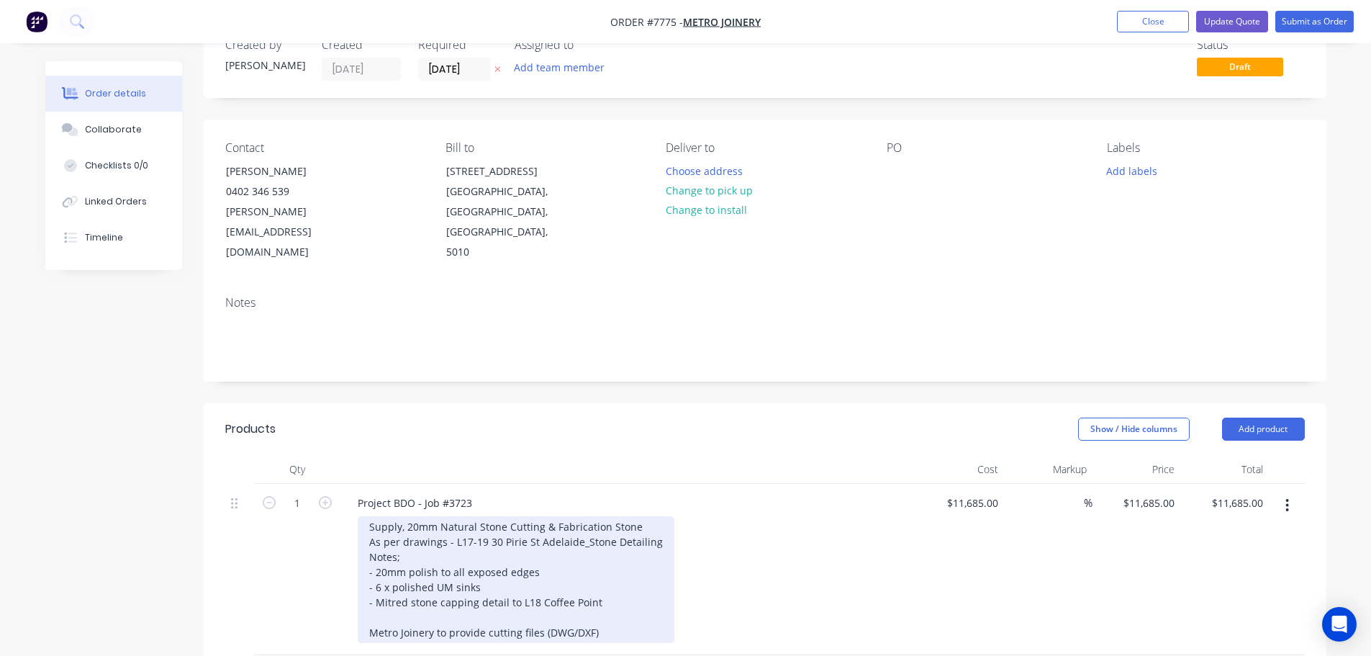
scroll to position [0, 0]
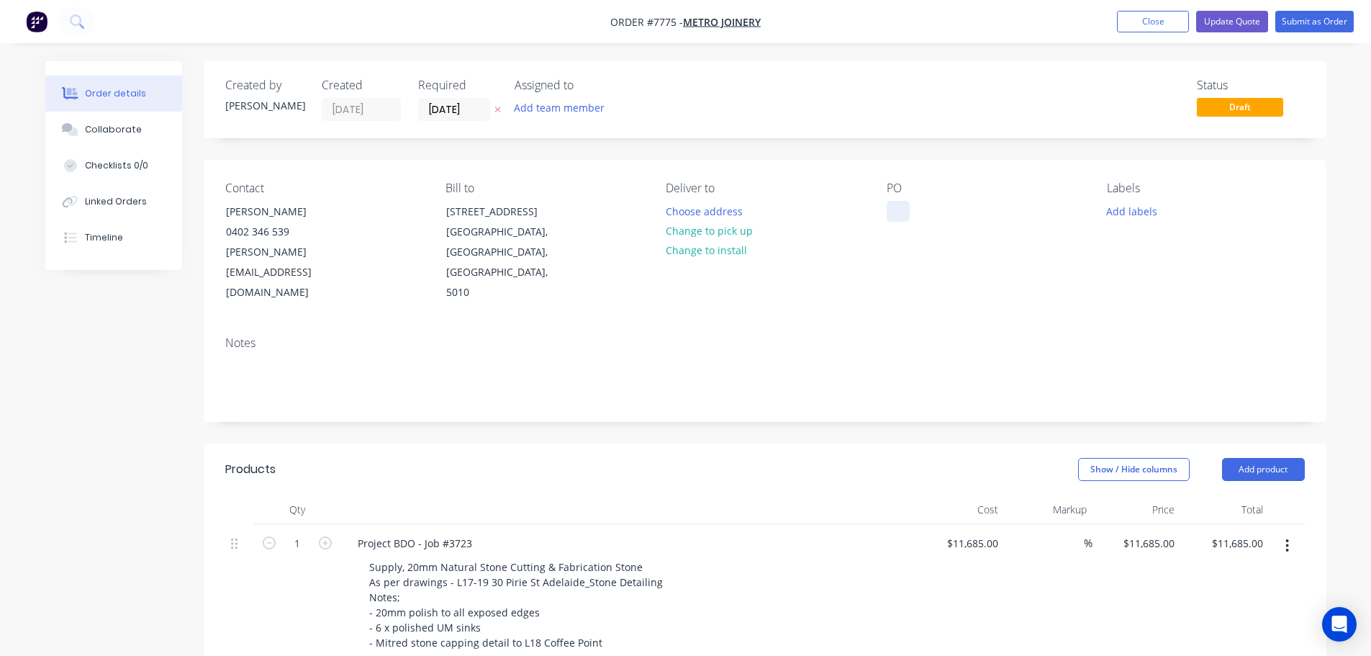
click at [895, 209] on div at bounding box center [898, 211] width 23 height 21
click at [922, 208] on div "BDOADELAIDE - PO-3723-28344" at bounding box center [973, 211] width 173 height 21
click at [1105, 210] on button "Add labels" at bounding box center [1132, 210] width 66 height 19
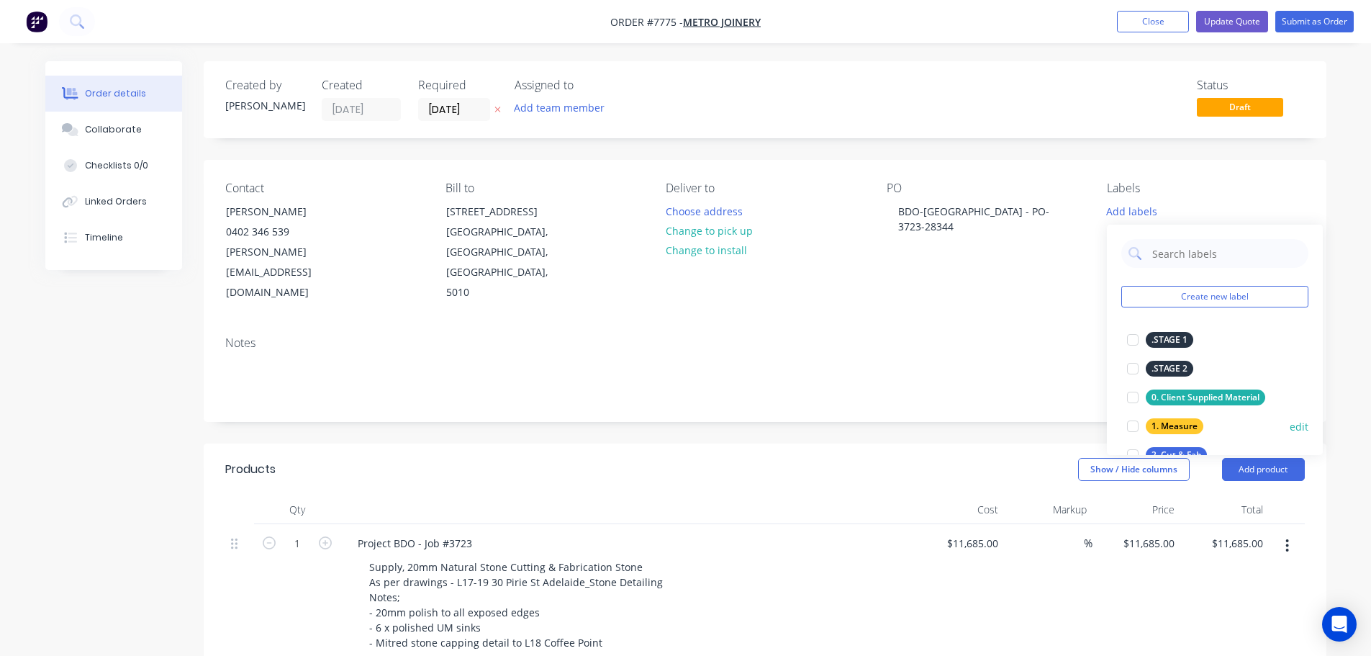
click at [1105, 427] on div at bounding box center [1132, 426] width 29 height 29
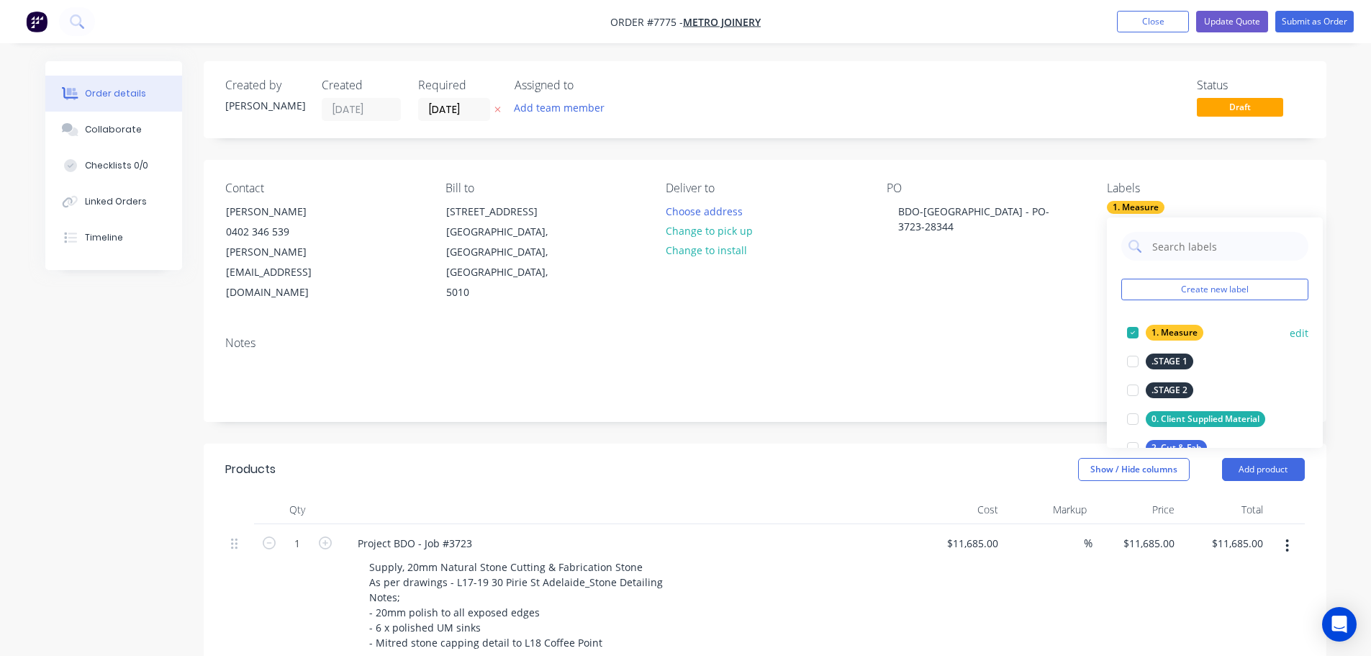
click at [1105, 330] on div at bounding box center [1132, 332] width 29 height 29
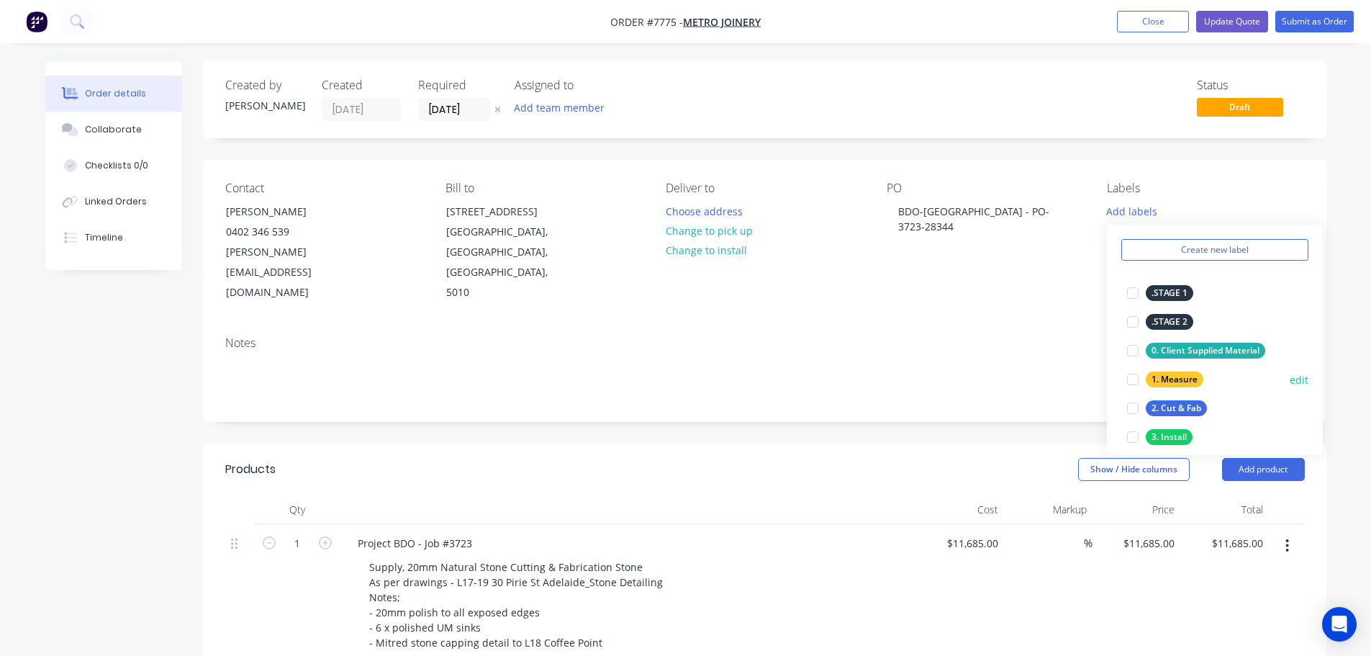
scroll to position [72, 0]
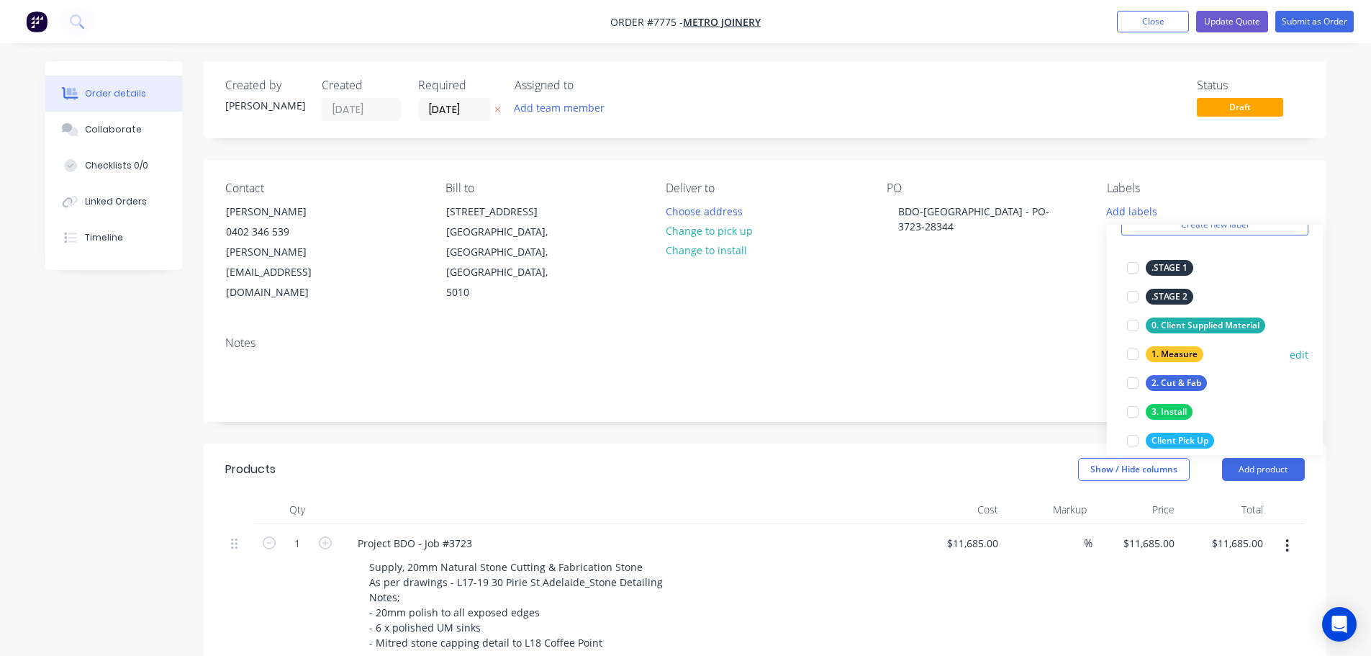
click at [1105, 380] on div at bounding box center [1132, 382] width 29 height 29
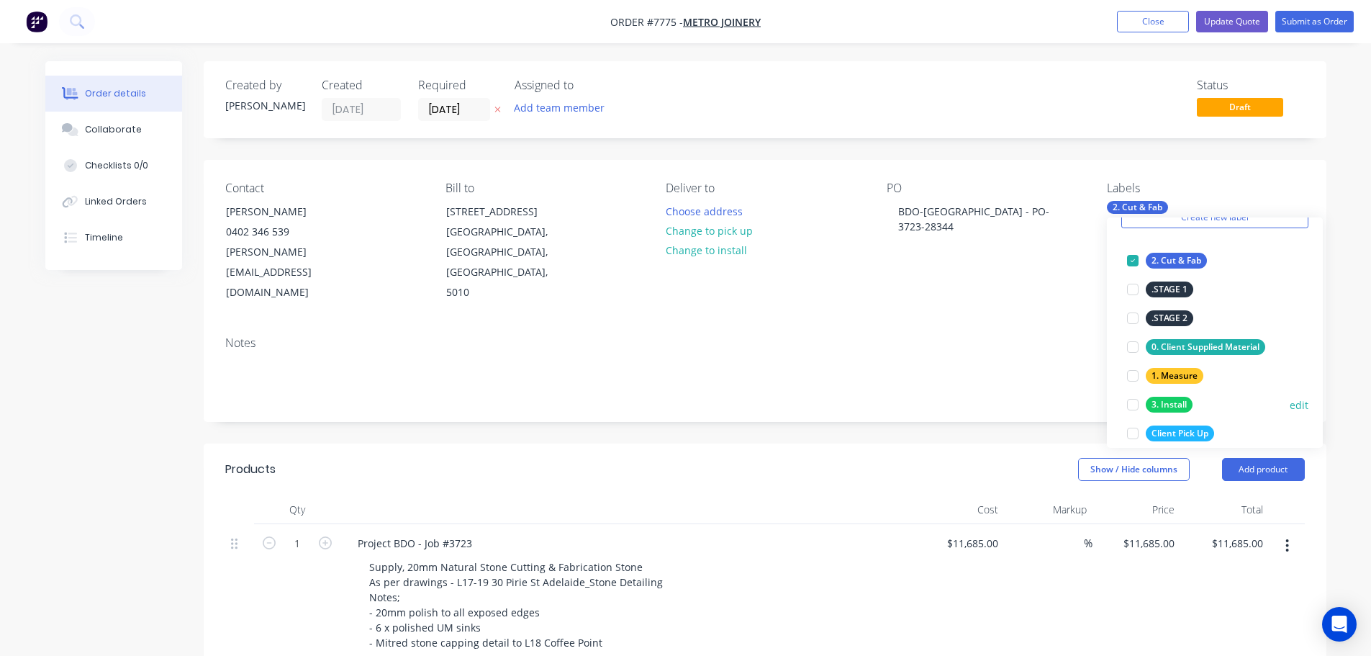
click at [1105, 401] on div at bounding box center [1132, 404] width 29 height 29
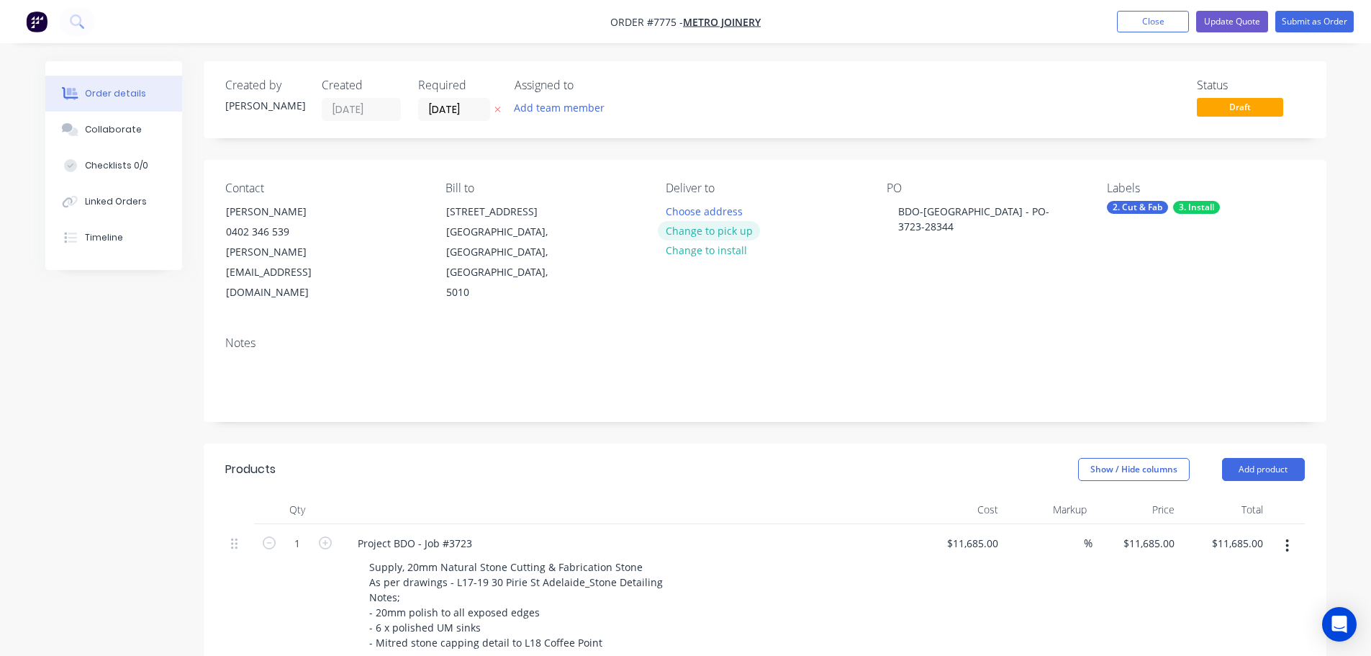
click at [731, 230] on button "Change to pick up" at bounding box center [709, 230] width 102 height 19
click at [698, 208] on div "Pick up Change to delivery Change to install" at bounding box center [764, 242] width 197 height 122
click at [686, 208] on div at bounding box center [677, 211] width 23 height 21
click at [458, 106] on input "24/09/25" at bounding box center [454, 110] width 71 height 22
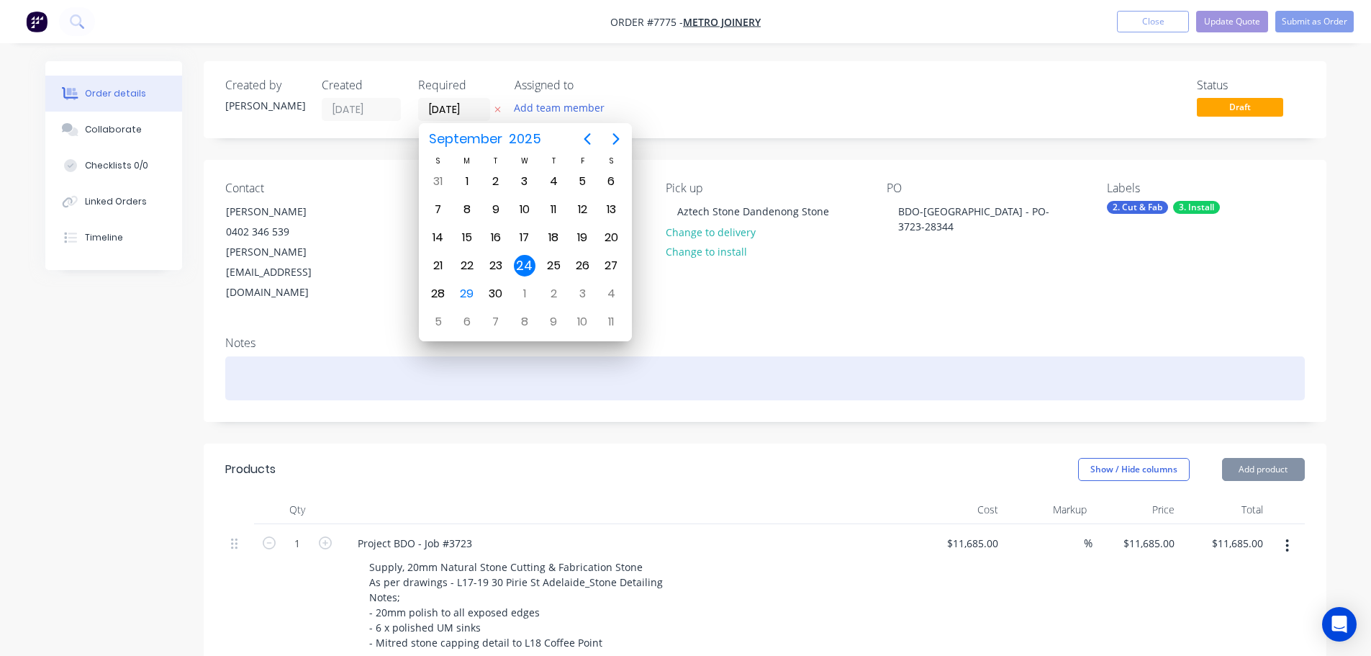
click at [802, 356] on div at bounding box center [764, 378] width 1079 height 44
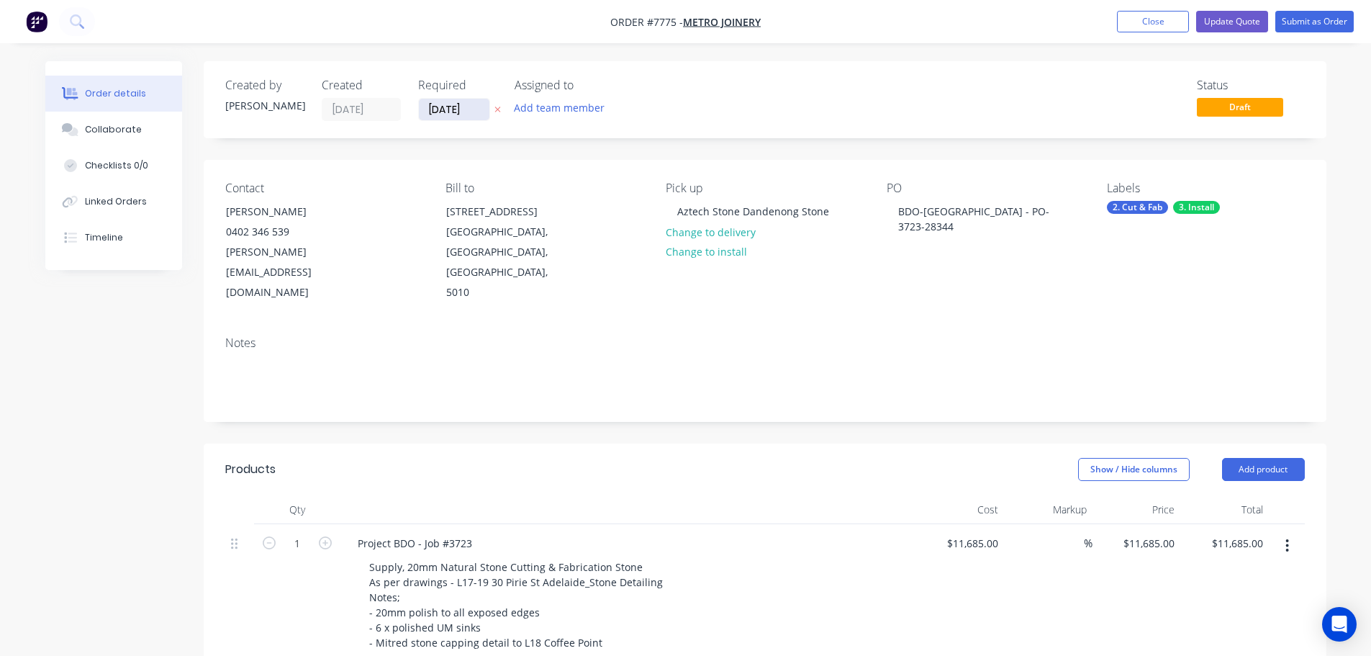
click at [458, 106] on input "24/09/25" at bounding box center [454, 110] width 71 height 22
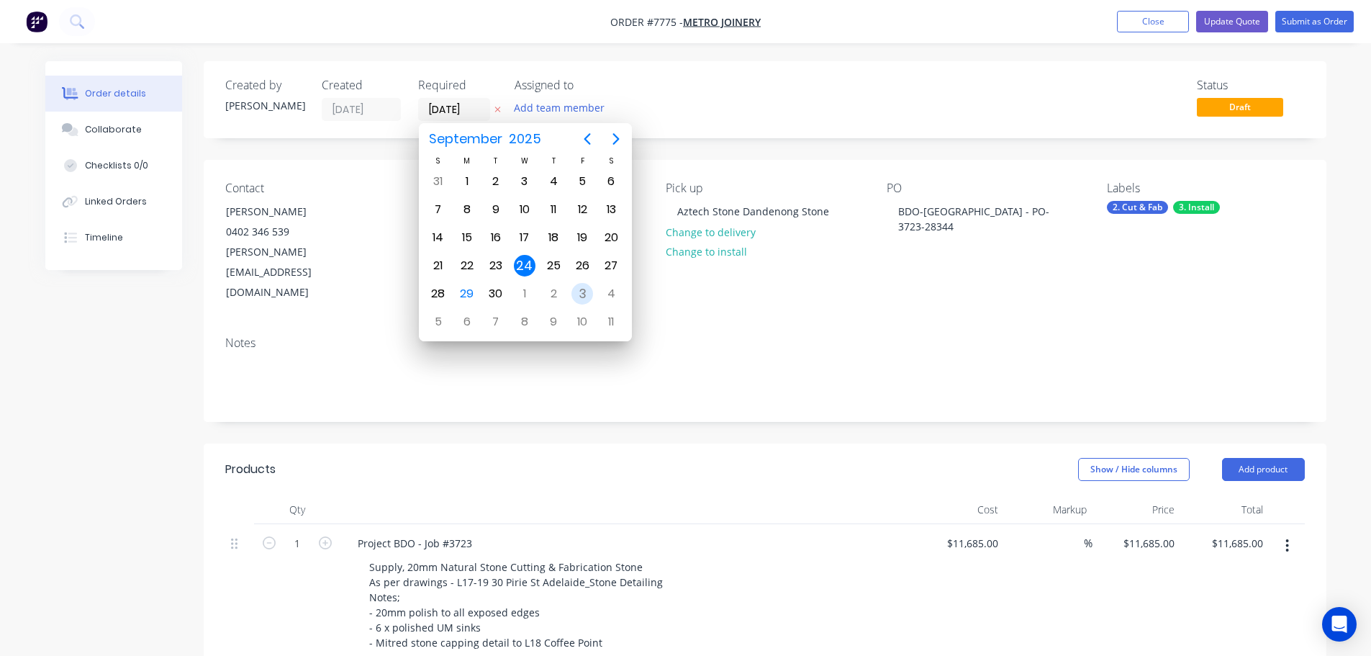
click at [581, 300] on div "3" at bounding box center [582, 294] width 22 height 22
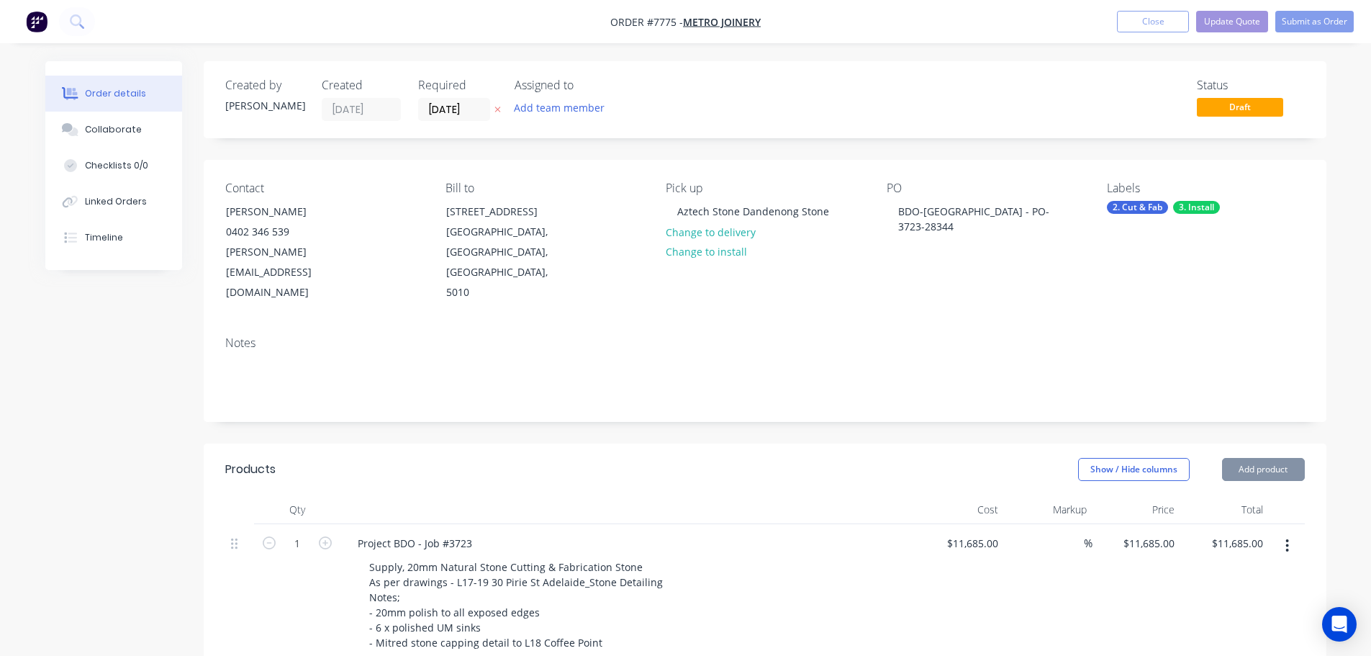
scroll to position [0, 0]
drag, startPoint x: 470, startPoint y: 109, endPoint x: 480, endPoint y: 109, distance: 10.1
click at [469, 109] on input "03/10/25" at bounding box center [454, 110] width 71 height 22
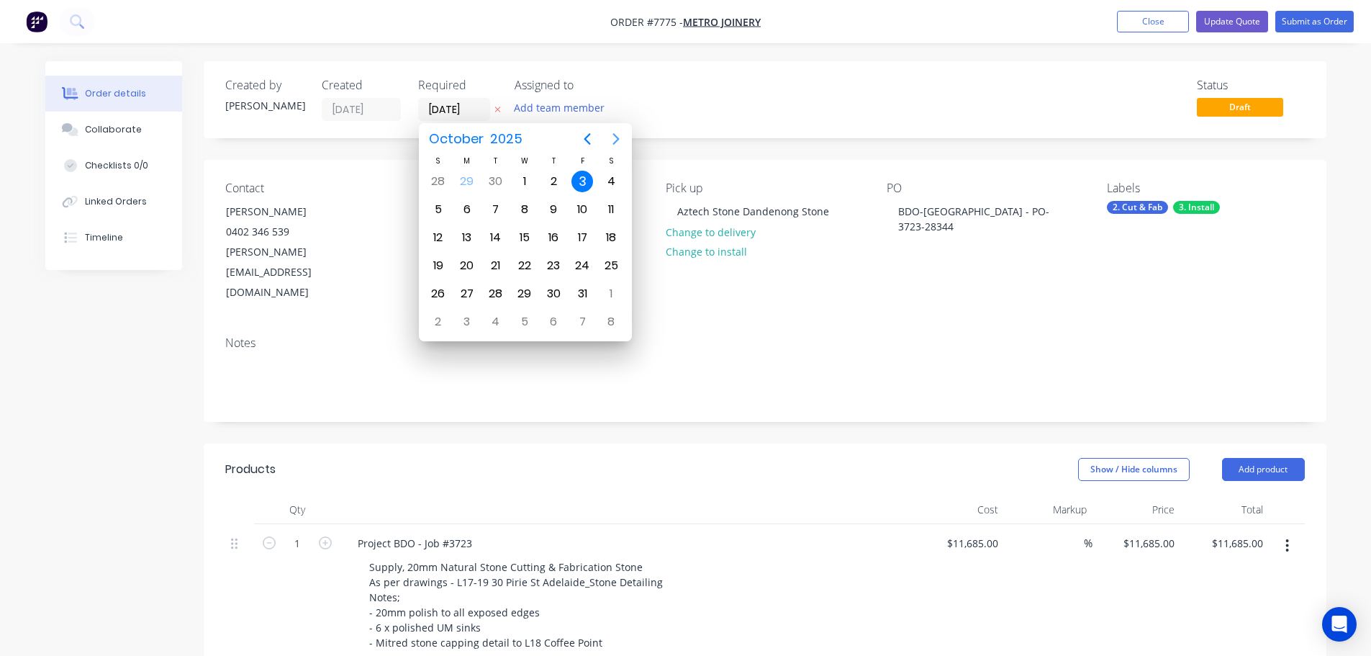
click at [621, 141] on icon "Next page" at bounding box center [615, 138] width 17 height 17
click at [478, 208] on div "3" at bounding box center [467, 209] width 29 height 27
type input "03/11/25"
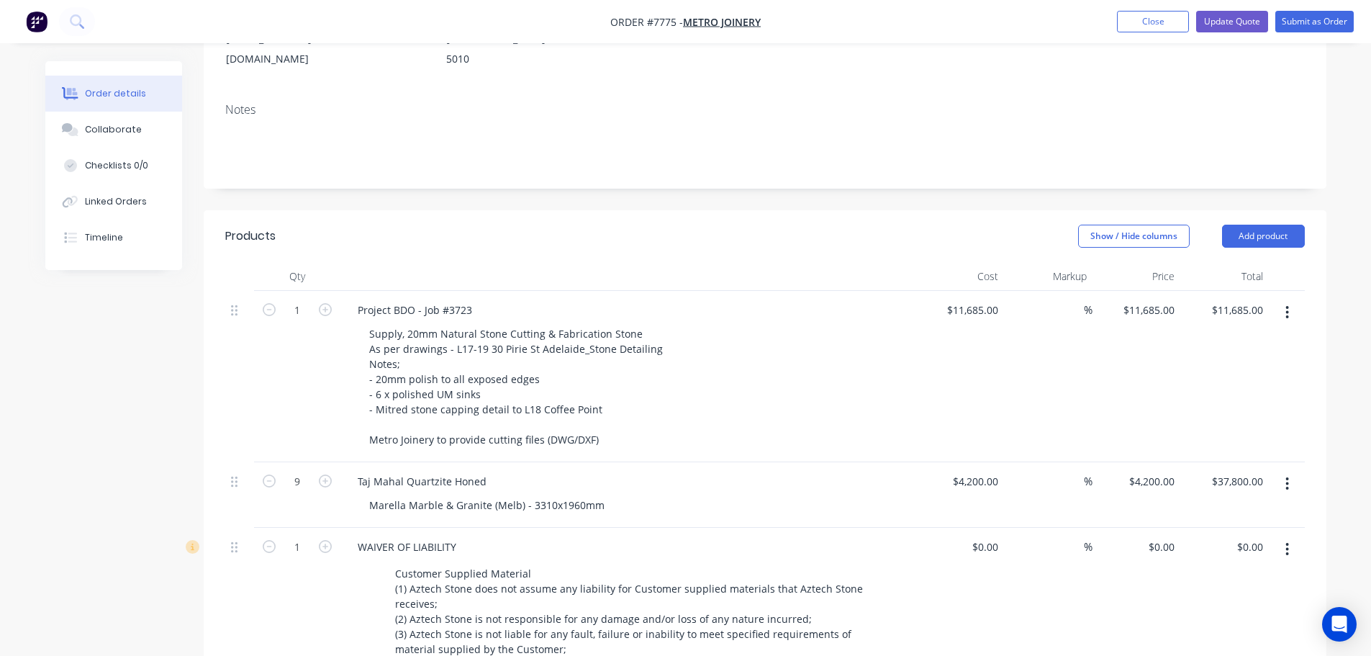
scroll to position [216, 0]
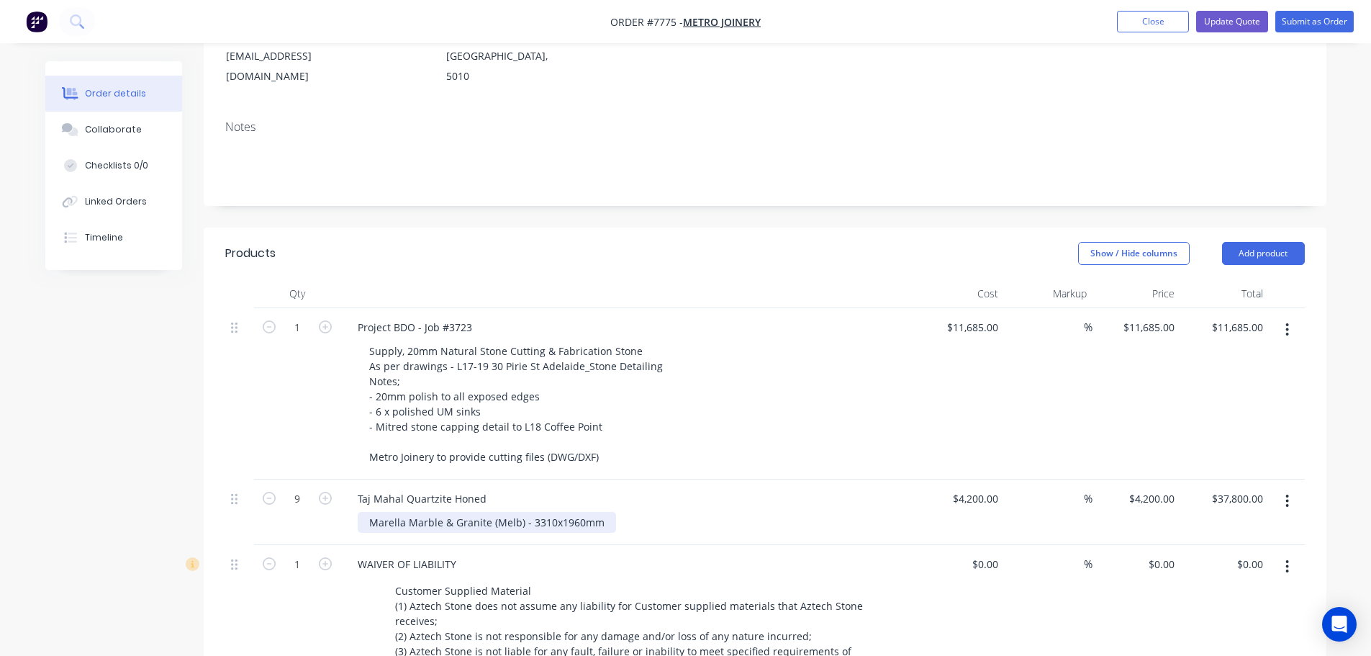
click at [598, 499] on div "Marella Marble & Granite (Melb) - 3310x1960mm" at bounding box center [487, 522] width 258 height 21
click at [494, 488] on div "Taj Mahal Quartzite Honed" at bounding box center [422, 498] width 152 height 21
click at [699, 371] on div "Supply, 20mm Natural Stone Cutting & Fabrication Stone As per drawings - L17-19…" at bounding box center [634, 403] width 553 height 127
click at [511, 488] on div "Taj Mahal Quartzite Honed Block 10968" at bounding box center [452, 498] width 212 height 21
click at [682, 488] on div "Taj Mahal Quartzite Honed Block #10968" at bounding box center [628, 498] width 564 height 21
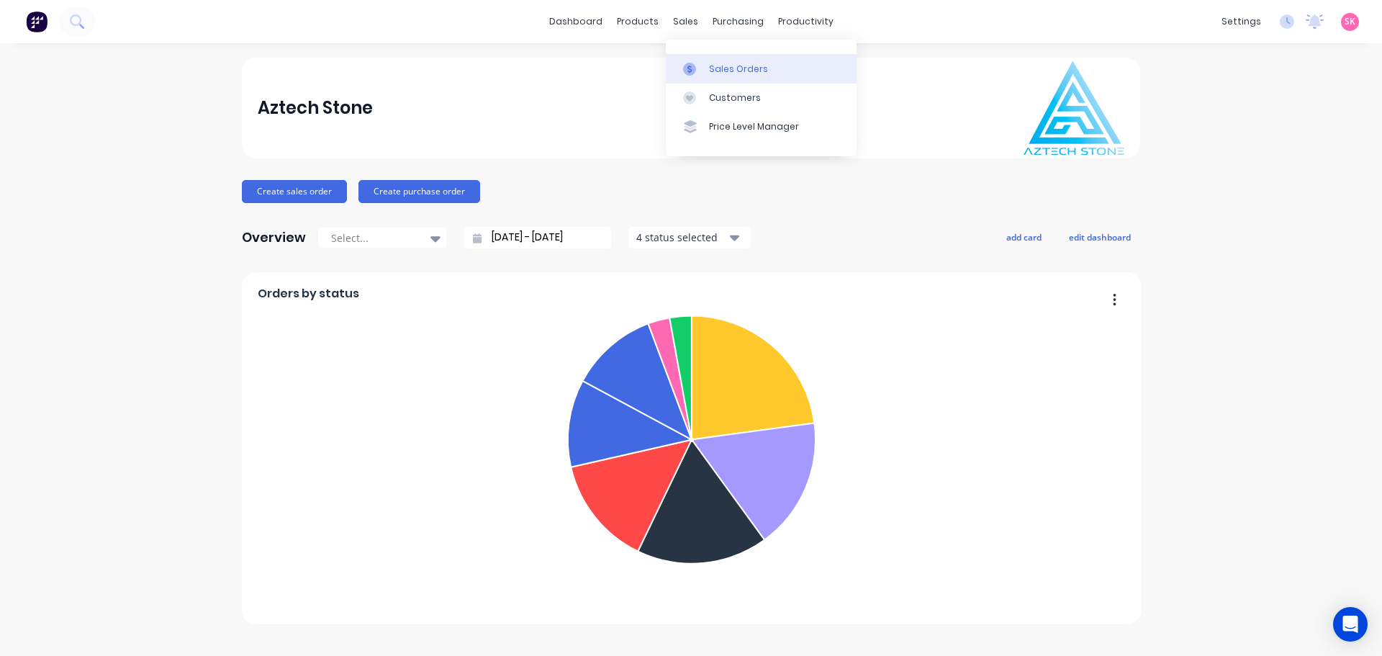
click at [704, 50] on div "Sales Orders Customers Price Level Manager" at bounding box center [761, 98] width 191 height 116
click at [709, 73] on div "Sales Orders" at bounding box center [738, 69] width 59 height 13
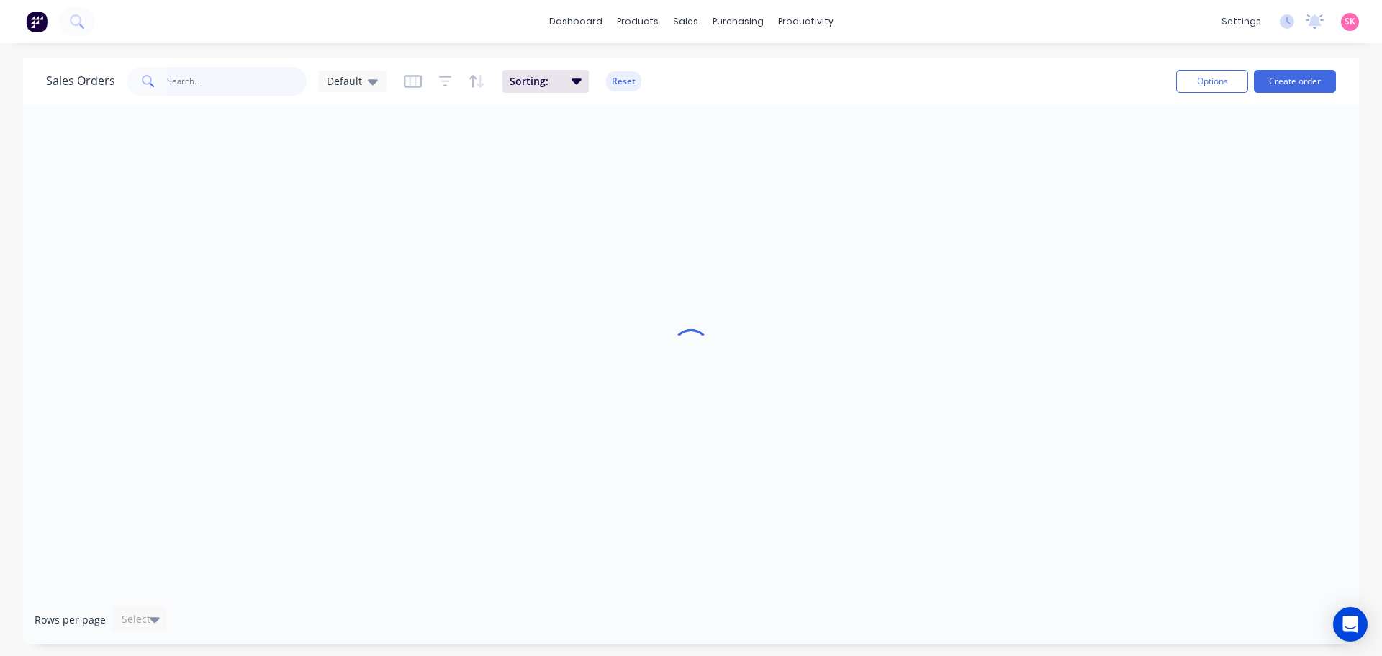
click at [217, 89] on input "text" at bounding box center [237, 81] width 140 height 29
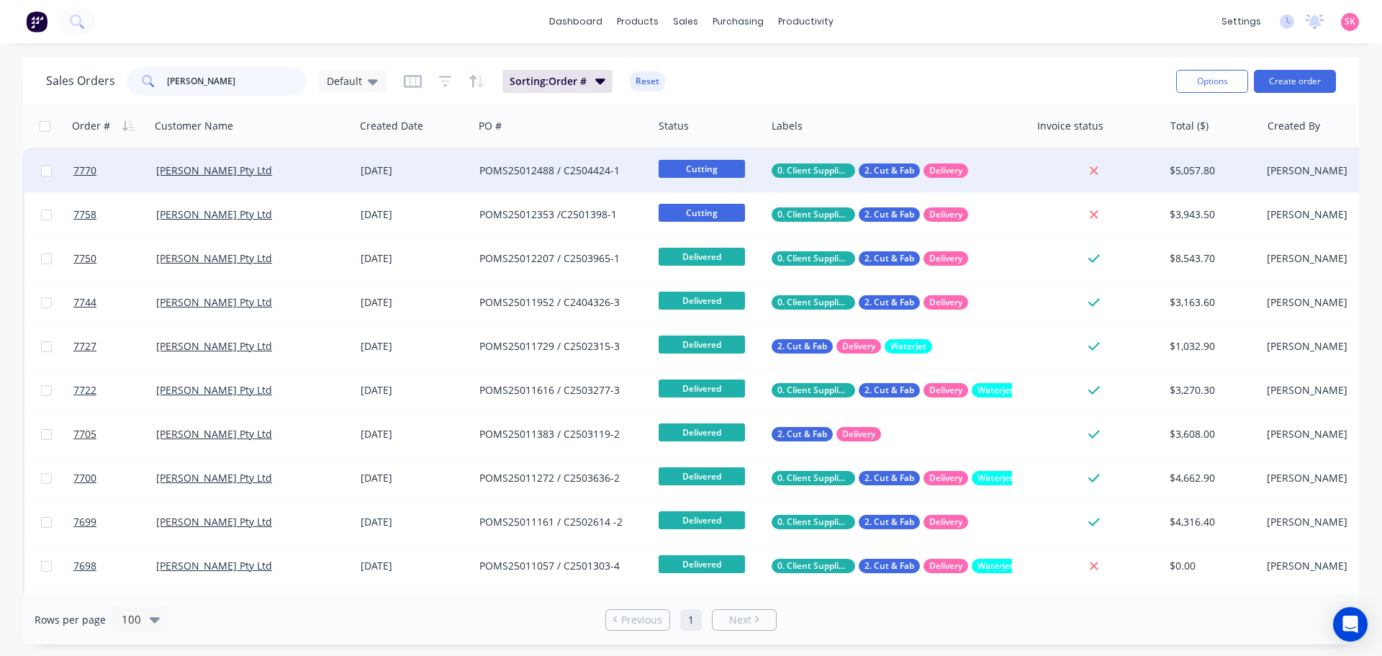
type input "[PERSON_NAME]"
click at [348, 152] on div "[PERSON_NAME] Pty Ltd" at bounding box center [252, 170] width 204 height 43
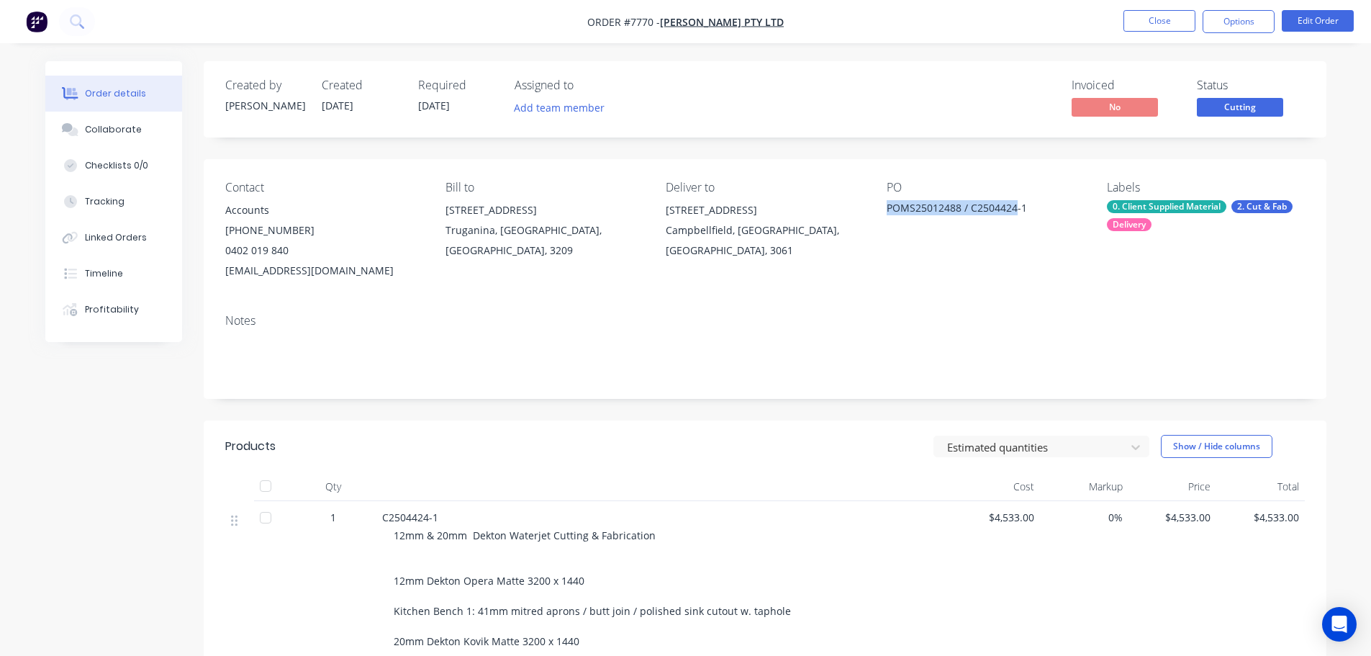
drag, startPoint x: 993, startPoint y: 209, endPoint x: 892, endPoint y: 209, distance: 101.5
click at [876, 209] on div "Contact Accounts [PHONE_NUMBER] [EMAIL_ADDRESS][DOMAIN_NAME] Bill to [STREET_AD…" at bounding box center [765, 230] width 1123 height 143
drag, startPoint x: 1028, startPoint y: 206, endPoint x: 882, endPoint y: 209, distance: 145.4
click at [882, 209] on div "Contact Accounts [PHONE_NUMBER] [EMAIL_ADDRESS][DOMAIN_NAME] Bill to [STREET_AD…" at bounding box center [765, 230] width 1123 height 143
copy div "POMS25012488 / C2504424-1"
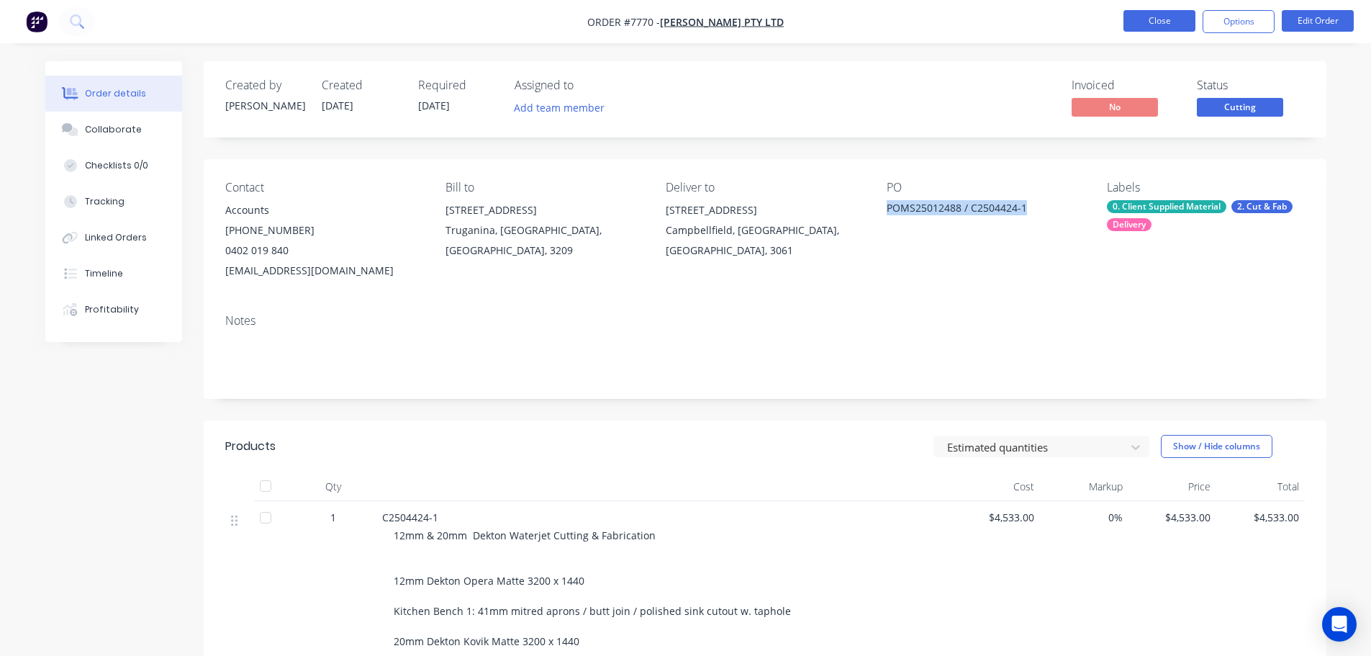
click at [1142, 21] on button "Close" at bounding box center [1159, 21] width 72 height 22
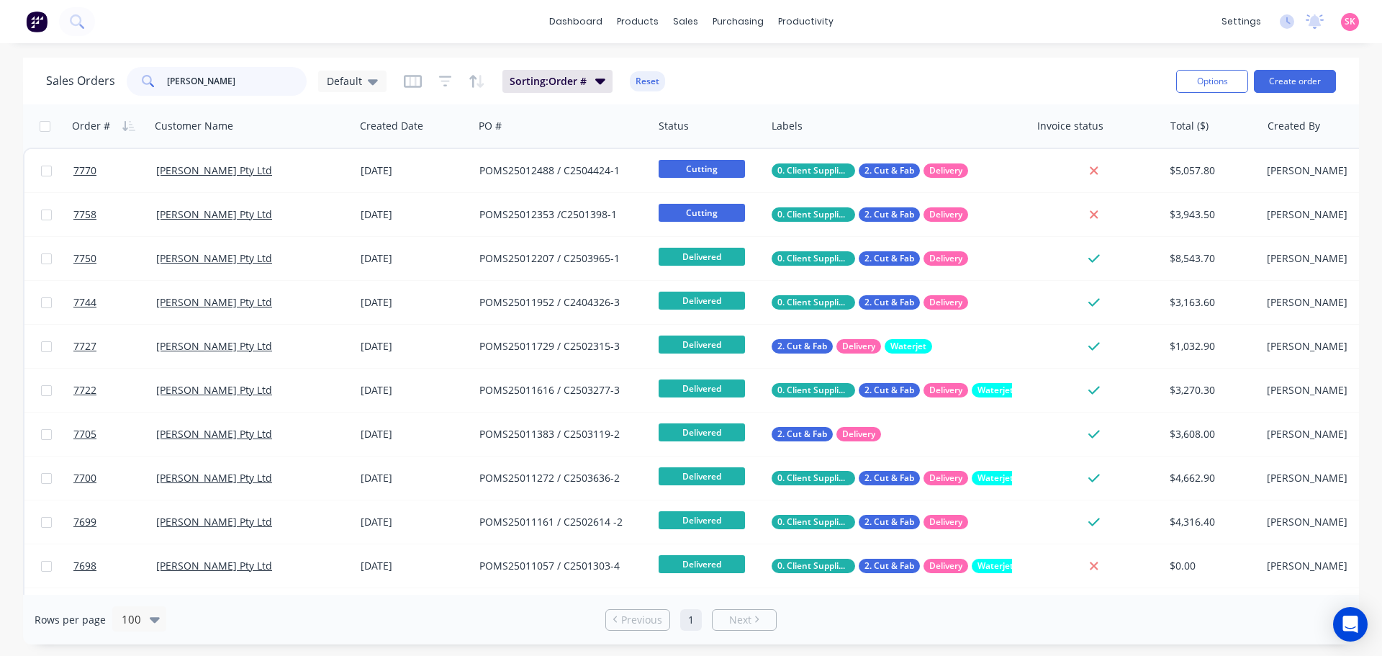
drag, startPoint x: 228, startPoint y: 90, endPoint x: 104, endPoint y: 92, distance: 123.8
click at [116, 89] on div "Sales Orders [PERSON_NAME] Default" at bounding box center [216, 81] width 340 height 29
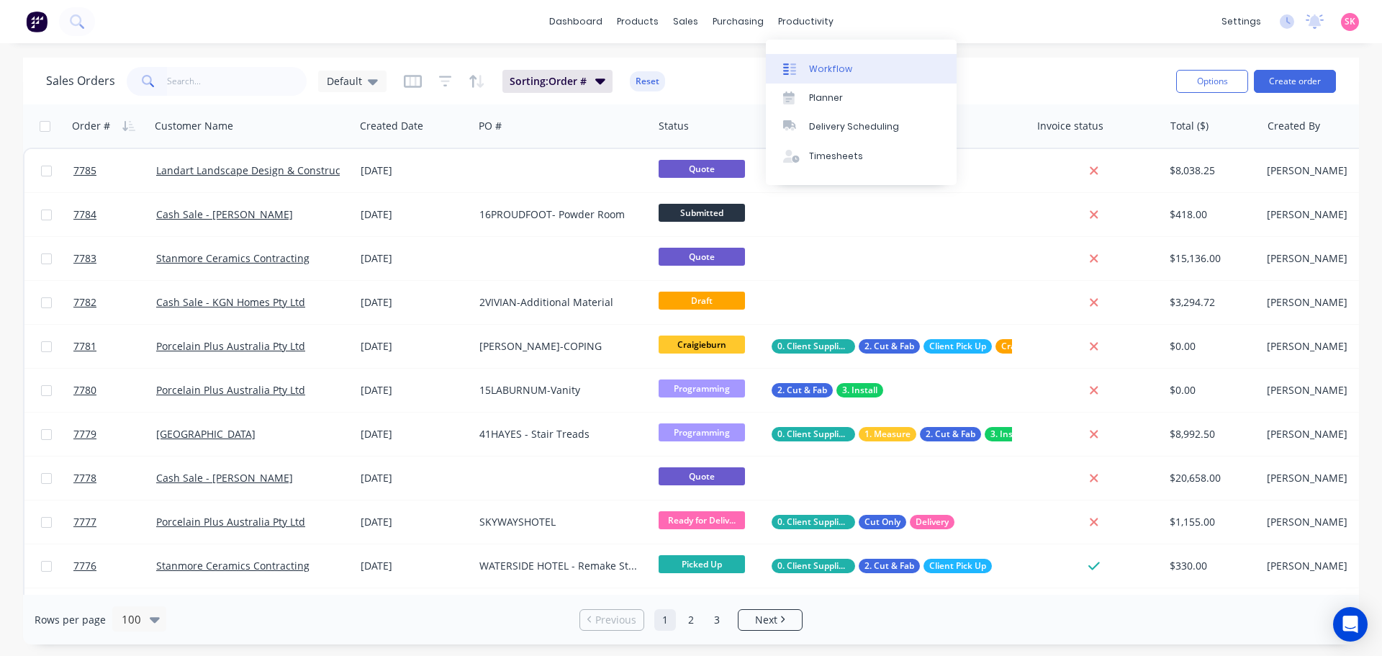
click at [821, 70] on div "Workflow" at bounding box center [830, 69] width 43 height 13
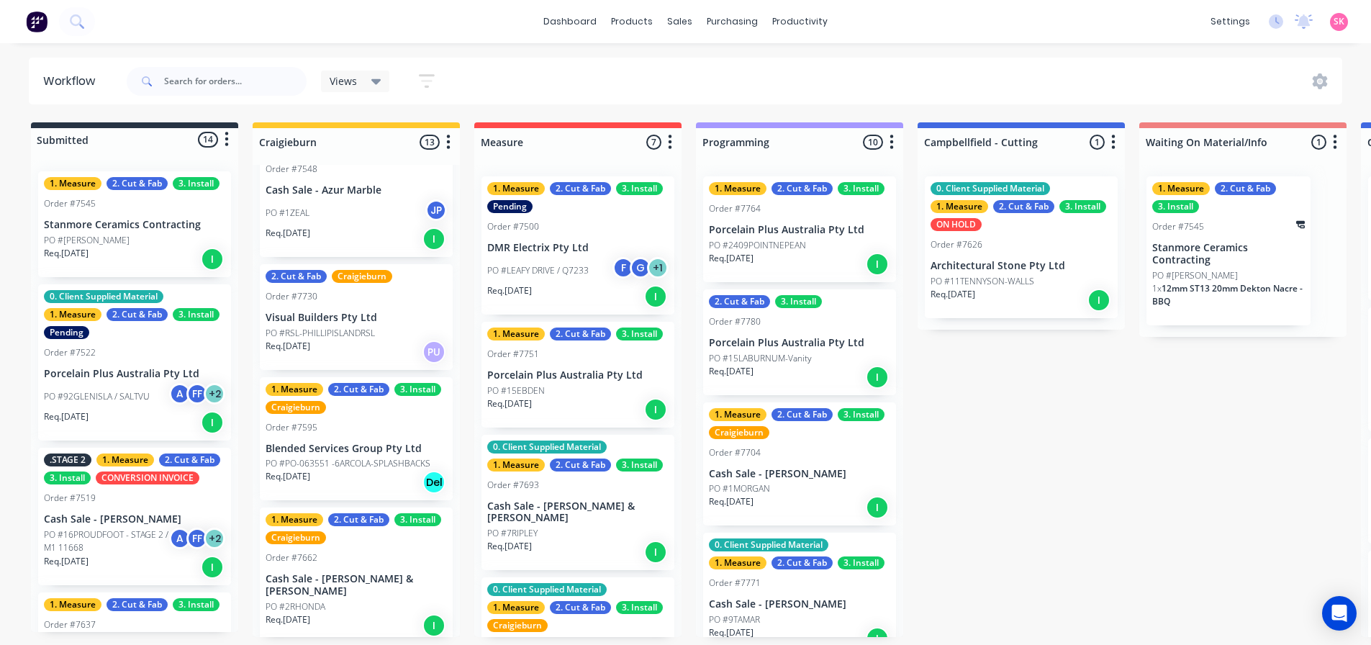
scroll to position [704, 0]
click at [502, 225] on div "Order #7500" at bounding box center [513, 226] width 52 height 13
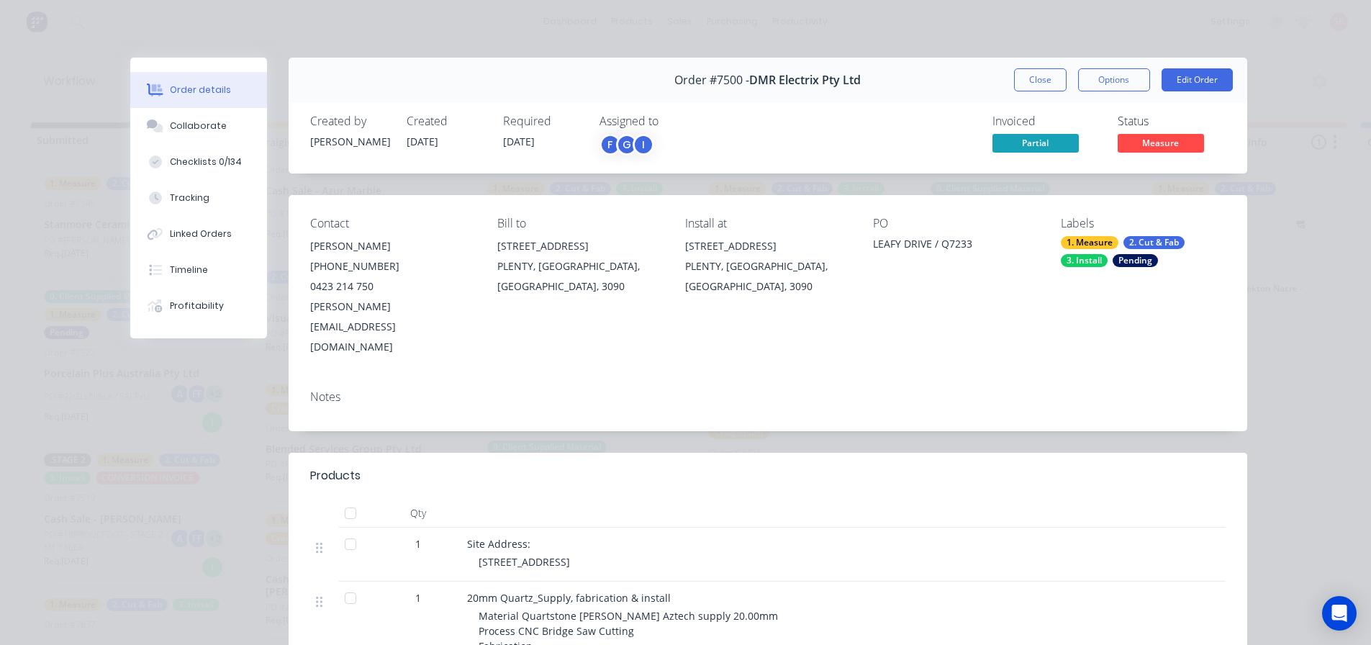
click at [1120, 259] on div "Pending" at bounding box center [1134, 260] width 45 height 13
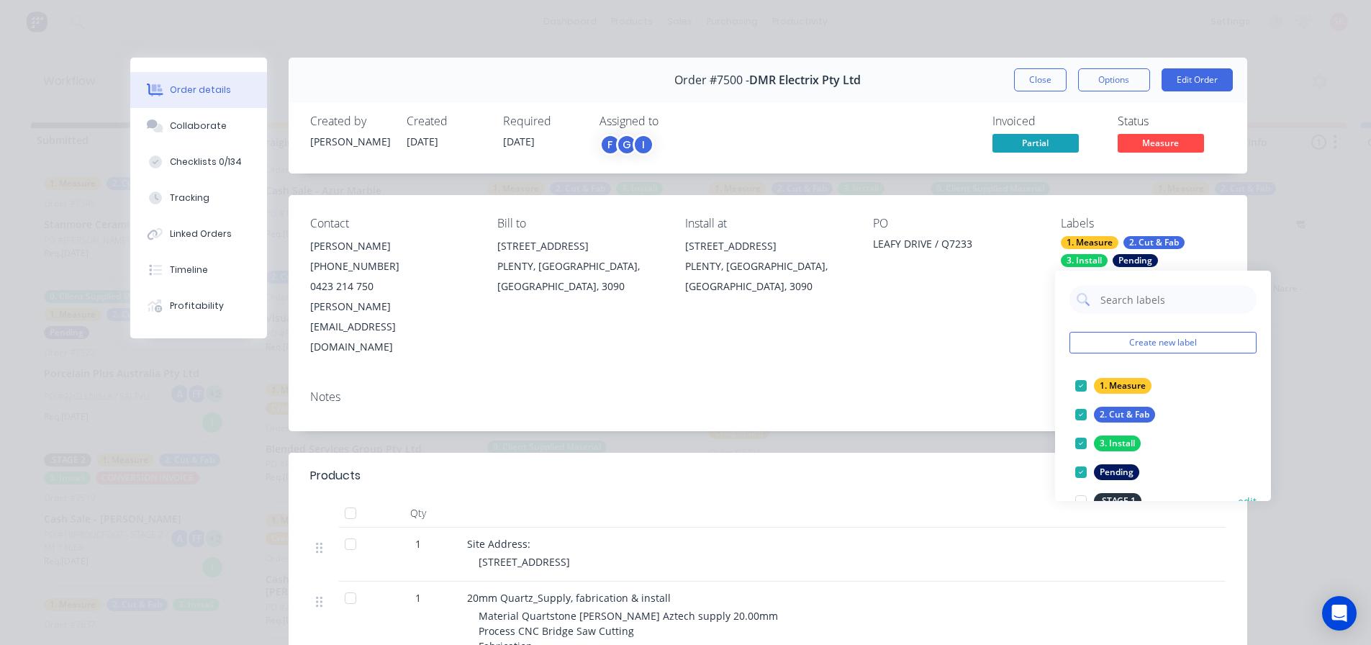
click at [1082, 471] on div at bounding box center [1080, 472] width 29 height 29
click at [1052, 69] on button "Close" at bounding box center [1040, 79] width 53 height 23
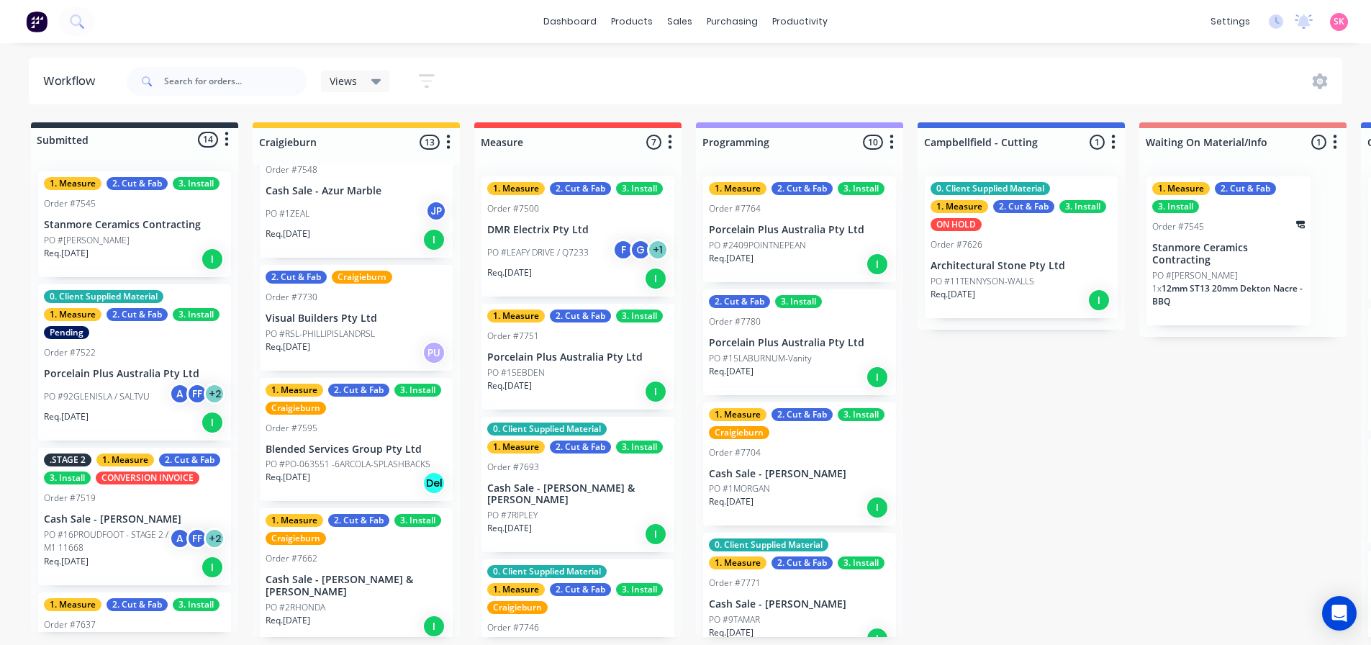
scroll to position [451, 0]
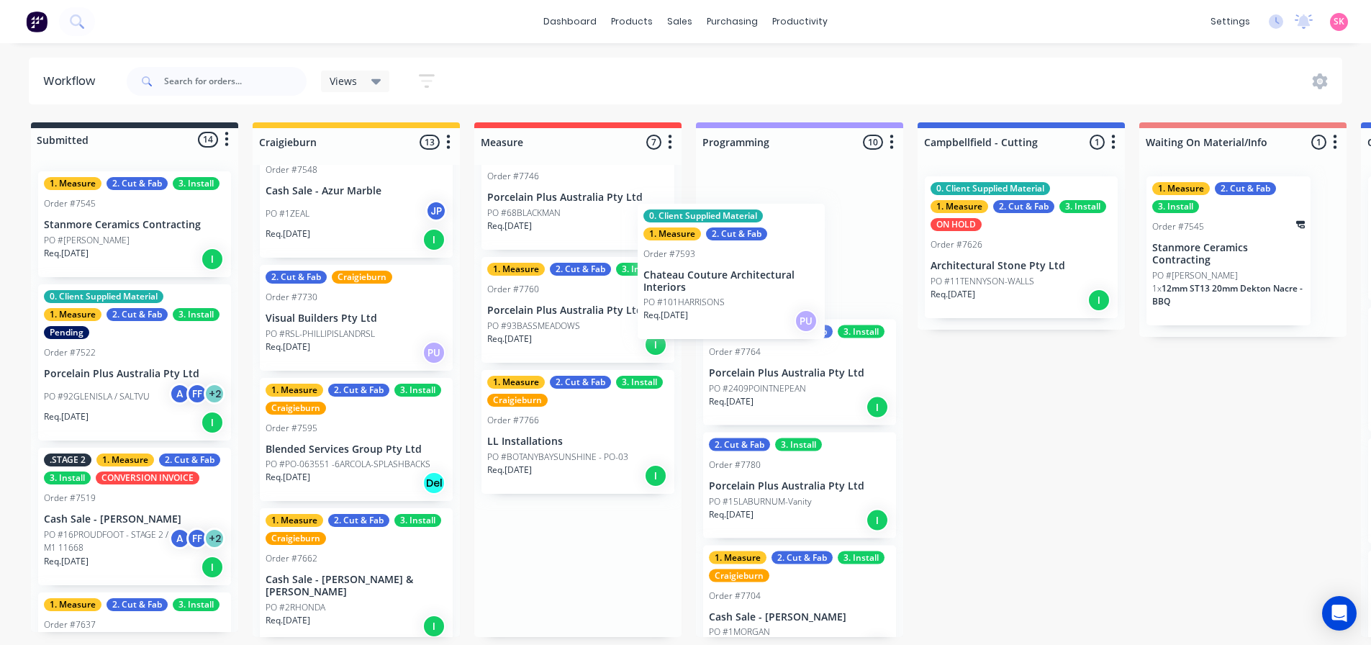
drag, startPoint x: 617, startPoint y: 428, endPoint x: 792, endPoint y: 227, distance: 266.8
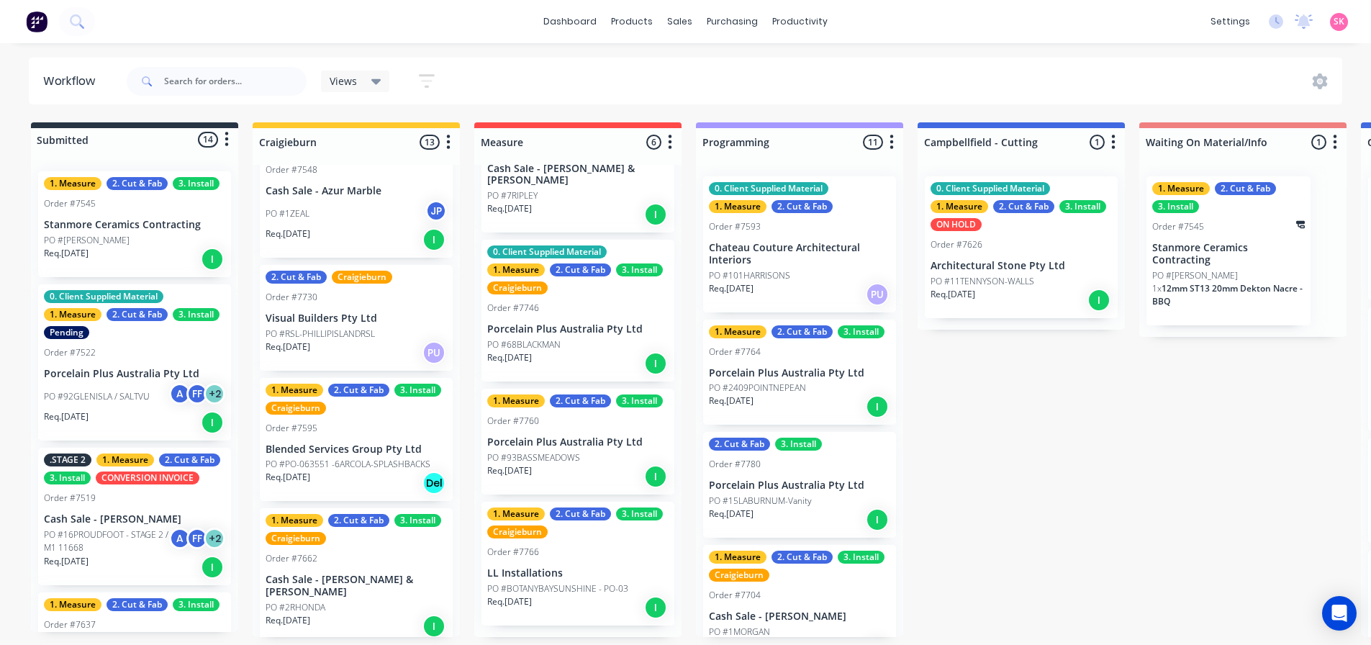
scroll to position [309, 0]
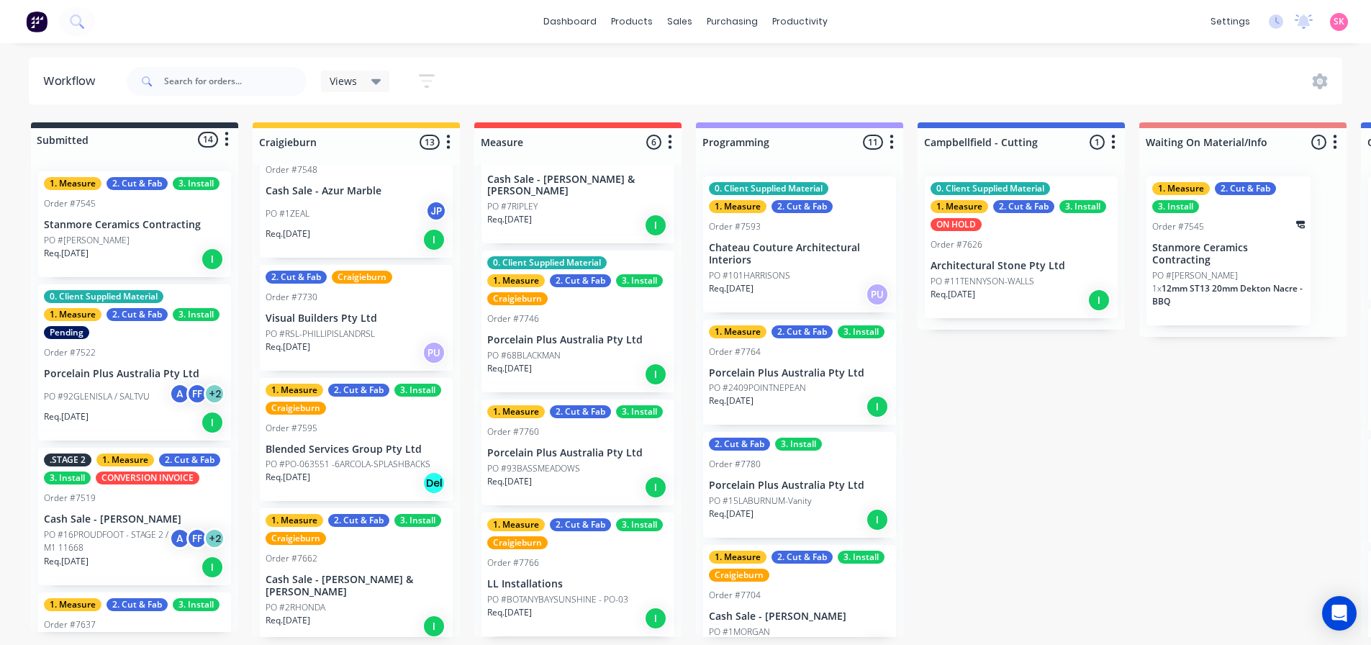
click at [772, 252] on p "Chateau Couture Architectural Interiors" at bounding box center [799, 254] width 181 height 24
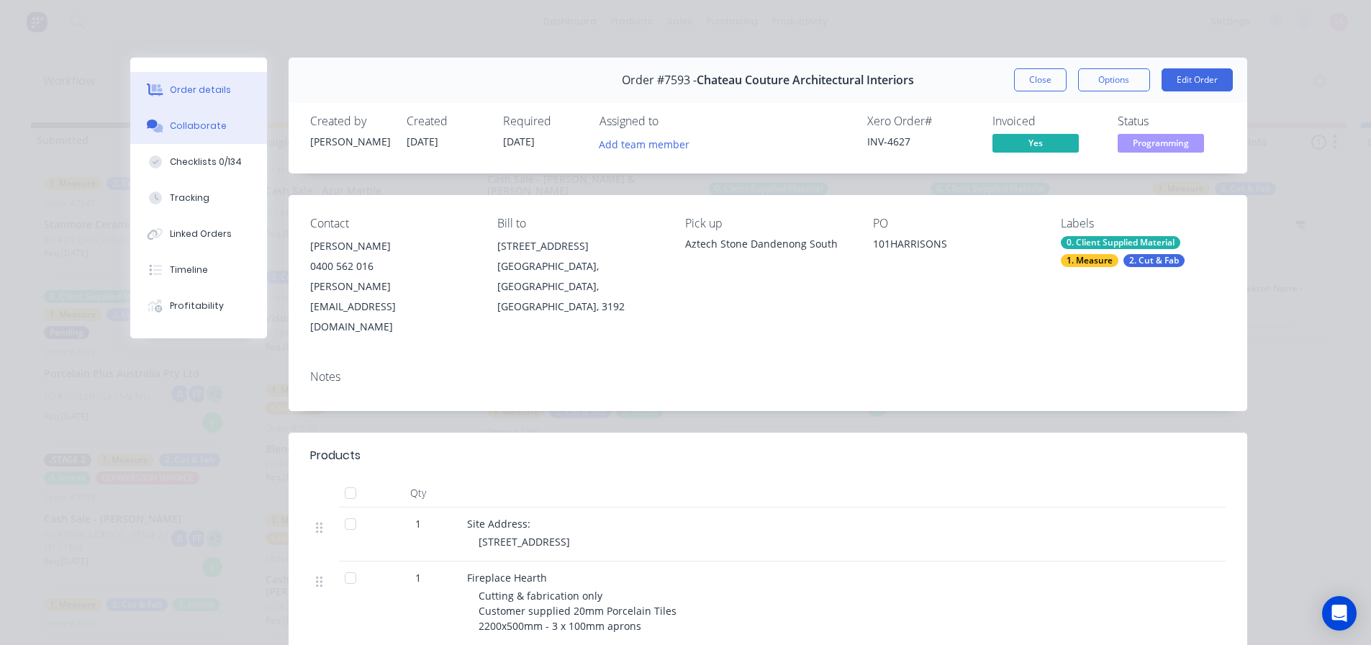
click at [187, 132] on button "Collaborate" at bounding box center [198, 126] width 137 height 36
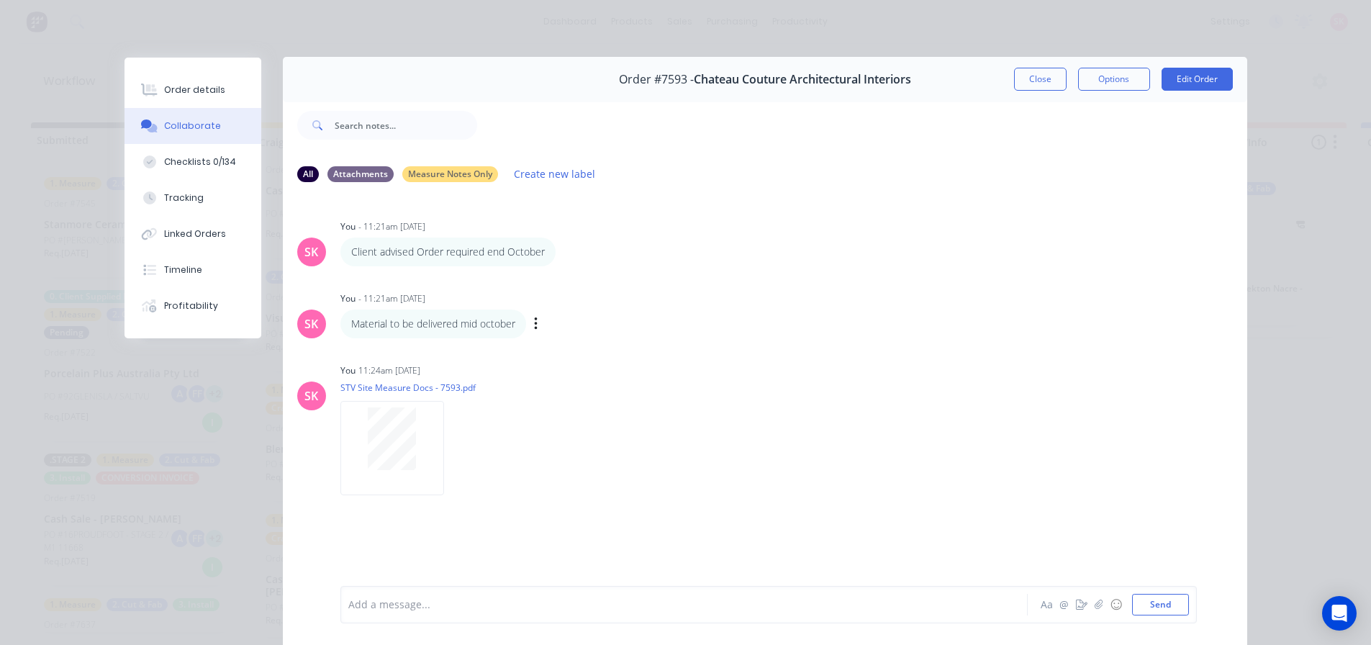
scroll to position [0, 0]
click at [1022, 82] on button "Close" at bounding box center [1040, 79] width 53 height 23
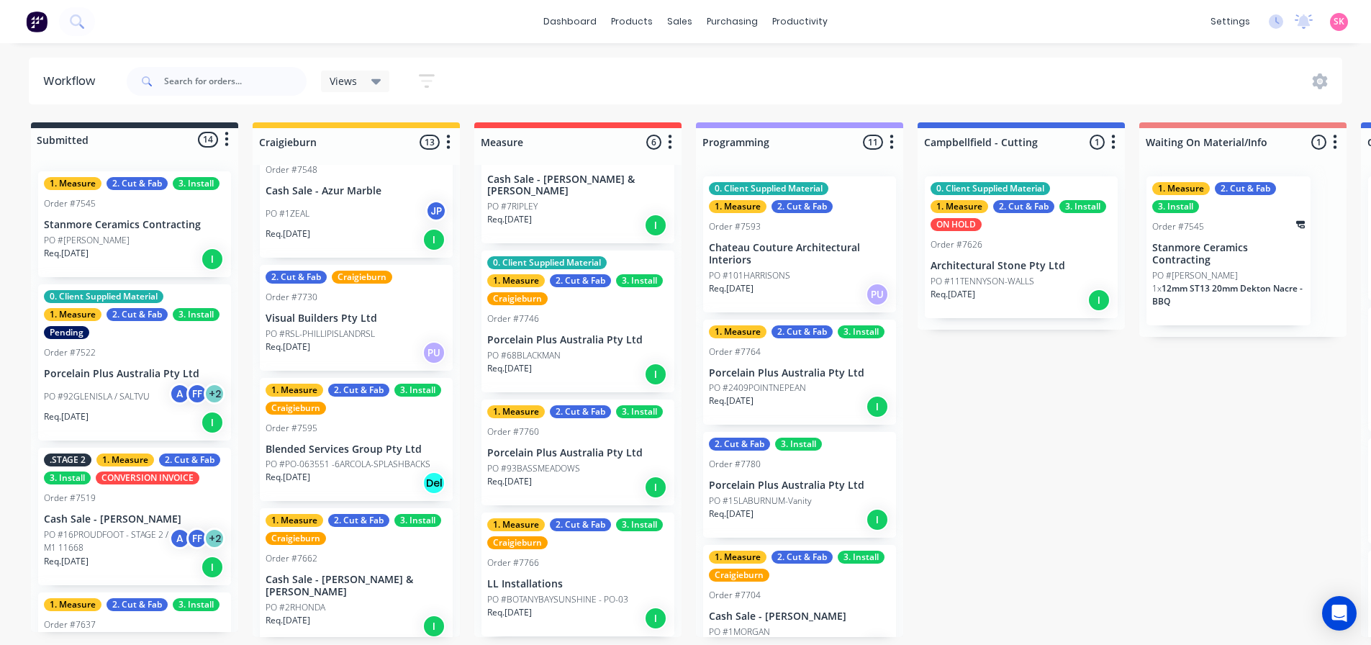
click at [764, 274] on p "PO #101HARRISONS" at bounding box center [749, 275] width 81 height 13
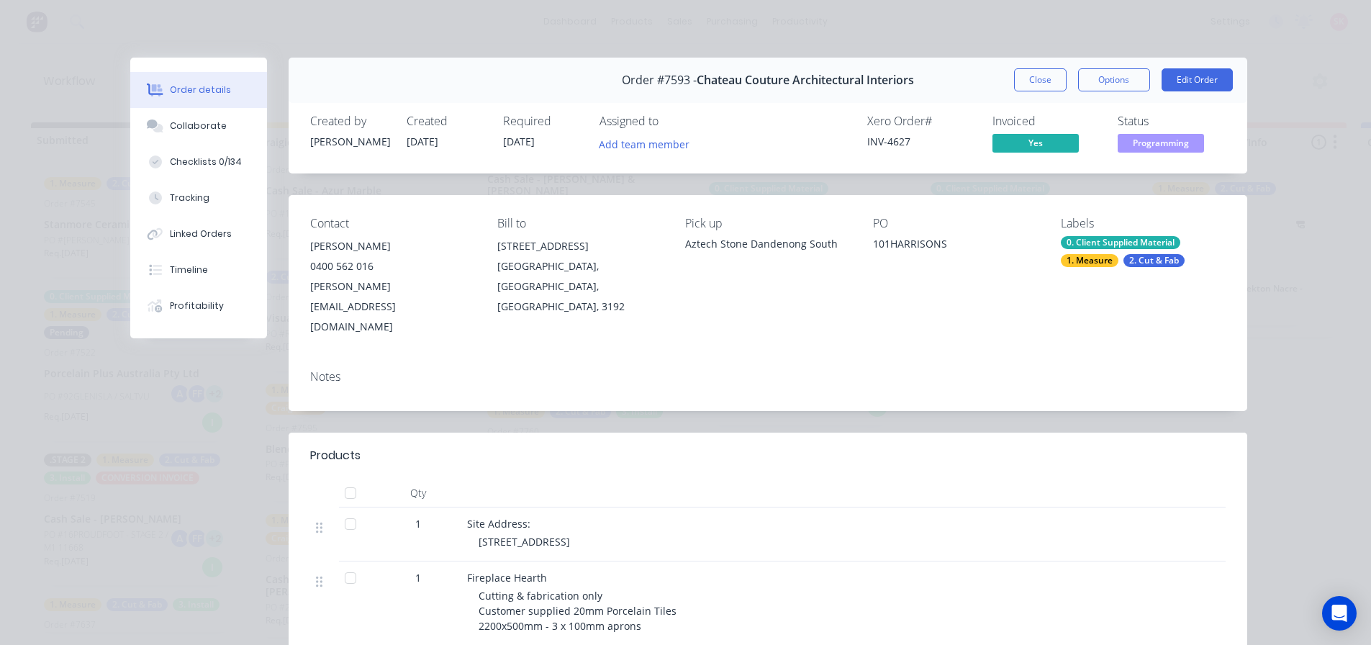
scroll to position [360, 0]
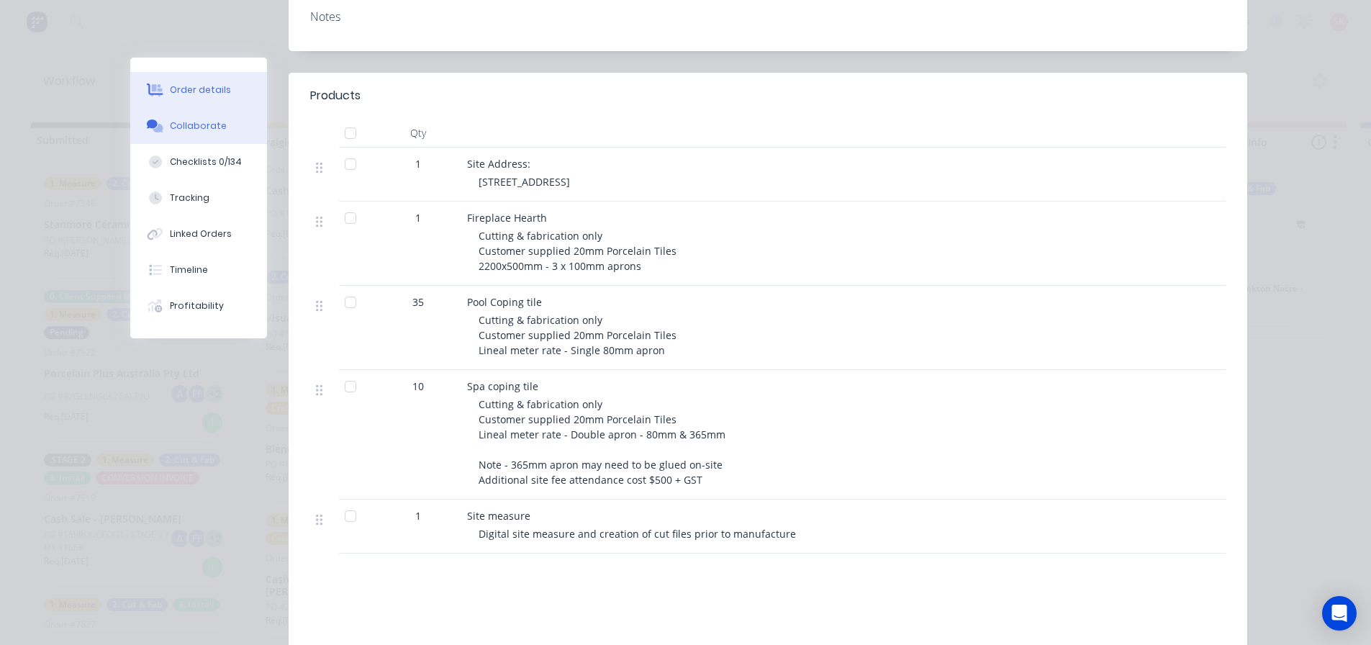
click at [193, 129] on div "Collaborate" at bounding box center [198, 125] width 57 height 13
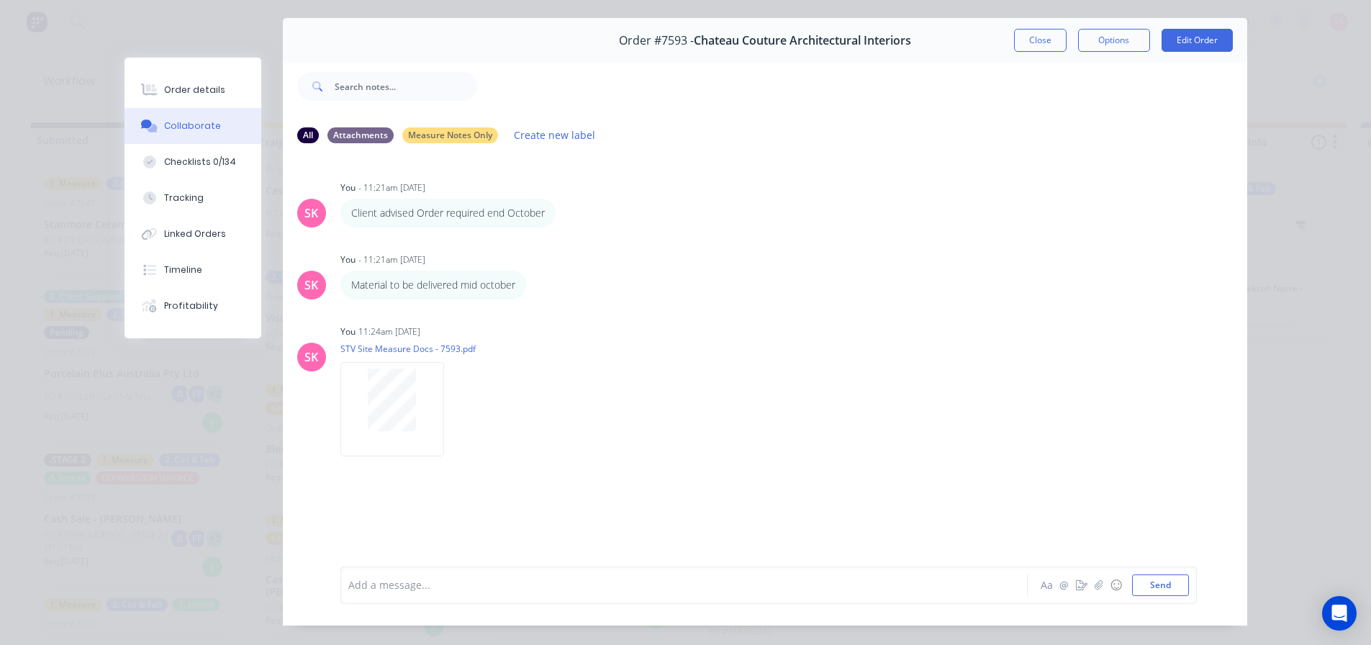
scroll to position [76, 0]
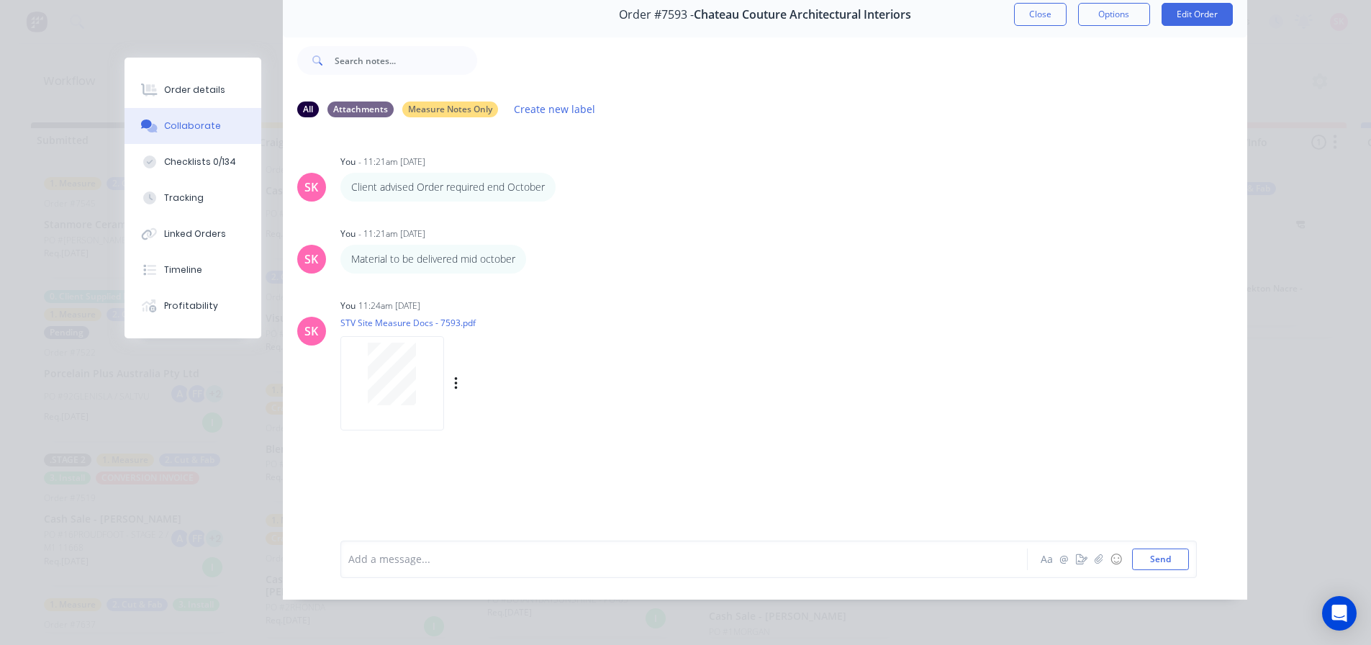
click at [361, 365] on div at bounding box center [392, 374] width 91 height 63
click at [410, 562] on div at bounding box center [664, 558] width 630 height 15
click at [499, 562] on div "STV Measure Notes:" at bounding box center [664, 558] width 630 height 15
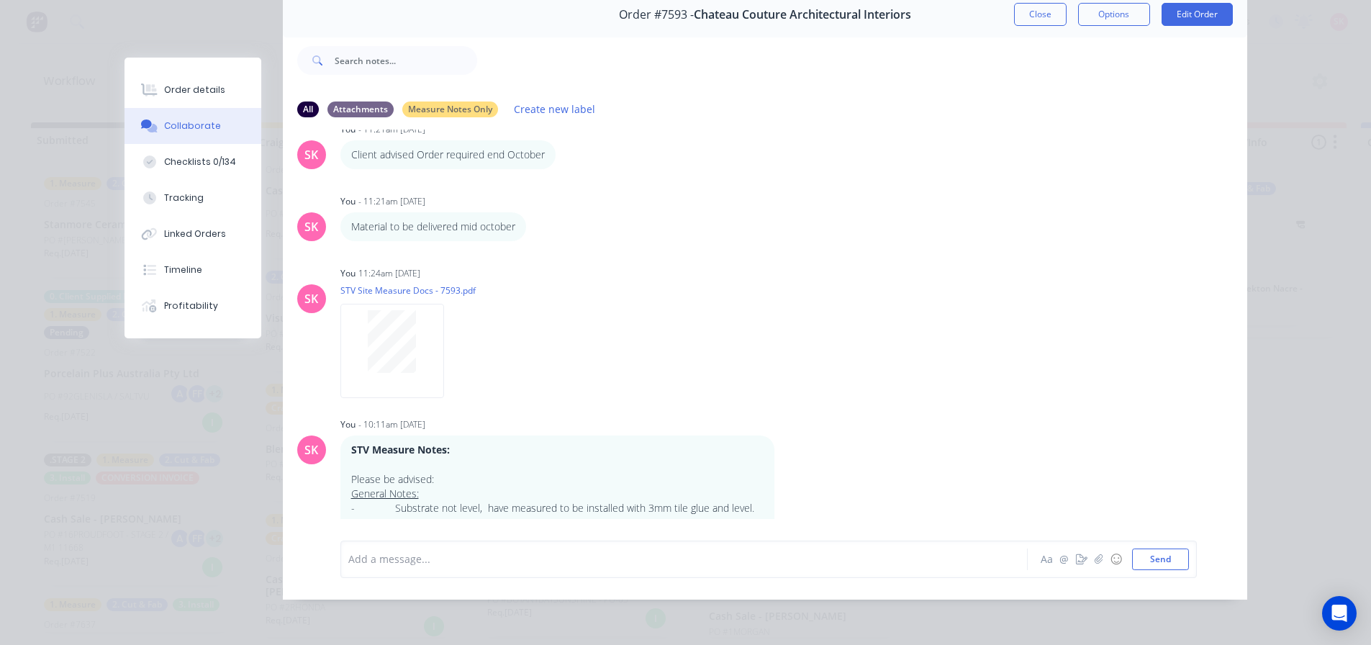
scroll to position [0, 0]
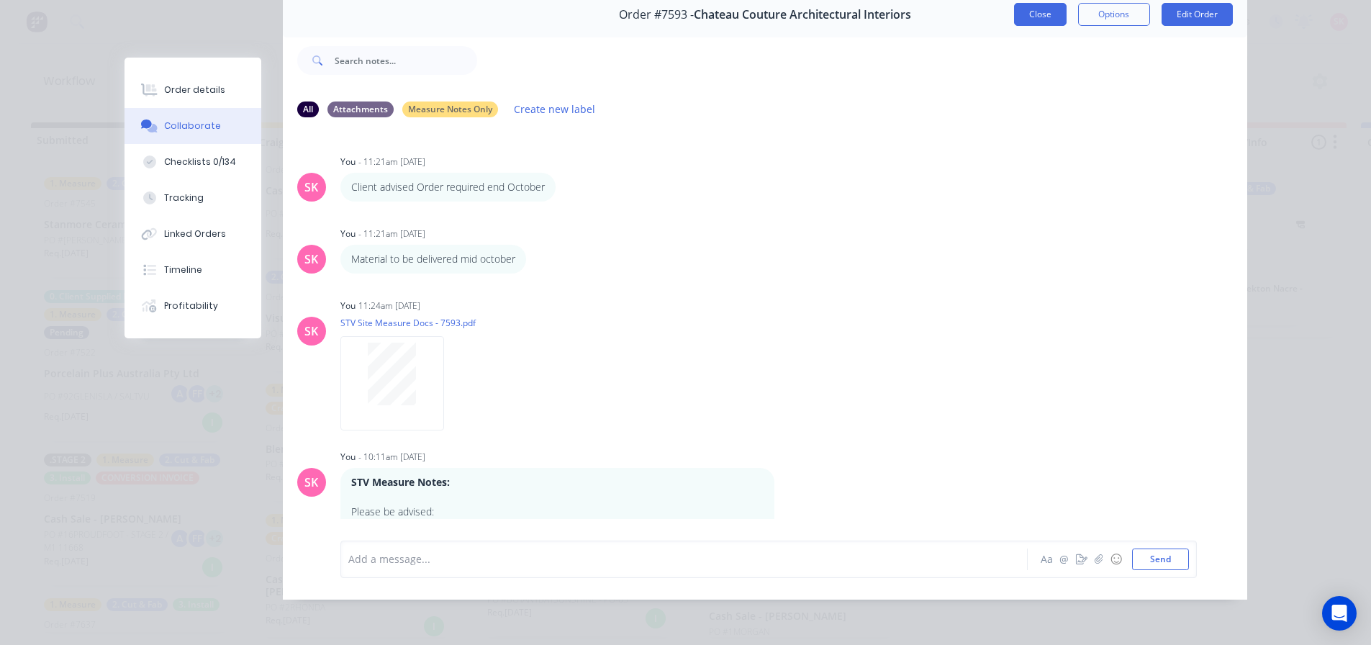
click at [1044, 5] on button "Close" at bounding box center [1040, 14] width 53 height 23
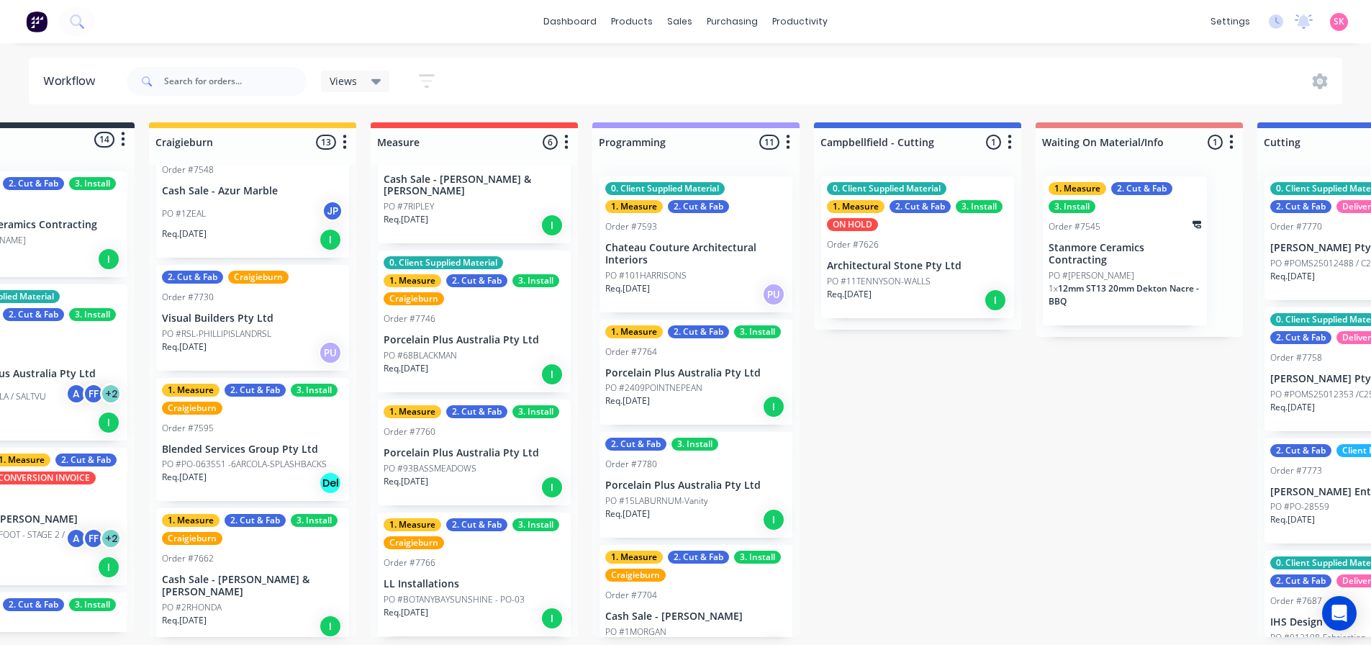
scroll to position [3, 0]
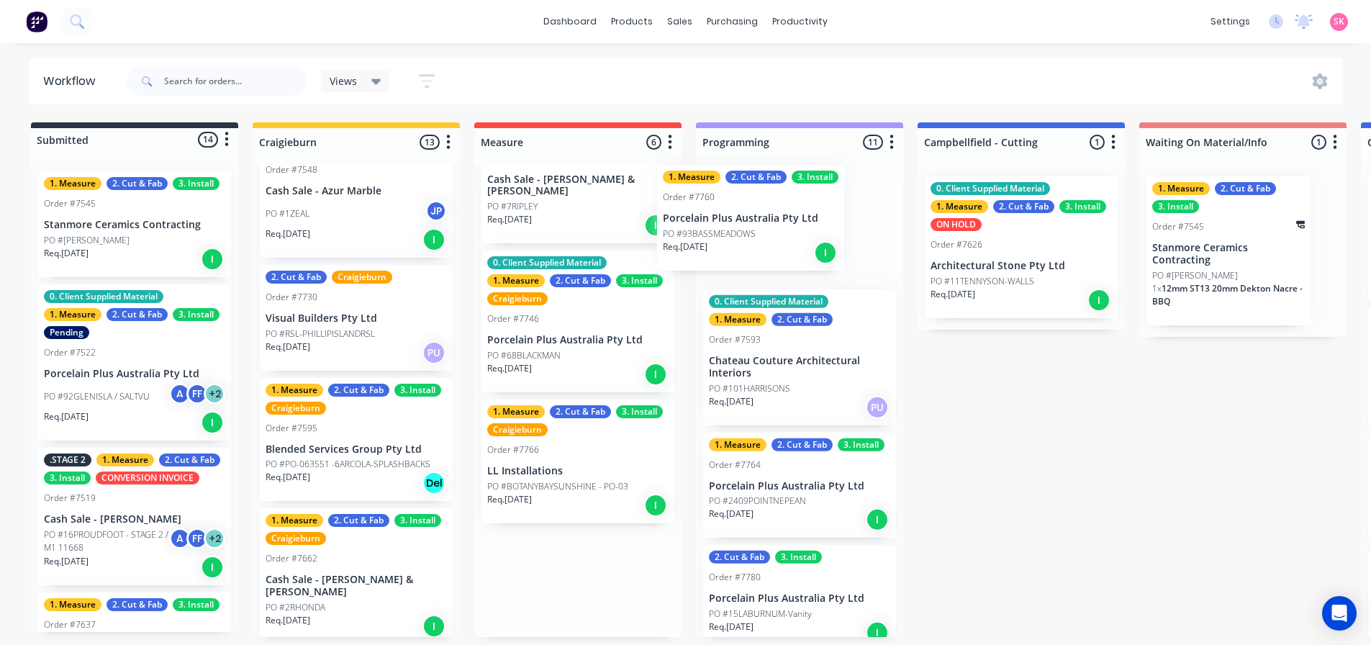
drag, startPoint x: 631, startPoint y: 465, endPoint x: 810, endPoint y: 229, distance: 296.3
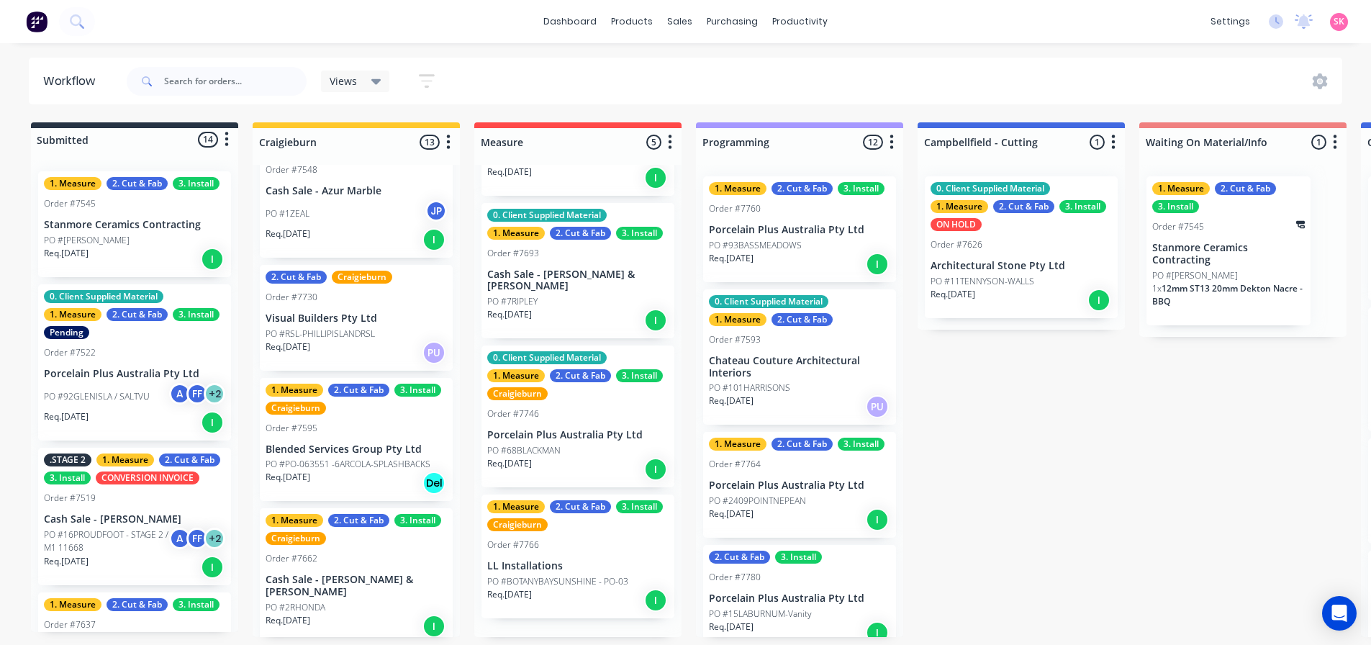
scroll to position [196, 0]
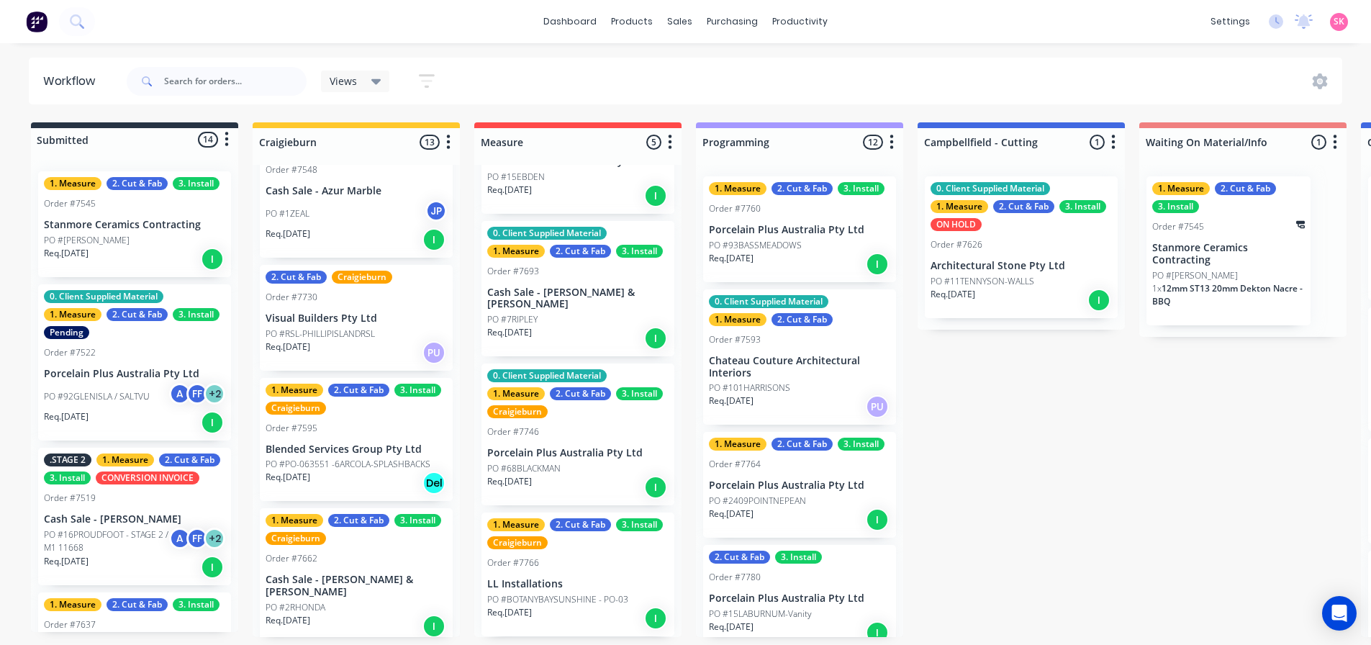
click at [810, 229] on p "Porcelain Plus Australia Pty Ltd" at bounding box center [799, 230] width 181 height 12
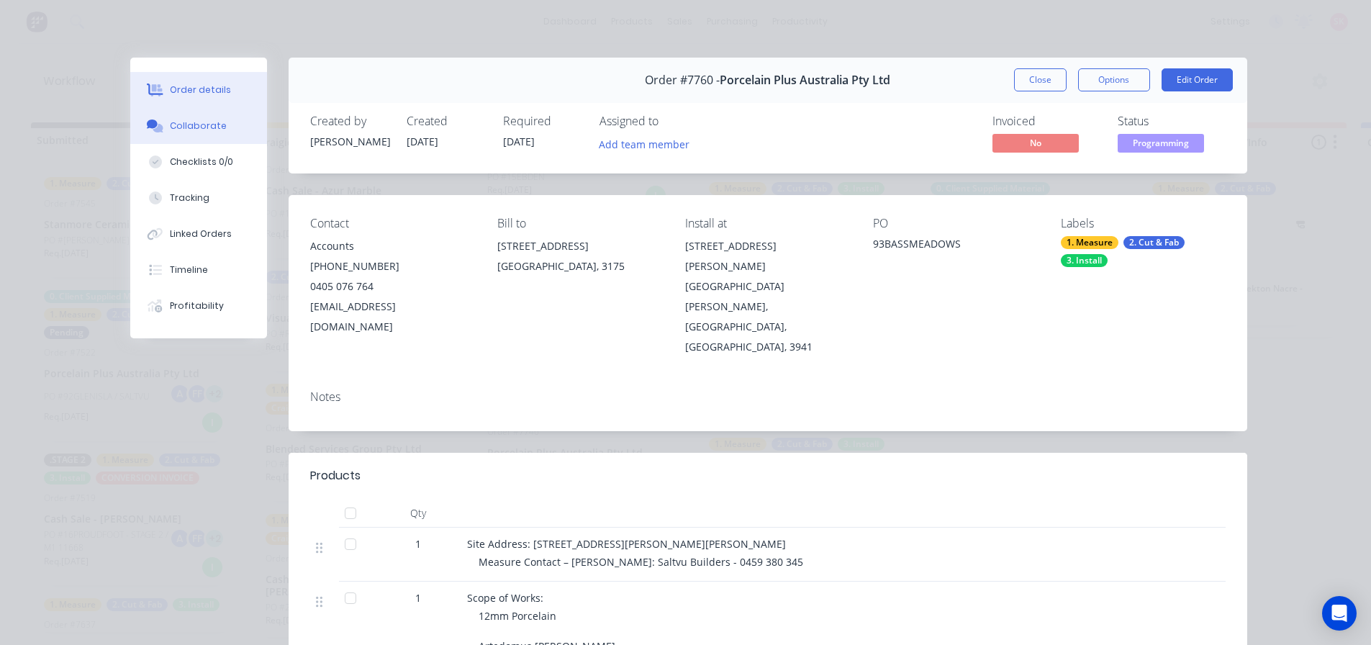
click at [211, 127] on div "Collaborate" at bounding box center [198, 125] width 57 height 13
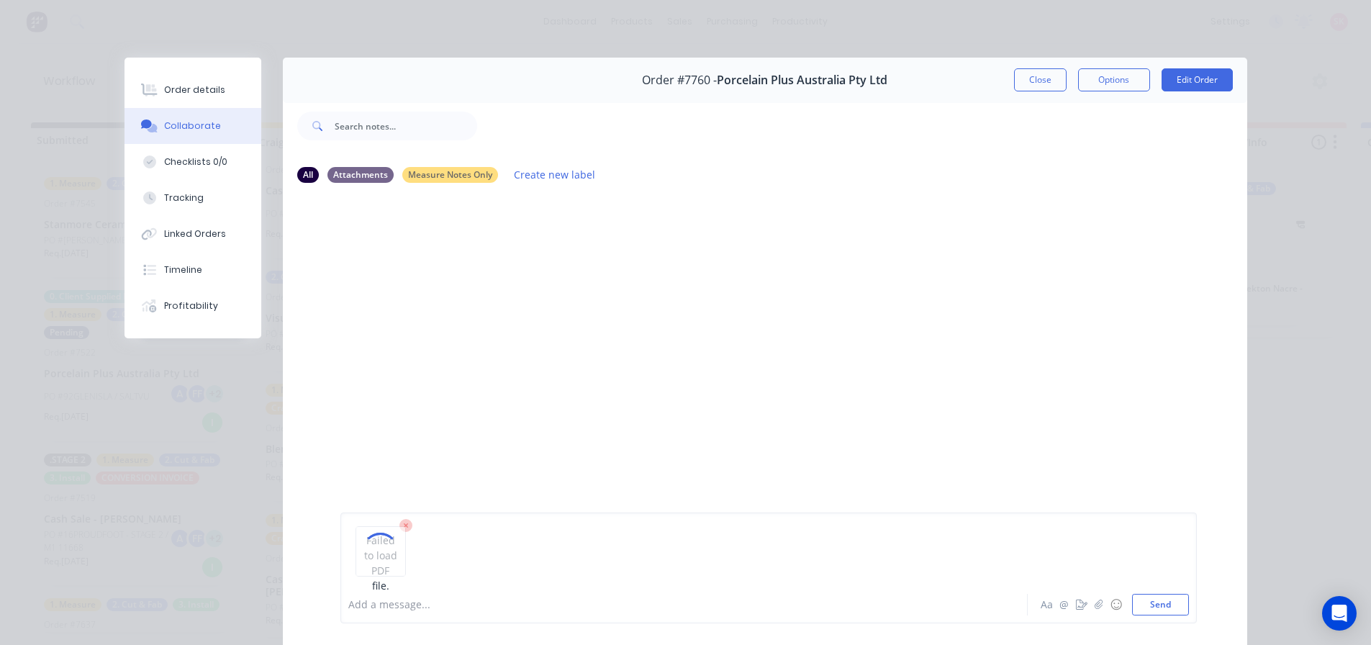
click at [404, 526] on icon at bounding box center [406, 526] width 4 height 4
click at [1144, 601] on button "Send" at bounding box center [1160, 605] width 57 height 22
click at [520, 606] on div at bounding box center [664, 604] width 630 height 15
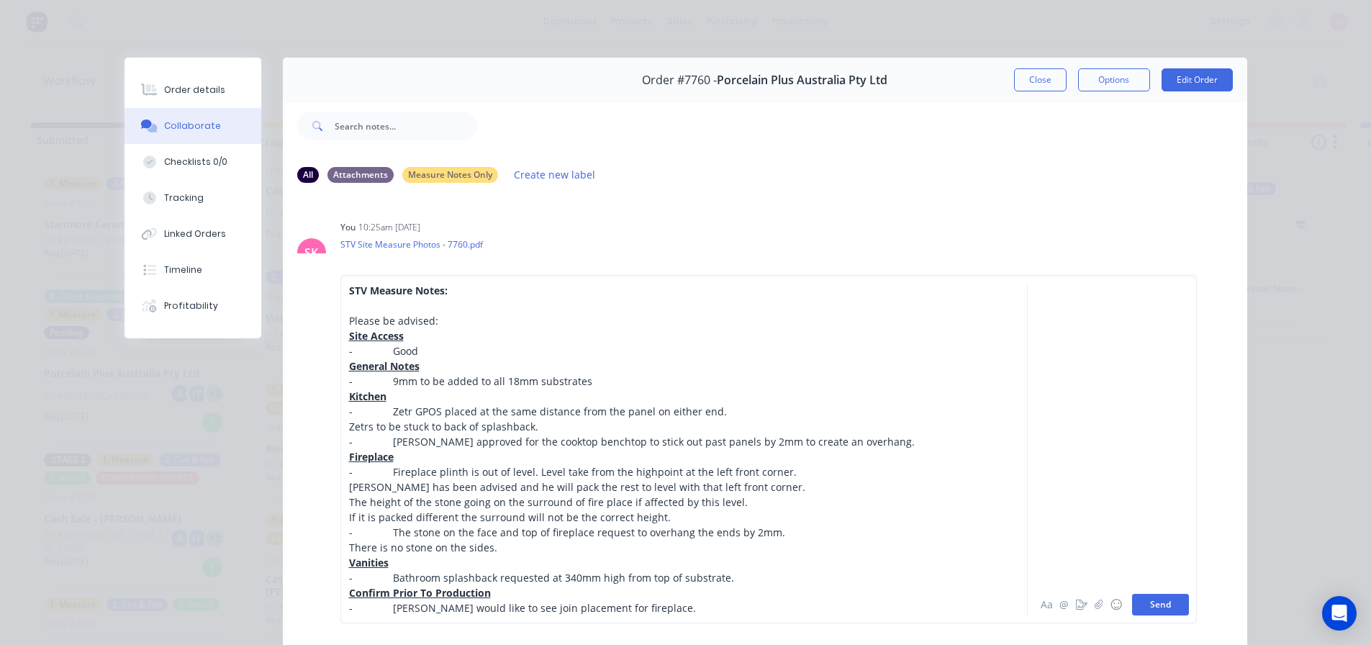
click at [1161, 598] on button "Send" at bounding box center [1160, 605] width 57 height 22
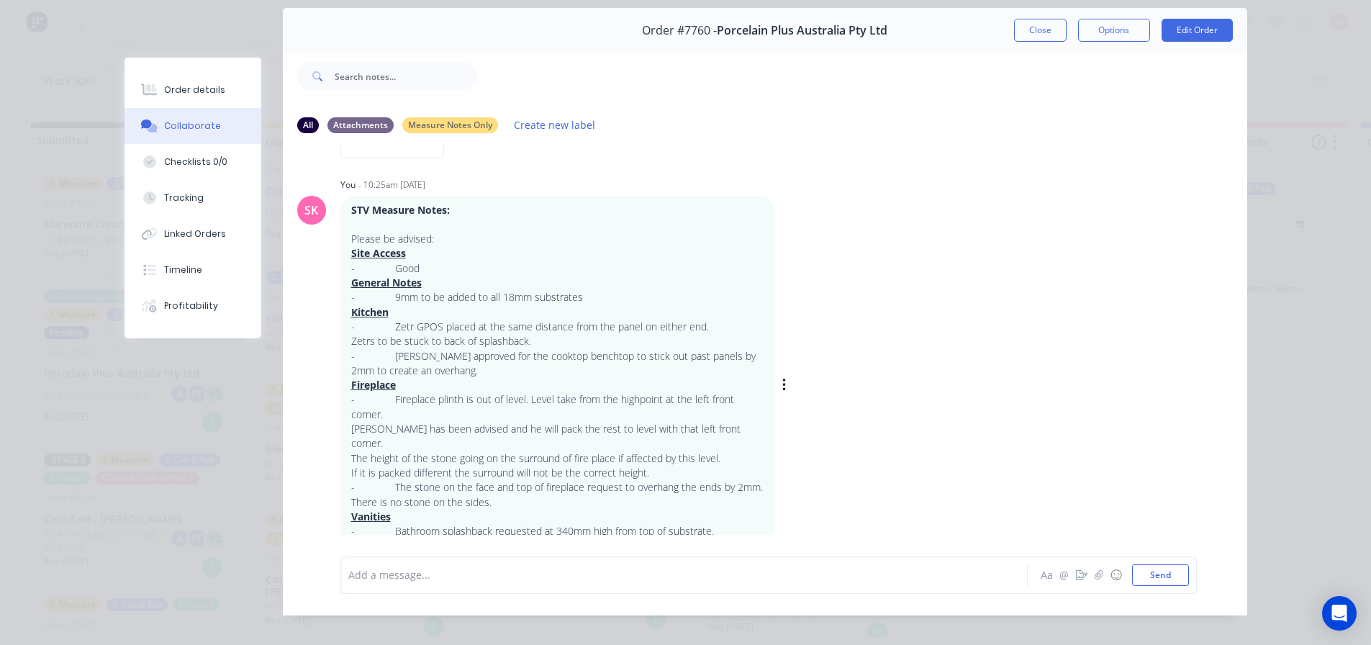
scroll to position [76, 0]
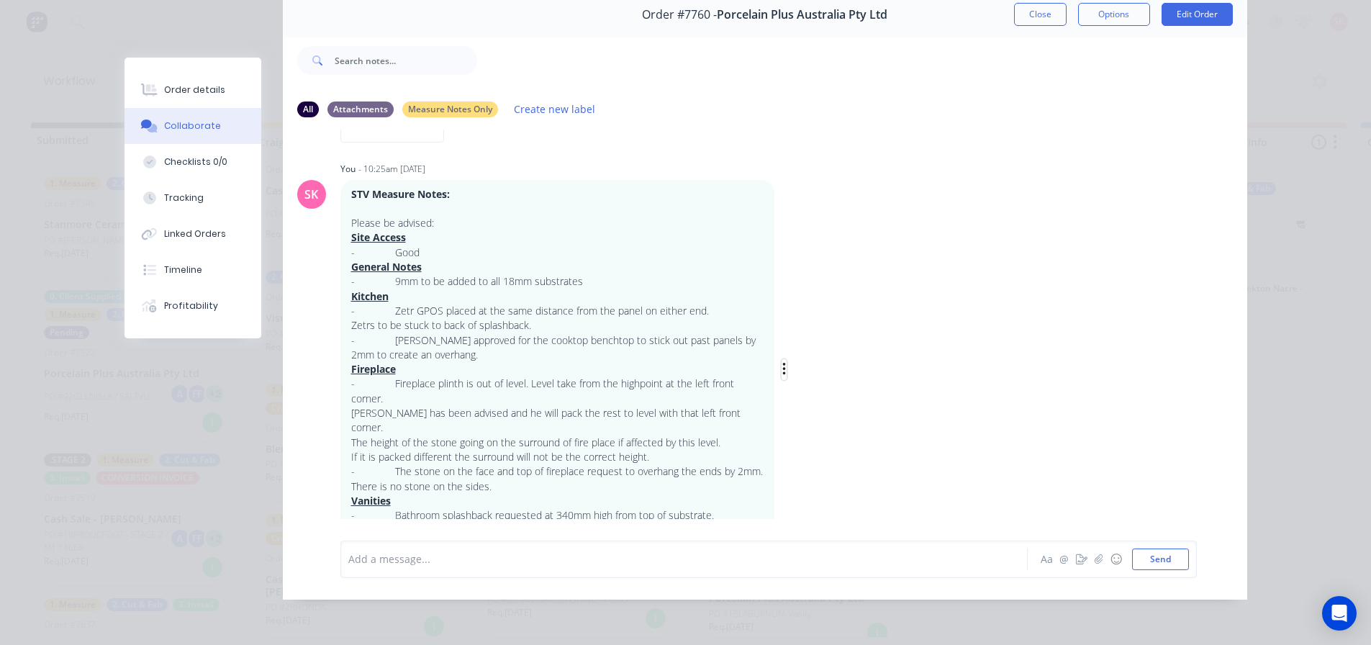
click at [782, 361] on icon "button" at bounding box center [784, 369] width 4 height 17
click at [846, 360] on button "Labels" at bounding box center [836, 372] width 91 height 24
click at [971, 280] on div at bounding box center [977, 290] width 29 height 29
click at [783, 319] on div "STV Measure Notes: Please be advised: Site Access - Good General Notes - 9mm to…" at bounding box center [565, 369] width 450 height 379
click at [782, 369] on div "Labels Edit Delete" at bounding box center [785, 369] width 9 height 0
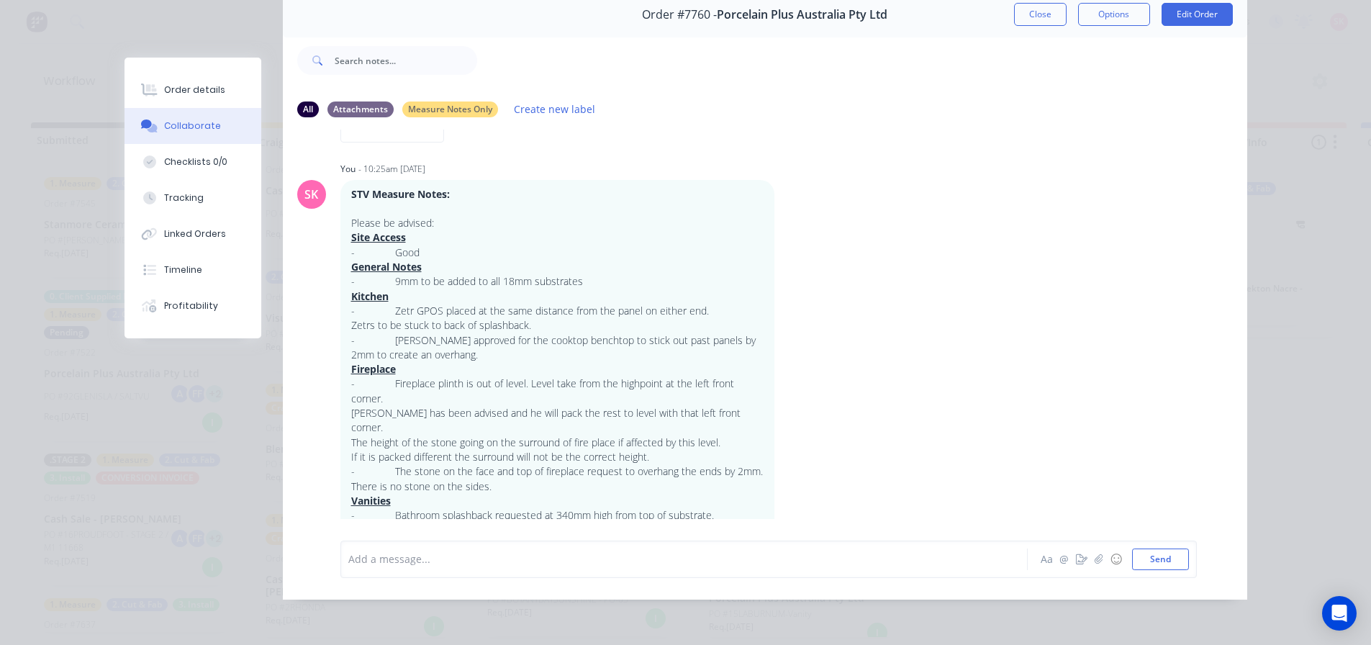
drag, startPoint x: 786, startPoint y: 336, endPoint x: 781, endPoint y: 345, distance: 9.7
click at [781, 344] on div "SK You - 10:25am [DATE] STV Measure Notes: Please be advised: Site Access - Goo…" at bounding box center [765, 358] width 964 height 401
click at [0, 0] on icon "button" at bounding box center [0, 0] width 0 height 0
click at [0, 0] on button "Labels" at bounding box center [0, 0] width 0 height 0
click at [850, 286] on div "SK You - 10:25am [DATE] Create new label Measure Notes Only edit STV Measure No…" at bounding box center [765, 358] width 964 height 401
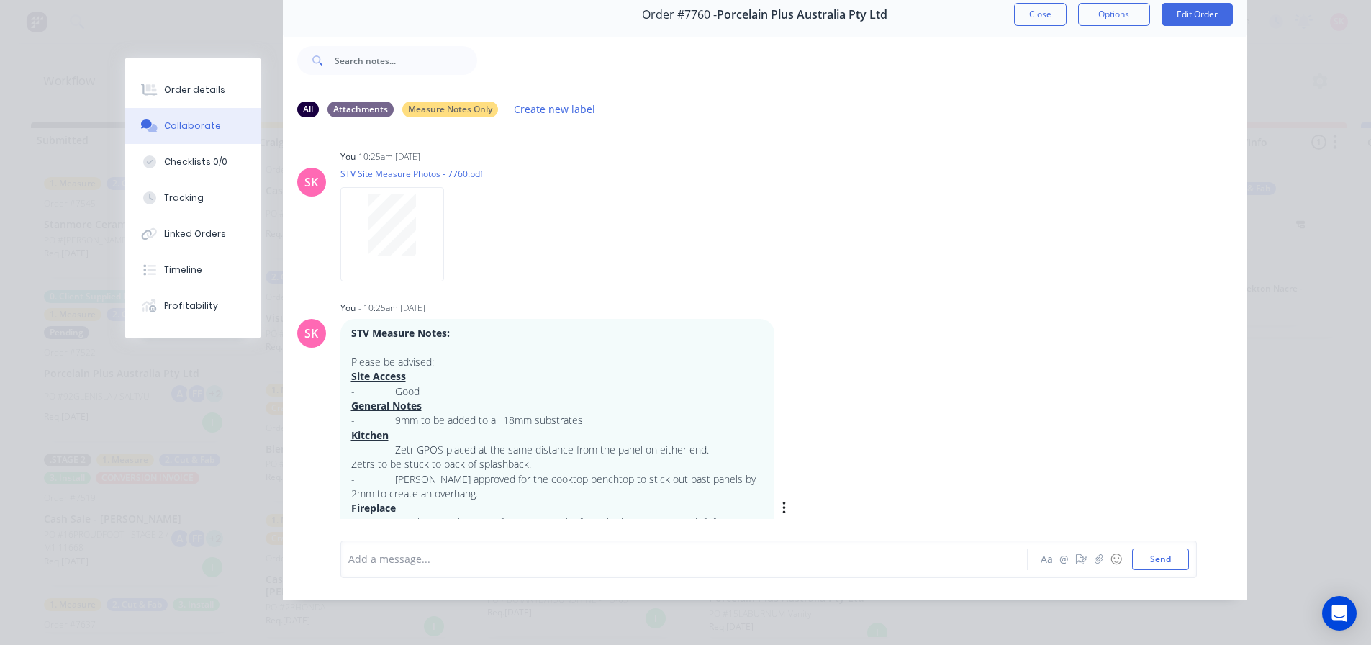
scroll to position [0, 0]
click at [1053, 9] on button "Close" at bounding box center [1040, 14] width 53 height 23
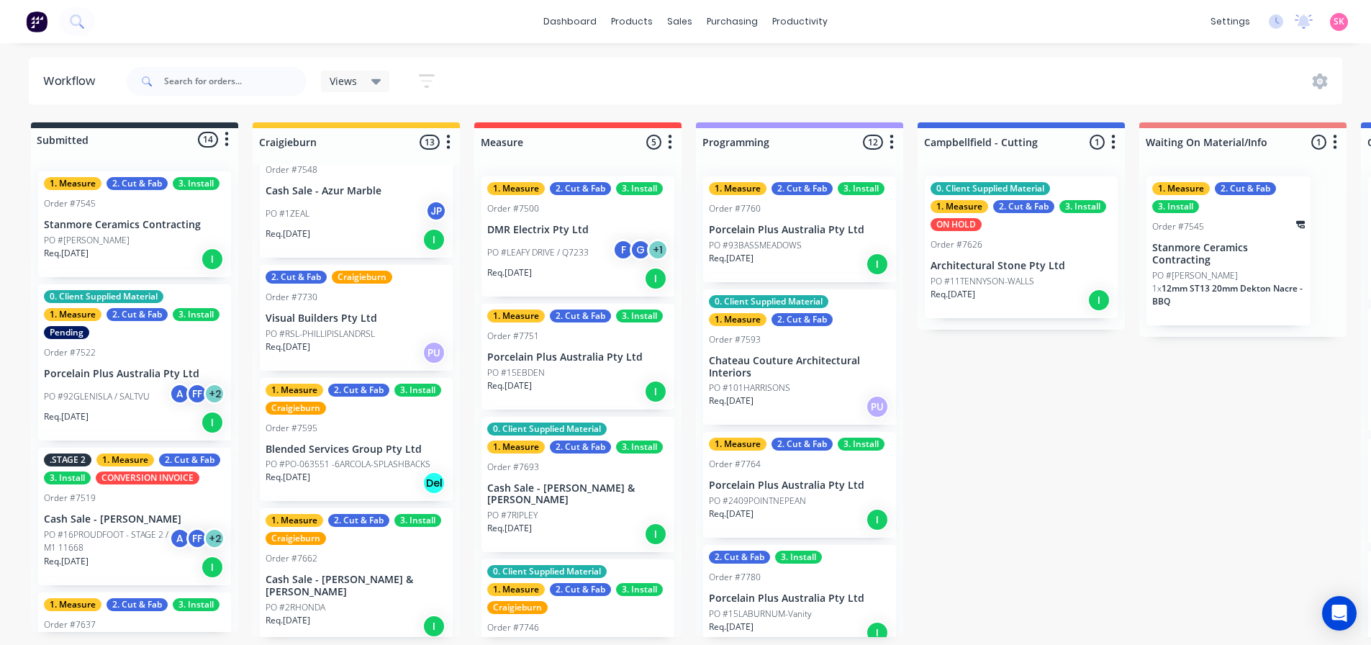
click at [790, 252] on div "Req. [DATE] I" at bounding box center [799, 264] width 181 height 24
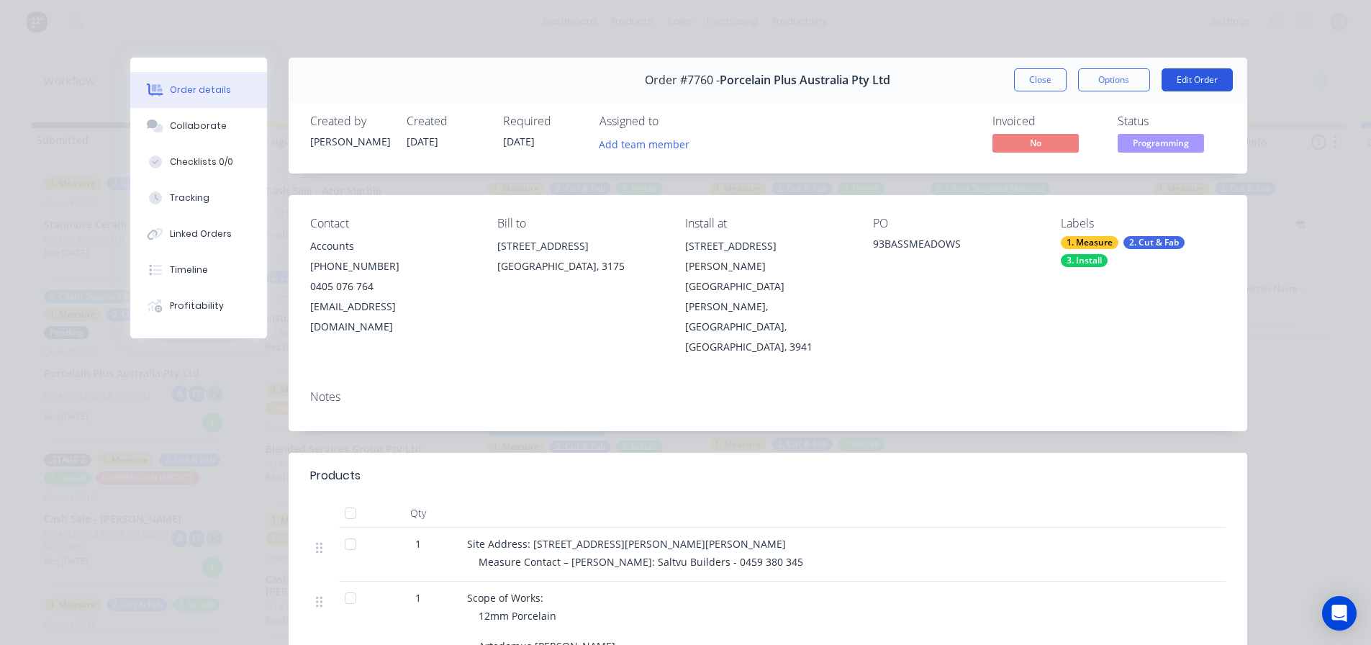
click at [1210, 82] on button "Edit Order" at bounding box center [1196, 79] width 71 height 23
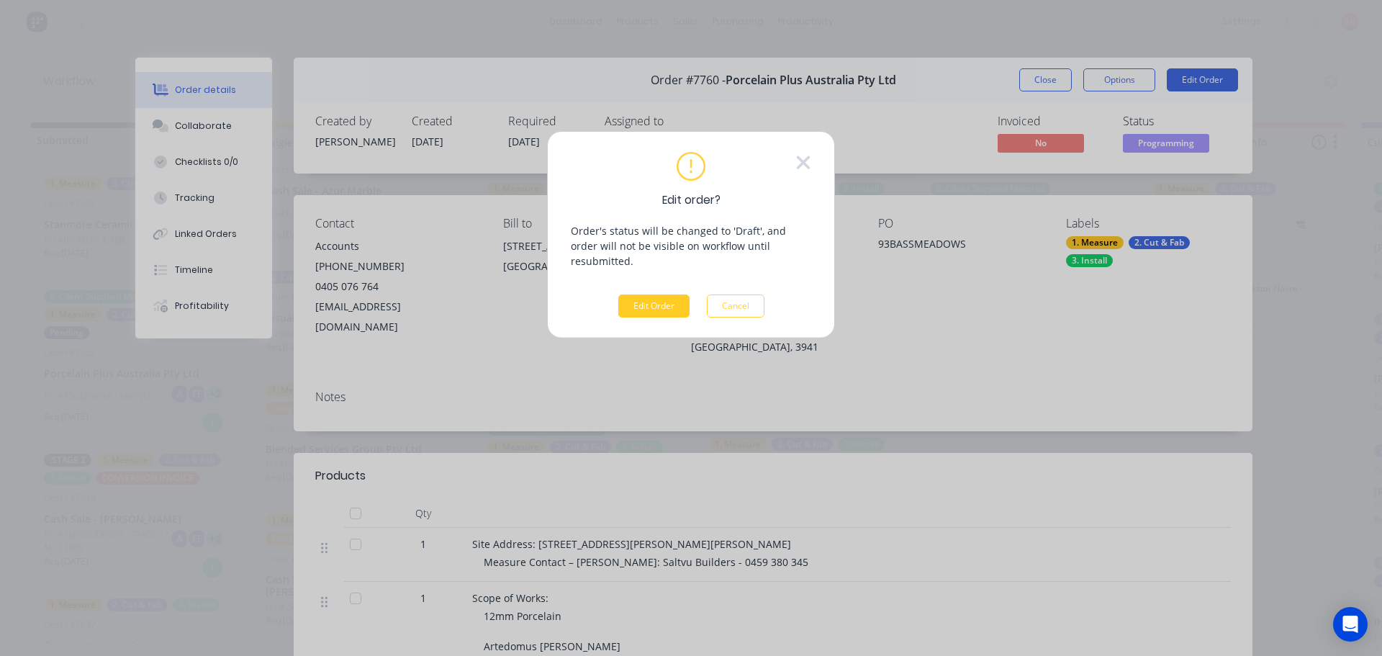
click at [681, 294] on button "Edit Order" at bounding box center [653, 305] width 71 height 23
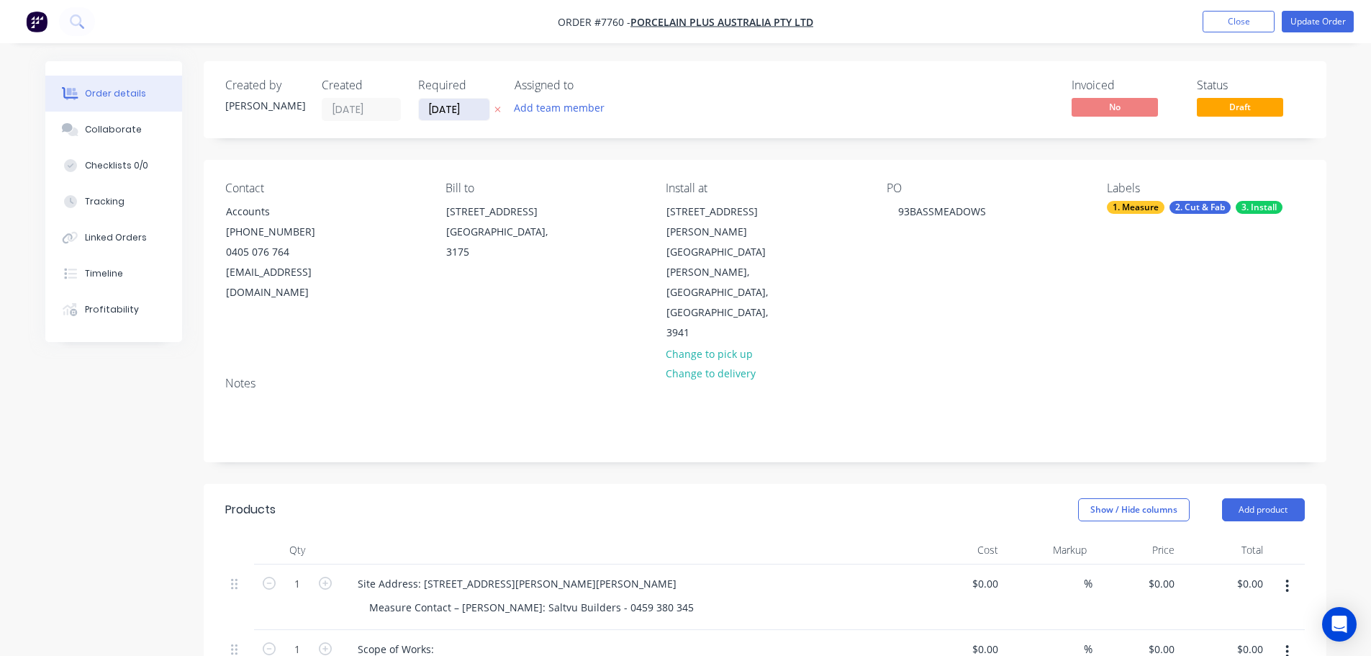
click at [451, 103] on input "16/10/25" at bounding box center [454, 110] width 71 height 22
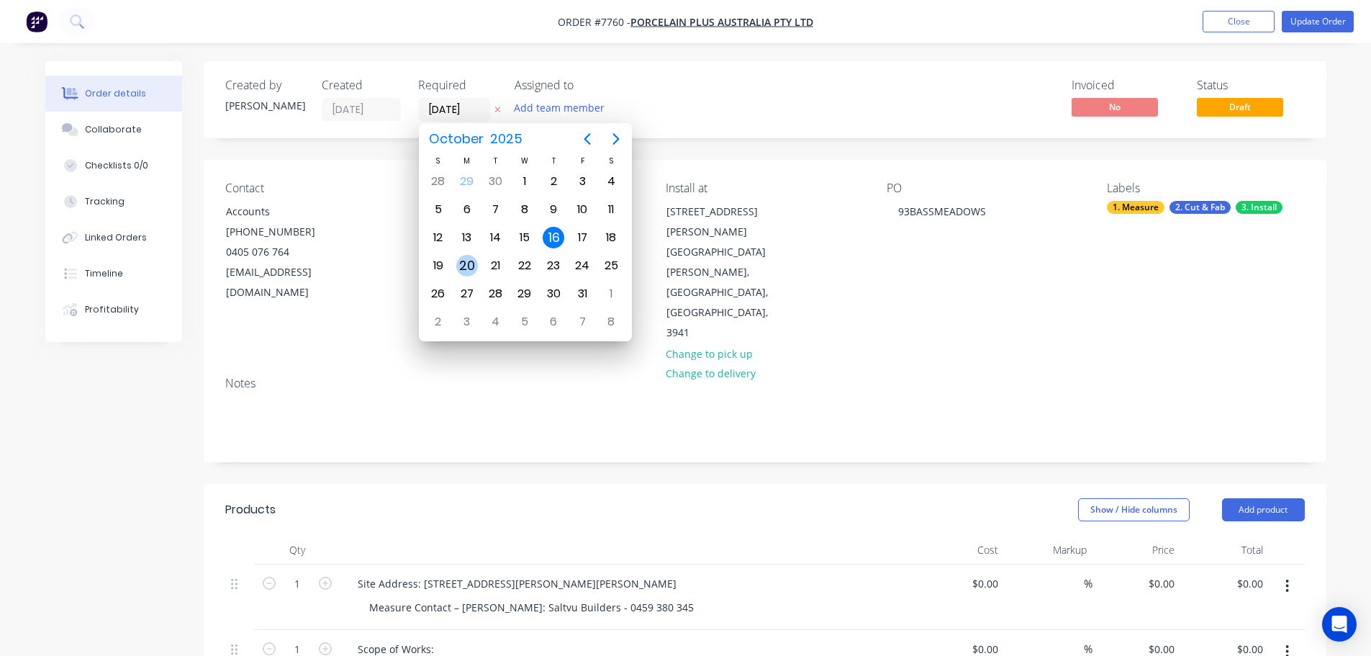
drag, startPoint x: 468, startPoint y: 266, endPoint x: 476, endPoint y: 264, distance: 8.2
click at [468, 266] on div "20" at bounding box center [467, 266] width 22 height 22
type input "20/10/25"
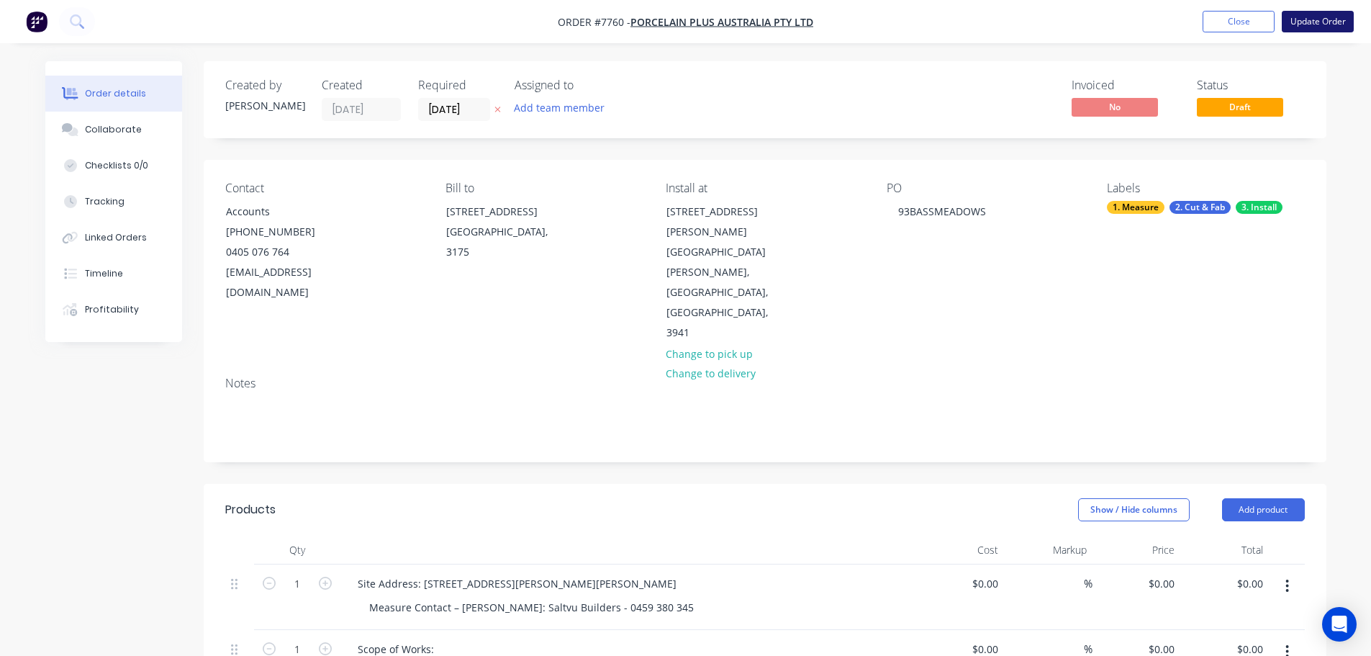
click at [1296, 19] on button "Update Order" at bounding box center [1318, 22] width 72 height 22
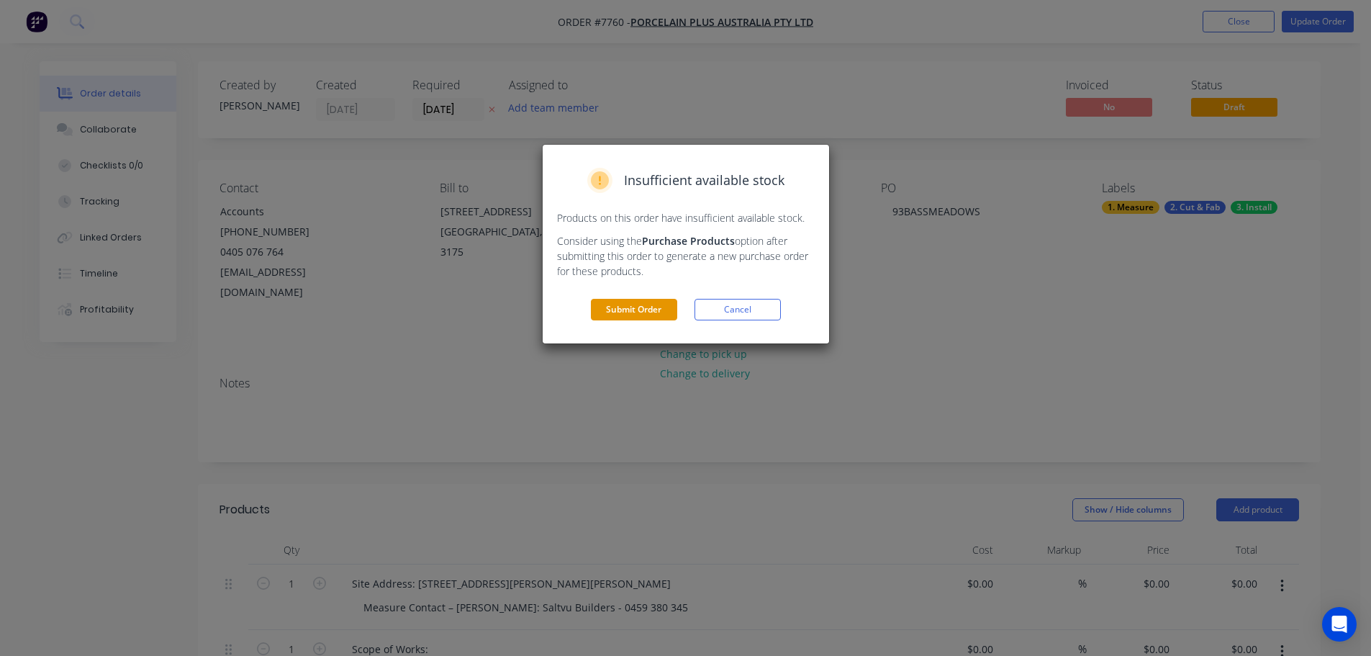
click at [633, 303] on button "Submit Order" at bounding box center [634, 310] width 86 height 22
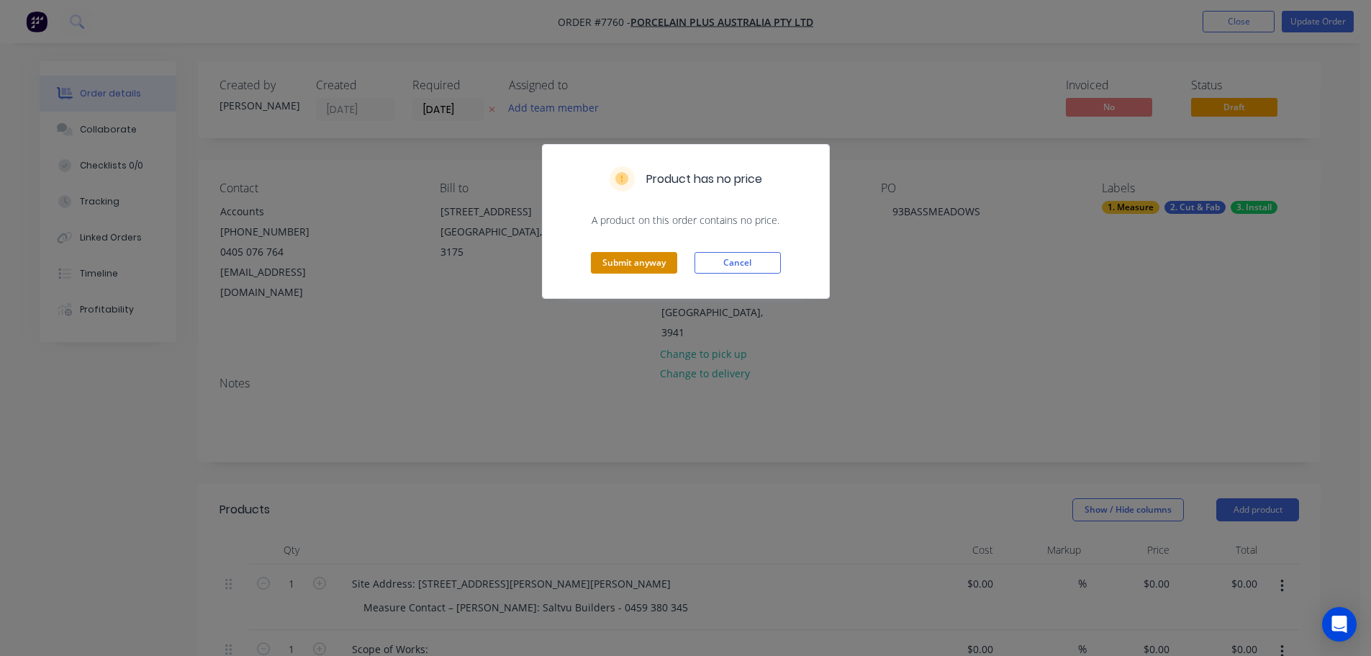
click at [641, 260] on button "Submit anyway" at bounding box center [634, 263] width 86 height 22
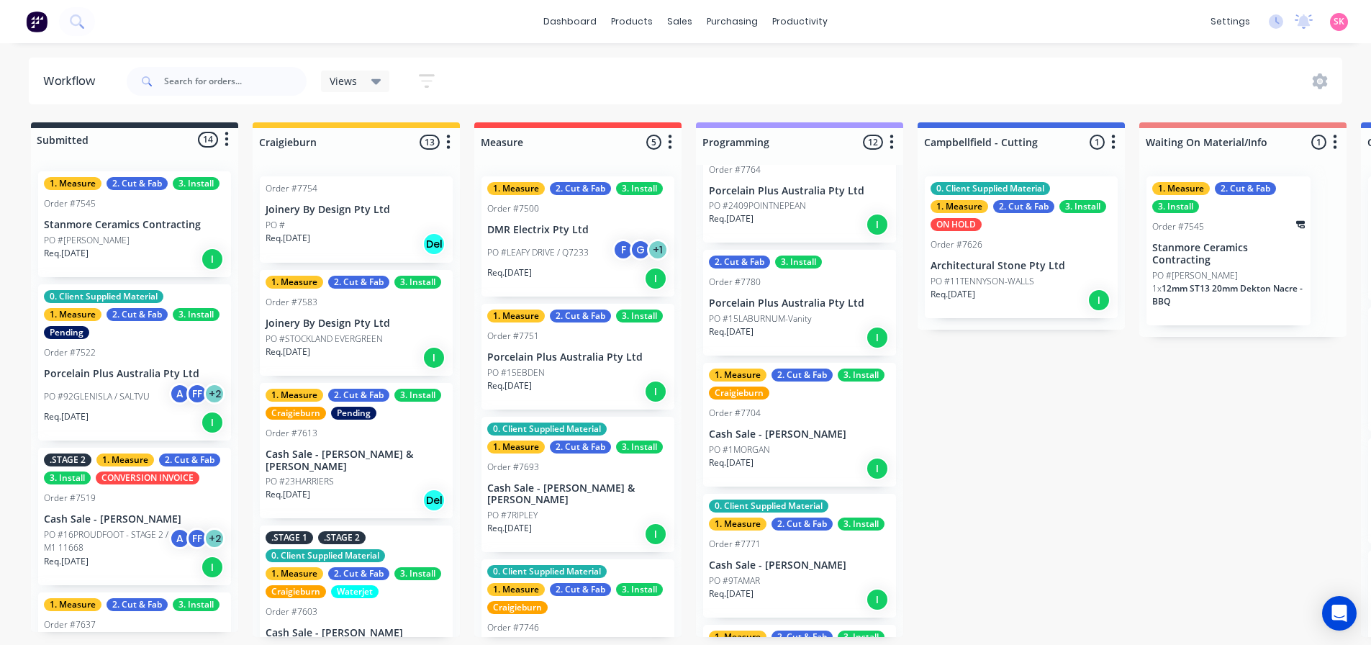
scroll to position [216, 0]
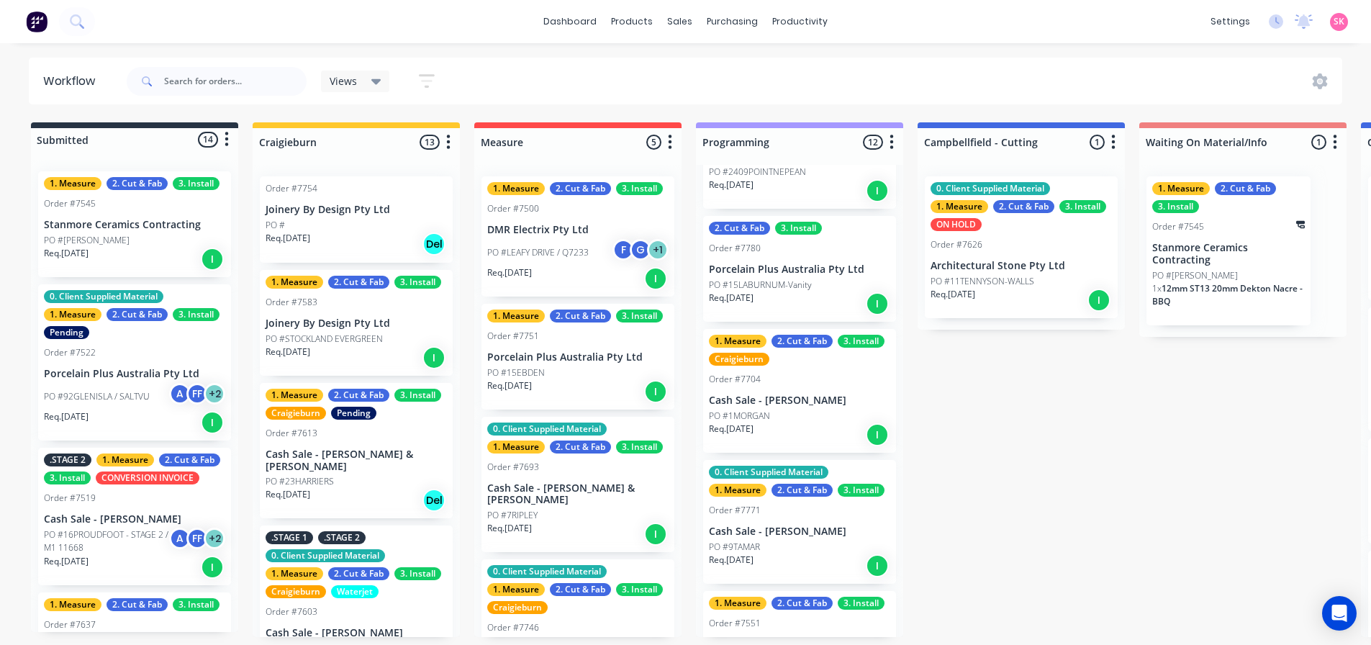
click at [824, 291] on div "Req. 13/10/25 I" at bounding box center [799, 303] width 181 height 24
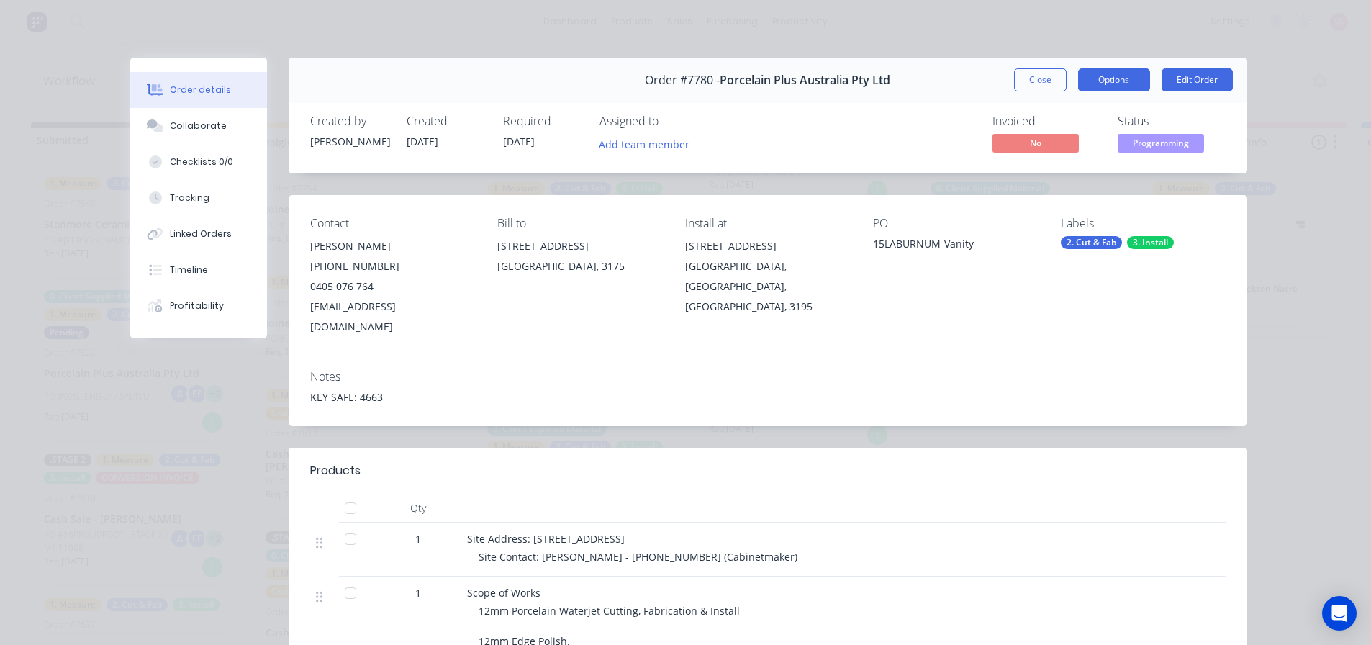
click at [1088, 83] on button "Options" at bounding box center [1114, 79] width 72 height 23
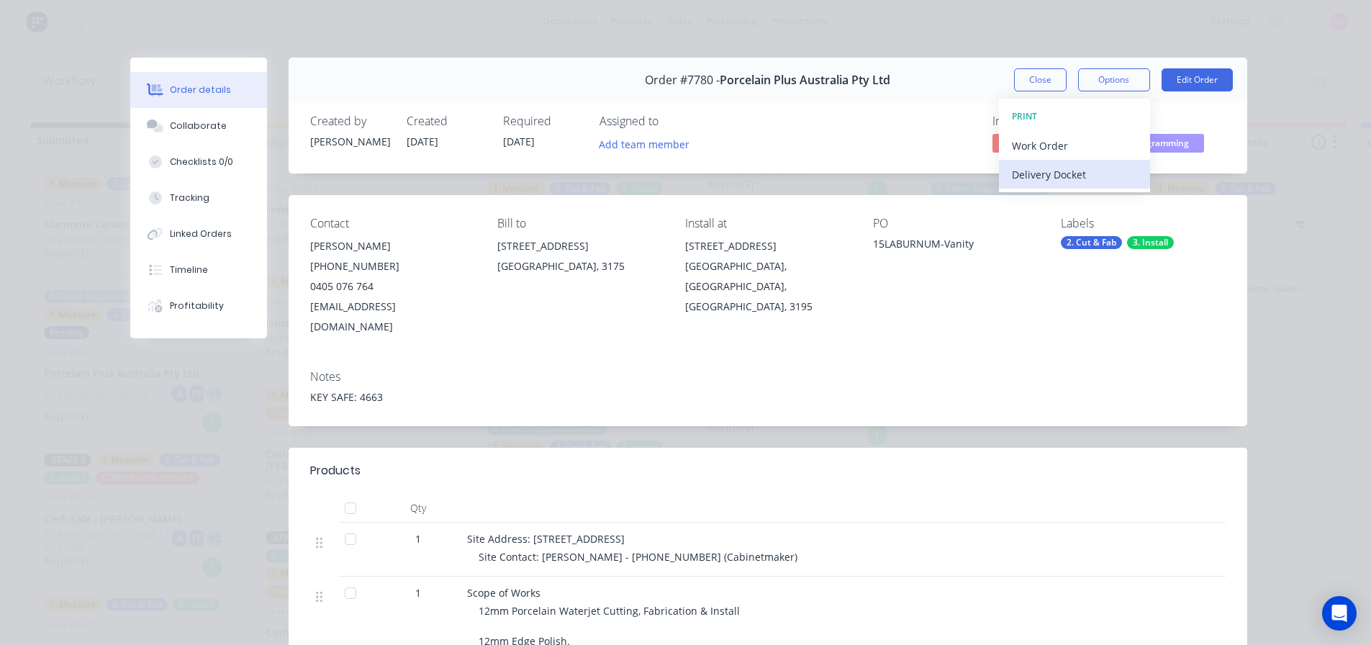
click at [1055, 176] on div "Delivery Docket" at bounding box center [1074, 174] width 125 height 21
click at [1056, 139] on div "Back" at bounding box center [1074, 145] width 125 height 21
click at [1060, 146] on div "Work Order" at bounding box center [1074, 145] width 125 height 21
click at [1064, 196] on div "Custom" at bounding box center [1074, 203] width 125 height 21
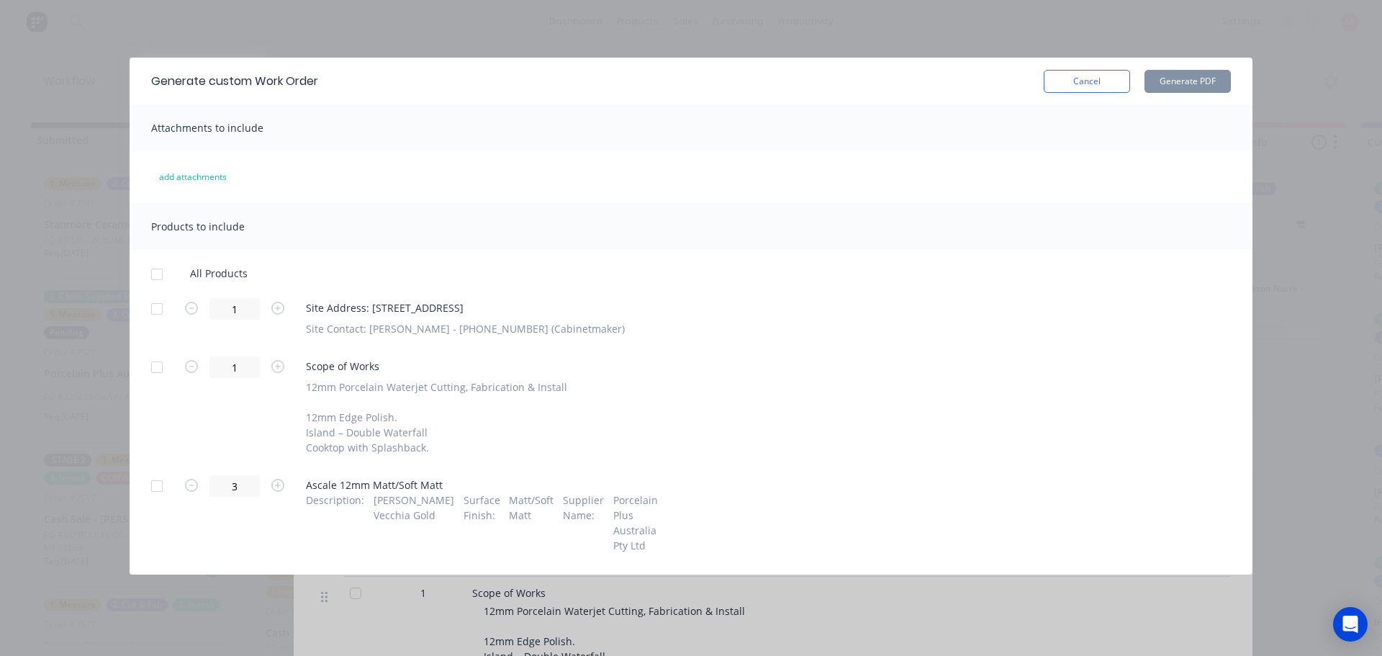
click at [158, 304] on div at bounding box center [156, 308] width 29 height 29
drag, startPoint x: 153, startPoint y: 478, endPoint x: 176, endPoint y: 481, distance: 23.3
click at [153, 479] on div at bounding box center [156, 485] width 29 height 29
click at [1191, 81] on button "Generate PDF" at bounding box center [1187, 81] width 86 height 23
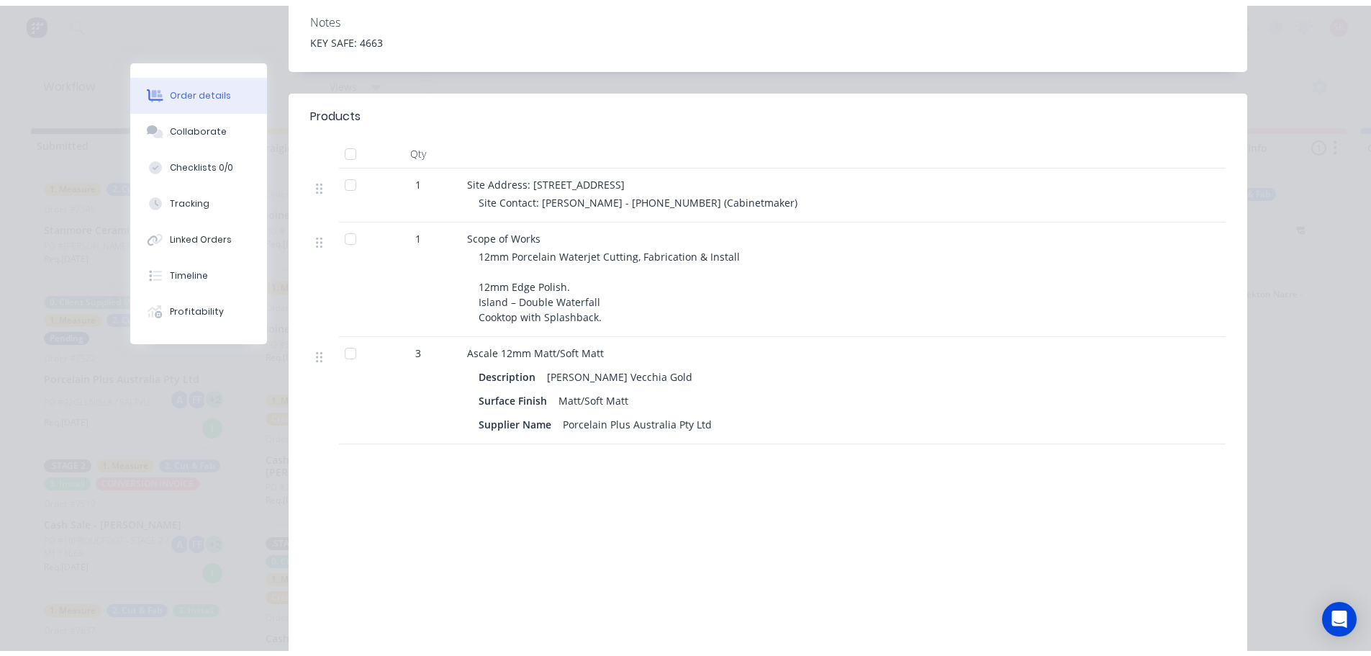
scroll to position [0, 0]
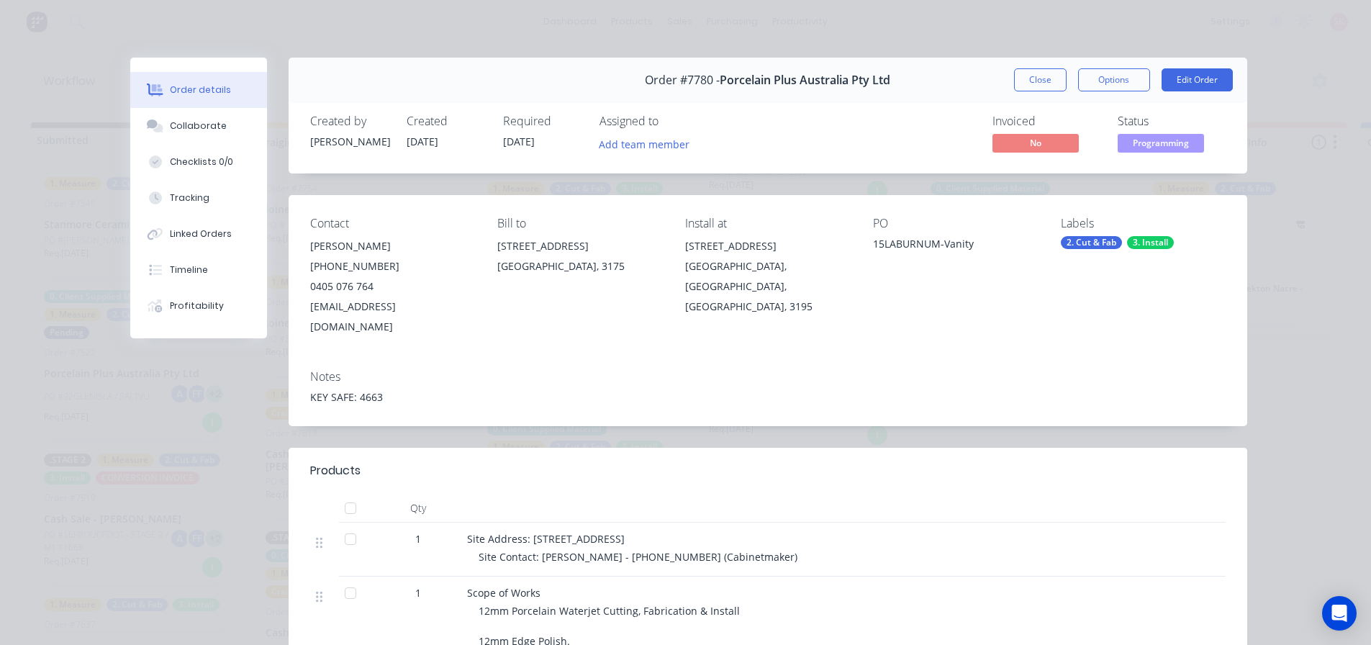
click at [1177, 150] on span "Programming" at bounding box center [1161, 143] width 86 height 18
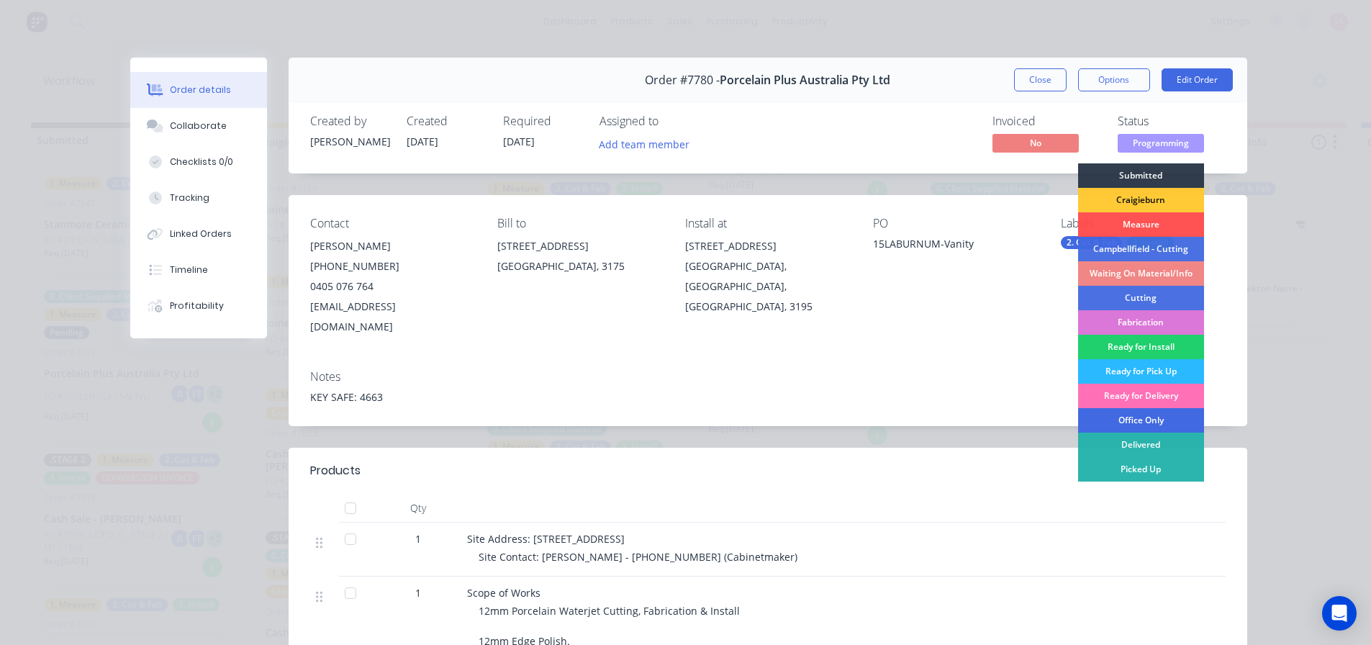
click at [1164, 420] on div "Office Only" at bounding box center [1141, 420] width 126 height 24
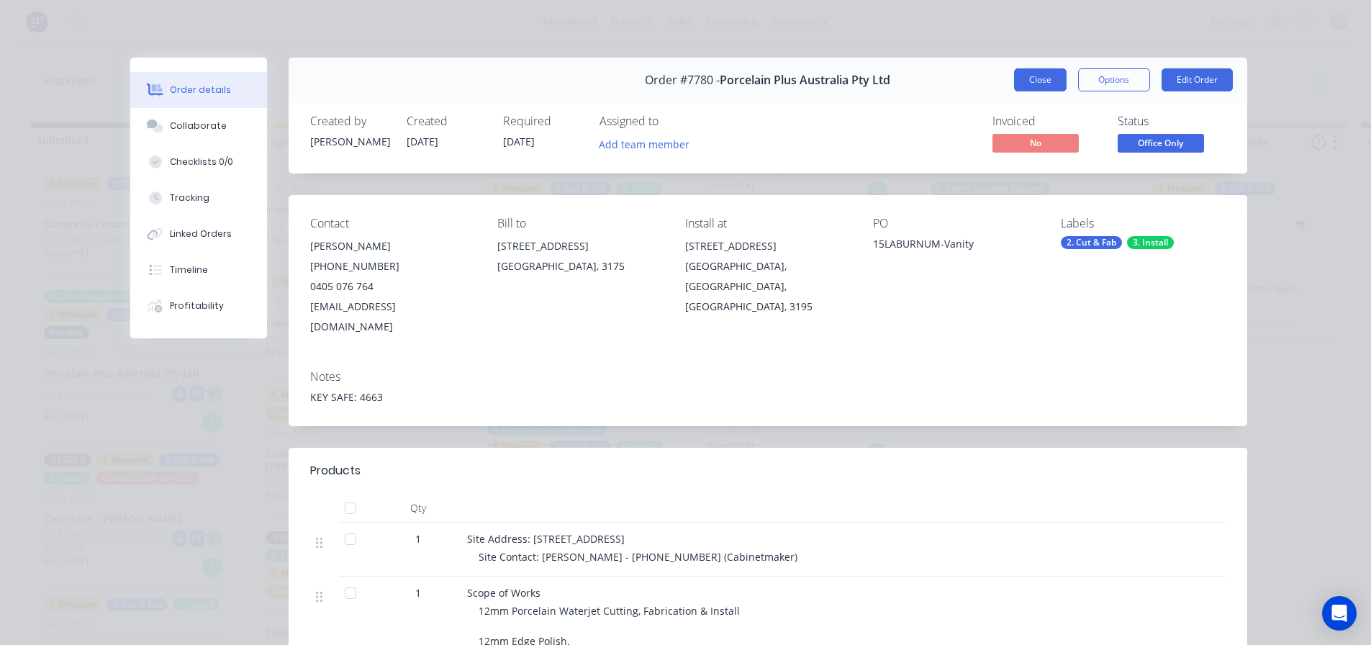
click at [1041, 90] on button "Close" at bounding box center [1040, 79] width 53 height 23
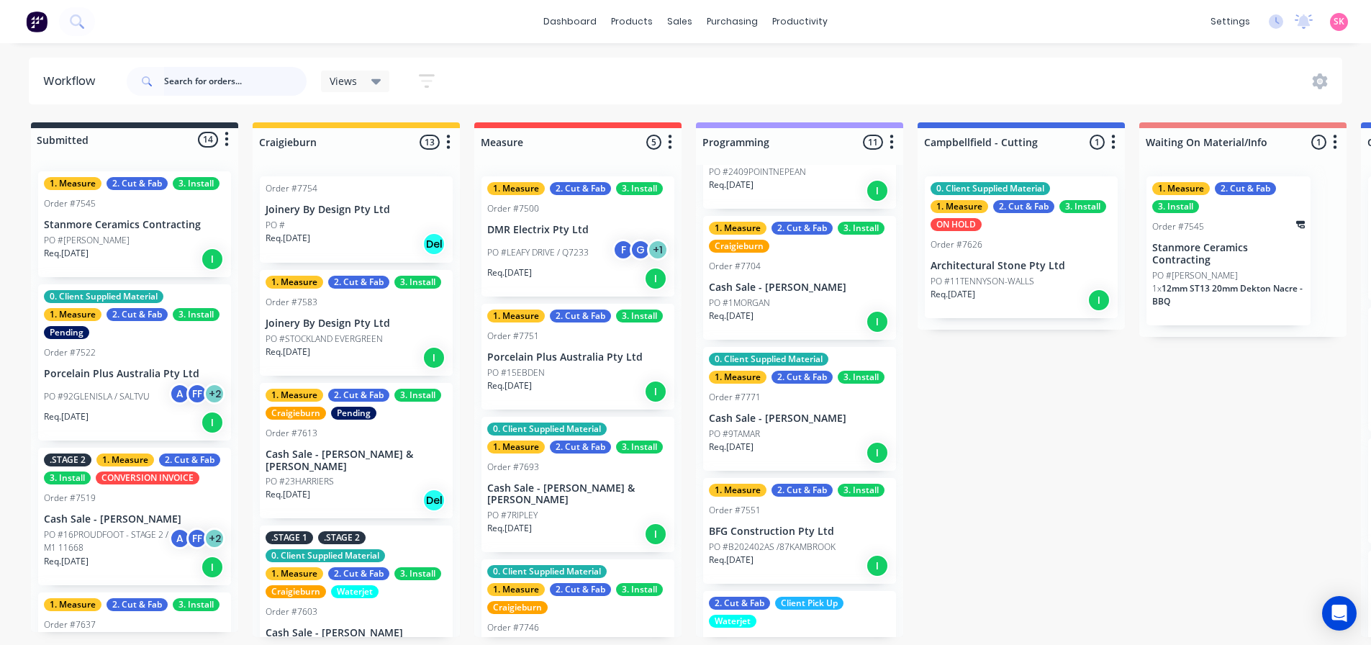
click at [216, 81] on input "text" at bounding box center [235, 81] width 142 height 29
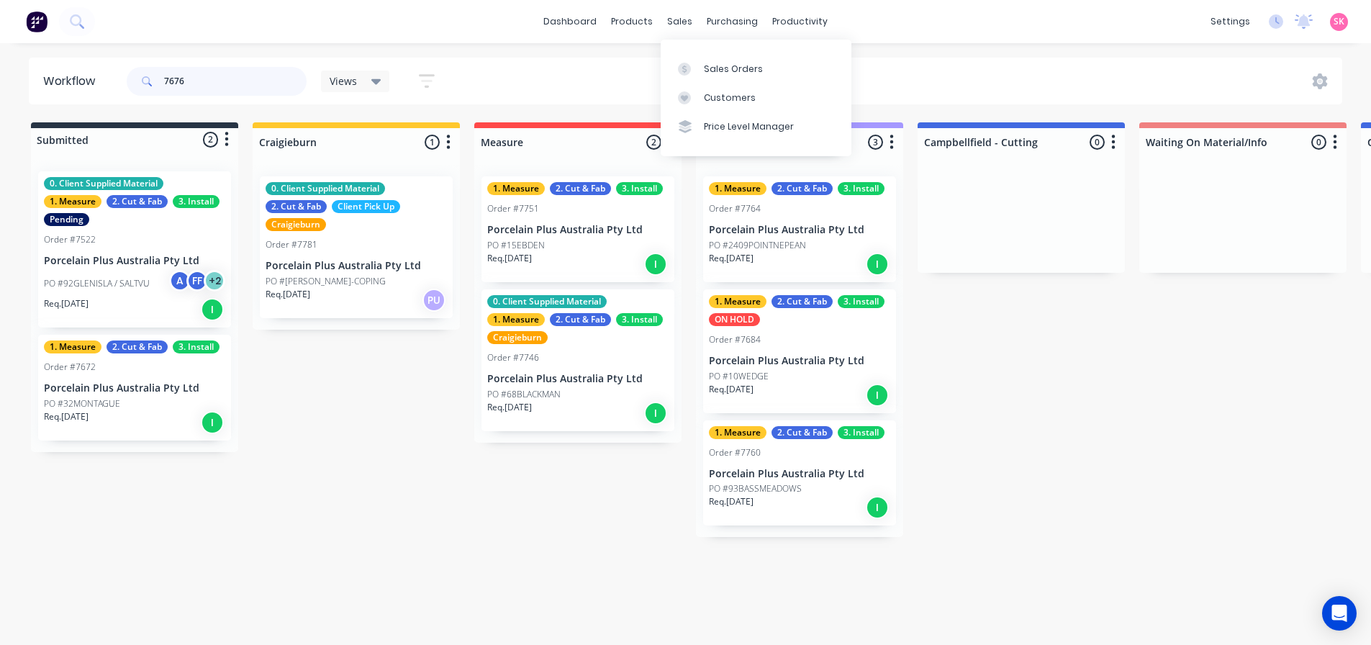
type input "7676"
click at [691, 49] on div "Sales Orders Customers Price Level Manager" at bounding box center [756, 98] width 191 height 116
click at [699, 60] on link "Sales Orders" at bounding box center [756, 68] width 191 height 29
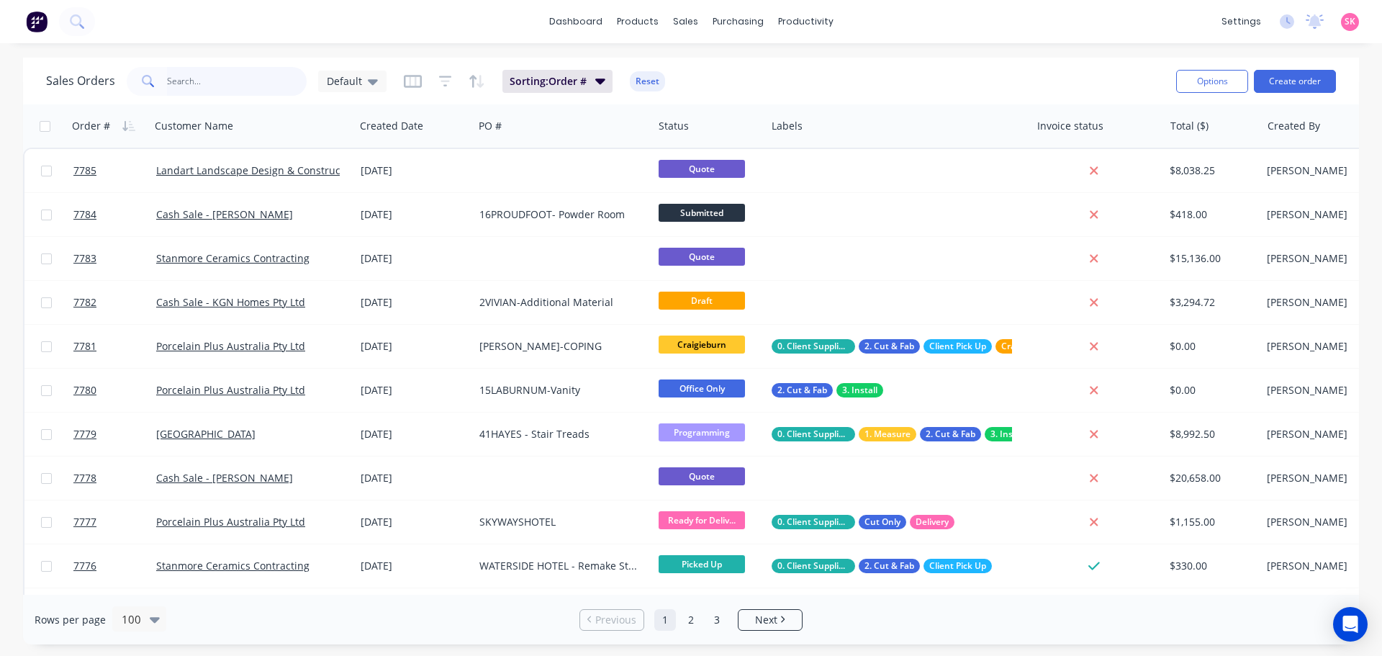
click at [238, 89] on input "text" at bounding box center [237, 81] width 140 height 29
type input "7676"
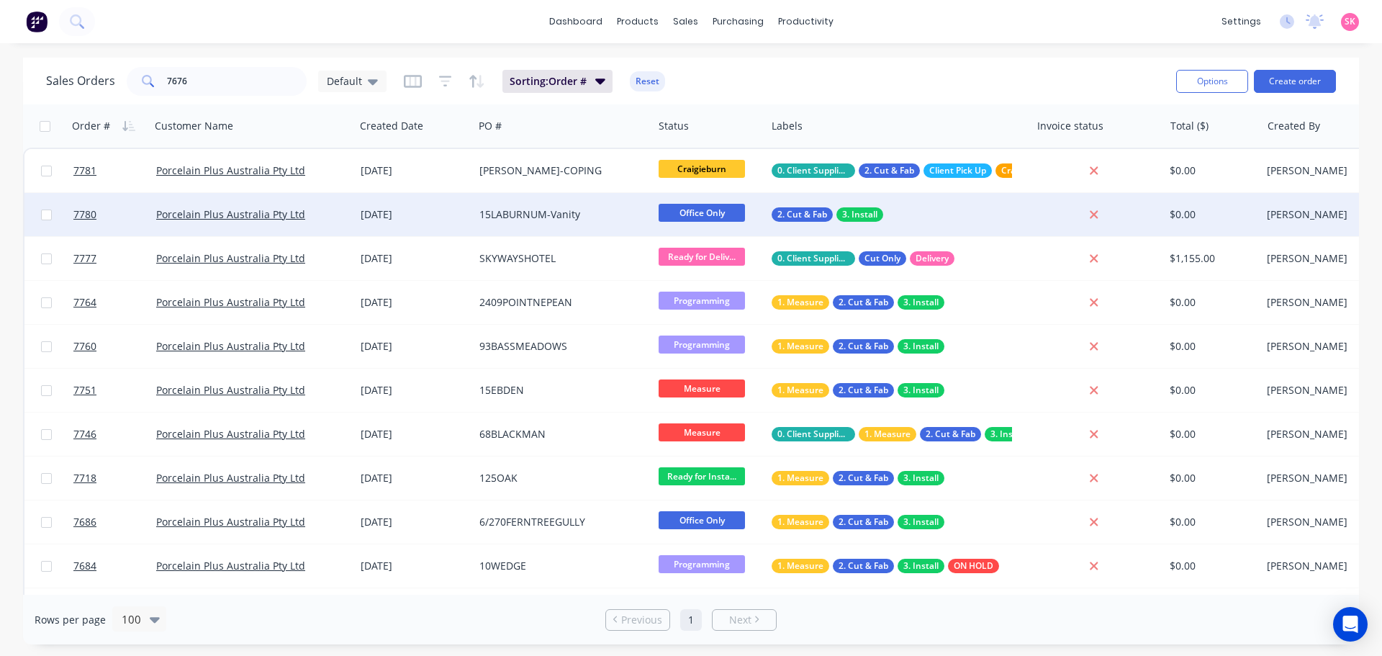
click at [550, 212] on div "15LABURNUM-Vanity" at bounding box center [559, 214] width 160 height 14
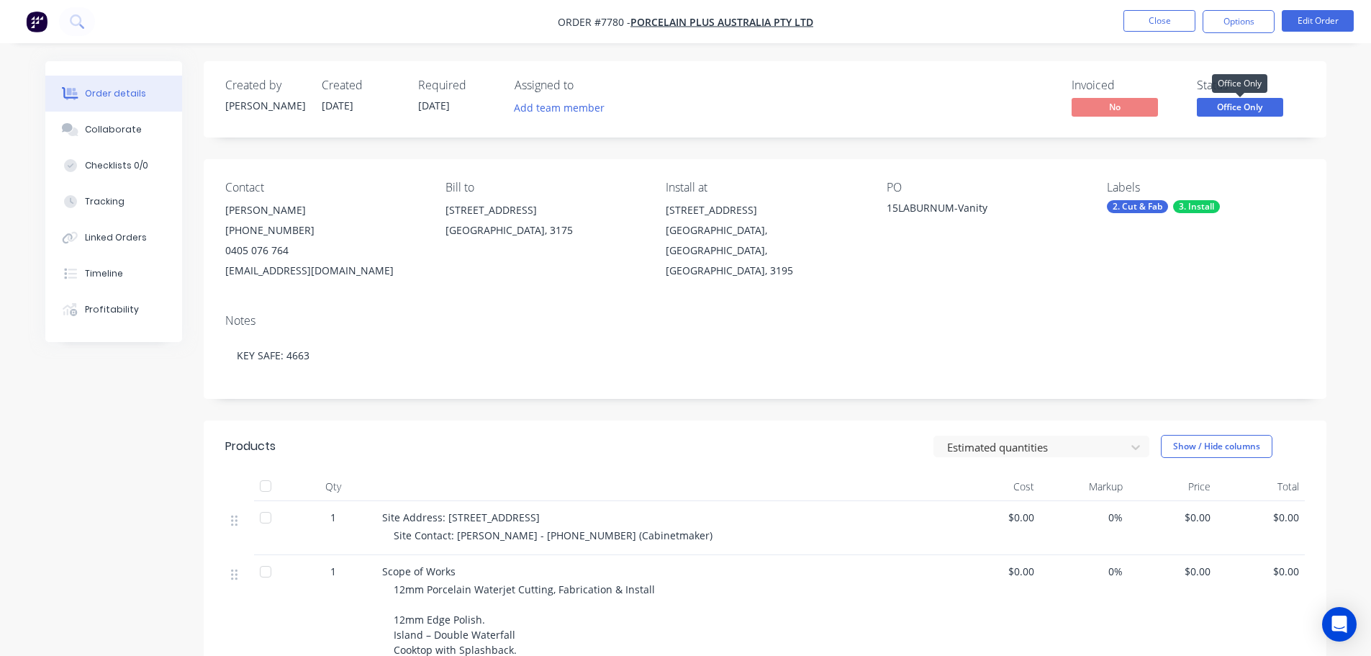
click at [1236, 109] on span "Office Only" at bounding box center [1240, 107] width 86 height 18
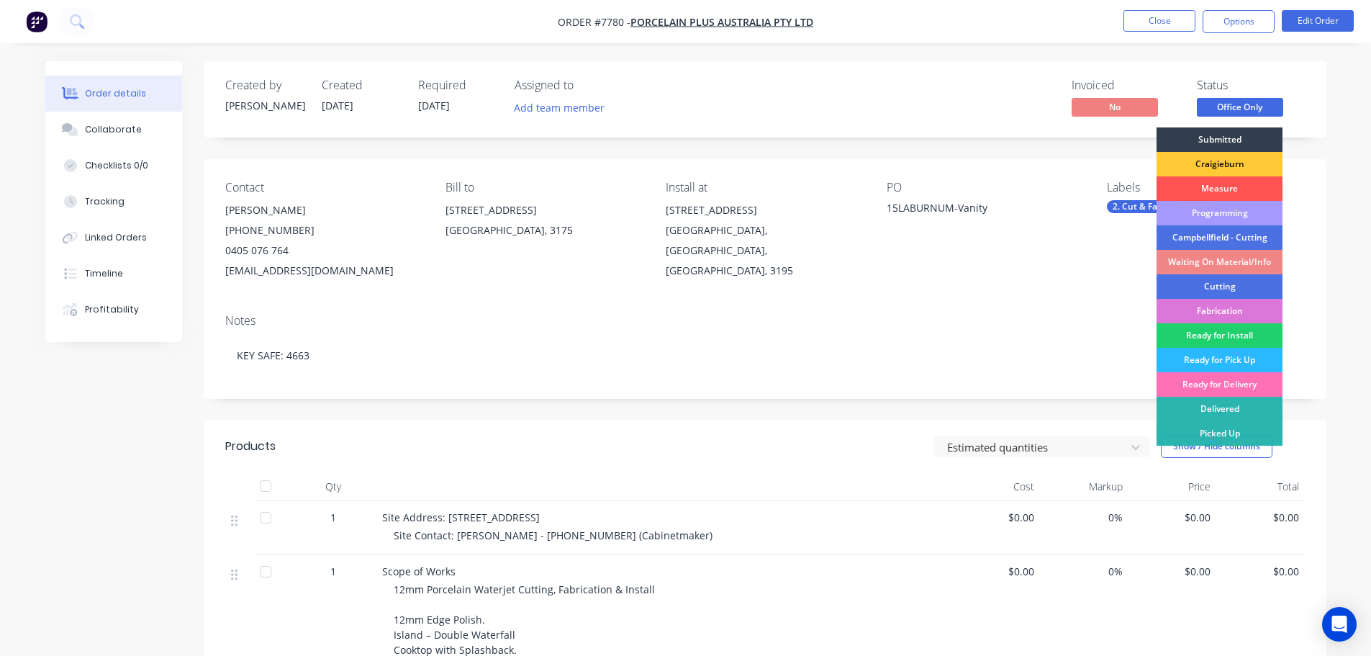
click at [1247, 212] on div "Programming" at bounding box center [1219, 213] width 126 height 24
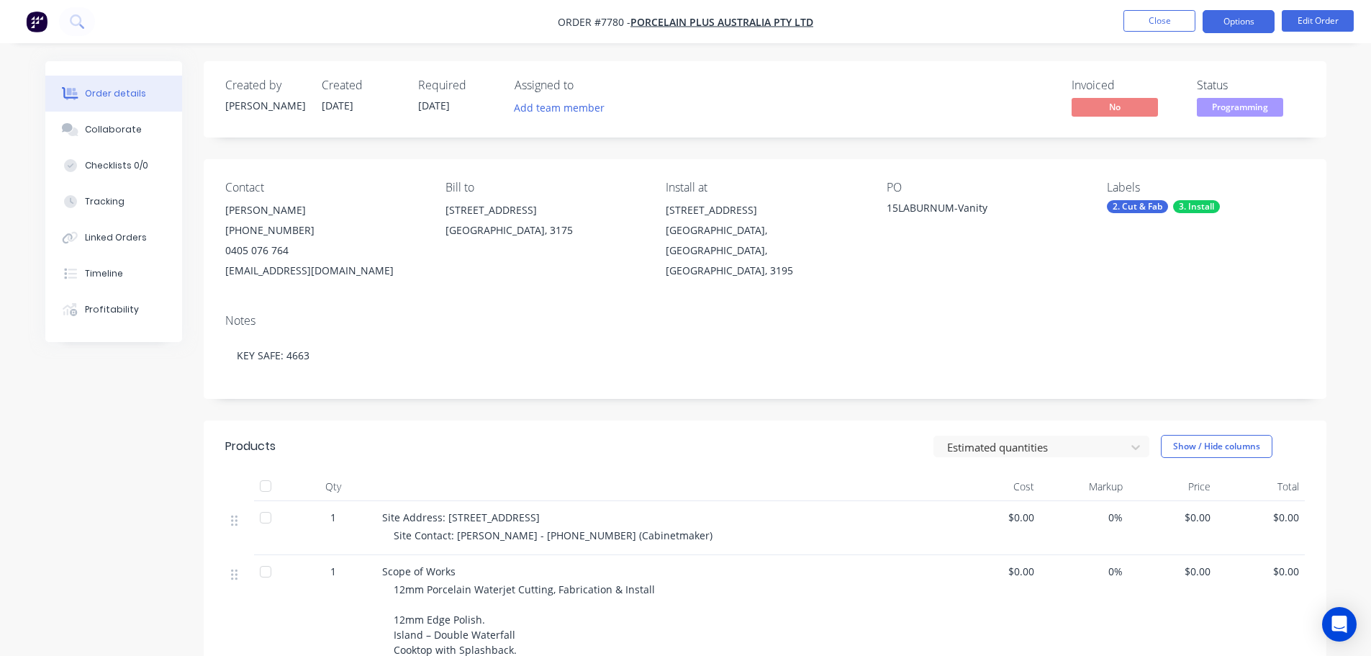
click at [1229, 28] on button "Options" at bounding box center [1238, 21] width 72 height 23
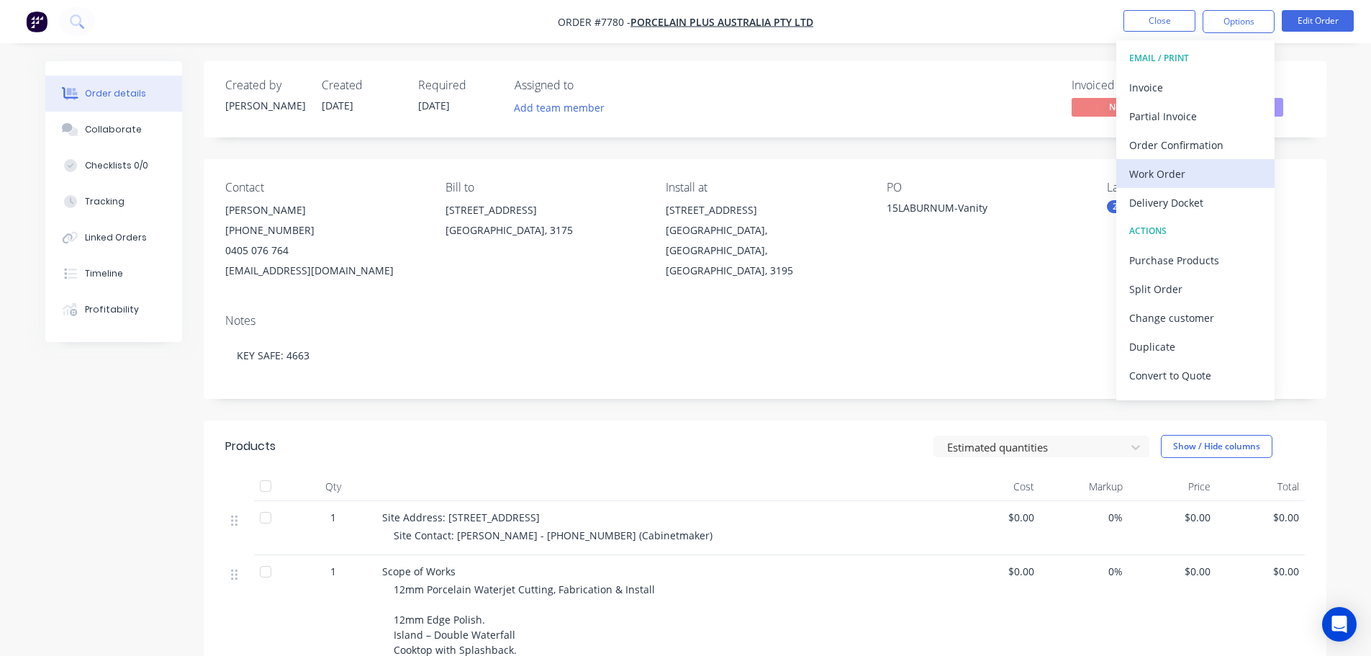
click at [1215, 175] on div "Work Order" at bounding box center [1195, 173] width 132 height 21
click at [1212, 166] on div "Custom" at bounding box center [1195, 173] width 132 height 21
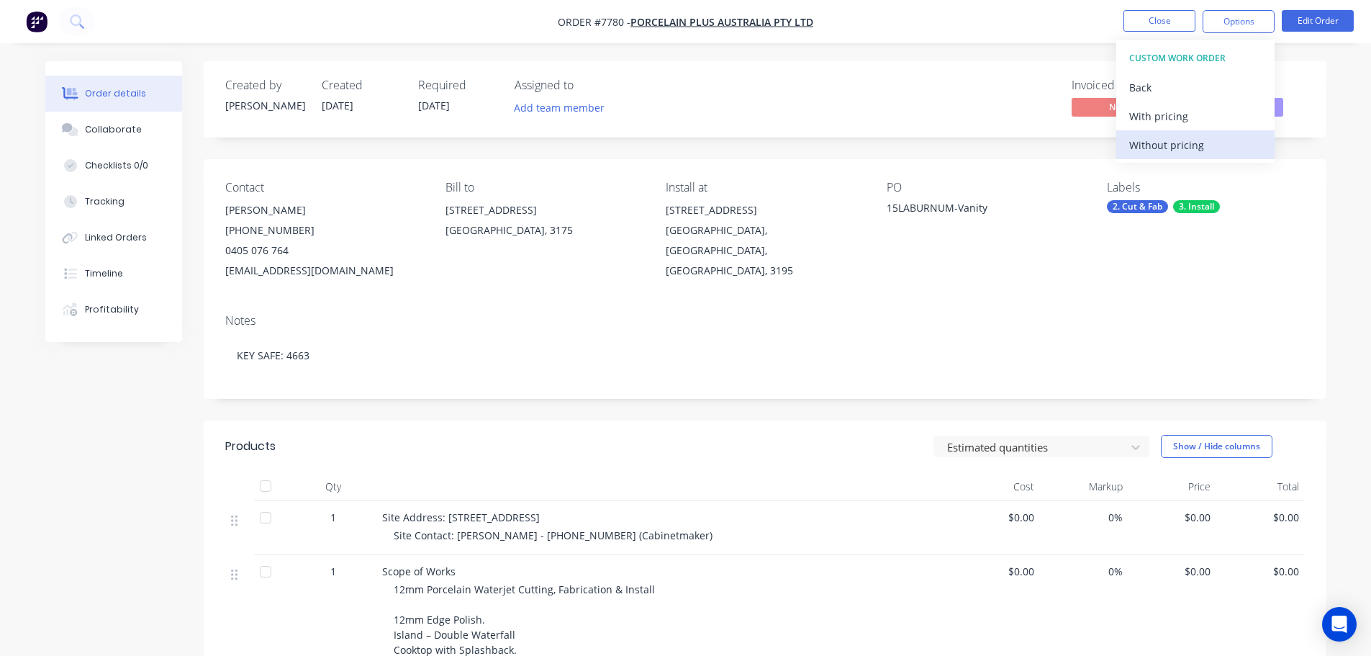
click at [1215, 145] on div "Without pricing" at bounding box center [1195, 145] width 132 height 21
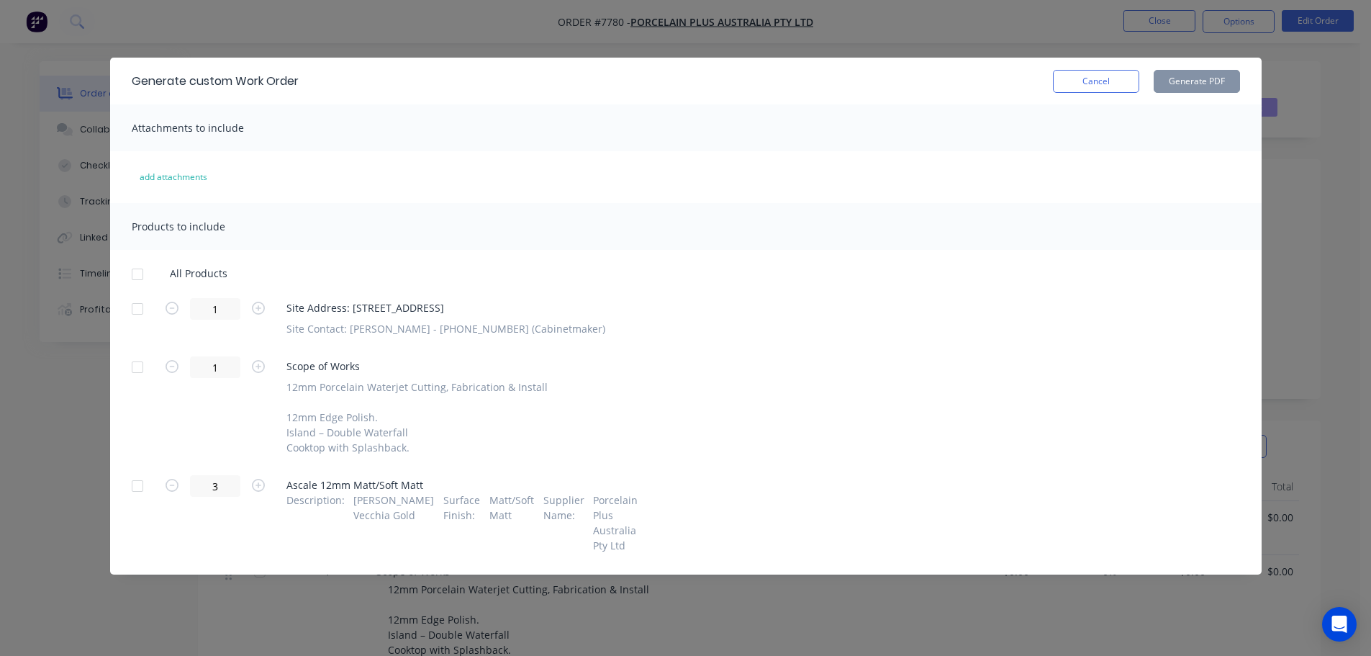
drag, startPoint x: 135, startPoint y: 307, endPoint x: 155, endPoint y: 436, distance: 130.3
click at [135, 309] on div at bounding box center [137, 308] width 29 height 29
click at [140, 484] on div at bounding box center [137, 485] width 29 height 29
click at [1123, 81] on button "Cancel" at bounding box center [1096, 81] width 86 height 23
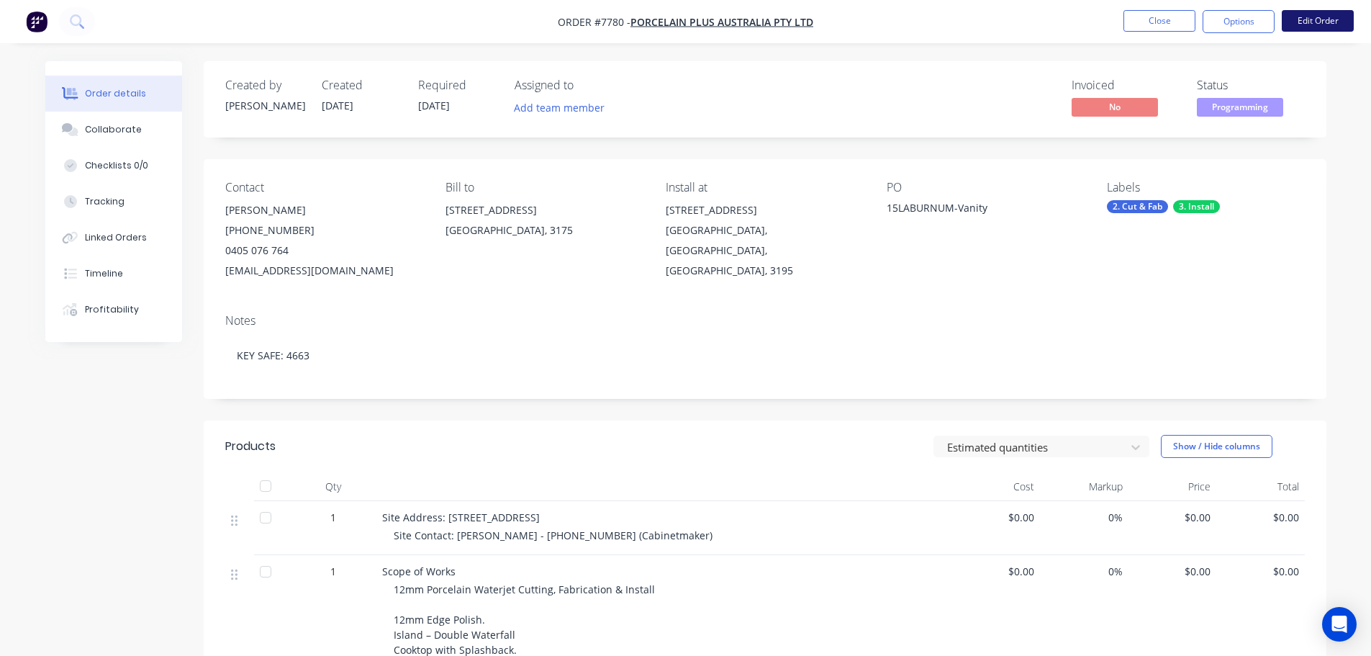
click at [1318, 17] on button "Edit Order" at bounding box center [1318, 21] width 72 height 22
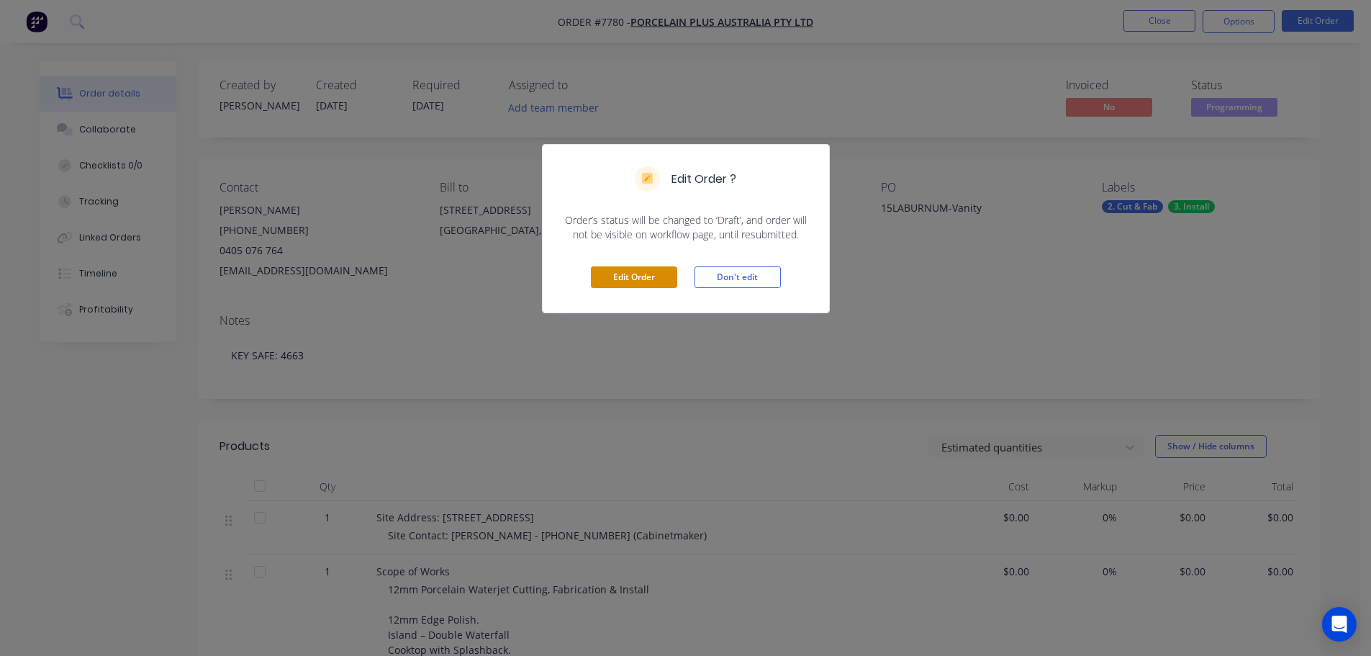
click at [634, 276] on button "Edit Order" at bounding box center [634, 277] width 86 height 22
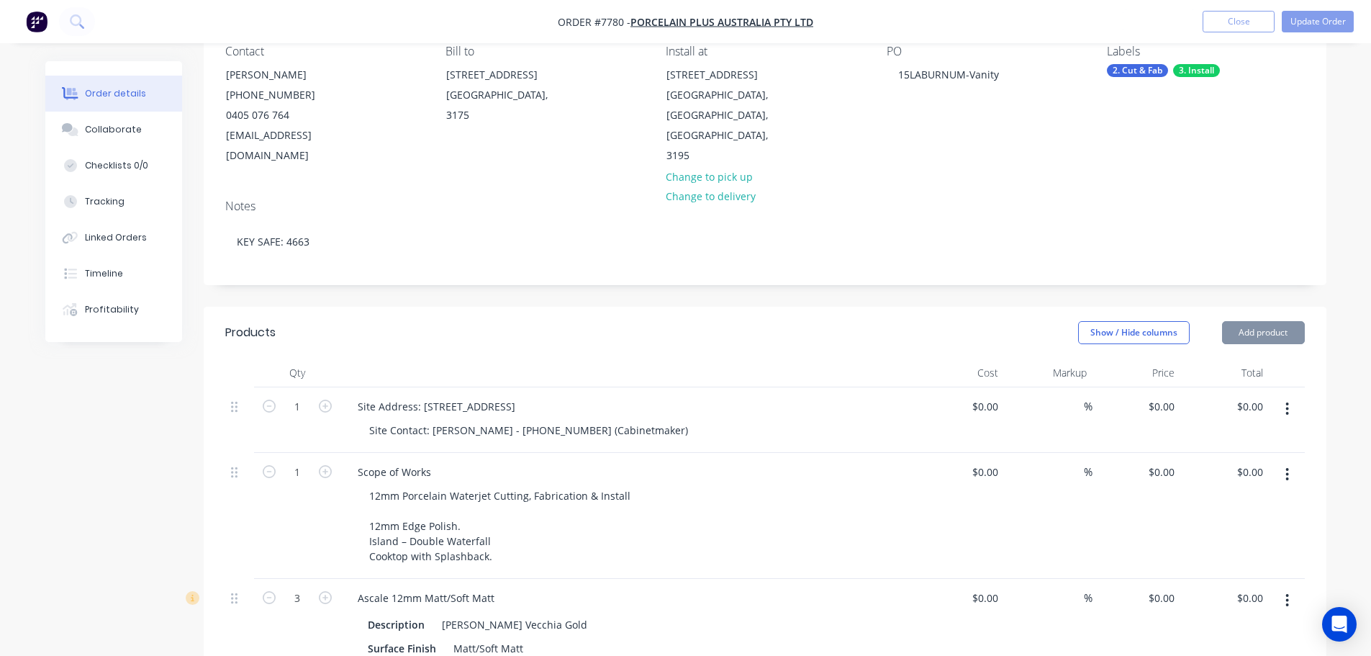
scroll to position [288, 0]
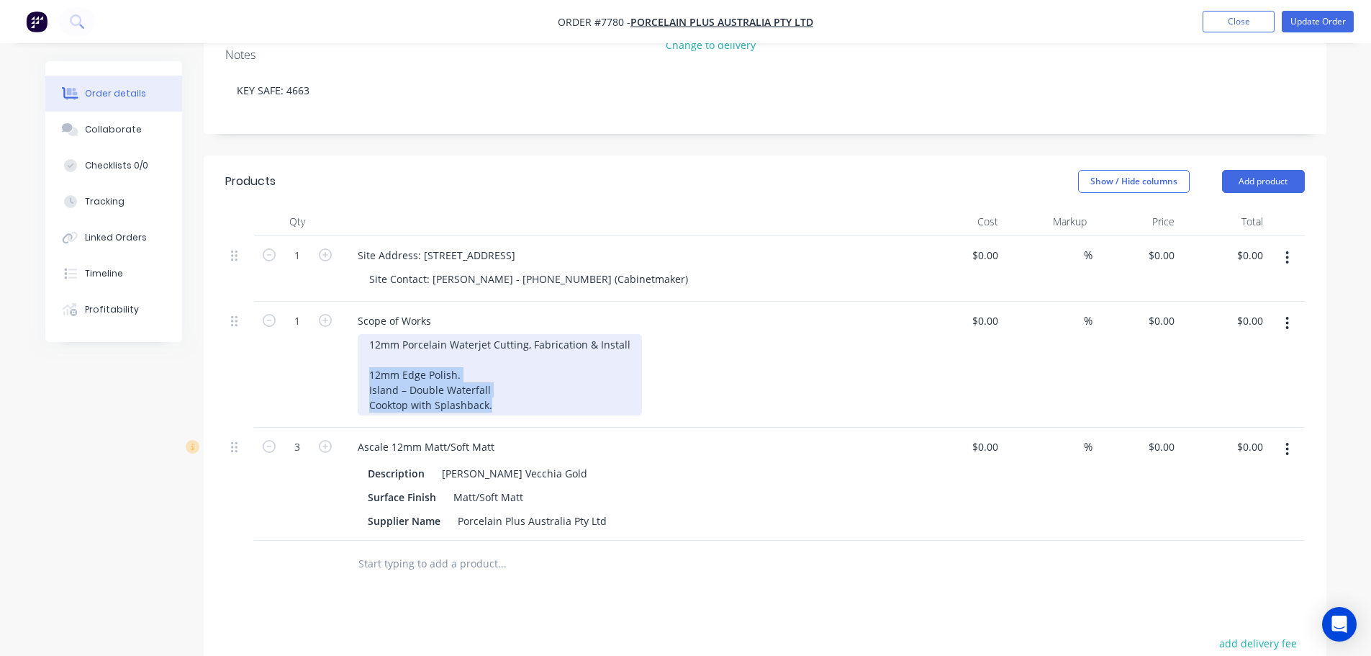
drag, startPoint x: 498, startPoint y: 388, endPoint x: 361, endPoint y: 355, distance: 141.4
click at [361, 355] on div "12mm Porcelain Waterjet Cutting, Fabrication & Install 12mm Edge Polish. Island…" at bounding box center [500, 374] width 284 height 81
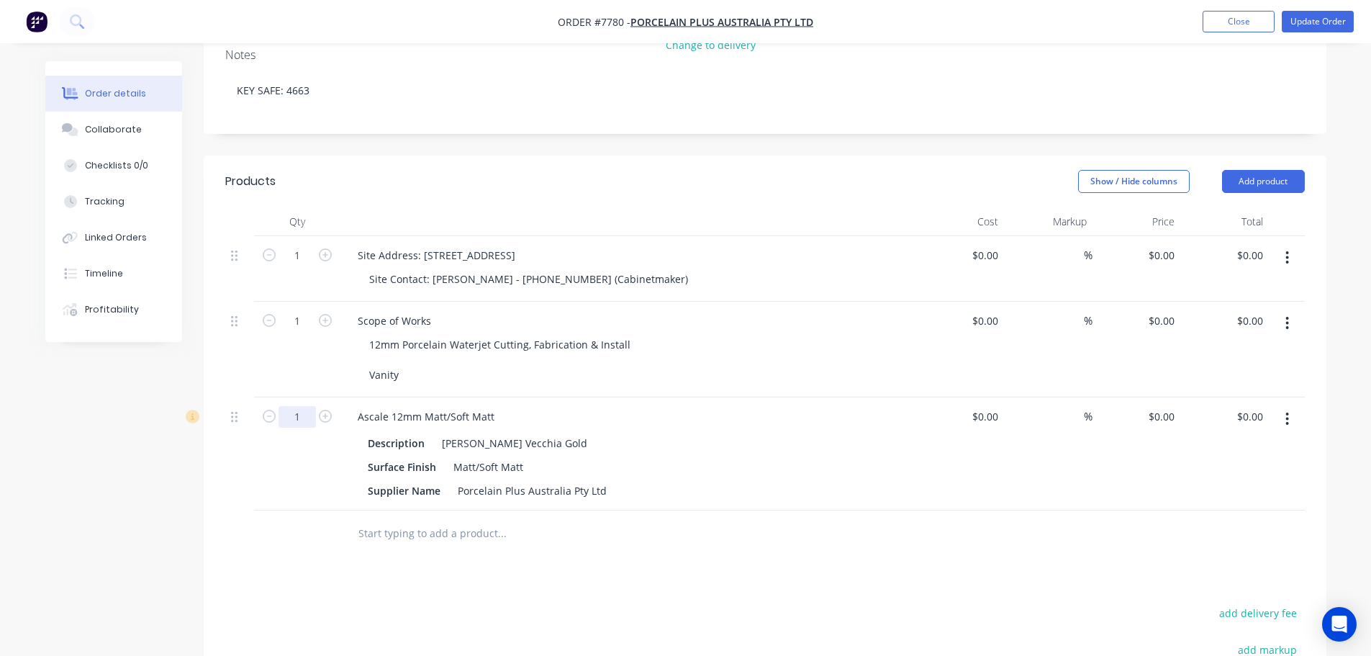
type input "1"
click at [794, 532] on div at bounding box center [599, 533] width 518 height 47
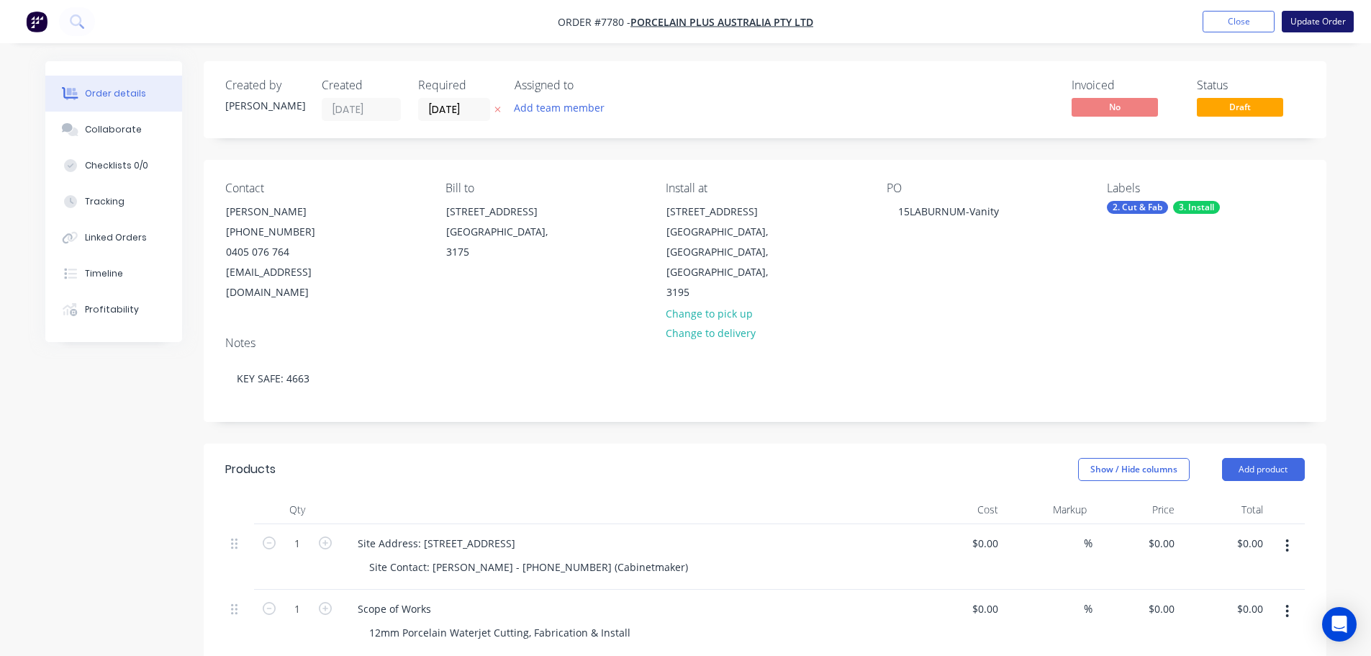
click at [1323, 27] on button "Update Order" at bounding box center [1318, 22] width 72 height 22
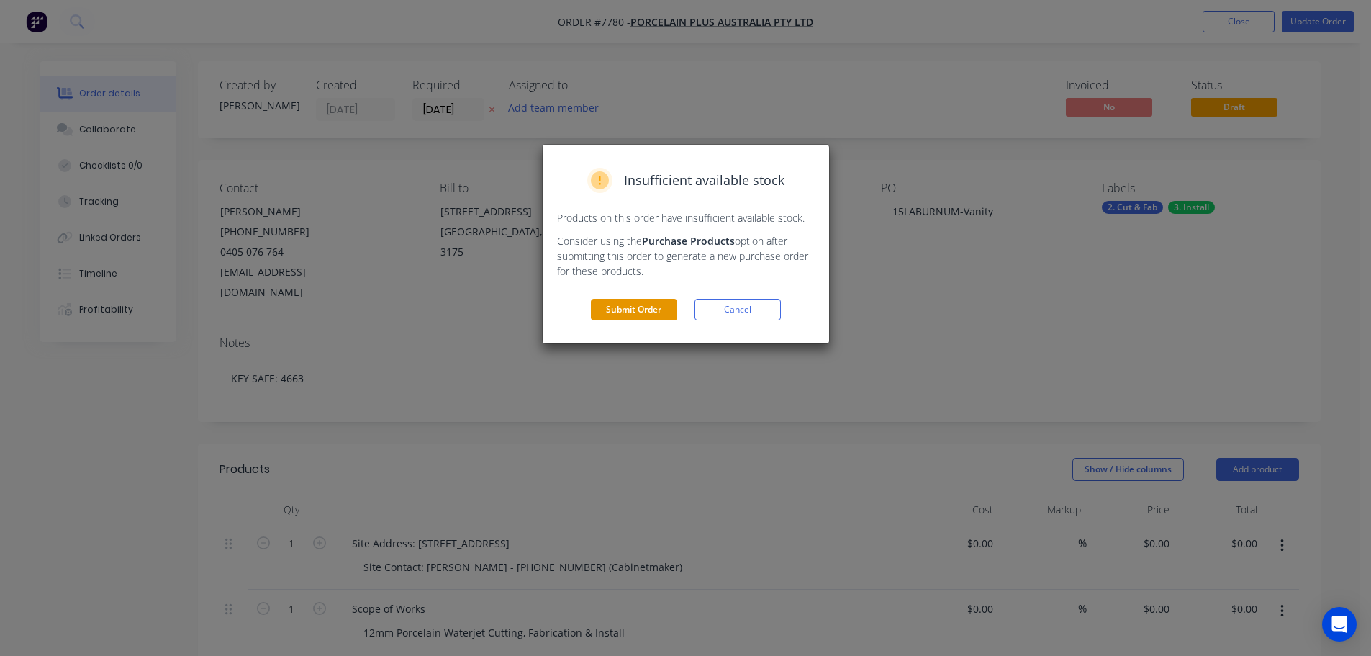
click at [646, 301] on button "Submit Order" at bounding box center [634, 310] width 86 height 22
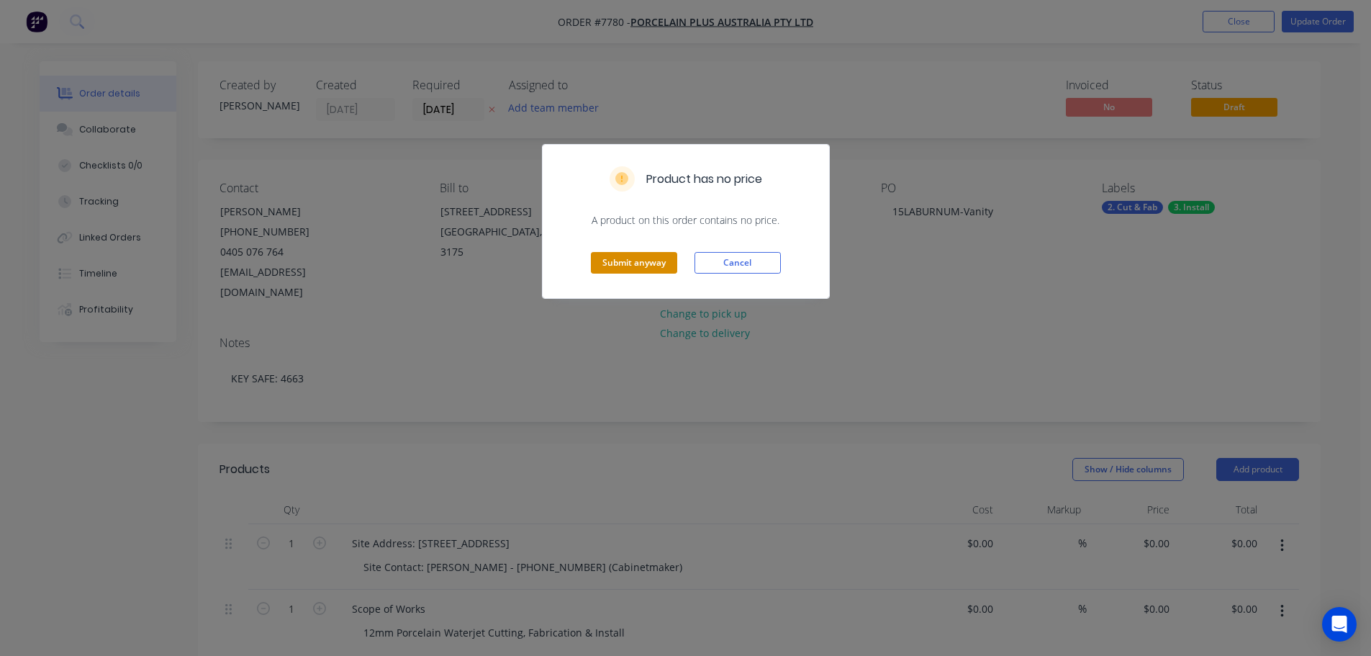
click at [607, 269] on button "Submit anyway" at bounding box center [634, 263] width 86 height 22
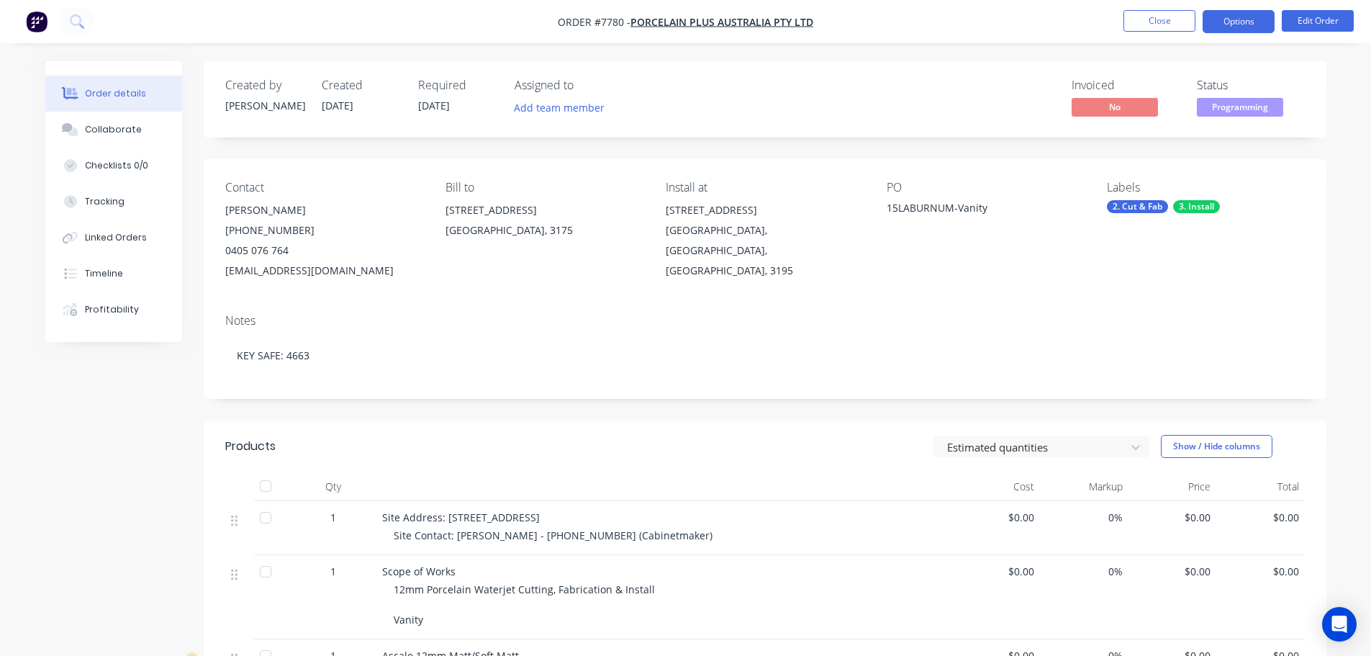
click at [1237, 24] on button "Options" at bounding box center [1238, 21] width 72 height 23
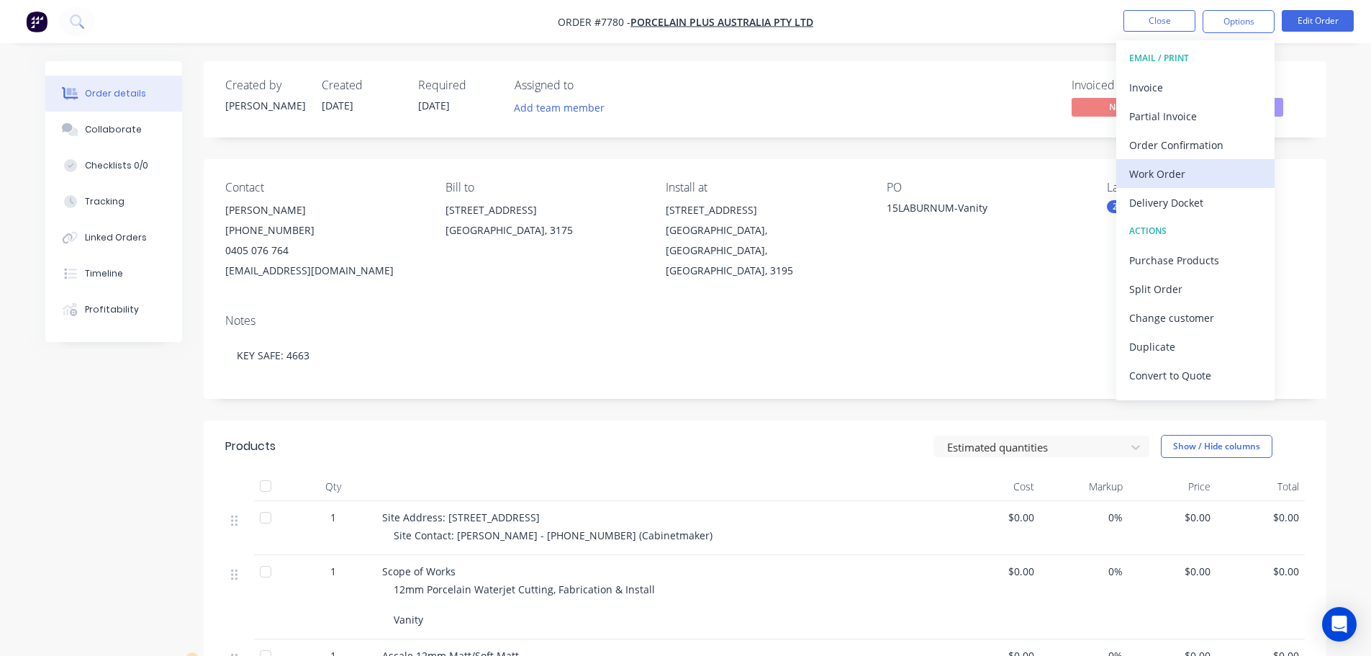
click at [1192, 163] on div "Work Order" at bounding box center [1195, 173] width 132 height 21
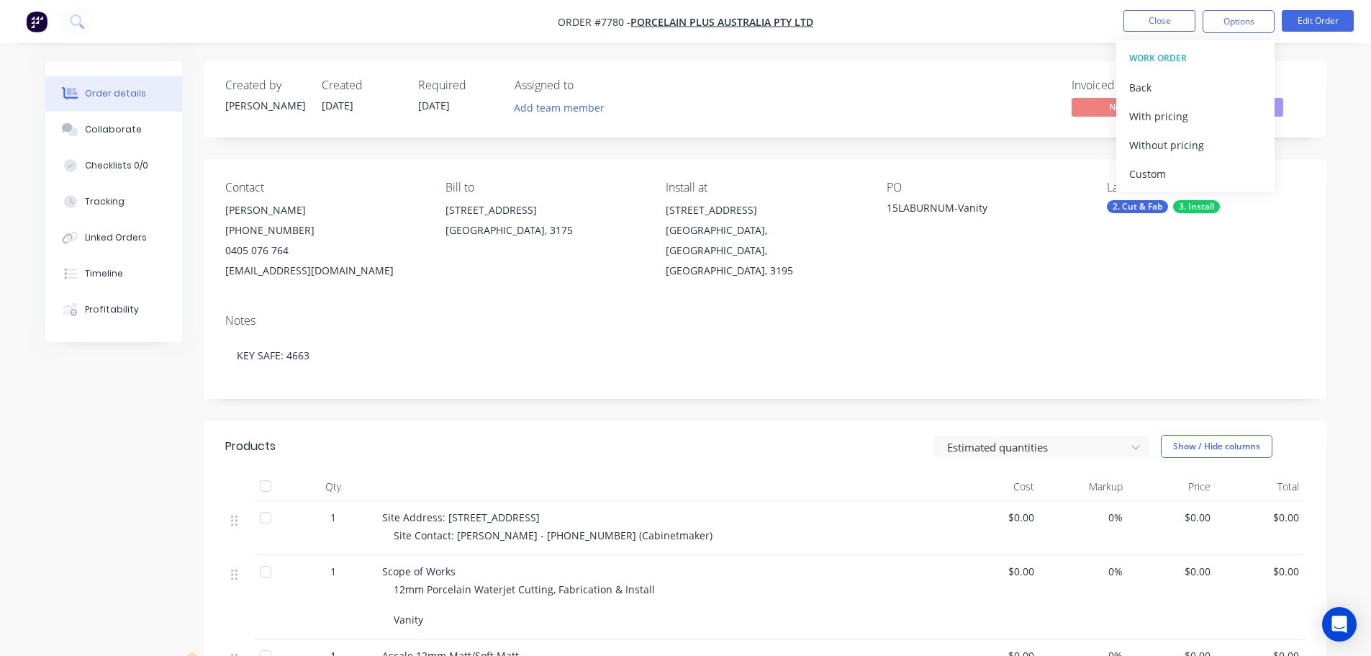
click at [1192, 164] on div "Custom" at bounding box center [1195, 173] width 132 height 21
click at [1192, 138] on div "Without pricing" at bounding box center [1195, 145] width 132 height 21
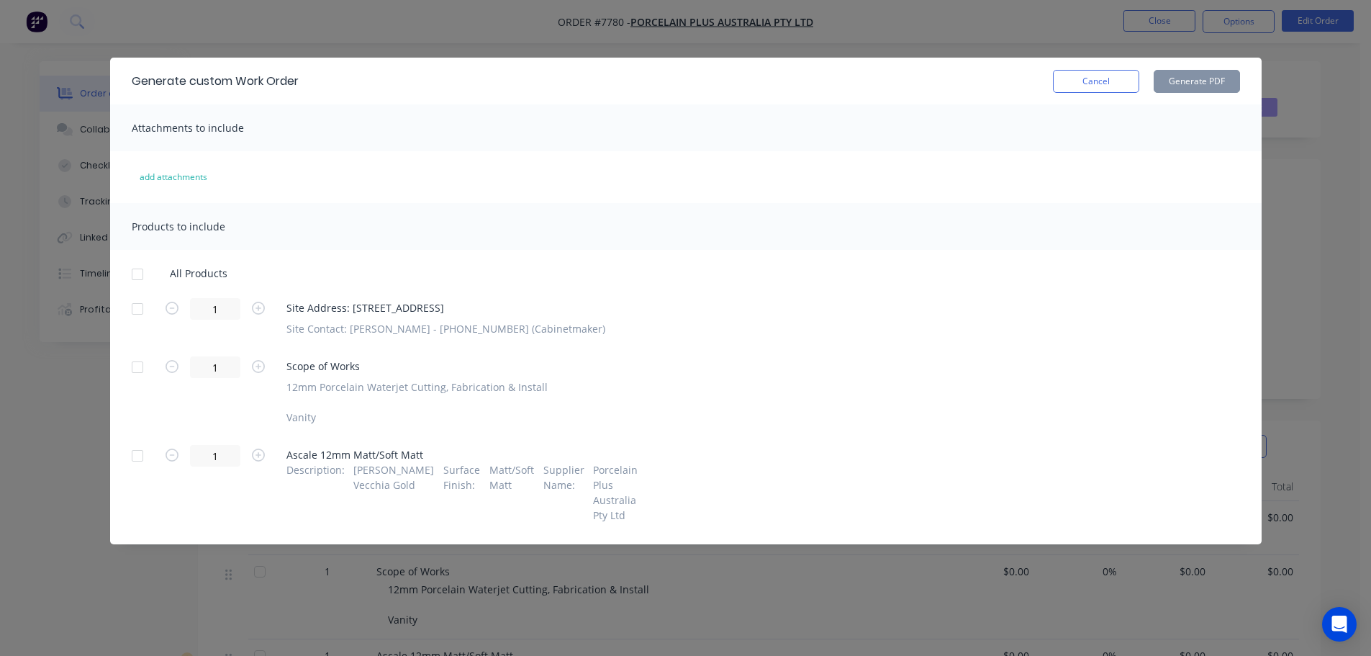
click at [134, 309] on div at bounding box center [137, 308] width 29 height 29
drag, startPoint x: 141, startPoint y: 453, endPoint x: 645, endPoint y: 274, distance: 535.3
click at [144, 453] on div at bounding box center [137, 455] width 29 height 29
click at [1199, 72] on button "Generate PDF" at bounding box center [1196, 81] width 86 height 23
click at [1094, 80] on button "Cancel" at bounding box center [1096, 81] width 86 height 23
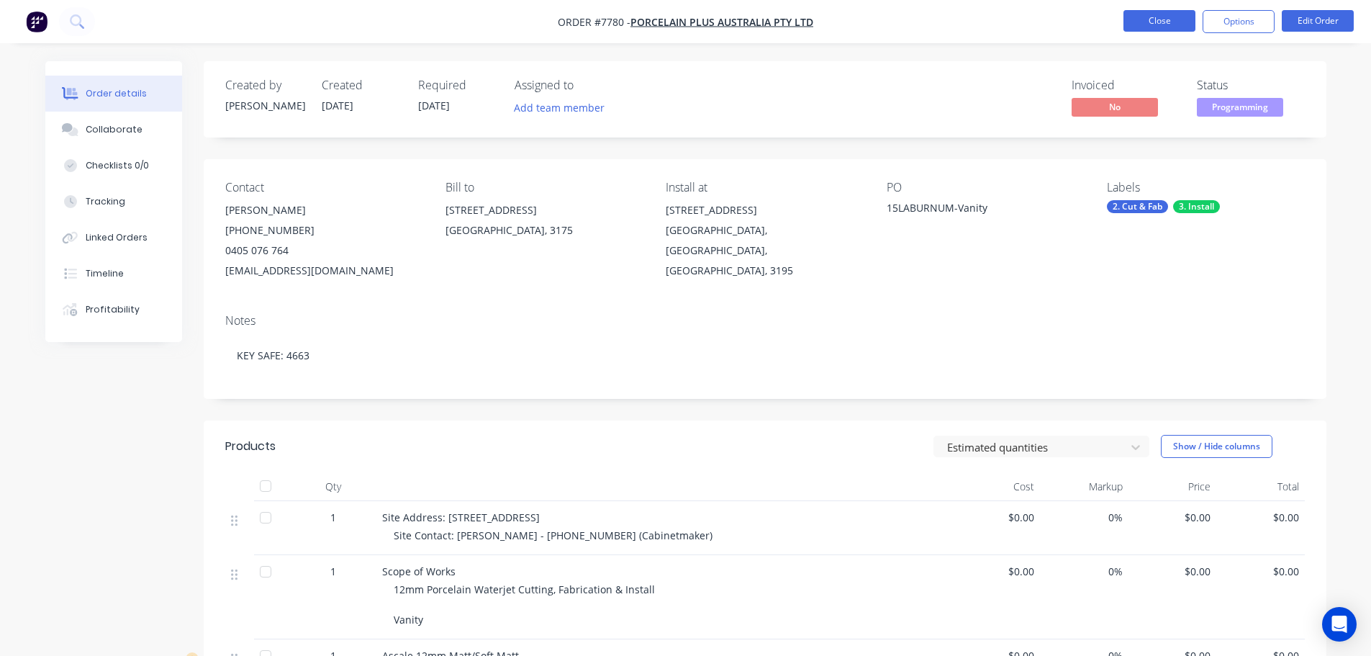
click at [1145, 19] on button "Close" at bounding box center [1159, 21] width 72 height 22
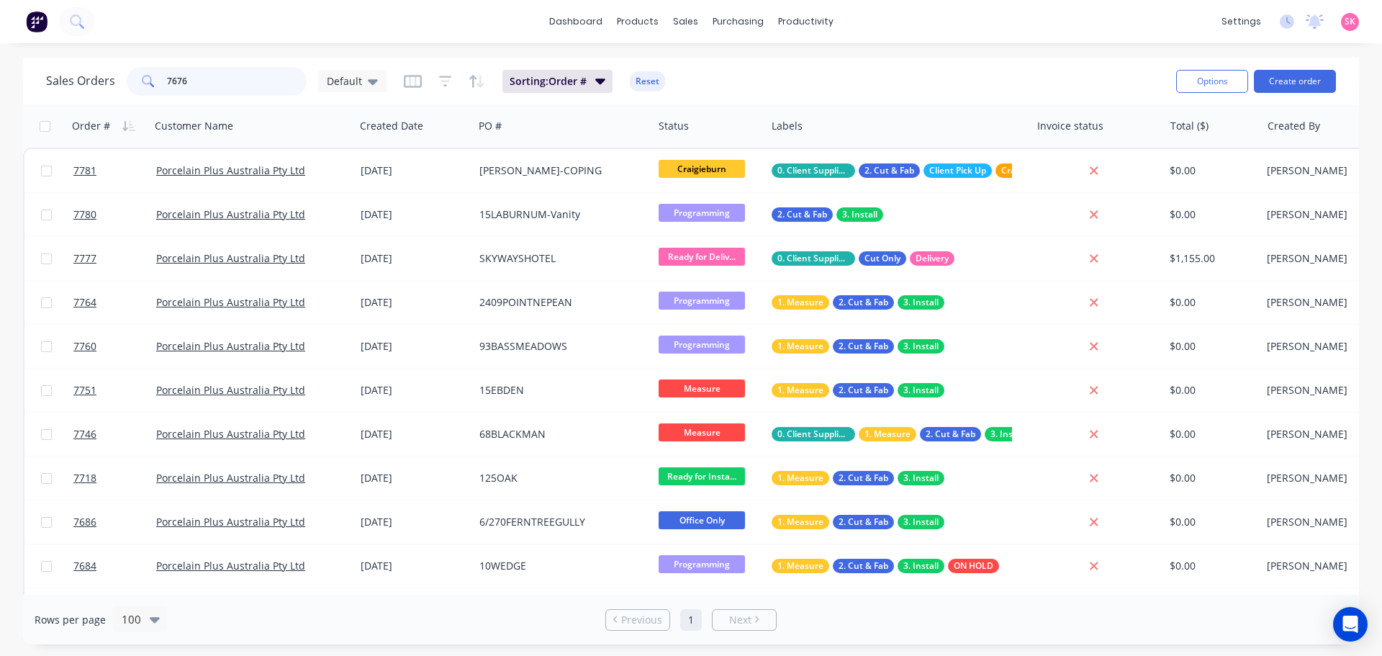
drag, startPoint x: 201, startPoint y: 82, endPoint x: 5, endPoint y: 84, distance: 195.7
click at [27, 82] on div "Sales Orders 7676 Default Sorting: Order # Reset Options Create order" at bounding box center [691, 81] width 1336 height 47
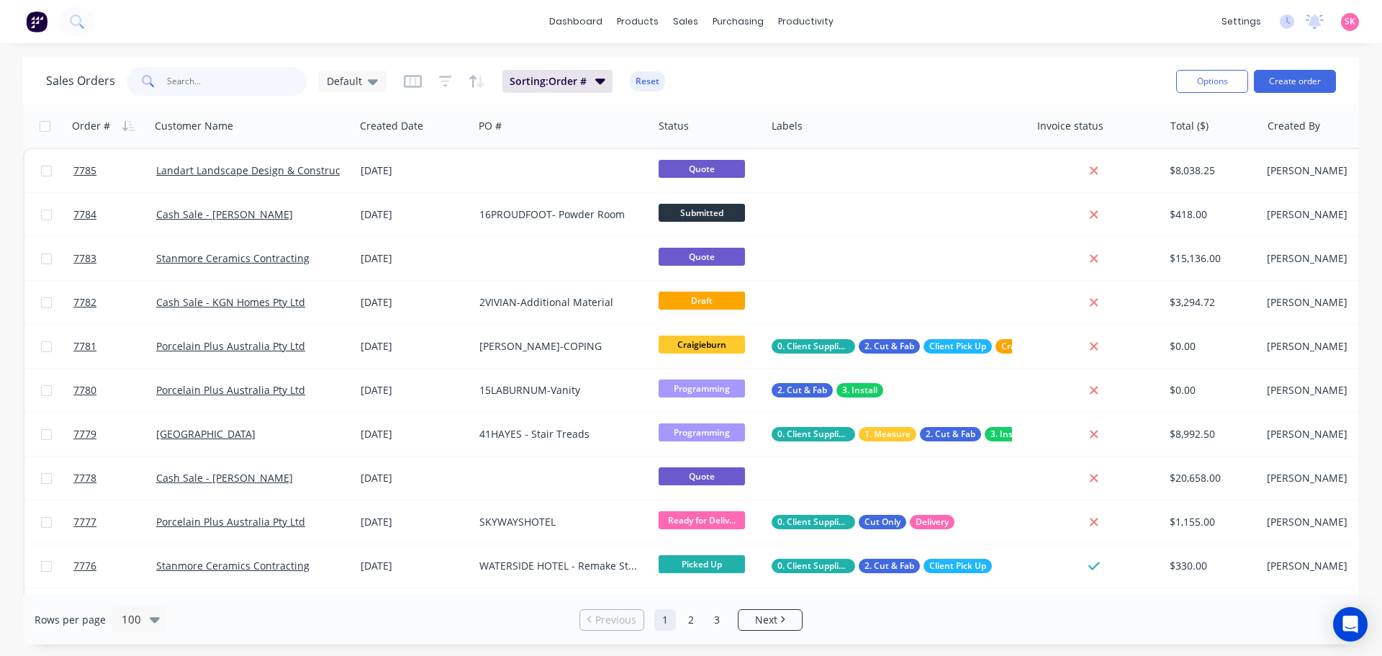
click at [197, 80] on input "text" at bounding box center [237, 81] width 140 height 29
type input "7676"
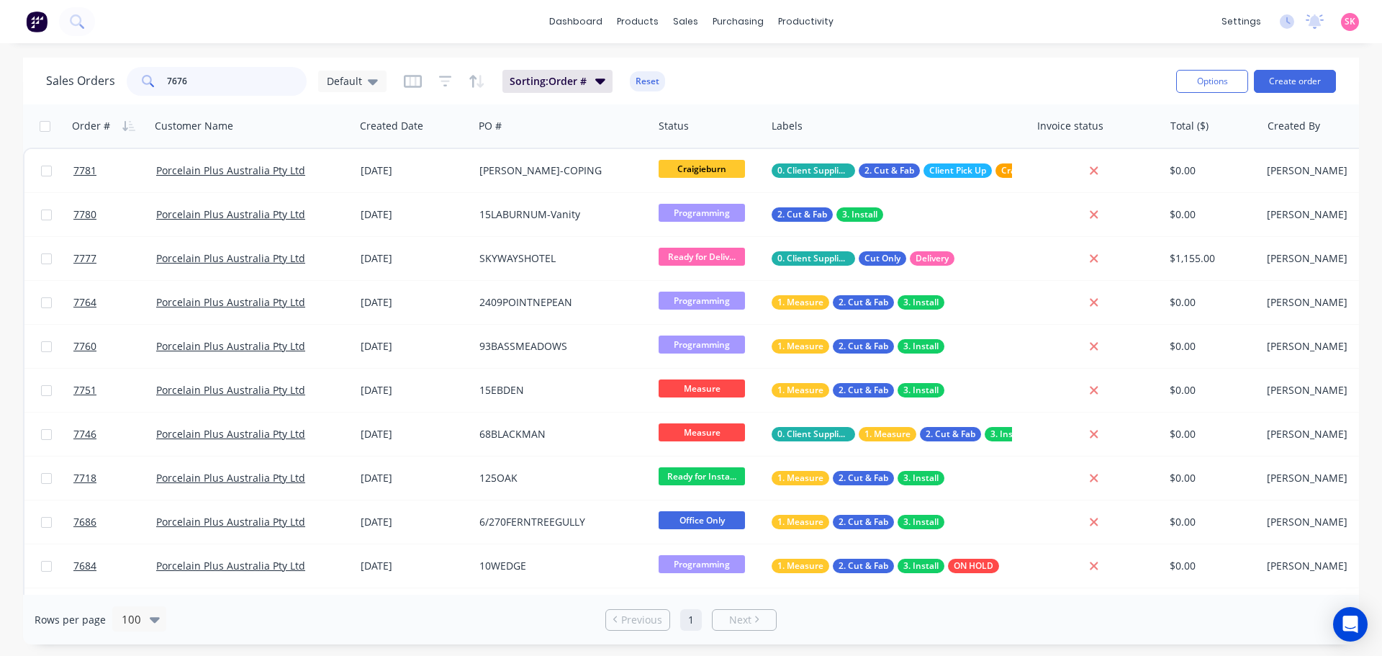
drag, startPoint x: 207, startPoint y: 81, endPoint x: 97, endPoint y: 88, distance: 110.3
click at [119, 83] on div "Sales Orders 7676 Default" at bounding box center [216, 81] width 340 height 29
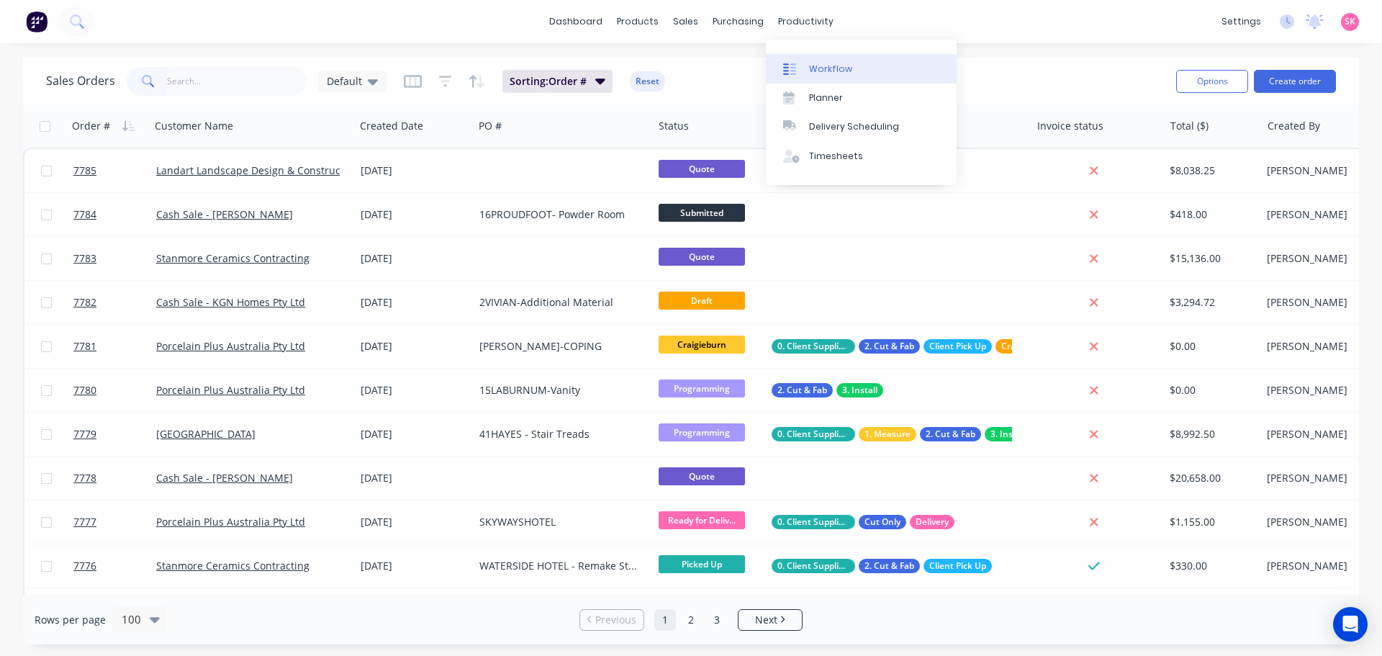
click at [807, 58] on link "Workflow" at bounding box center [861, 68] width 191 height 29
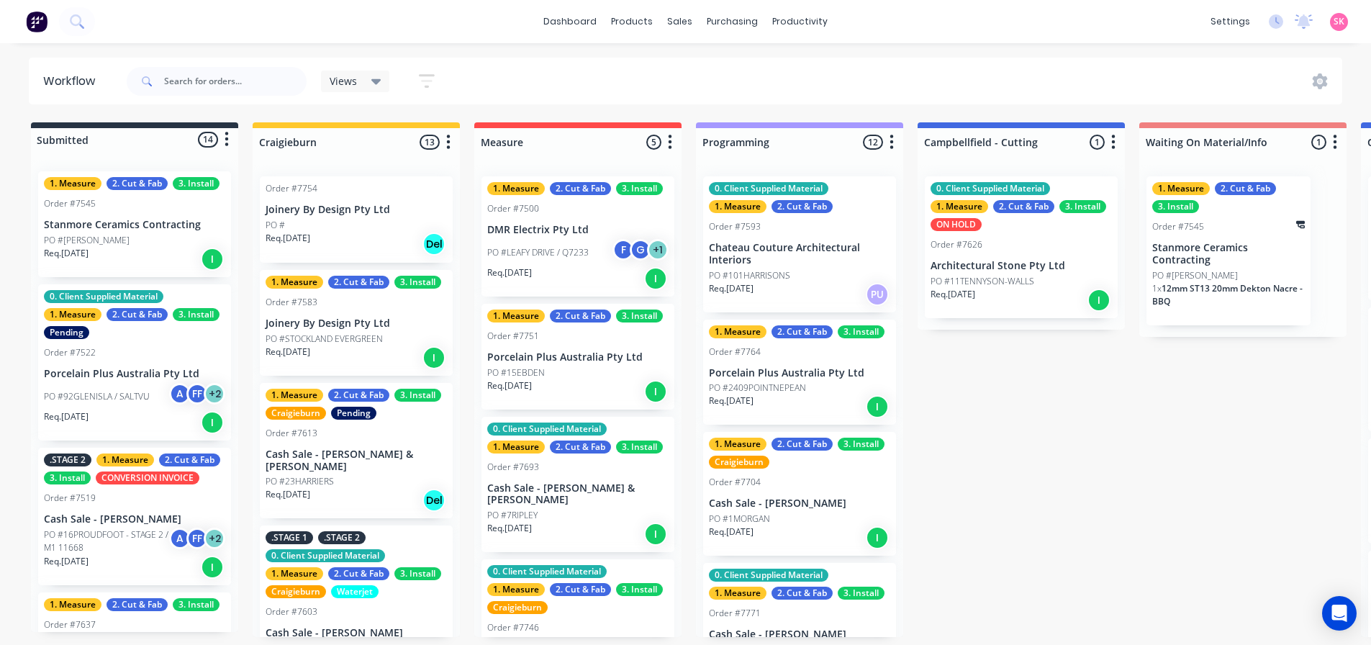
click at [810, 486] on div "Order #7704" at bounding box center [799, 482] width 181 height 13
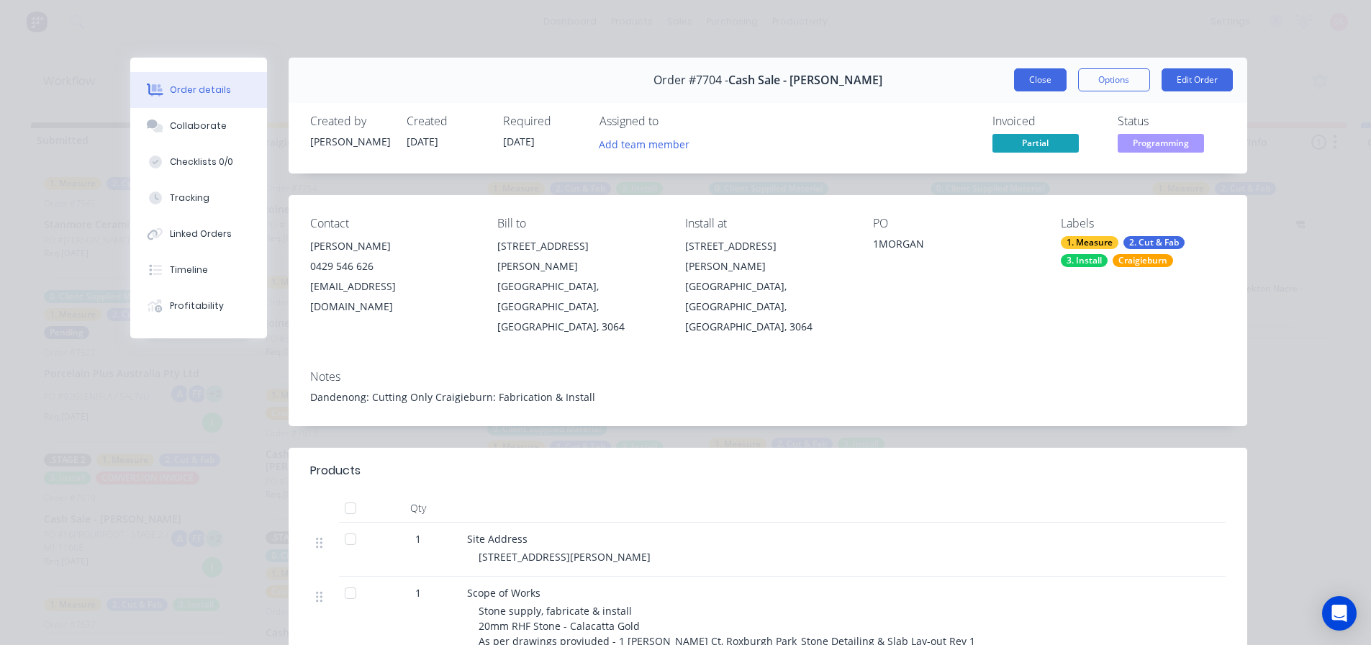
click at [1020, 87] on button "Close" at bounding box center [1040, 79] width 53 height 23
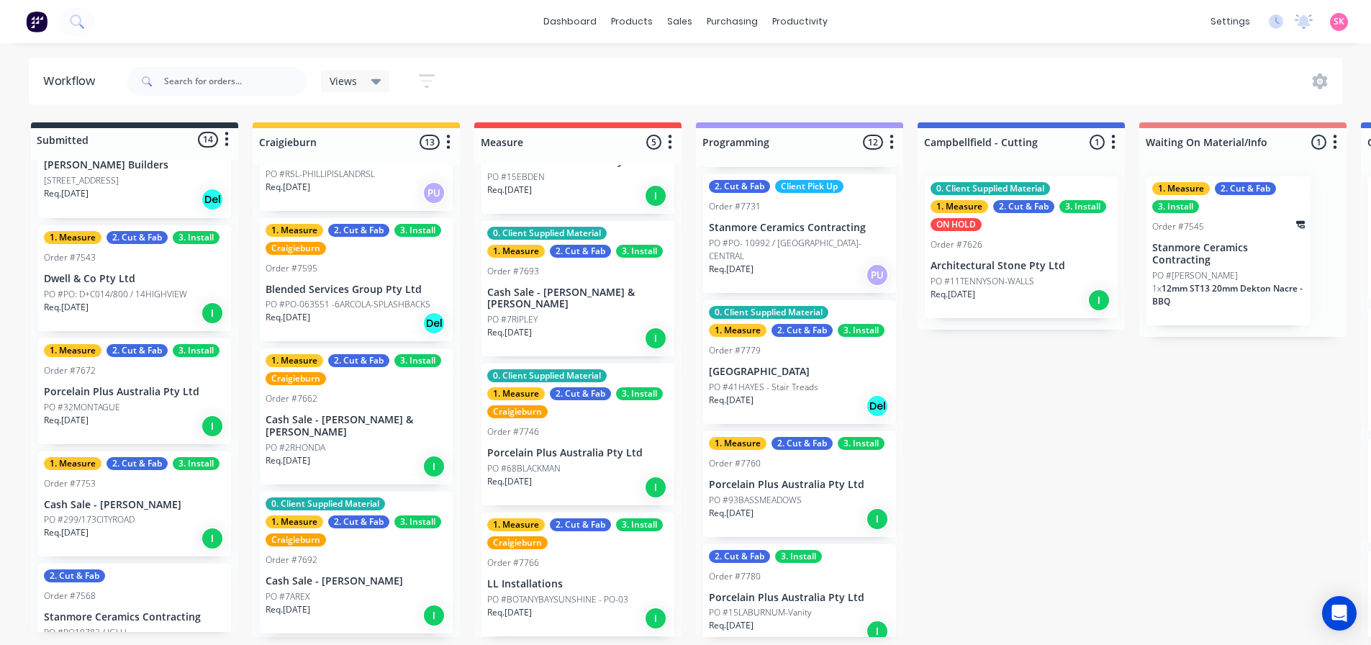
scroll to position [720, 0]
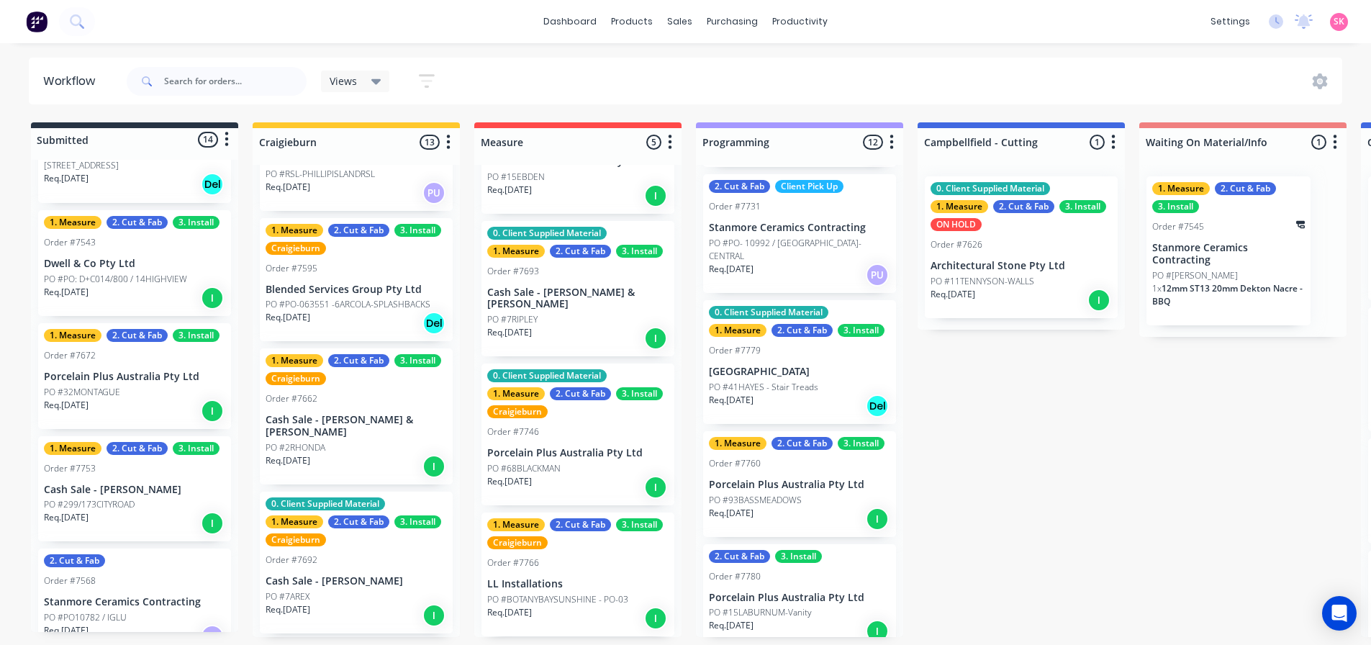
click at [578, 582] on p "LL Installations" at bounding box center [577, 584] width 181 height 12
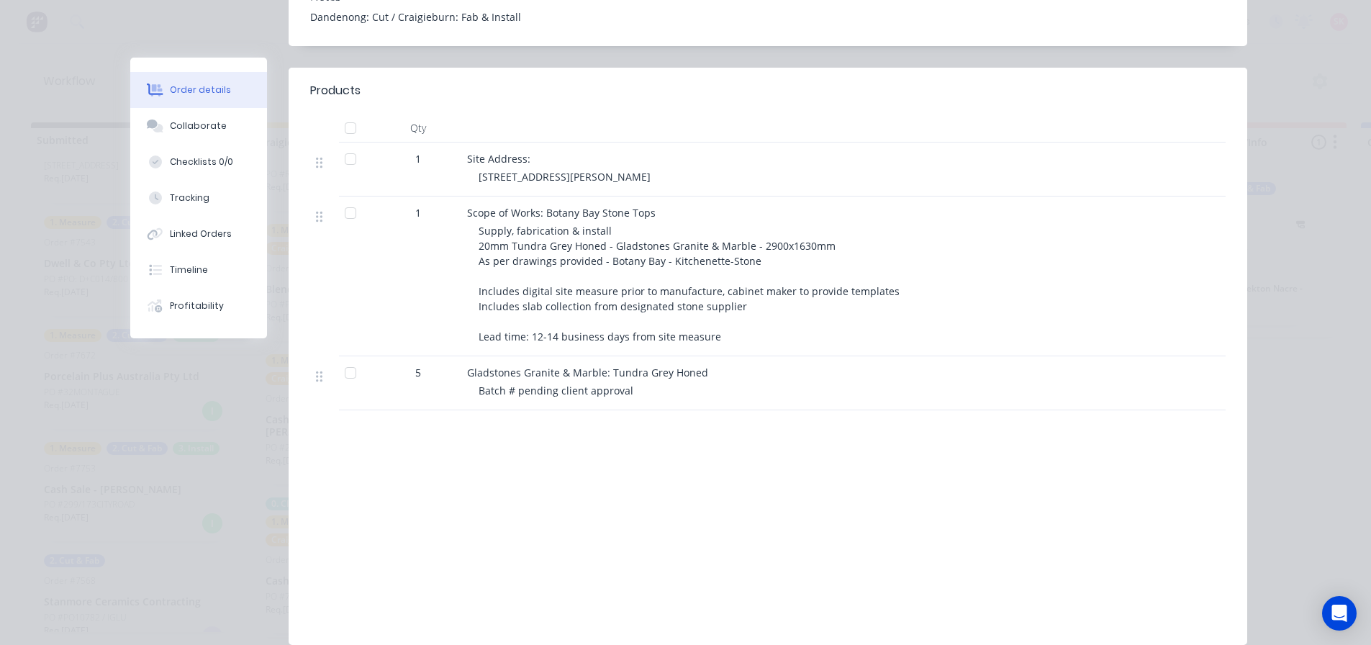
scroll to position [0, 0]
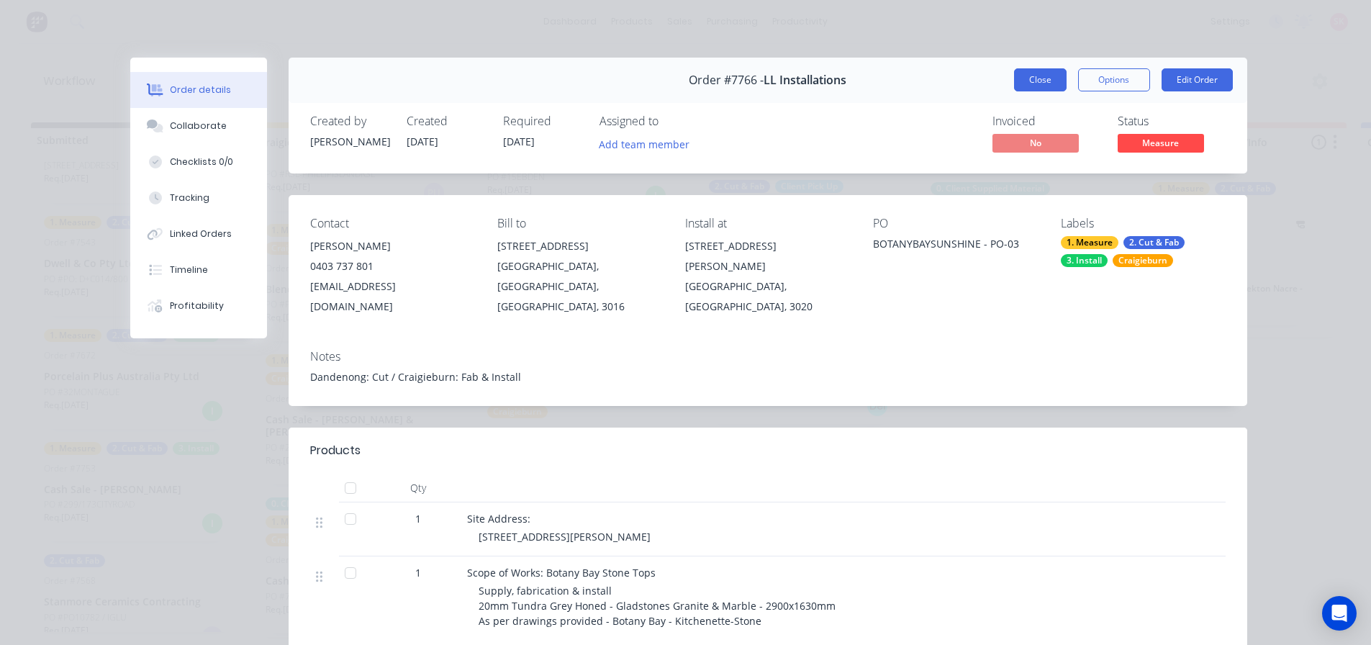
click at [1017, 80] on button "Close" at bounding box center [1040, 79] width 53 height 23
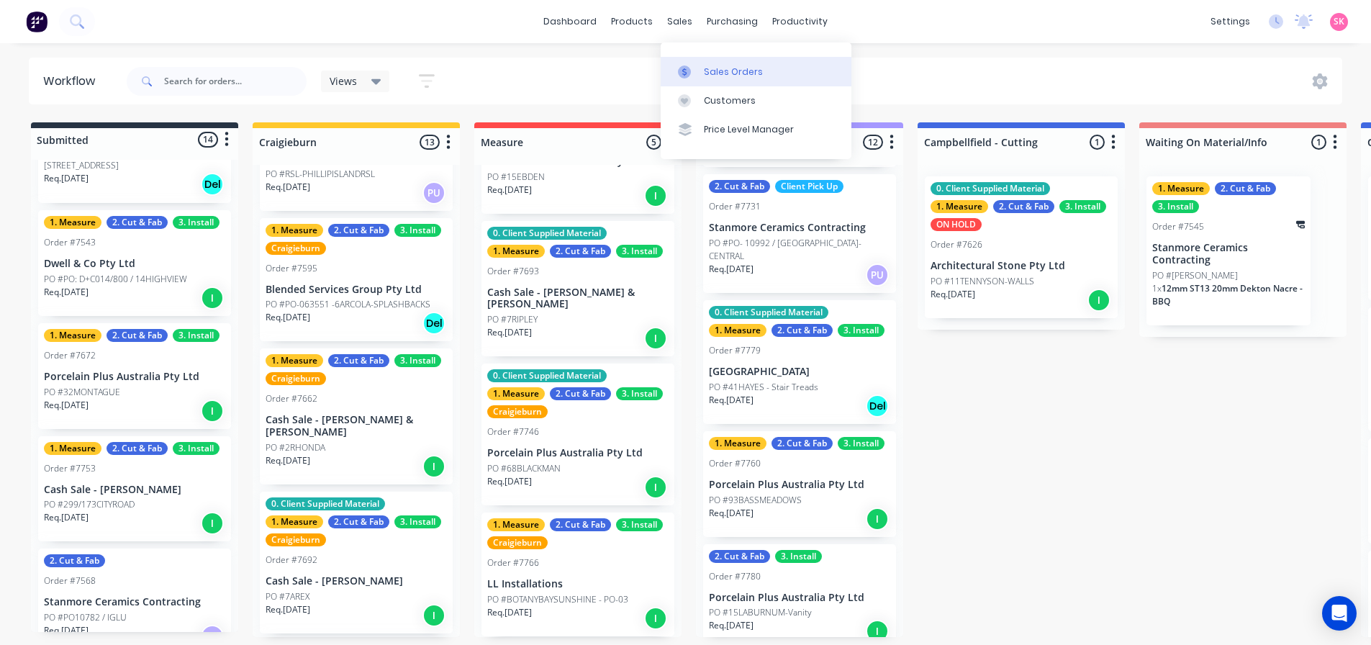
click at [716, 67] on div "Sales Orders" at bounding box center [733, 71] width 59 height 13
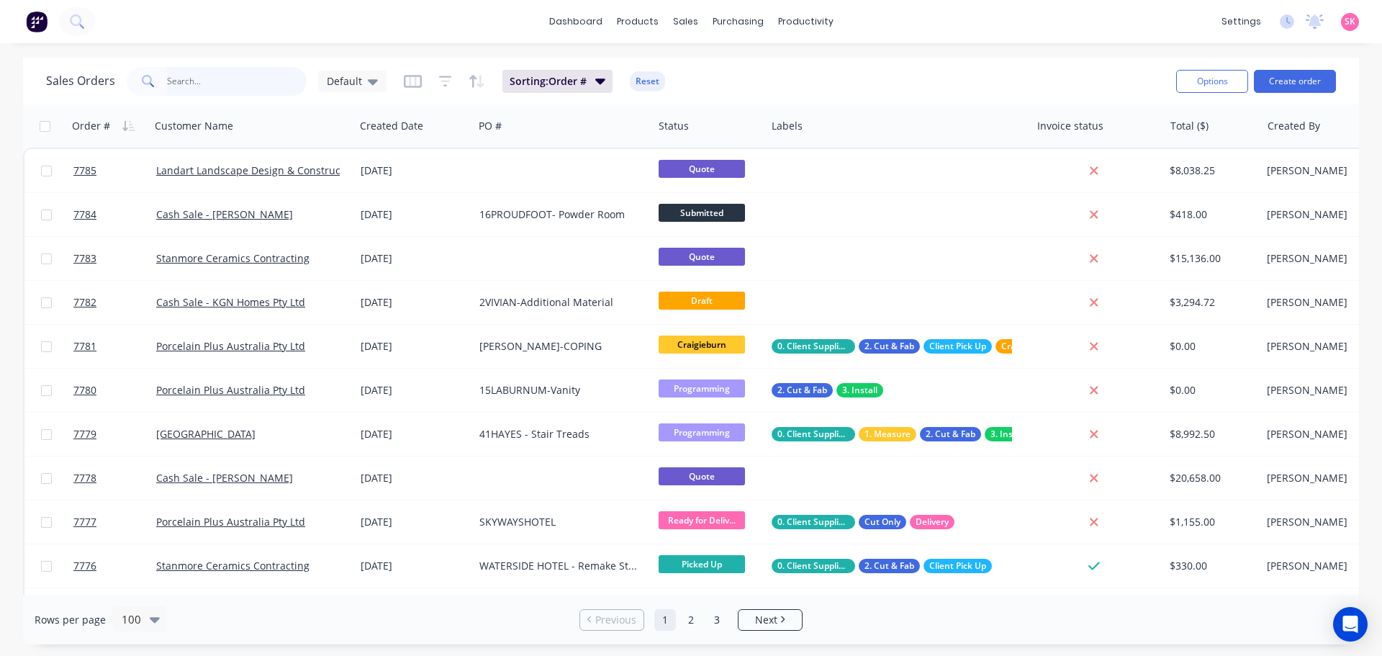
click at [232, 94] on input "text" at bounding box center [237, 81] width 140 height 29
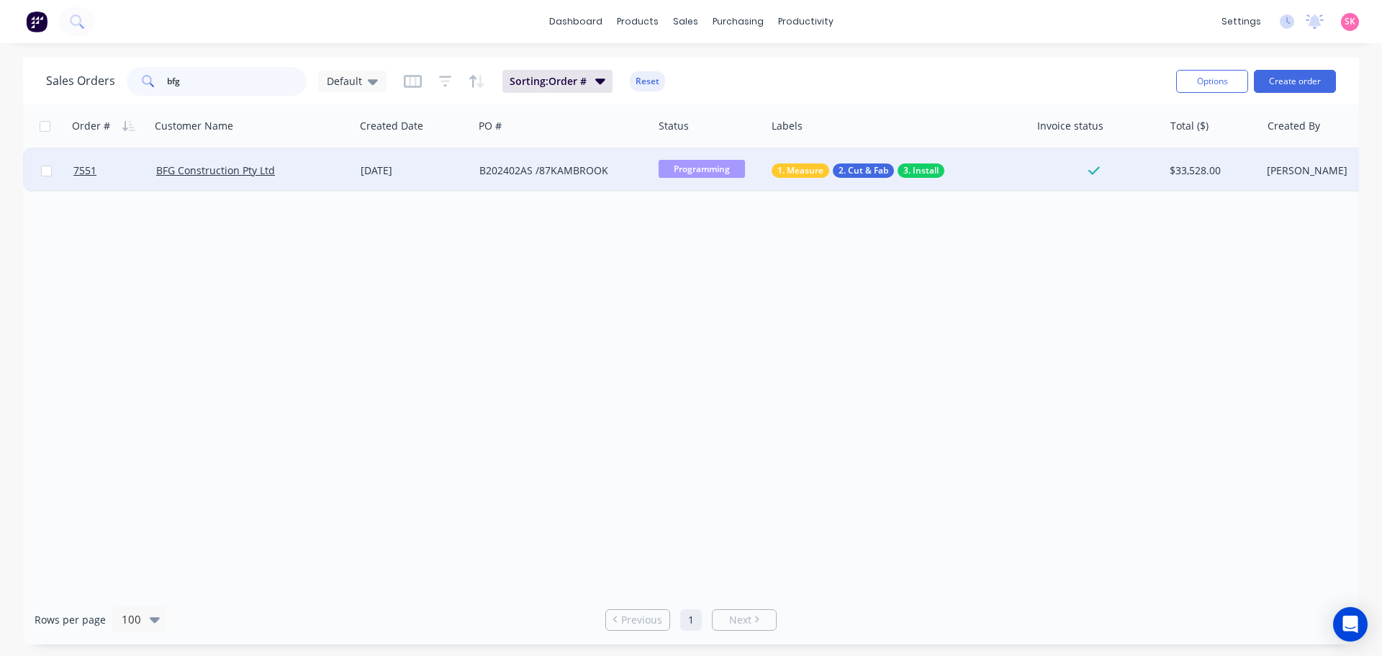
type input "bfg"
click at [431, 178] on div "16 Jul 2025" at bounding box center [414, 170] width 119 height 43
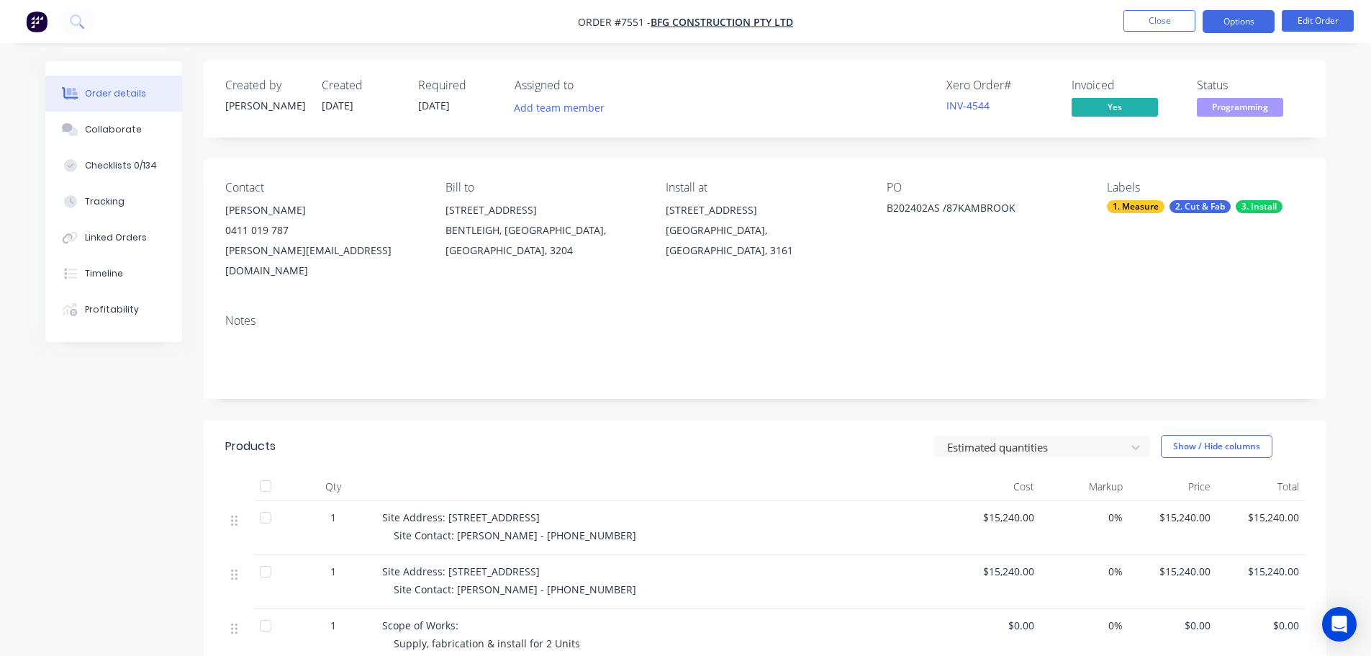
click at [1248, 29] on button "Options" at bounding box center [1238, 21] width 72 height 23
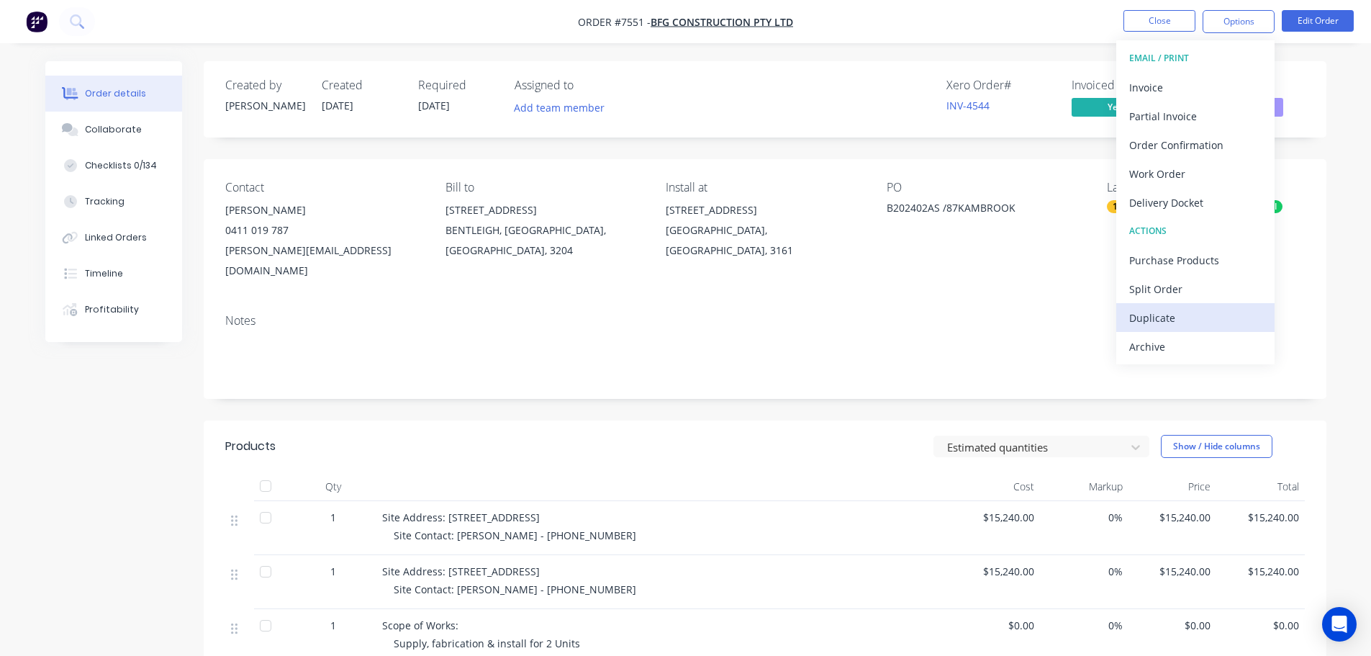
click at [1191, 310] on div "Duplicate" at bounding box center [1195, 317] width 132 height 21
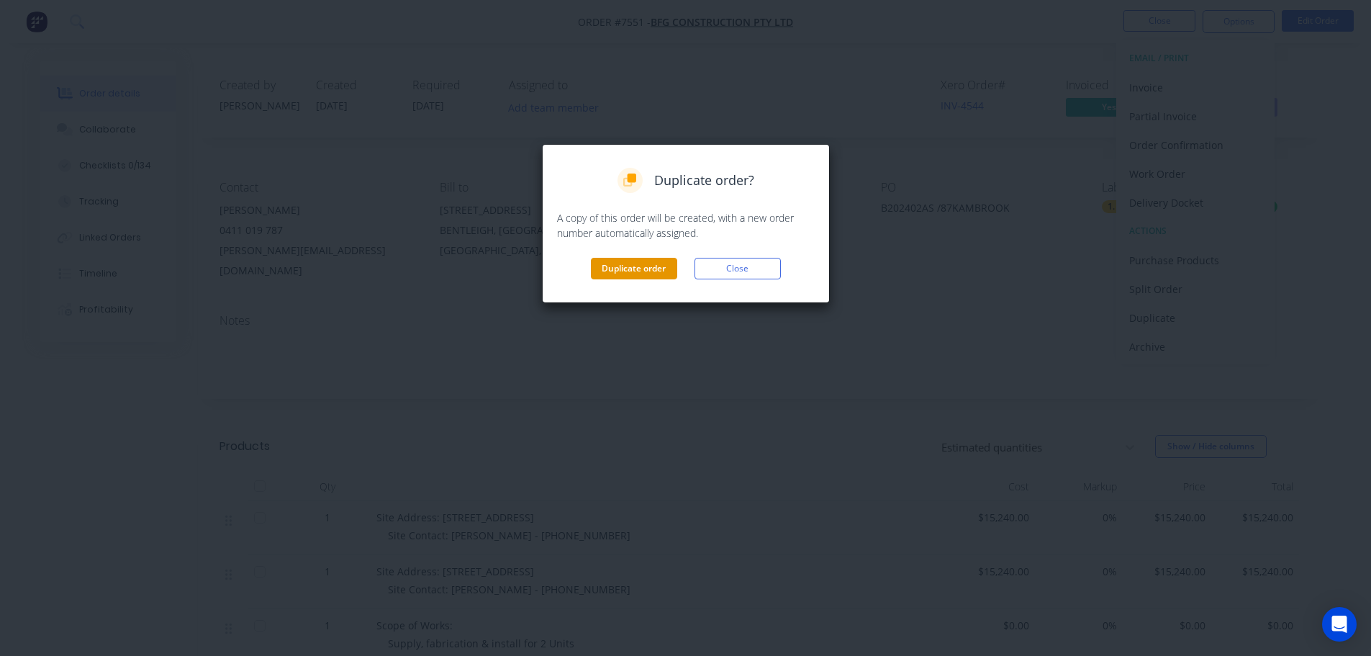
click at [653, 271] on button "Duplicate order" at bounding box center [634, 269] width 86 height 22
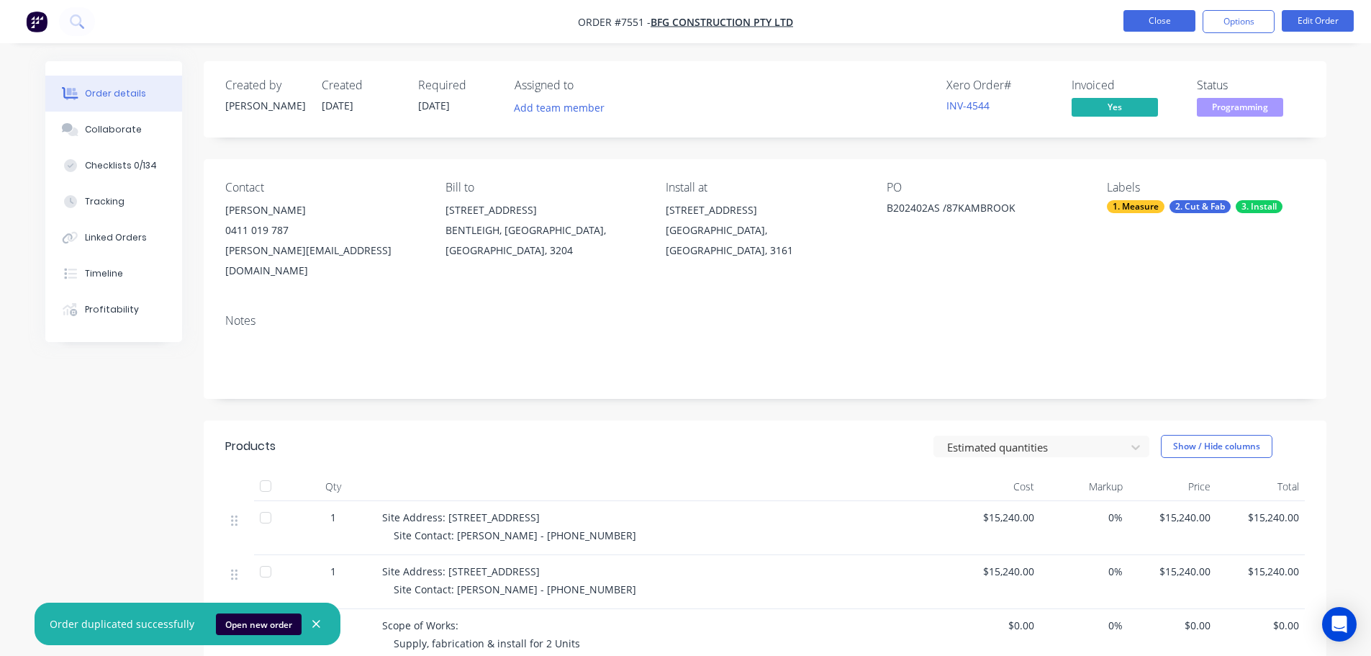
click at [1159, 24] on button "Close" at bounding box center [1159, 21] width 72 height 22
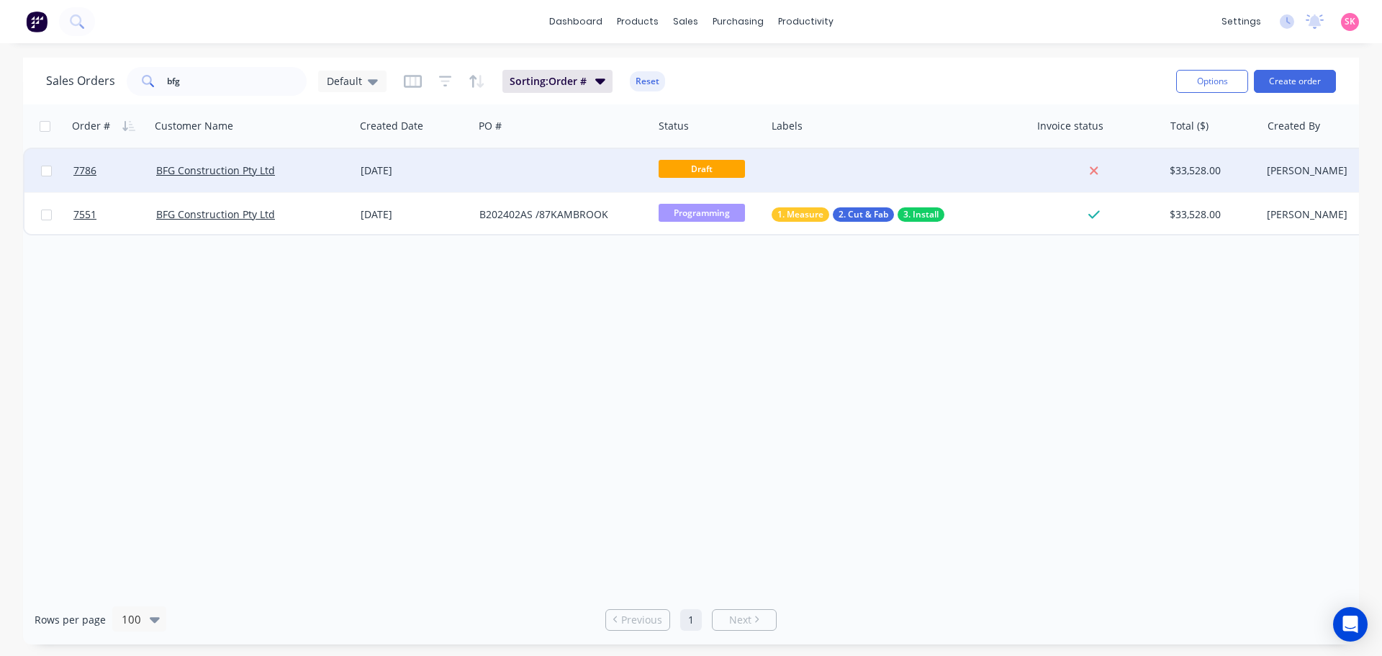
click at [667, 163] on span "Draft" at bounding box center [701, 169] width 86 height 18
click at [586, 175] on div at bounding box center [562, 170] width 179 height 43
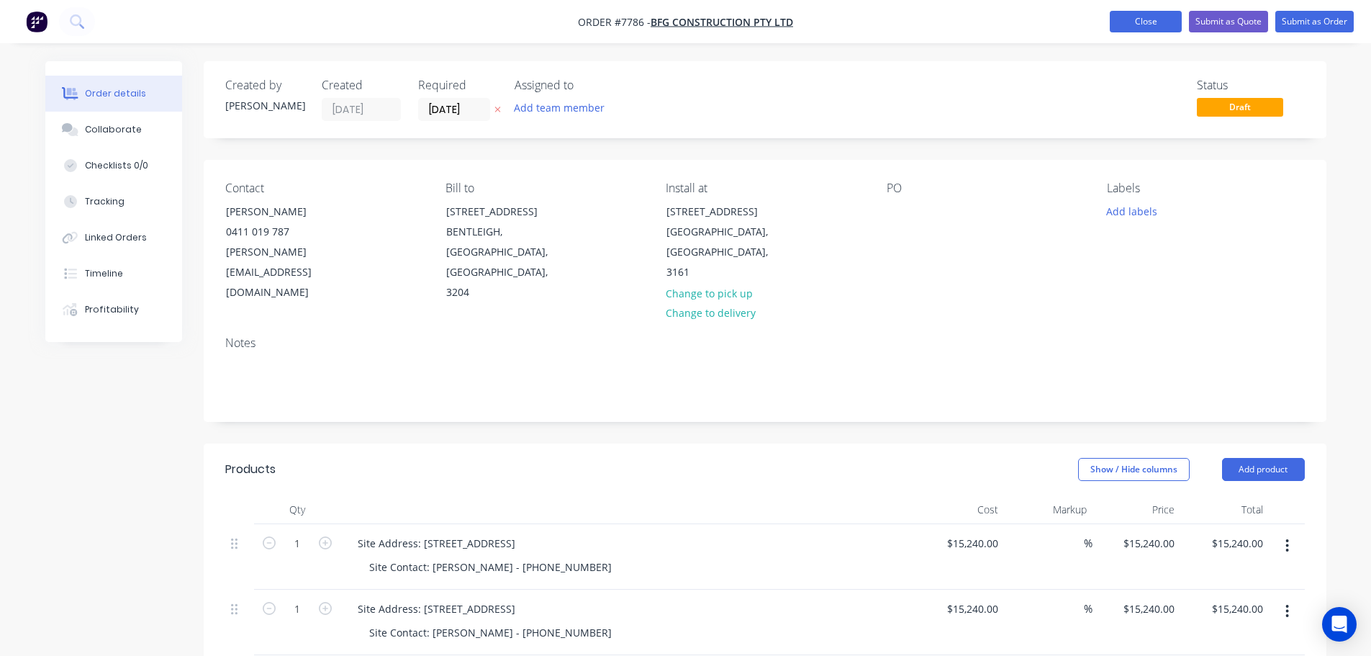
click at [1139, 15] on button "Close" at bounding box center [1146, 22] width 72 height 22
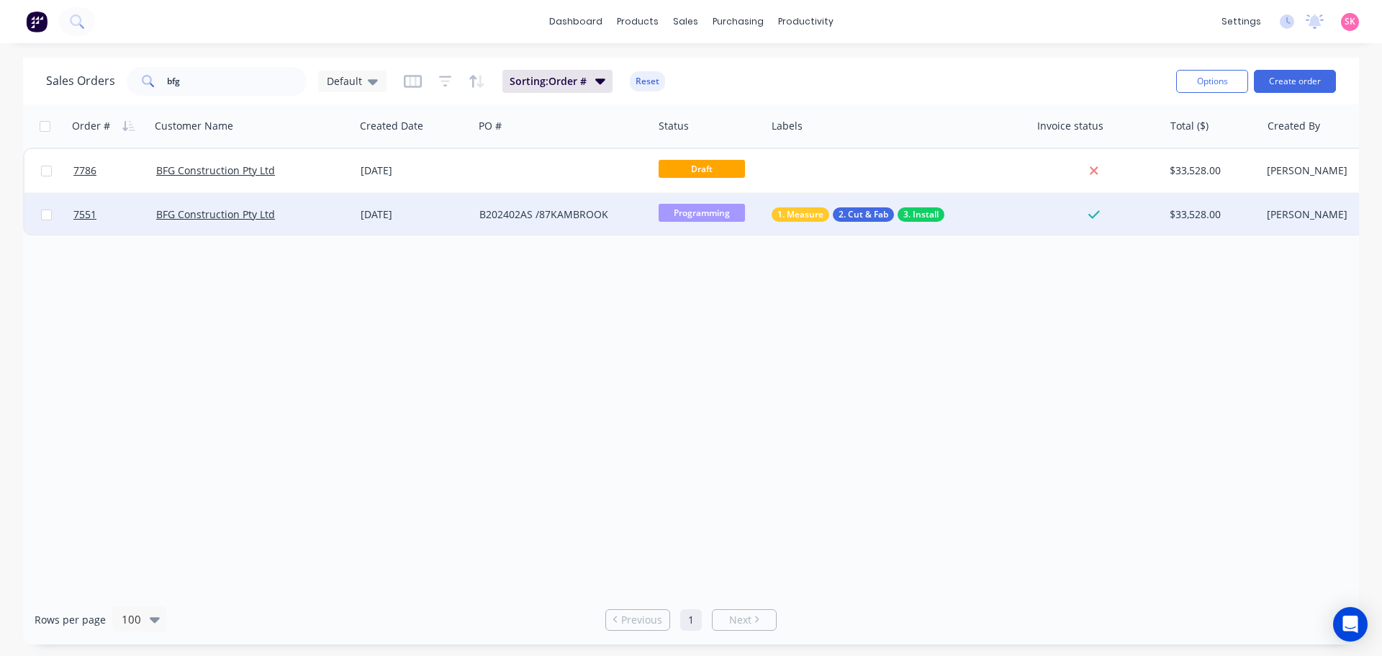
click at [460, 219] on div "16 Jul 2025" at bounding box center [414, 214] width 107 height 14
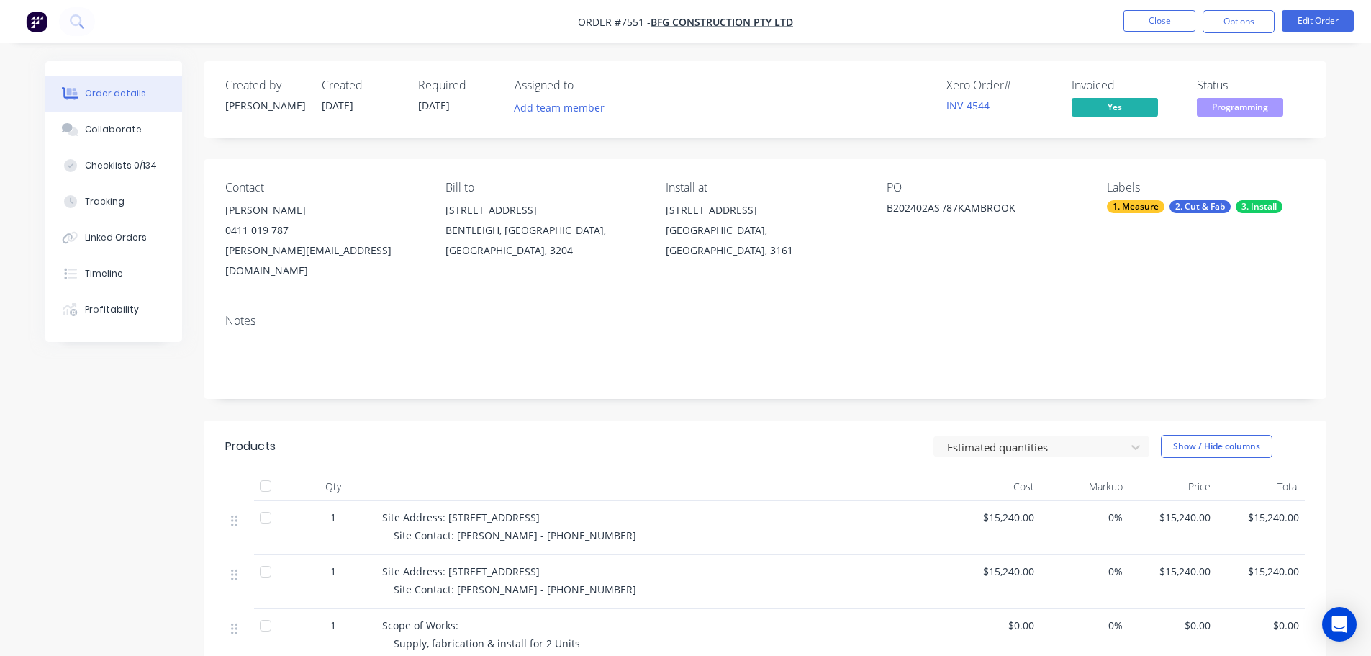
drag, startPoint x: 940, startPoint y: 208, endPoint x: 870, endPoint y: 209, distance: 70.5
click at [870, 209] on div "Contact Aaron 0411 019 787 aaron@bfgconstruction.com.au Bill to 39 Luckins Road…" at bounding box center [765, 230] width 1123 height 143
click at [928, 200] on div "B202402AS /87KAMBROOK" at bounding box center [977, 210] width 180 height 20
drag, startPoint x: 1025, startPoint y: 214, endPoint x: 879, endPoint y: 212, distance: 146.1
click at [879, 212] on div "Contact Aaron 0411 019 787 aaron@bfgconstruction.com.au Bill to 39 Luckins Road…" at bounding box center [765, 230] width 1123 height 143
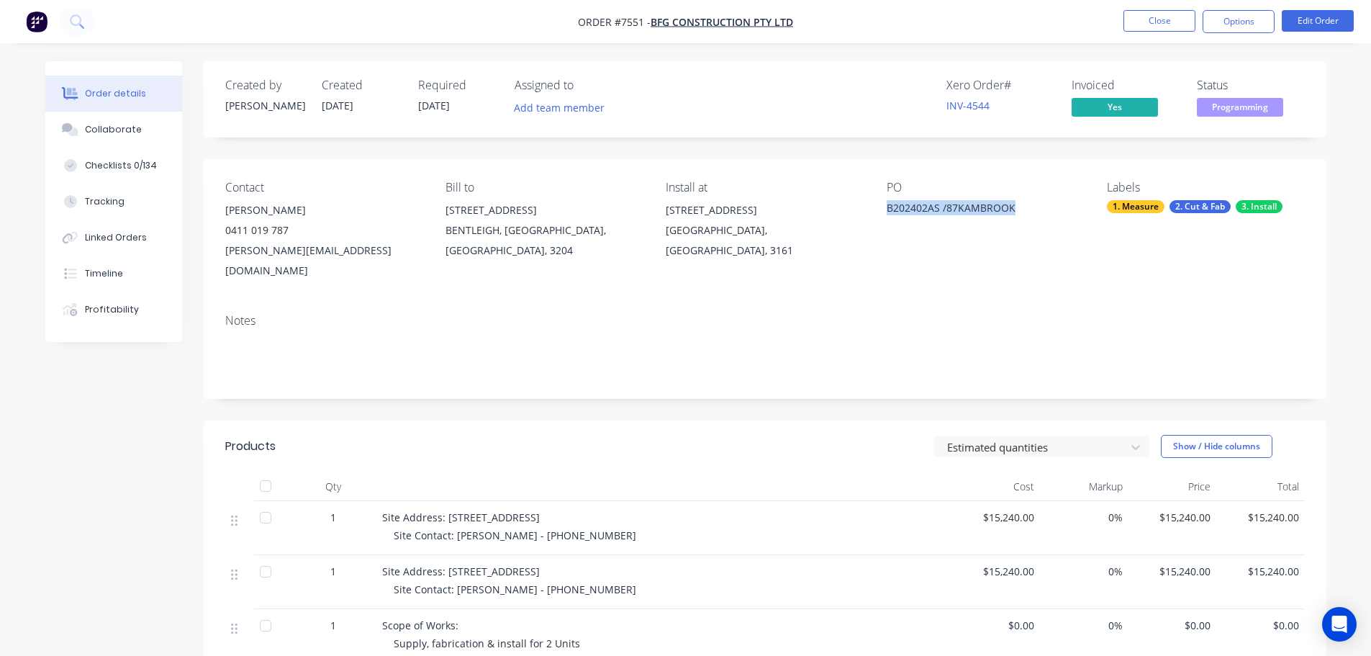
copy div "B202402AS /87KAMBROOK"
click at [1128, 19] on button "Close" at bounding box center [1159, 21] width 72 height 22
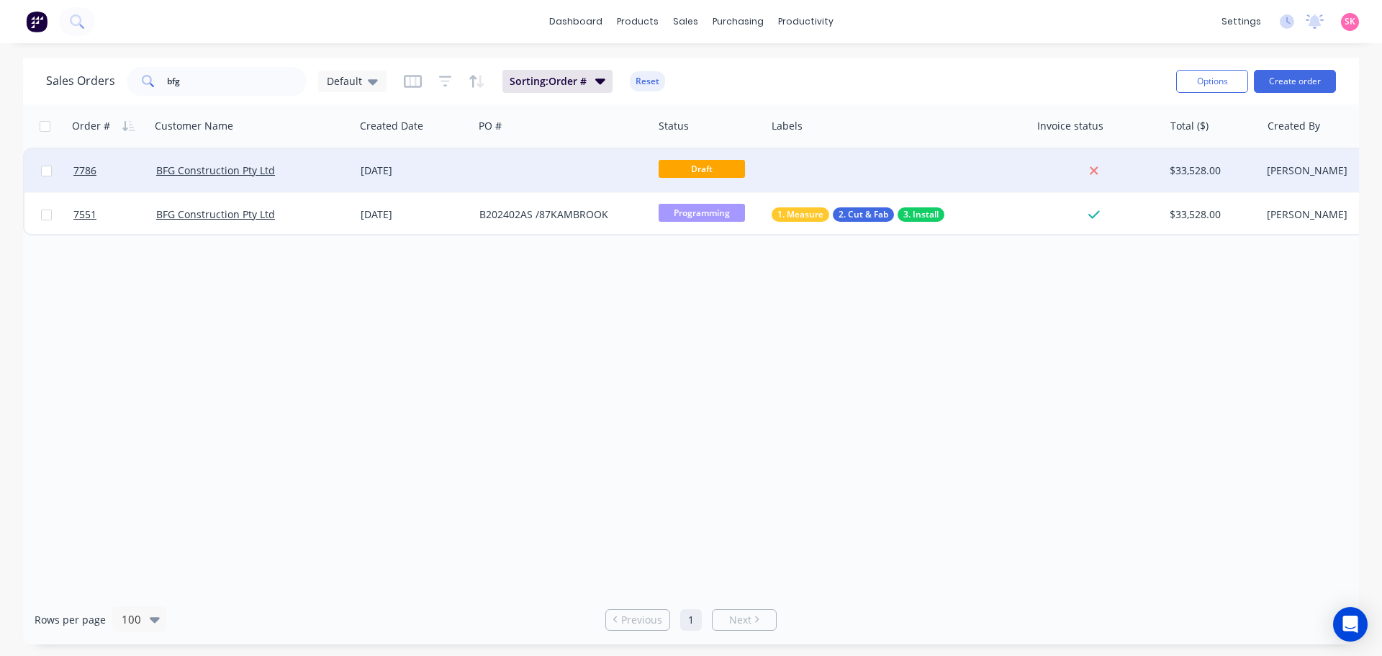
click at [709, 160] on span "Draft" at bounding box center [701, 169] width 86 height 18
click at [601, 178] on div at bounding box center [562, 170] width 179 height 43
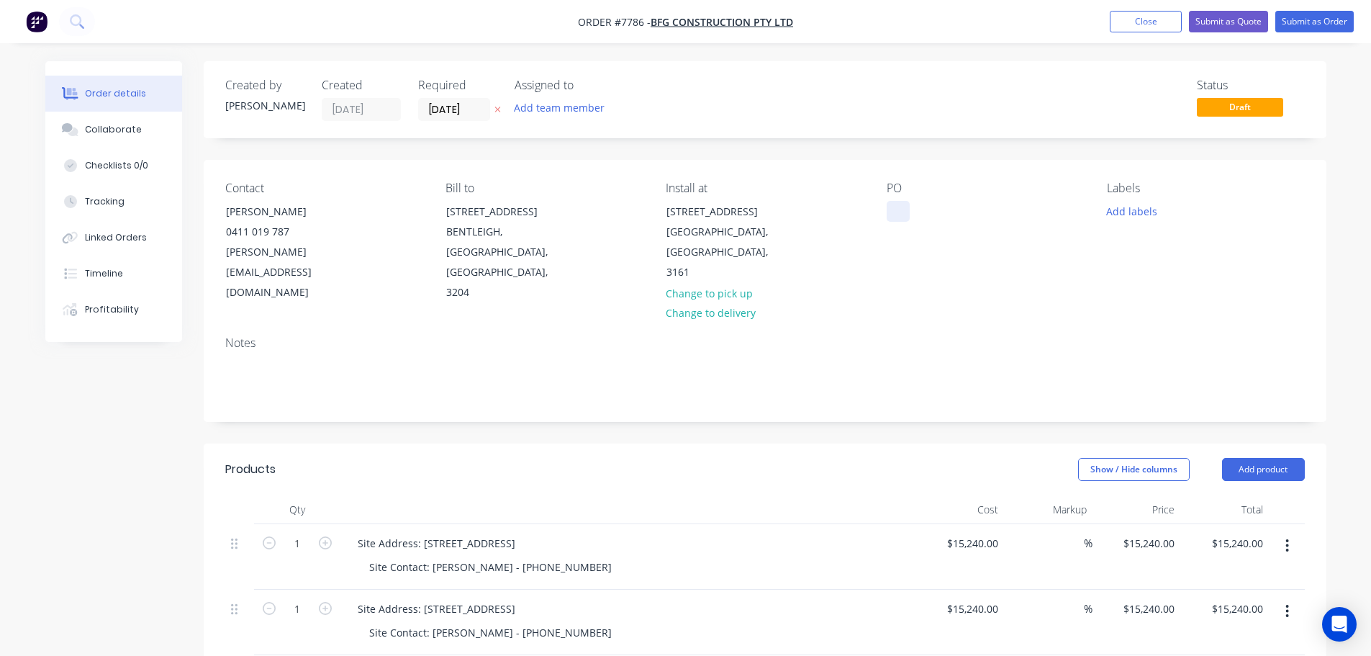
click at [904, 217] on div at bounding box center [898, 211] width 23 height 21
paste div
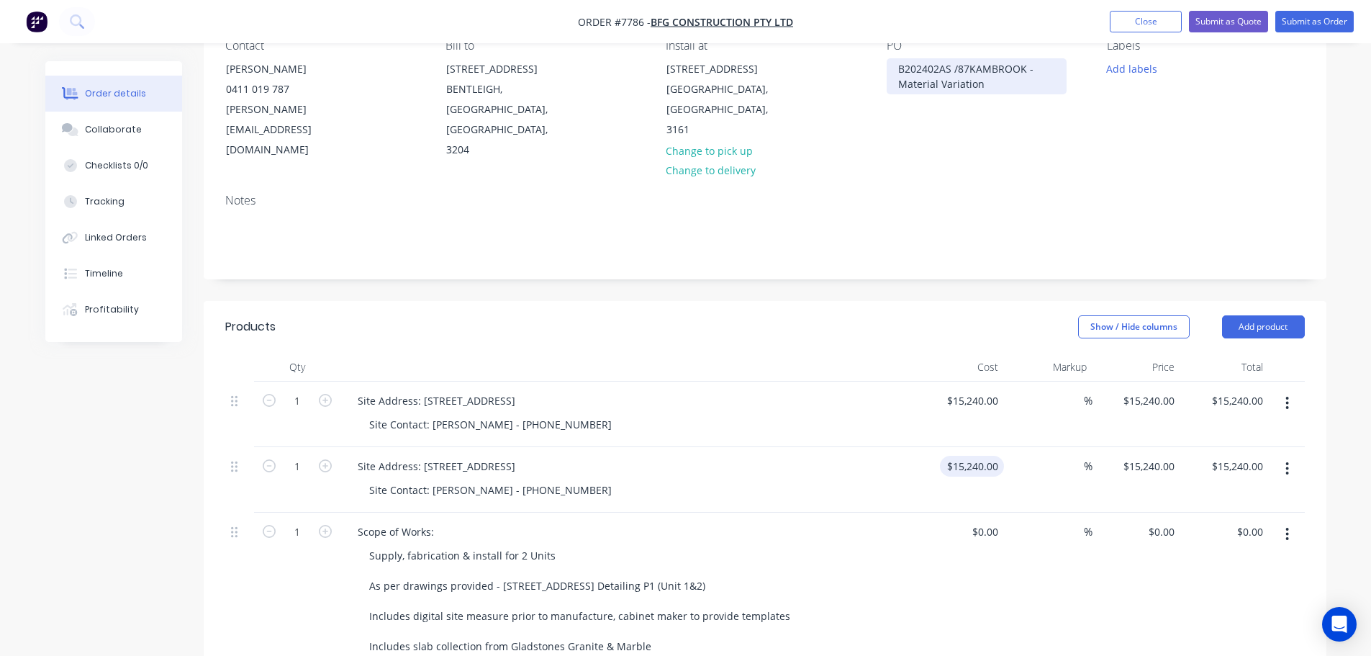
scroll to position [144, 0]
click at [1295, 454] on button "button" at bounding box center [1287, 467] width 34 height 26
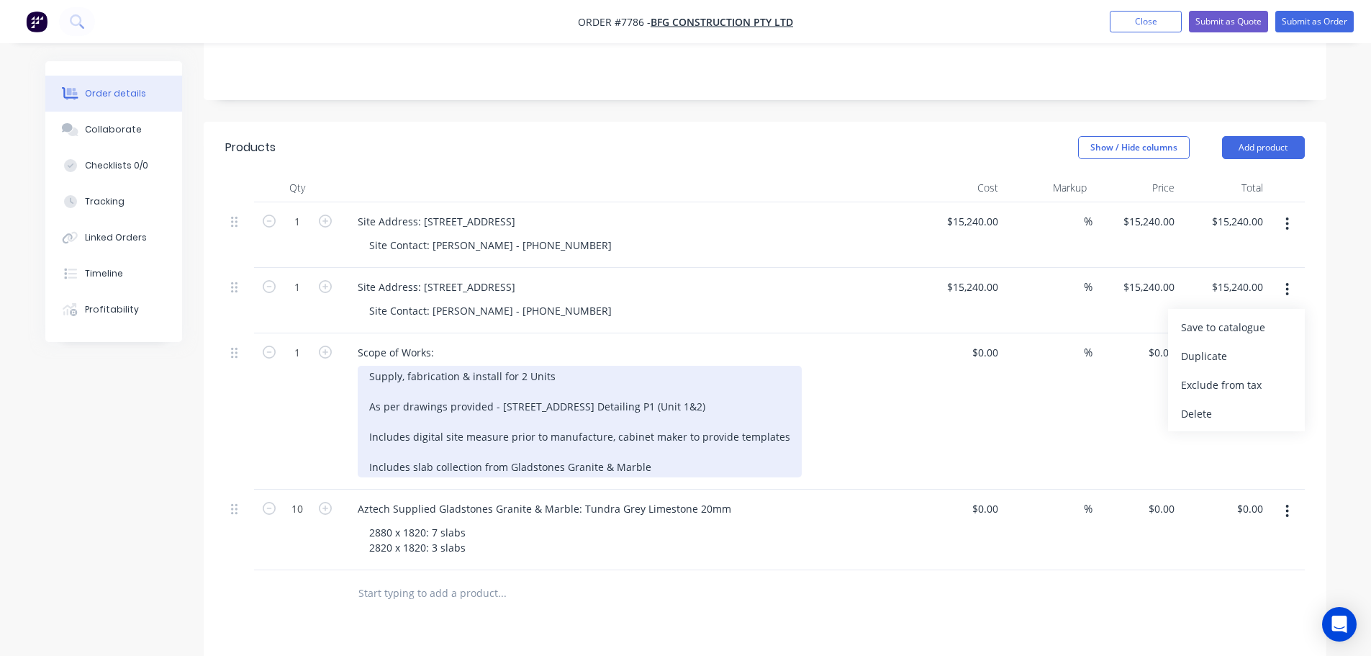
scroll to position [360, 0]
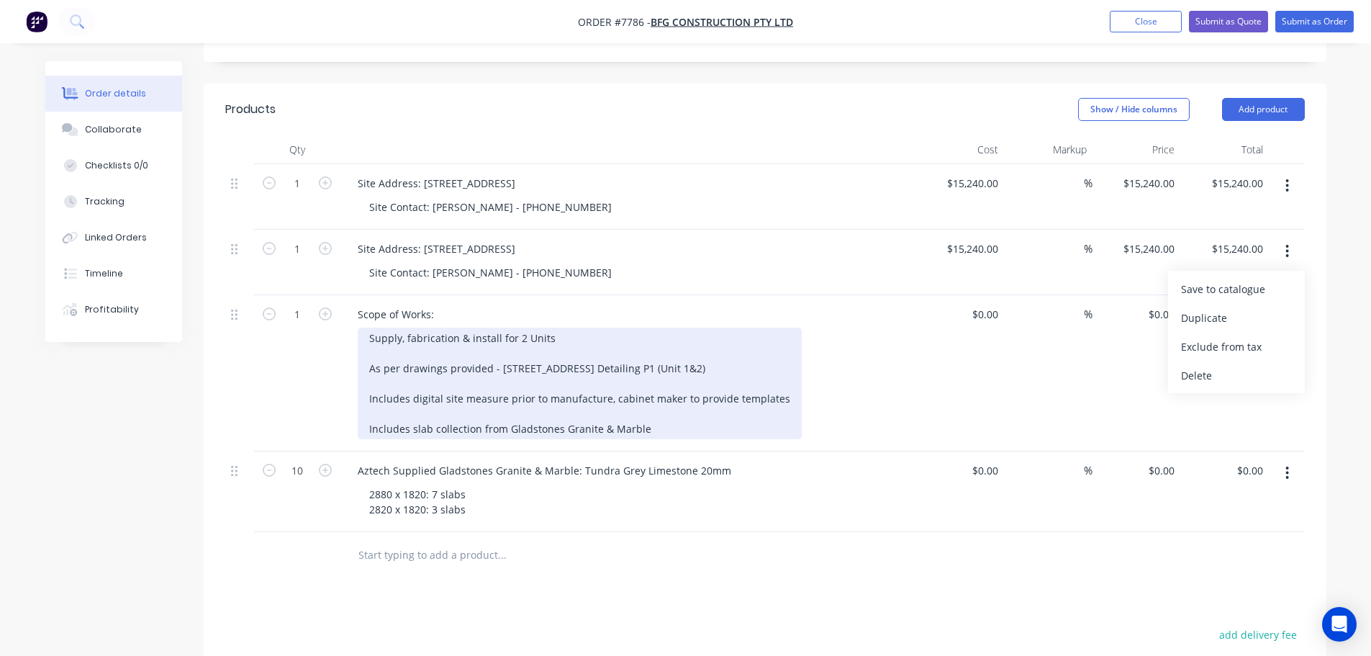
click at [582, 327] on div "Supply, fabrication & install for 2 Units As per drawings provided - 87 Kambroo…" at bounding box center [580, 383] width 444 height 112
drag, startPoint x: 692, startPoint y: 388, endPoint x: 199, endPoint y: 271, distance: 506.7
click at [199, 271] on div "Order details Collaborate Checklists 0/0 Tracking Linked Orders Timeline Profit…" at bounding box center [686, 323] width 1310 height 1244
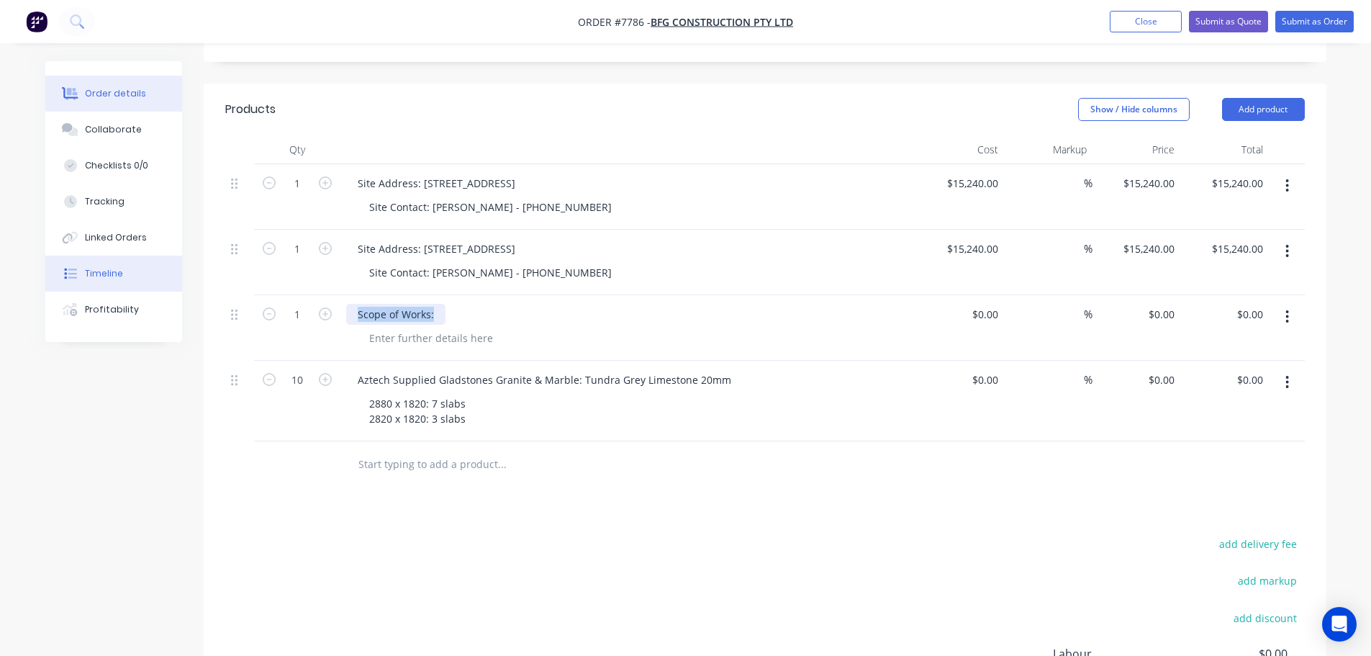
drag, startPoint x: 432, startPoint y: 274, endPoint x: 178, endPoint y: 273, distance: 253.3
click at [196, 275] on div "Order details Collaborate Checklists 0/0 Tracking Linked Orders Timeline Profit…" at bounding box center [686, 277] width 1310 height 1153
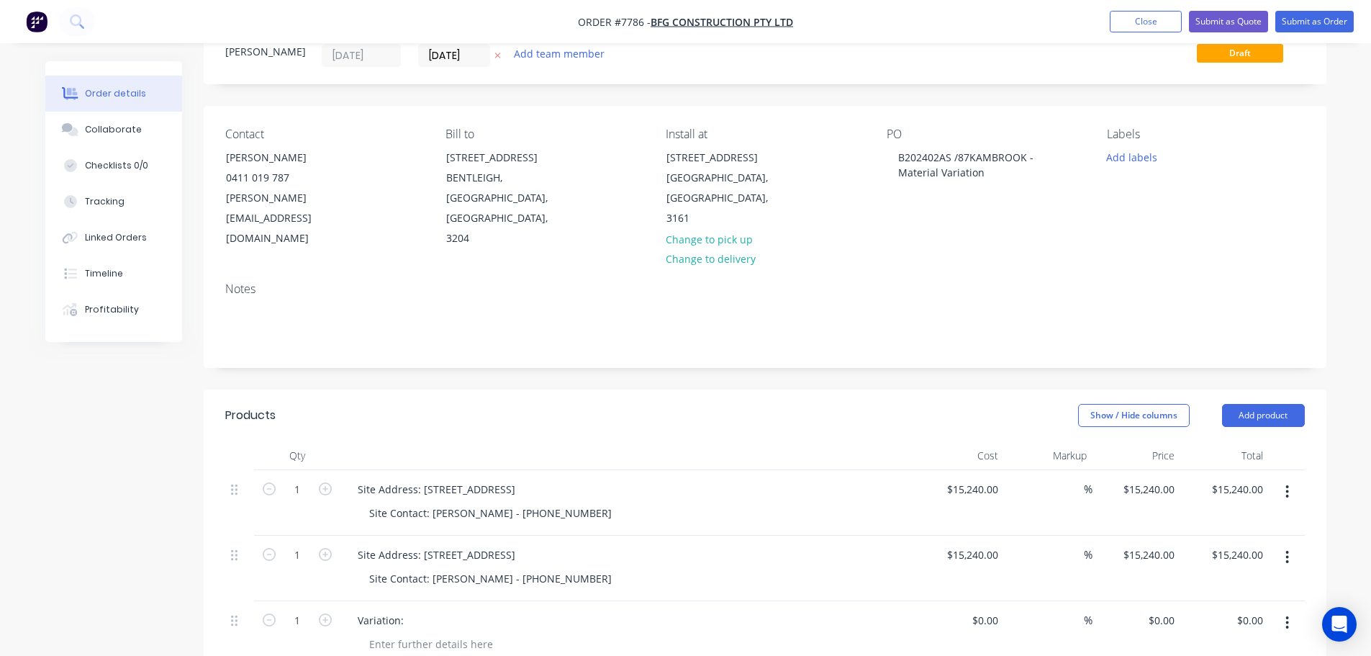
scroll to position [0, 0]
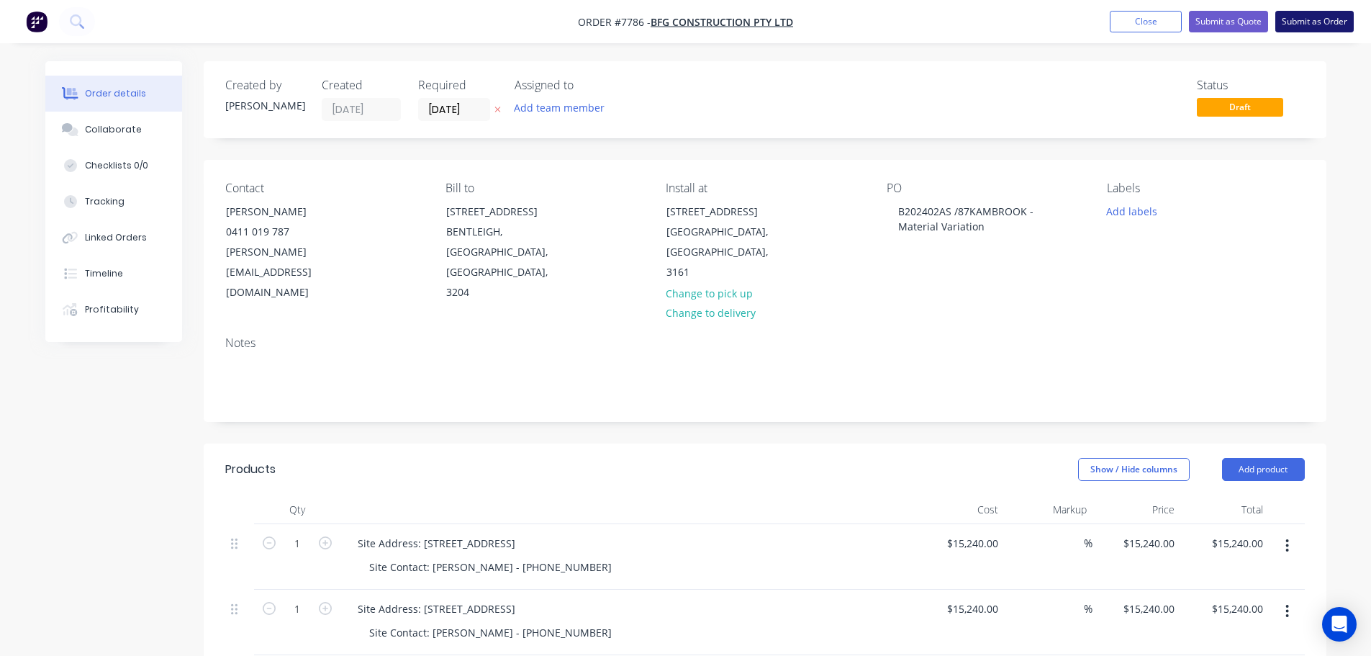
click at [1304, 19] on button "Submit as Order" at bounding box center [1314, 22] width 78 height 22
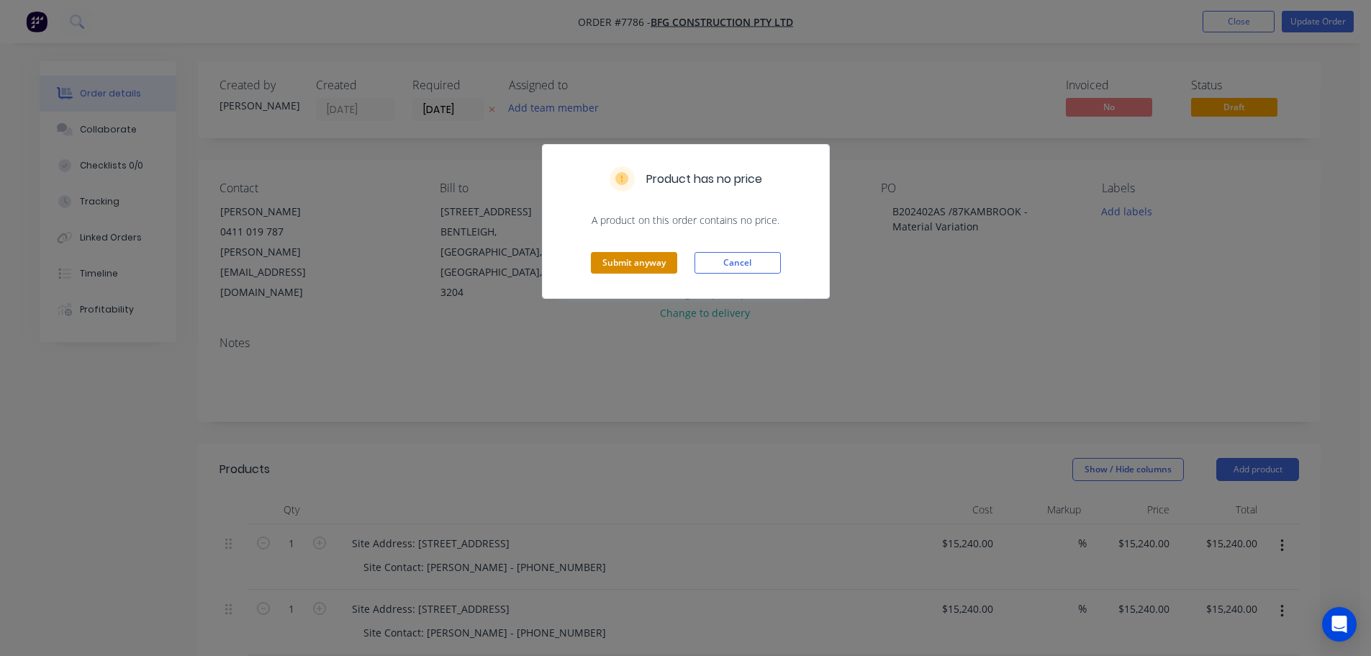
click at [605, 268] on button "Submit anyway" at bounding box center [634, 263] width 86 height 22
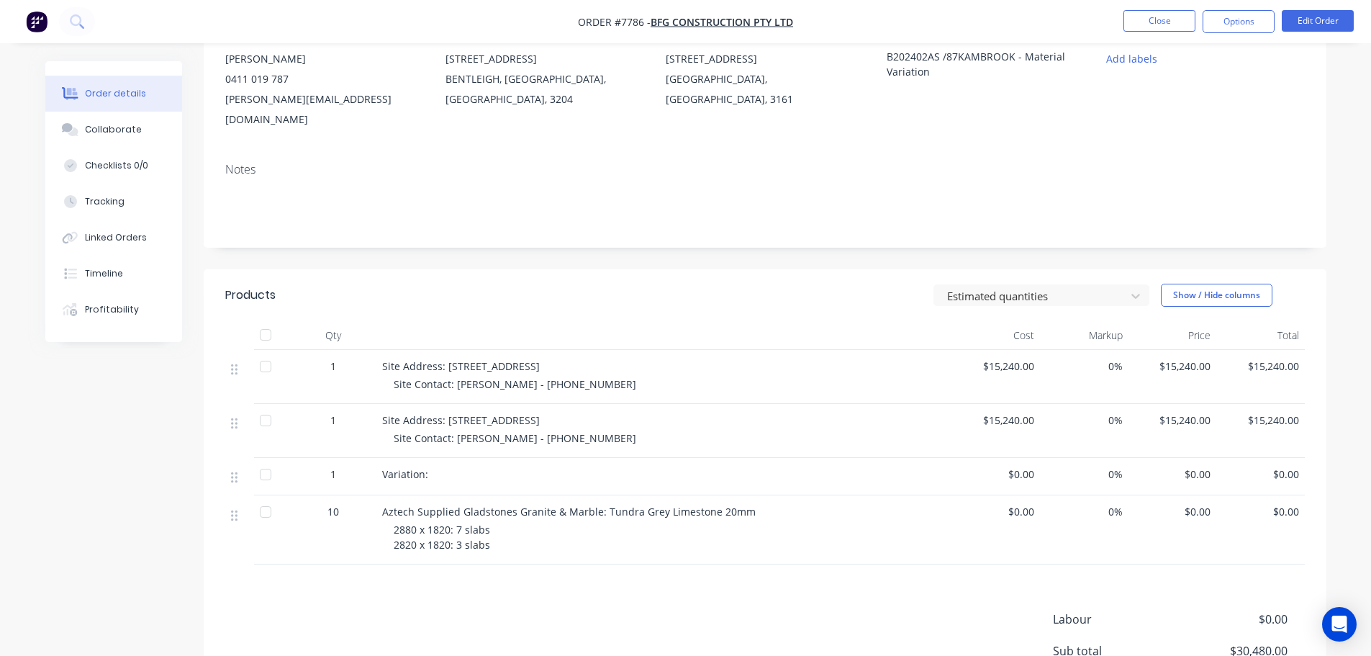
scroll to position [216, 0]
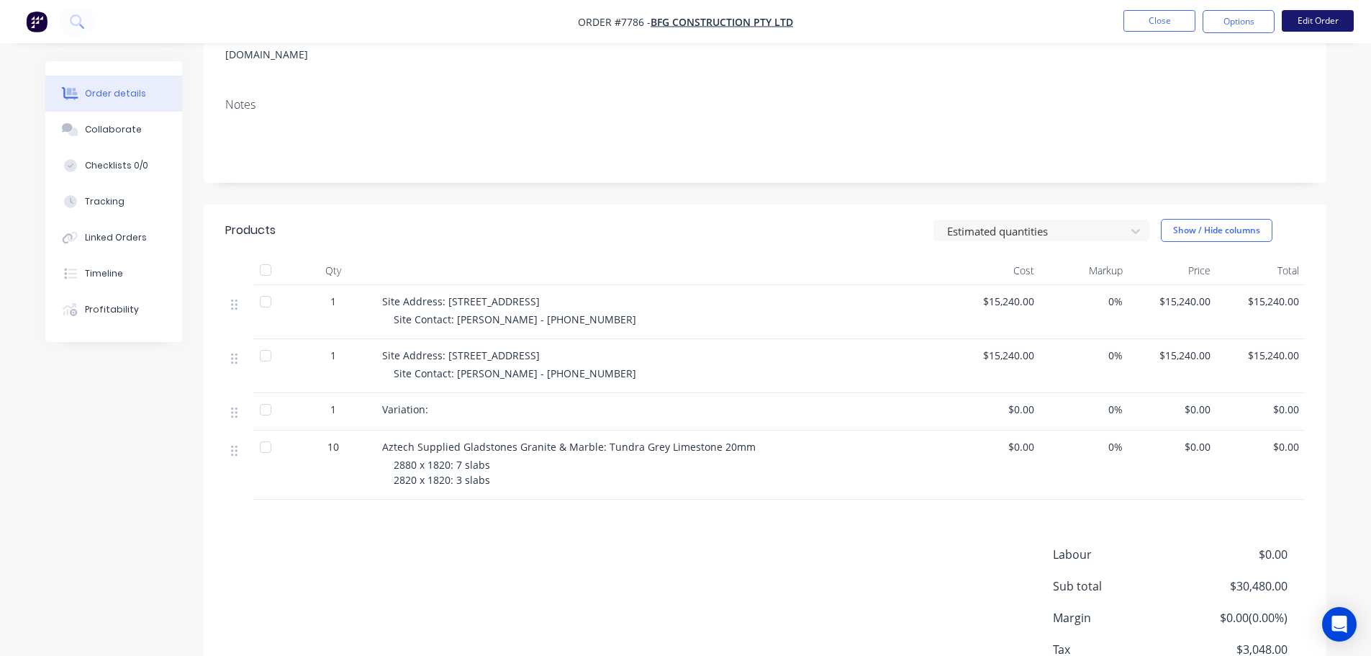
click at [1323, 17] on button "Edit Order" at bounding box center [1318, 21] width 72 height 22
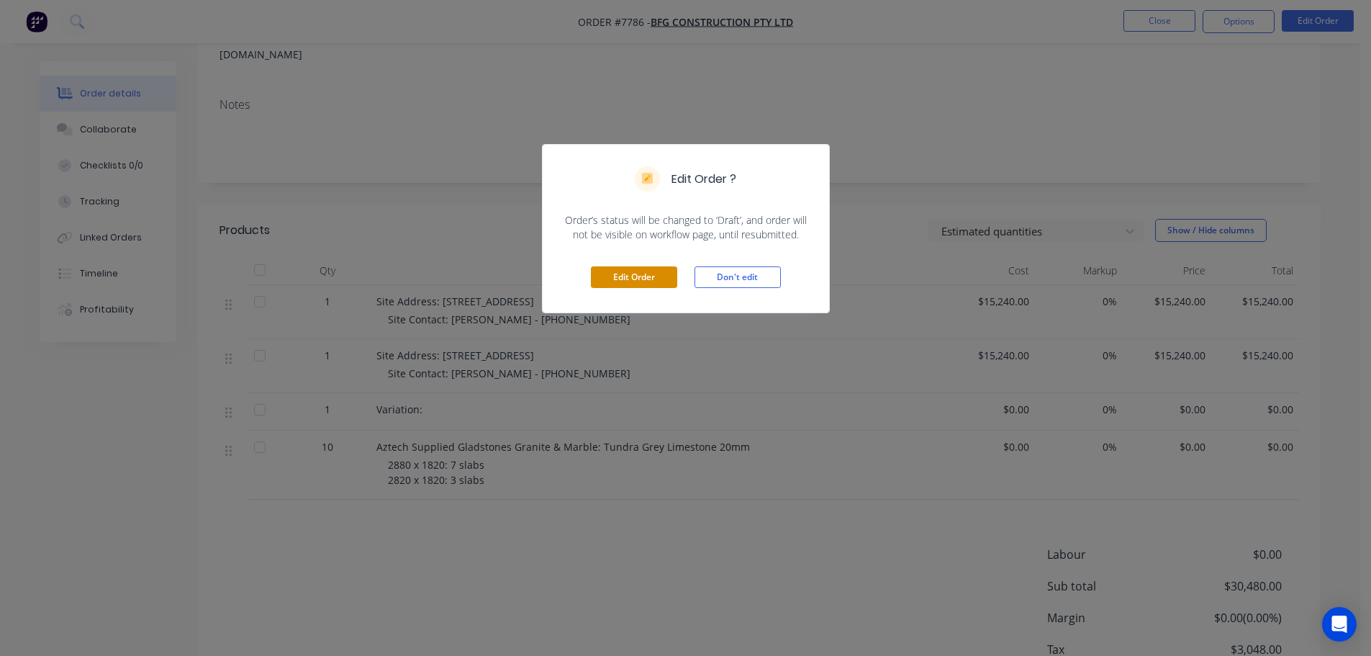
click at [649, 281] on button "Edit Order" at bounding box center [634, 277] width 86 height 22
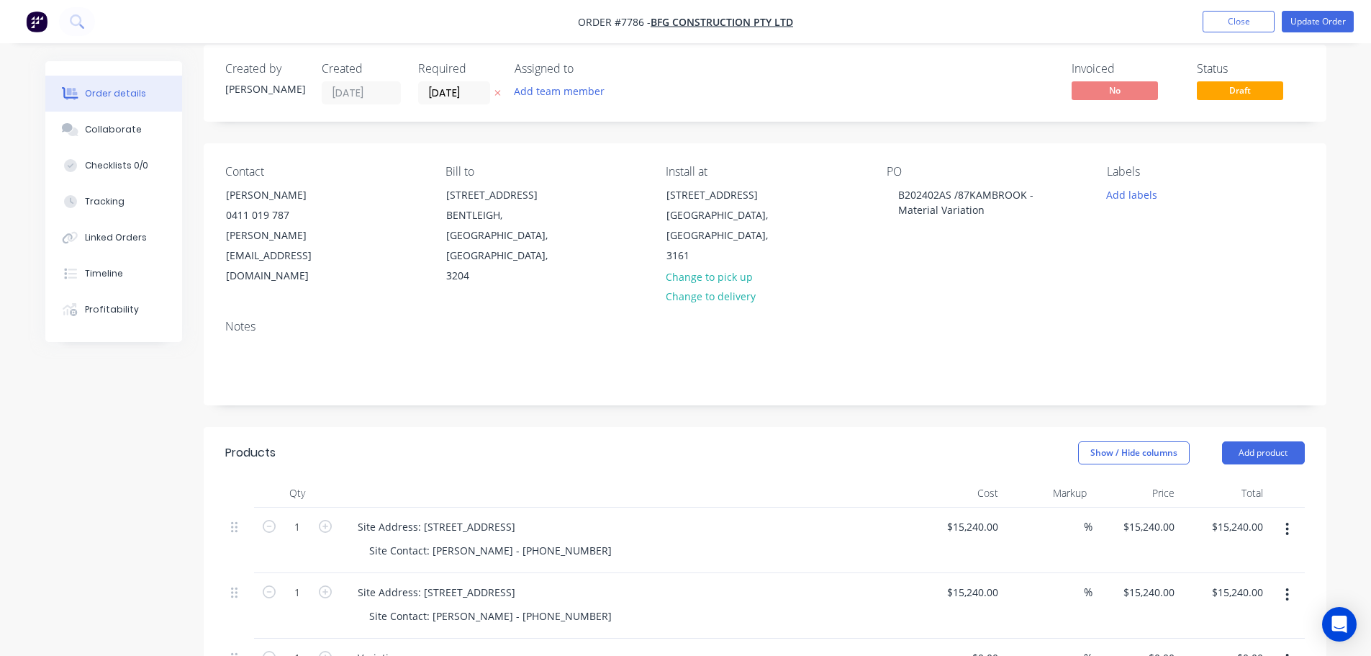
scroll to position [288, 0]
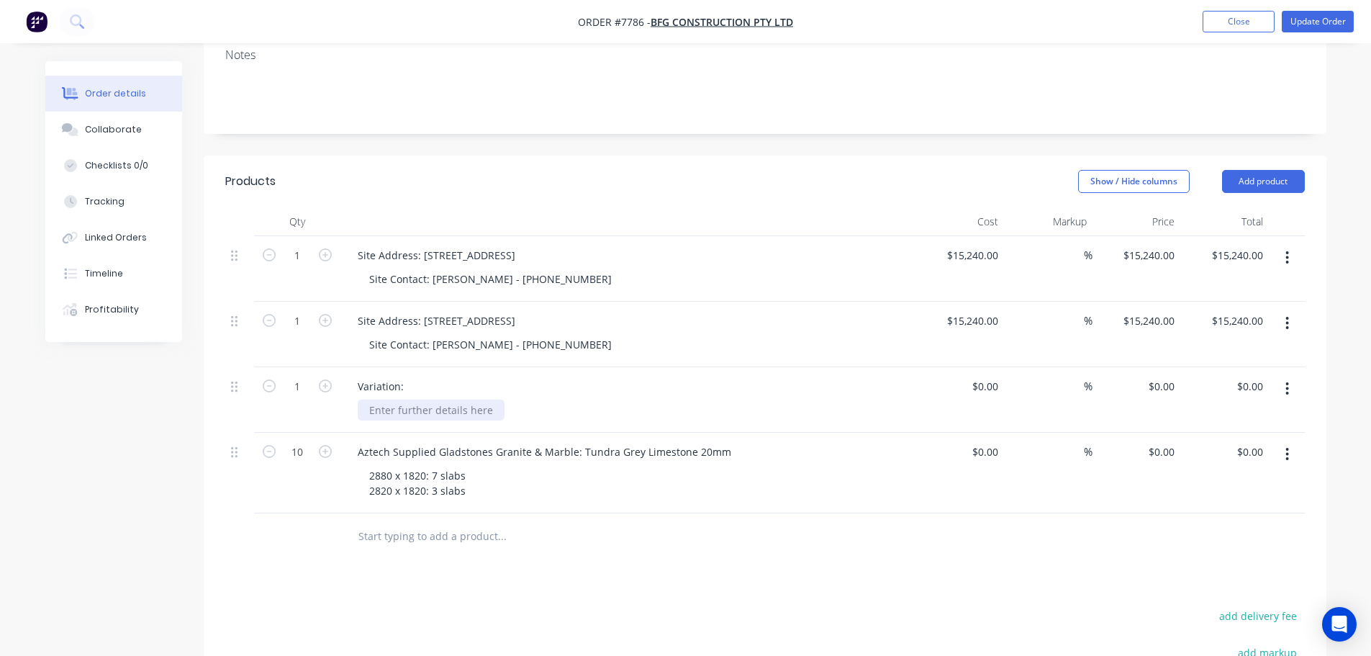
click at [476, 399] on div at bounding box center [431, 409] width 147 height 21
click at [1285, 446] on icon "button" at bounding box center [1287, 454] width 4 height 16
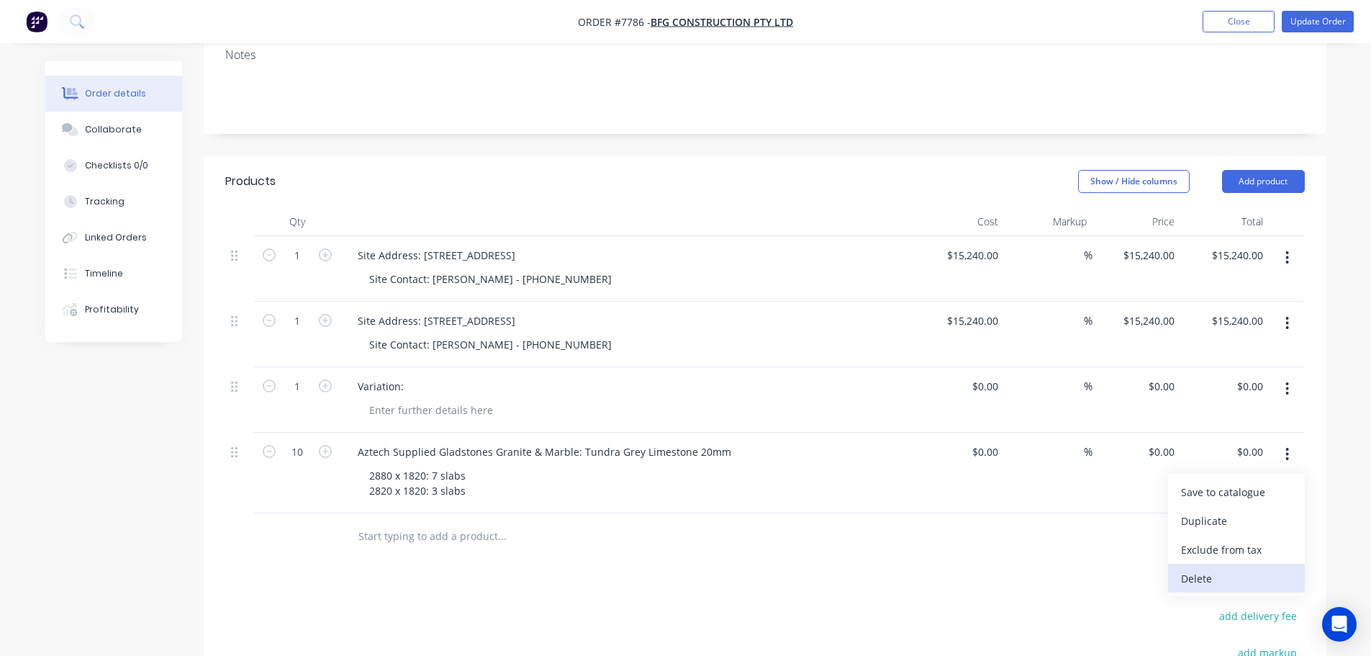
click at [1228, 568] on div "Delete" at bounding box center [1236, 578] width 111 height 21
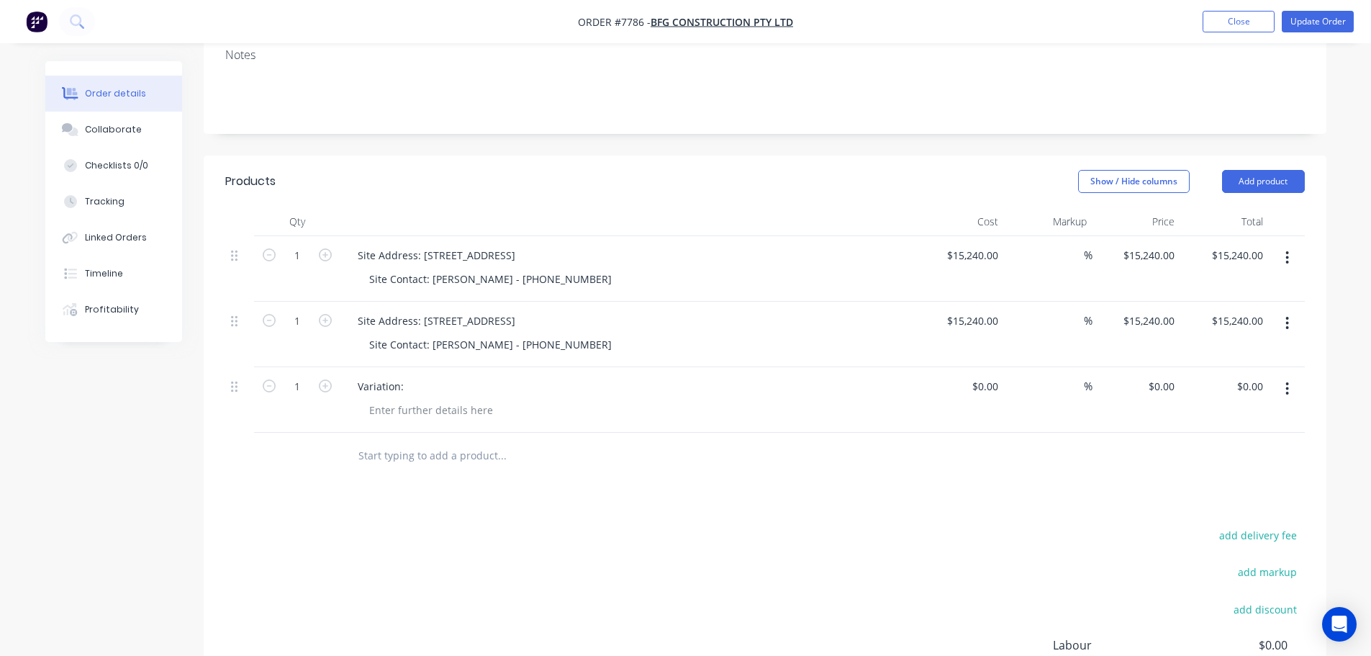
click at [1289, 310] on button "button" at bounding box center [1287, 323] width 34 height 26
click at [1248, 437] on div "Delete" at bounding box center [1236, 447] width 111 height 21
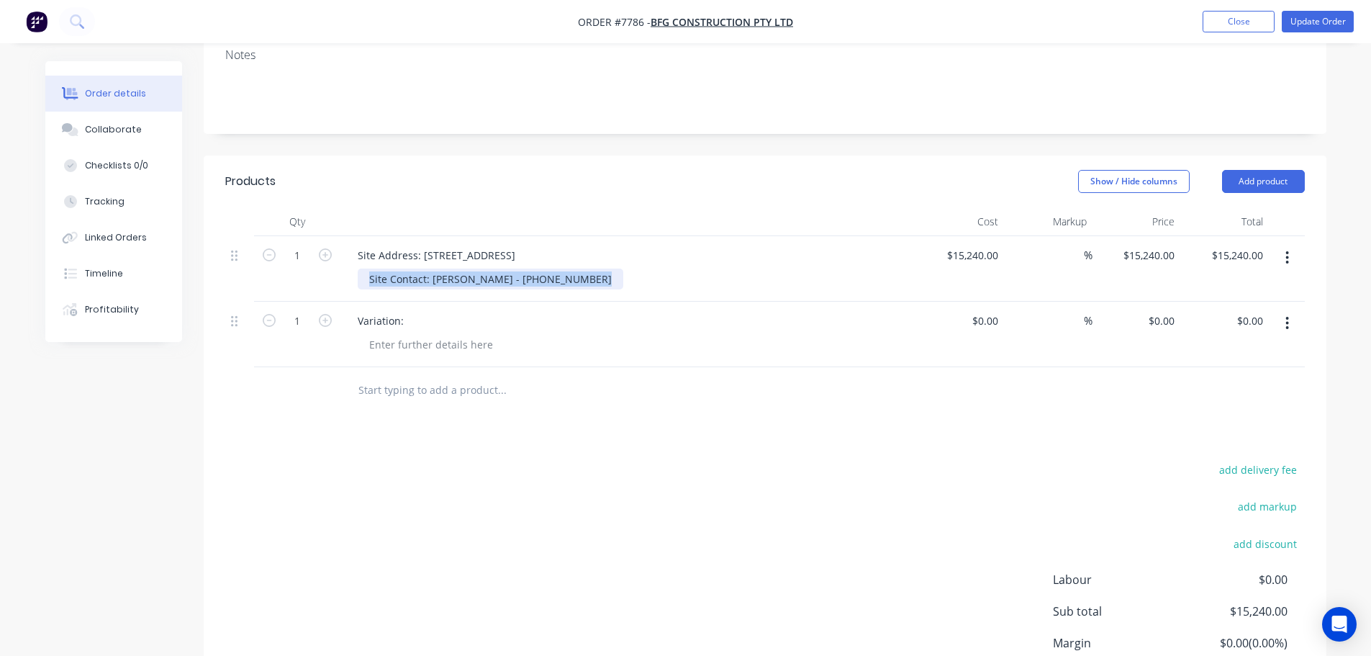
drag, startPoint x: 569, startPoint y: 240, endPoint x: 337, endPoint y: 242, distance: 232.4
click at [337, 242] on div "1 Site Address: 87 Kambrook Road, Caulfield North - Unit 1 Site Contact: Rohan …" at bounding box center [764, 268] width 1079 height 65
click at [412, 268] on div "Site Contact: Rohan Hyde - 0401 343 844" at bounding box center [491, 278] width 266 height 21
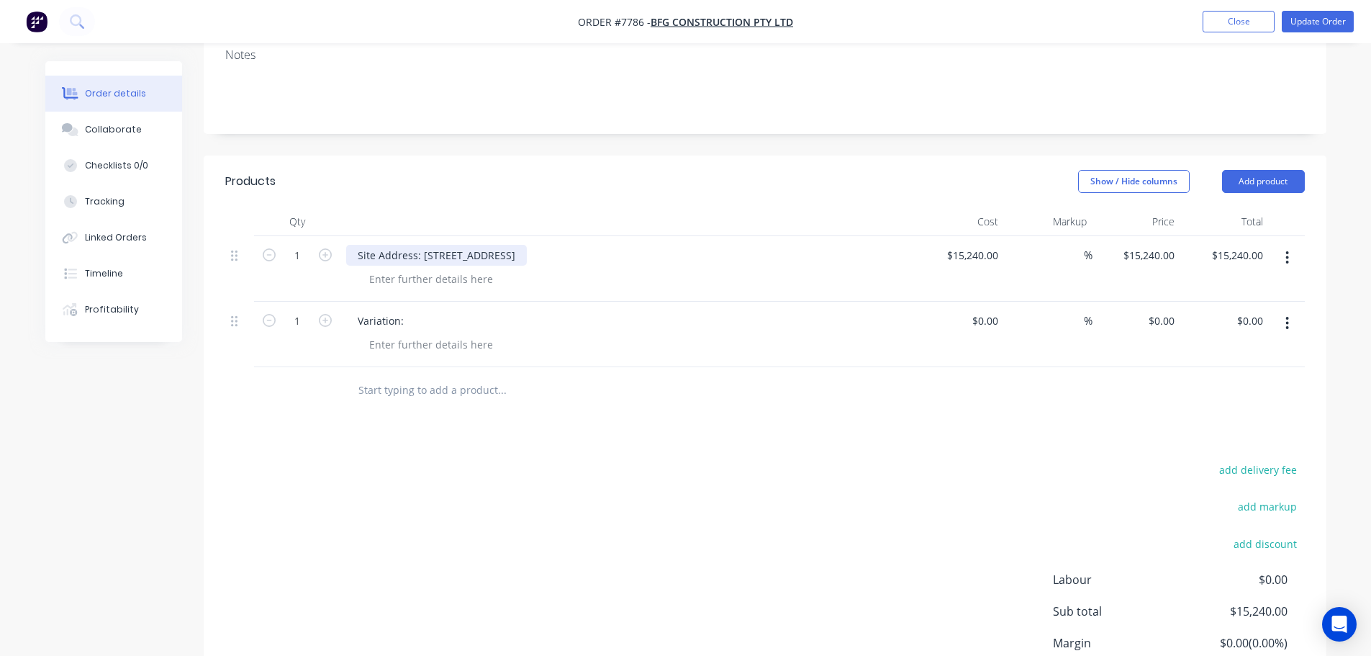
click at [527, 245] on div "Site Address: 87 Kambrook Road, Caulfield North - Unit 1" at bounding box center [436, 255] width 181 height 21
click at [453, 334] on div at bounding box center [431, 344] width 147 height 21
type input "15240"
click at [994, 245] on input "15240" at bounding box center [975, 255] width 58 height 21
type input "$0.00"
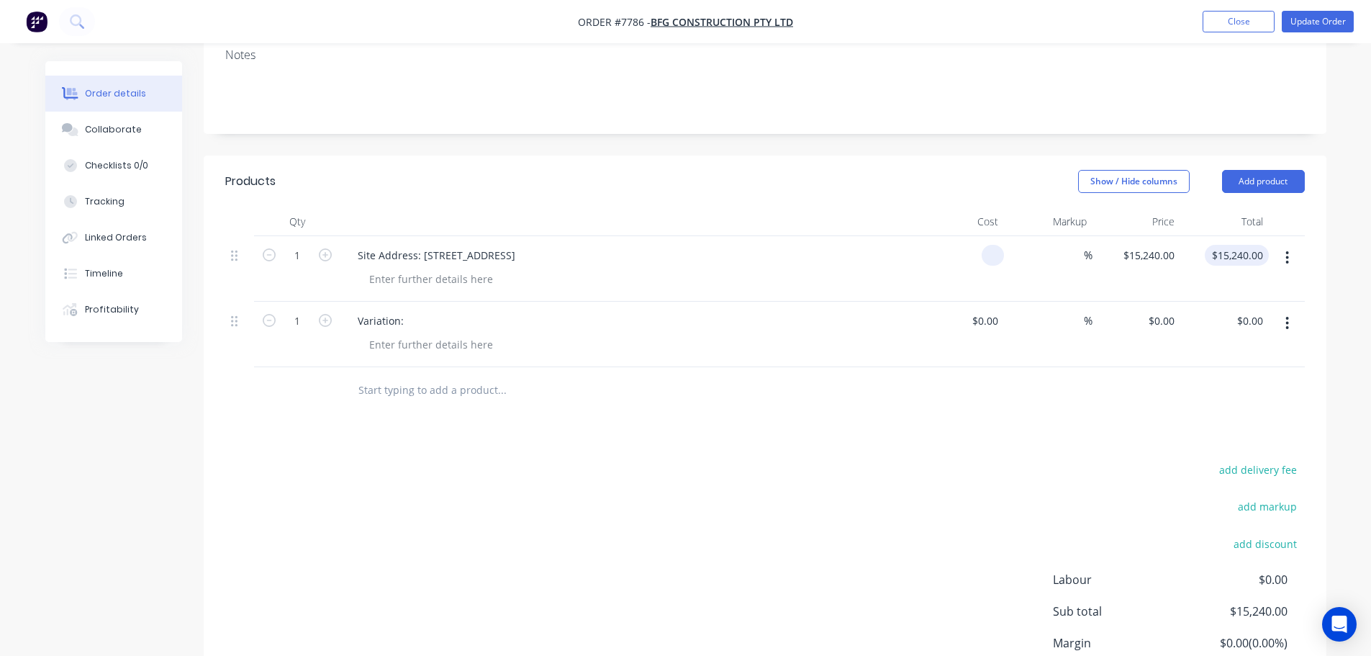
type input "$0.00"
type input "0.00"
click at [1255, 245] on input "0.00" at bounding box center [1239, 255] width 58 height 21
click at [1253, 245] on input at bounding box center [1260, 255] width 17 height 21
click at [1256, 245] on input at bounding box center [1260, 255] width 17 height 21
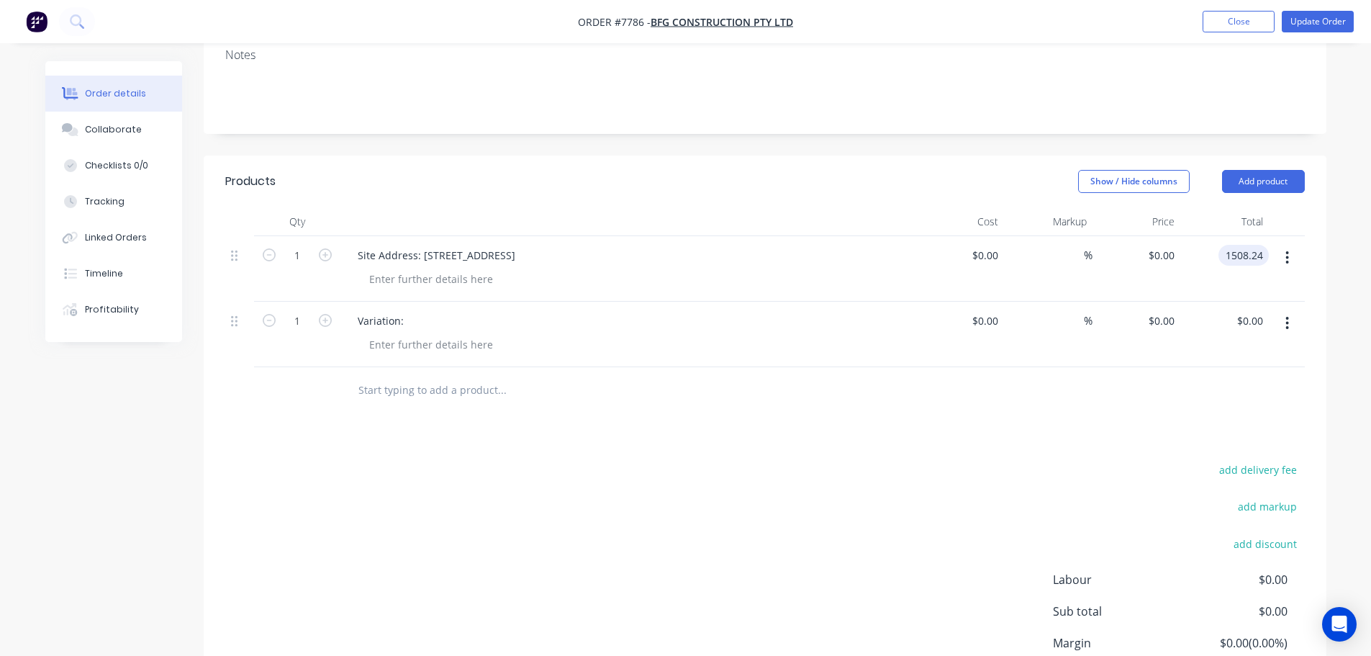
type input "1508.24"
type input "$1,508.24"
click at [716, 460] on div "add delivery fee add markup add discount Labour $0.00 Sub total $0.00 Margin $0…" at bounding box center [764, 599] width 1079 height 278
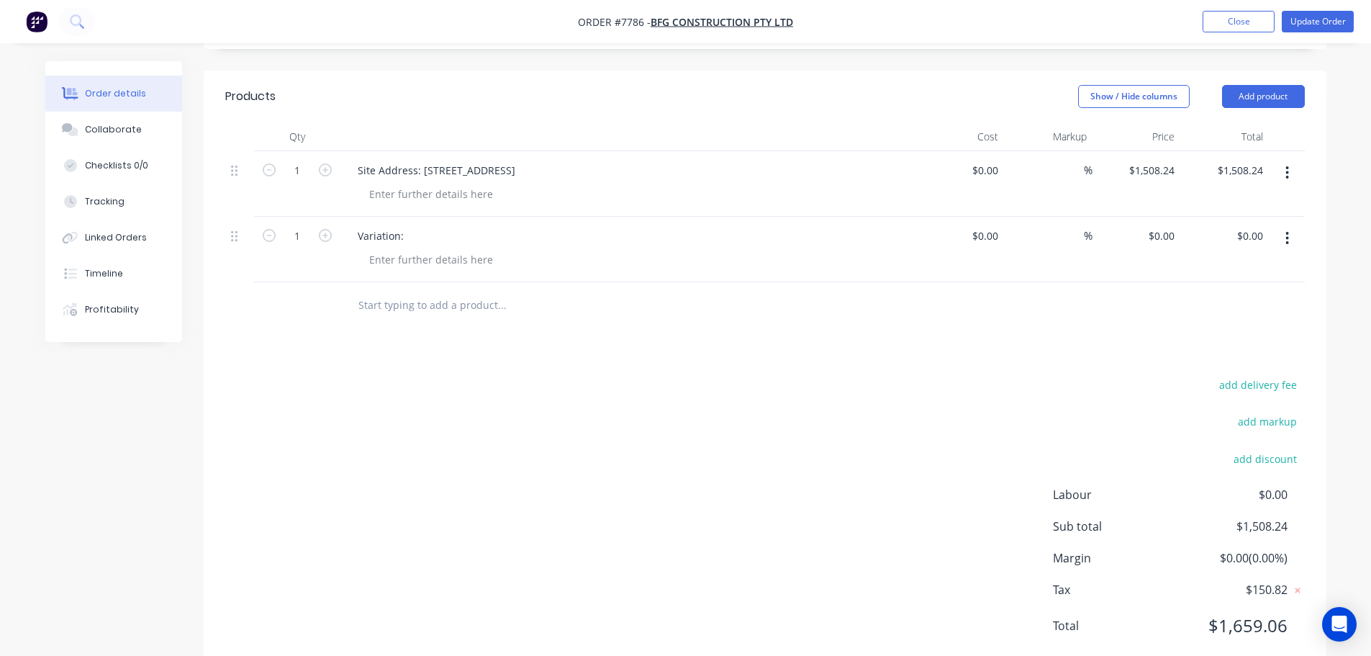
scroll to position [301, 0]
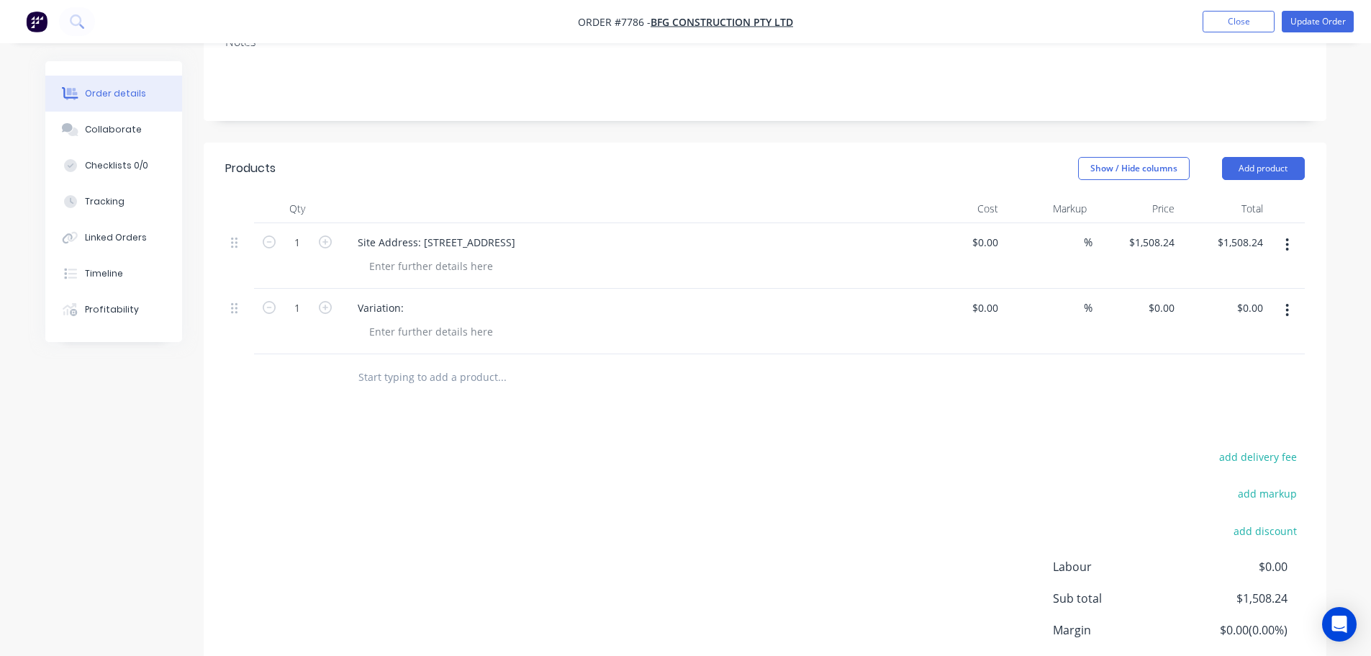
click at [758, 473] on div "add delivery fee add markup add discount Labour $0.00 Sub total $1,508.24 Margi…" at bounding box center [764, 586] width 1079 height 278
click at [1060, 223] on div "%" at bounding box center [1048, 255] width 89 height 65
click at [1064, 362] on div "Products Show / Hide columns Add product Qty Cost Markup Price Total 1 Site Add…" at bounding box center [765, 444] width 1123 height 604
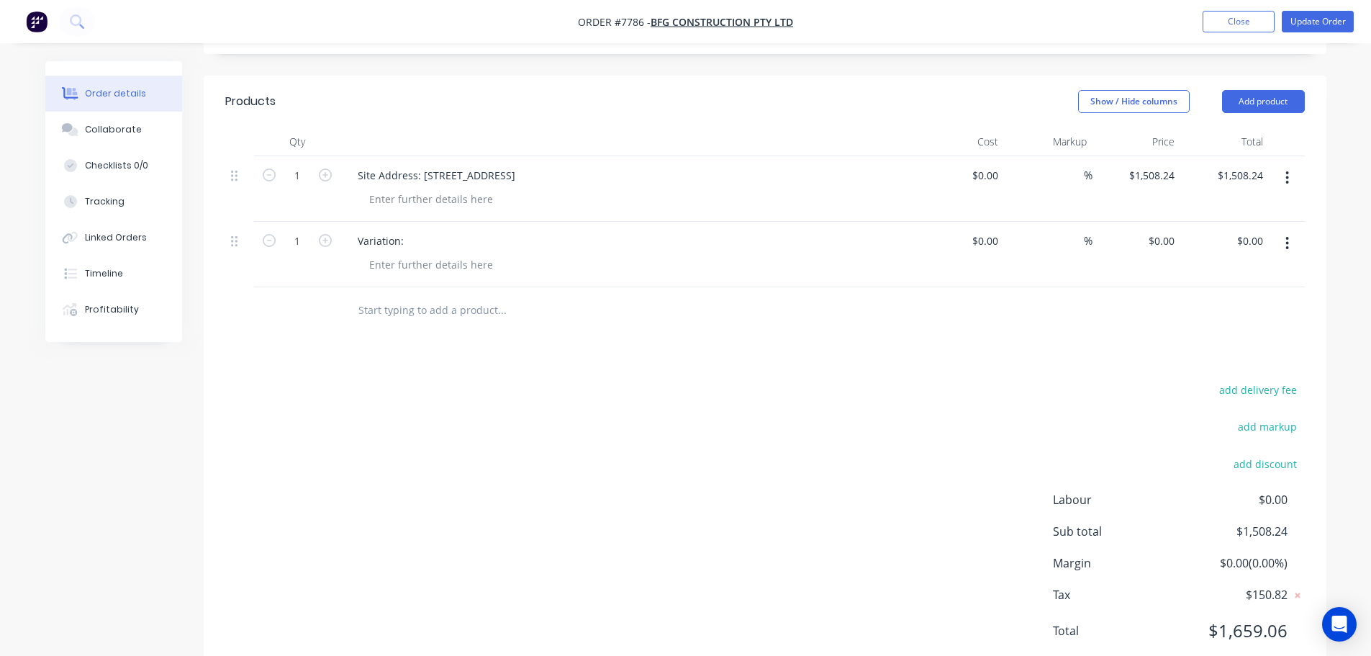
scroll to position [85, 0]
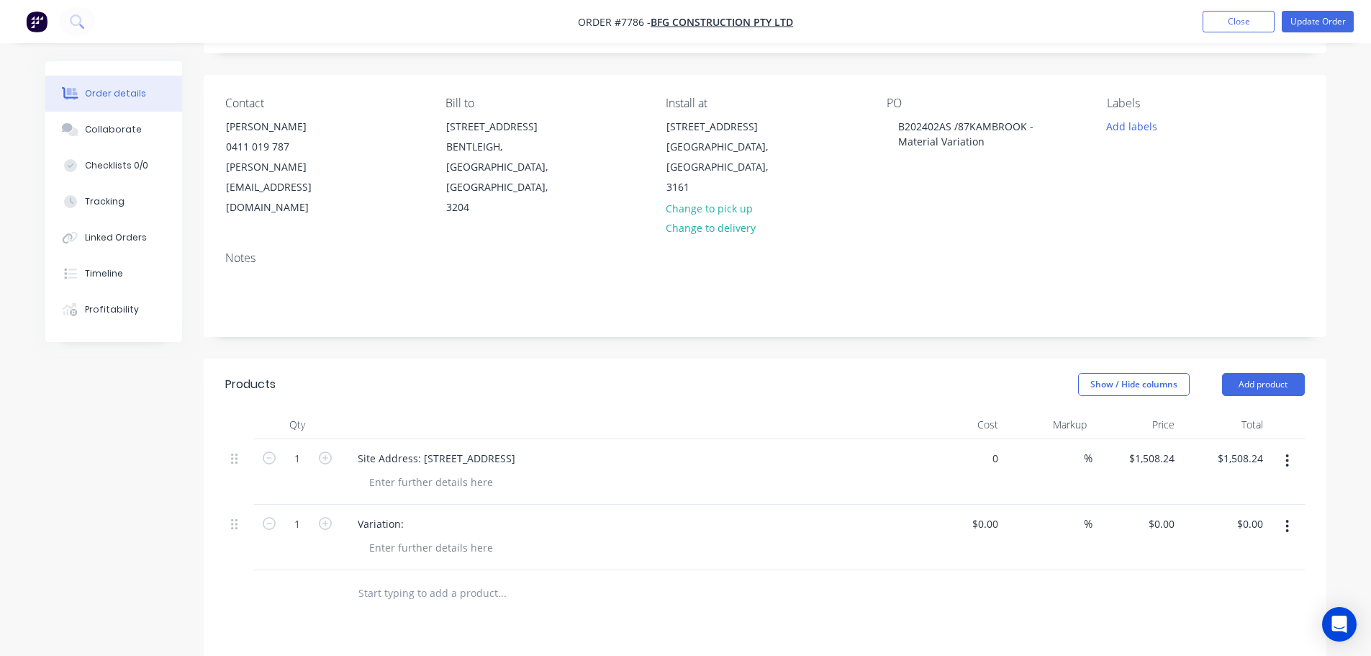
click at [973, 439] on div "0 $0.00" at bounding box center [960, 471] width 89 height 65
type input "$1,371.12"
type input "1371.12"
type input "$1,371.12"
click at [1159, 448] on input "1371.12" at bounding box center [1154, 458] width 53 height 21
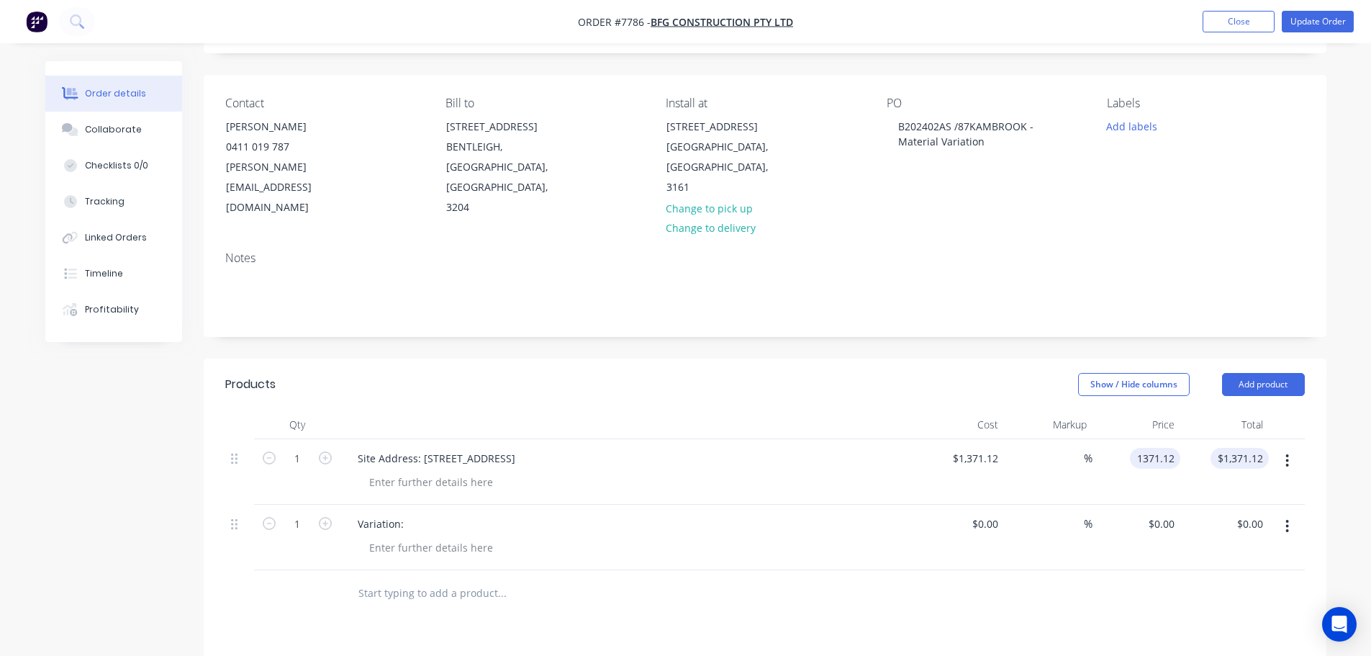
type input "$1,371.12"
click at [1263, 448] on input "1371.12" at bounding box center [1246, 458] width 45 height 21
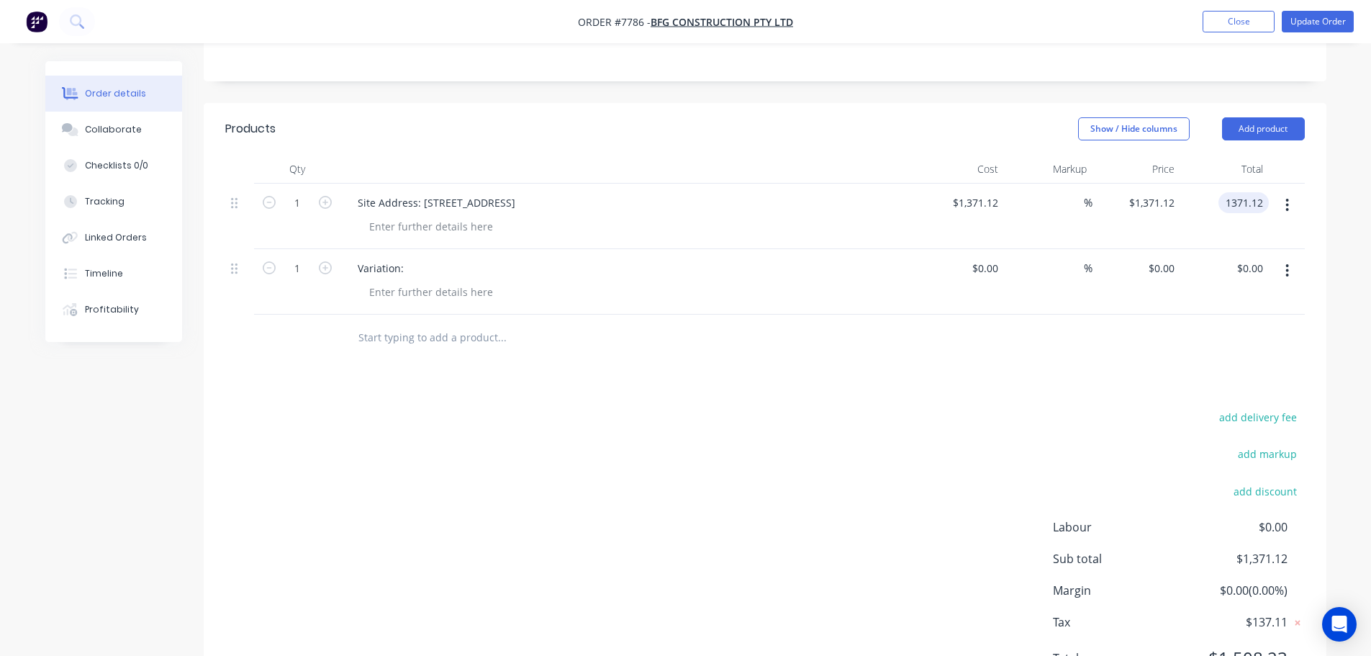
scroll to position [373, 0]
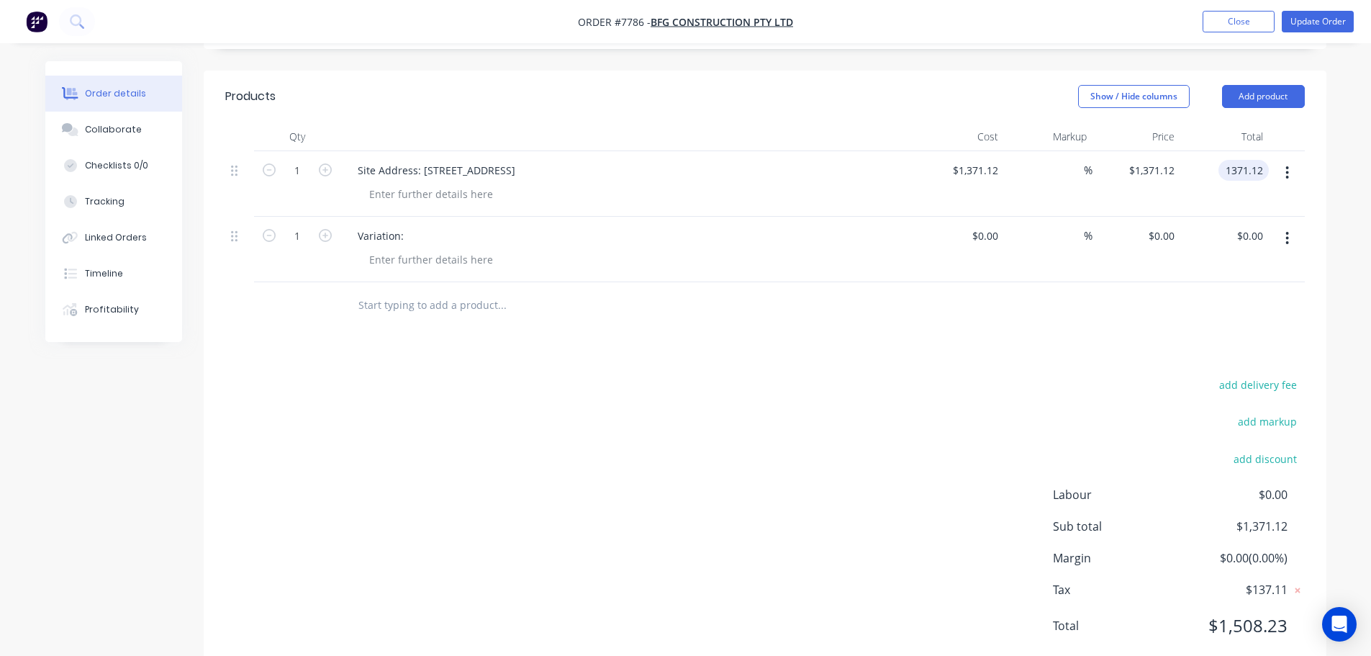
type input "$1,371.12"
click at [920, 502] on div "add delivery fee add markup add discount Labour $0.00 Sub total $1,371.12 Margi…" at bounding box center [764, 514] width 1079 height 278
click at [1001, 160] on input "1371.12" at bounding box center [977, 170] width 53 height 21
type input "$1,371.13"
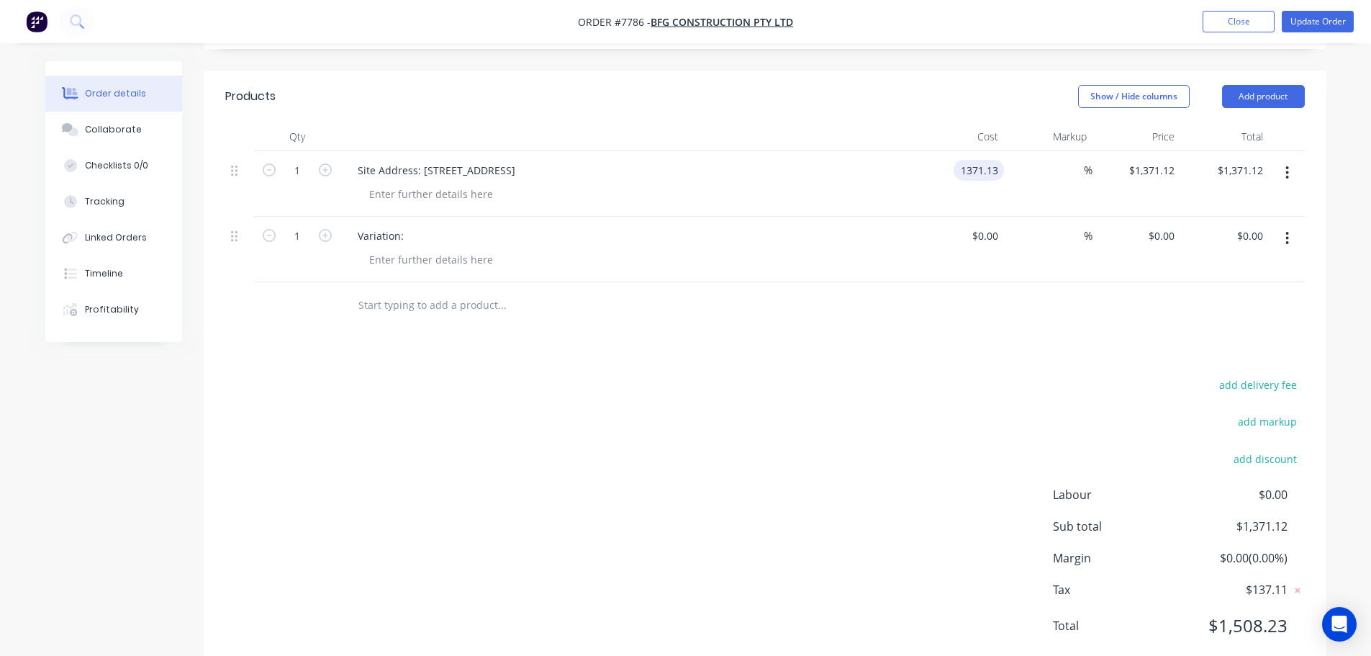
type input "$1,371.13"
click at [964, 391] on div "add delivery fee add markup add discount Labour $0.00 Sub total $1,371.12 Margi…" at bounding box center [764, 514] width 1079 height 278
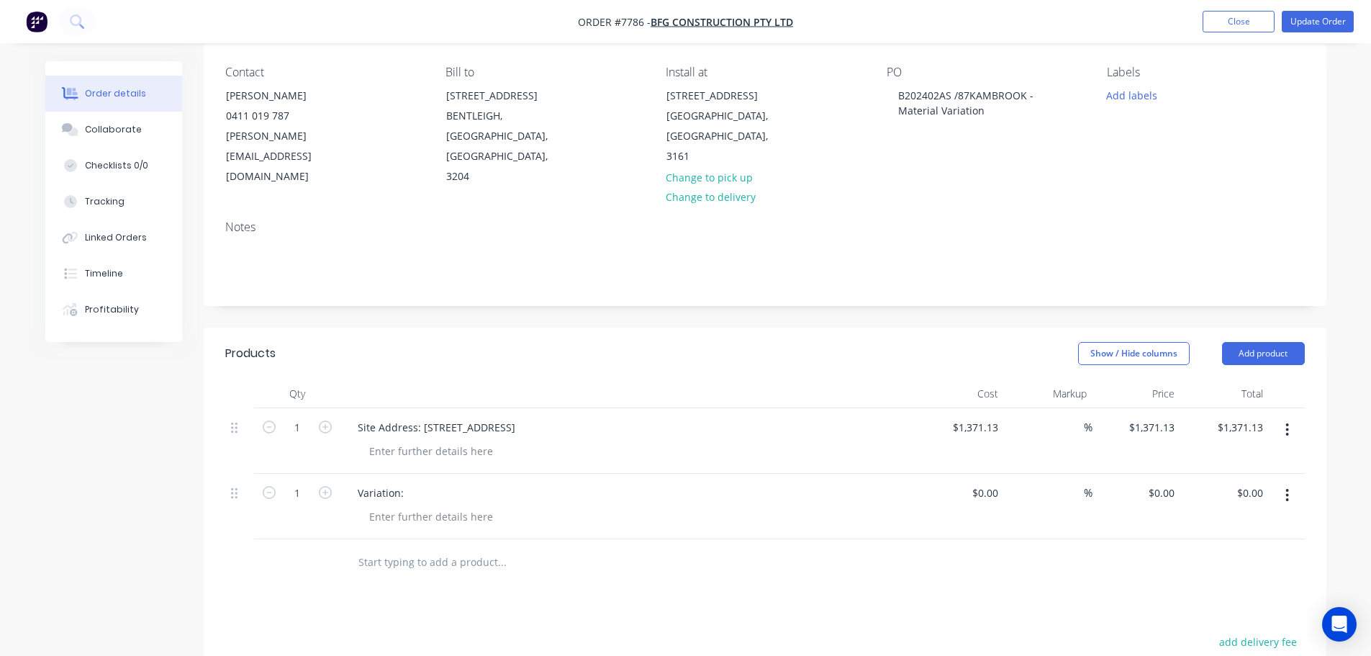
scroll to position [0, 0]
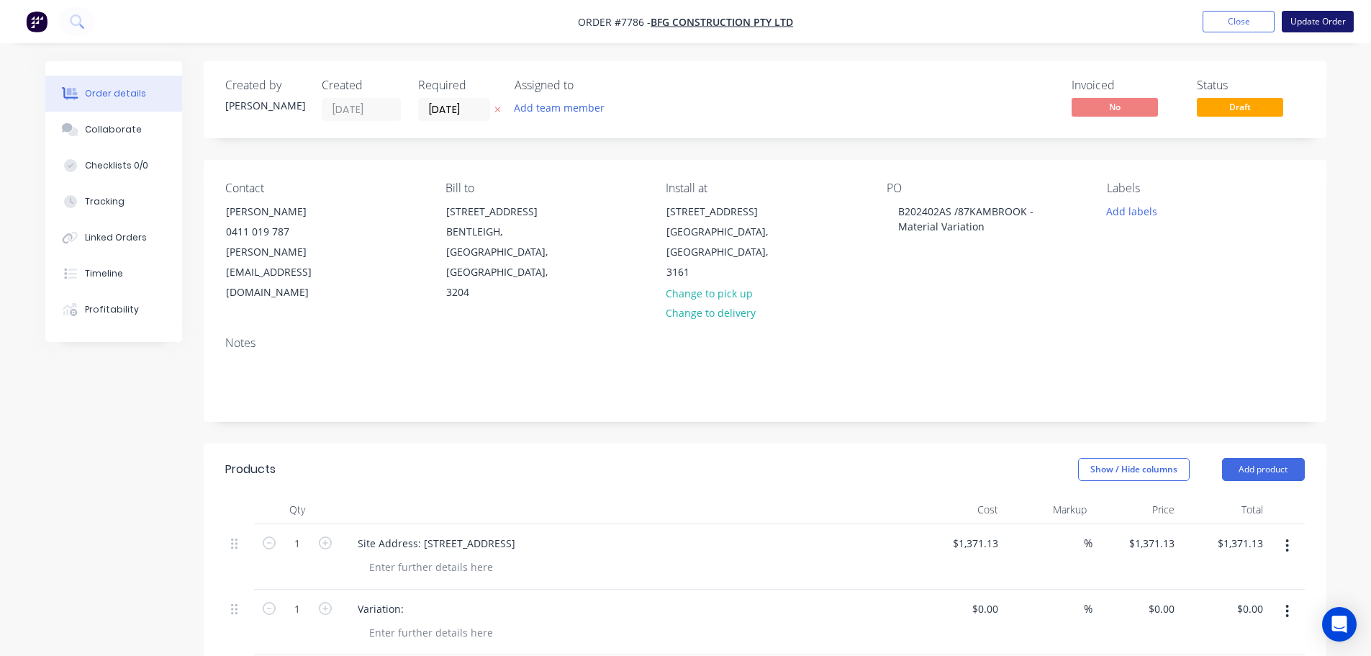
click at [1318, 14] on button "Update Order" at bounding box center [1318, 22] width 72 height 22
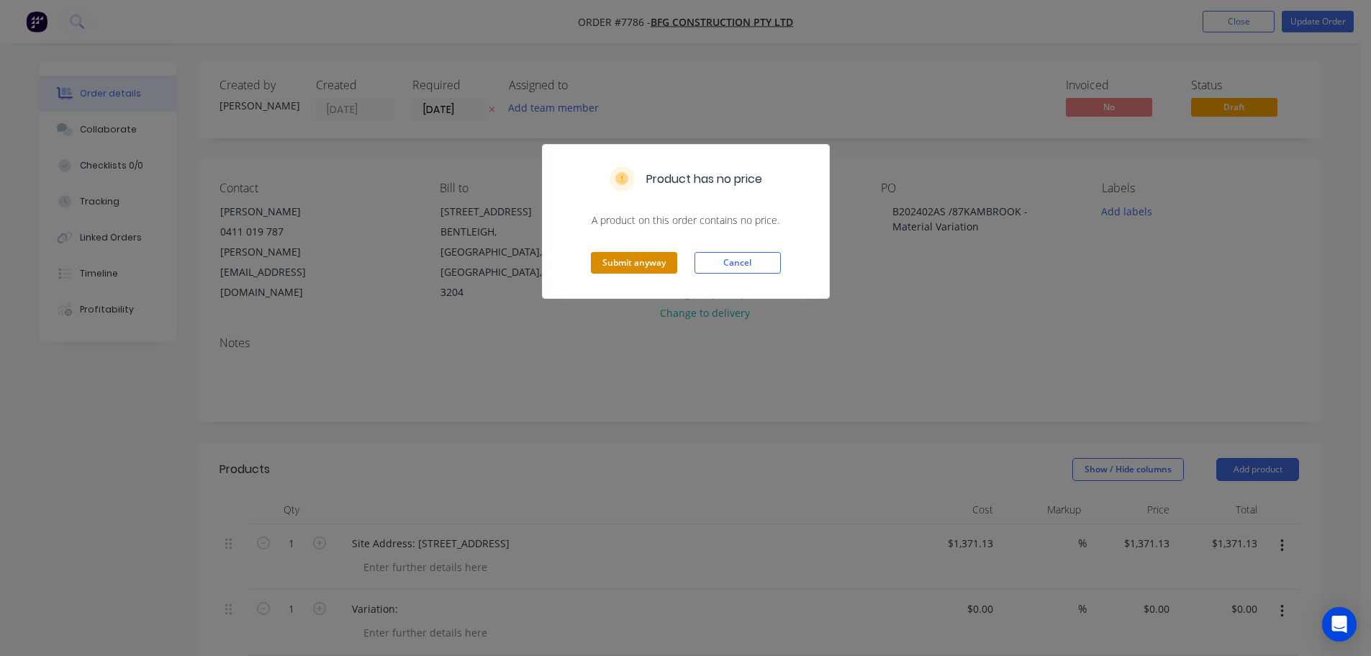
click at [612, 266] on button "Submit anyway" at bounding box center [634, 263] width 86 height 22
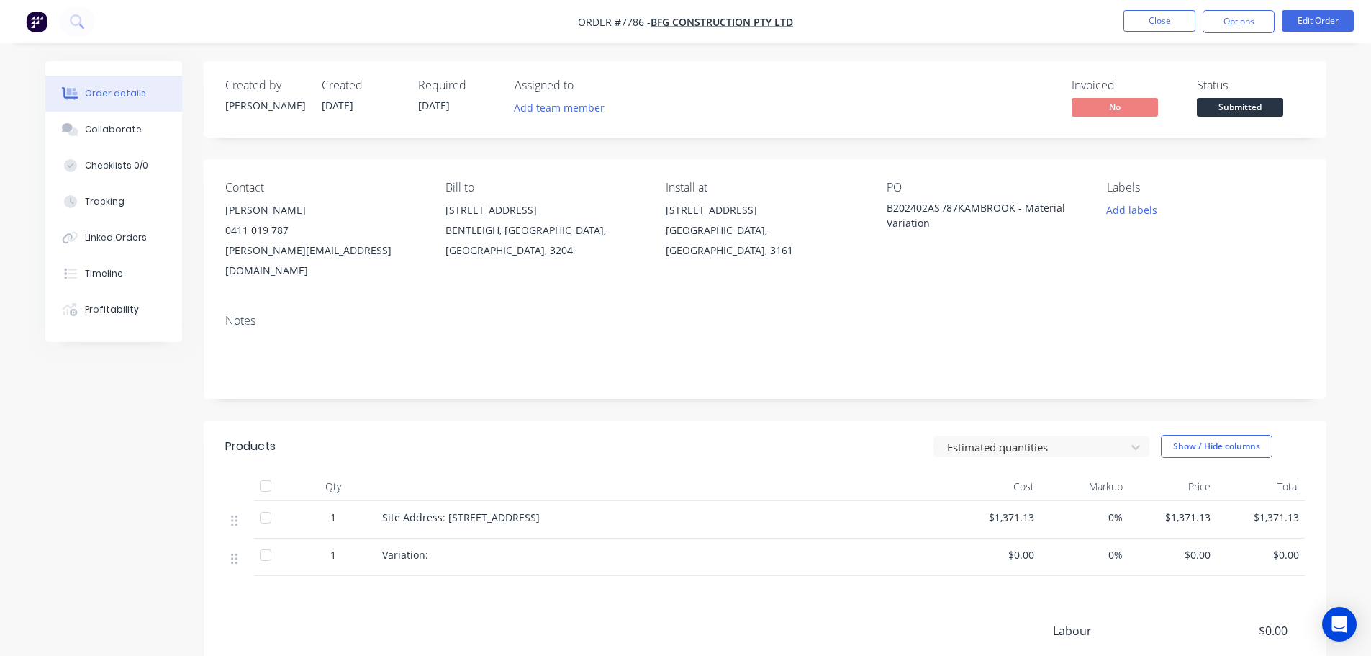
click at [1217, 105] on span "Submitted" at bounding box center [1240, 107] width 86 height 18
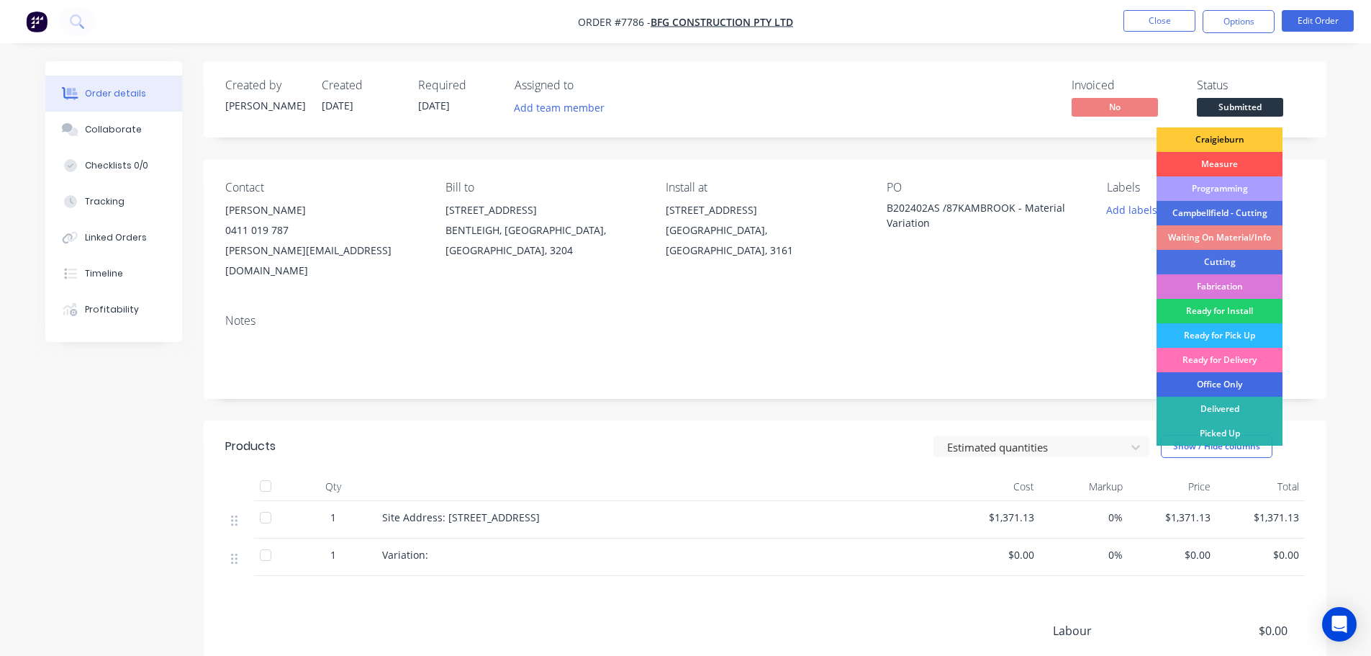
click at [1223, 381] on div "Office Only" at bounding box center [1219, 384] width 126 height 24
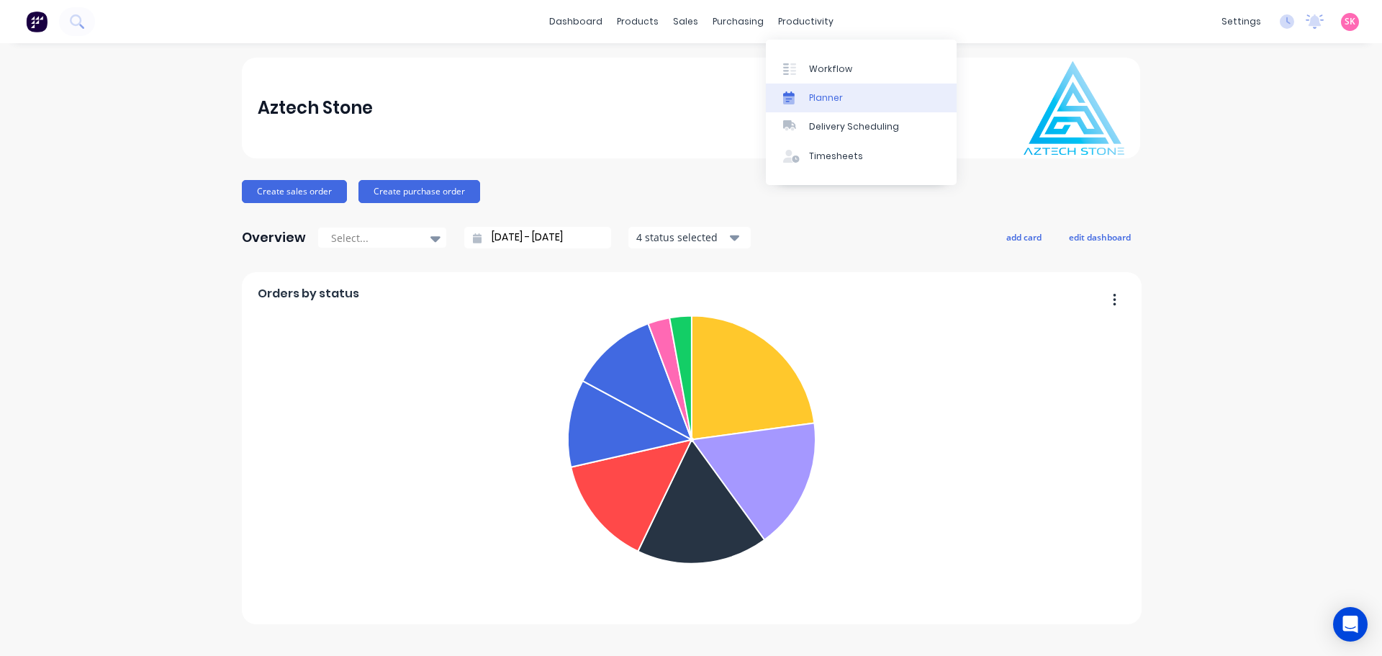
click at [803, 101] on div at bounding box center [794, 97] width 22 height 13
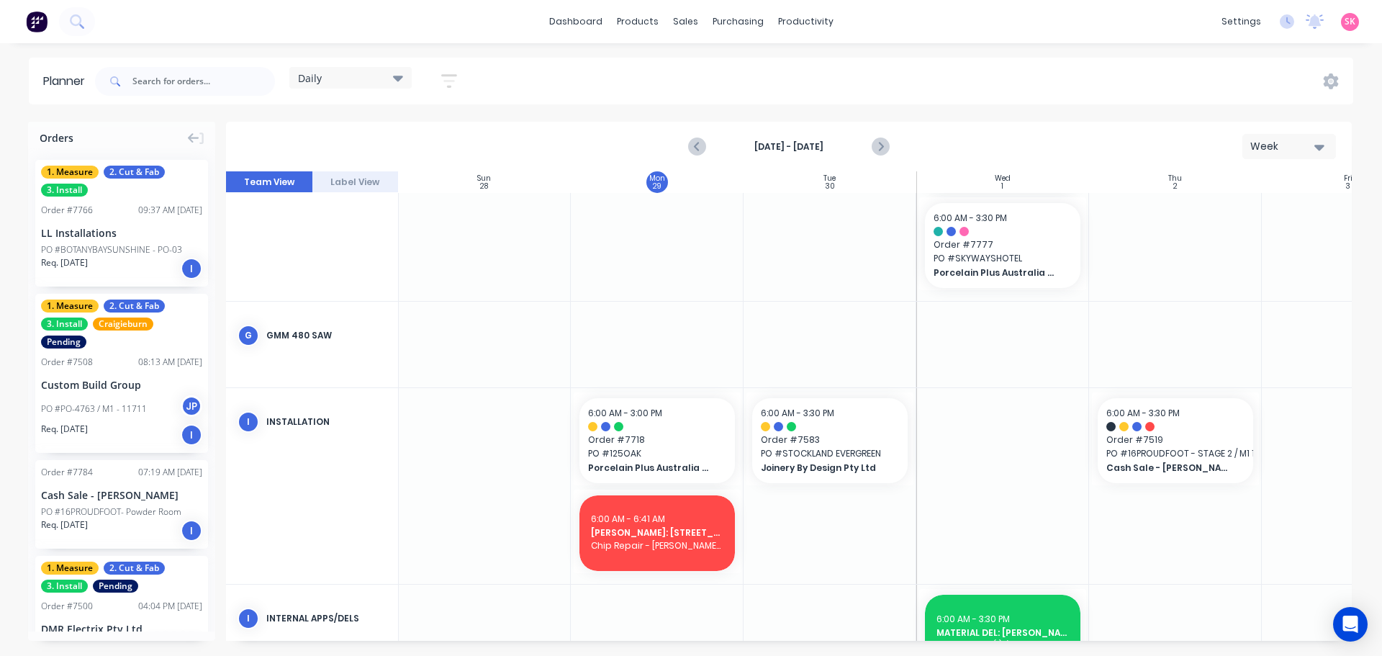
scroll to position [622, 1]
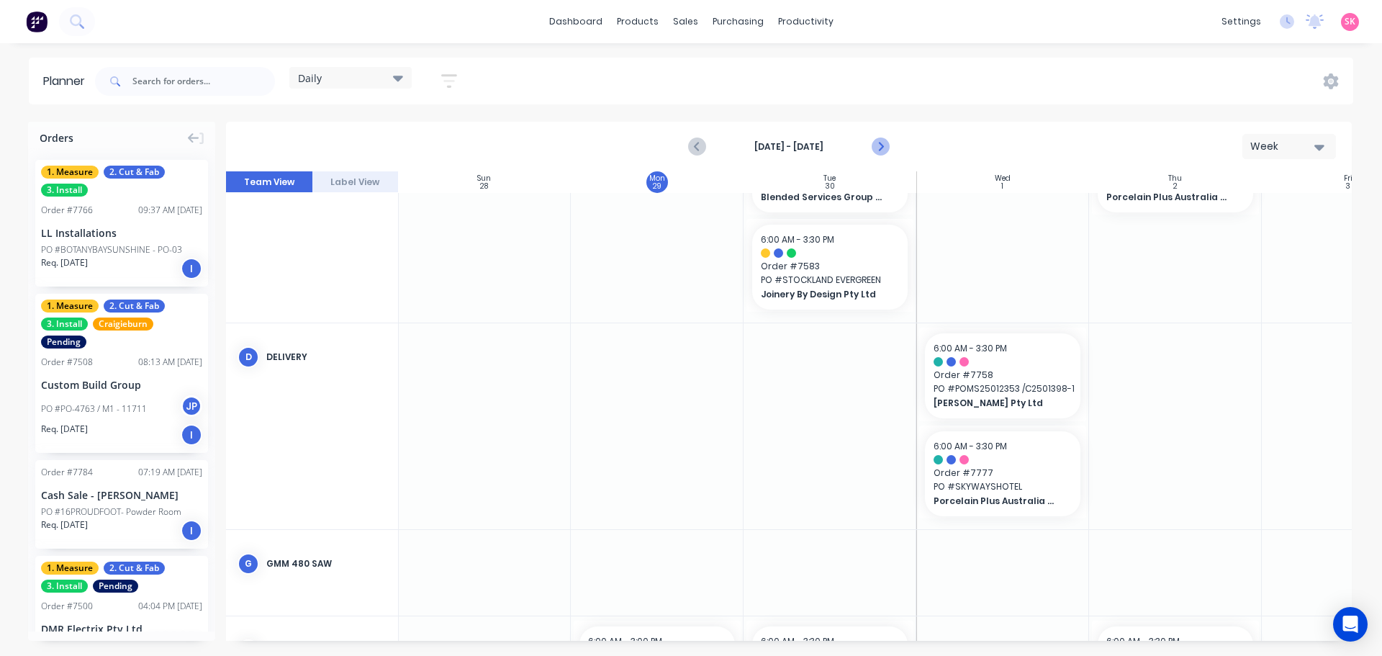
click at [880, 146] on icon "Next page" at bounding box center [879, 146] width 17 height 17
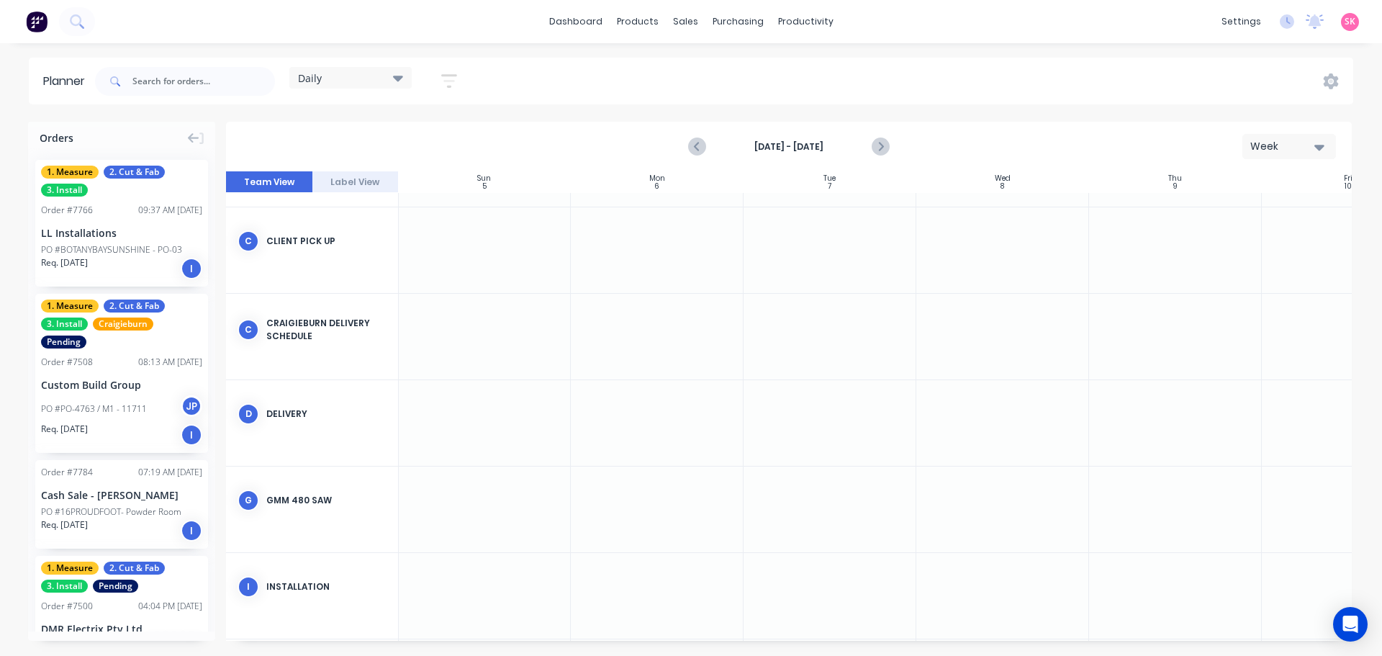
scroll to position [260, 1]
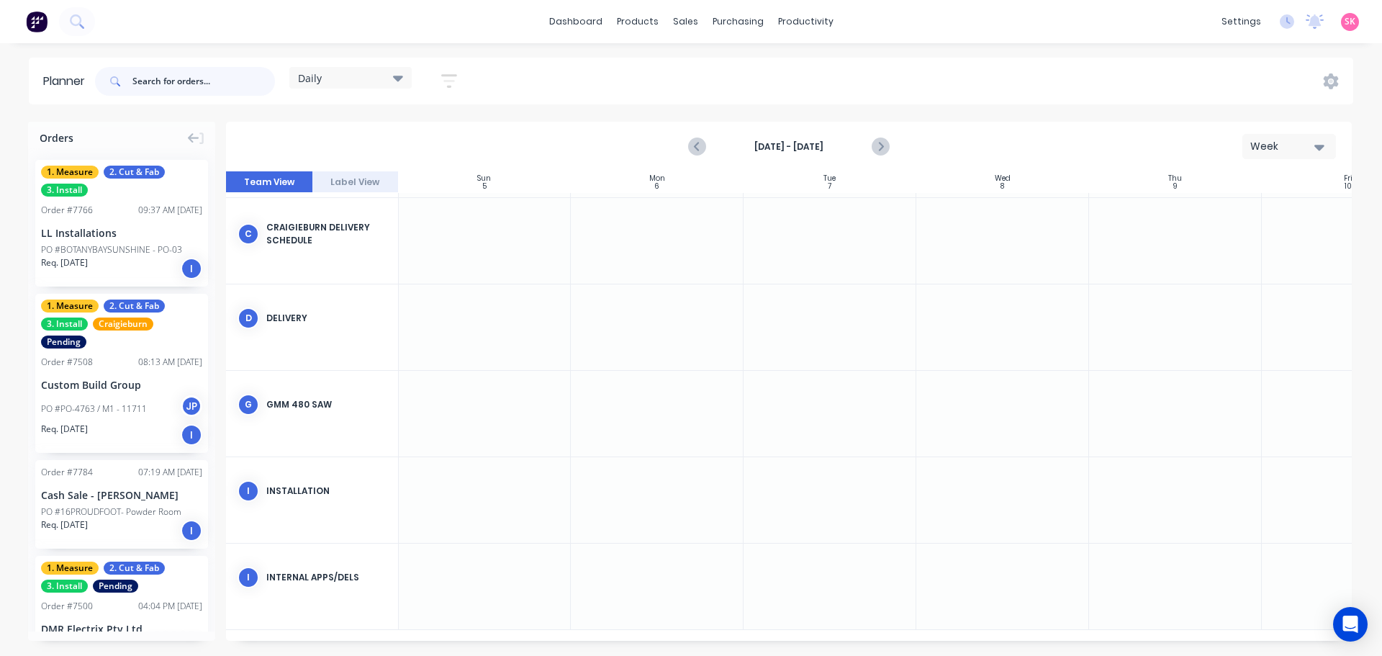
click at [178, 68] on input "text" at bounding box center [203, 81] width 142 height 29
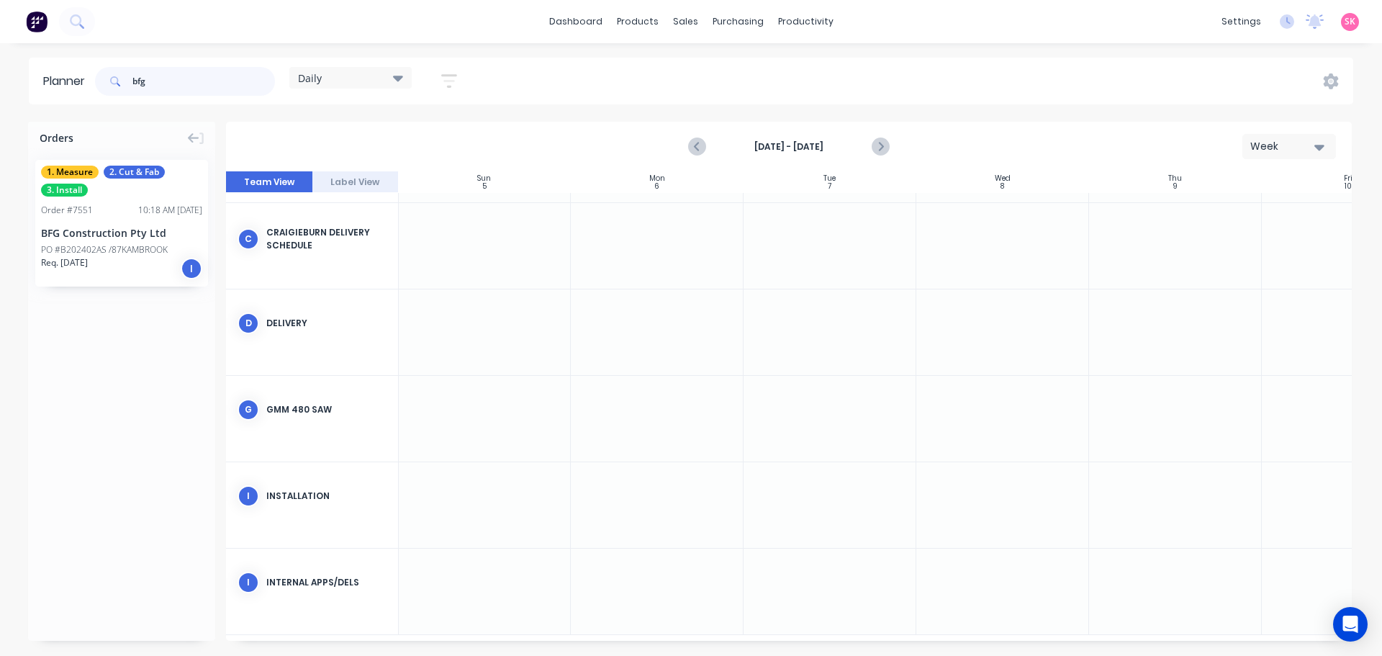
type input "bfg"
drag, startPoint x: 89, startPoint y: 219, endPoint x: 812, endPoint y: 499, distance: 776.1
drag, startPoint x: 913, startPoint y: 513, endPoint x: 1036, endPoint y: 513, distance: 123.0
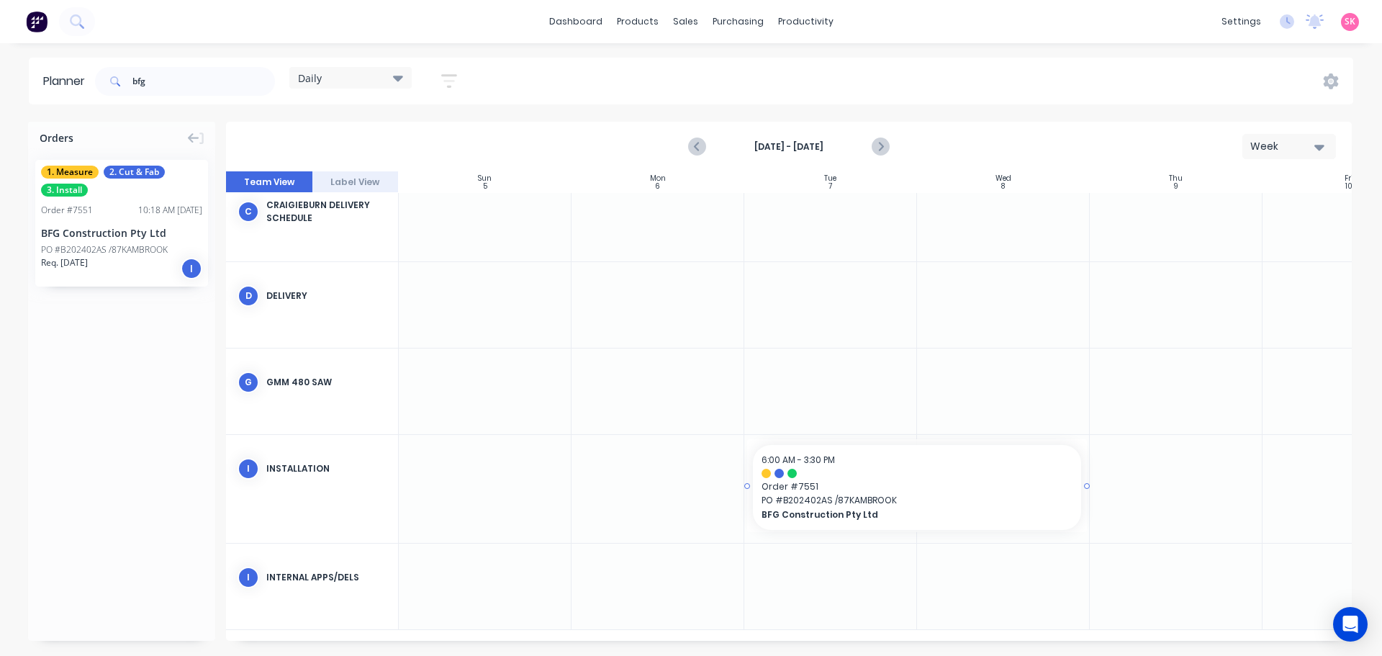
scroll to position [0, 0]
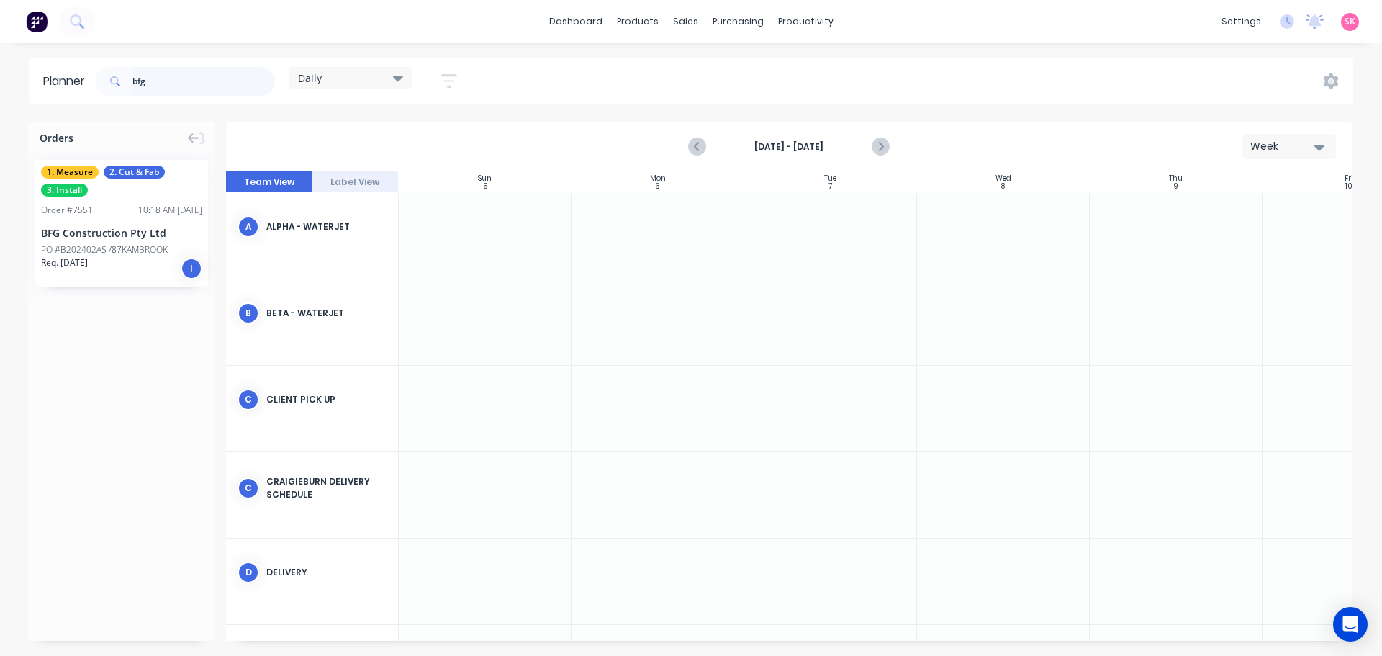
drag, startPoint x: 164, startPoint y: 81, endPoint x: 47, endPoint y: 84, distance: 117.3
click at [86, 84] on header "Planner bfg Daily Save new view None edit Daily (Default) edit Craigieburn Orde…" at bounding box center [691, 81] width 1324 height 47
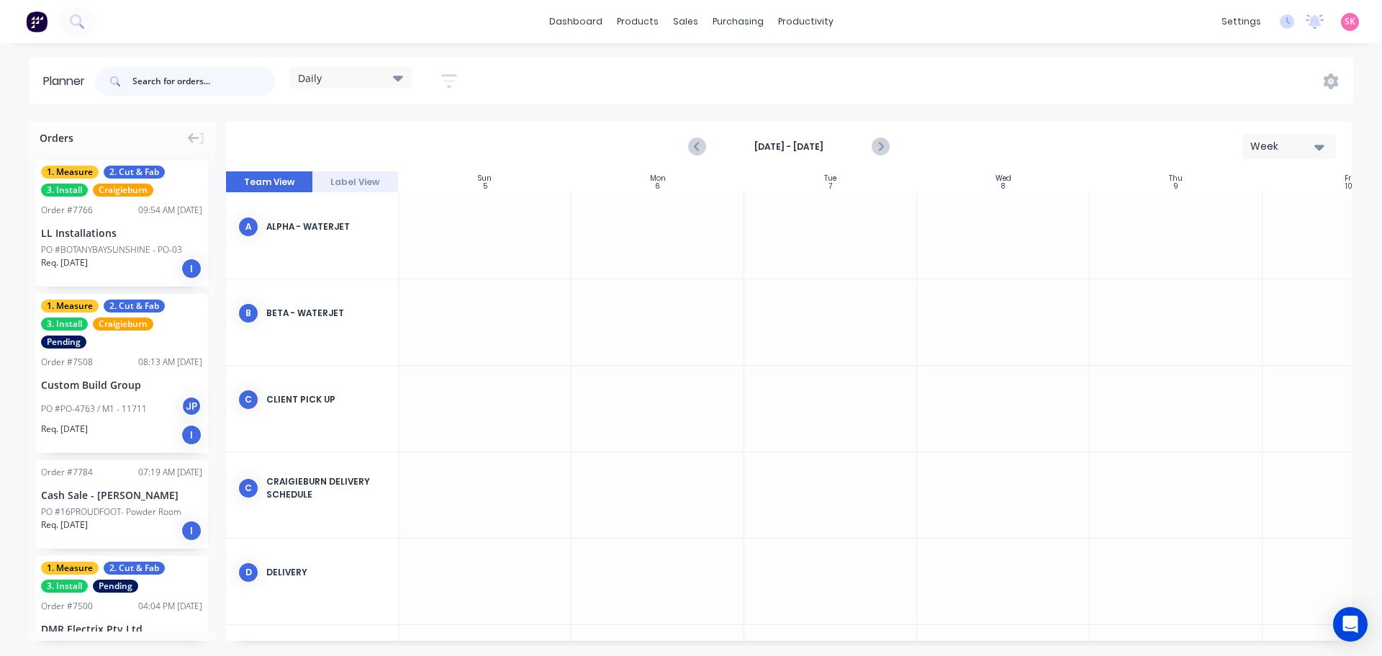
scroll to position [282, 0]
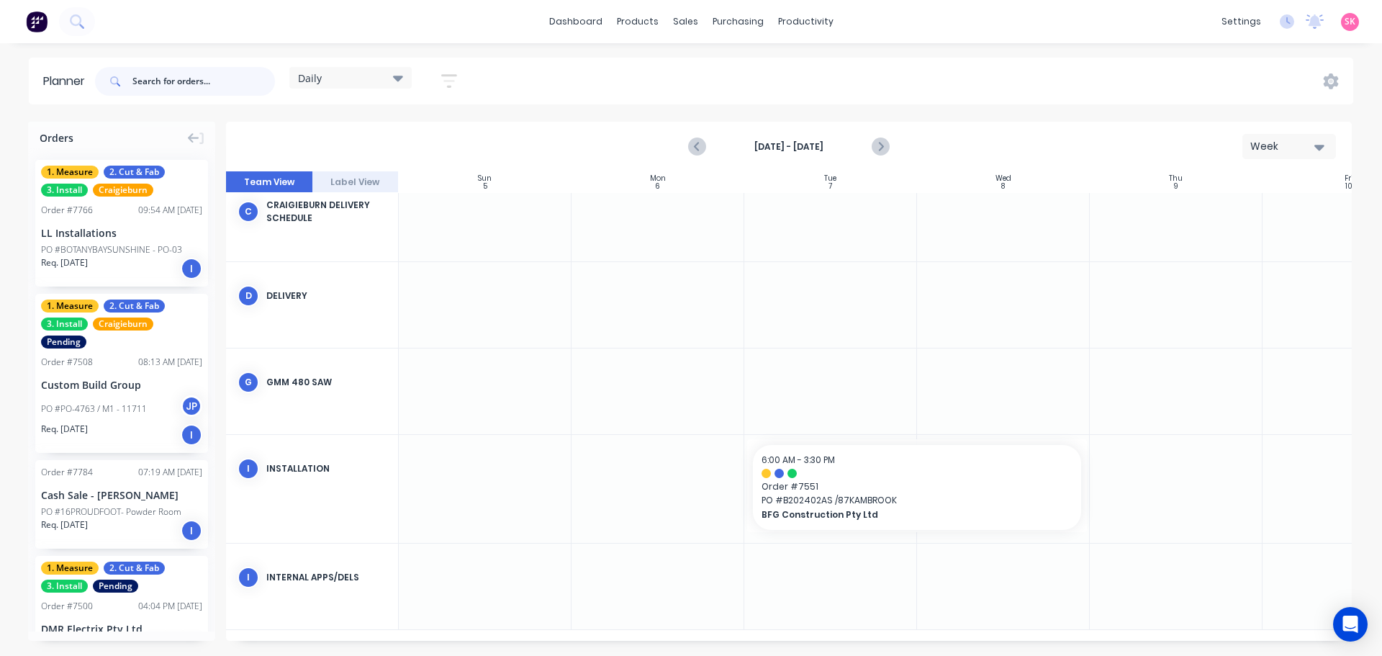
click at [195, 86] on input "text" at bounding box center [203, 81] width 142 height 29
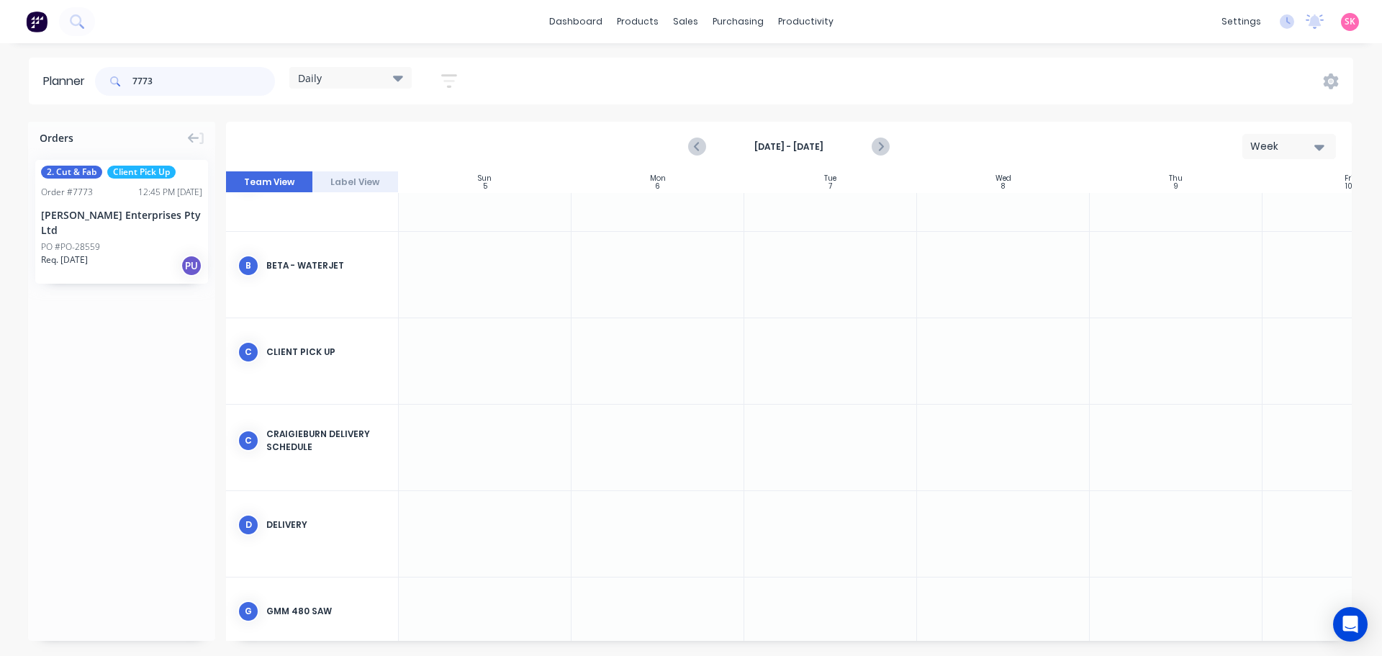
scroll to position [33, 0]
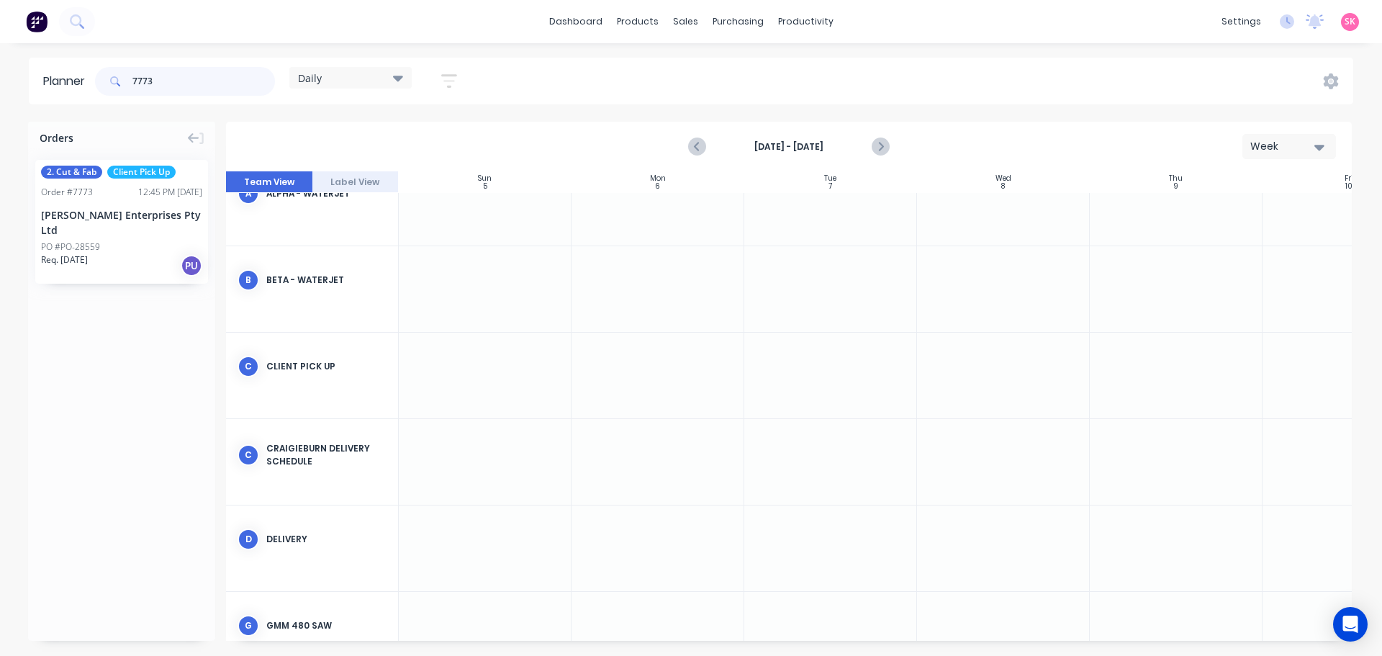
type input "7773"
drag, startPoint x: 69, startPoint y: 196, endPoint x: 780, endPoint y: 356, distance: 728.8
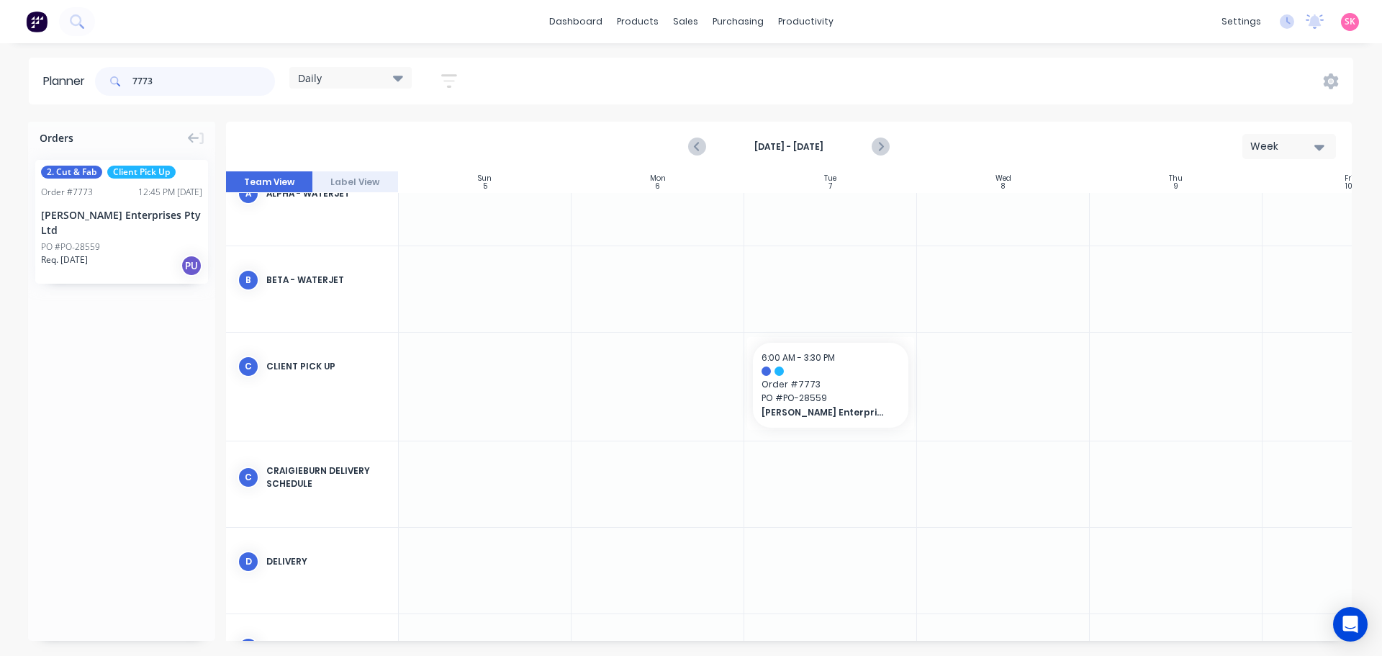
drag, startPoint x: 163, startPoint y: 79, endPoint x: 86, endPoint y: 92, distance: 78.1
click at [109, 91] on div "7773" at bounding box center [185, 81] width 180 height 29
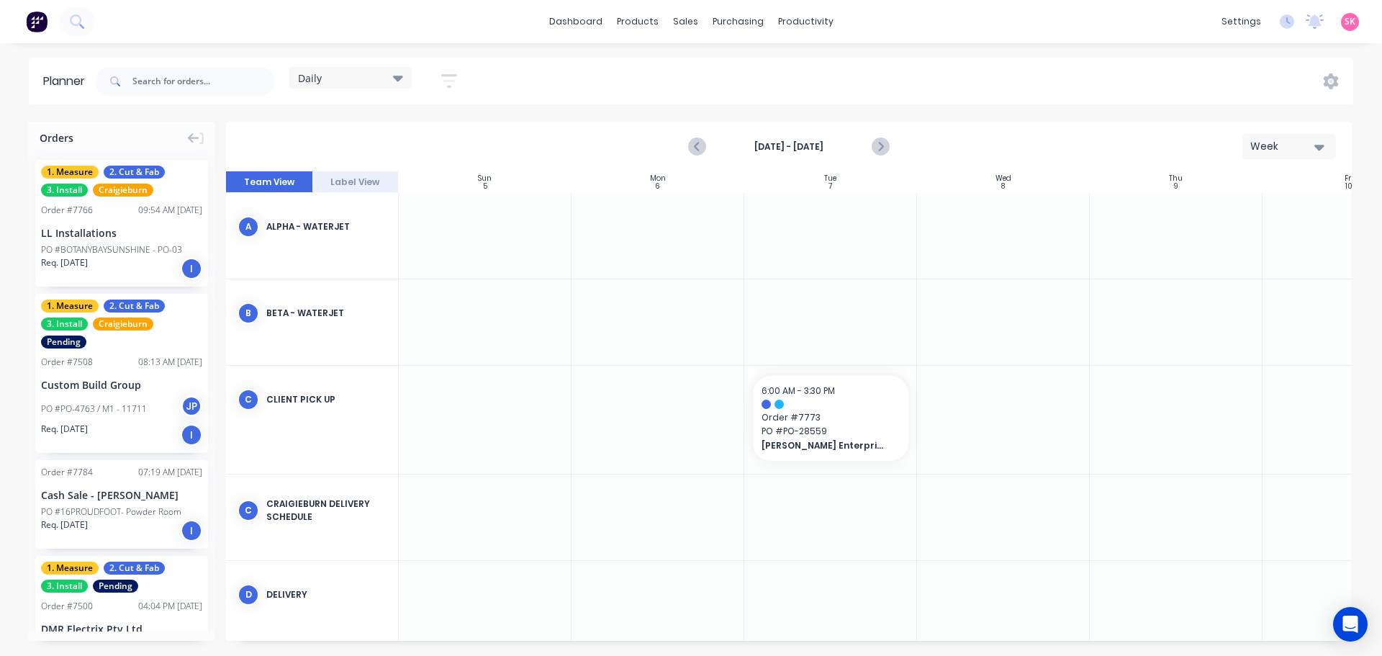
scroll to position [304, 0]
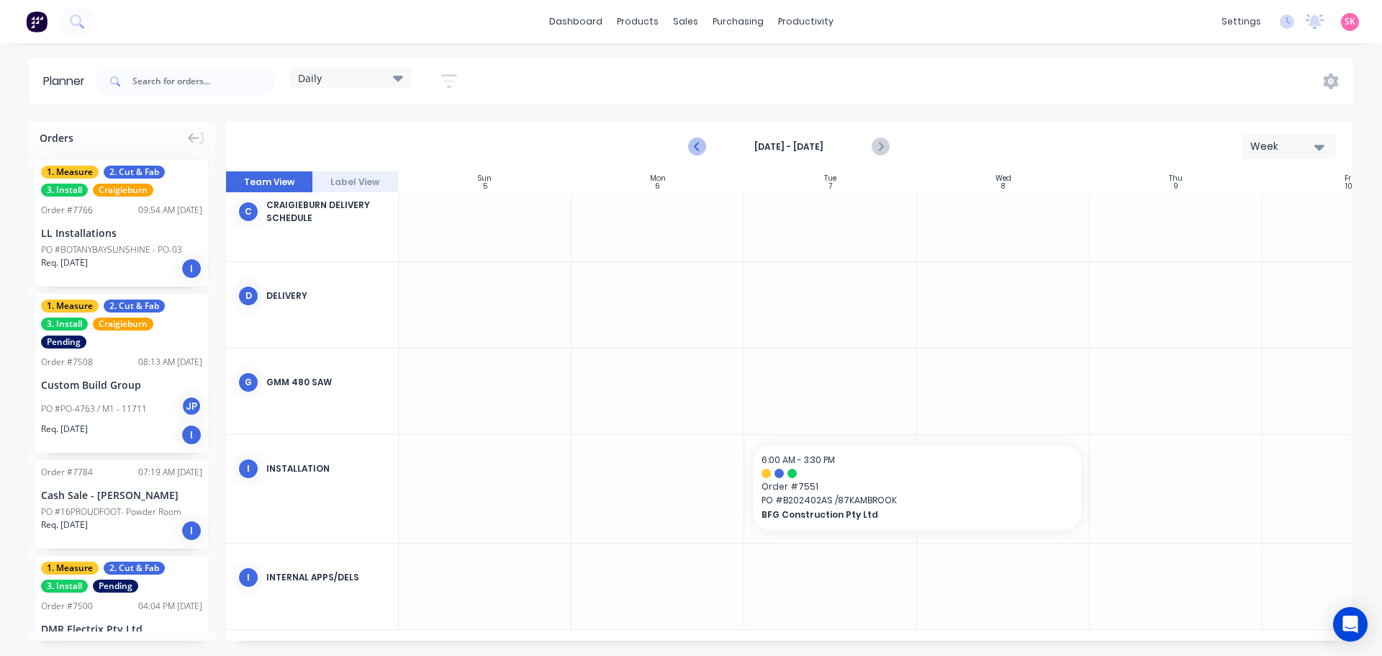
click at [704, 152] on icon "Previous page" at bounding box center [697, 146] width 17 height 17
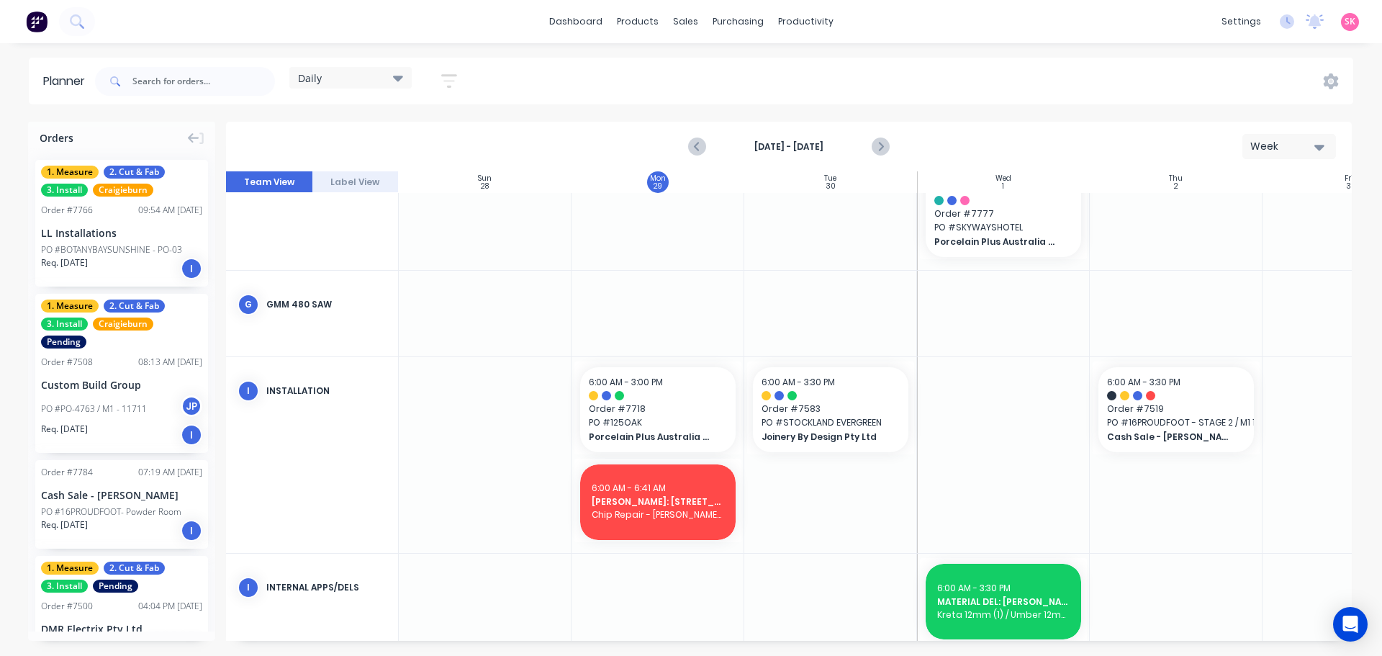
scroll to position [622, 0]
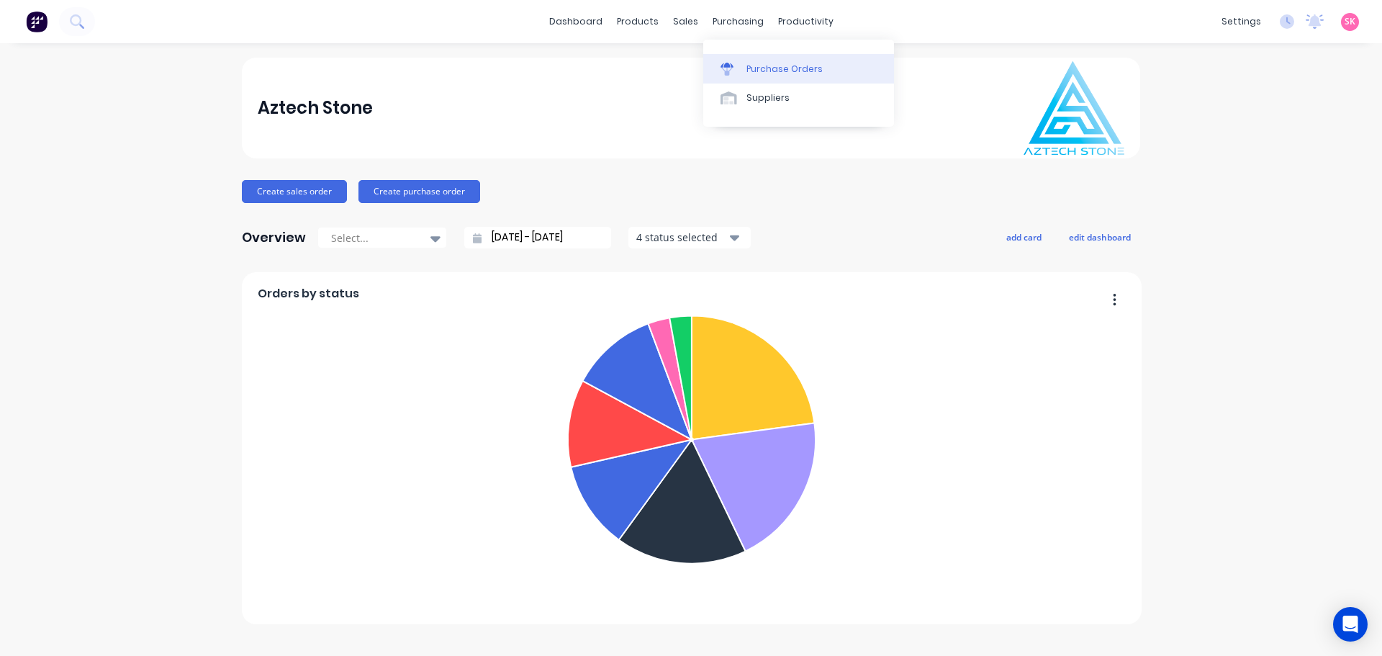
click at [768, 73] on div "Purchase Orders" at bounding box center [784, 69] width 76 height 13
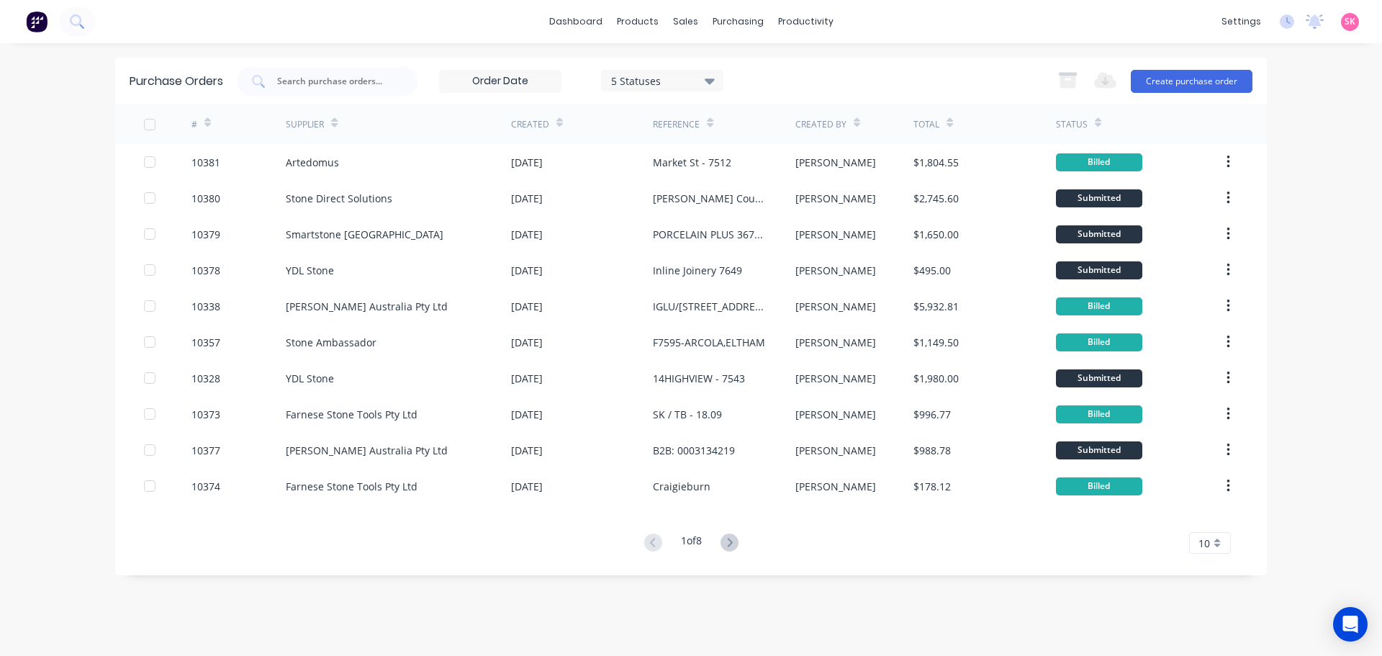
click at [1176, 68] on div "Export to Excel (XLSX) Create purchase order" at bounding box center [1151, 81] width 202 height 29
click at [1177, 74] on button "Create purchase order" at bounding box center [1191, 81] width 122 height 23
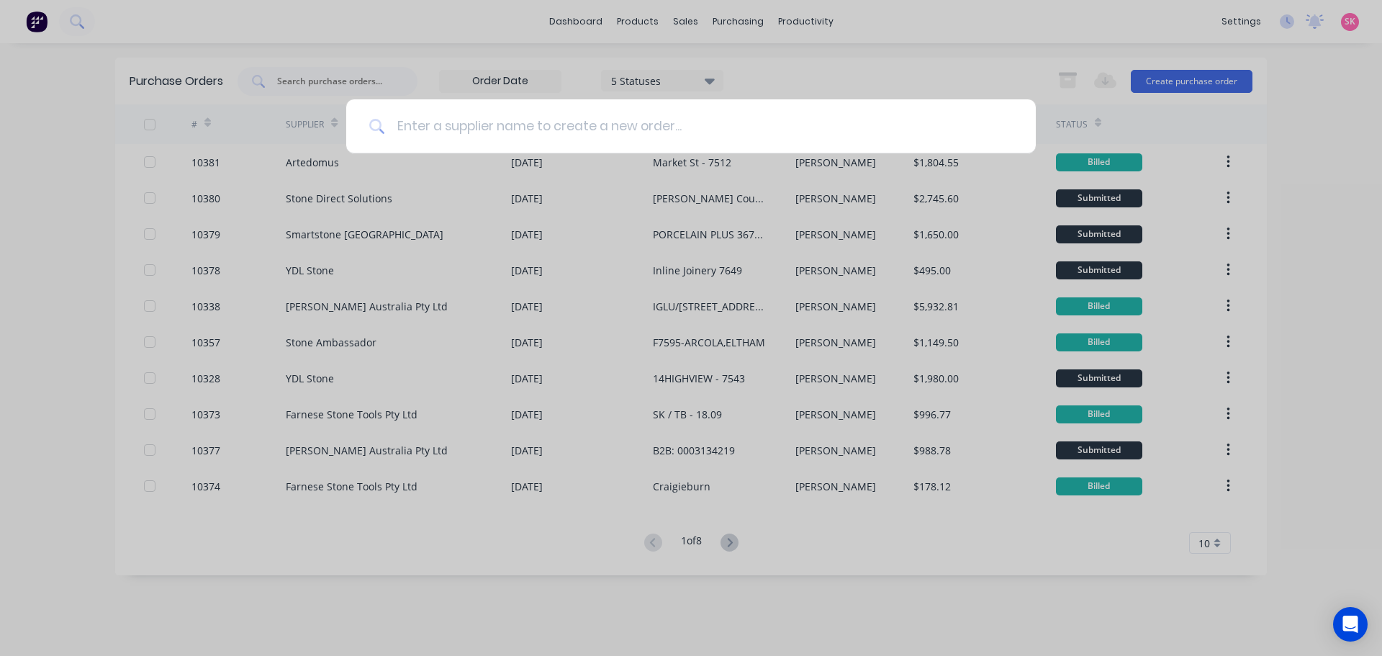
drag, startPoint x: 586, startPoint y: 137, endPoint x: 576, endPoint y: 135, distance: 10.2
click at [586, 136] on input at bounding box center [698, 126] width 627 height 54
type input "farnese"
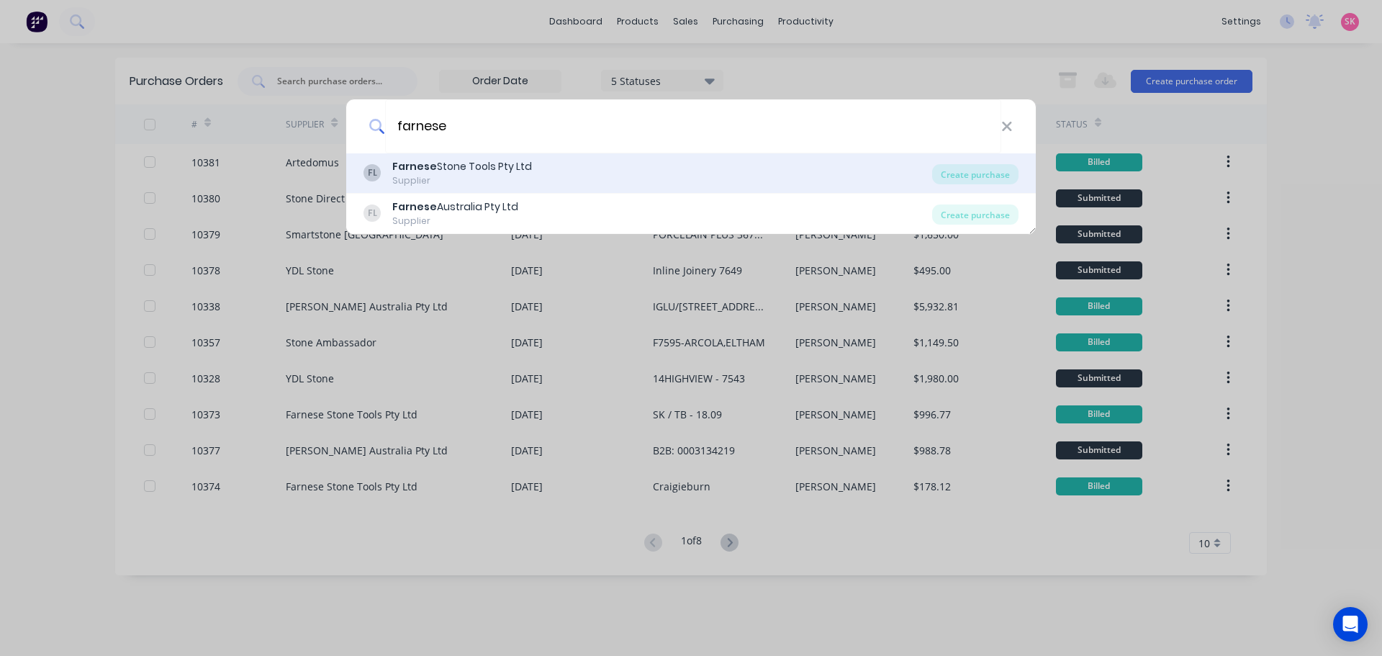
click at [578, 174] on div "FL Farnese Stone Tools Pty Ltd Supplier" at bounding box center [647, 173] width 568 height 28
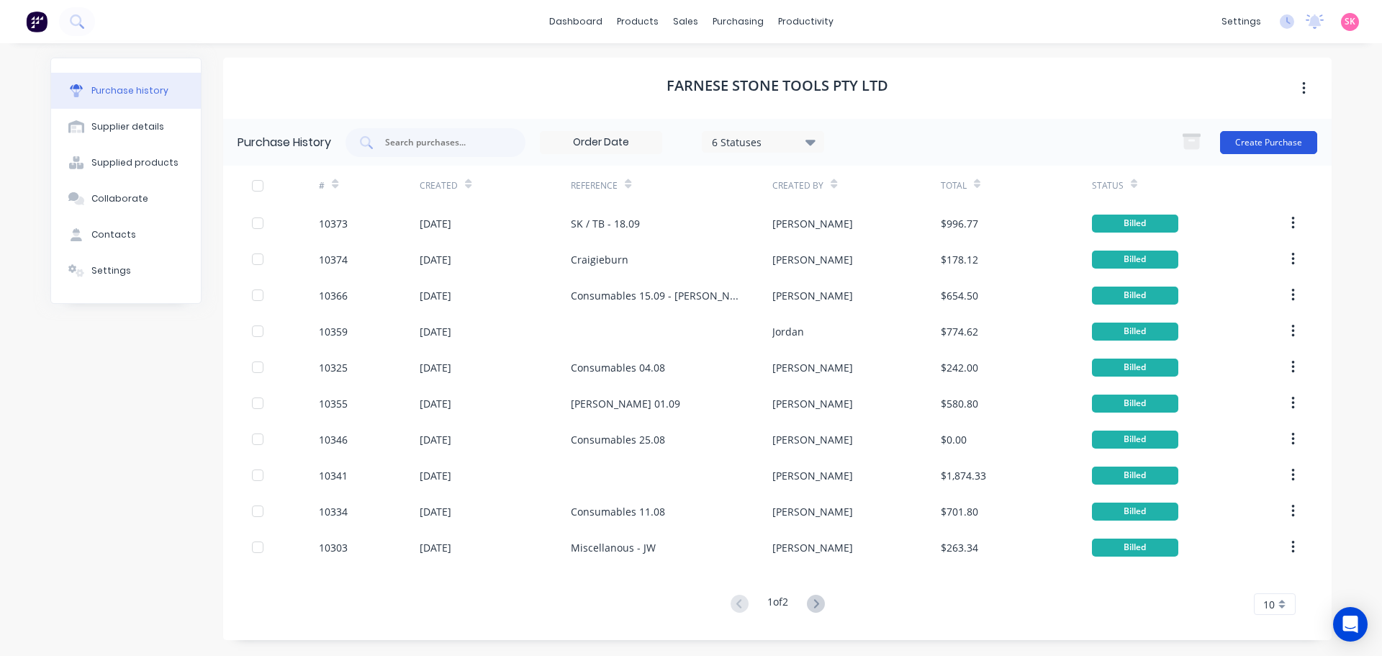
click at [1279, 140] on button "Create Purchase" at bounding box center [1268, 142] width 97 height 23
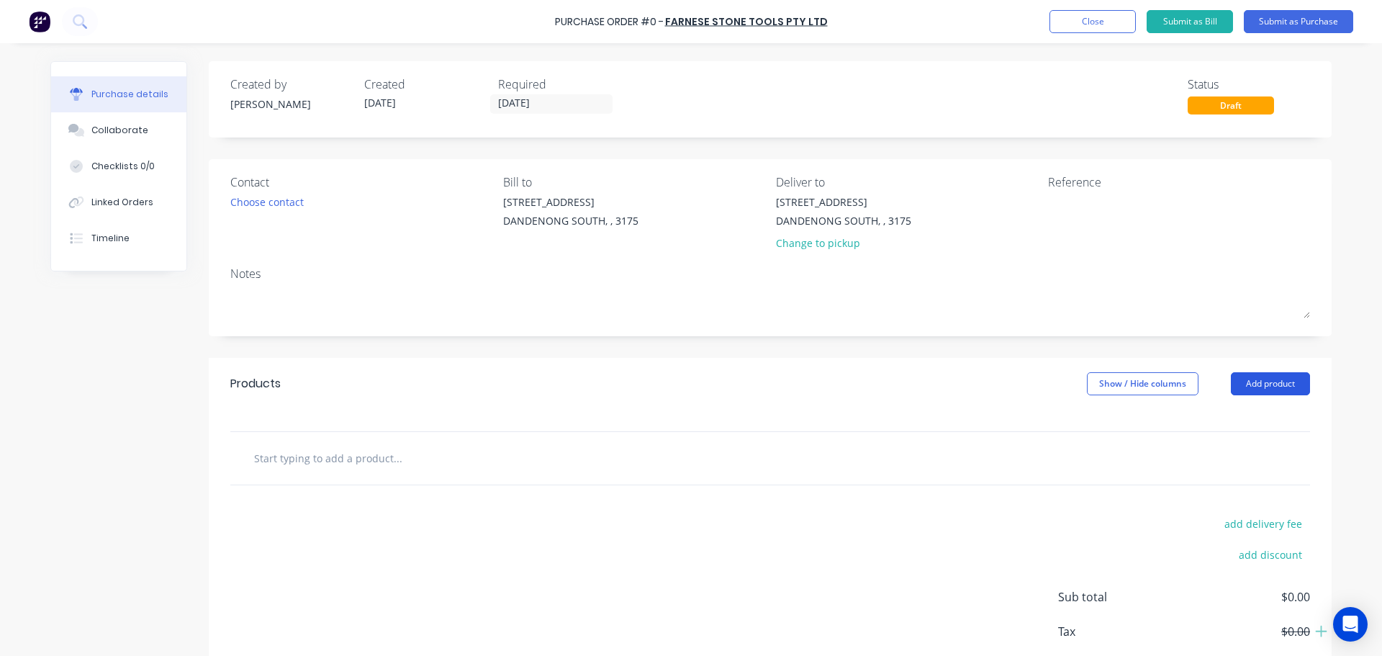
click at [1254, 381] on button "Add product" at bounding box center [1269, 383] width 79 height 23
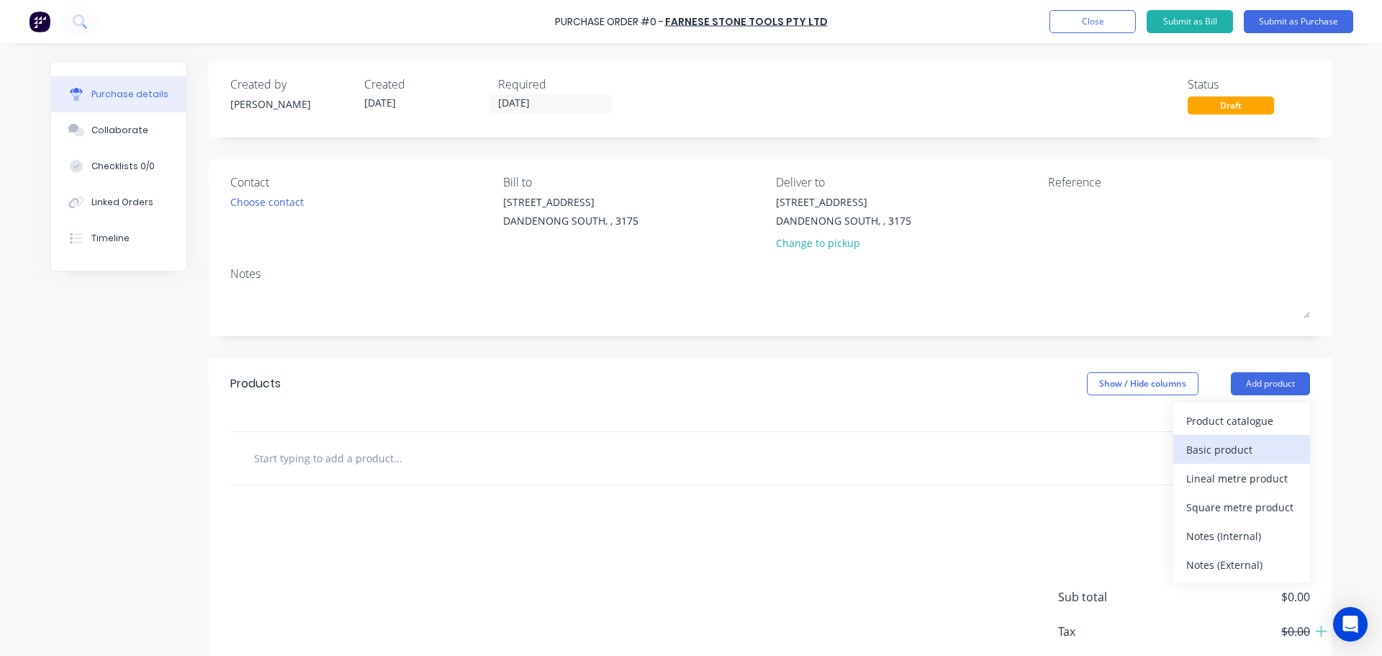
click at [1236, 445] on div "Basic product" at bounding box center [1241, 449] width 111 height 21
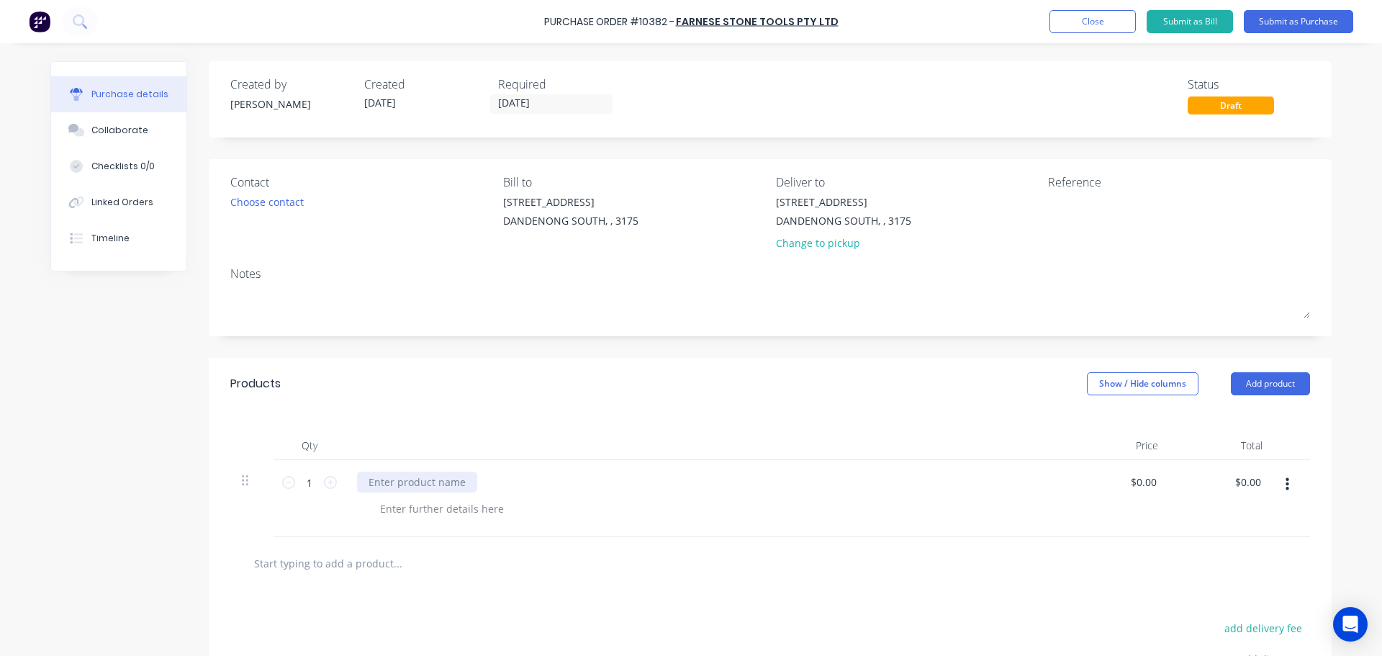
click at [402, 480] on div at bounding box center [417, 481] width 120 height 21
click at [1068, 211] on textarea at bounding box center [1138, 210] width 180 height 32
type textarea "Consumable"
type textarea "x"
type textarea "Consumables"
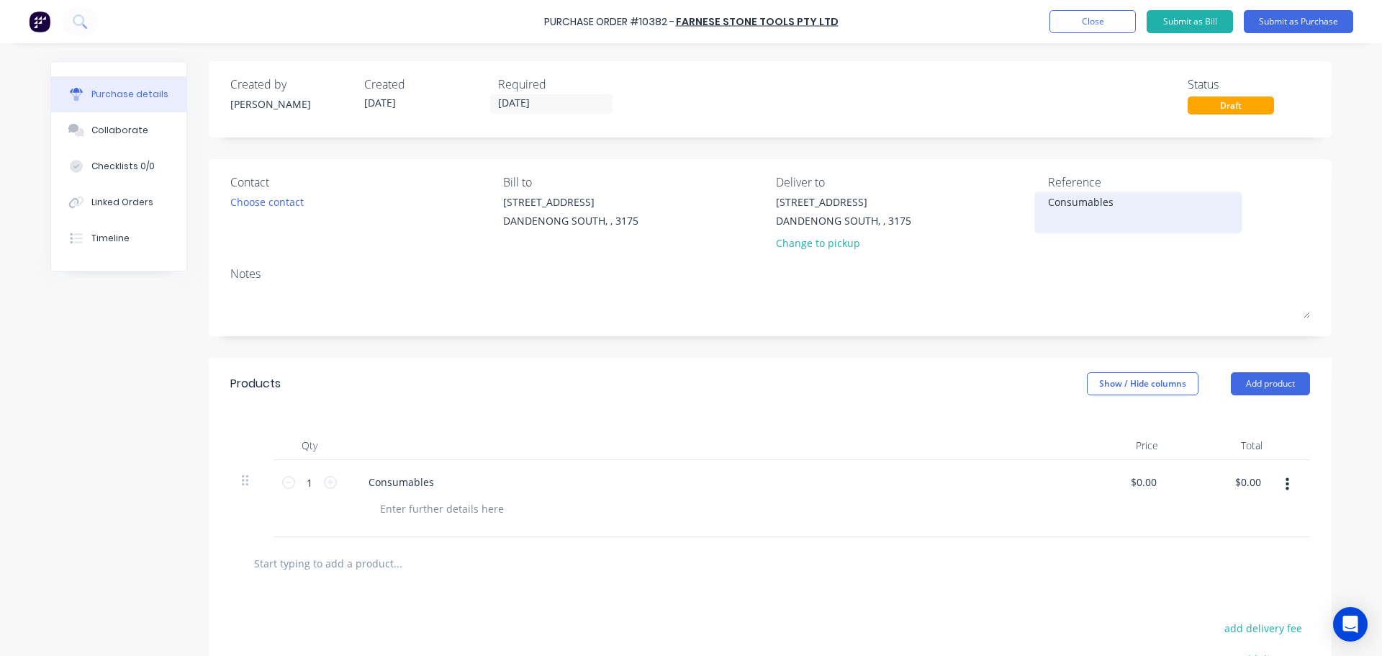
type textarea "x"
type textarea "Consumables"
type textarea "x"
type textarea "Consumables 2"
type textarea "x"
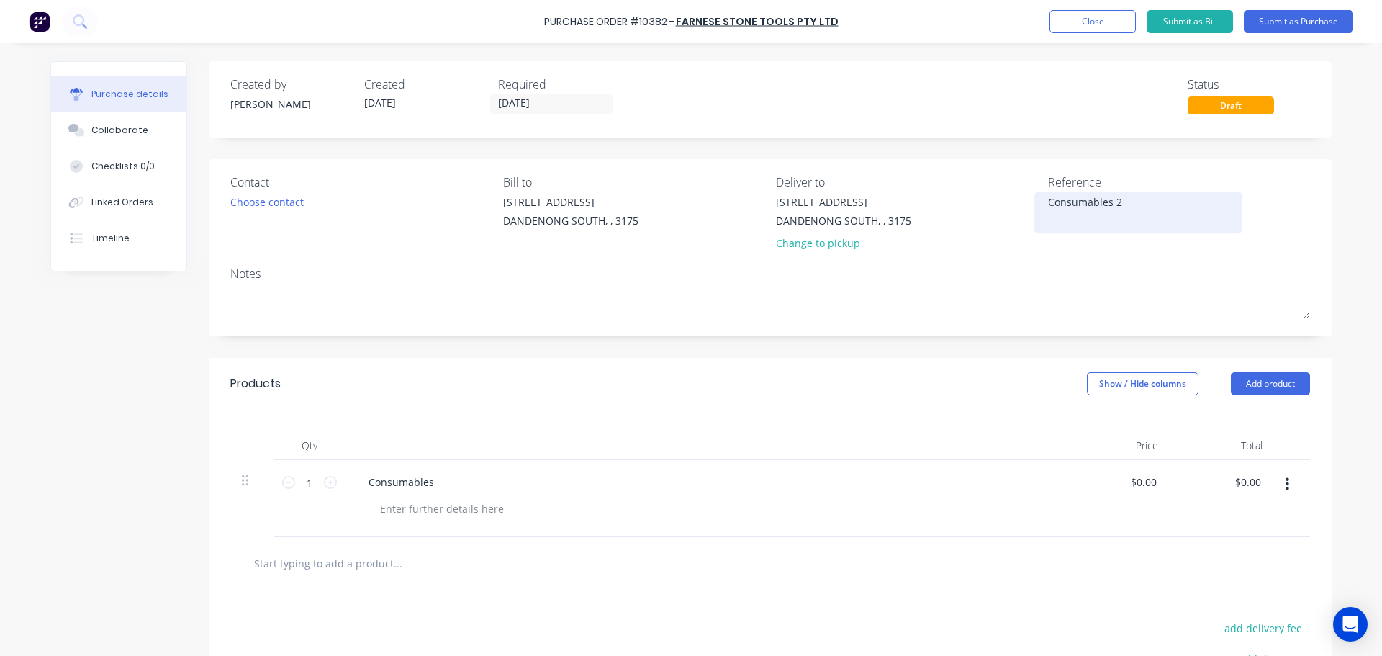
type textarea "Consumables 29"
type textarea "x"
type textarea "Consumables 29."
type textarea "x"
type textarea "Consumables 29.0"
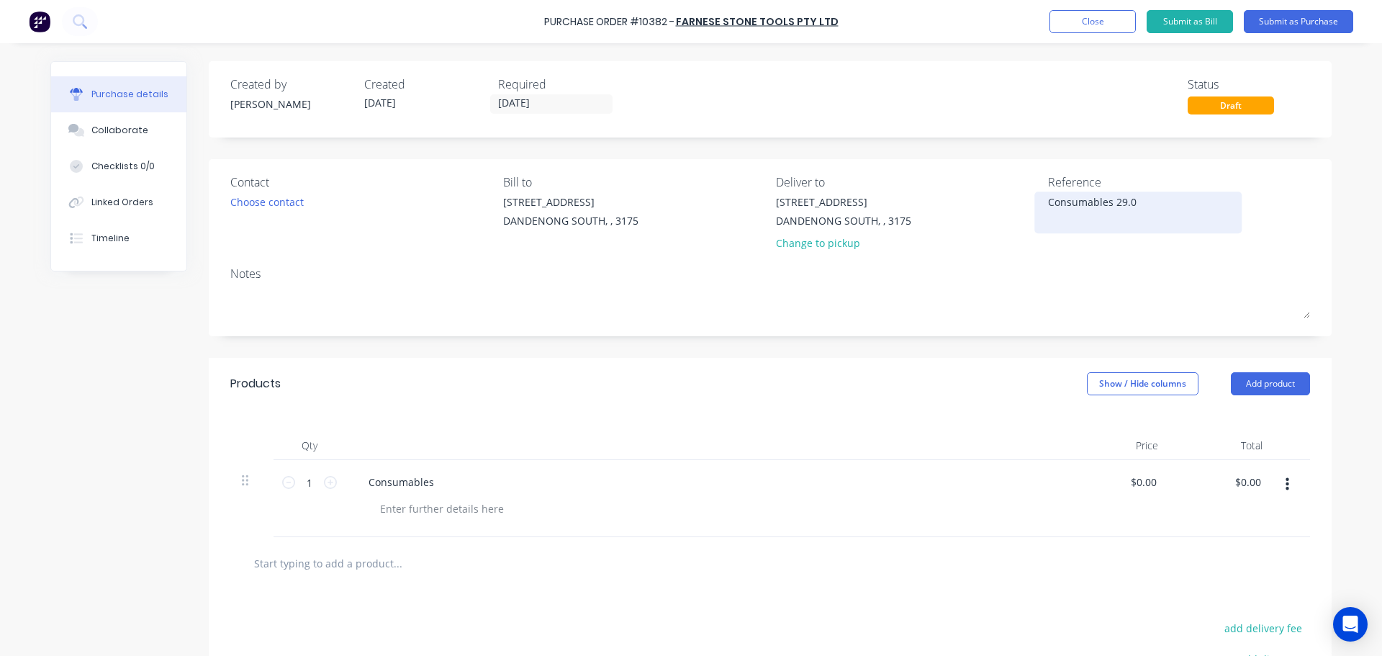
type textarea "x"
type textarea "Consumables 29.09"
click at [1270, 26] on button "Submit as Purchase" at bounding box center [1297, 21] width 109 height 23
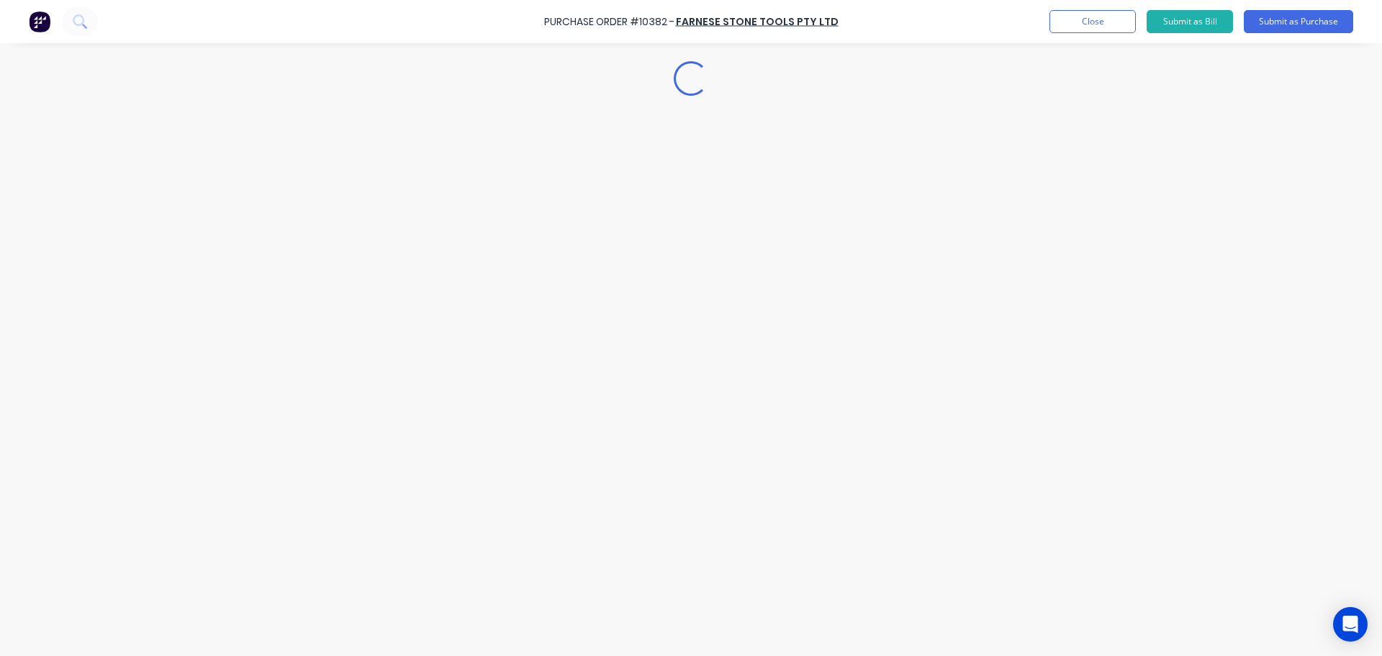
type textarea "x"
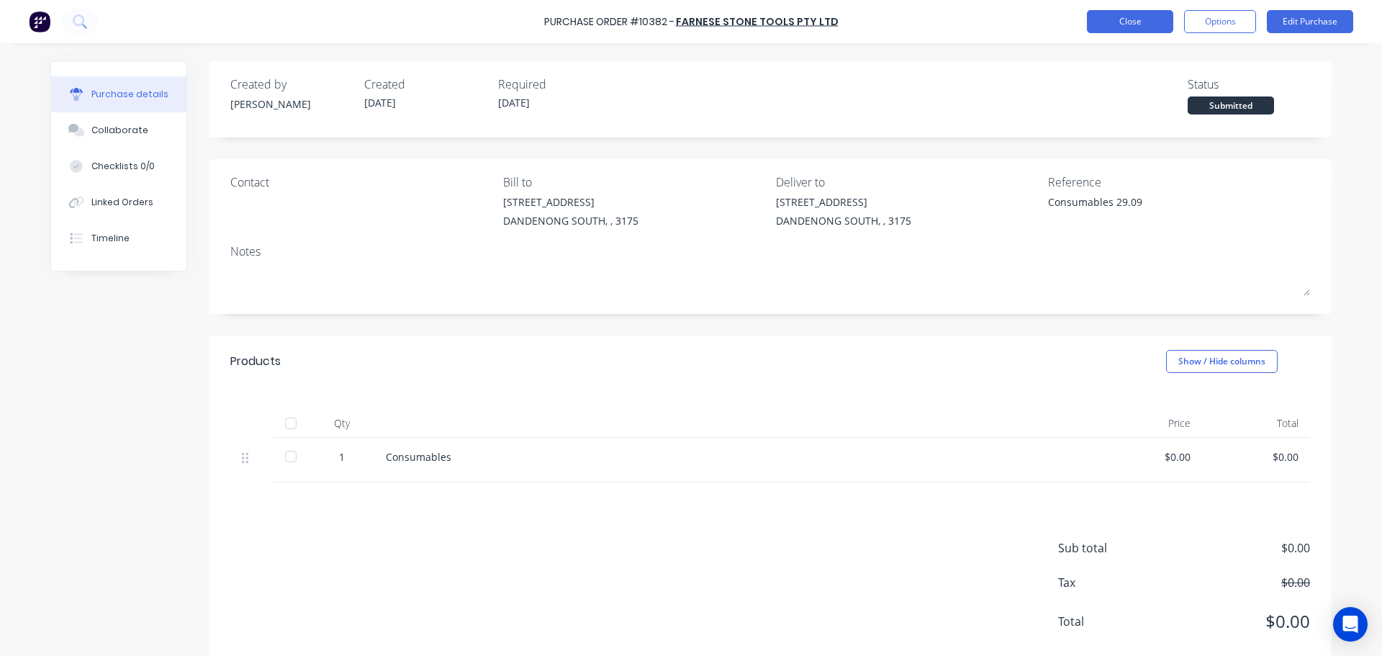
click at [1130, 26] on button "Close" at bounding box center [1130, 21] width 86 height 23
